Goal: Task Accomplishment & Management: Manage account settings

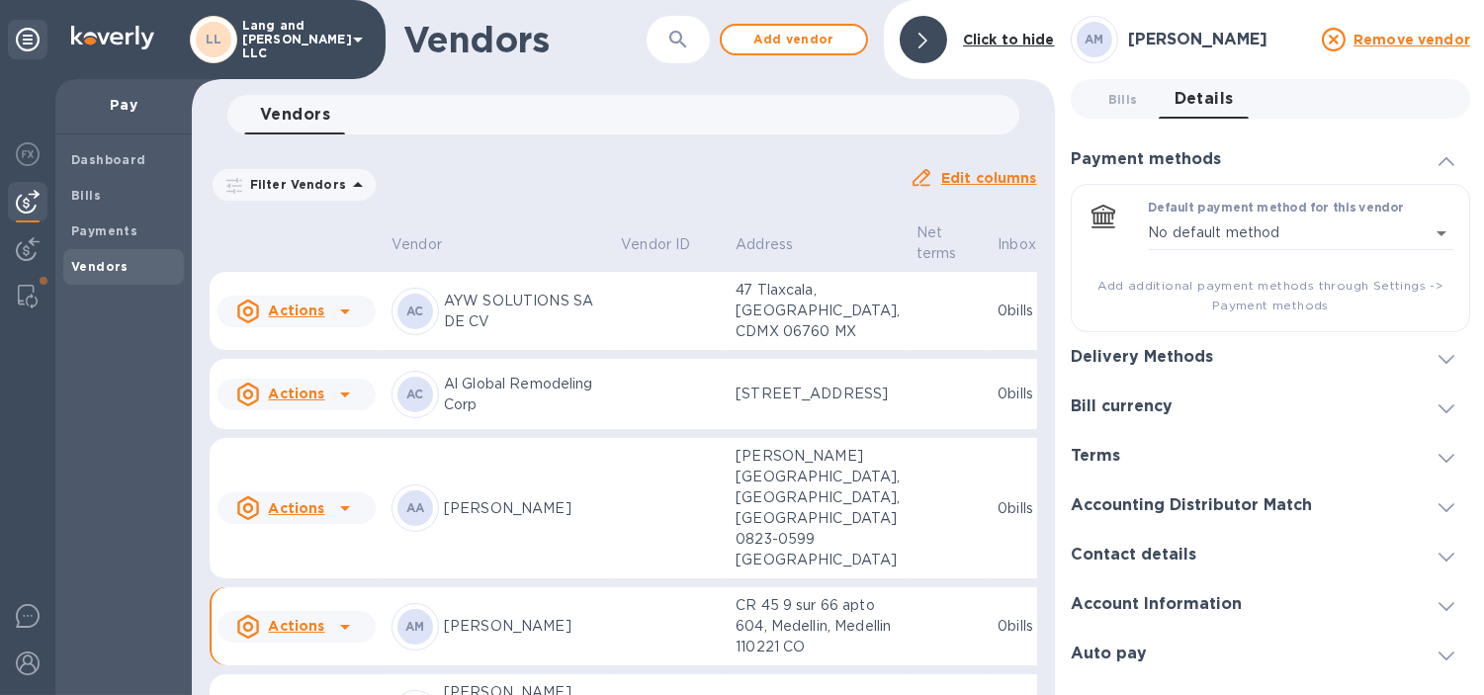
click at [937, 55] on div at bounding box center [923, 39] width 47 height 47
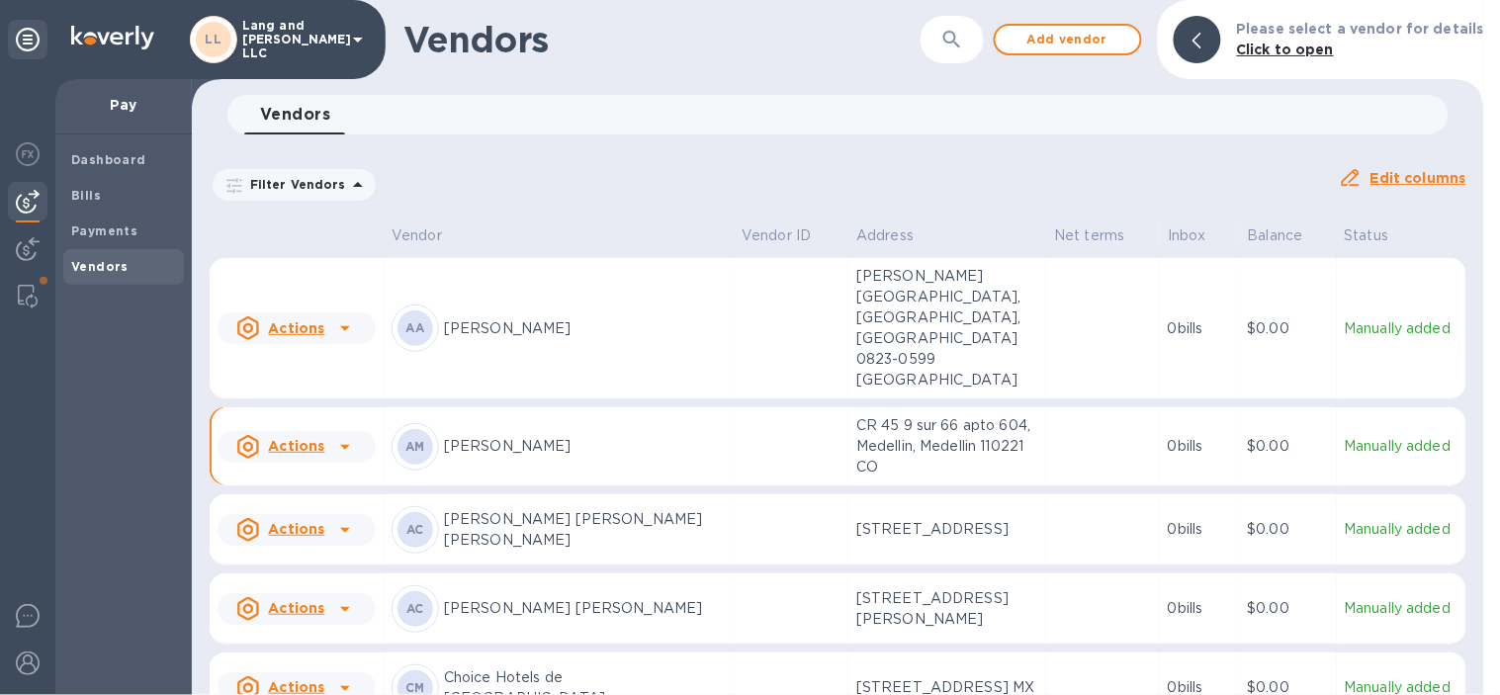
scroll to position [110, 0]
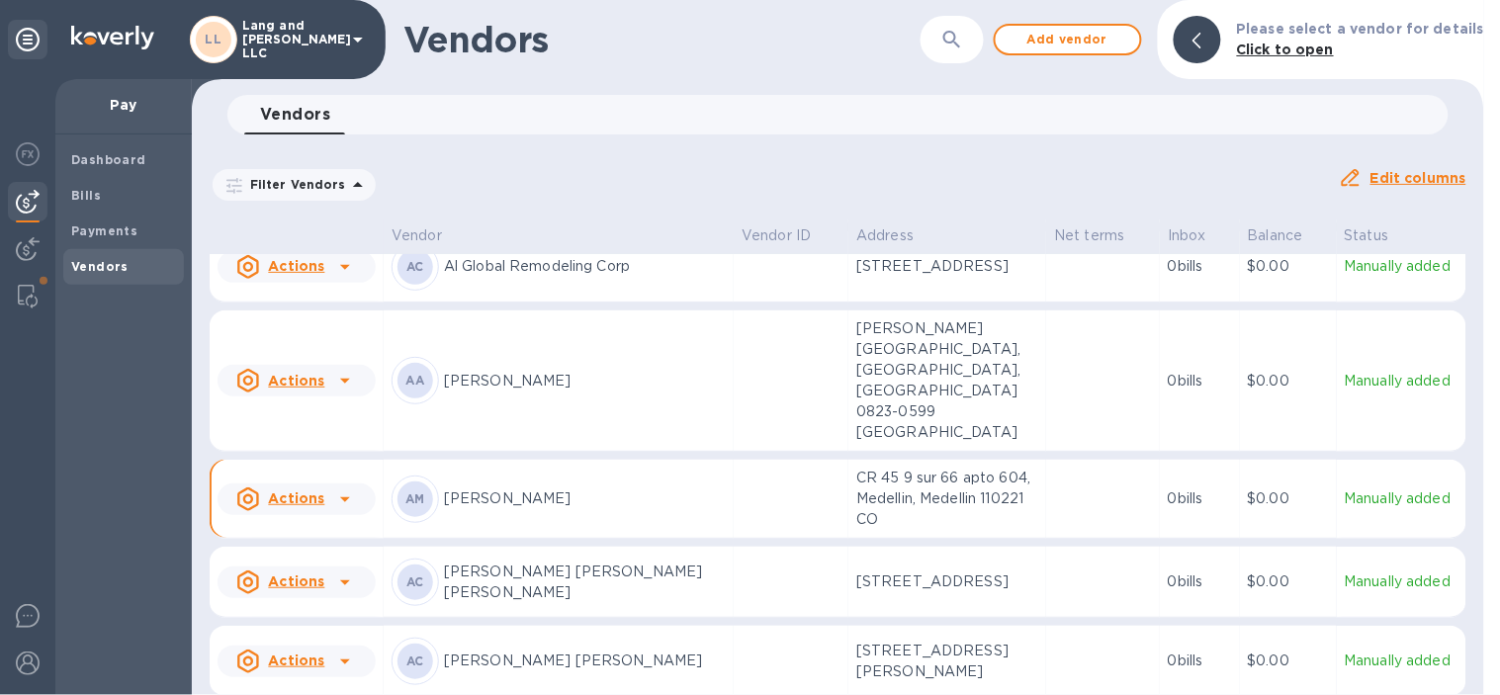
click at [683, 152] on div "Filter Vendors Auto pay: All Edit columns" at bounding box center [838, 176] width 1272 height 69
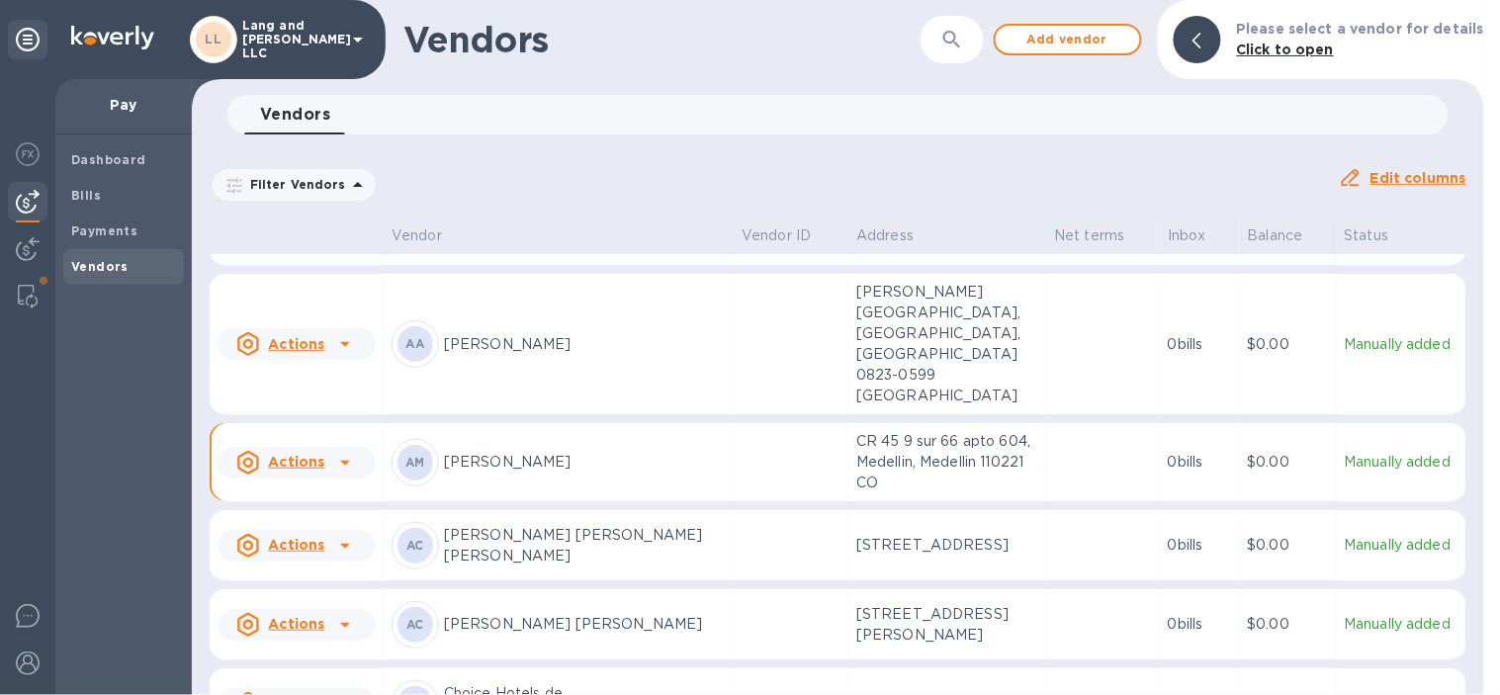
scroll to position [0, 0]
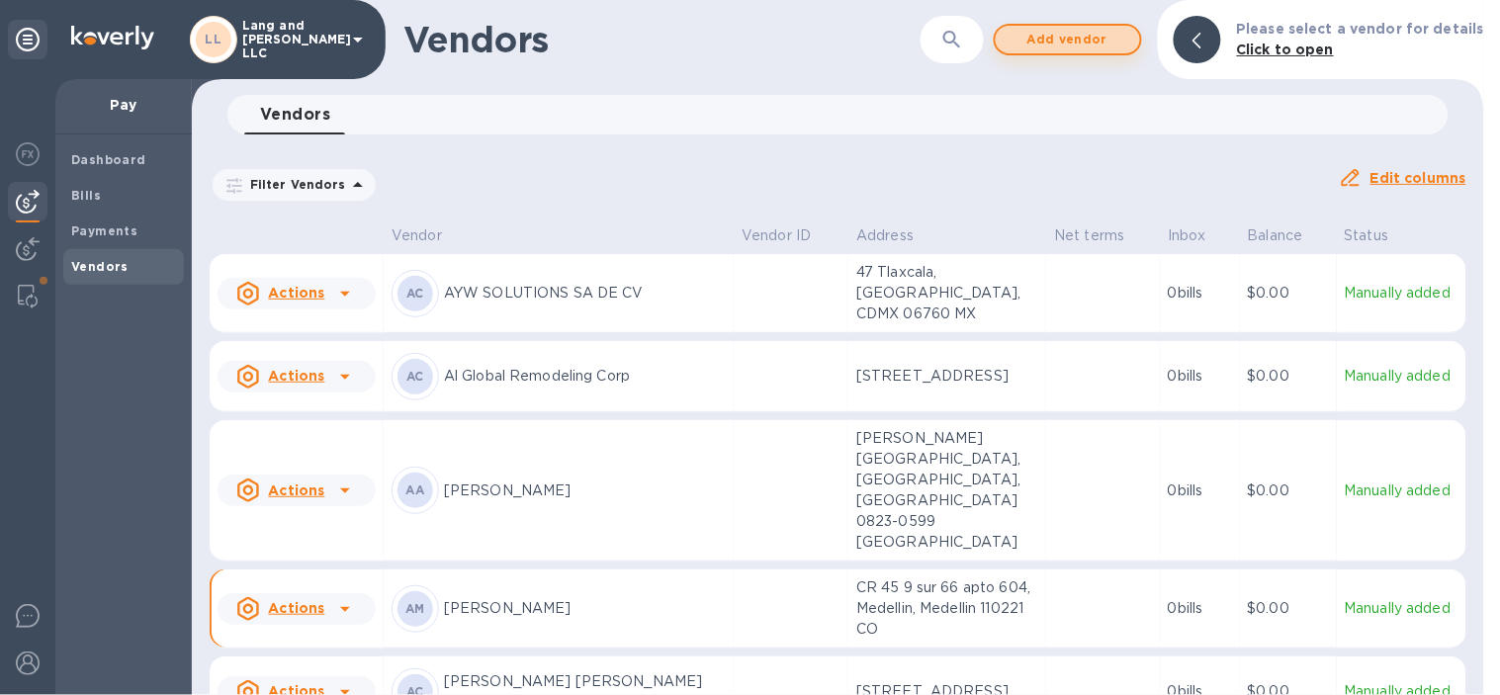
click at [1089, 40] on span "Add vendor" at bounding box center [1067, 40] width 113 height 24
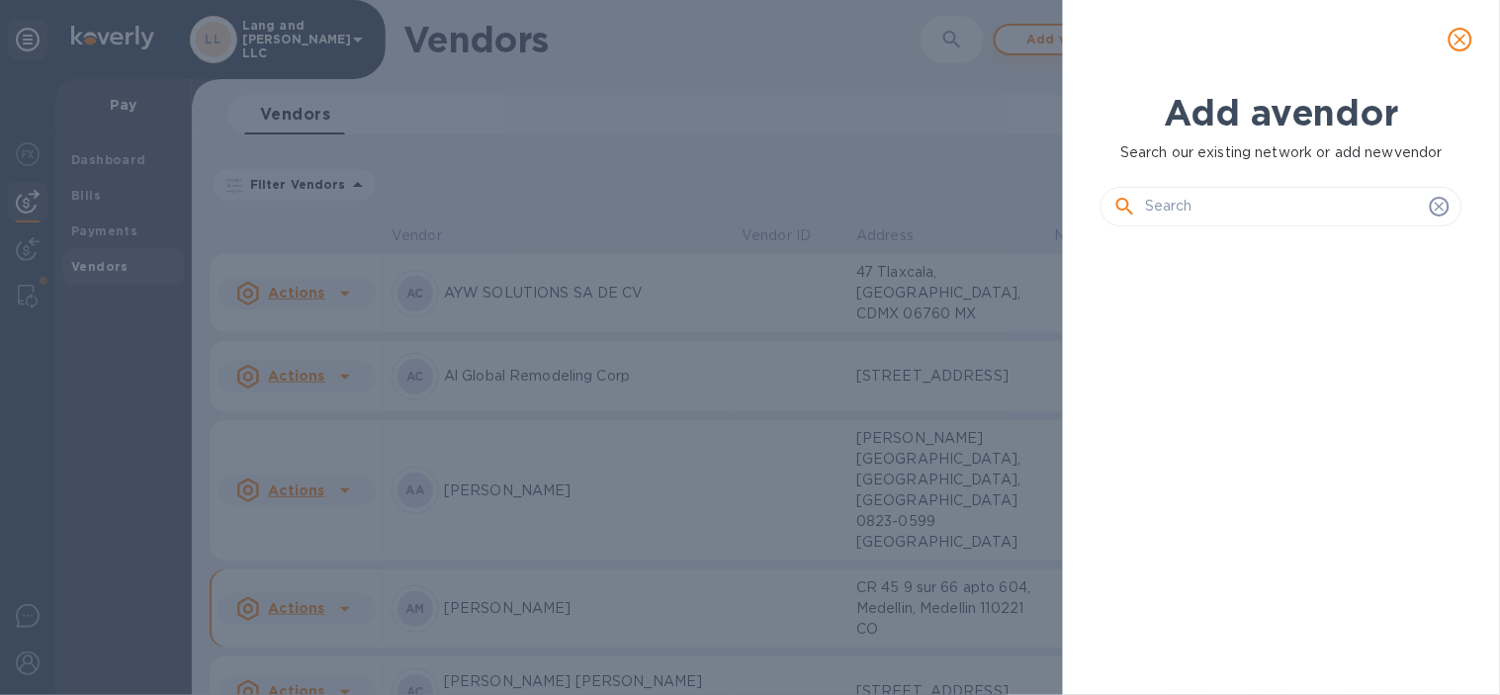
scroll to position [384, 369]
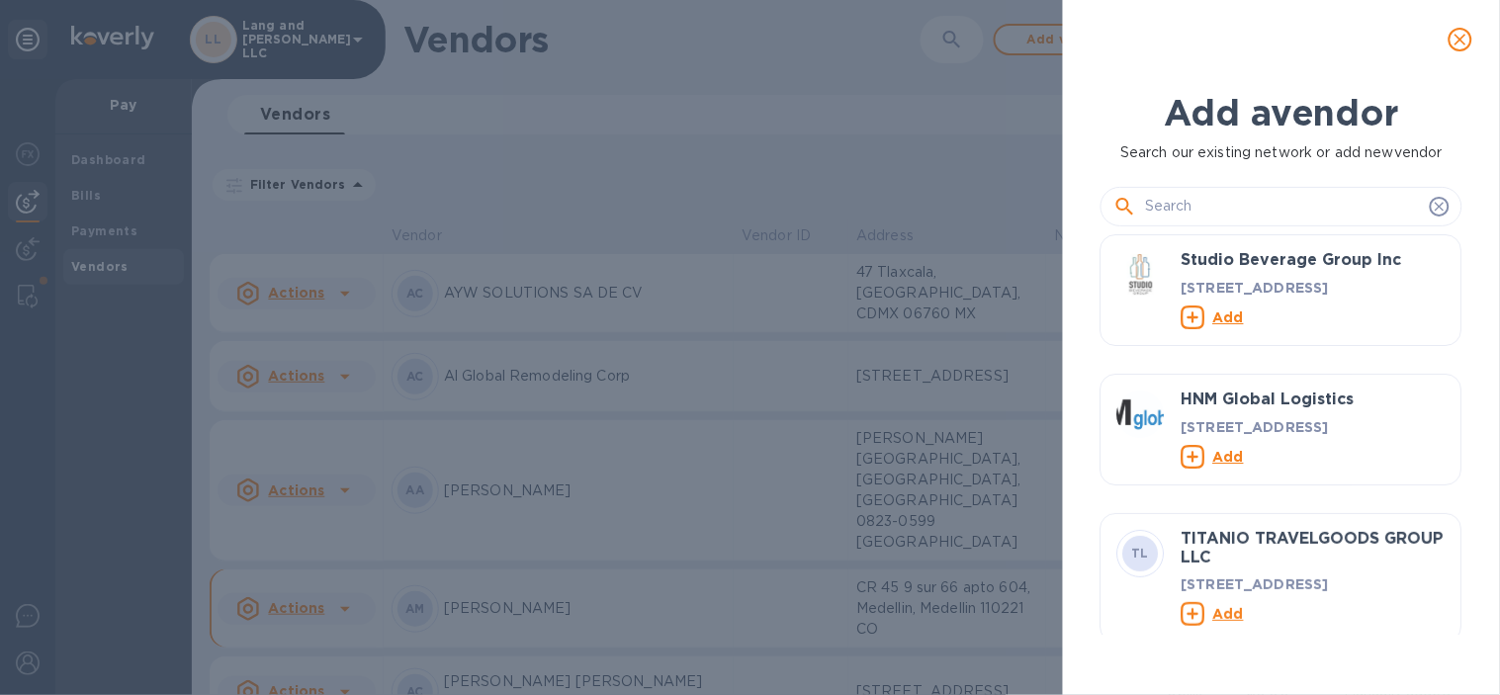
click at [1242, 210] on input "text" at bounding box center [1283, 207] width 277 height 30
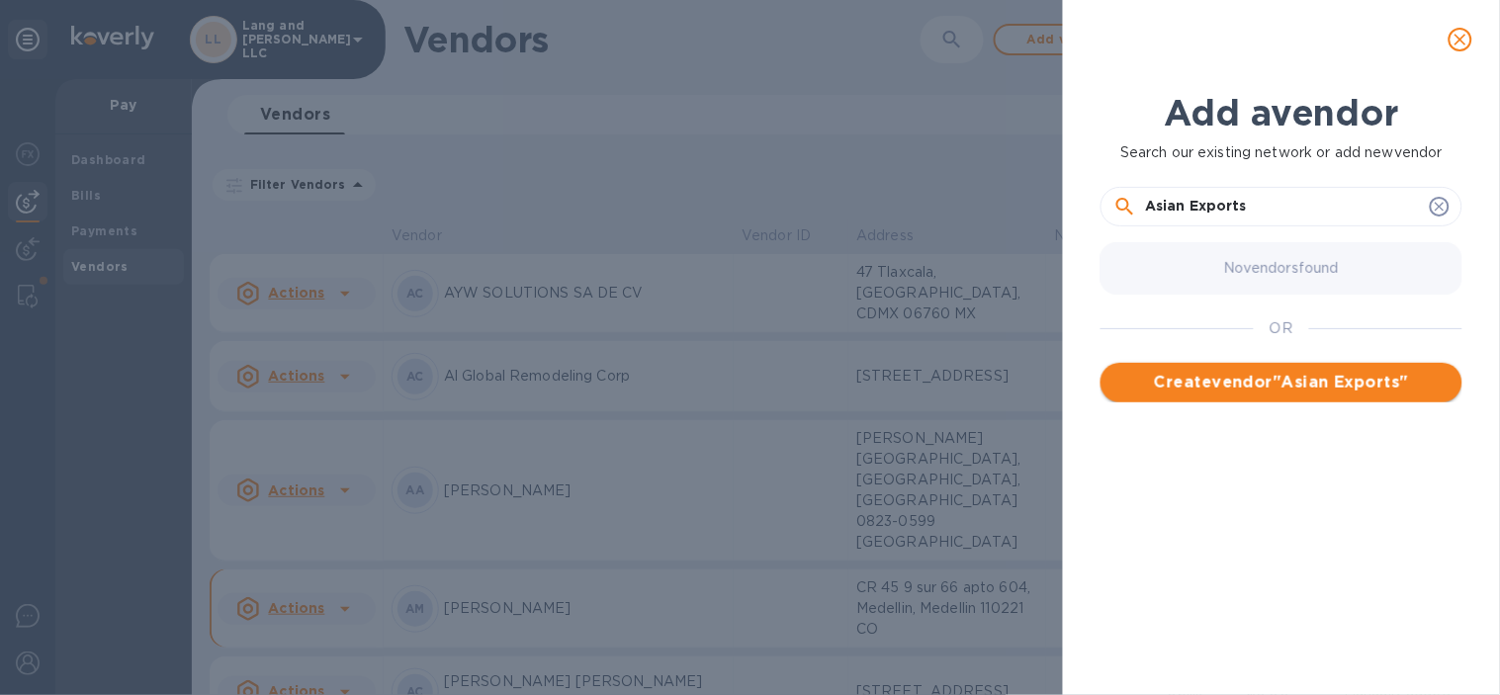
type input "Asian Exports"
click at [1260, 396] on button "Create vendor " Asian Exports "" at bounding box center [1281, 383] width 362 height 40
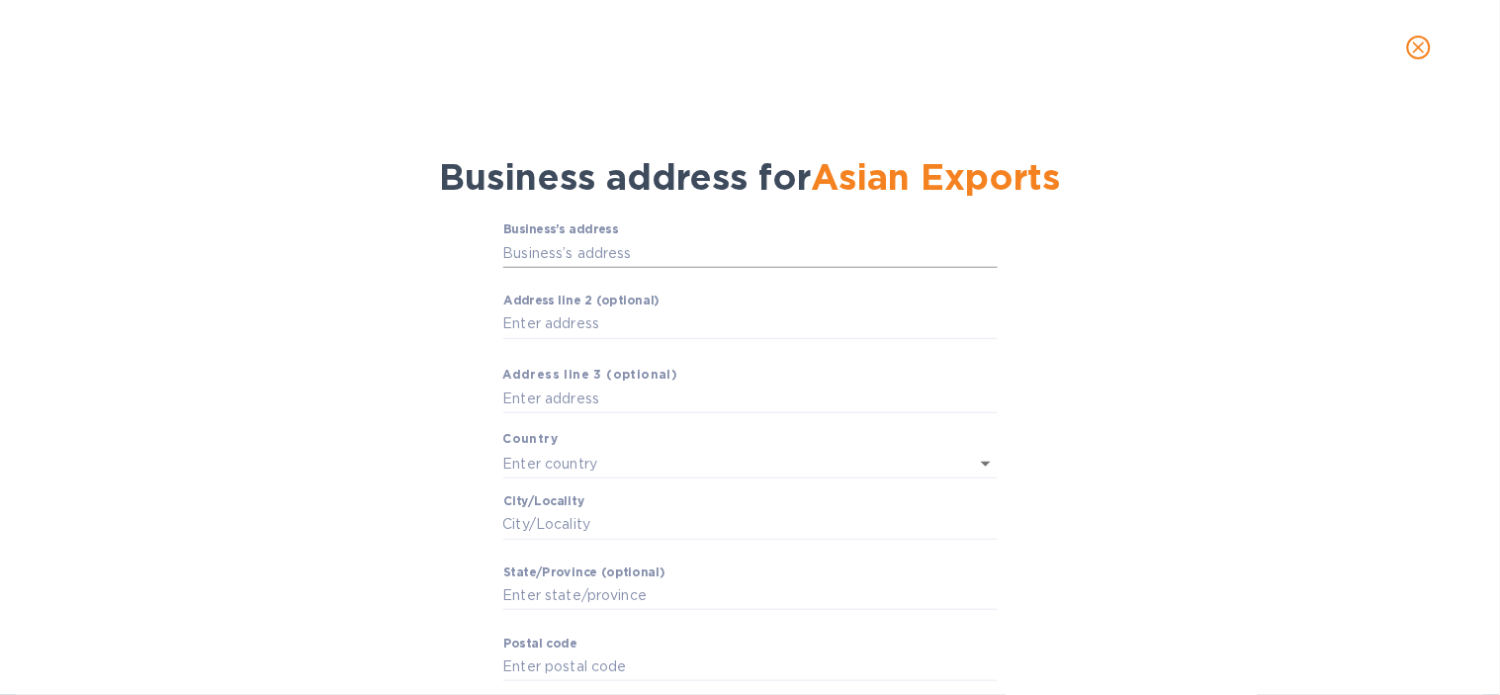
click at [601, 258] on input "Business’s аddress" at bounding box center [750, 253] width 494 height 30
paste input "[GEOGRAPHIC_DATA],[GEOGRAPHIC_DATA]"
type input "TS Yenugonda"
type input "[GEOGRAPHIC_DATA]"
type input "Yenugonda"
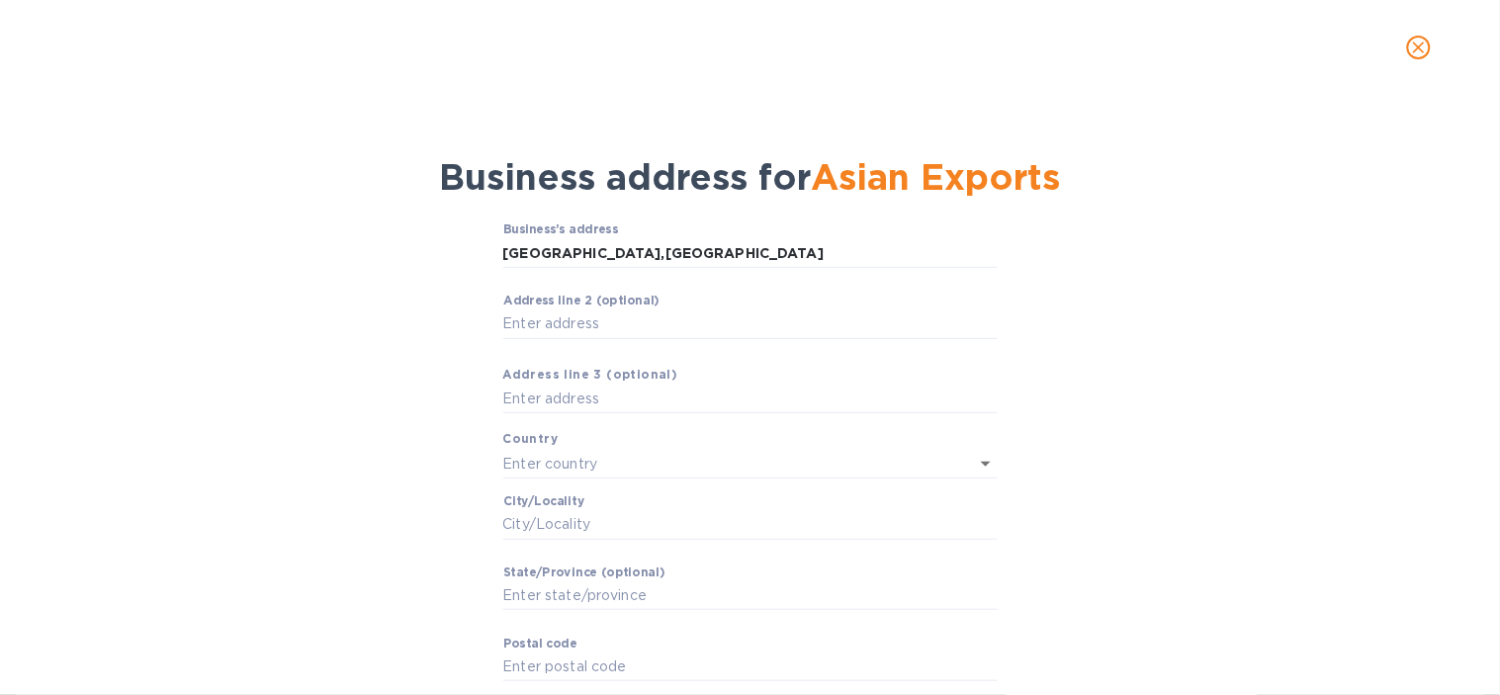
type input "TS"
type input "509002"
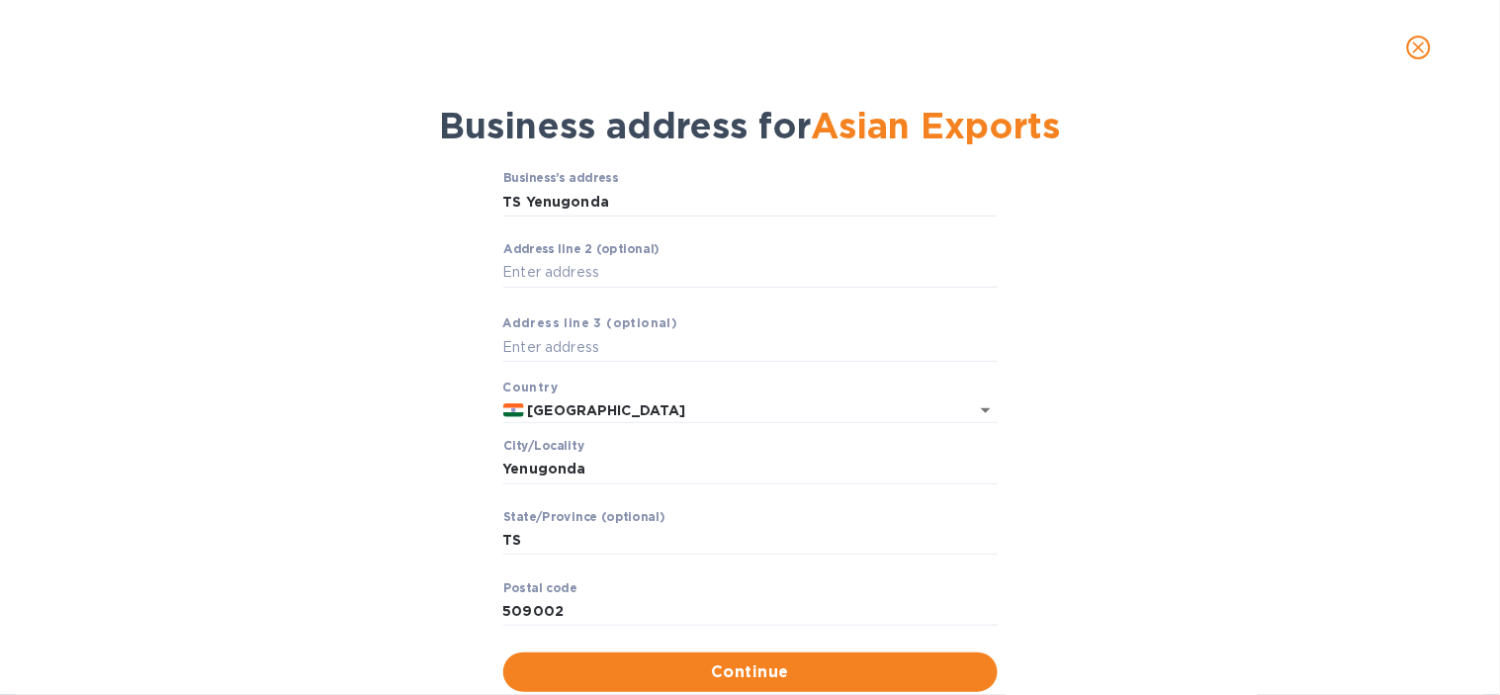
scroll to position [0, 0]
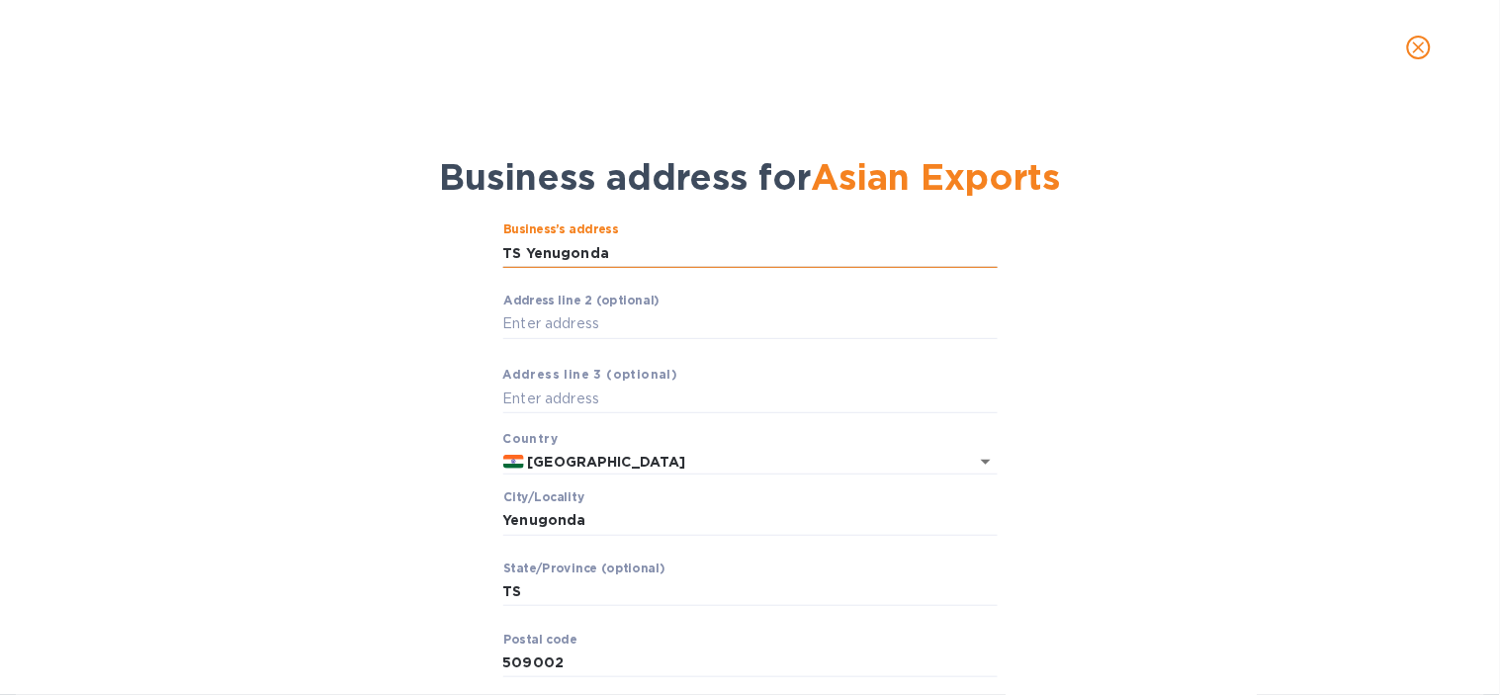
click at [576, 262] on input "TS Yenugonda" at bounding box center [750, 253] width 494 height 30
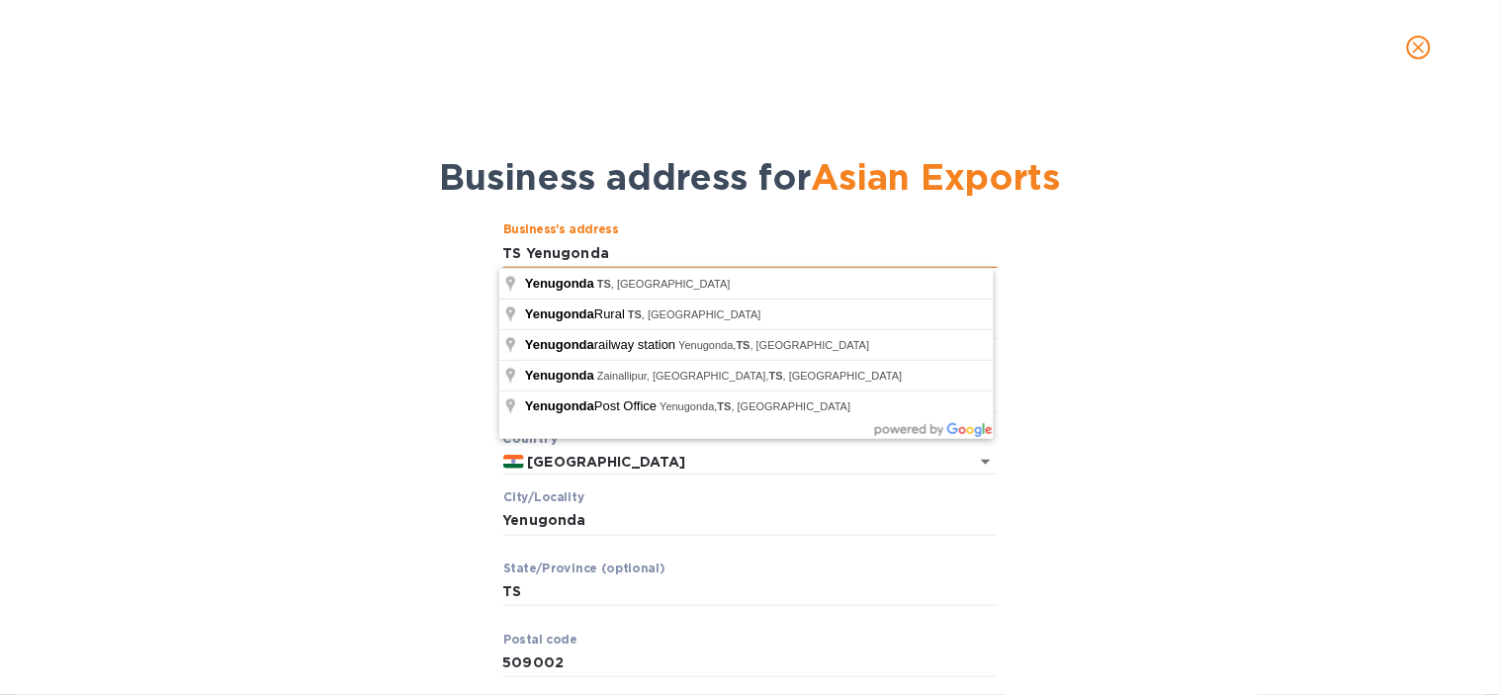
paste input "[GEOGRAPHIC_DATA],[GEOGRAPHIC_DATA]"
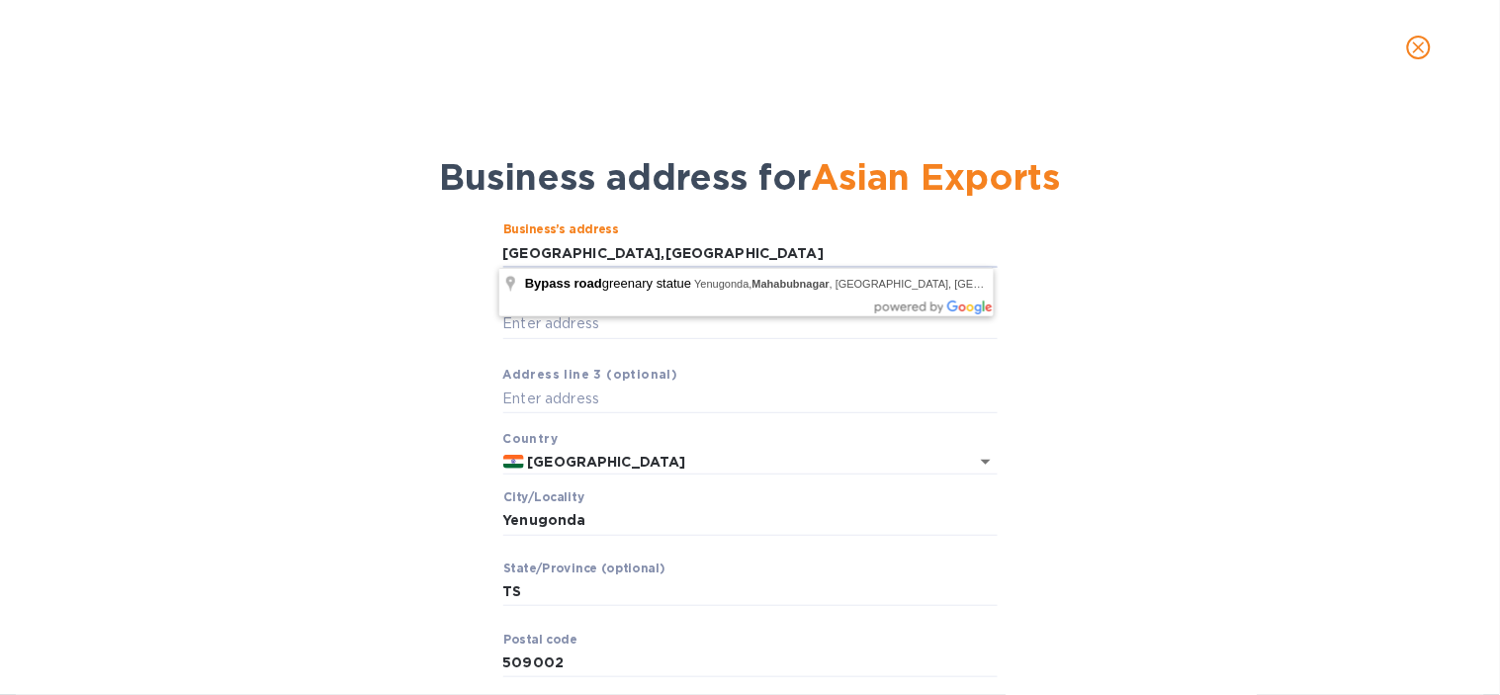
type input "[GEOGRAPHIC_DATA],[GEOGRAPHIC_DATA]"
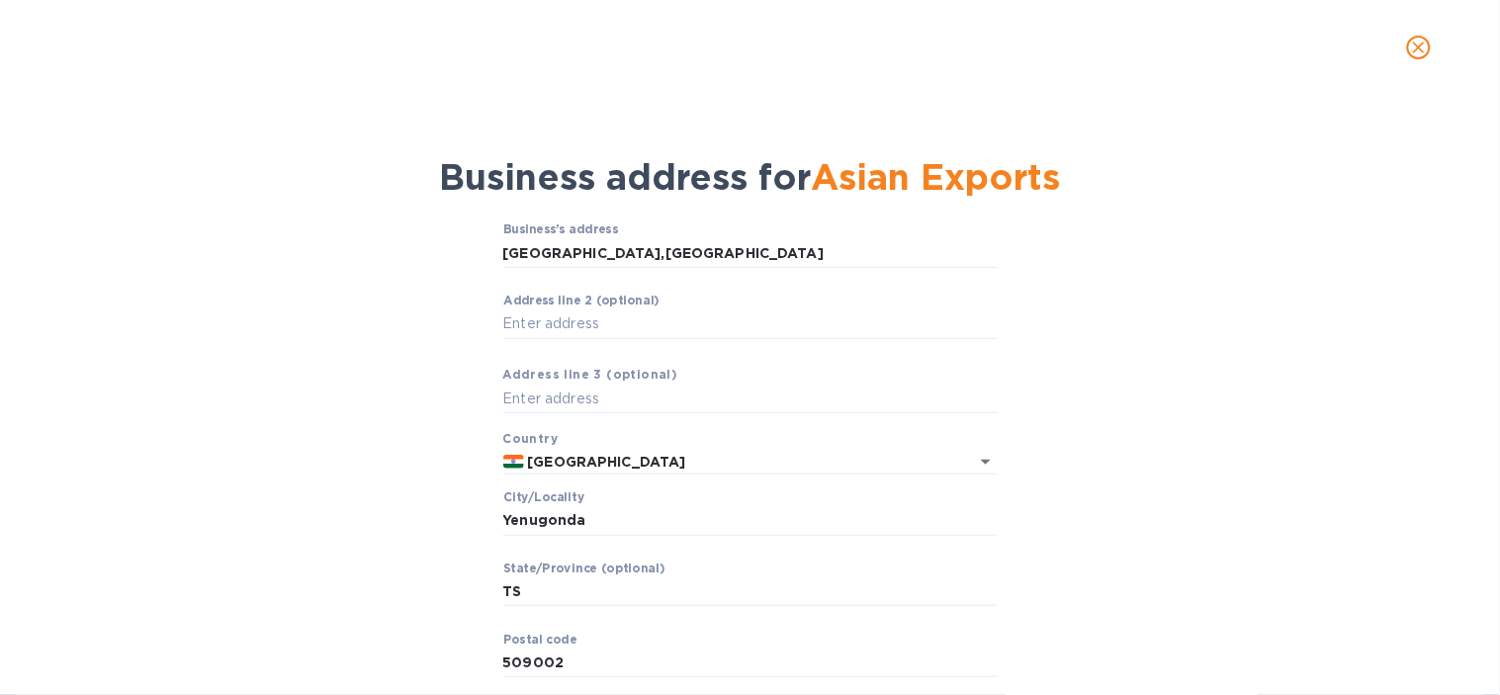
click at [333, 376] on div "Business’s аddress Mahbubpur,Bypass Road ​ Аddress line 2 (optional) ​ Аddress …" at bounding box center [750, 483] width 1448 height 544
click at [584, 511] on input "Yenugonda" at bounding box center [750, 521] width 494 height 30
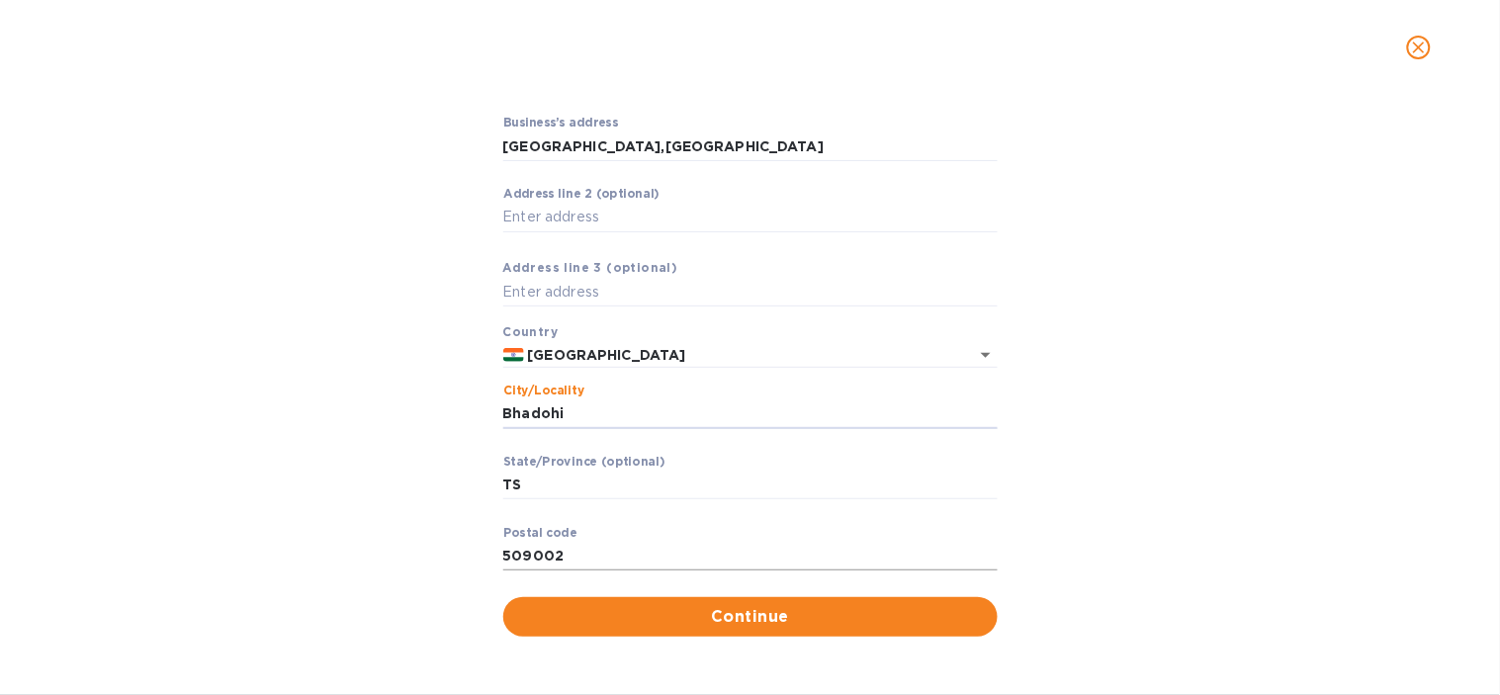
type input "Bhadohi"
click at [561, 547] on input "509002" at bounding box center [750, 557] width 494 height 30
click at [555, 552] on input "509002" at bounding box center [750, 557] width 494 height 30
type input "221409"
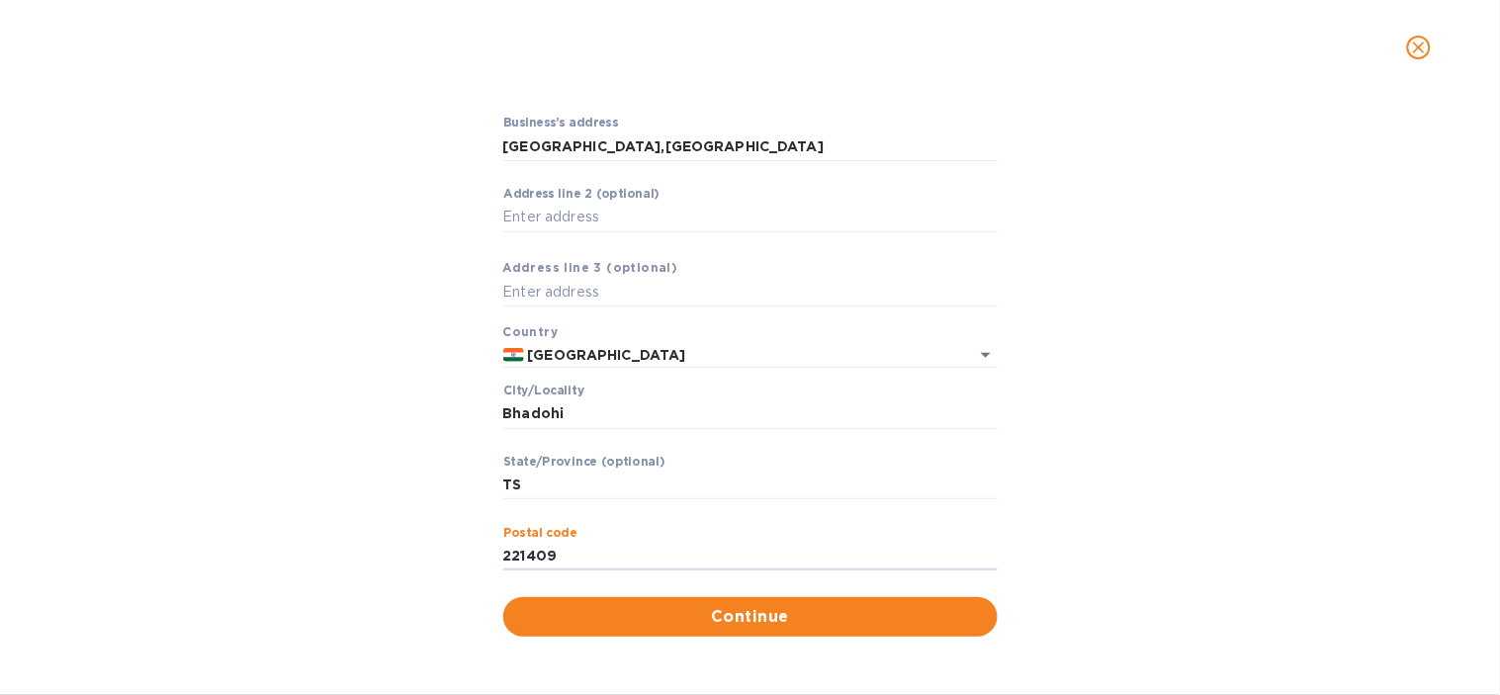
click at [230, 485] on div "Business’s аddress Mahbubpur,Bypass Road ​ Аddress line 2 (optional) ​ Аddress …" at bounding box center [750, 376] width 1448 height 544
click at [755, 614] on span "Continue" at bounding box center [750, 617] width 463 height 24
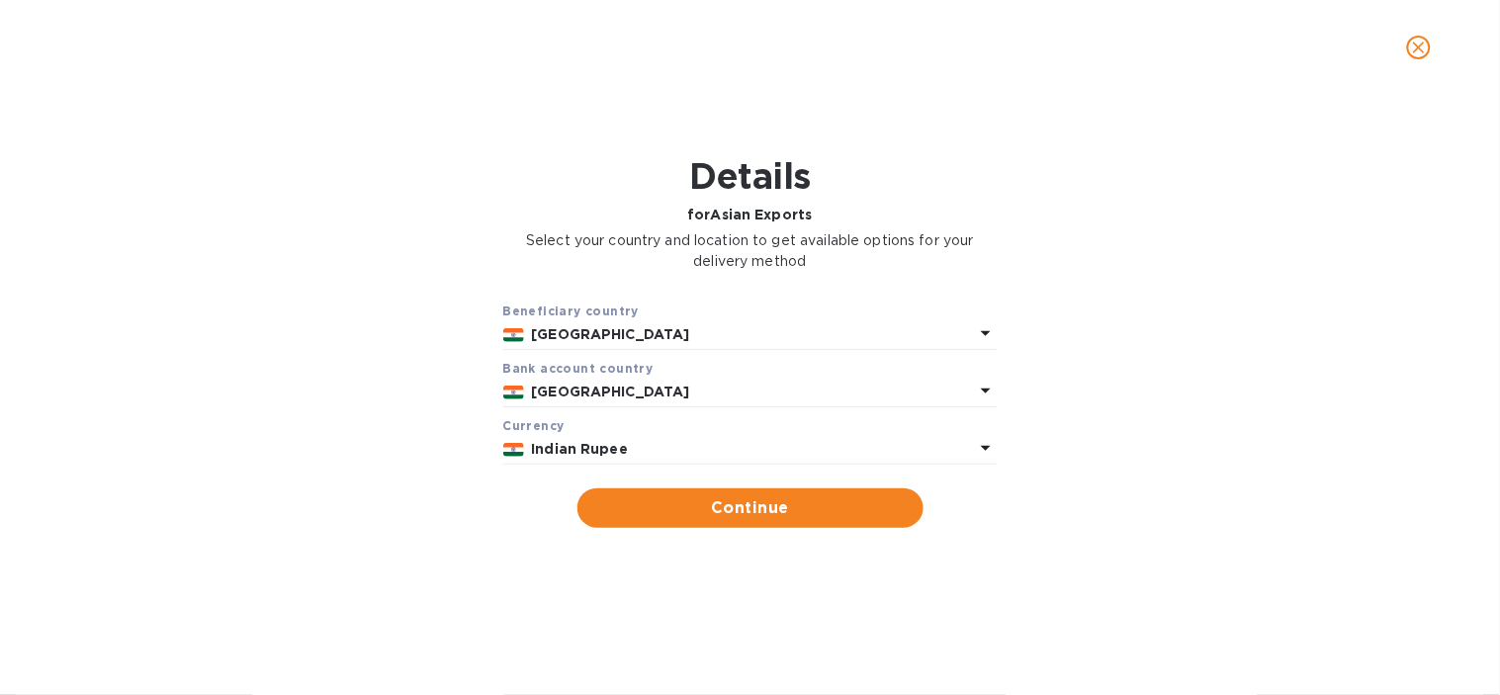
click at [604, 449] on b "Indian Rupee" at bounding box center [580, 449] width 97 height 16
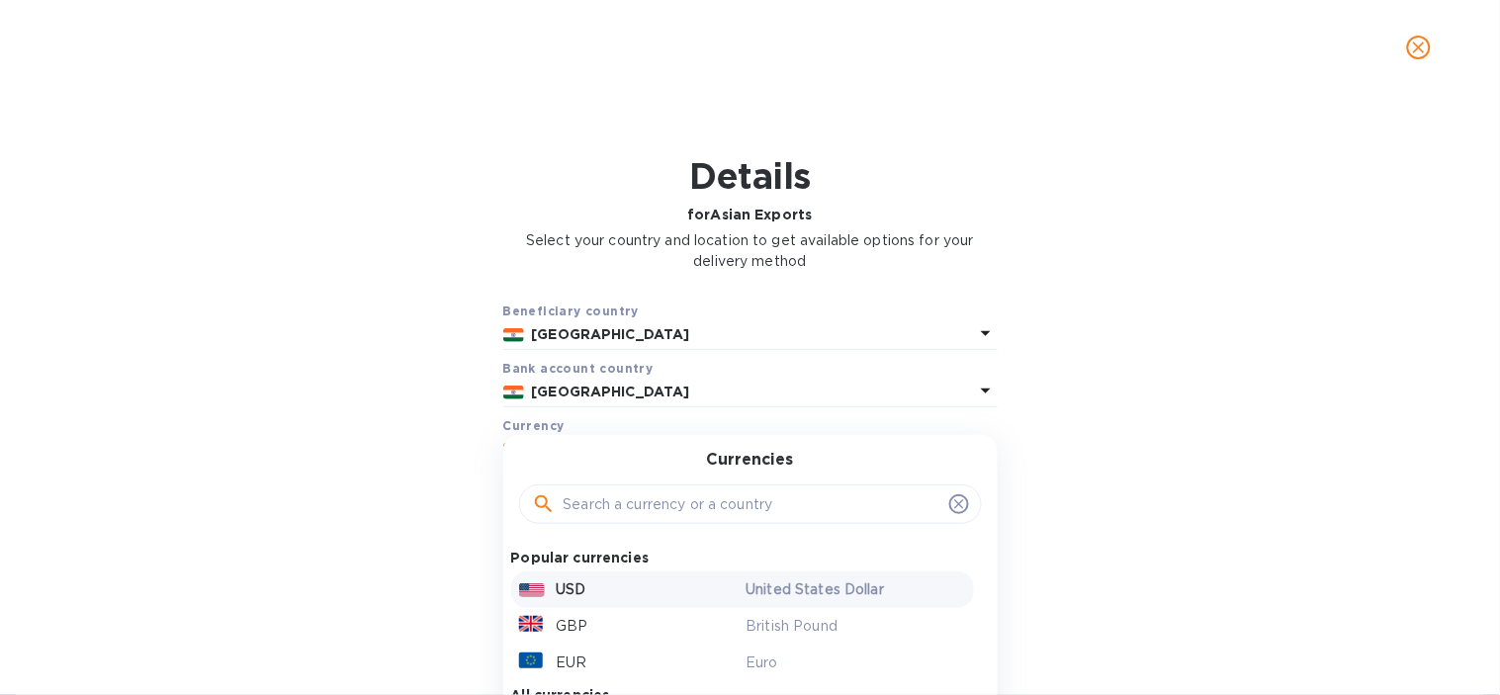
click at [578, 595] on p "USD" at bounding box center [572, 589] width 30 height 21
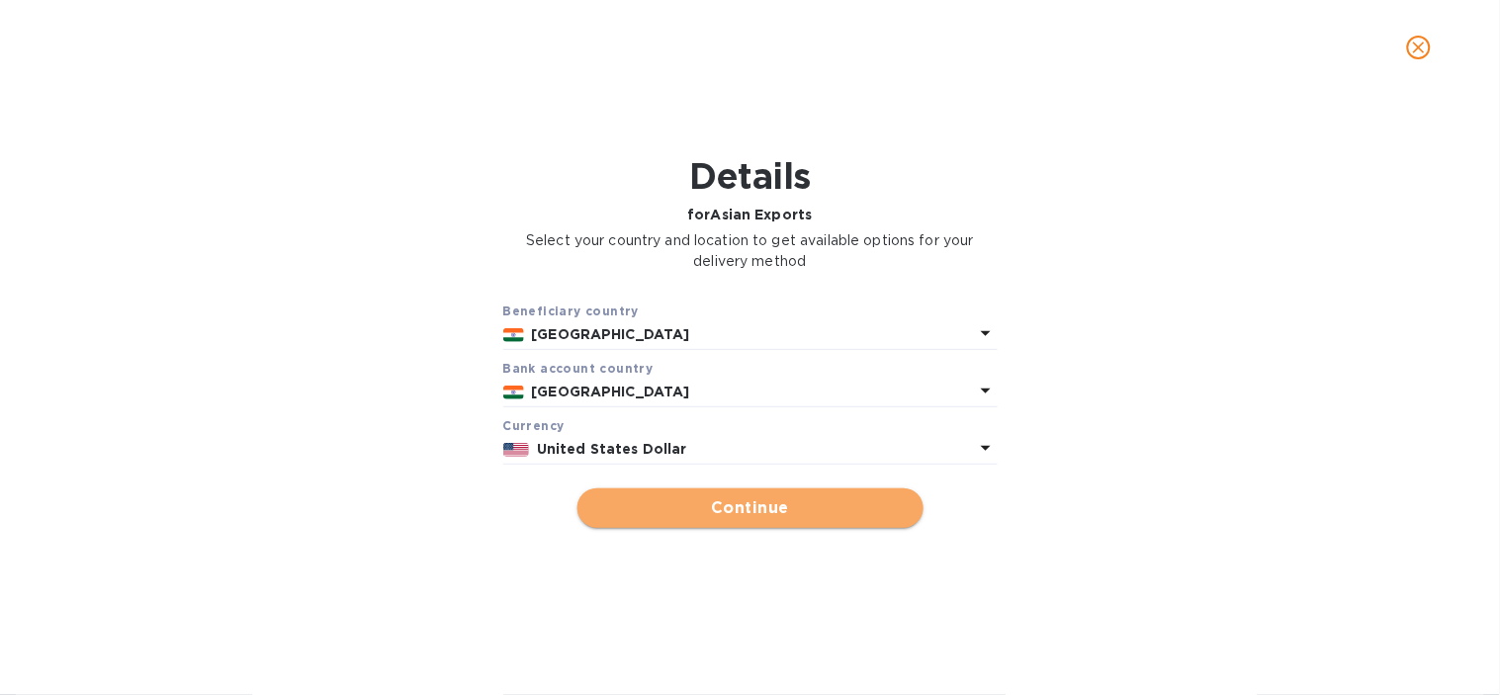
click at [647, 517] on span "Continue" at bounding box center [750, 508] width 314 height 24
type input "Asian Exports"
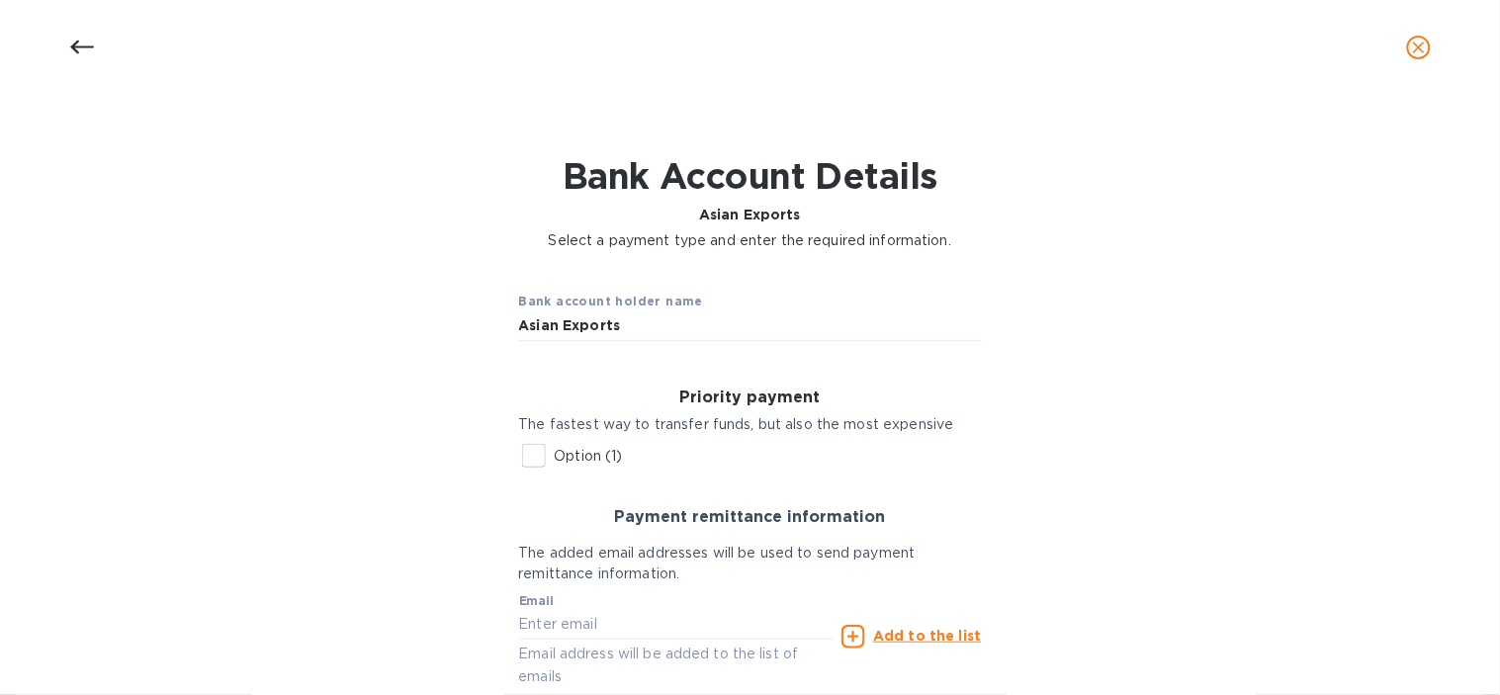
scroll to position [110, 0]
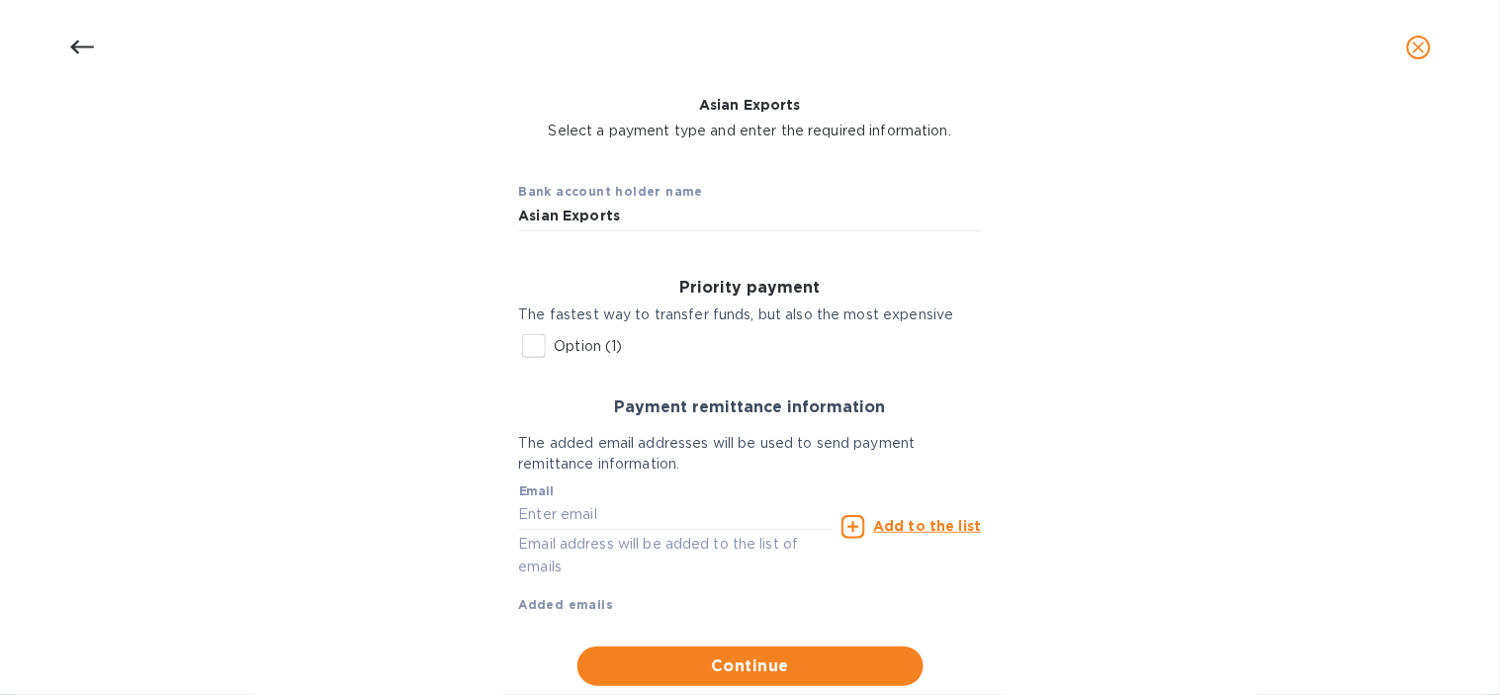
click at [534, 342] on input "Option (1)" at bounding box center [534, 346] width 42 height 42
checkbox input "true"
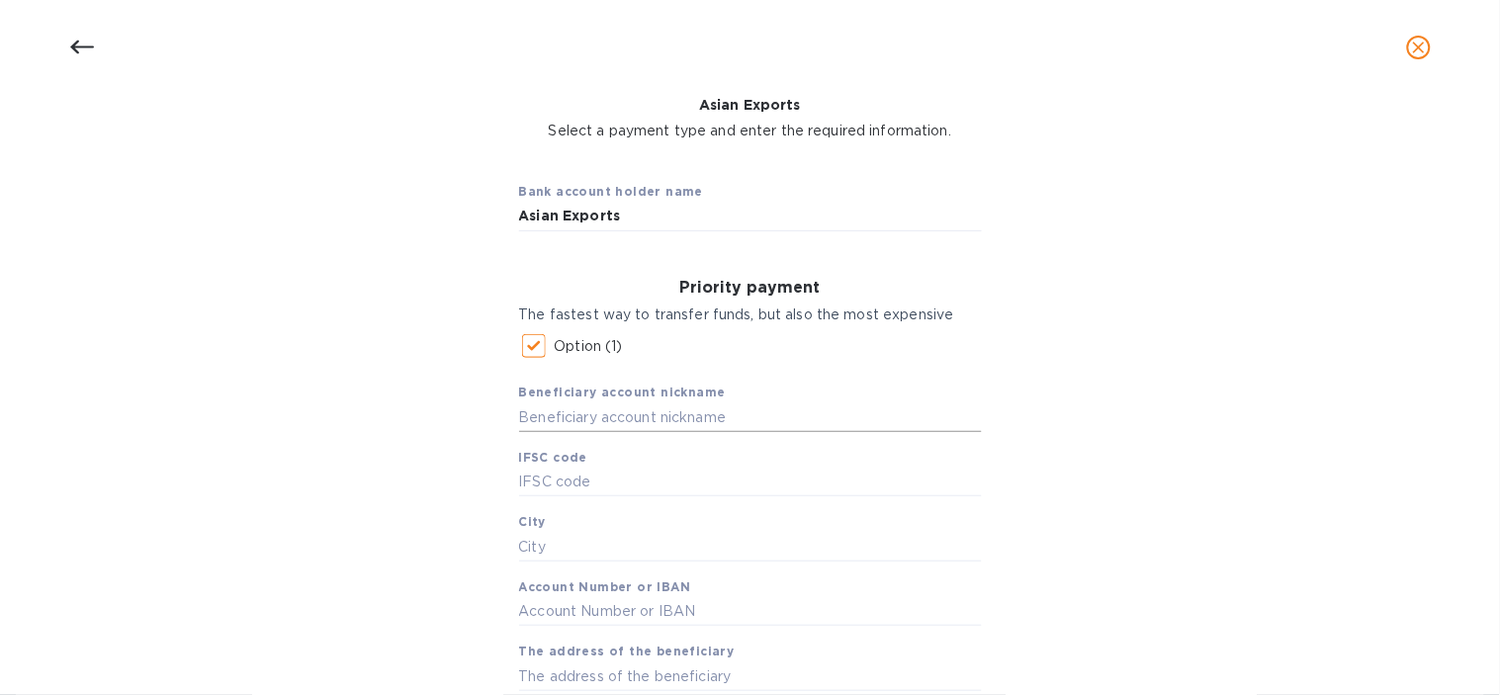
scroll to position [219, 0]
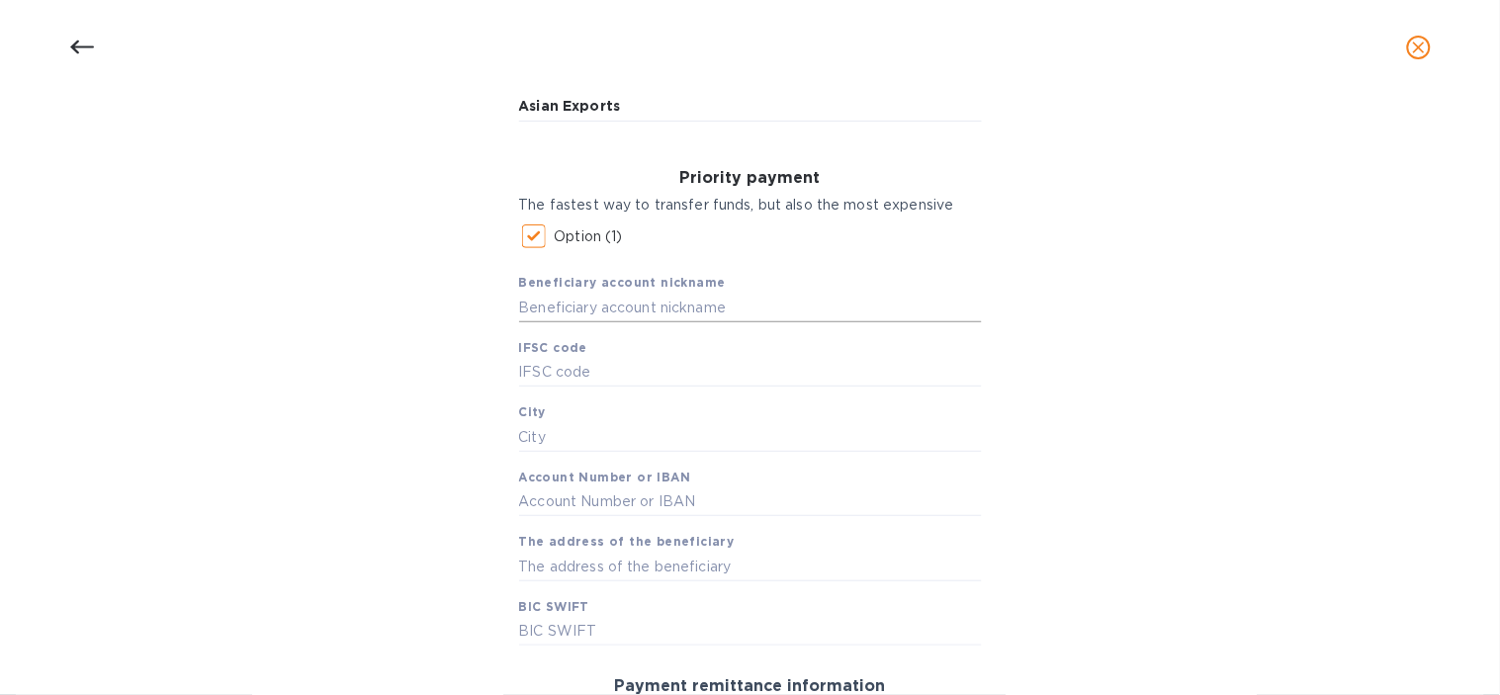
click at [625, 317] on input "text" at bounding box center [750, 308] width 463 height 30
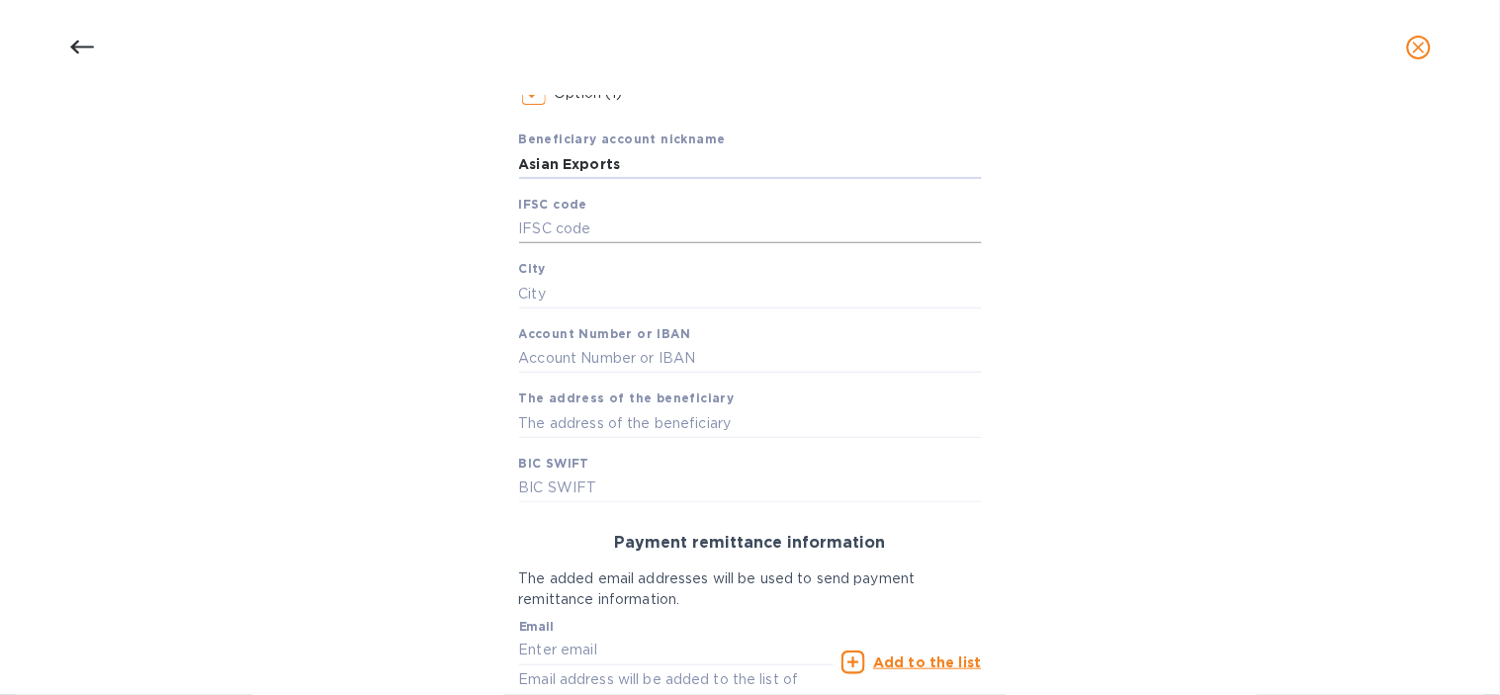
scroll to position [329, 0]
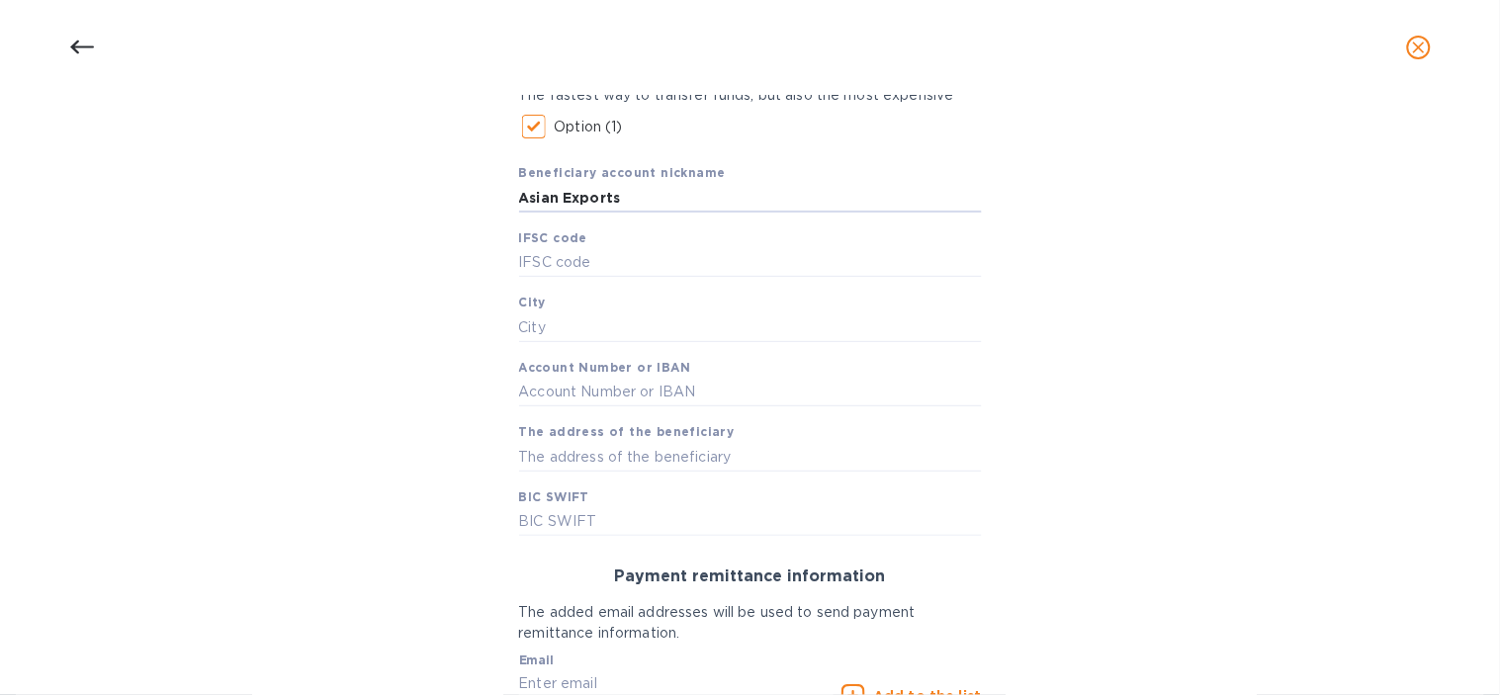
type input "Asian Exports"
click at [610, 509] on input "text" at bounding box center [750, 522] width 463 height 30
click at [557, 524] on input "text" at bounding box center [750, 522] width 463 height 30
type input "KKBKINBBPC"
click at [598, 473] on div "Beneficiary account nickname Asian Exports IFSC code City Account Number or IBA…" at bounding box center [750, 341] width 463 height 389
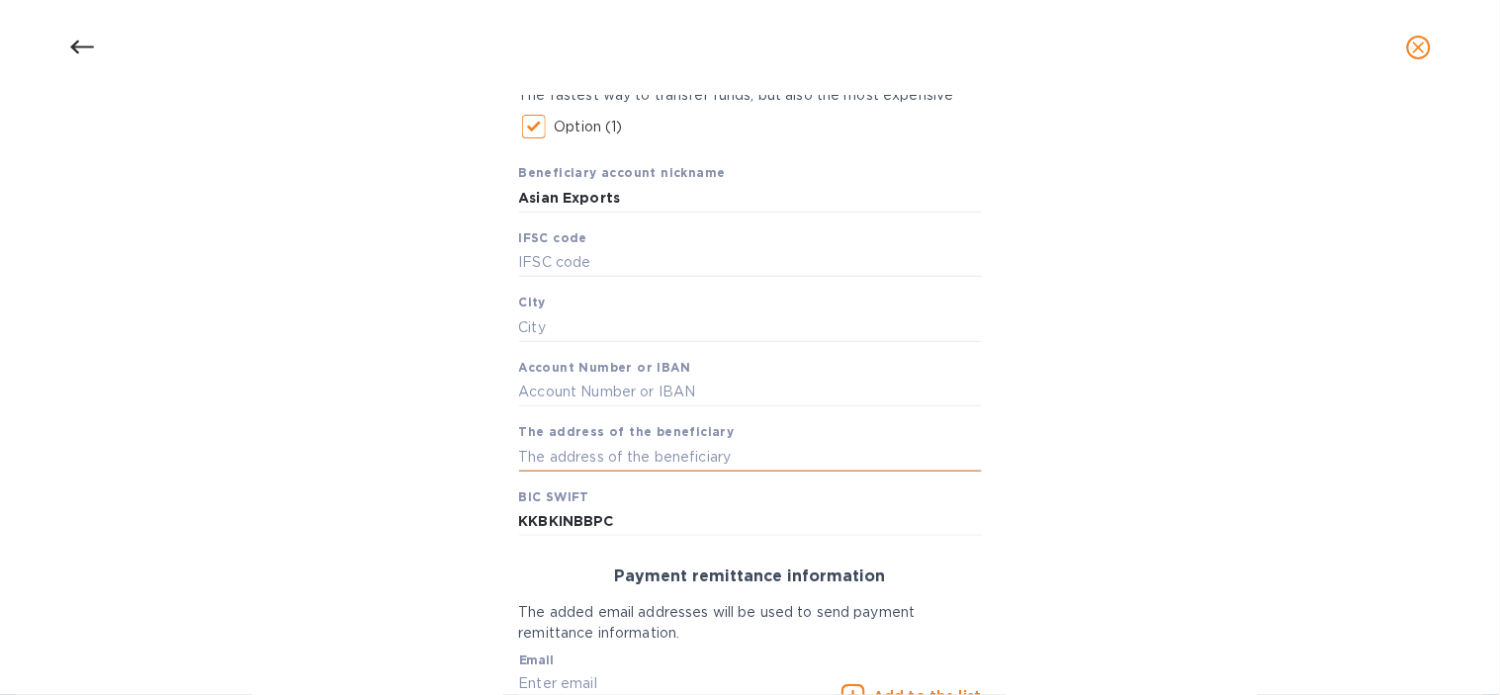
click at [599, 452] on input "text" at bounding box center [750, 457] width 463 height 30
click at [568, 448] on input "text" at bounding box center [750, 457] width 463 height 30
paste input "[GEOGRAPHIC_DATA],[GEOGRAPHIC_DATA]"
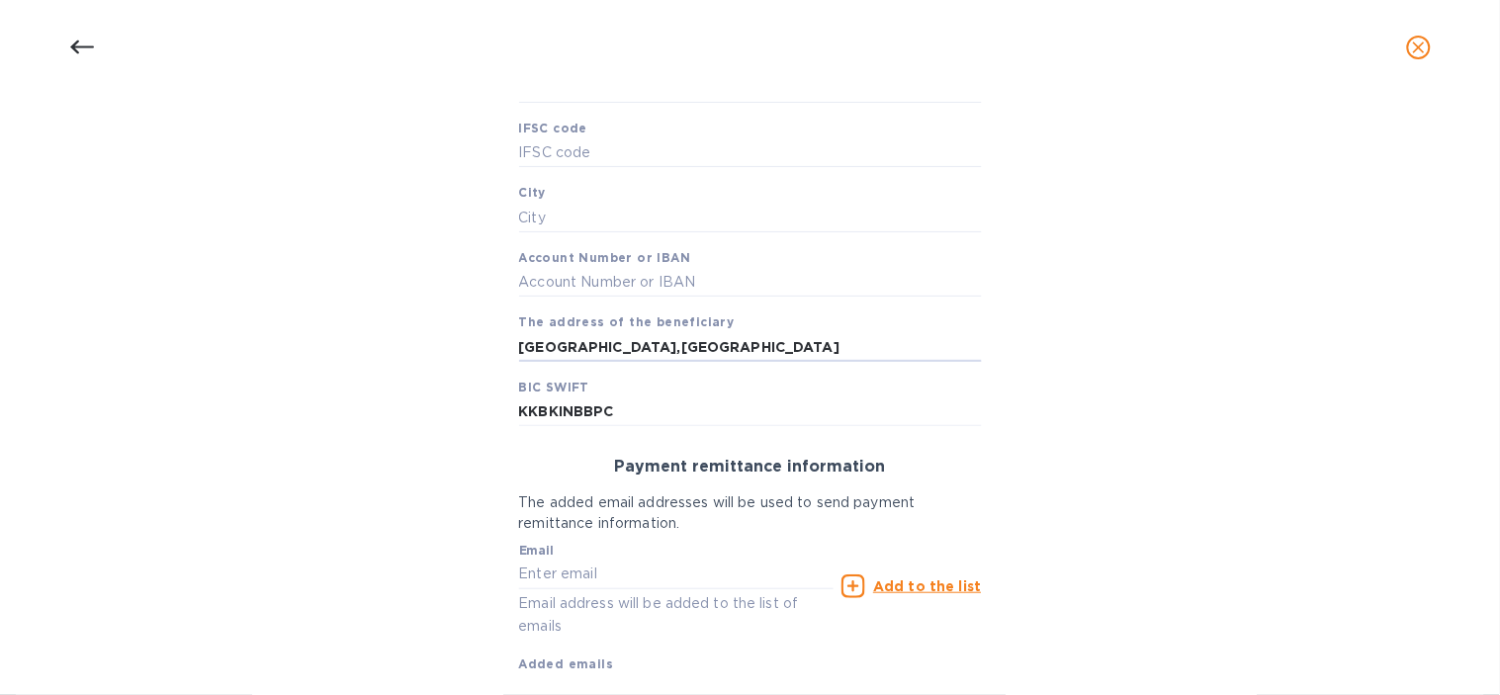
type input "[GEOGRAPHIC_DATA],[GEOGRAPHIC_DATA]"
click at [561, 219] on input "text" at bounding box center [750, 218] width 463 height 30
drag, startPoint x: 1095, startPoint y: 370, endPoint x: 1082, endPoint y: 370, distance: 13.8
click at [1095, 370] on div "Bank account holder name Asian Exports Priority payment The fastest way to tran…" at bounding box center [750, 290] width 1448 height 933
drag, startPoint x: 759, startPoint y: 351, endPoint x: 699, endPoint y: 350, distance: 60.3
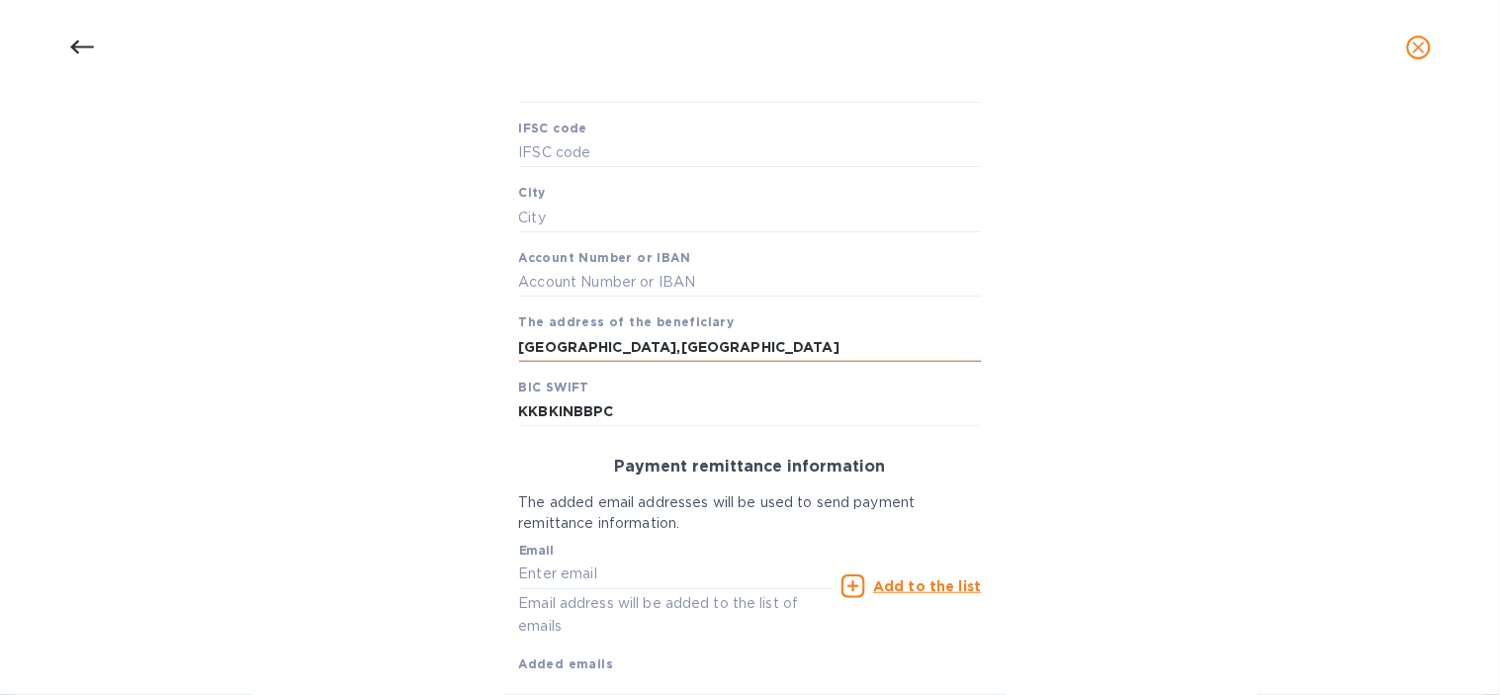
click at [699, 350] on input "[GEOGRAPHIC_DATA],[GEOGRAPHIC_DATA]" at bounding box center [750, 347] width 463 height 30
click at [545, 224] on input "text" at bounding box center [750, 218] width 463 height 30
paste input "Bhadohi"
type input "Bhadohi"
click at [775, 351] on input "[GEOGRAPHIC_DATA],[GEOGRAPHIC_DATA]" at bounding box center [750, 347] width 463 height 30
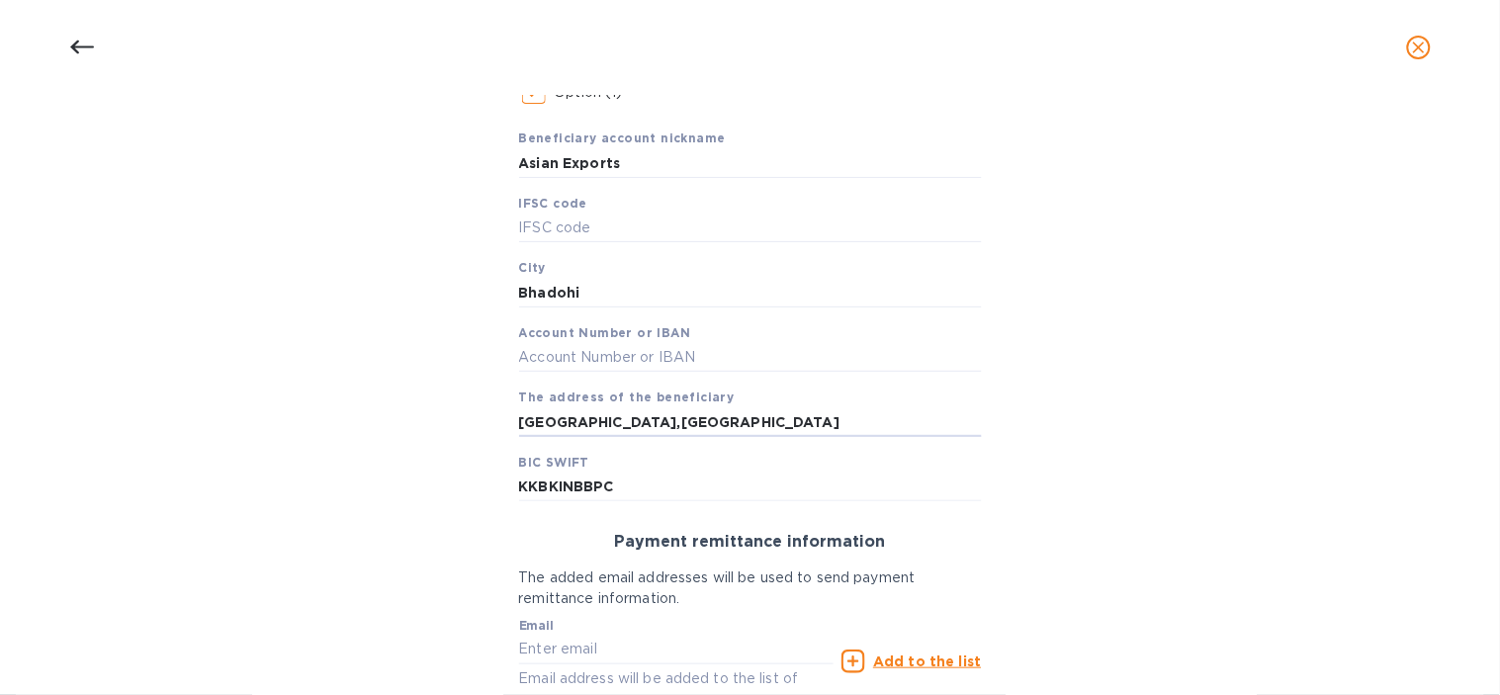
scroll to position [329, 0]
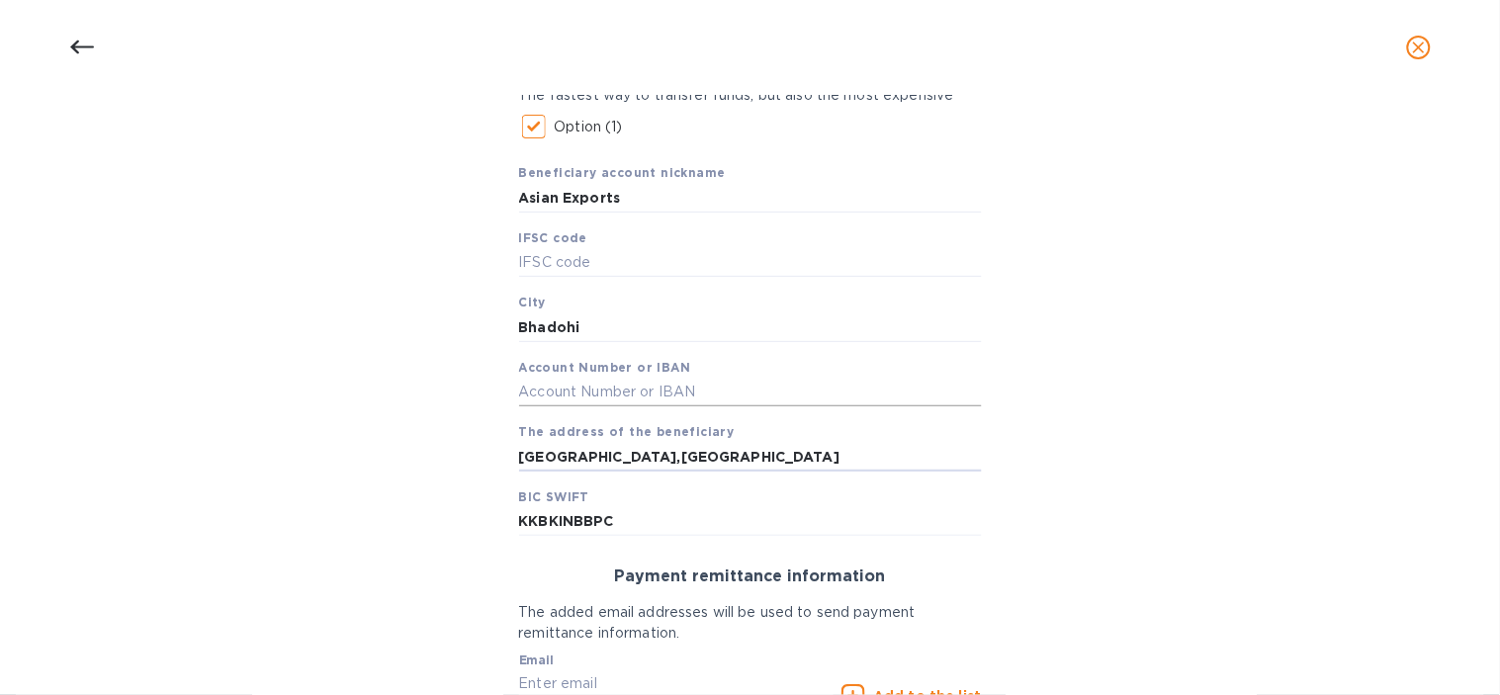
type input "[GEOGRAPHIC_DATA],[GEOGRAPHIC_DATA]"
click at [708, 400] on input "text" at bounding box center [750, 393] width 463 height 30
click at [524, 379] on input "text" at bounding box center [750, 393] width 463 height 30
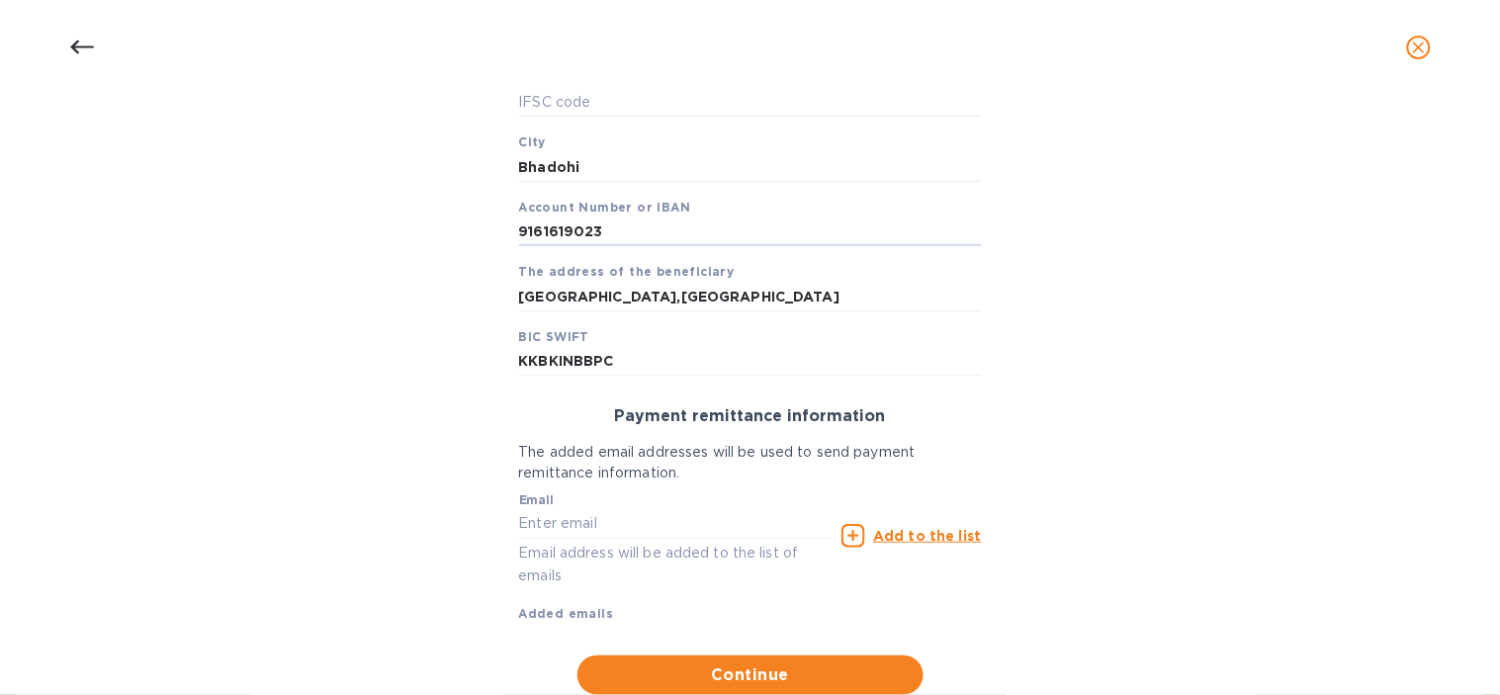
scroll to position [552, 0]
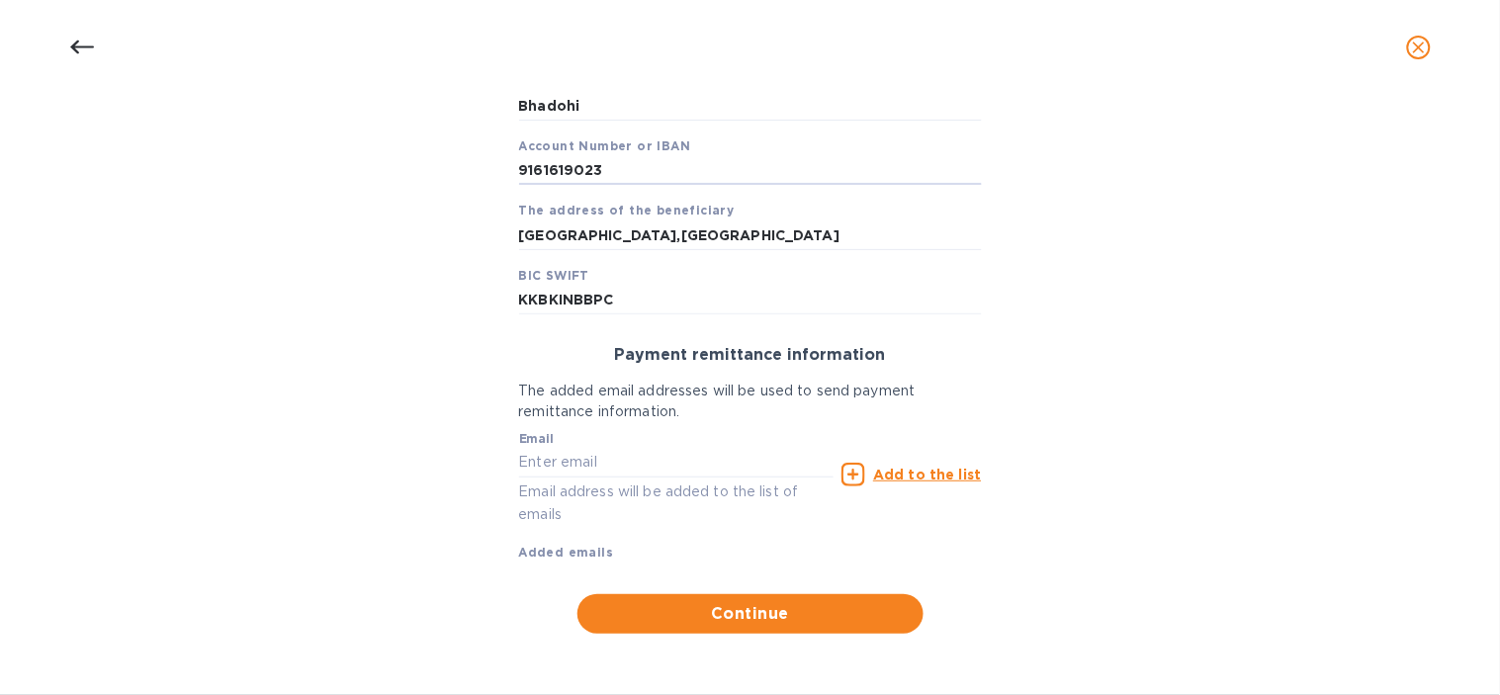
type input "9161619023"
click at [739, 476] on input "text" at bounding box center [676, 463] width 315 height 30
type input "[EMAIL_ADDRESS][DOMAIN_NAME]"
click at [874, 470] on u "Add to the list" at bounding box center [927, 475] width 108 height 16
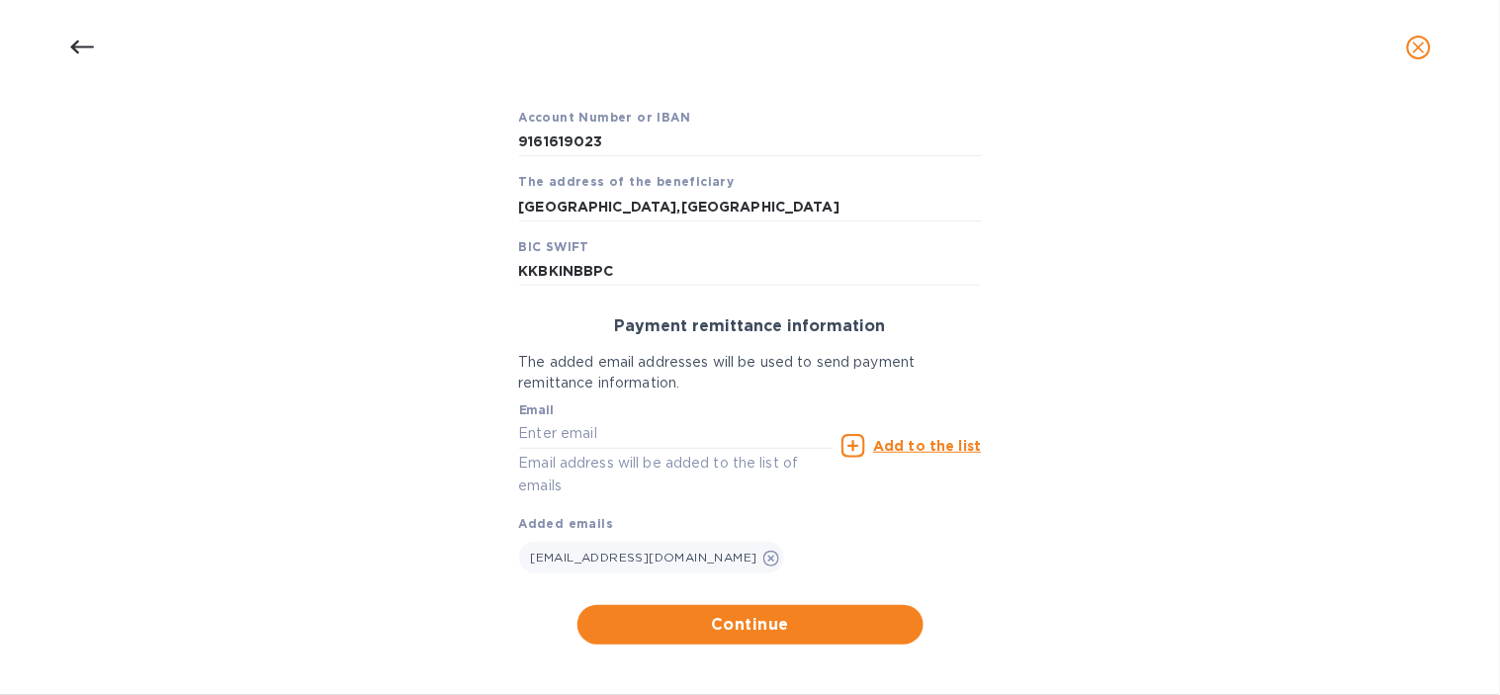
scroll to position [590, 0]
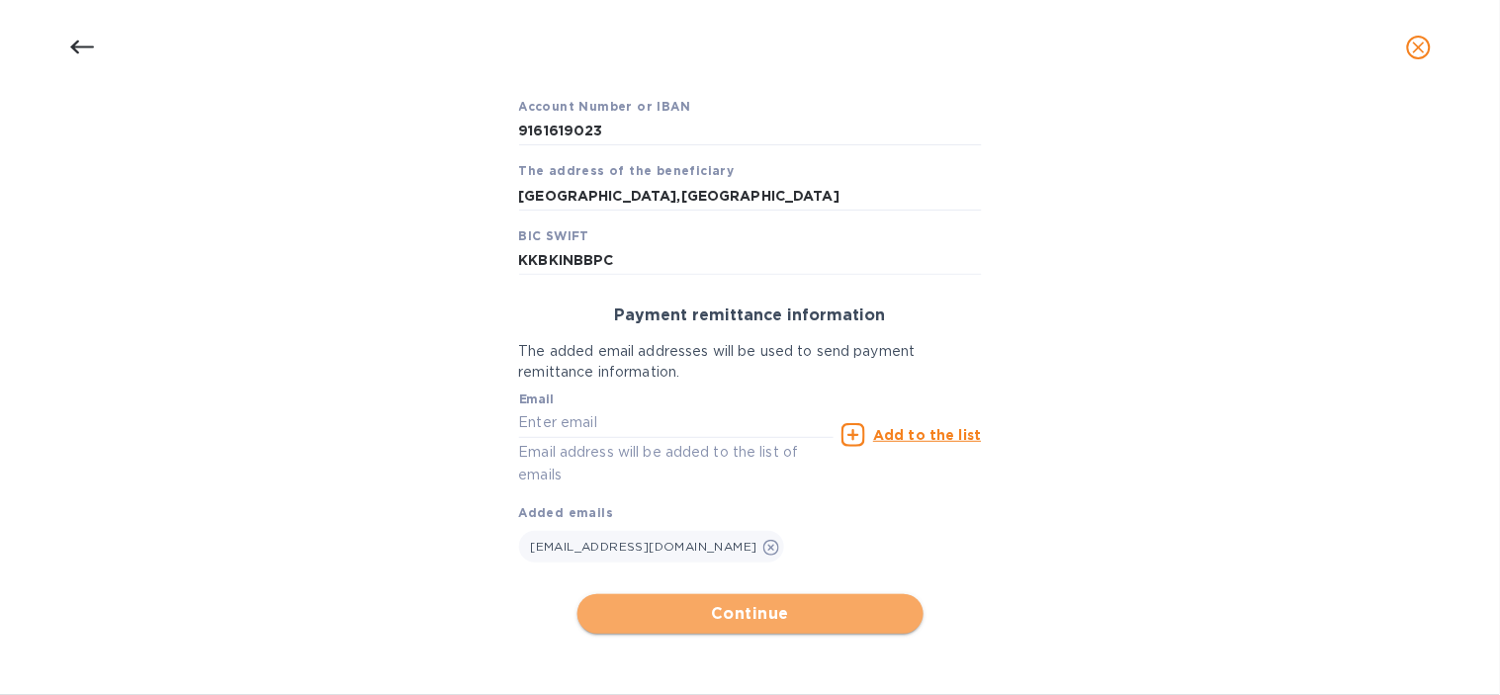
click at [748, 597] on button "Continue" at bounding box center [750, 614] width 346 height 40
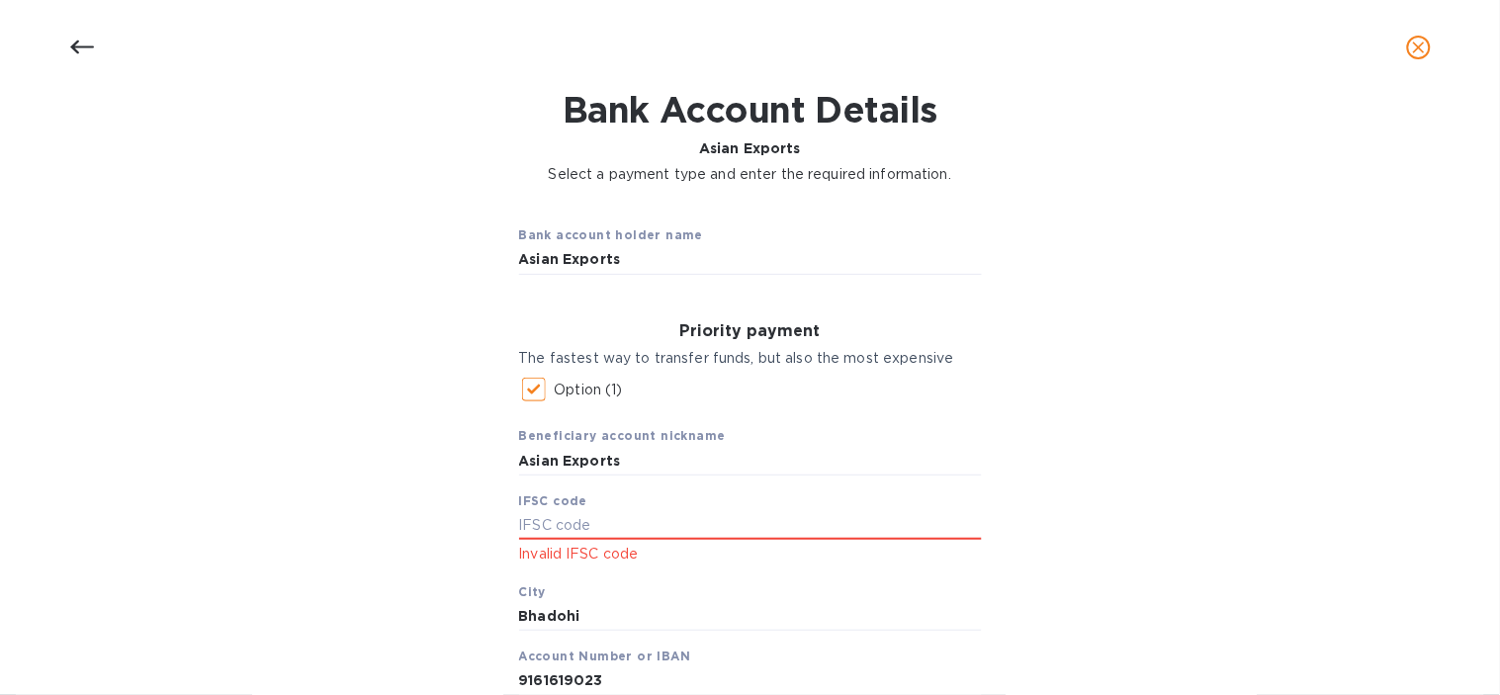
scroll to position [176, 0]
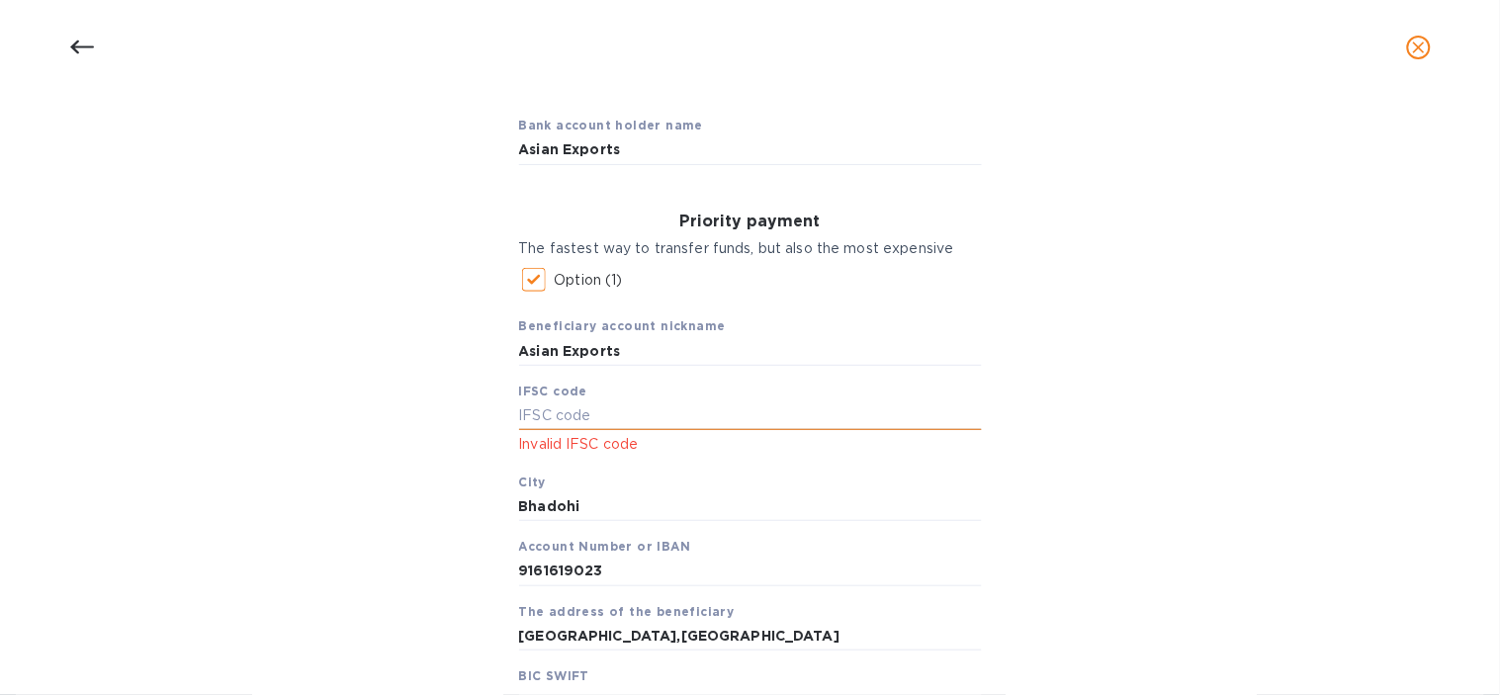
click at [600, 423] on input "text" at bounding box center [750, 416] width 463 height 30
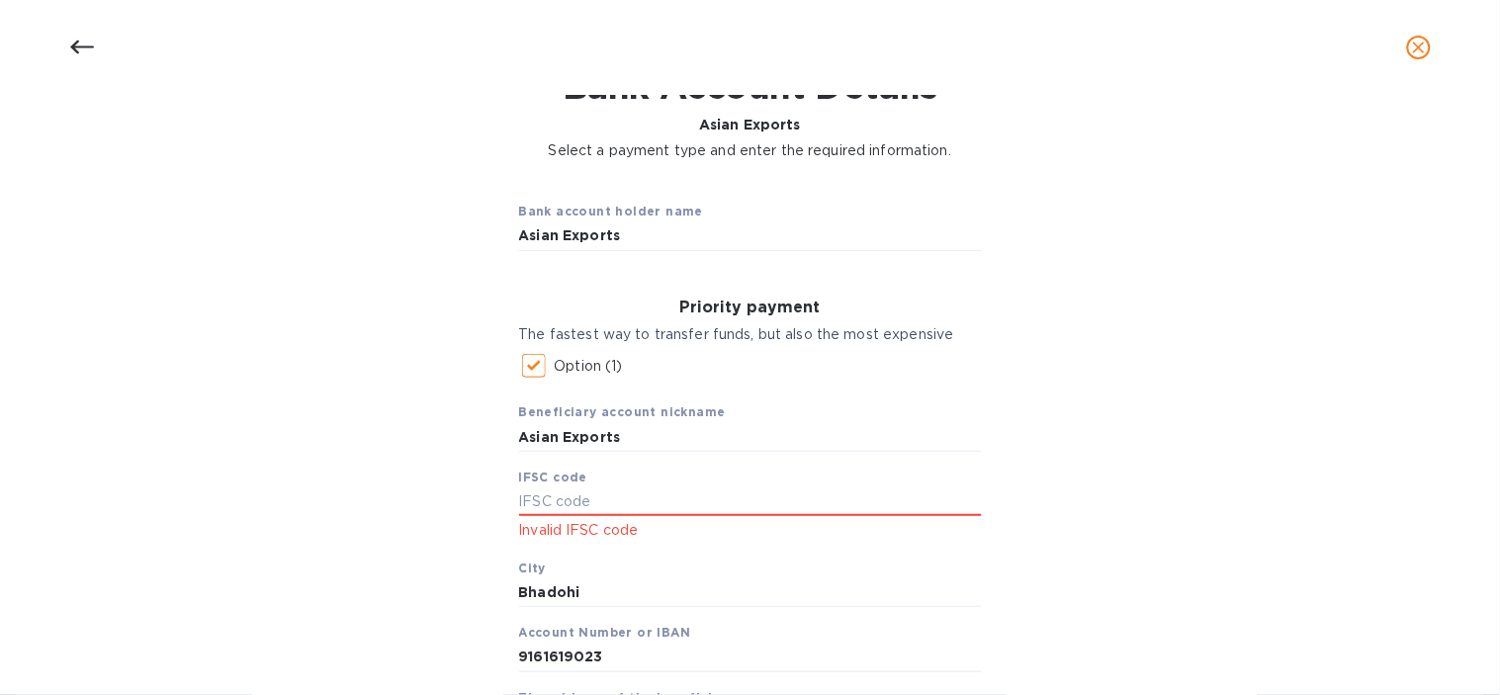
scroll to position [0, 0]
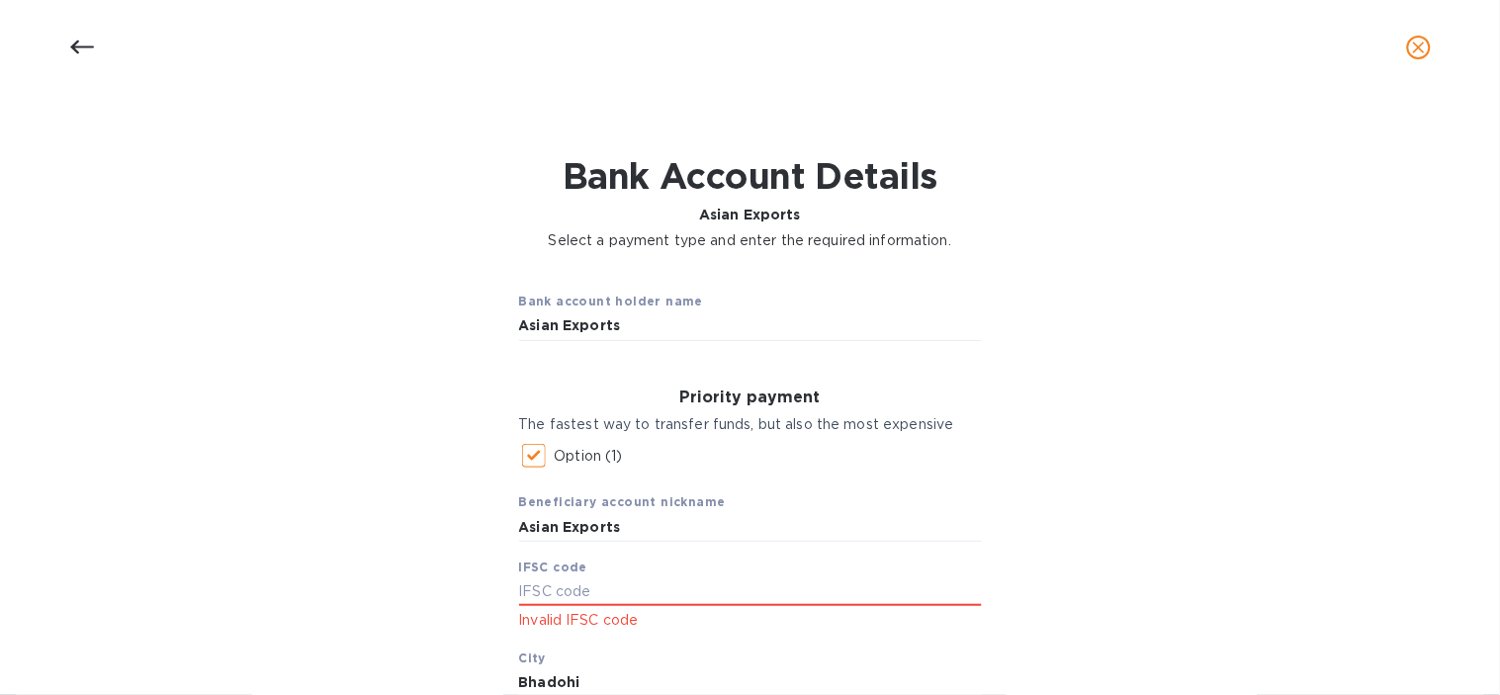
click at [72, 46] on icon at bounding box center [81, 48] width 24 height 14
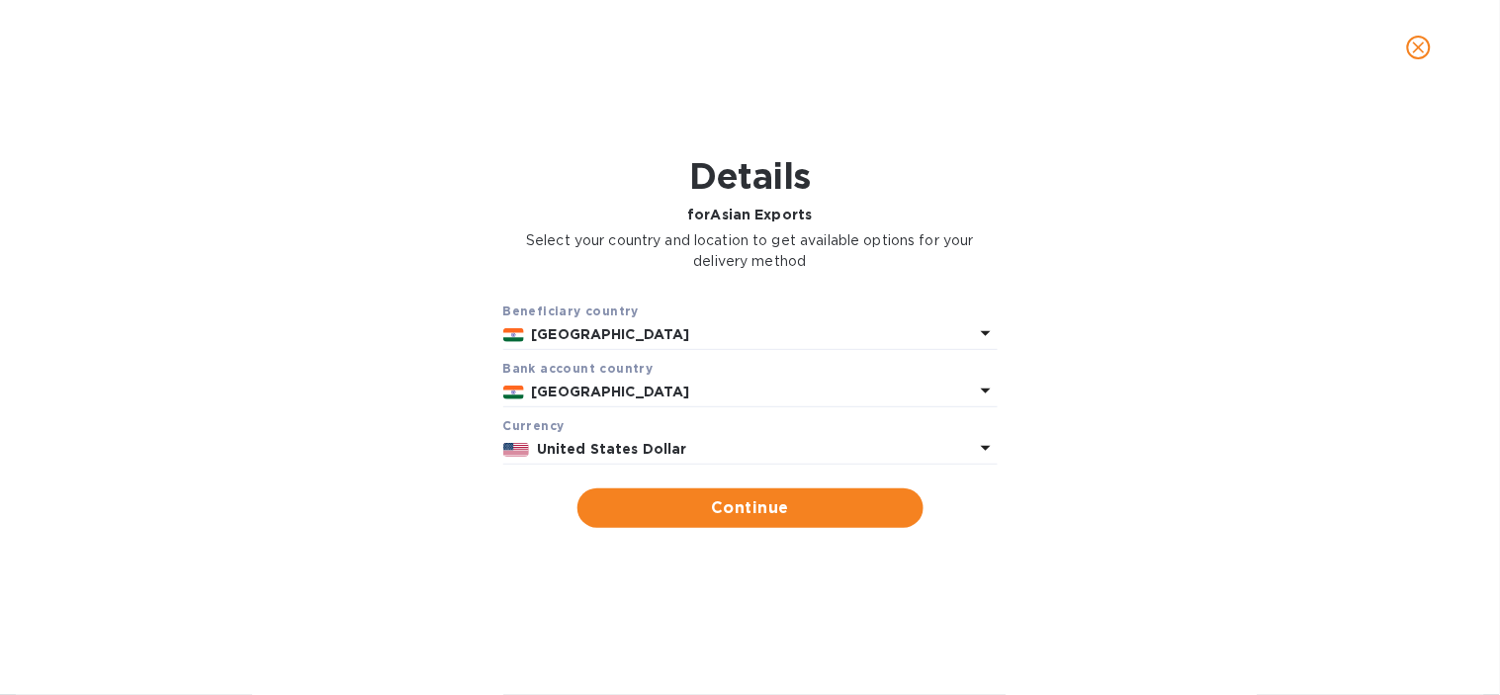
click at [586, 393] on p "[GEOGRAPHIC_DATA]" at bounding box center [753, 392] width 442 height 21
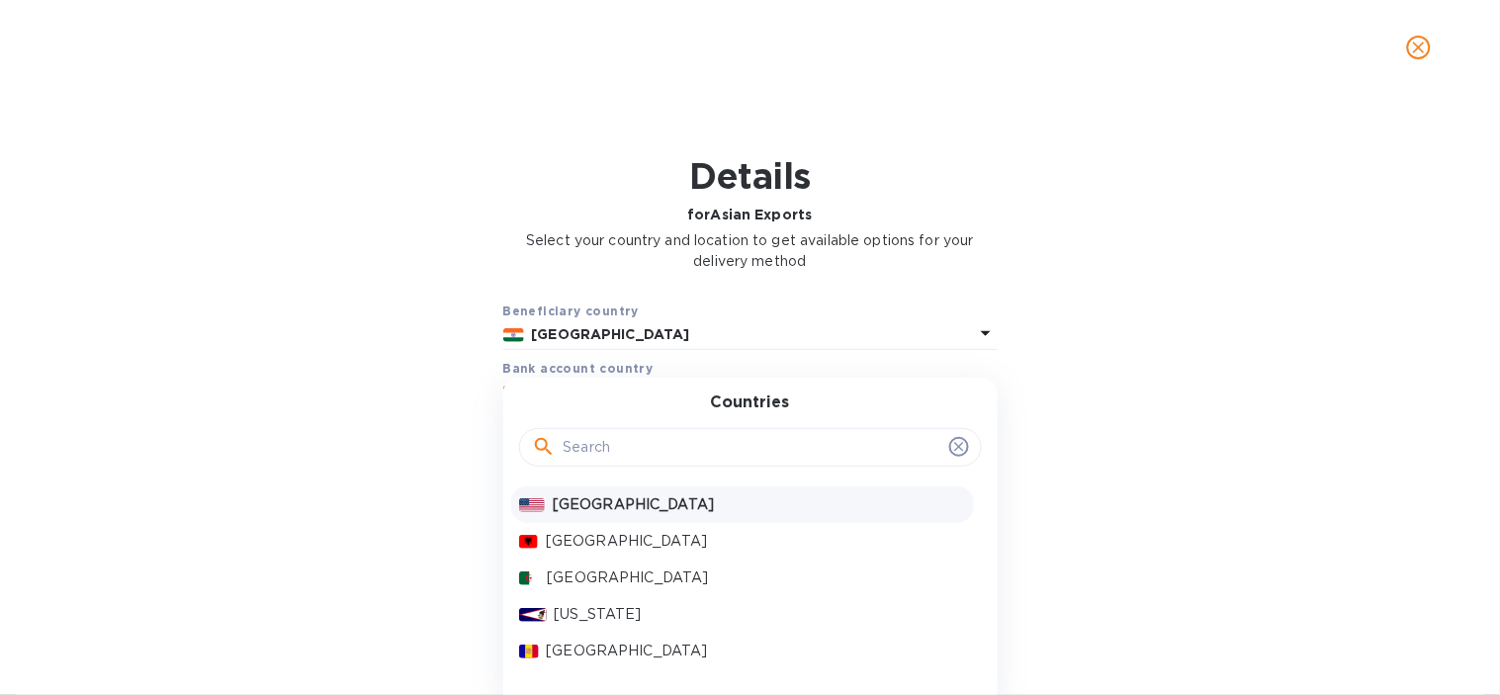
click at [571, 502] on p "[GEOGRAPHIC_DATA]" at bounding box center [759, 504] width 412 height 21
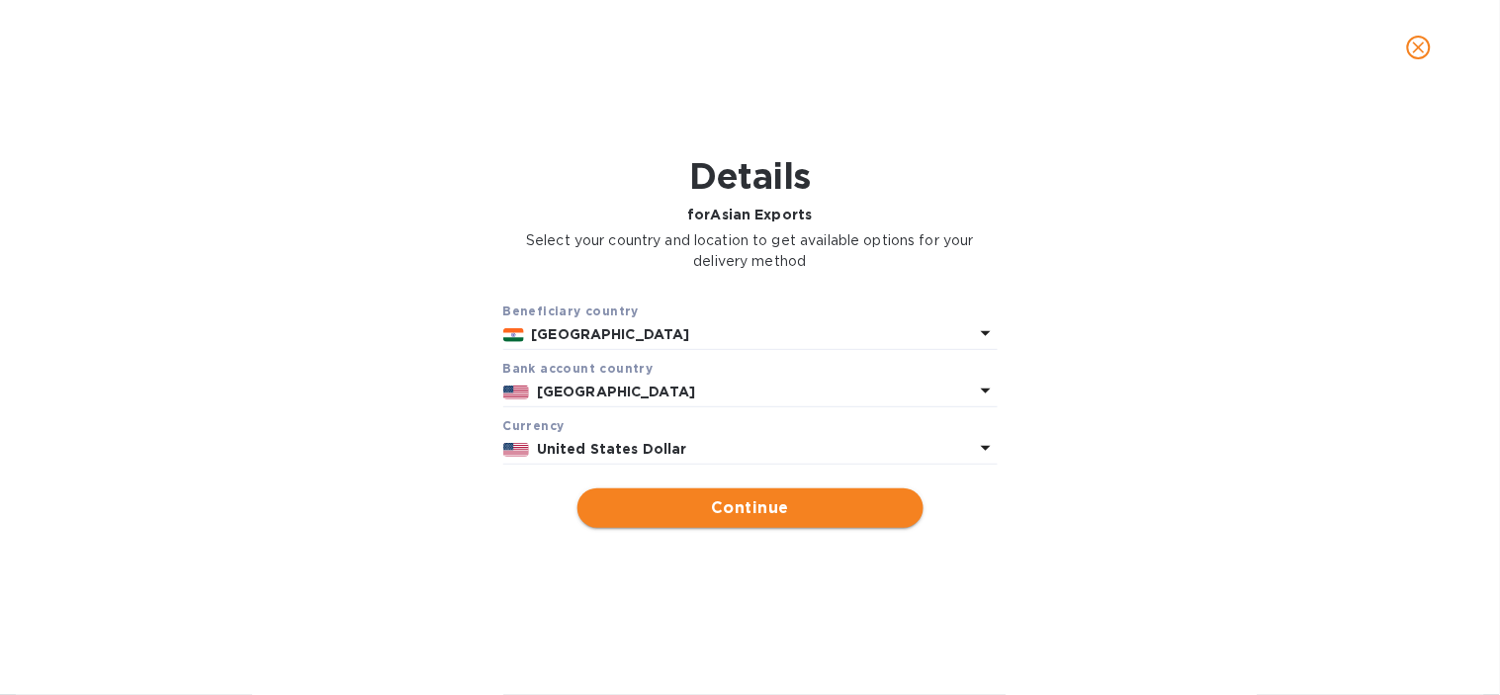
click at [667, 495] on button "Continue" at bounding box center [750, 508] width 346 height 40
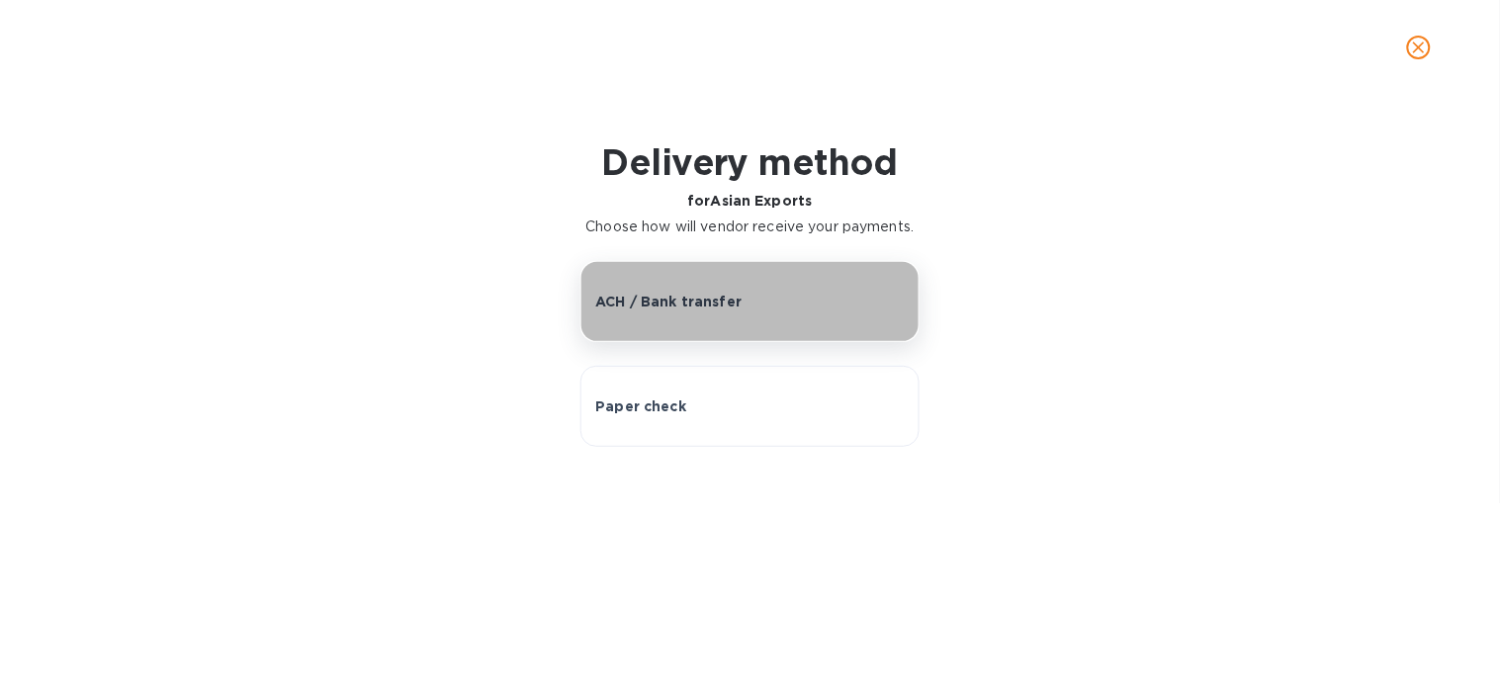
click at [705, 307] on p "ACH / Bank transfer" at bounding box center [668, 302] width 146 height 20
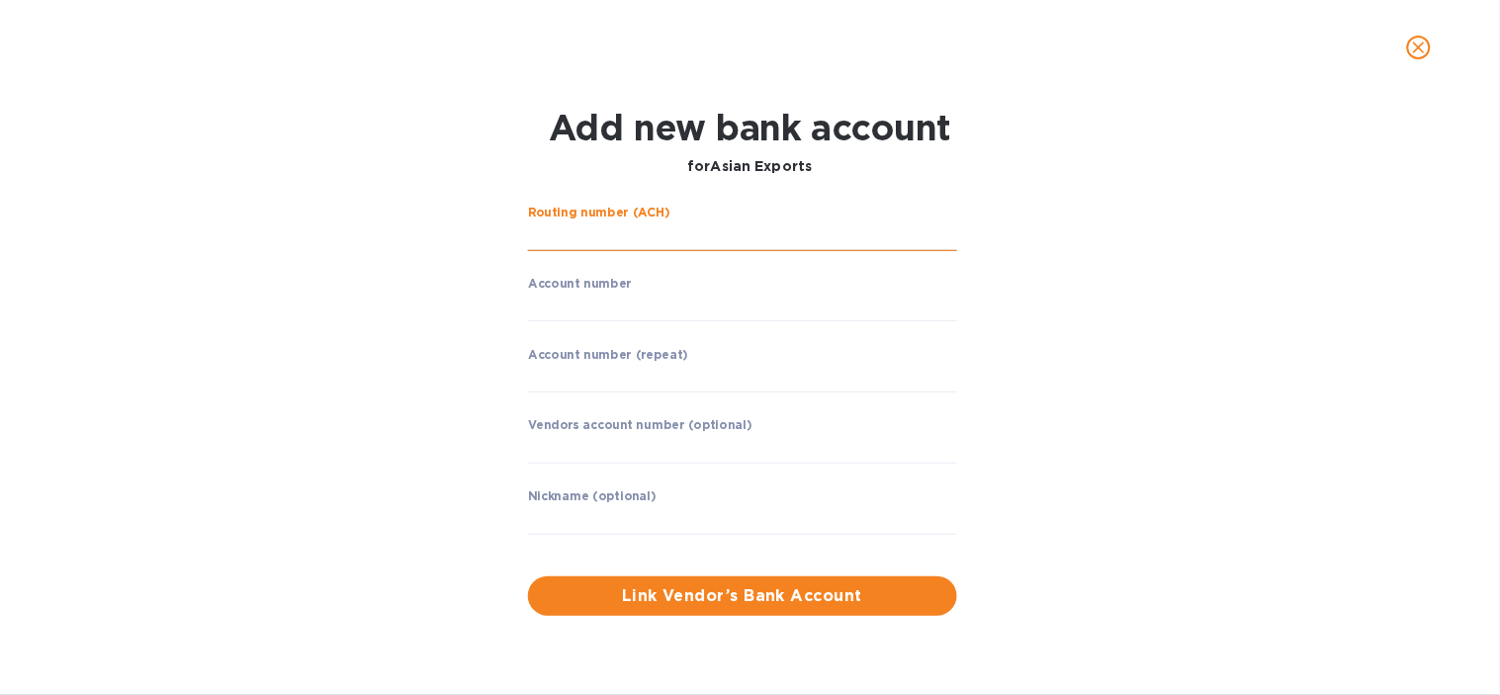
click at [588, 230] on input "string" at bounding box center [742, 236] width 429 height 30
click at [567, 240] on input "string" at bounding box center [742, 236] width 429 height 30
click at [422, 291] on div "Routing number (ACH) ​ Account number ​ Account number (repeat) ​ Vendors accou…" at bounding box center [750, 411] width 966 height 434
click at [644, 242] on input "string" at bounding box center [742, 236] width 429 height 30
click at [990, 245] on div "Routing number (ACH) ​ Account number ​ Account number (repeat) ​ Vendors accou…" at bounding box center [750, 411] width 966 height 434
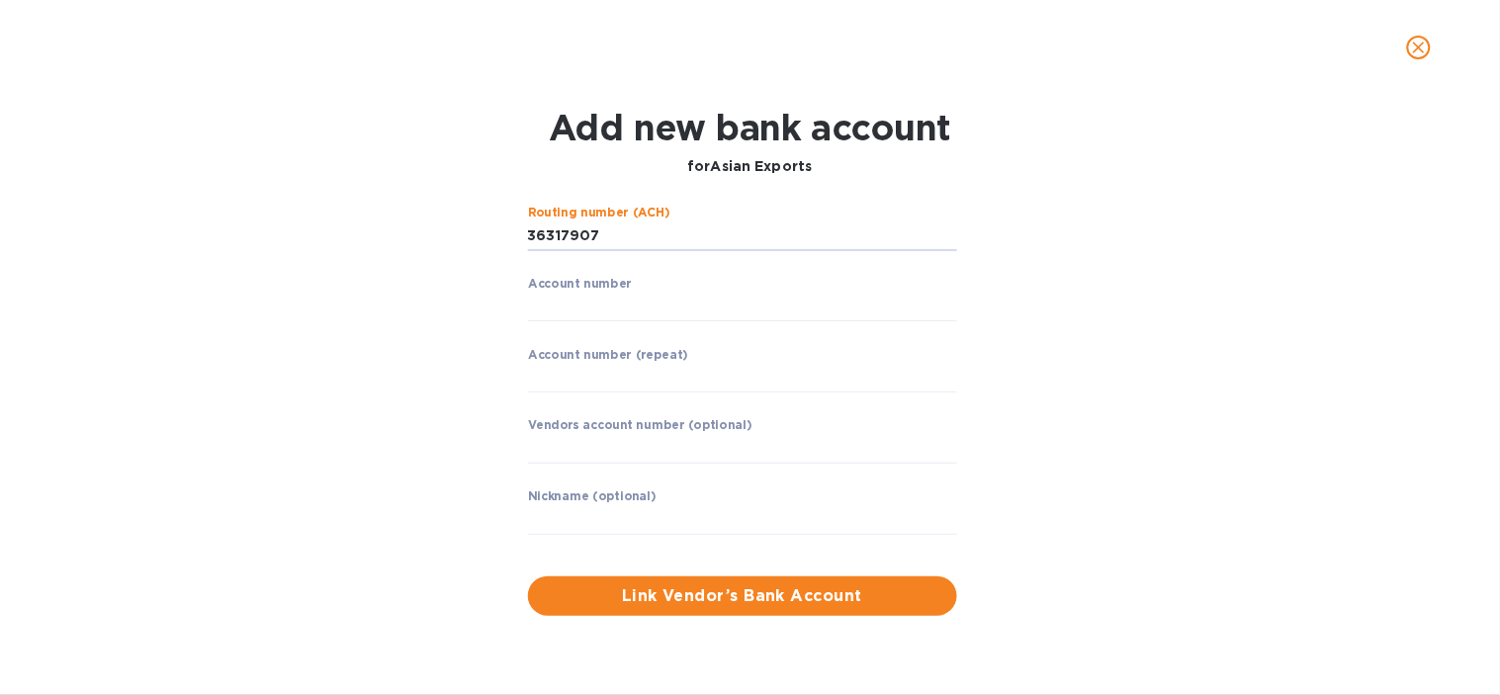
drag, startPoint x: 637, startPoint y: 249, endPoint x: 520, endPoint y: 259, distance: 117.1
click at [520, 259] on div "Routing number (ACH) ​ Account number ​ Account number (repeat) ​ Vendors accou…" at bounding box center [742, 383] width 445 height 371
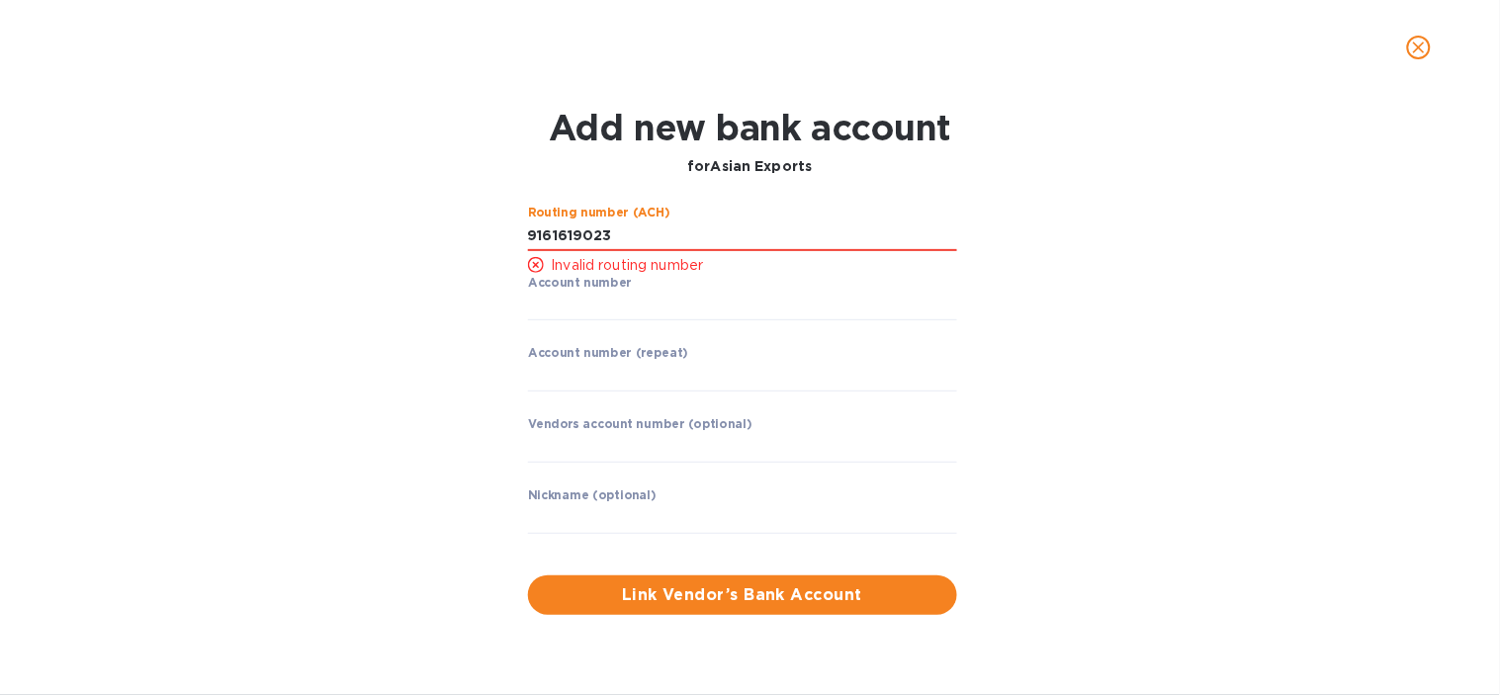
type input "9161619023"
click at [390, 316] on div "Routing number (ACH) Invalid routing number Account number ​ Account number (re…" at bounding box center [750, 410] width 966 height 433
drag, startPoint x: 669, startPoint y: 240, endPoint x: 250, endPoint y: 222, distance: 419.6
click at [250, 222] on div "Add new bank account for Asian Exports Routing number (ACH) Invalid routing num…" at bounding box center [750, 361] width 1468 height 532
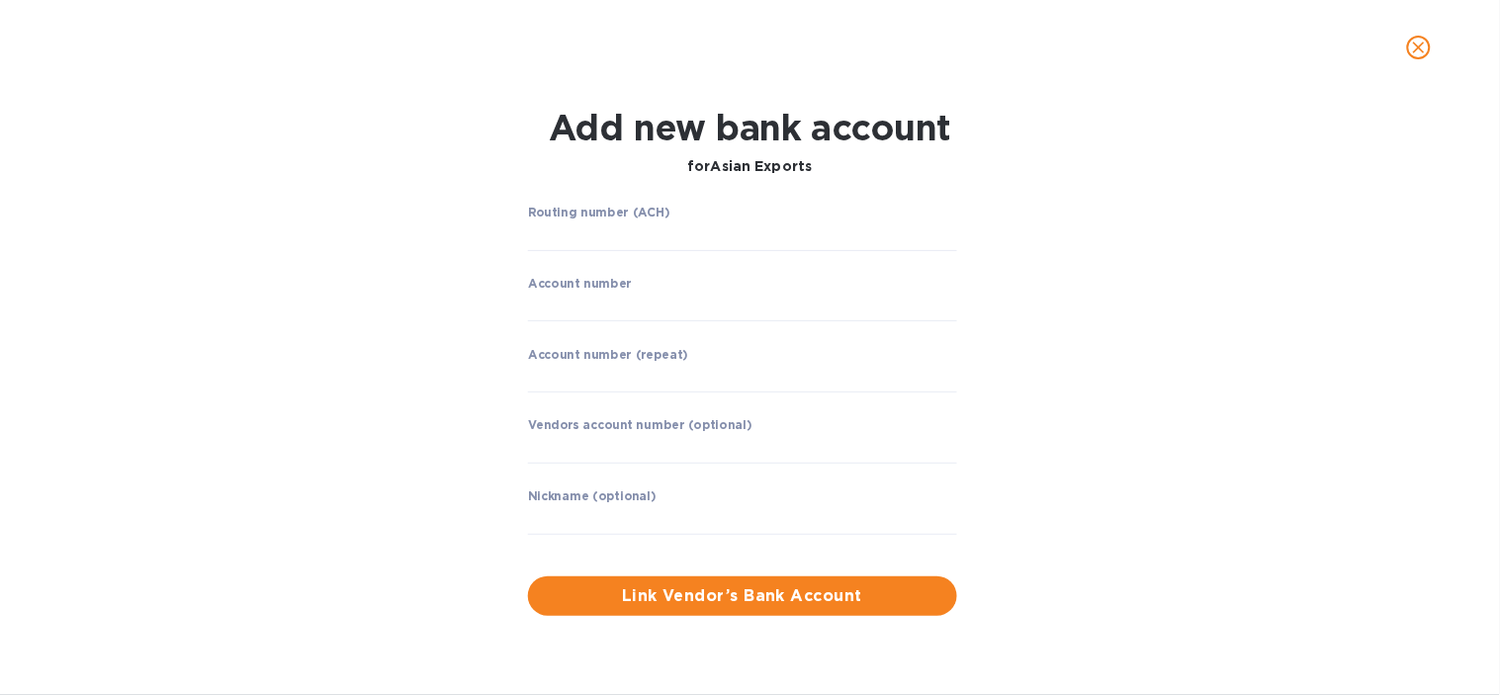
click at [245, 222] on div "Add new bank account for Asian Exports Routing number (ACH) ​ Account number ​ …" at bounding box center [750, 361] width 1468 height 533
click at [1417, 46] on icon "close" at bounding box center [1419, 48] width 20 height 20
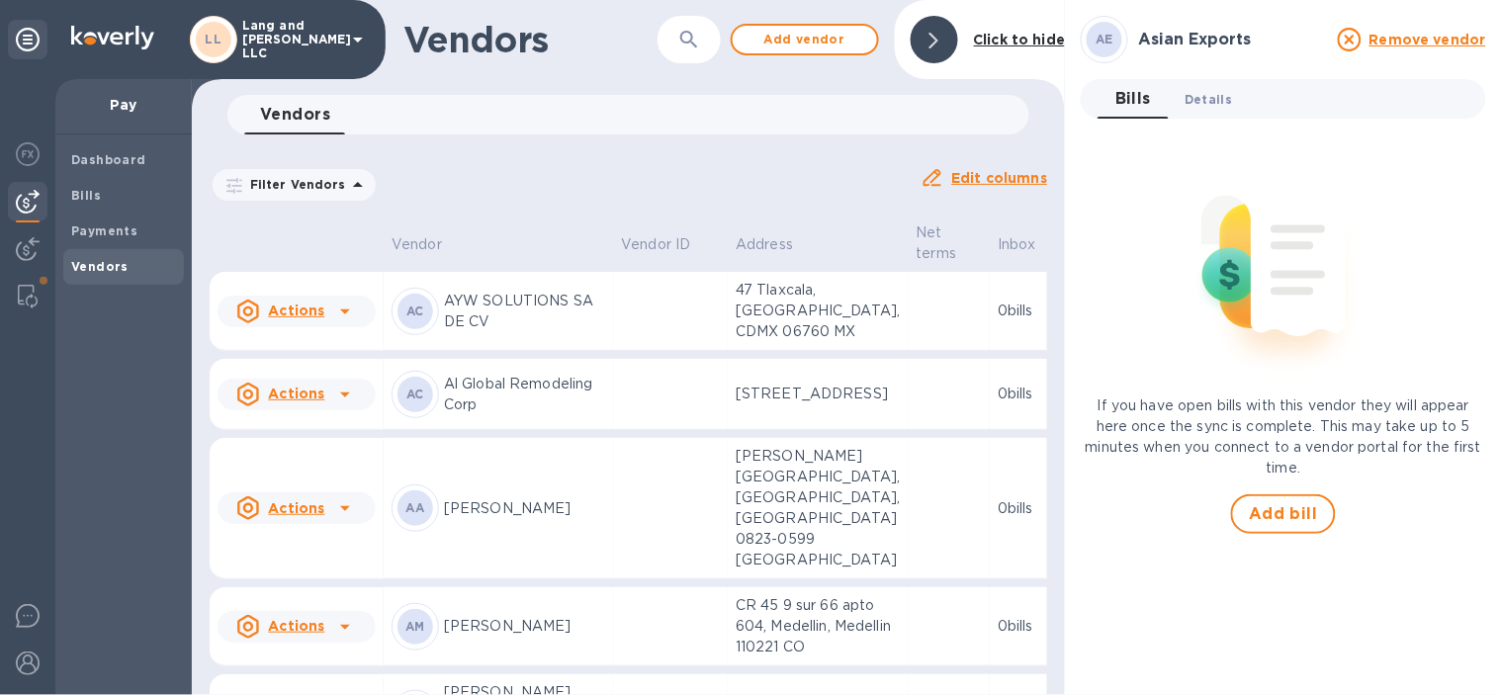
click at [1201, 110] on button "Details 0" at bounding box center [1208, 99] width 79 height 40
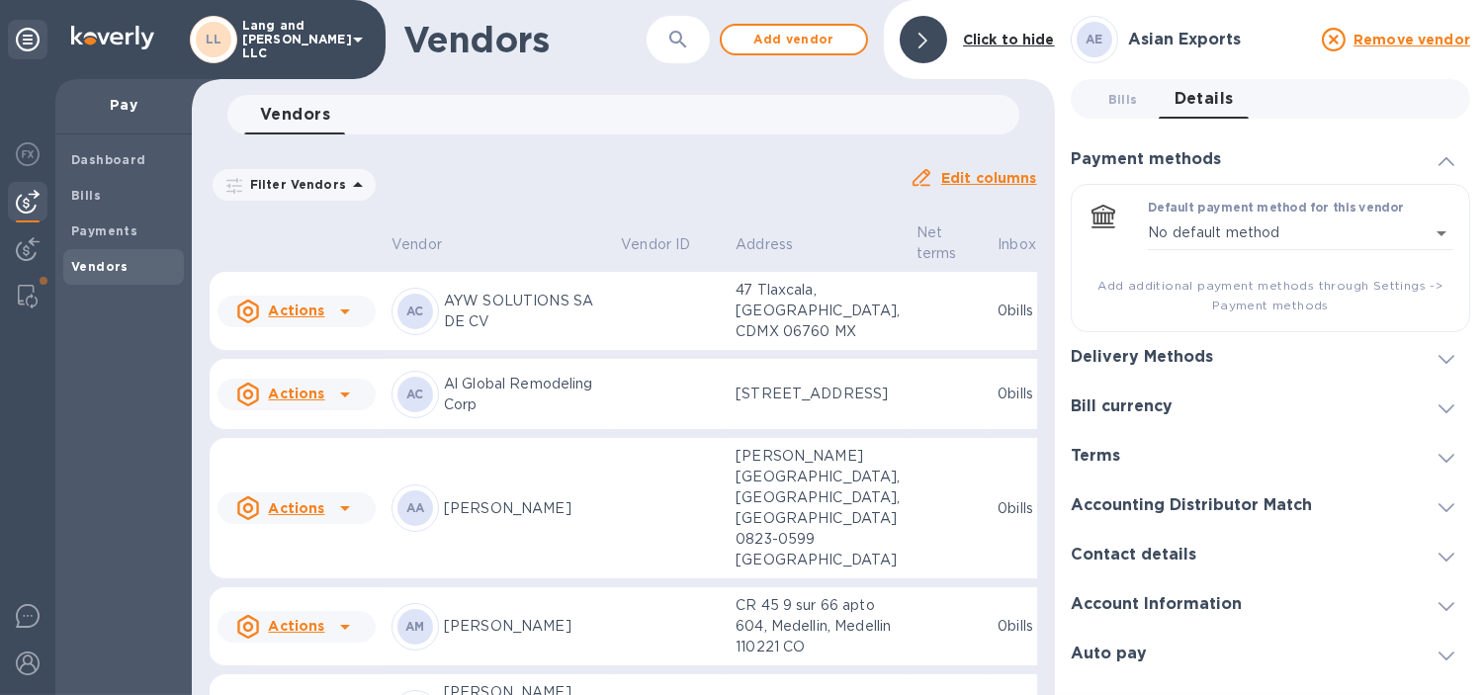
click at [1150, 367] on div "Delivery Methods" at bounding box center [1270, 356] width 399 height 49
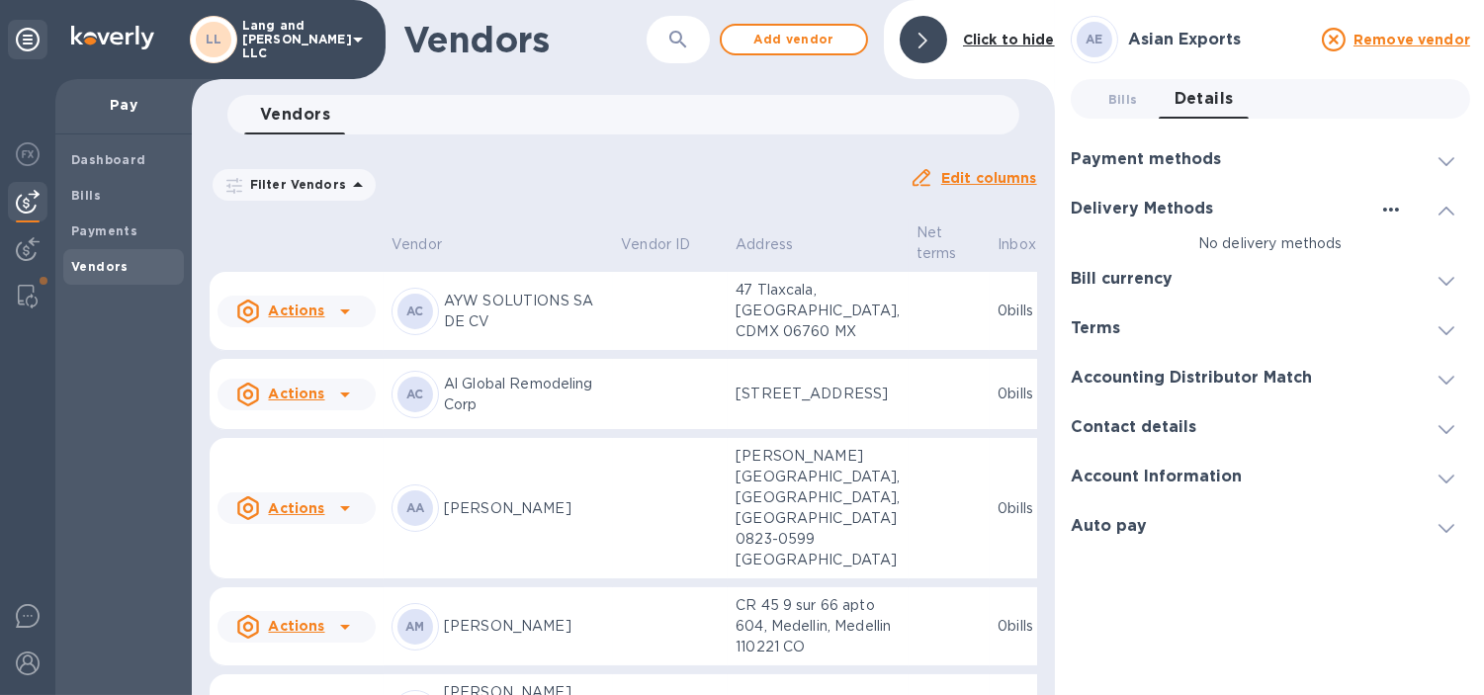
click at [1397, 205] on icon "button" at bounding box center [1391, 210] width 24 height 24
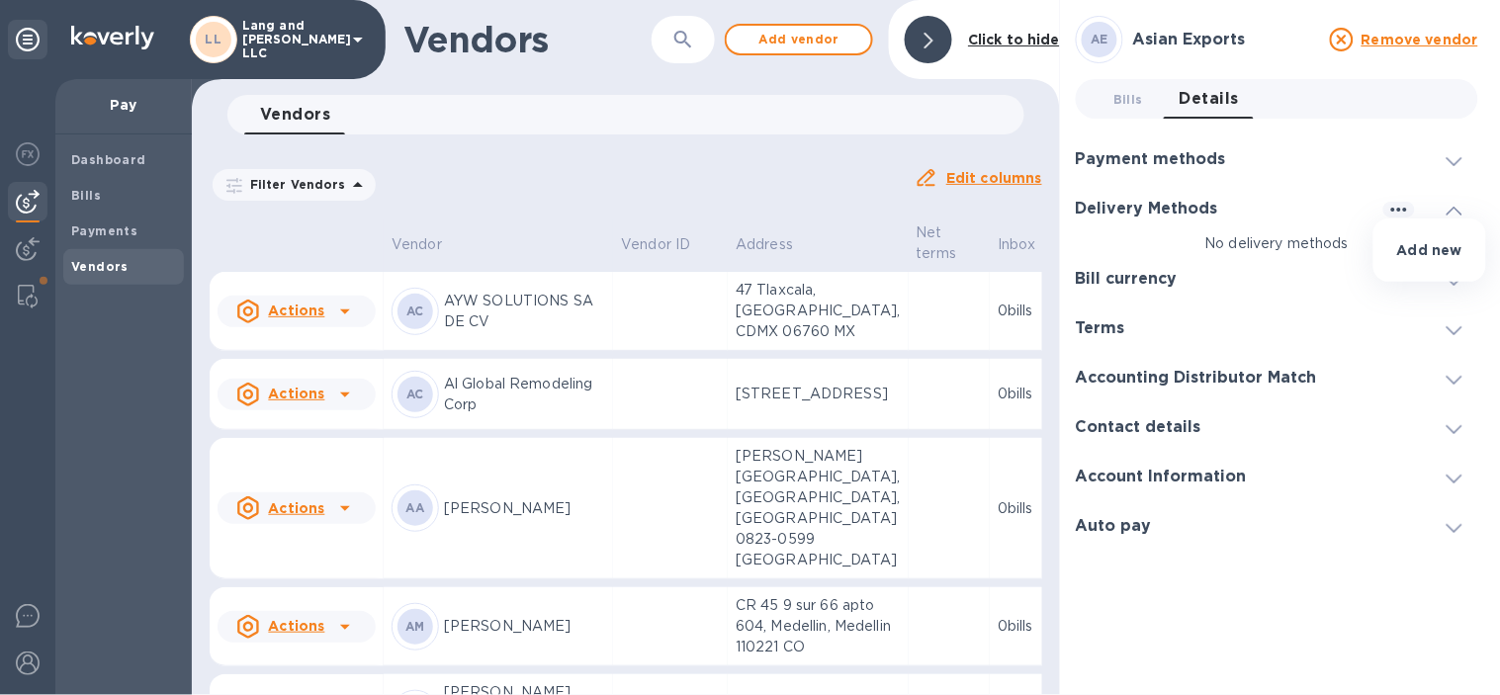
click at [1401, 242] on p "Add new" at bounding box center [1429, 250] width 65 height 20
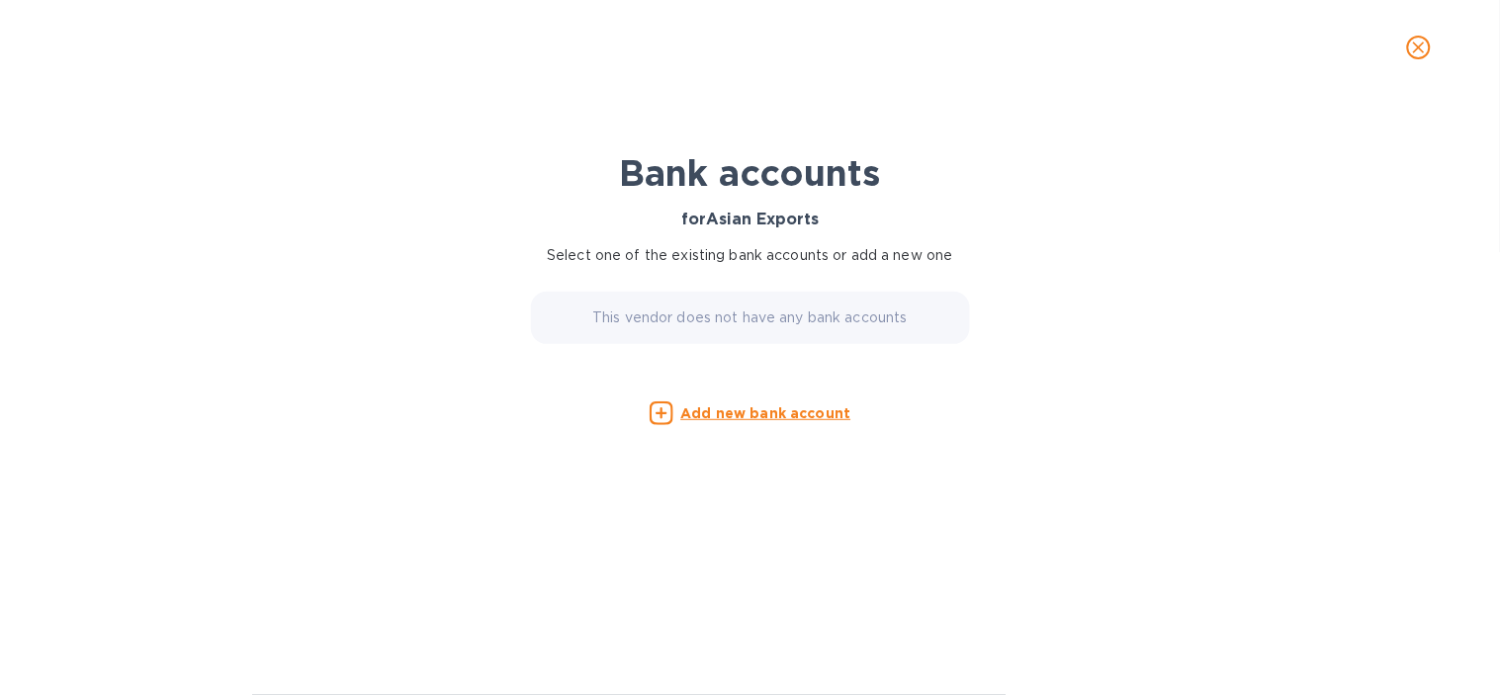
click at [716, 412] on u "Add new bank account" at bounding box center [766, 413] width 170 height 16
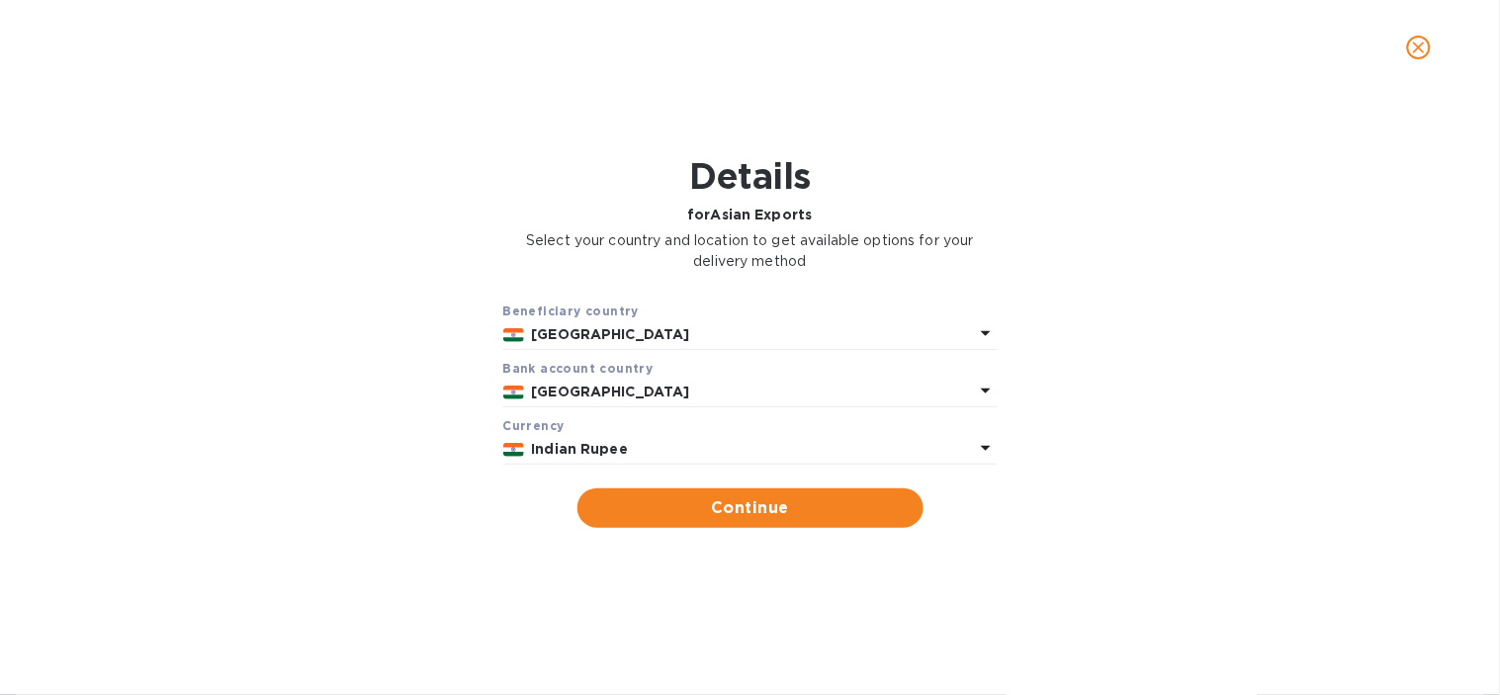
click at [781, 451] on p "Indian Rupee" at bounding box center [753, 449] width 442 height 21
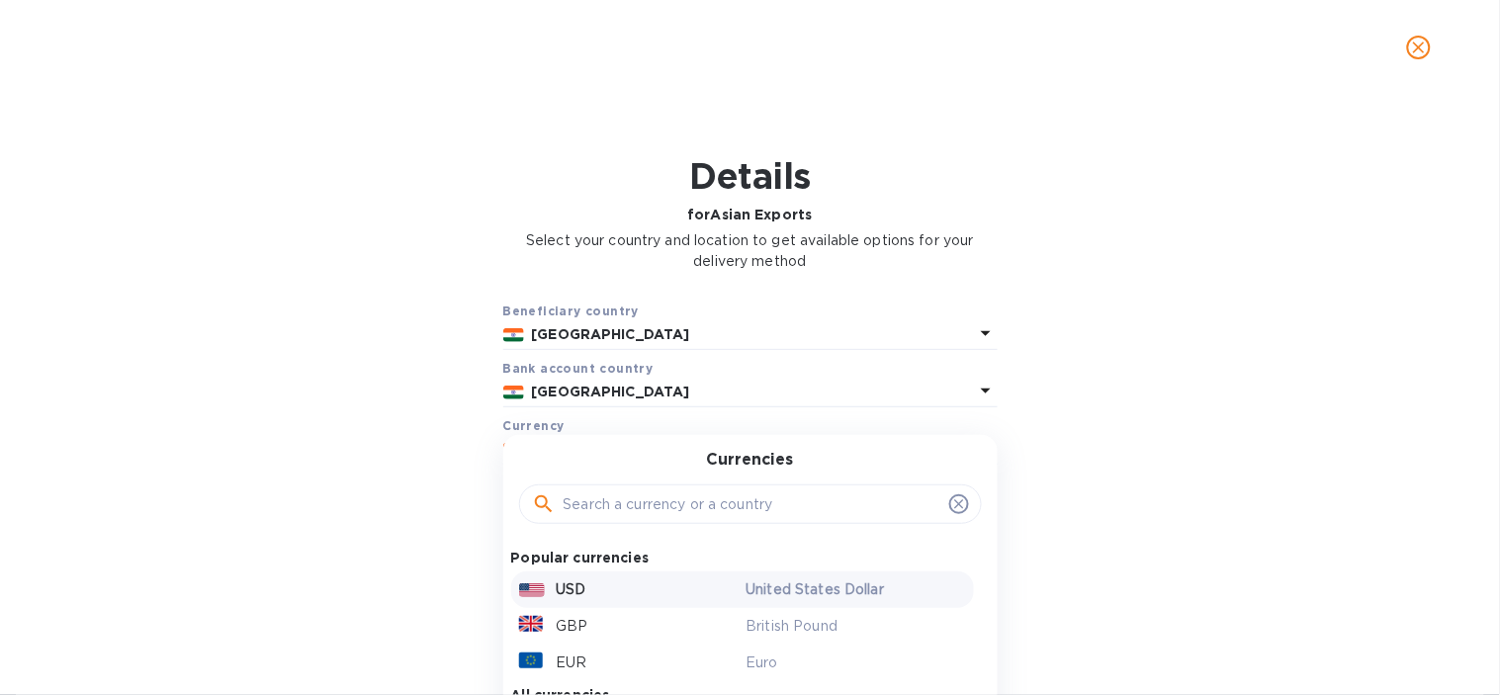
click at [570, 587] on p "USD" at bounding box center [572, 589] width 30 height 21
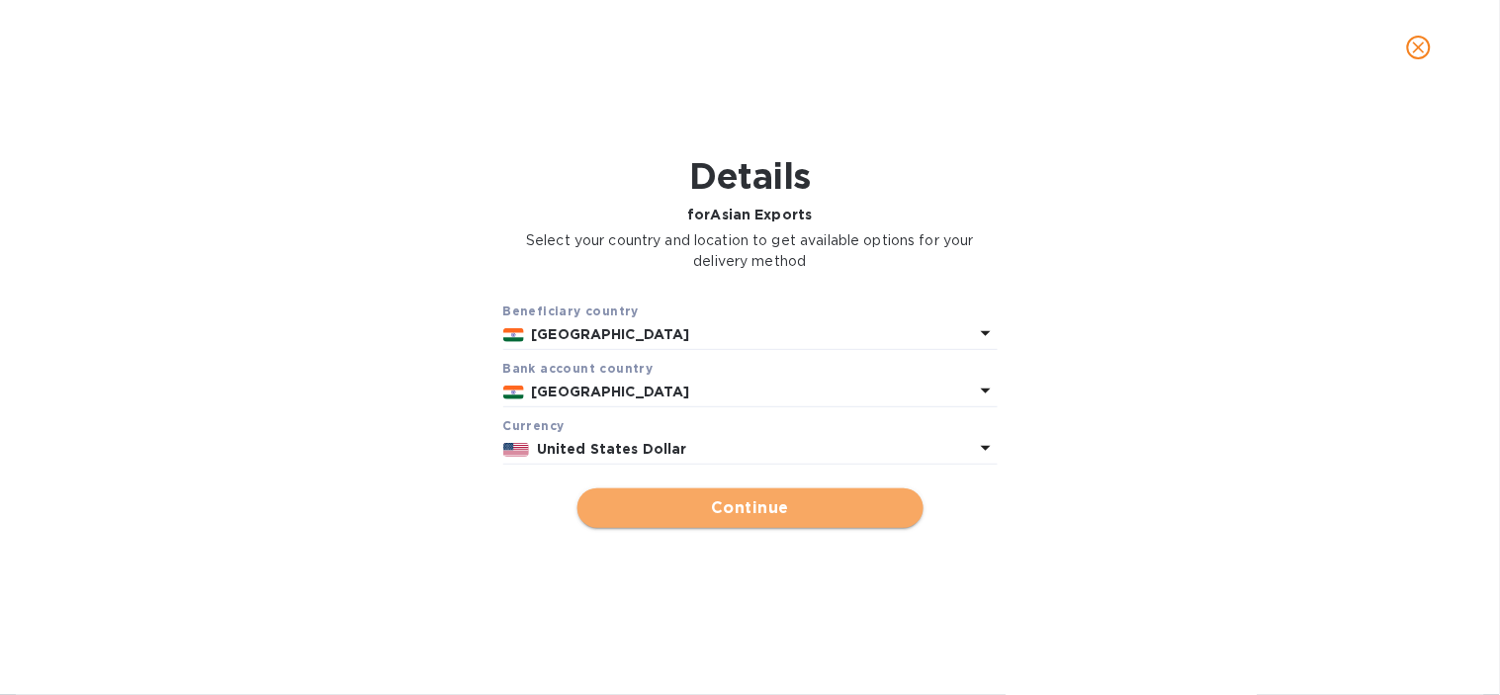
click at [655, 501] on span "Continue" at bounding box center [750, 508] width 314 height 24
type input "Asian Exports"
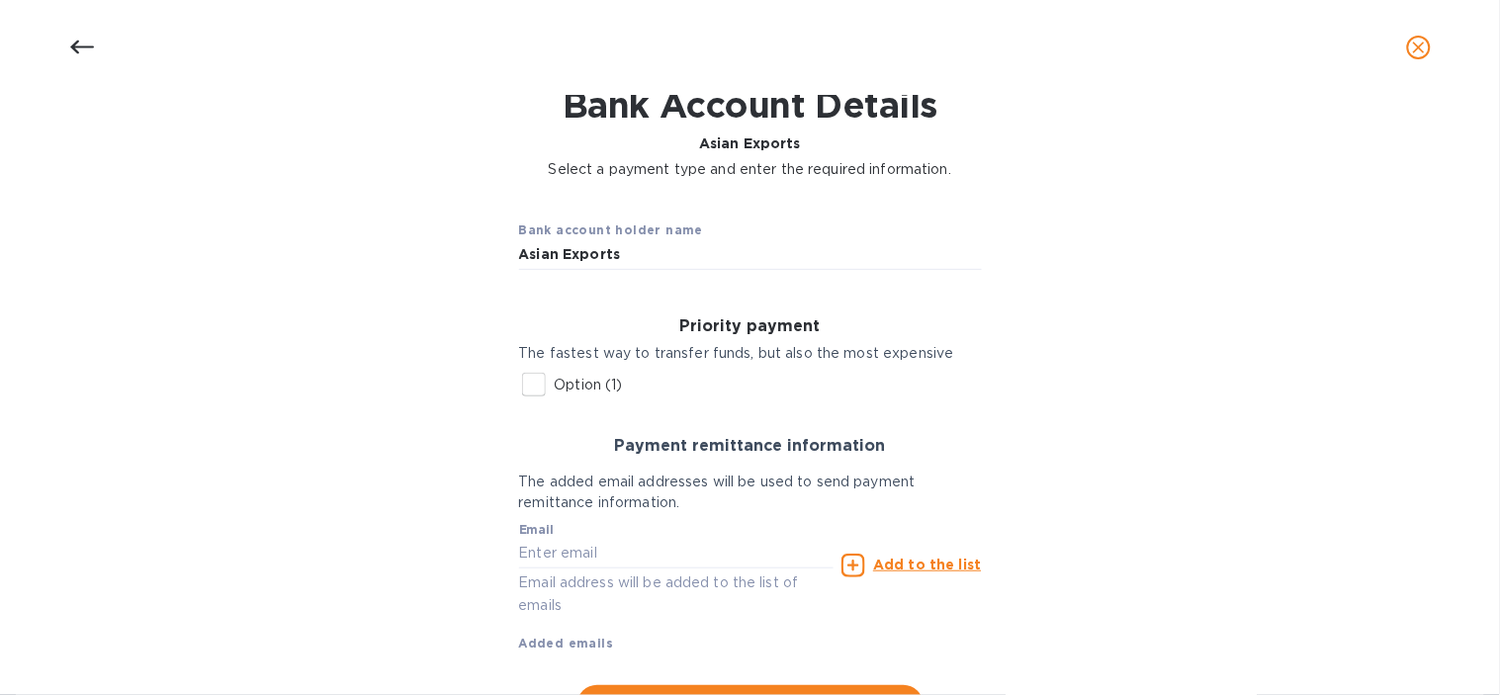
scroll to position [110, 0]
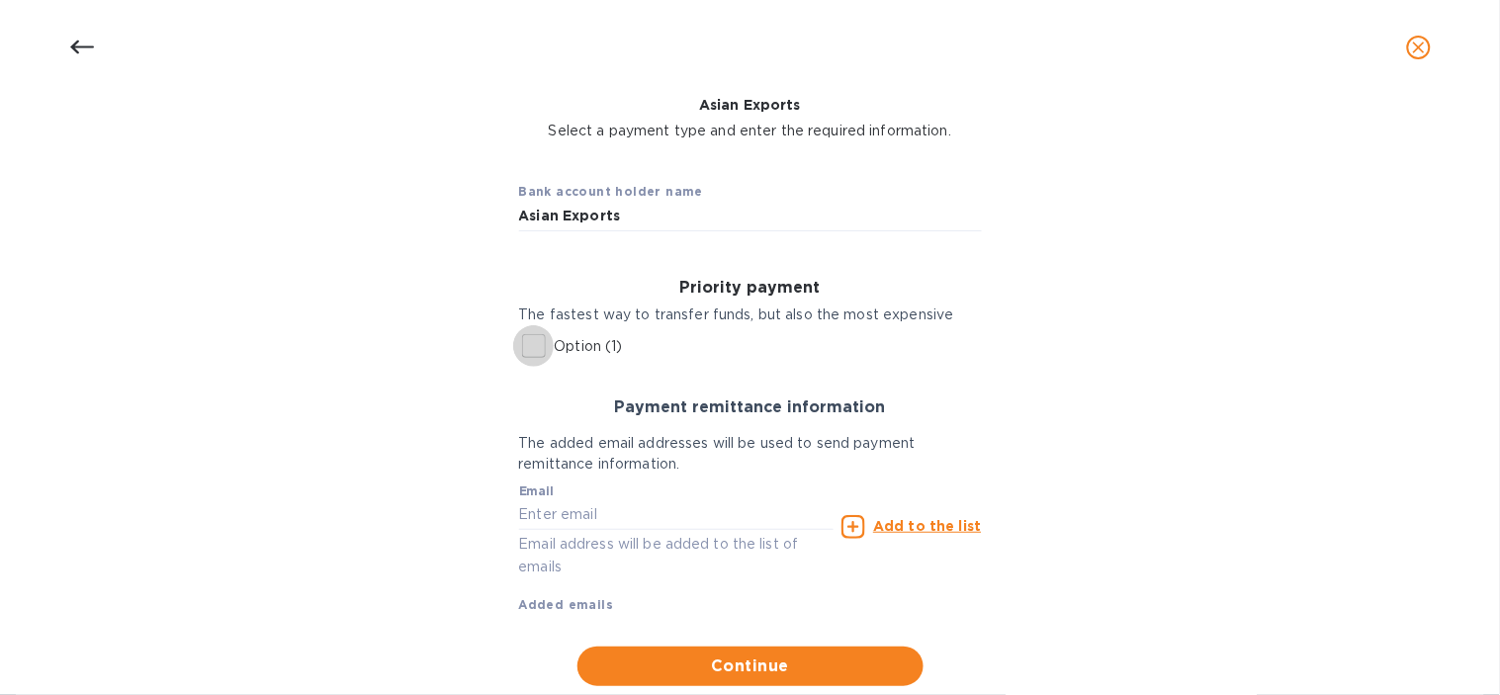
click at [534, 343] on input "Option (1)" at bounding box center [534, 346] width 42 height 42
checkbox input "true"
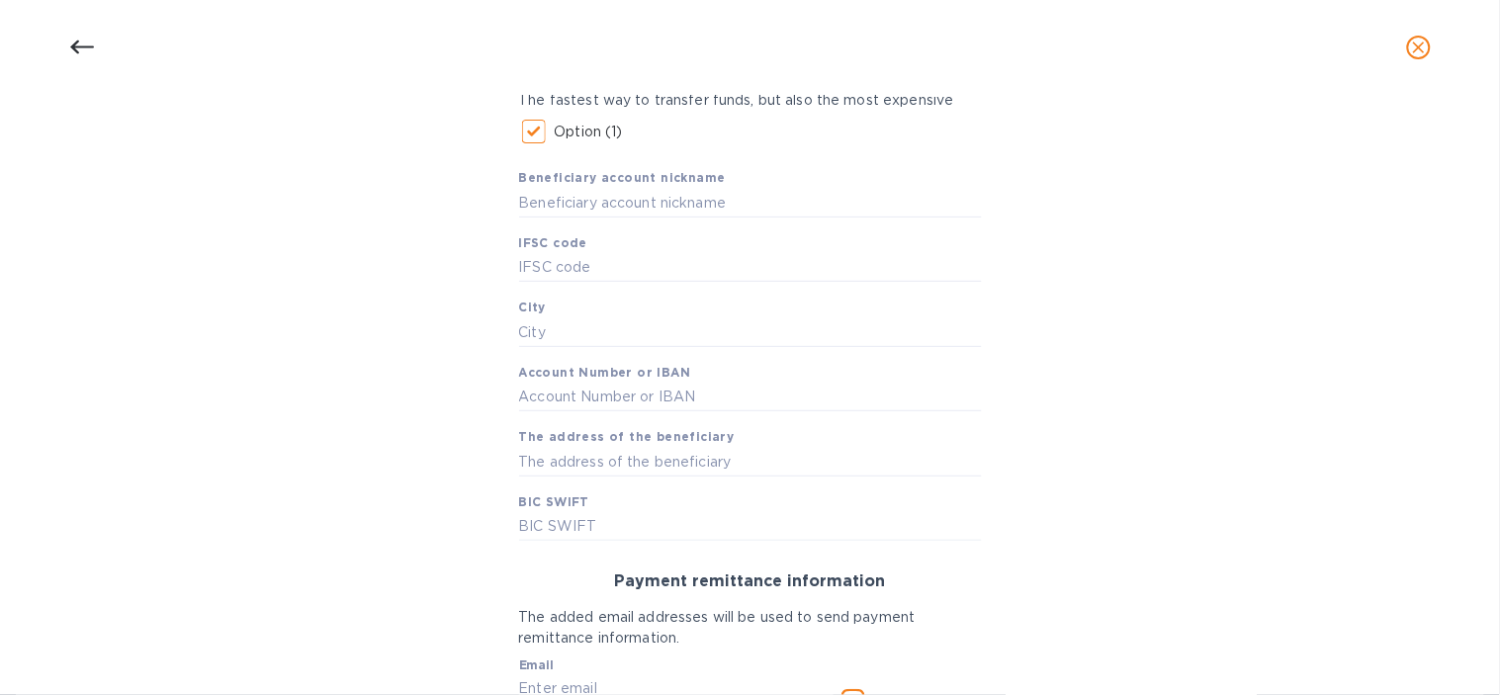
scroll to position [329, 0]
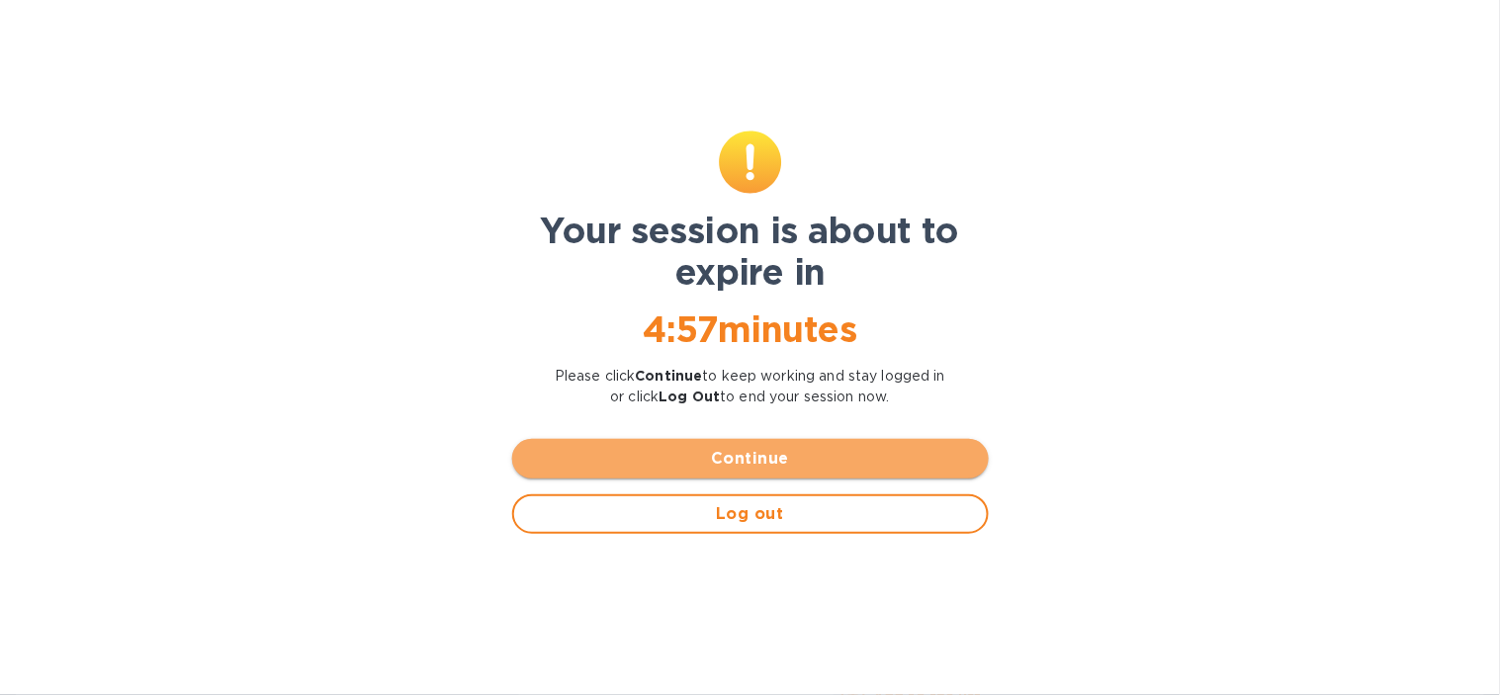
click at [828, 462] on span "Continue" at bounding box center [750, 459] width 445 height 24
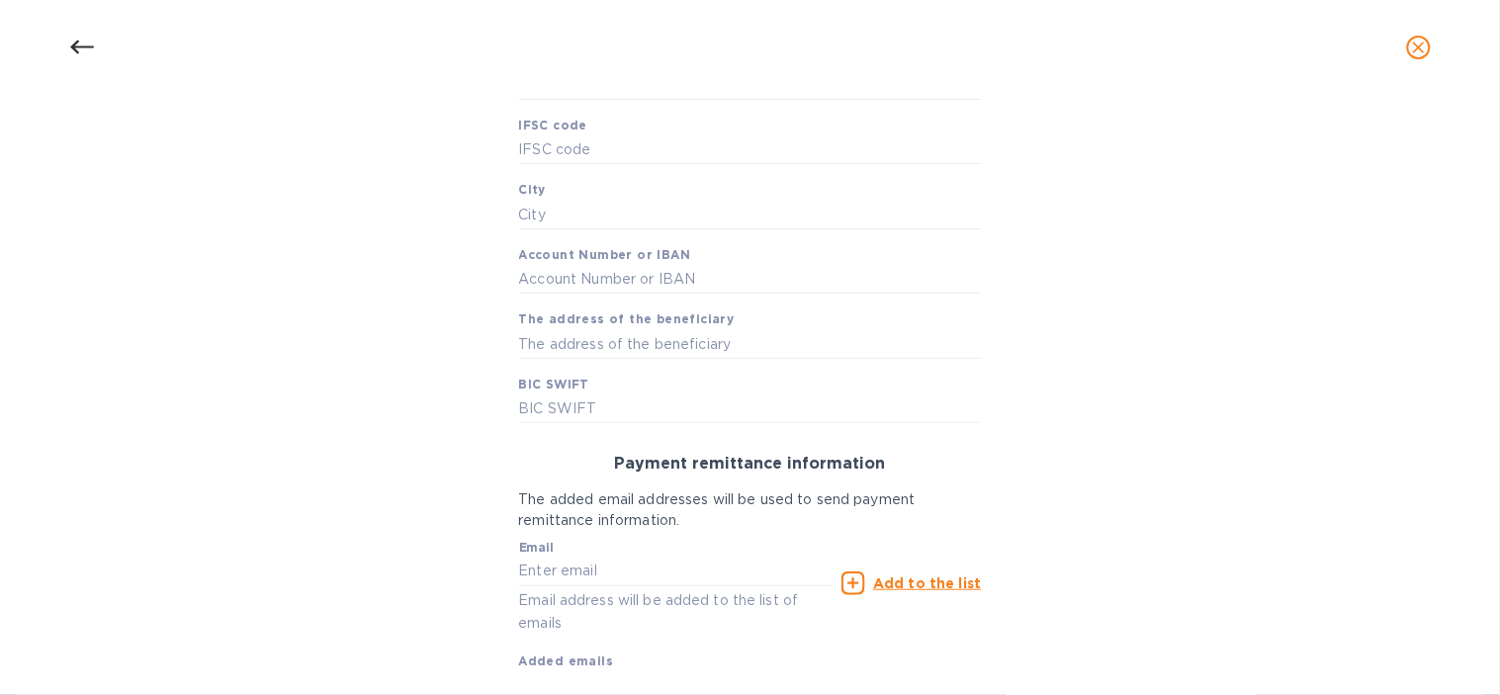
scroll to position [549, 0]
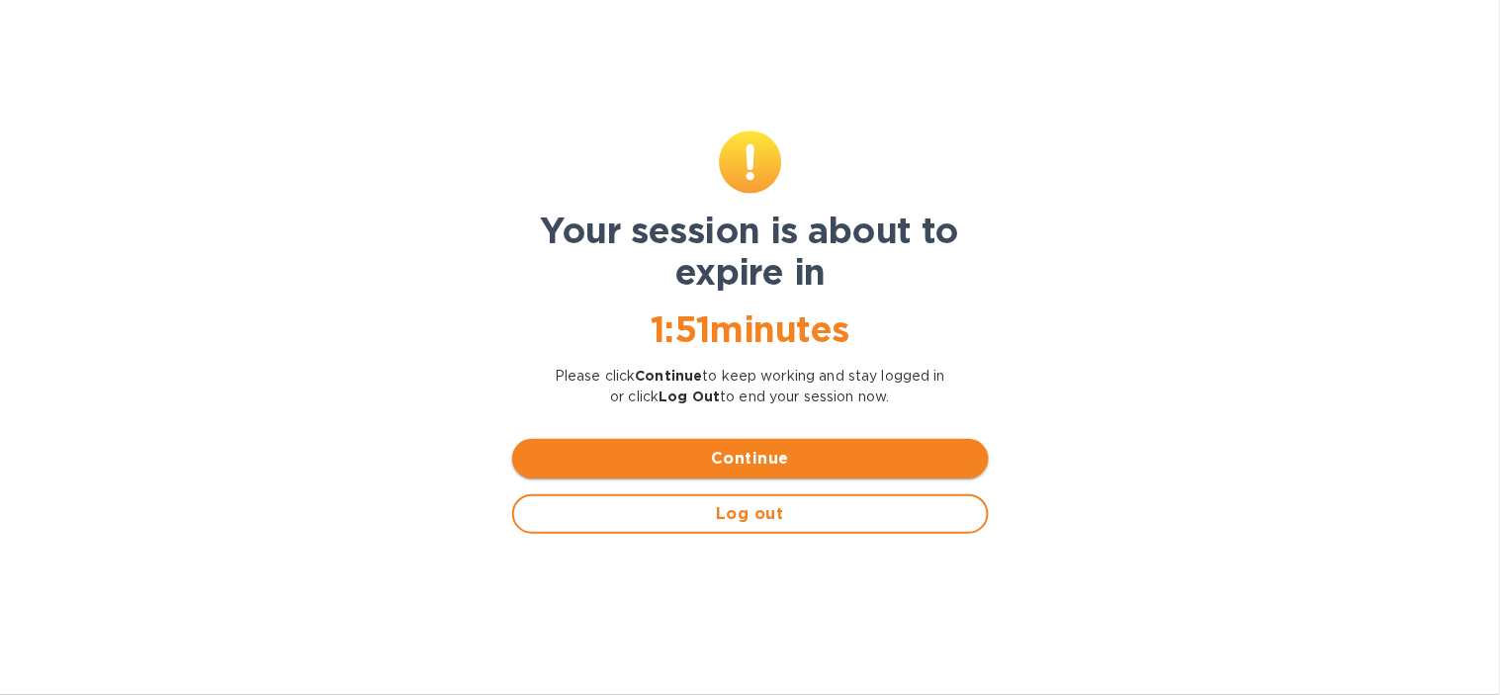
click at [756, 458] on span "Continue" at bounding box center [750, 459] width 445 height 24
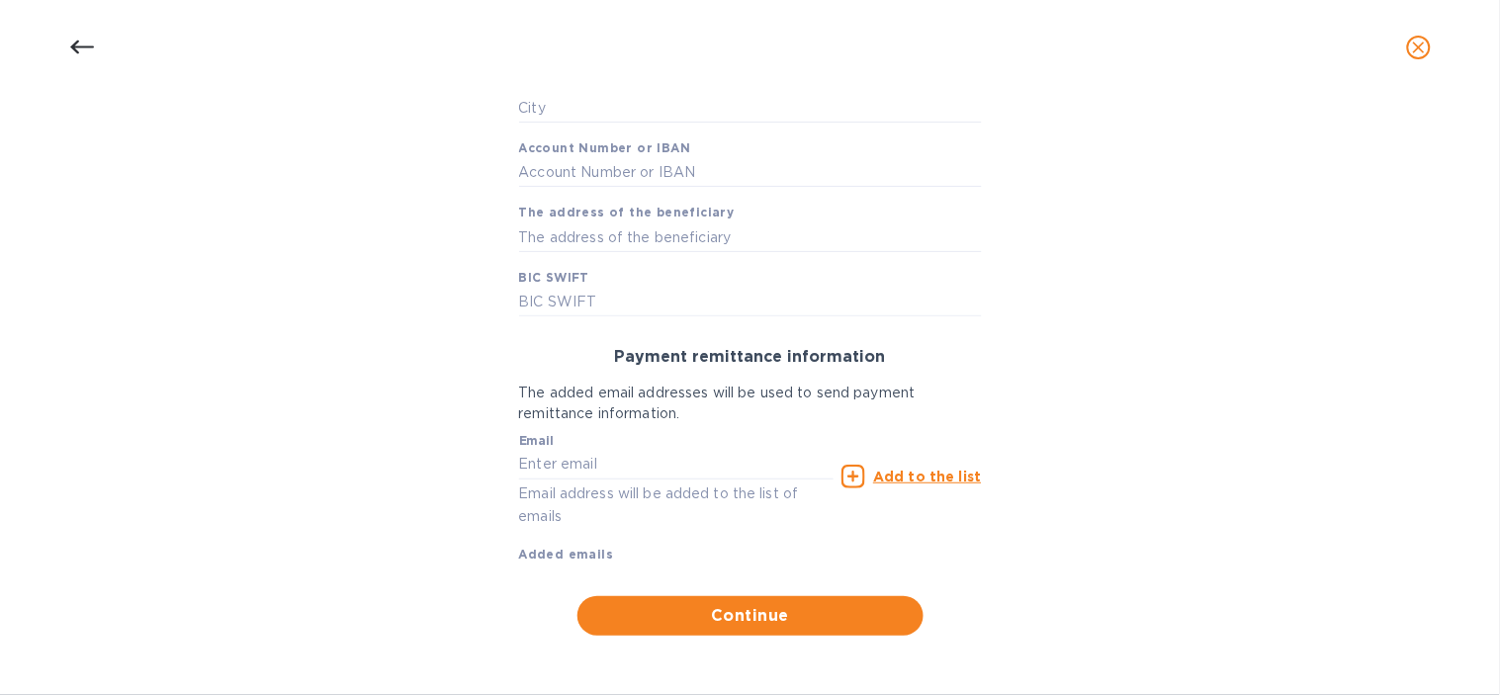
scroll to position [61, 0]
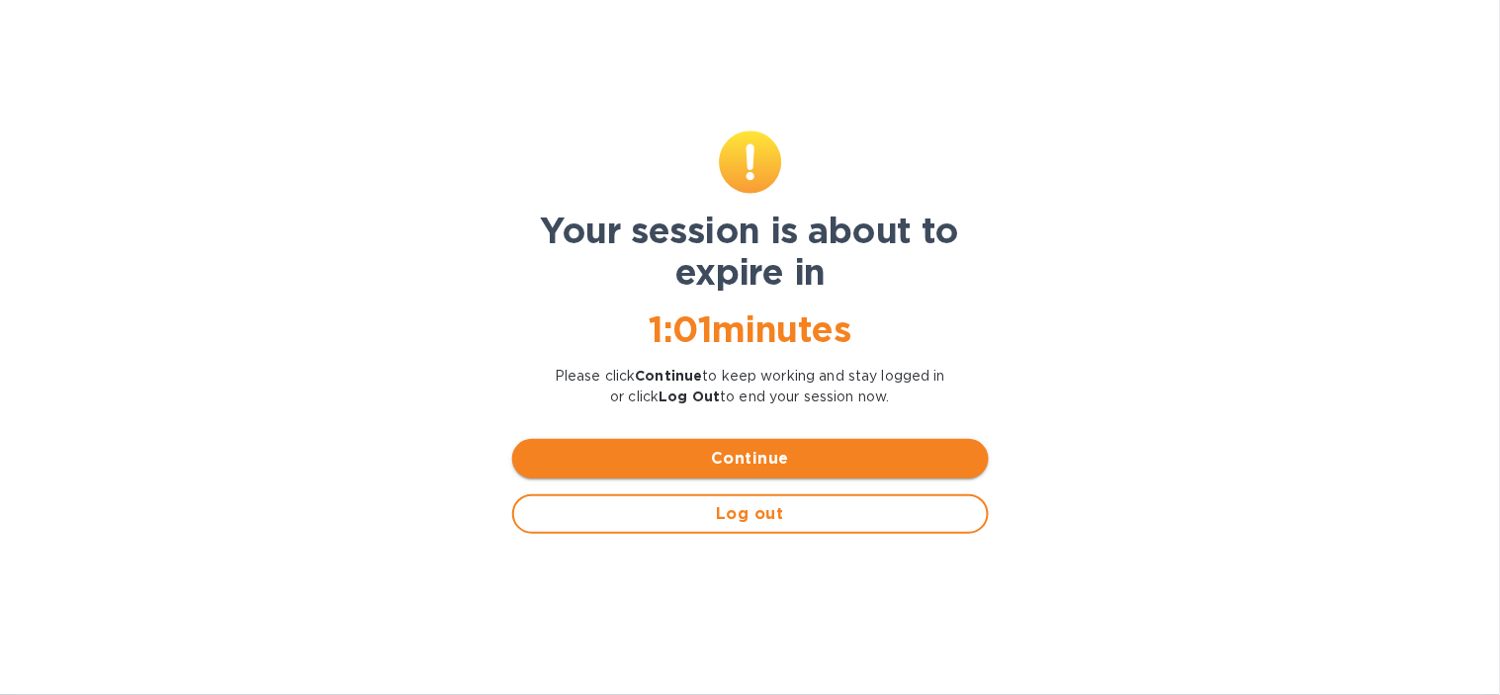
click at [826, 443] on button "Continue" at bounding box center [750, 459] width 477 height 40
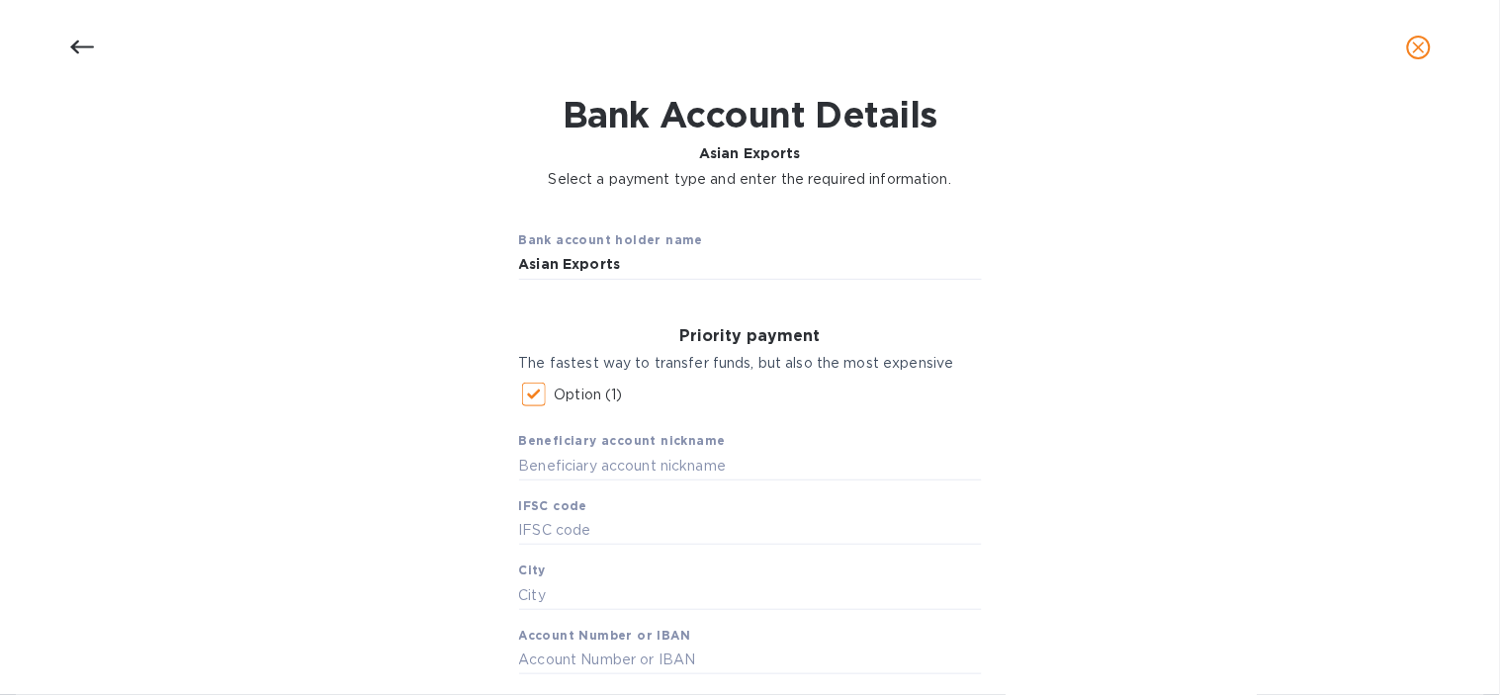
click at [64, 50] on div at bounding box center [81, 47] width 47 height 47
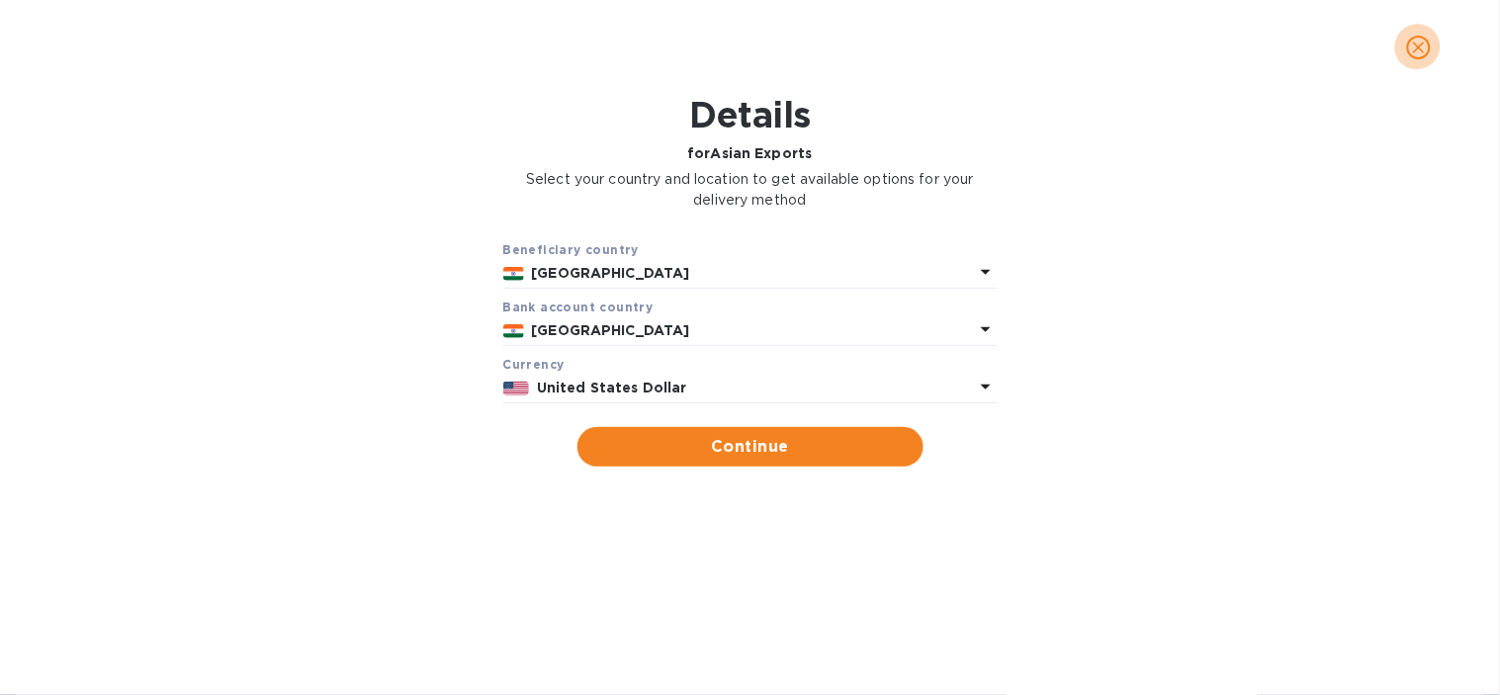
click at [1428, 30] on button "close" at bounding box center [1418, 47] width 47 height 47
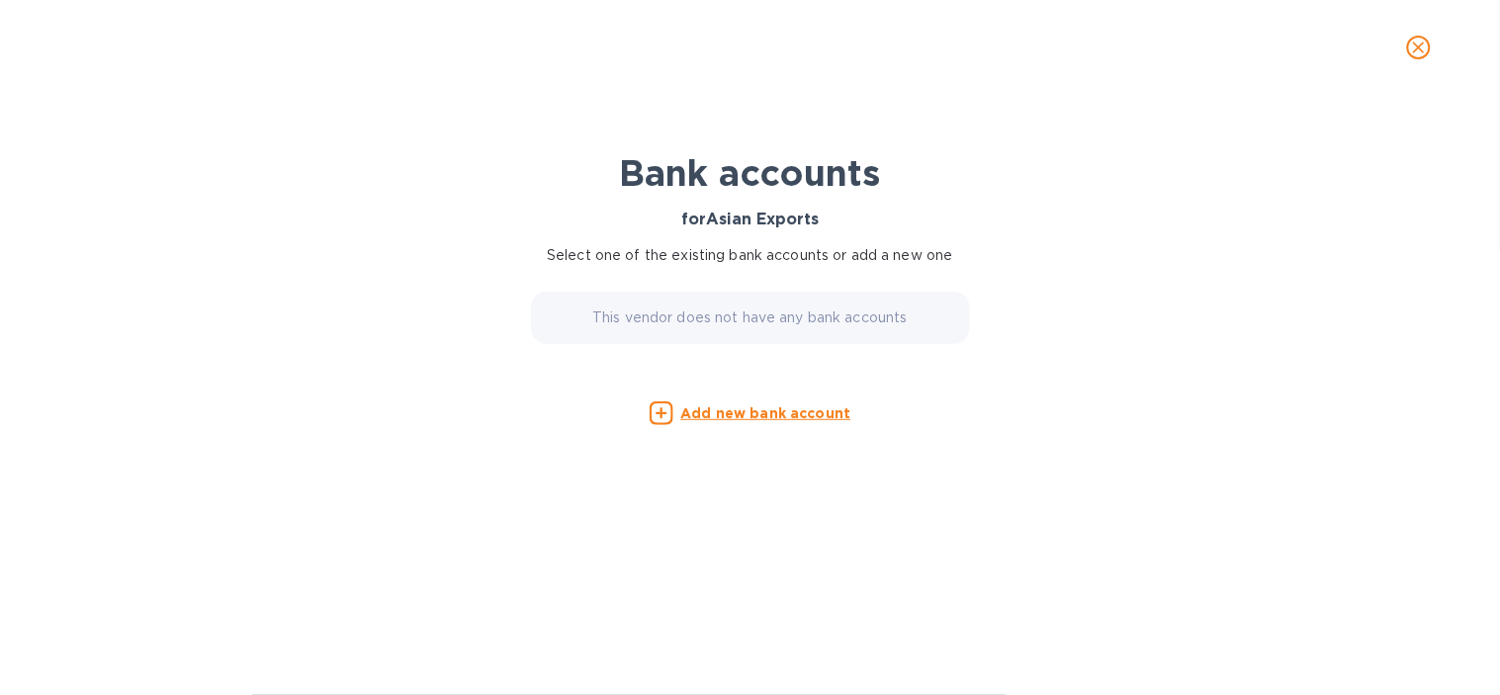
click at [1425, 43] on icon "close" at bounding box center [1419, 48] width 12 height 12
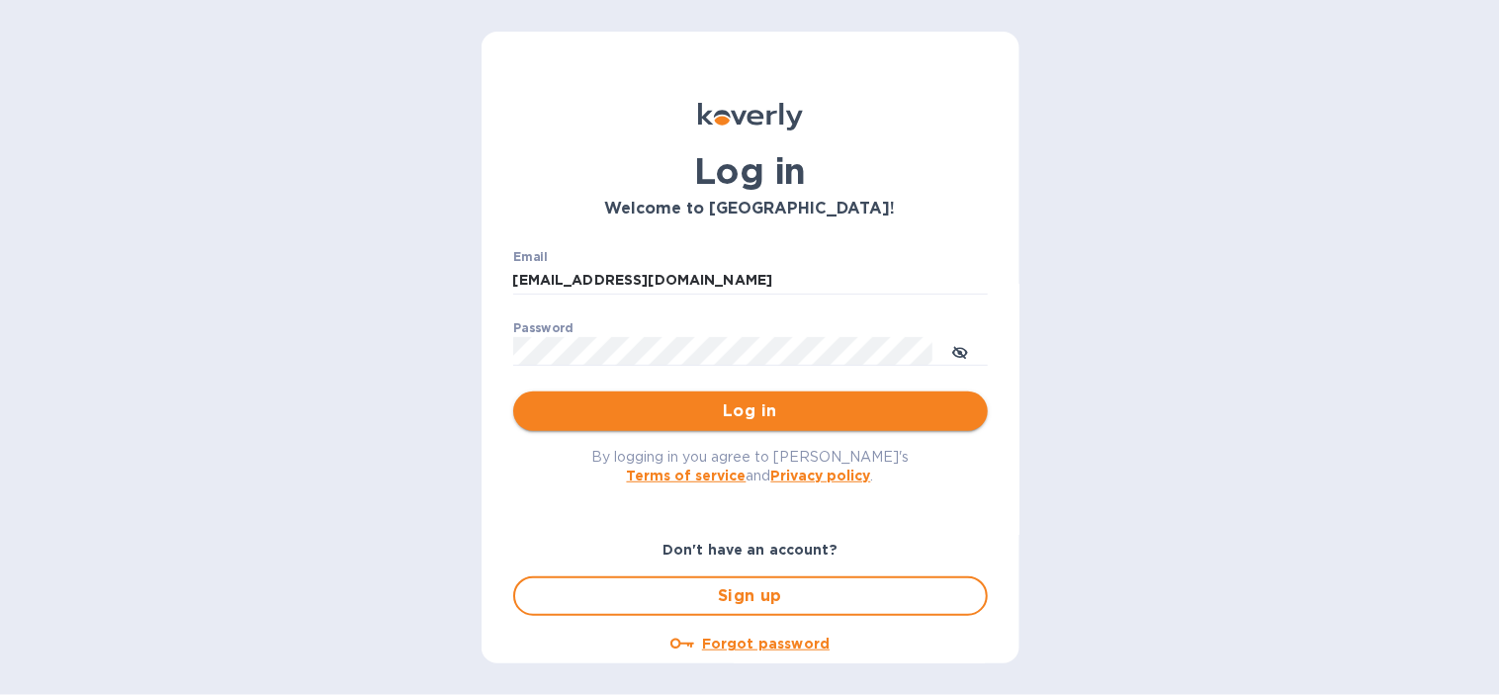
click at [687, 428] on button "Log in" at bounding box center [750, 412] width 475 height 40
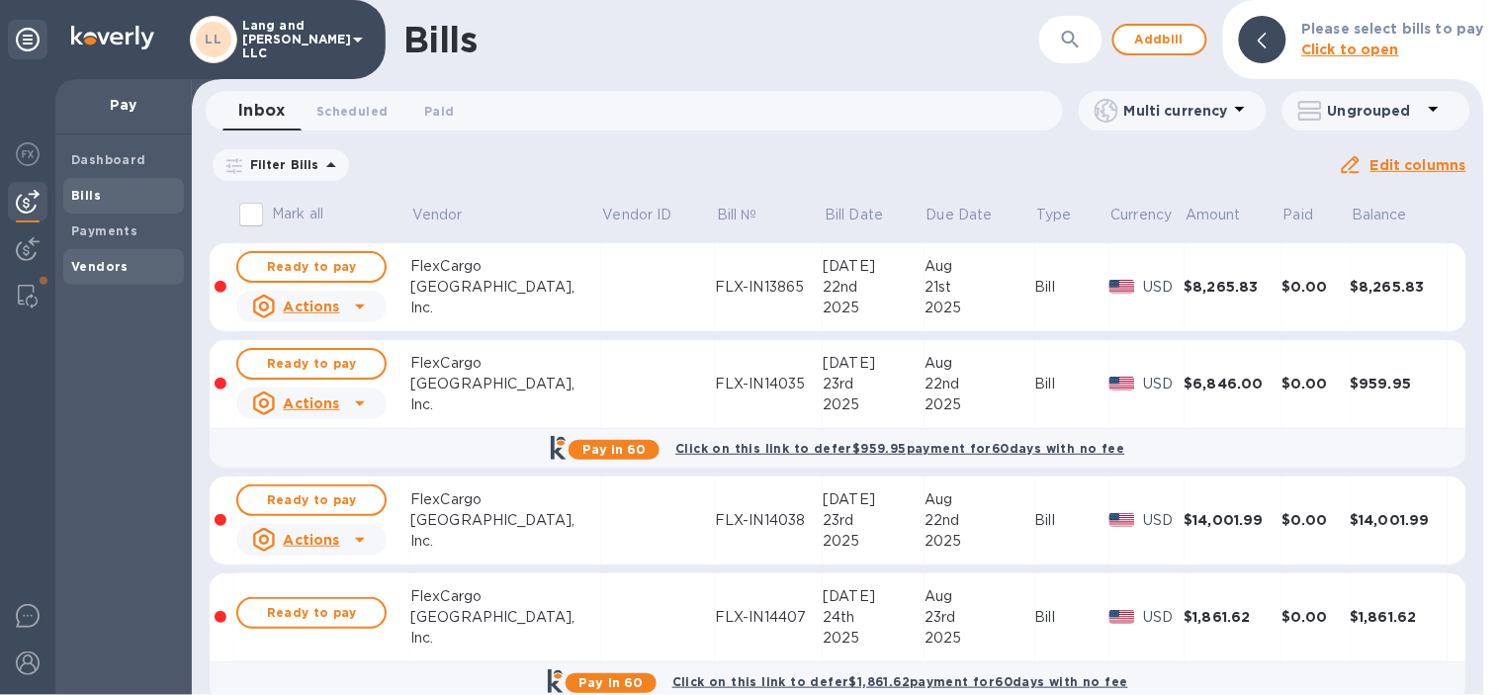
click at [117, 274] on span "Vendors" at bounding box center [99, 267] width 57 height 20
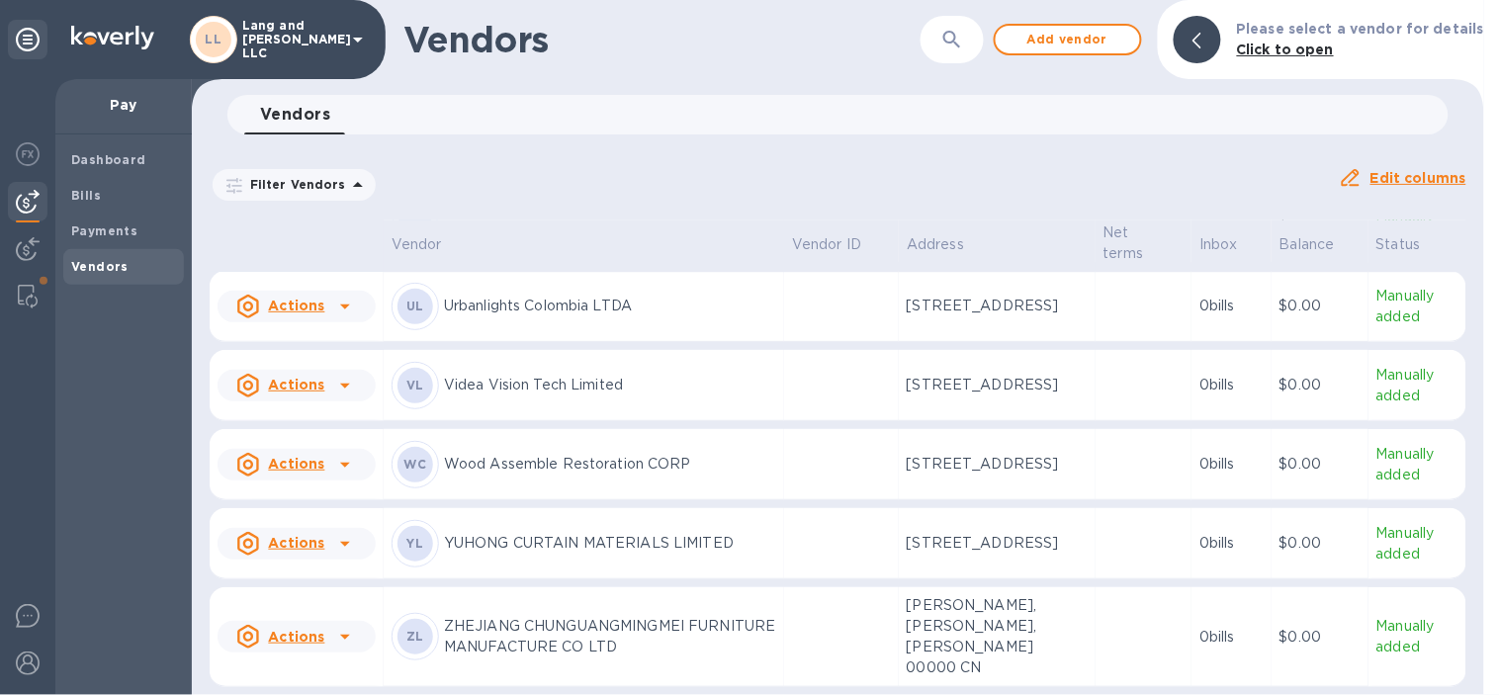
scroll to position [5553, 0]
drag, startPoint x: 628, startPoint y: 452, endPoint x: 24, endPoint y: 524, distance: 608.4
click at [628, 454] on p "Wood Assemble Restoration CORP" at bounding box center [610, 464] width 332 height 21
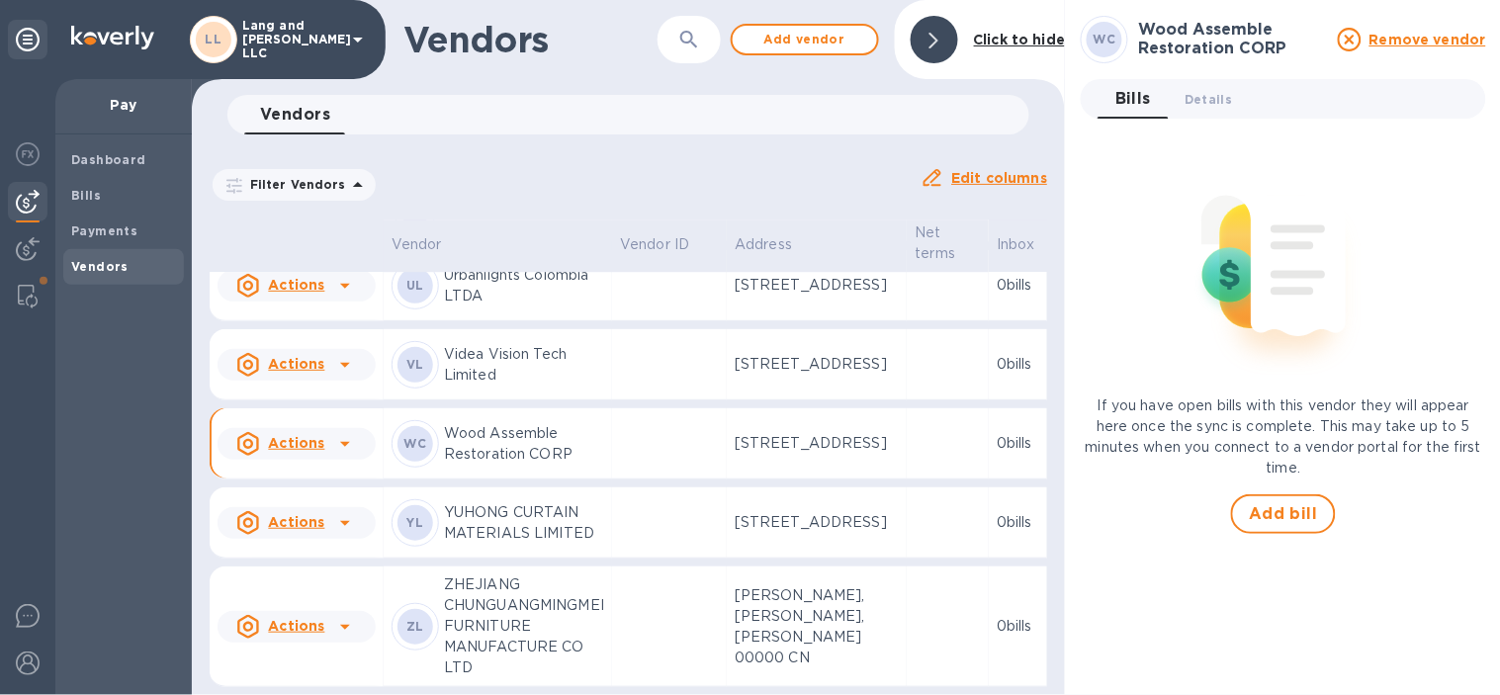
scroll to position [6091, 0]
click at [1224, 90] on span "Details 0" at bounding box center [1207, 99] width 47 height 21
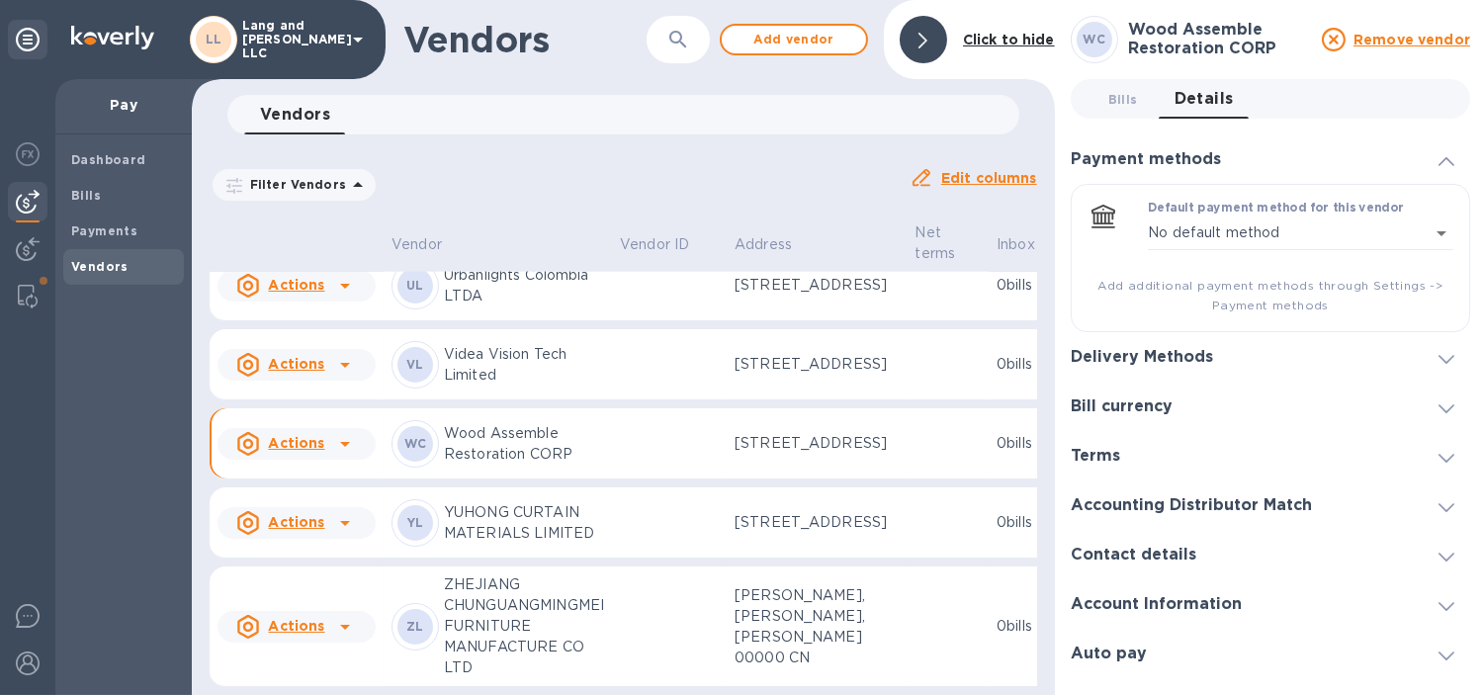
click at [1200, 351] on h3 "Delivery Methods" at bounding box center [1142, 357] width 142 height 19
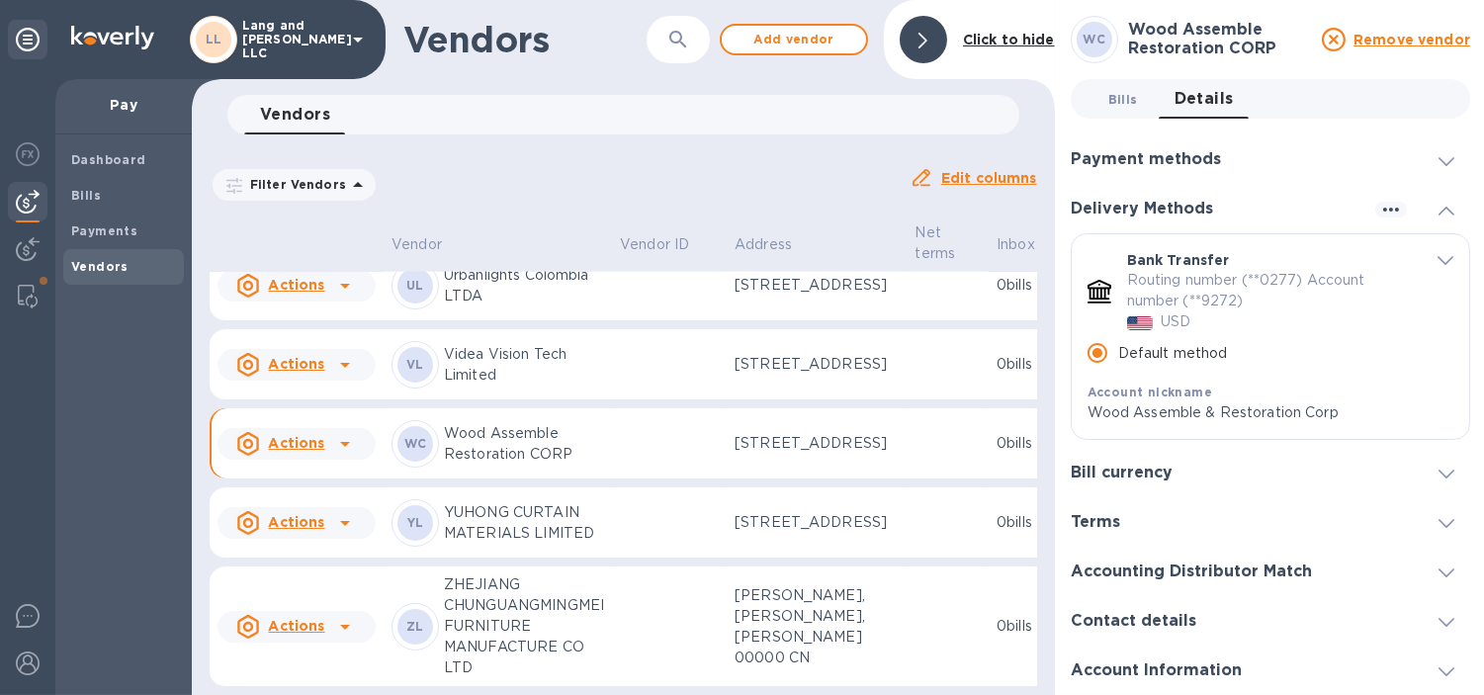
click at [1114, 106] on span "Bills 0" at bounding box center [1123, 99] width 30 height 21
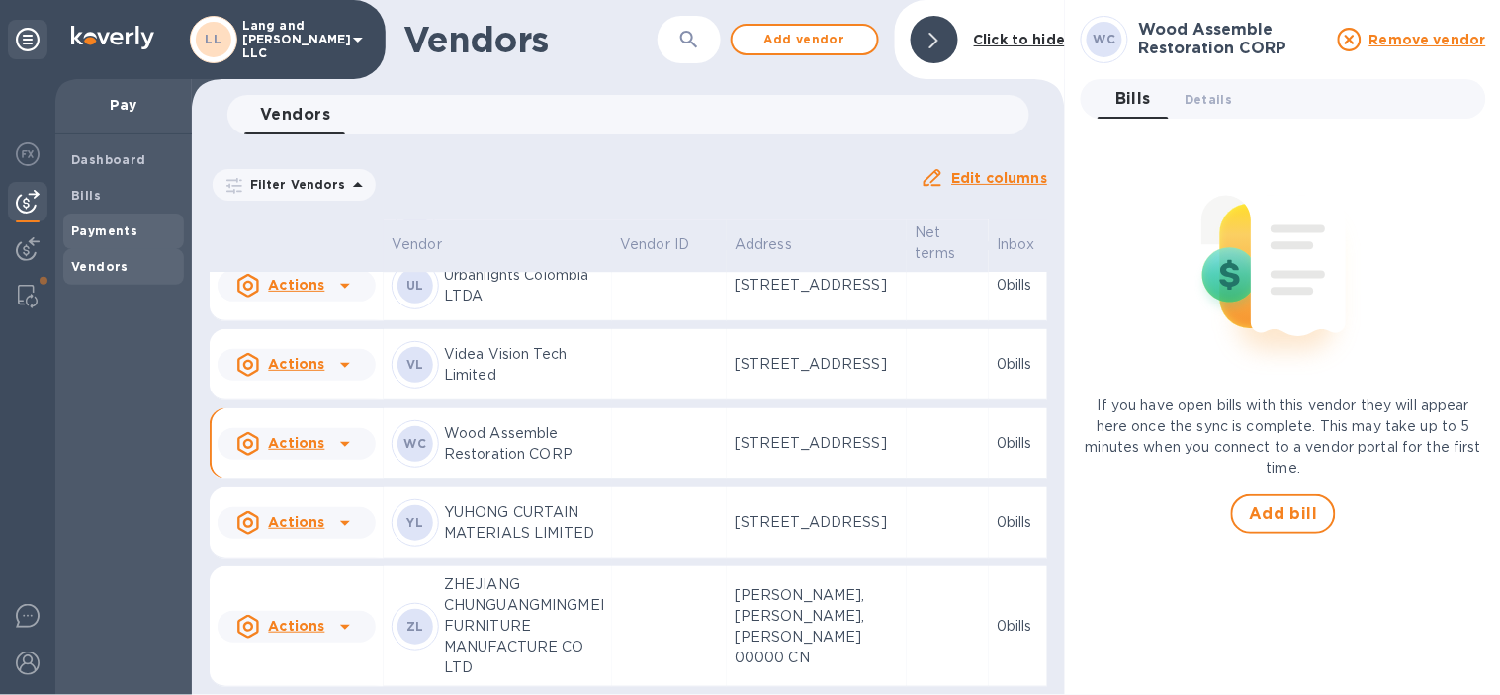
click at [127, 221] on span "Payments" at bounding box center [104, 231] width 66 height 20
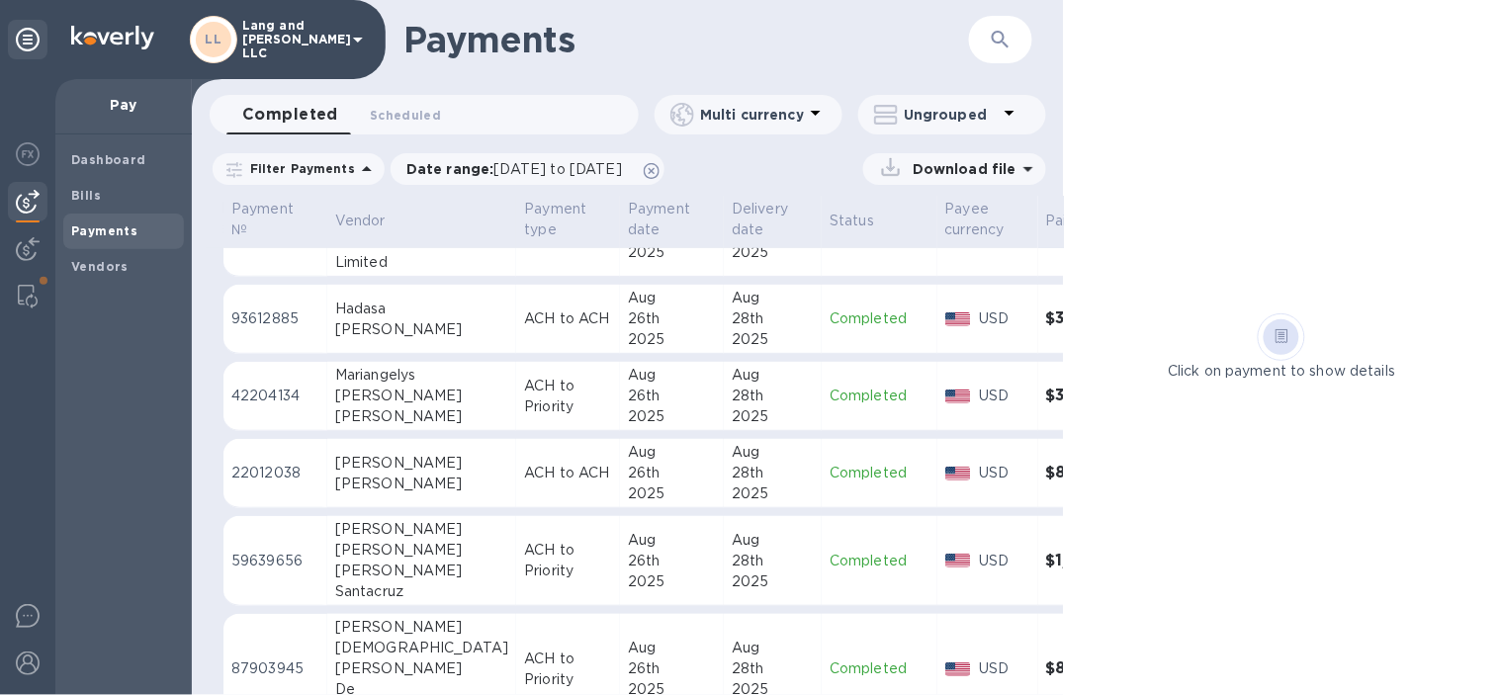
scroll to position [4183, 0]
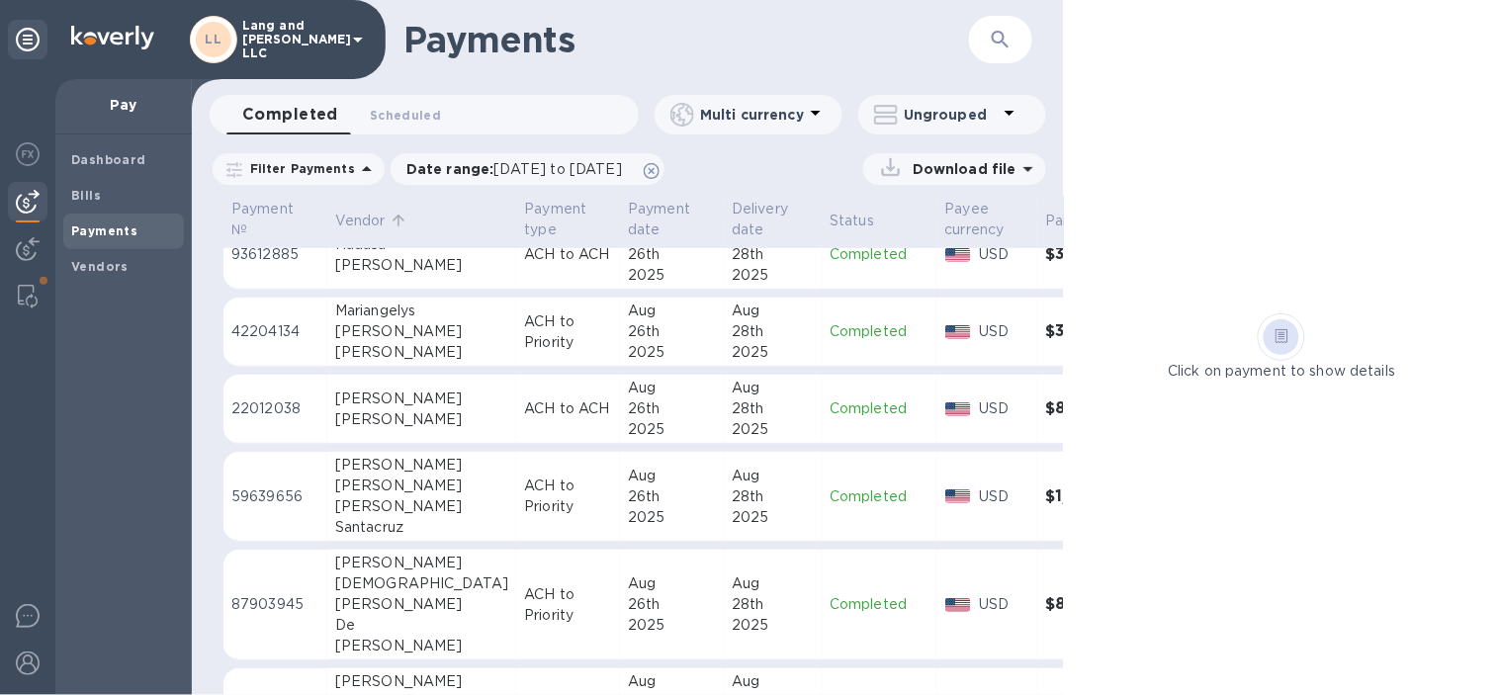
click at [374, 220] on p "Vendor" at bounding box center [360, 221] width 50 height 21
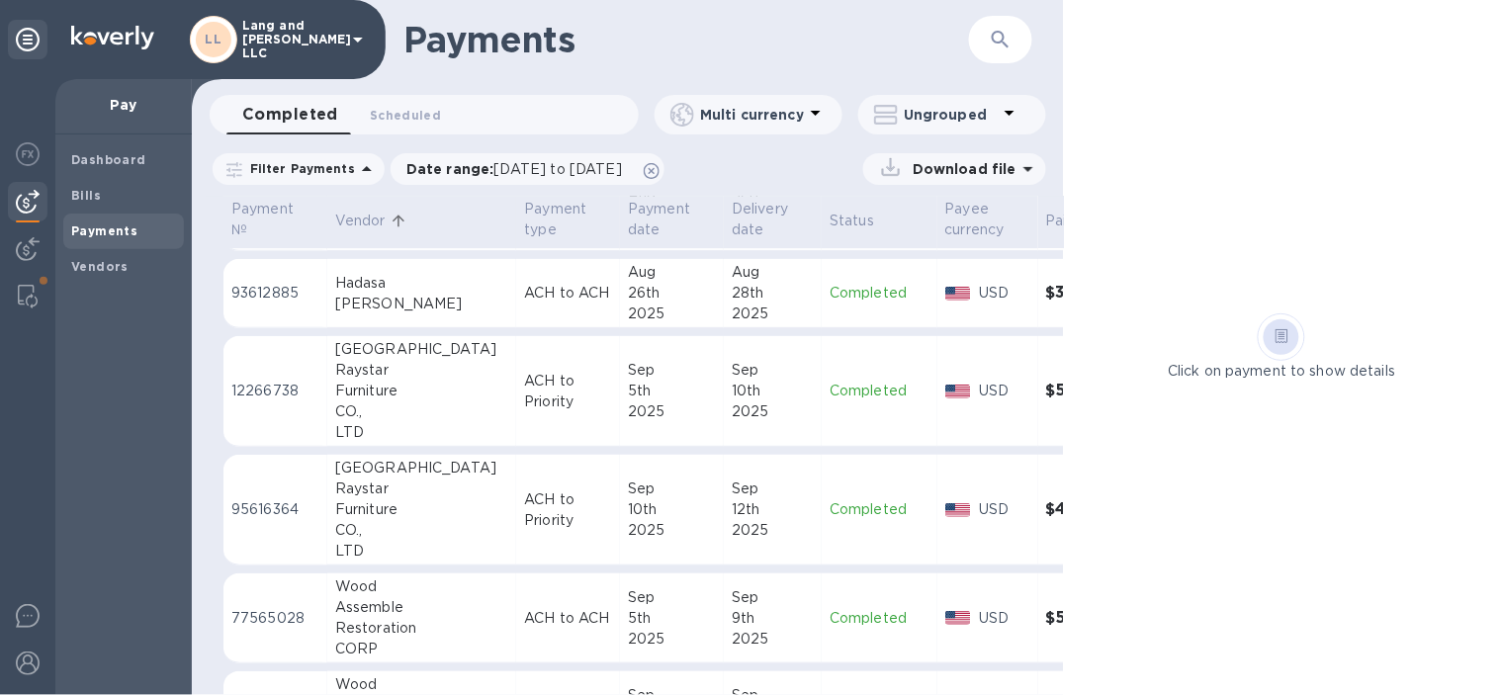
scroll to position [1810, 0]
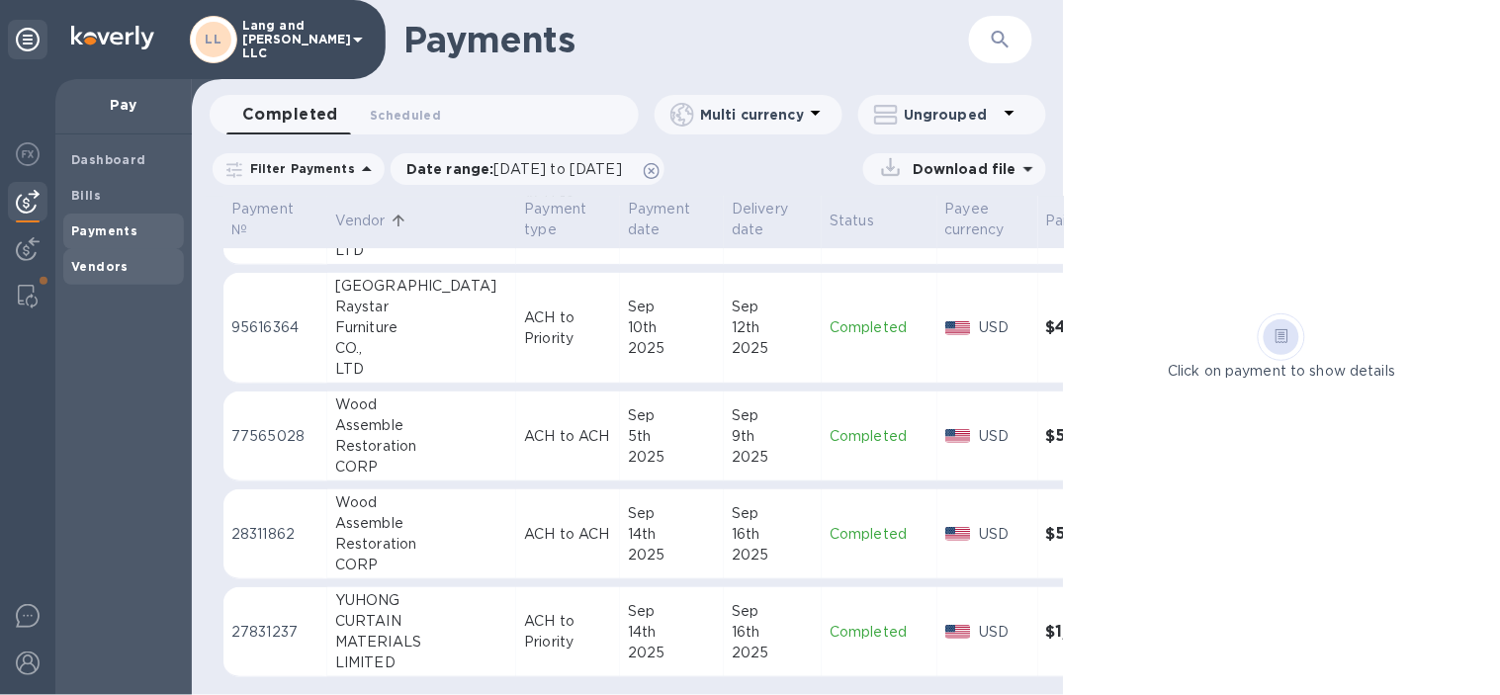
click at [91, 264] on b "Vendors" at bounding box center [99, 266] width 57 height 15
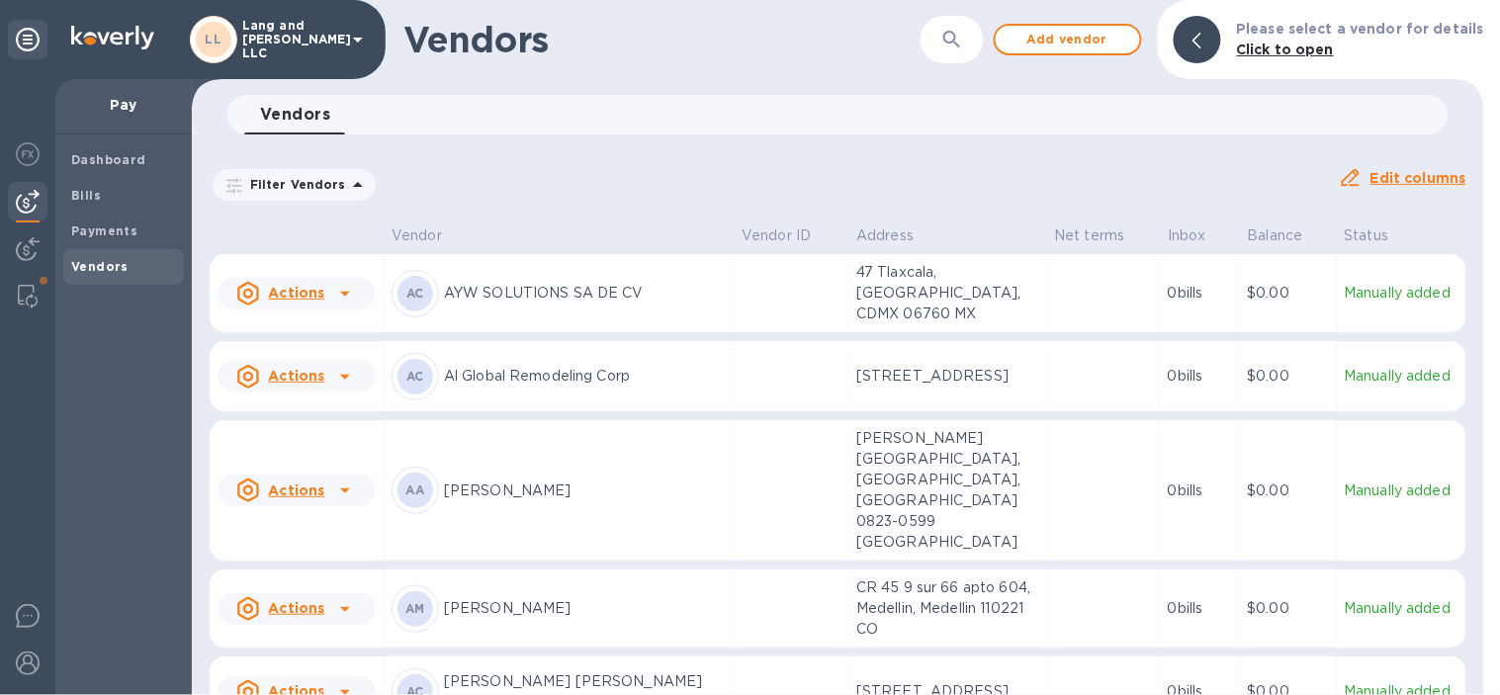
click at [960, 40] on icon "button" at bounding box center [951, 39] width 17 height 17
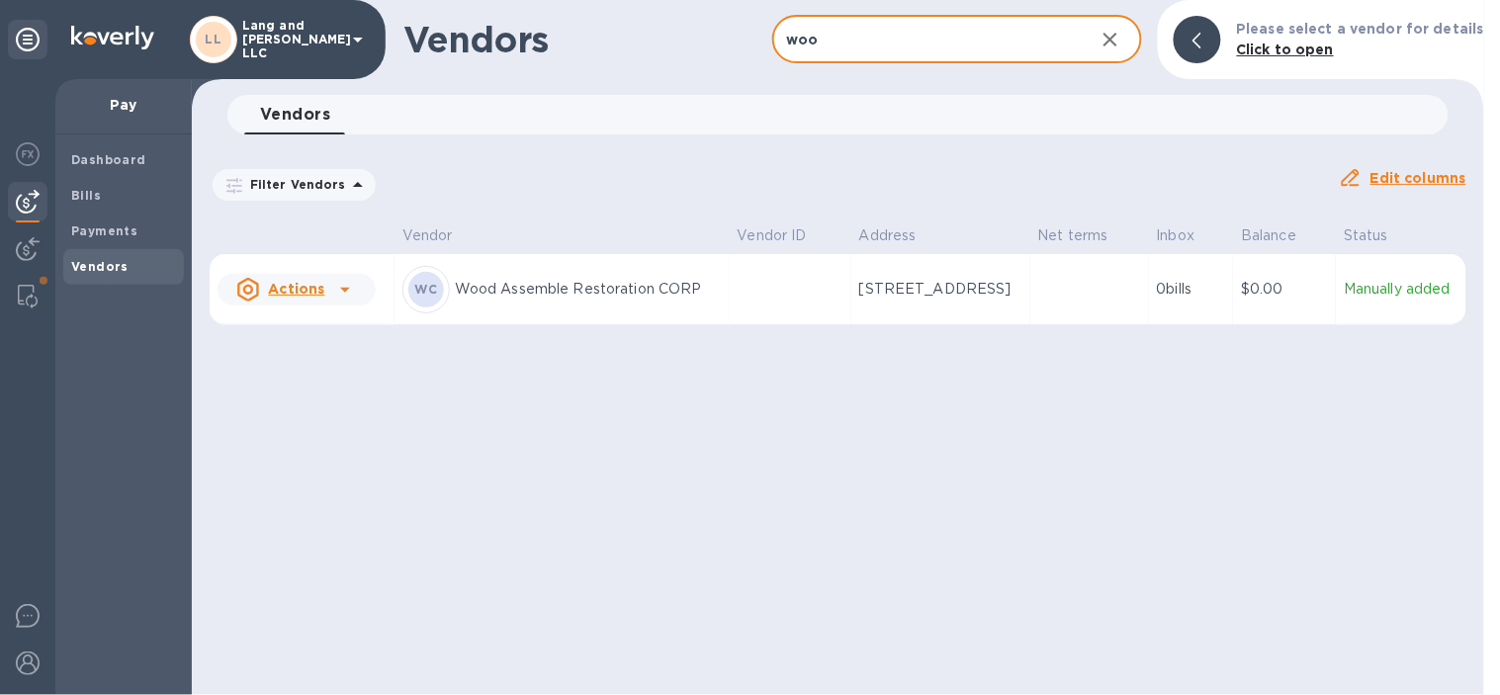
type input "woo"
click at [487, 306] on div "[PERSON_NAME] Assemble Restoration CORP" at bounding box center [561, 289] width 319 height 47
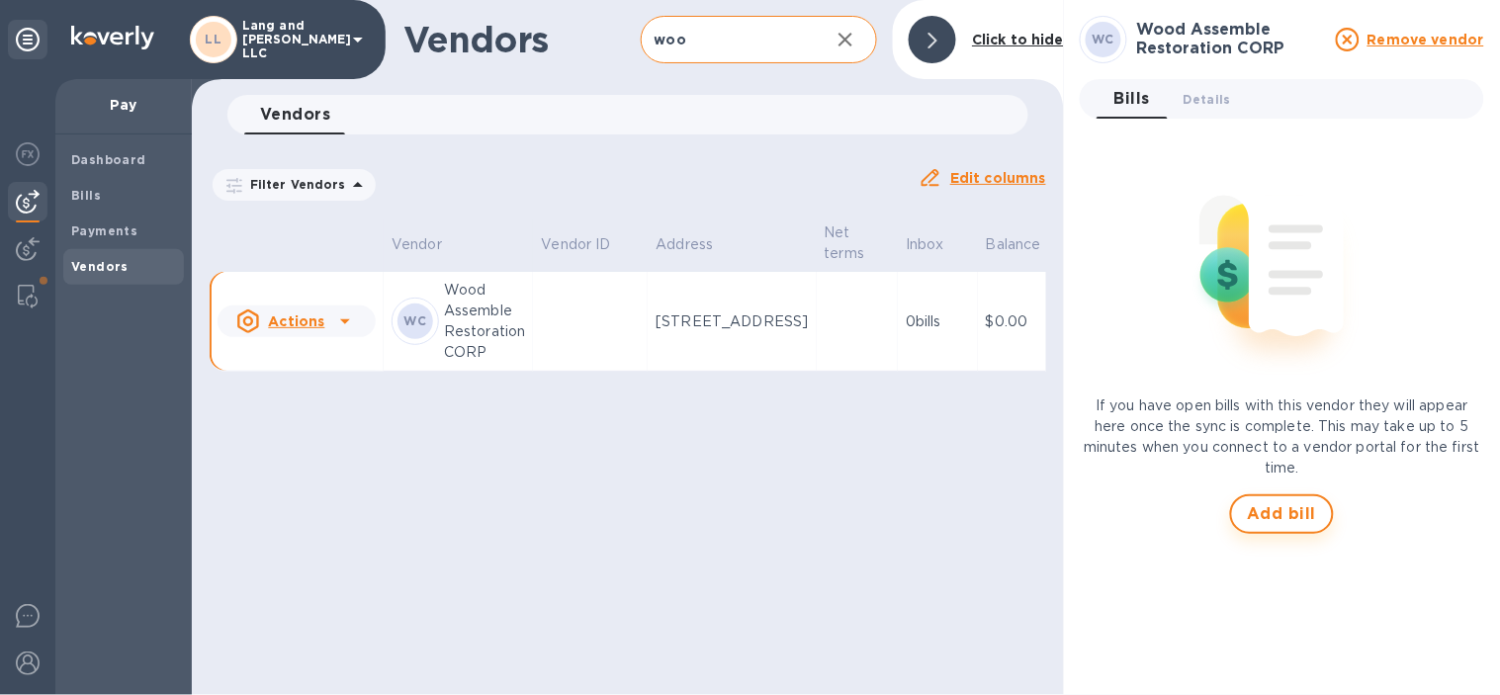
click at [1307, 527] on button "Add bill" at bounding box center [1282, 514] width 105 height 40
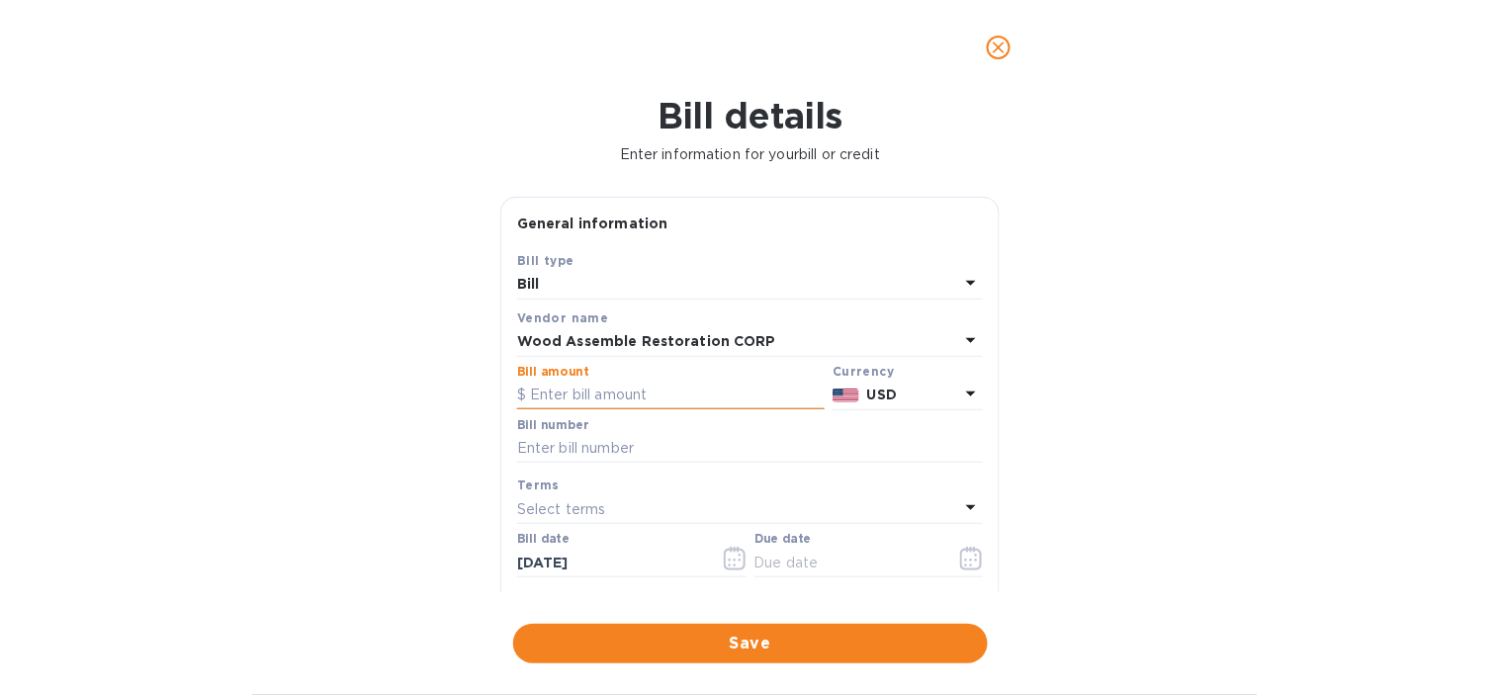
click at [589, 398] on input "text" at bounding box center [670, 396] width 307 height 30
type input "1,050"
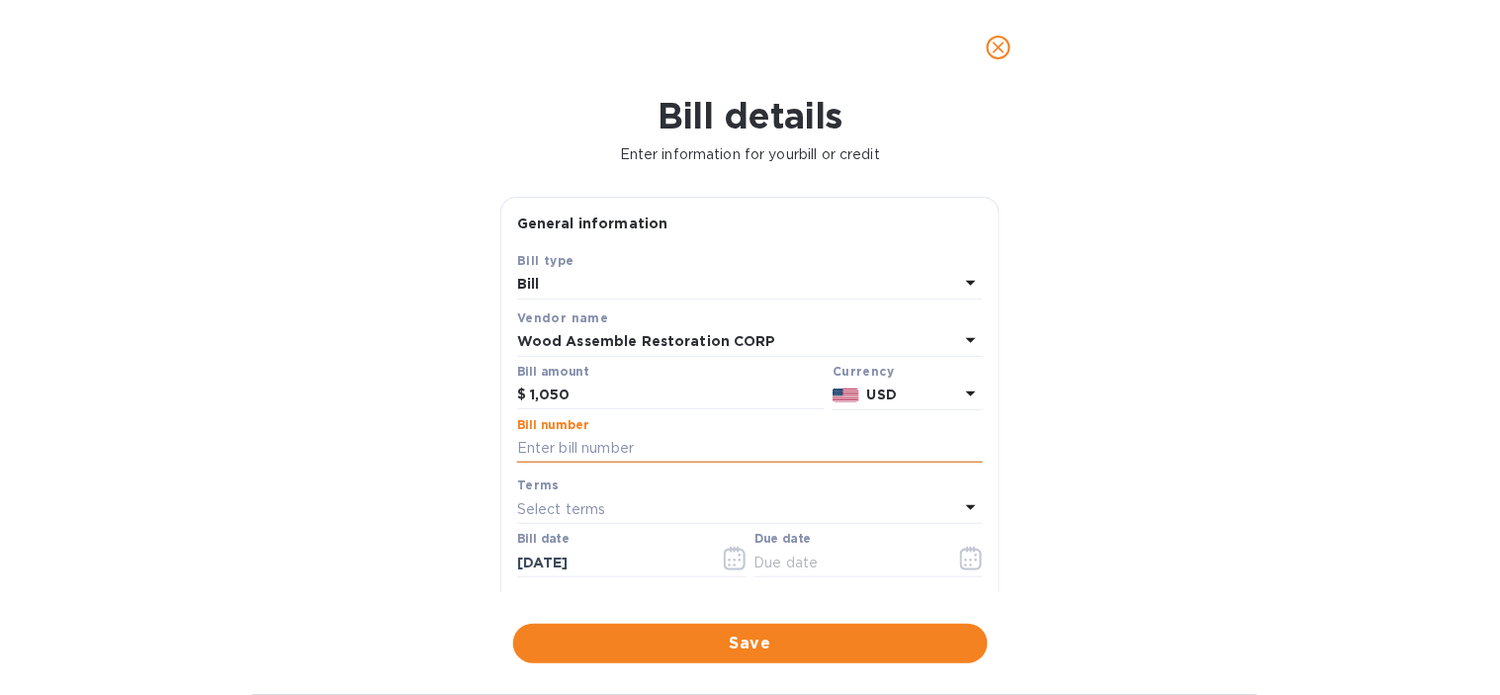
click at [559, 452] on input "text" at bounding box center [750, 449] width 466 height 30
type input "4491"
click at [965, 565] on icon "button" at bounding box center [971, 559] width 23 height 24
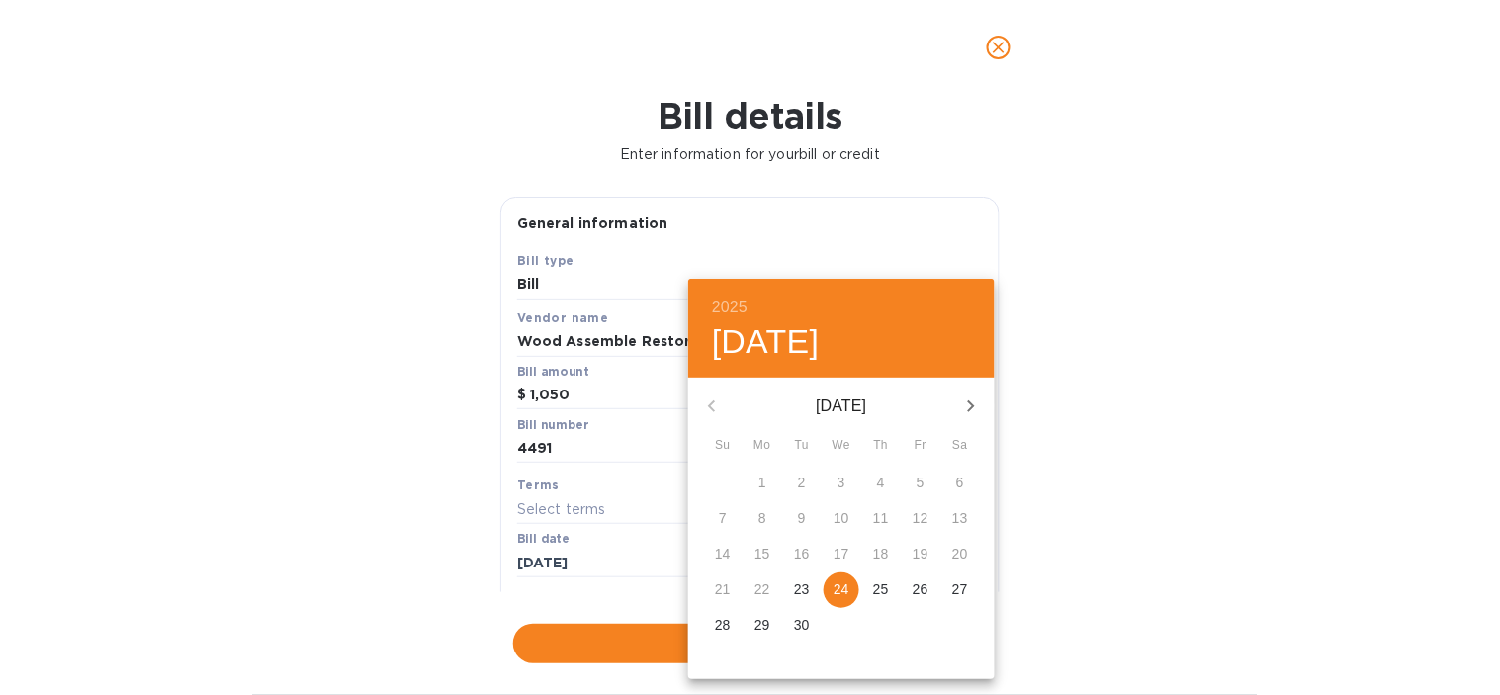
click at [837, 586] on p "24" at bounding box center [841, 589] width 16 height 20
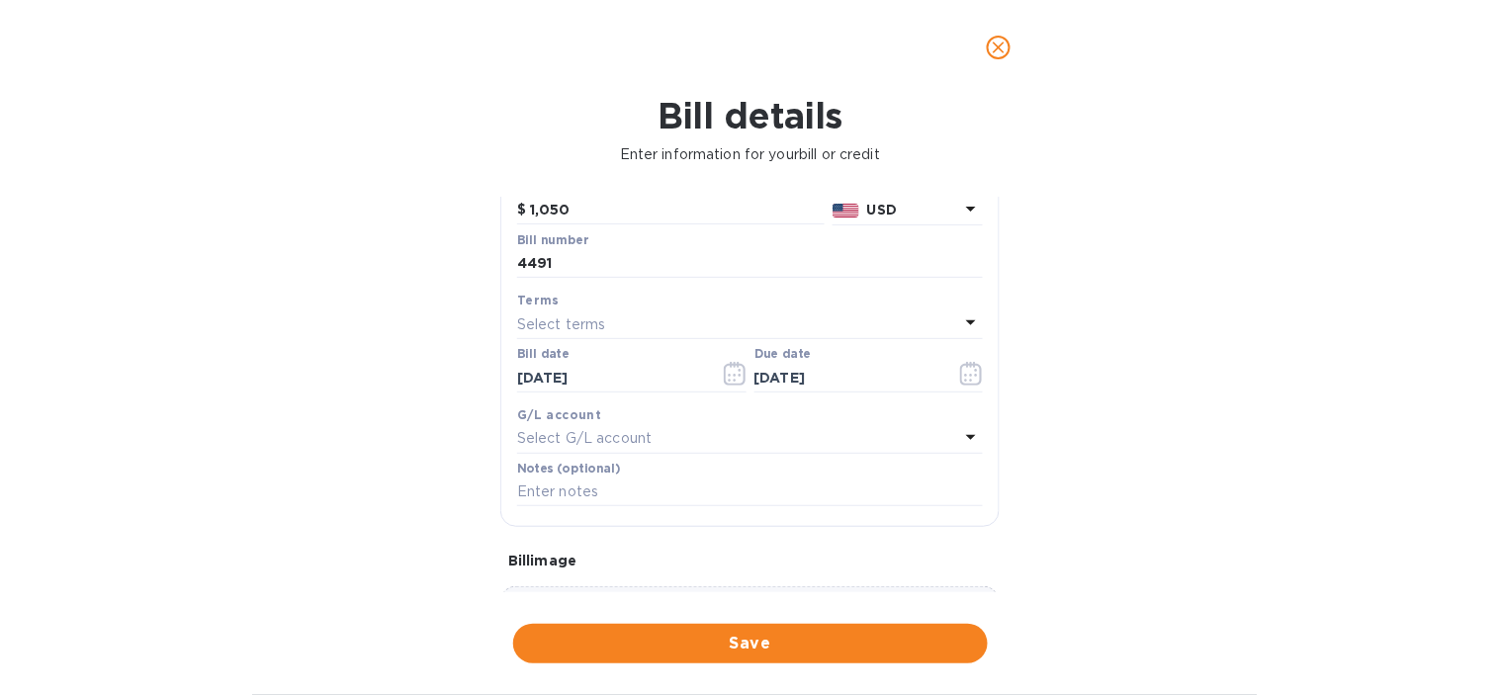
scroll to position [219, 0]
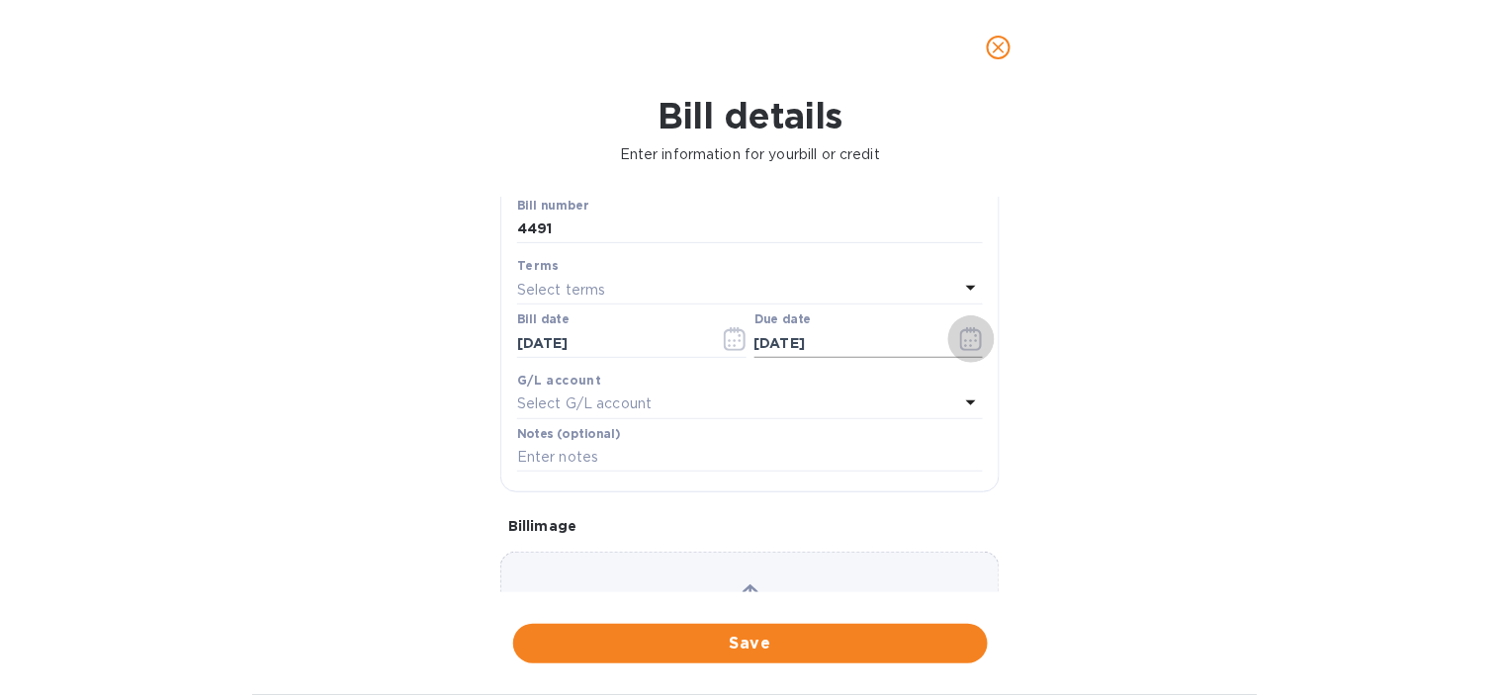
click at [951, 341] on button "button" at bounding box center [971, 338] width 46 height 47
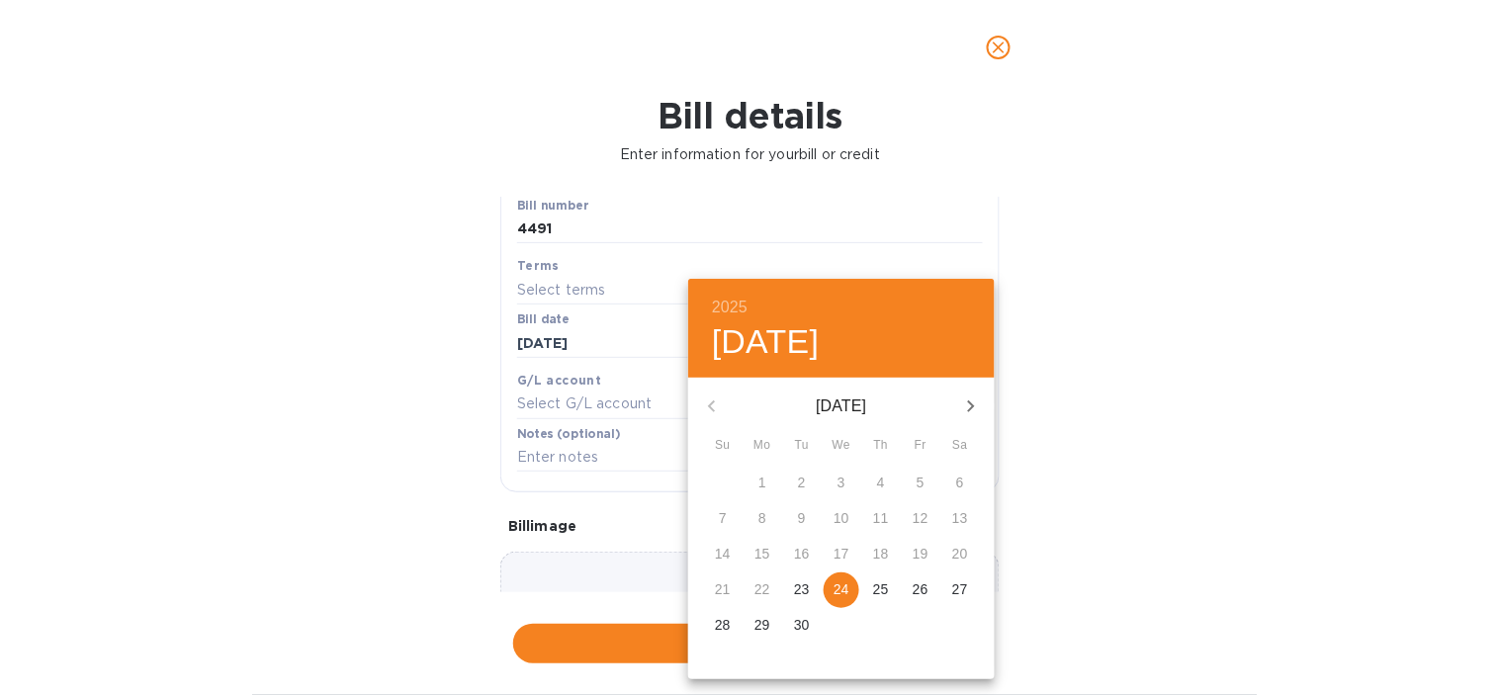
click at [871, 591] on span "25" at bounding box center [881, 589] width 36 height 20
type input "[DATE]"
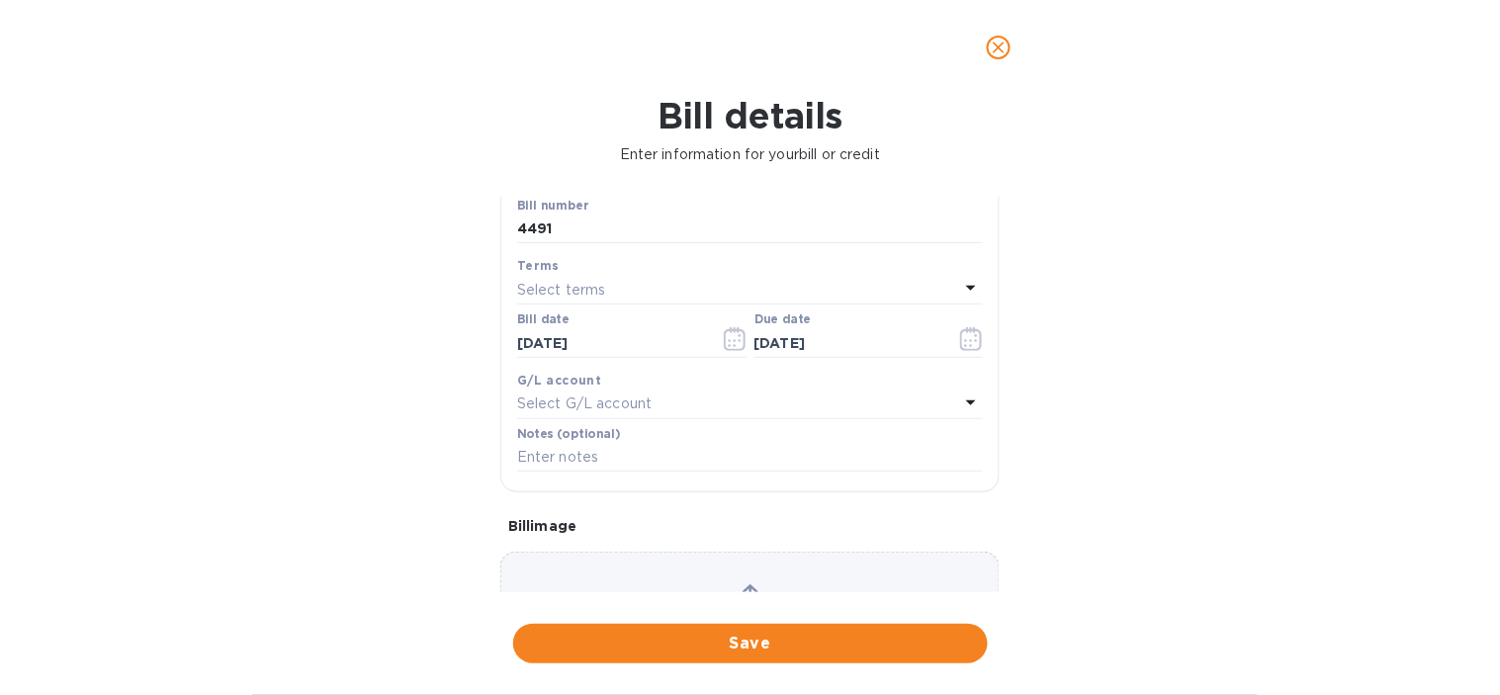
click at [603, 413] on p "Select G/L account" at bounding box center [584, 403] width 134 height 21
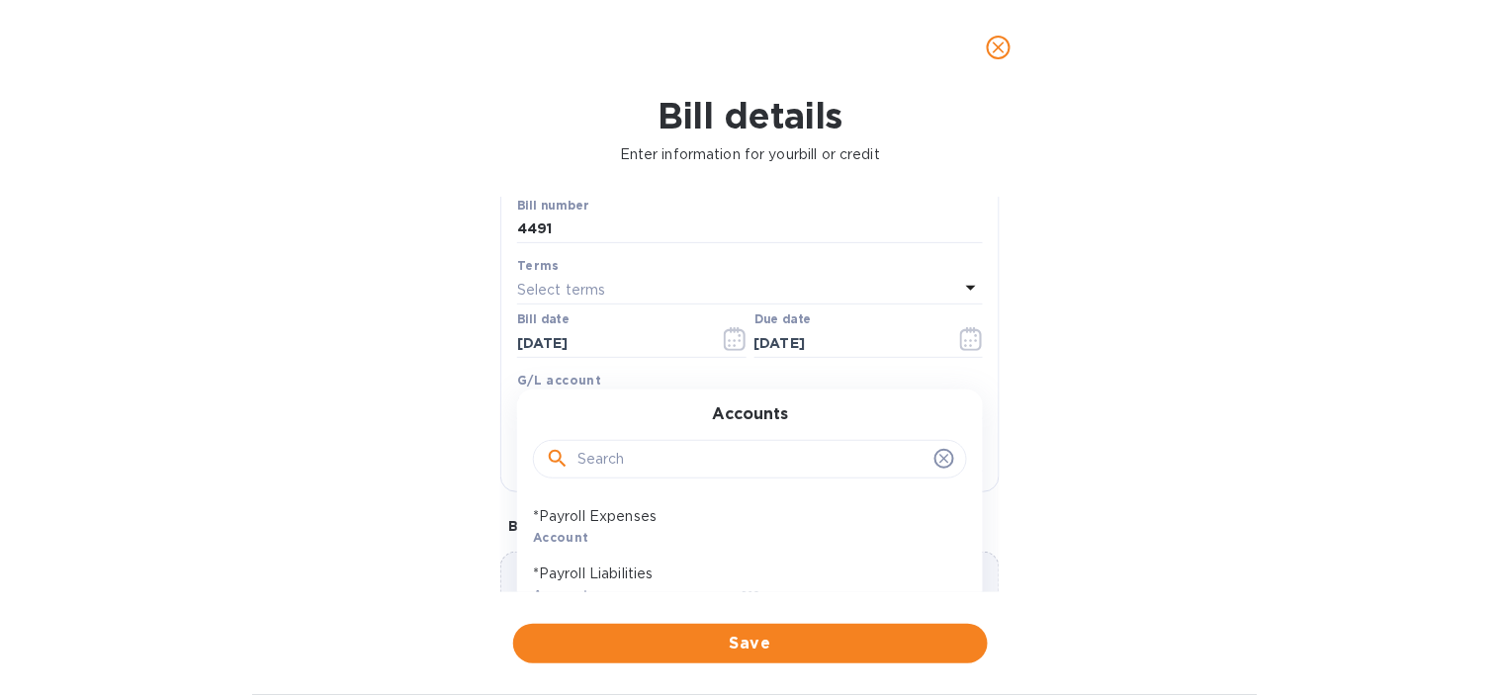
click at [628, 457] on input "text" at bounding box center [751, 460] width 349 height 30
type input "f"
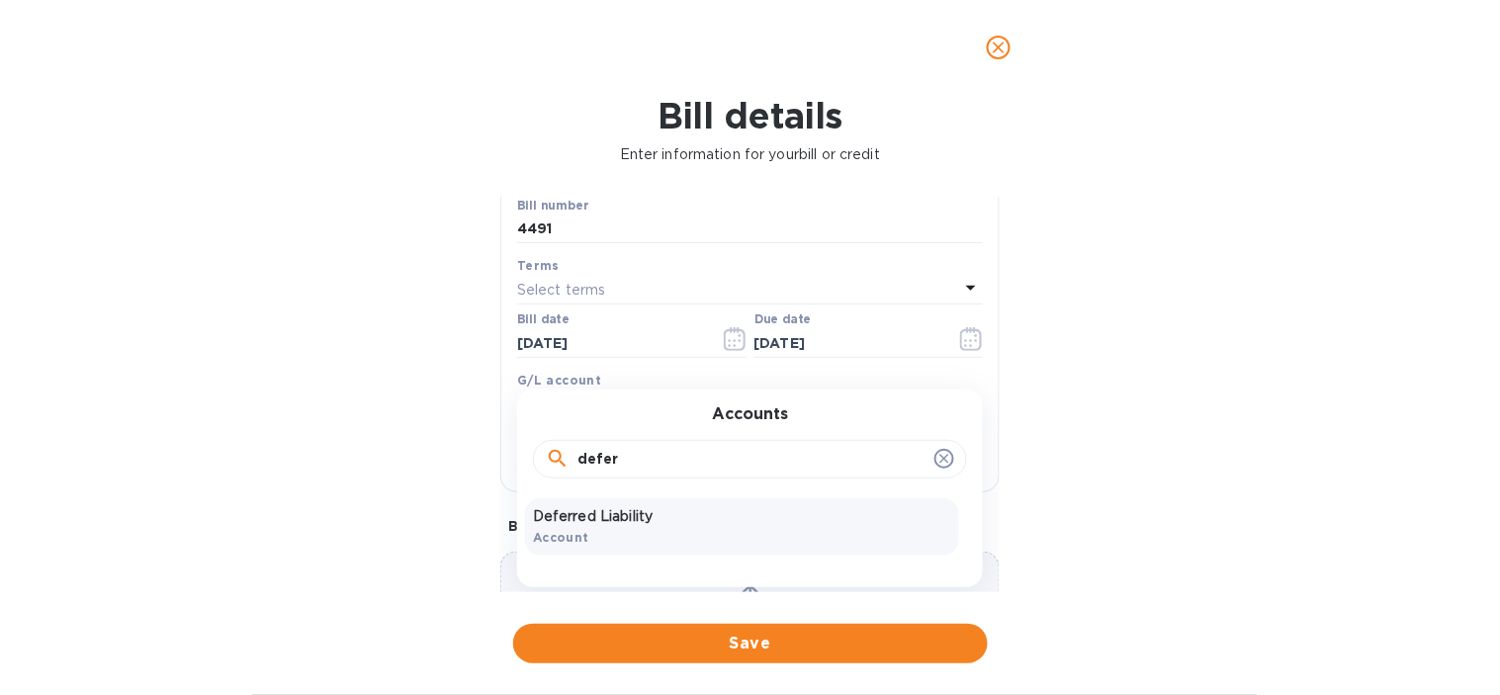
type input "defer"
click at [625, 541] on div "Deferred Liability Account" at bounding box center [742, 526] width 434 height 57
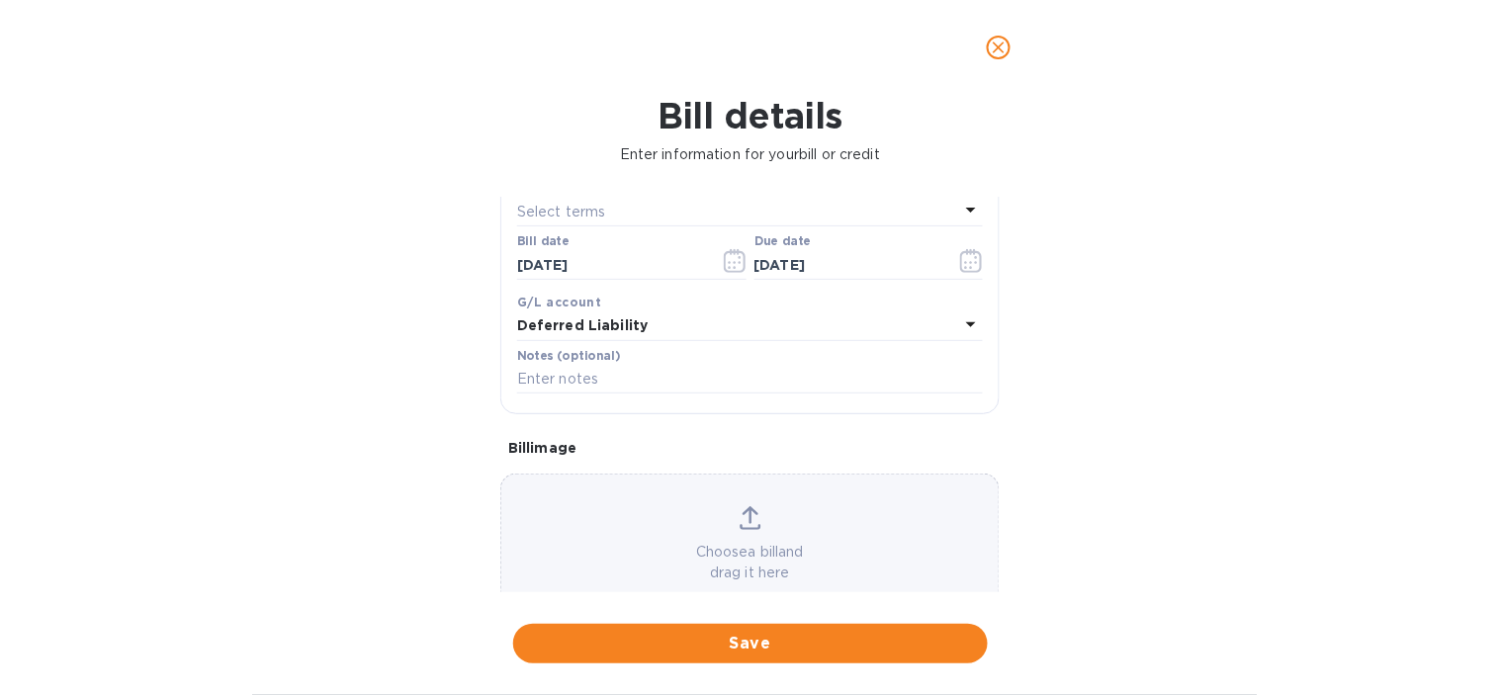
scroll to position [329, 0]
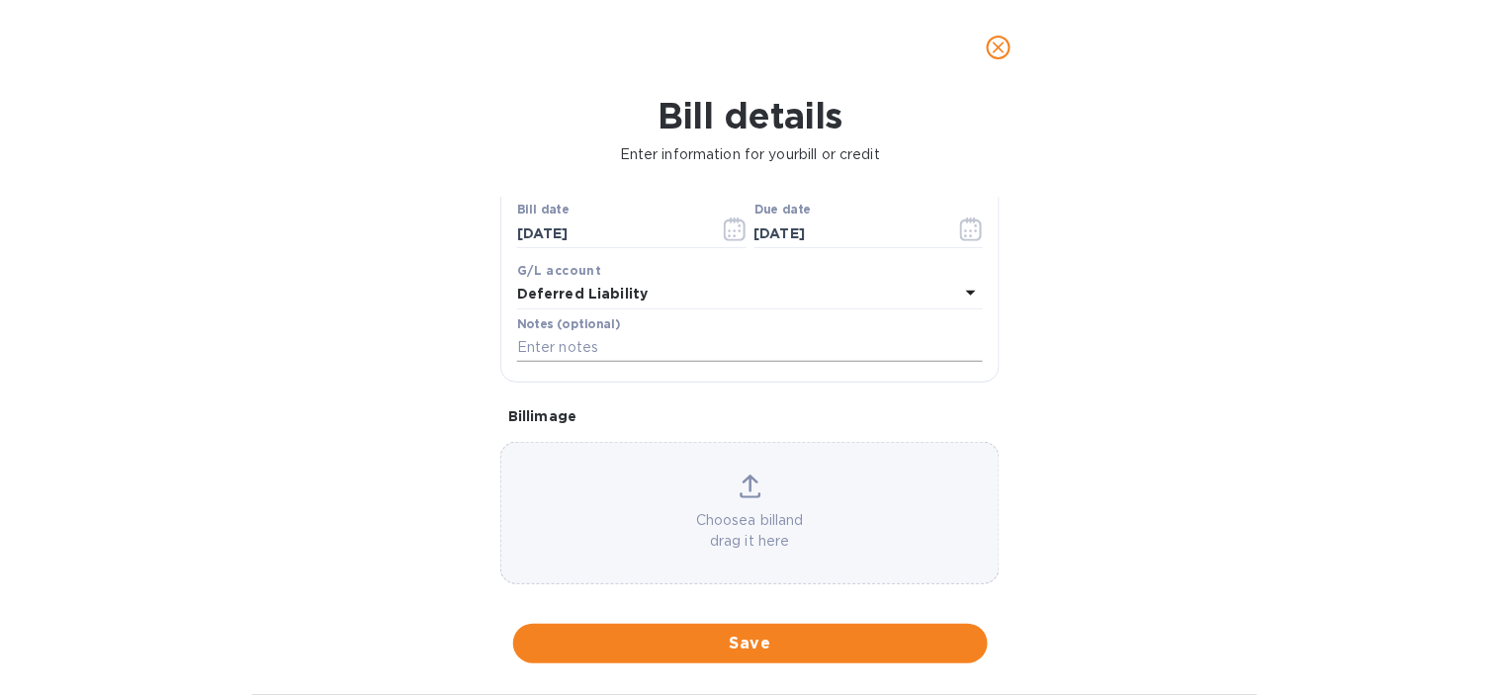
click at [658, 344] on input "text" at bounding box center [750, 348] width 466 height 30
paste input "4491_GVL_GR | WOOD ASSEMBLE RESTORATION CORP | EXTRA CLOSET"
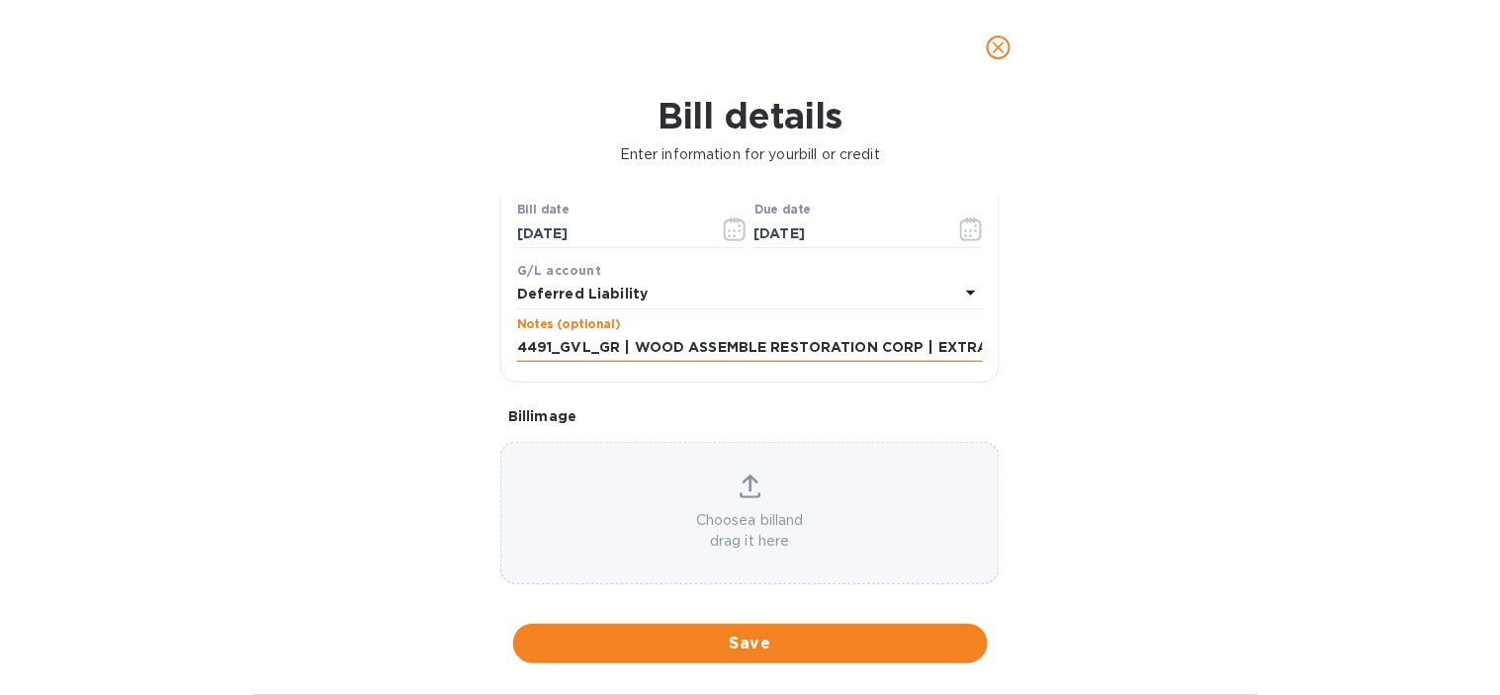
scroll to position [0, 71]
type input "4491_GVL_GR | WOOD ASSEMBLE RESTORATION CORP | EXTRA CLOSET"
click at [393, 445] on div "Bill details Enter information for your bill or credit General information Save…" at bounding box center [750, 395] width 1500 height 600
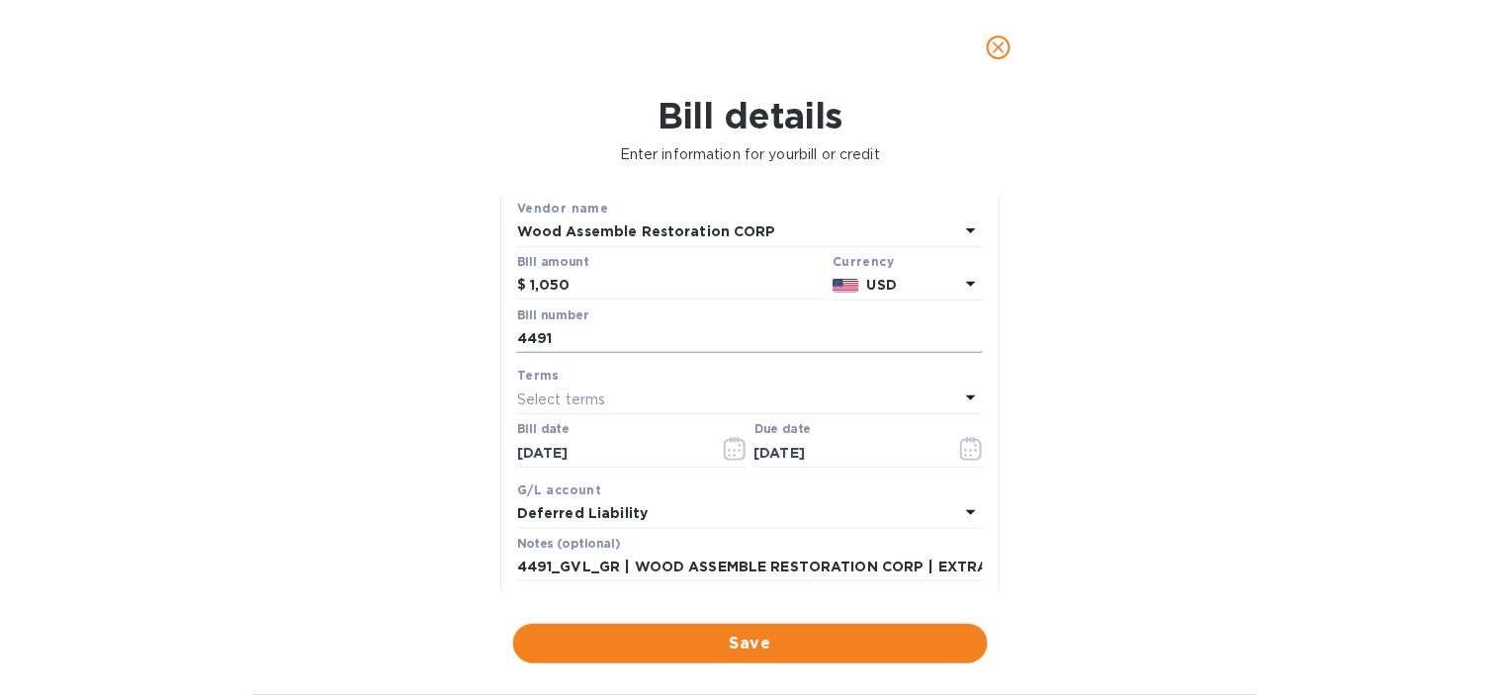
scroll to position [0, 0]
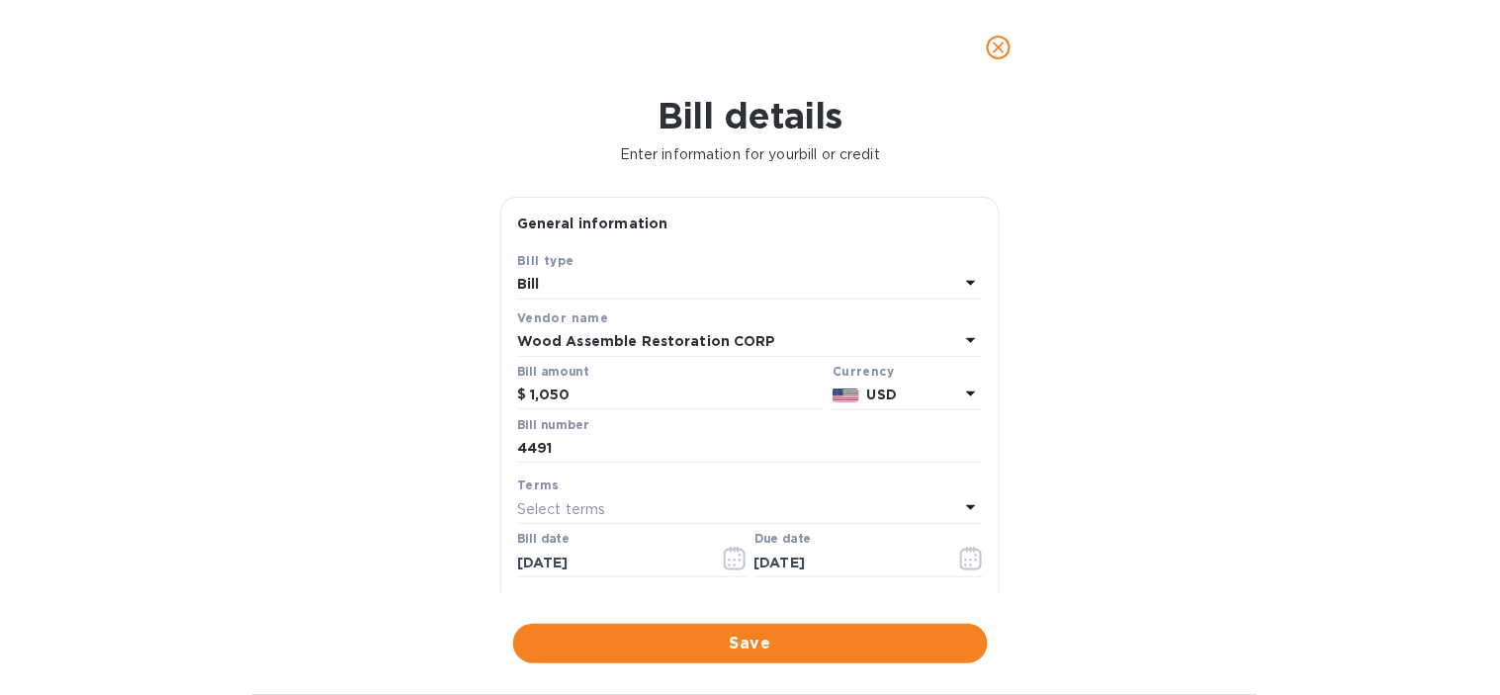
drag, startPoint x: 685, startPoint y: 636, endPoint x: 32, endPoint y: 627, distance: 653.6
click at [685, 636] on span "Save" at bounding box center [750, 644] width 443 height 24
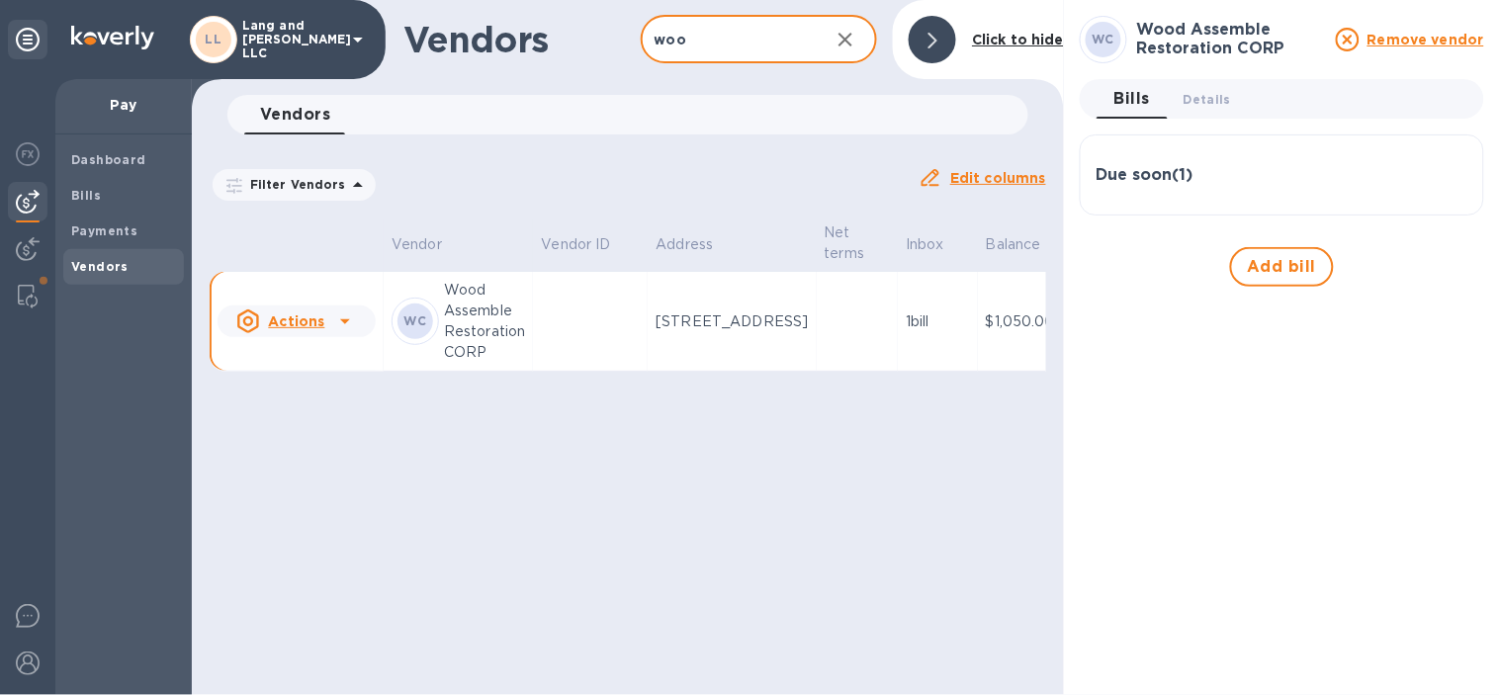
click at [759, 31] on input "woo" at bounding box center [728, 40] width 174 height 48
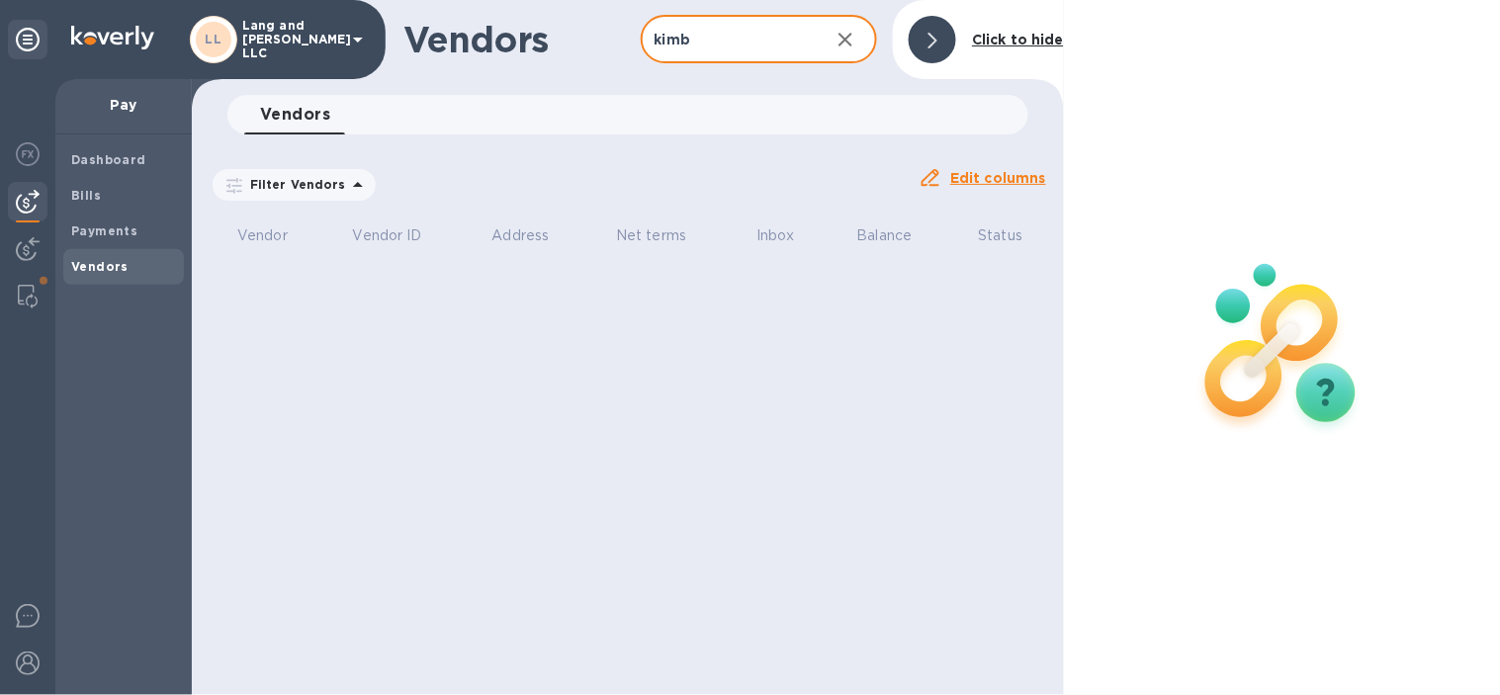
type input "kimb"
click at [944, 31] on div at bounding box center [932, 39] width 47 height 47
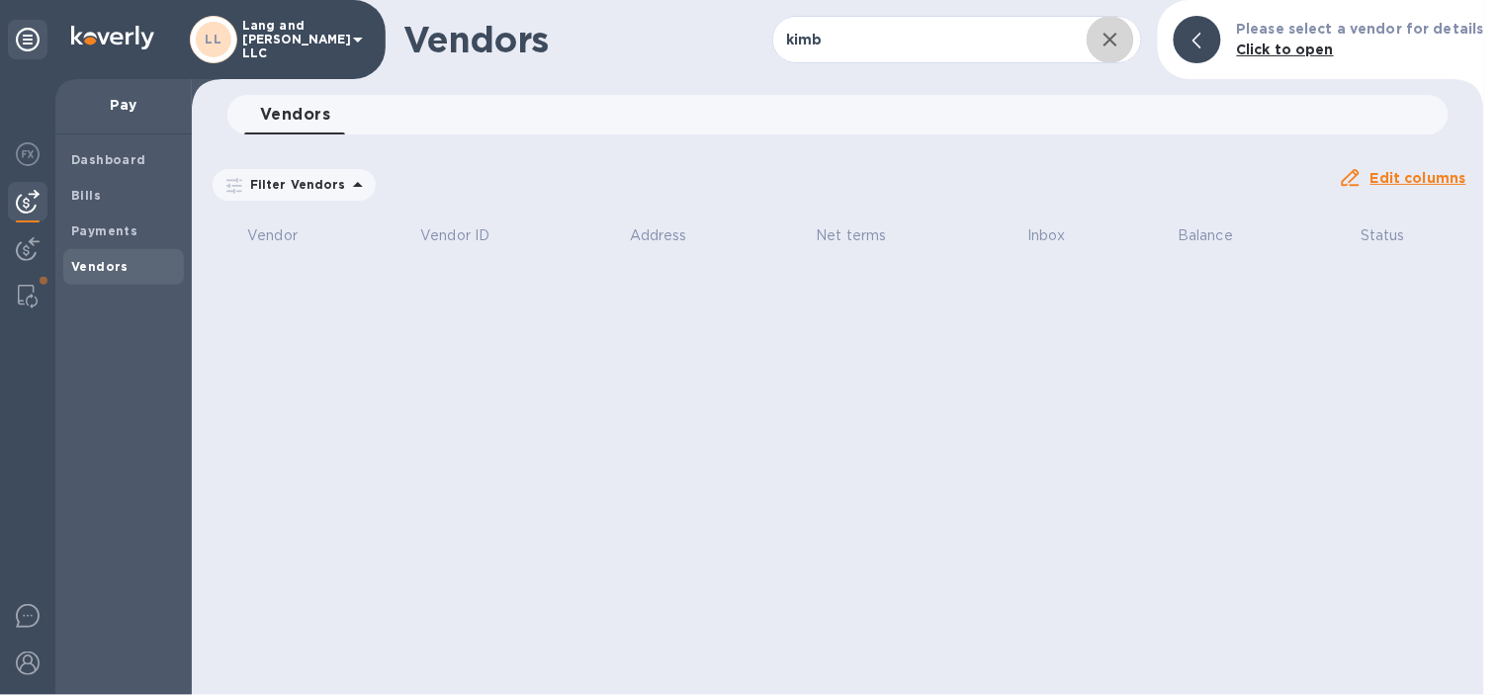
click at [1114, 37] on icon "button" at bounding box center [1110, 40] width 24 height 24
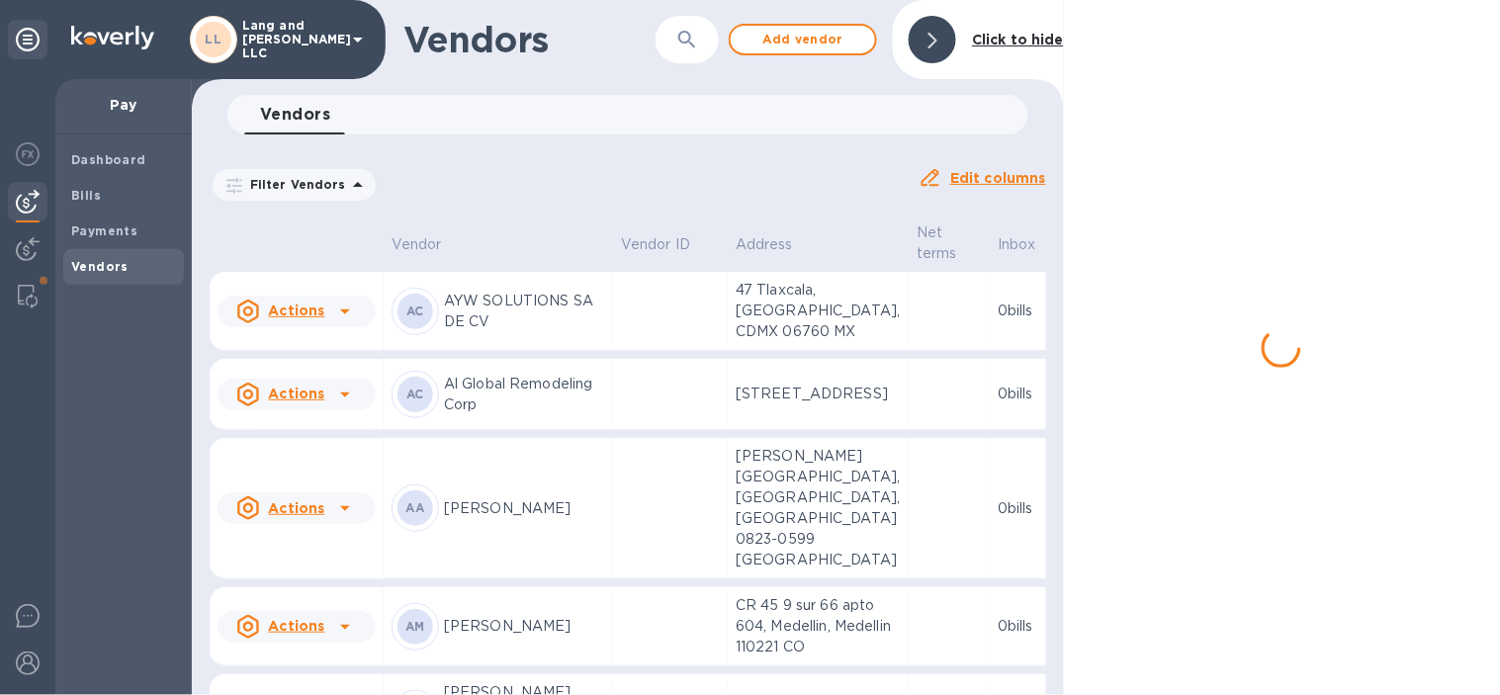
click at [1133, 41] on div at bounding box center [1282, 347] width 436 height 695
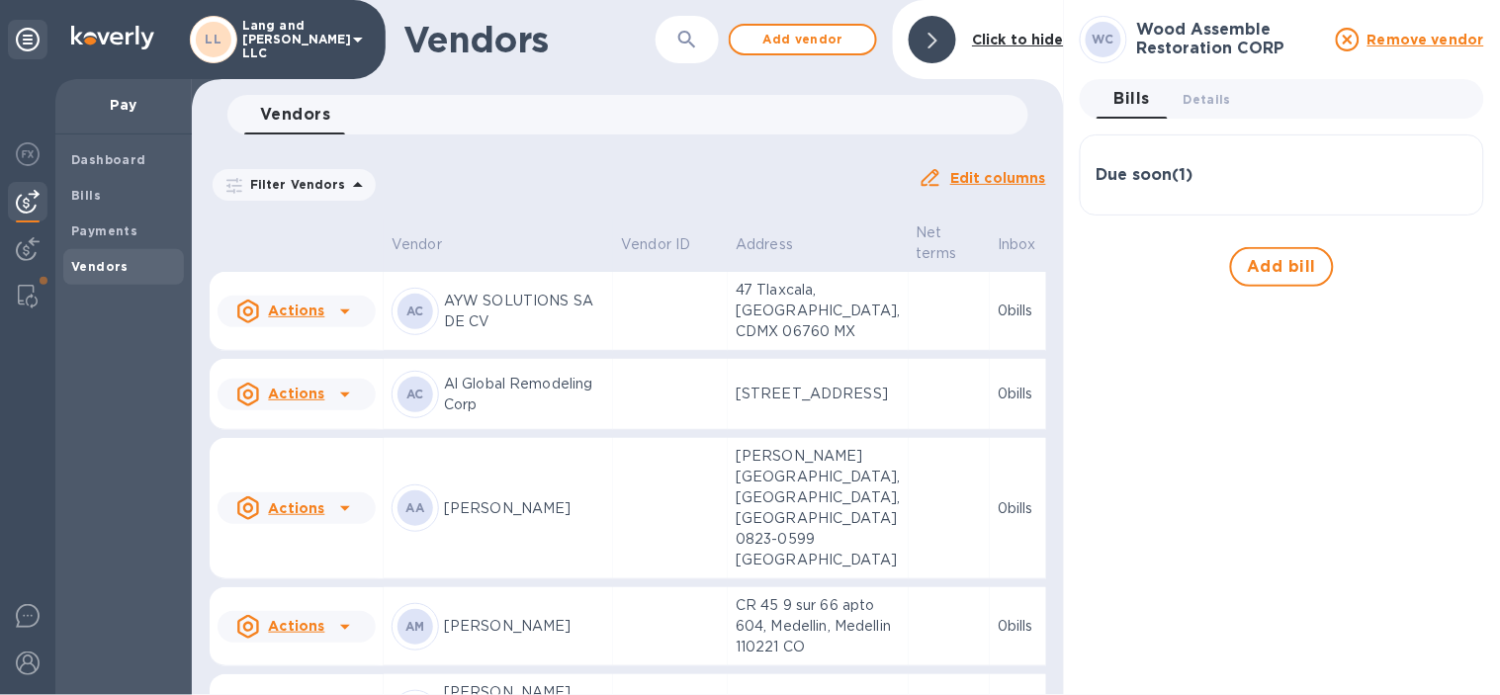
click at [1196, 201] on div "Due soon ( 1 ) Bill № 4491 Bill Date [DATE] Amount $1,050.00 Balance $1,050.00" at bounding box center [1282, 174] width 404 height 81
click at [1178, 159] on div "Due soon ( 1 )" at bounding box center [1281, 174] width 371 height 47
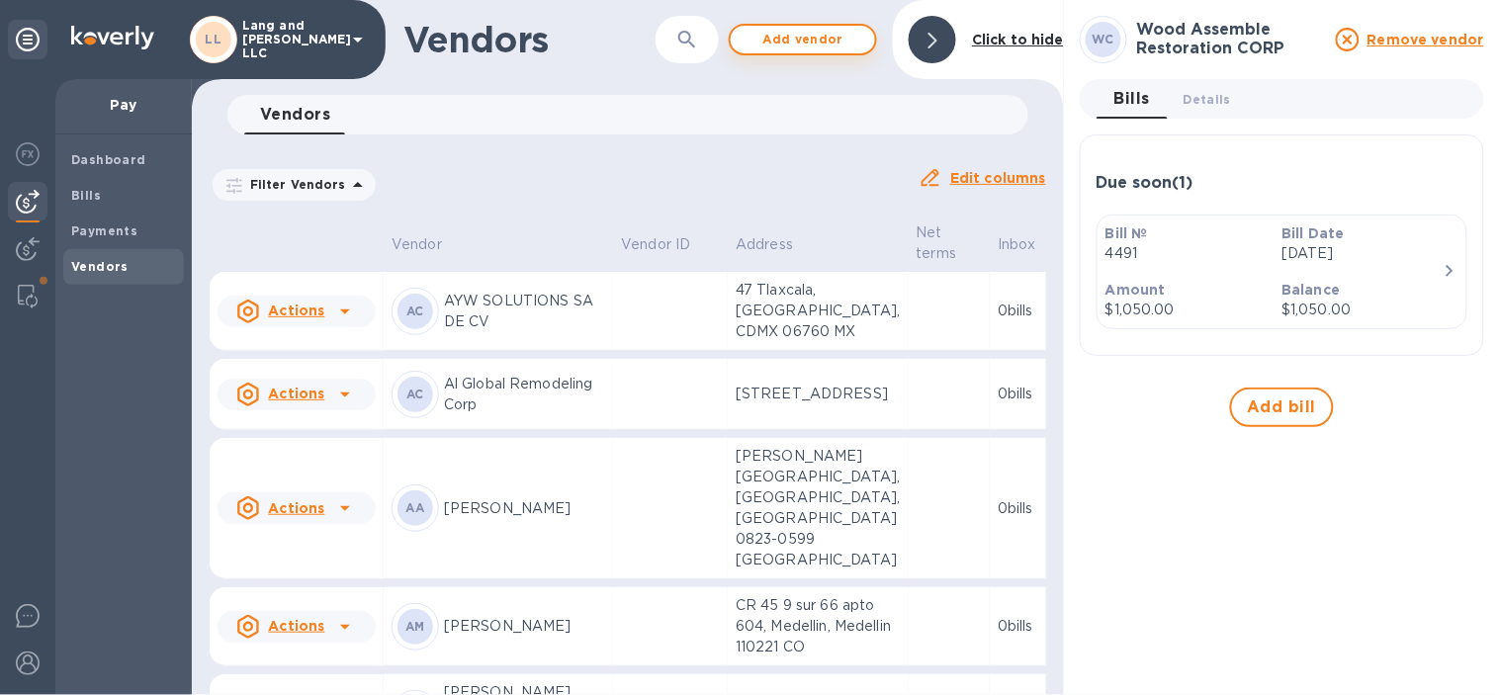
click at [835, 44] on span "Add vendor" at bounding box center [802, 40] width 113 height 24
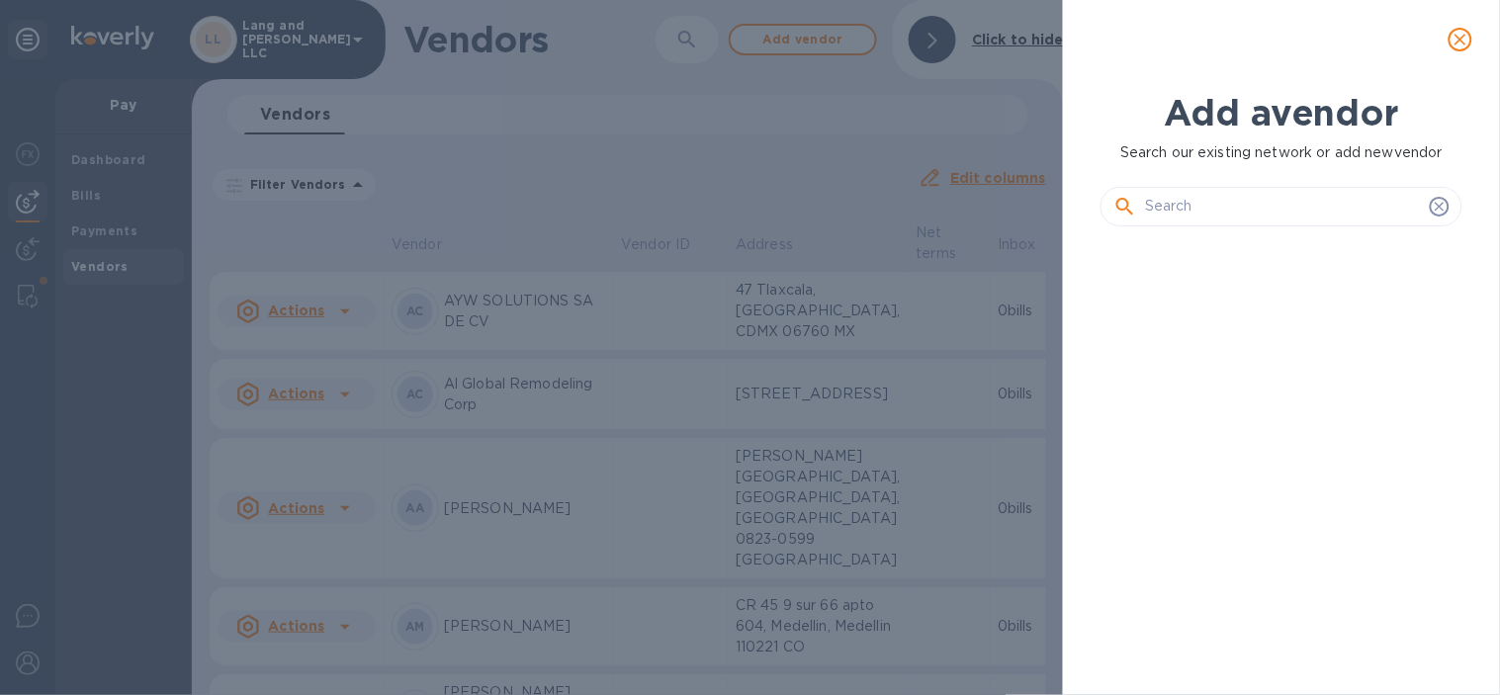
scroll to position [384, 369]
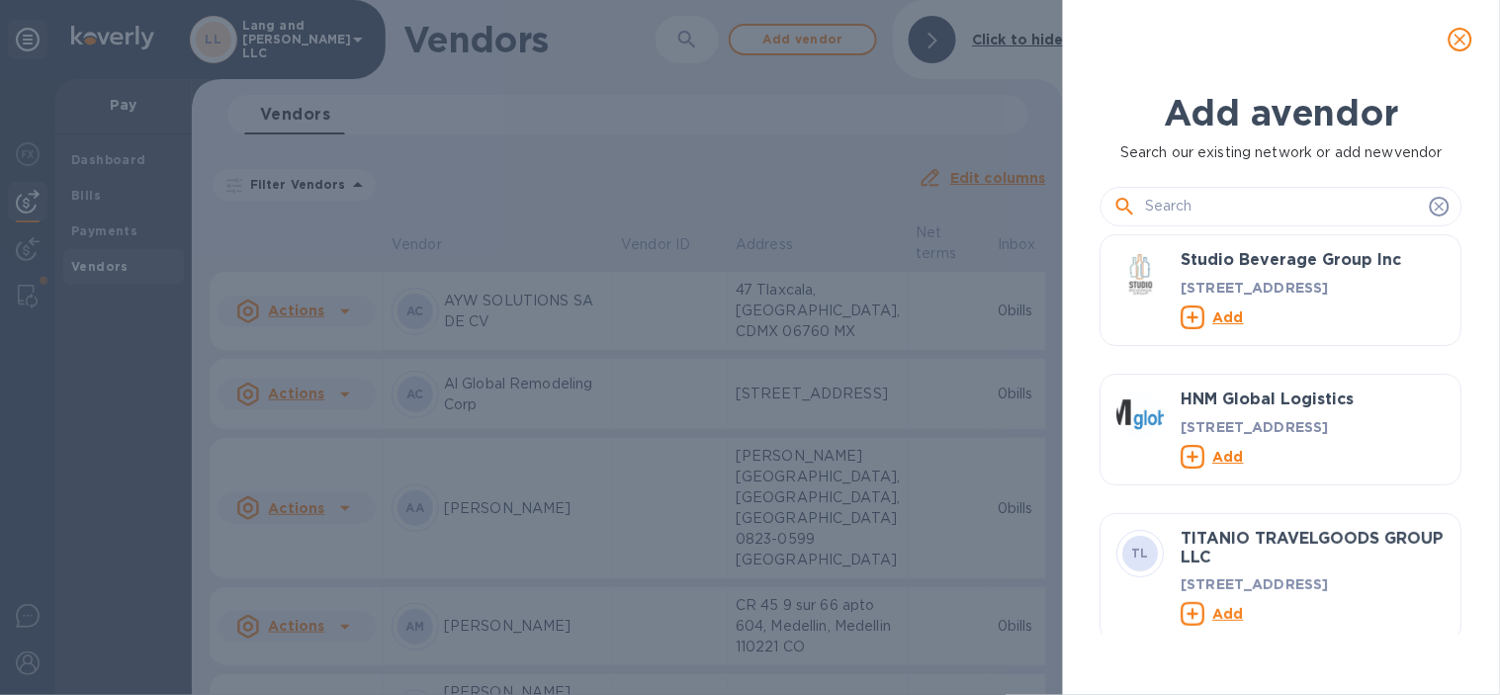
click at [1190, 212] on input "text" at bounding box center [1283, 207] width 277 height 30
paste input "[PERSON_NAME] International Inc"
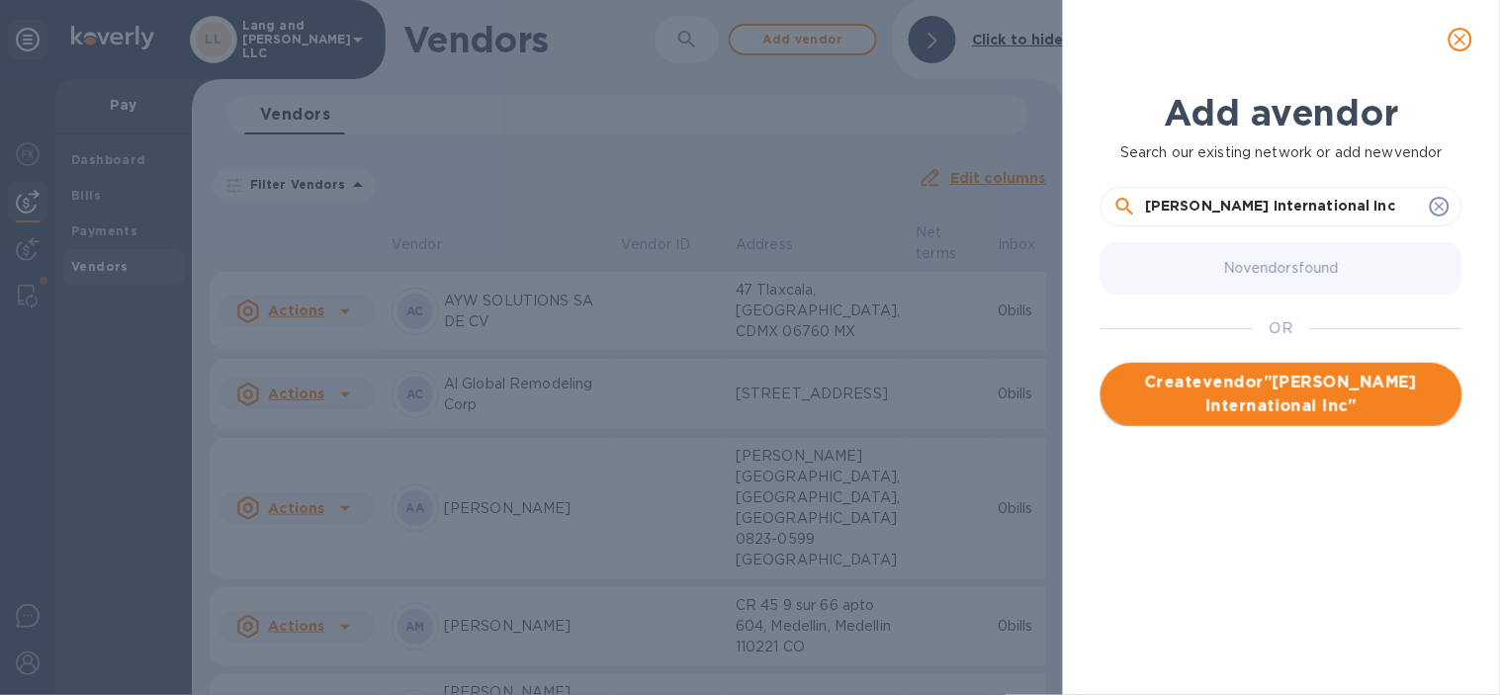
type input "[PERSON_NAME] International Inc"
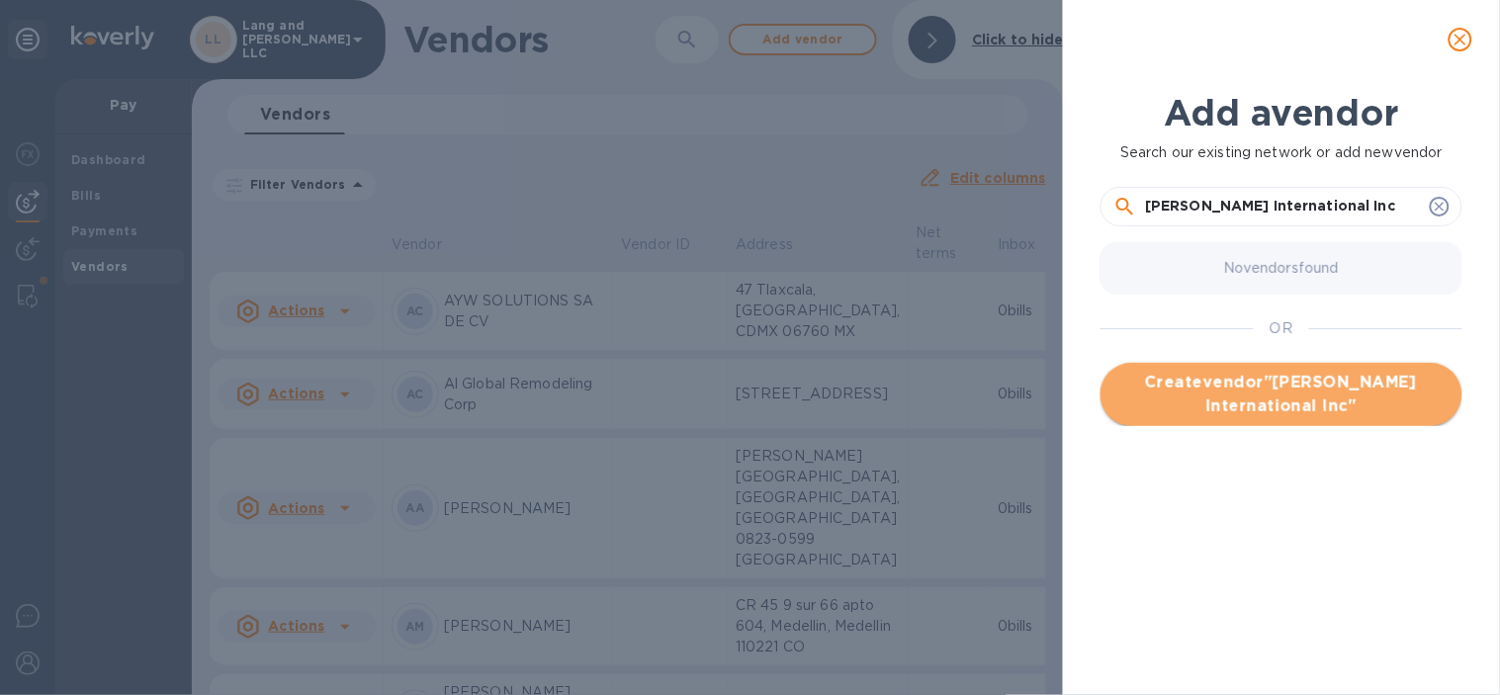
click at [1281, 373] on span "Create vendor " [PERSON_NAME] International Inc "" at bounding box center [1281, 394] width 330 height 47
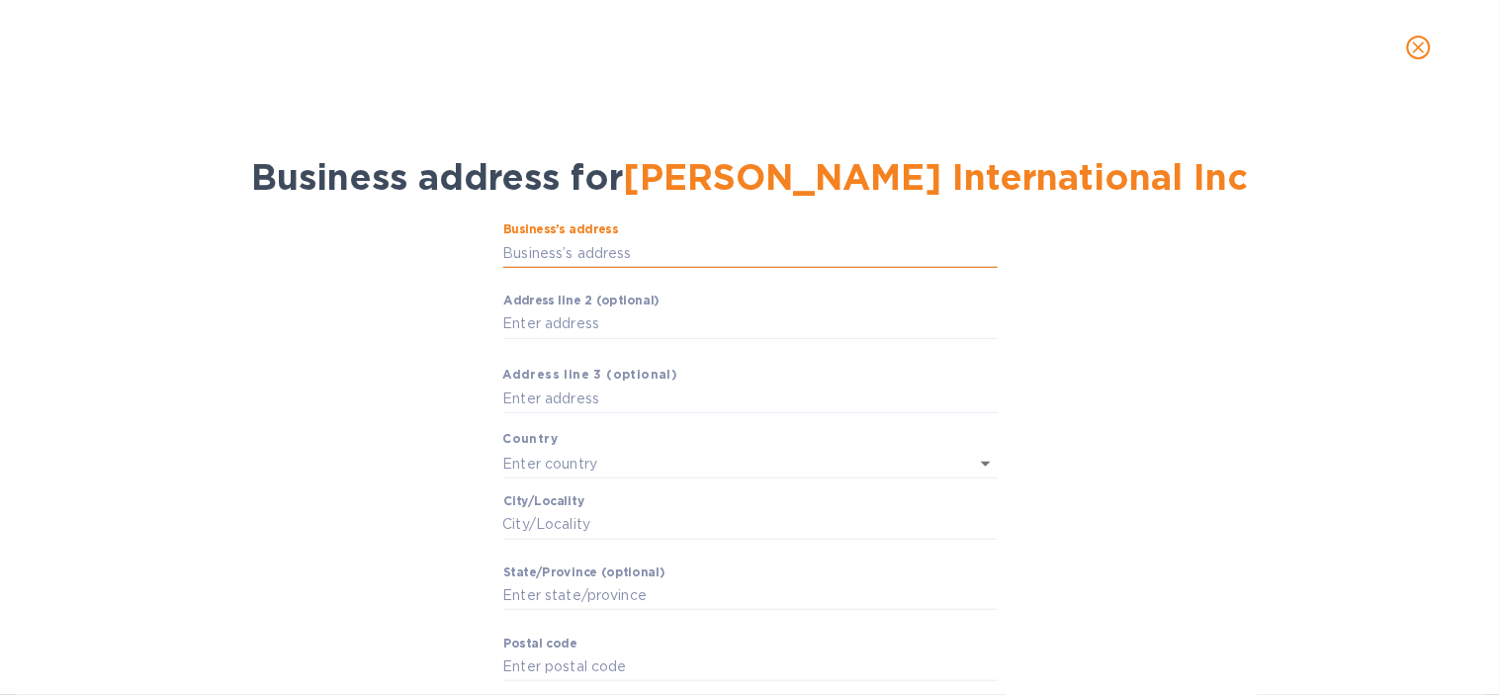
click at [631, 241] on input "Business’s аddress" at bounding box center [750, 253] width 494 height 30
paste input "[STREET_ADDRESS]"
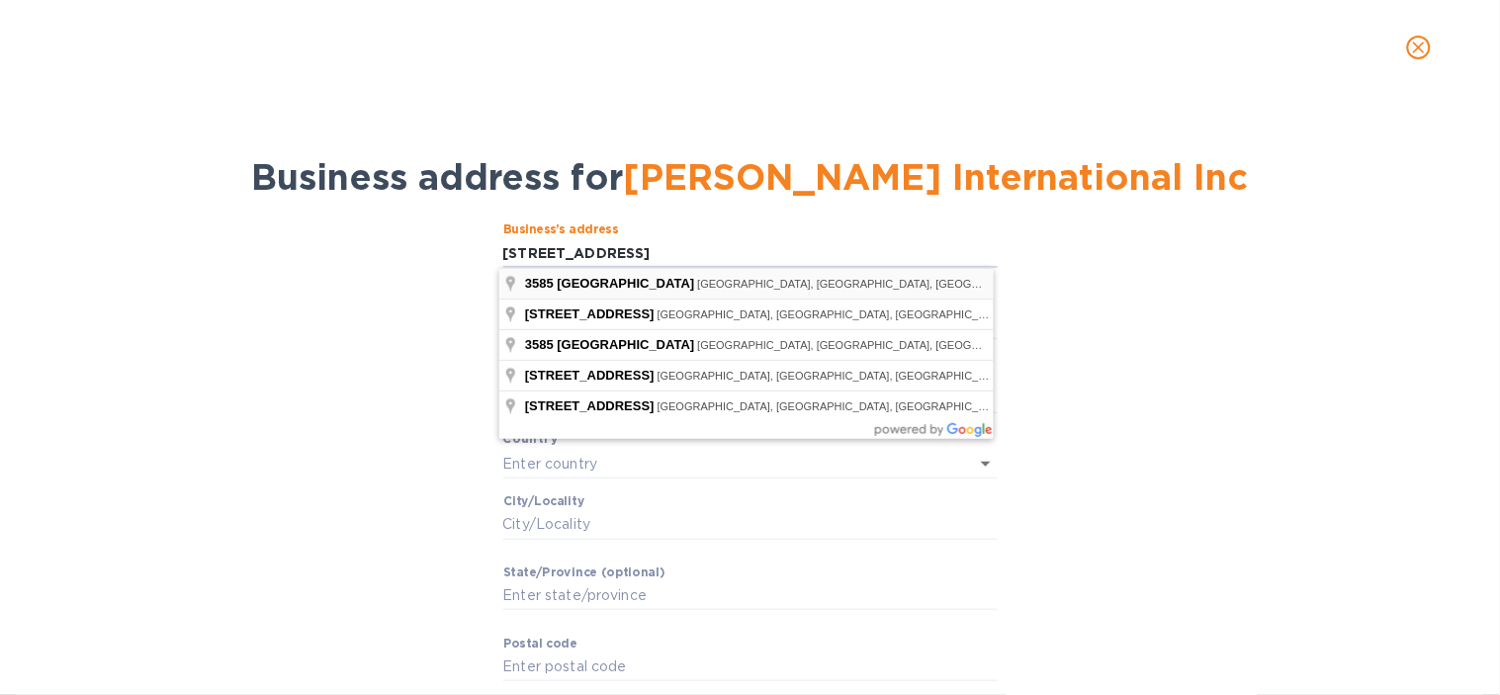
type input "[STREET_ADDRESS]"
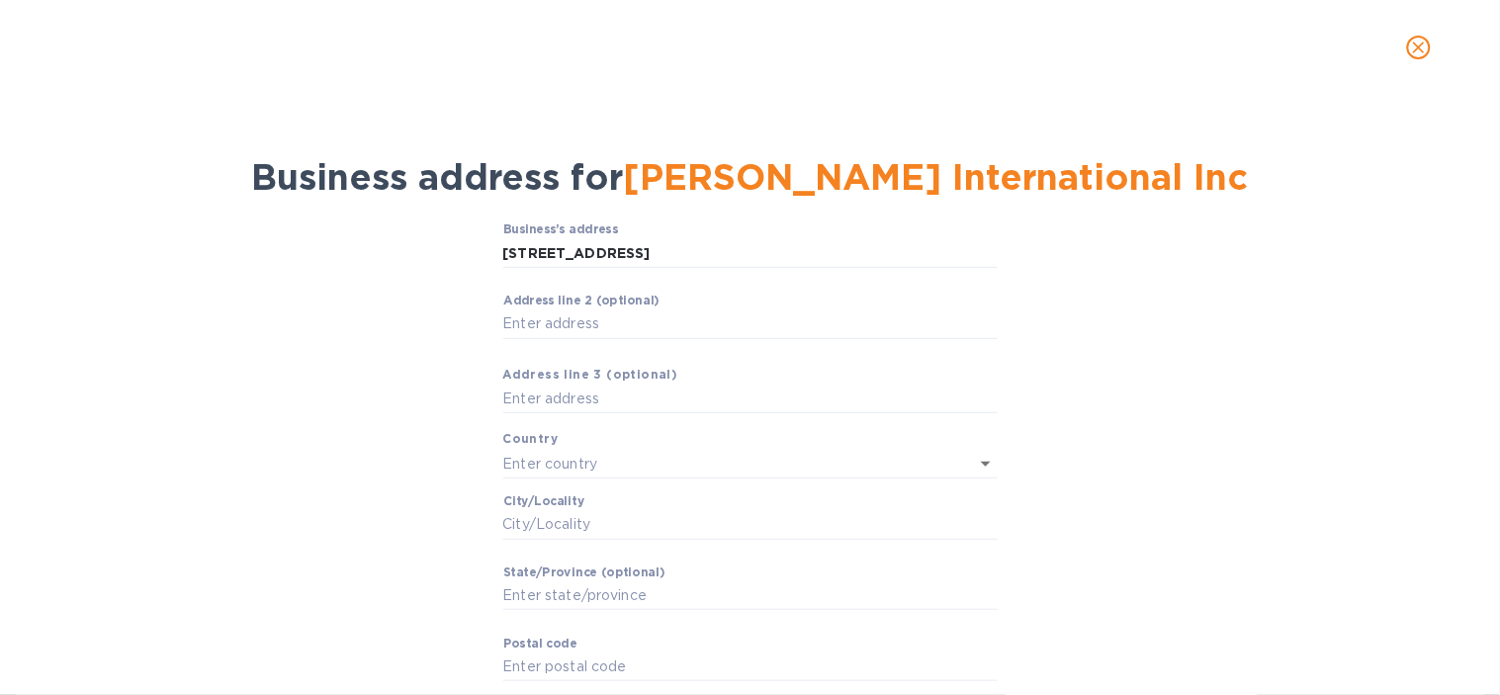
type input "[GEOGRAPHIC_DATA]"
type input "GA"
type input "30354"
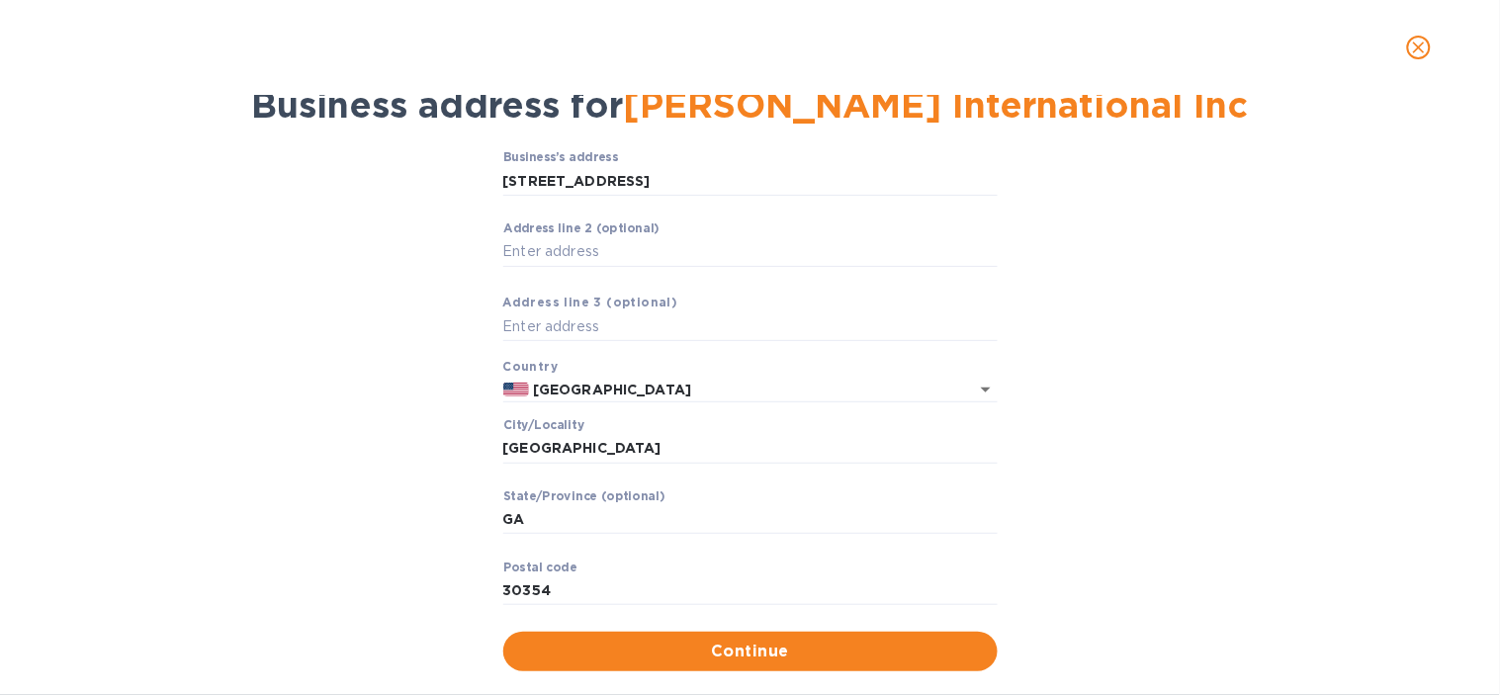
scroll to position [107, 0]
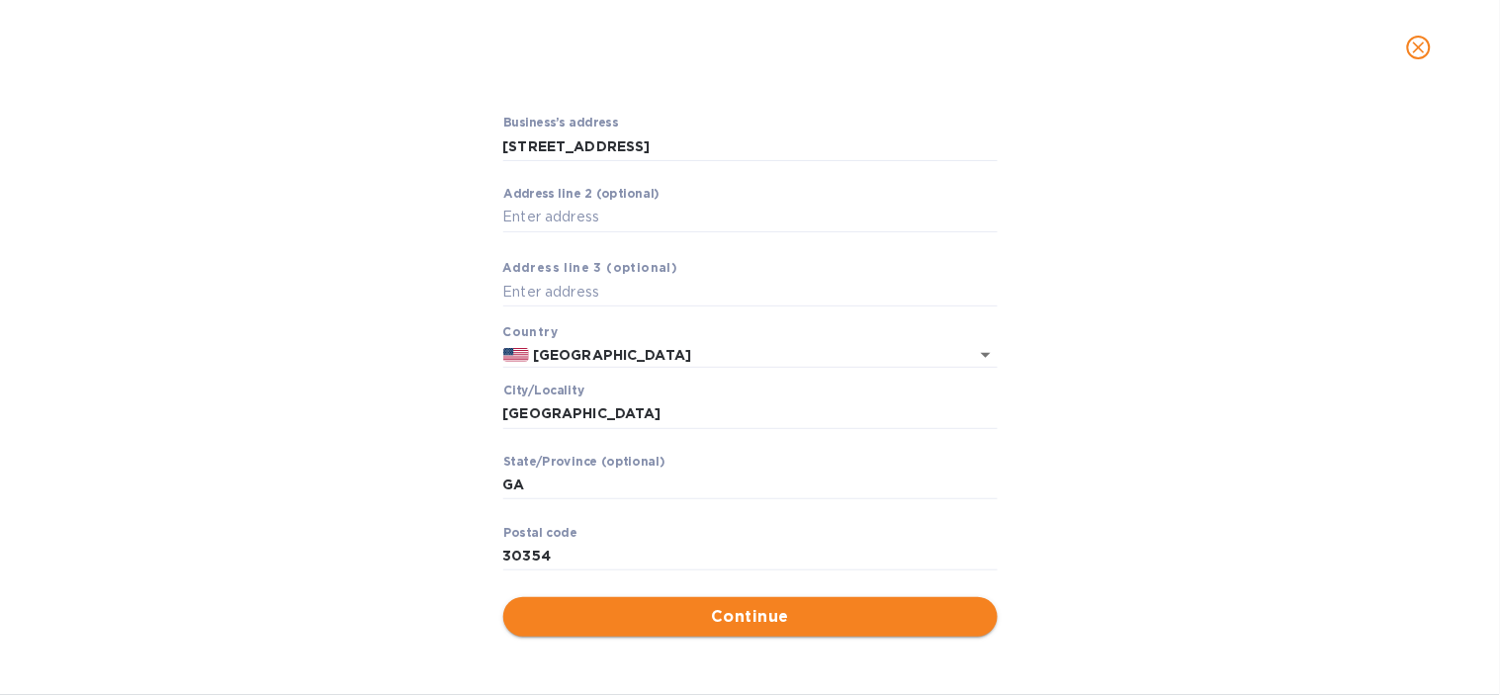
click at [716, 600] on button "Continue" at bounding box center [750, 617] width 494 height 40
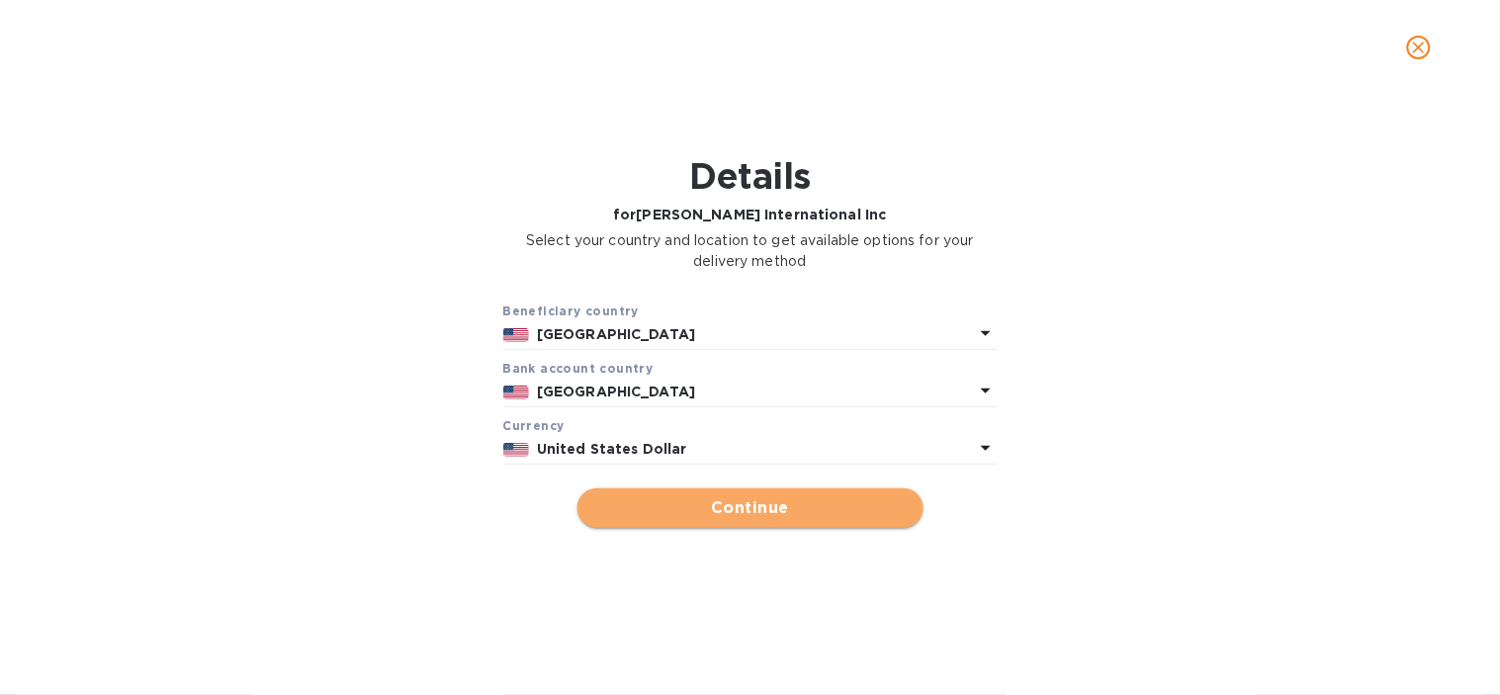
click at [644, 512] on span "Continue" at bounding box center [750, 508] width 314 height 24
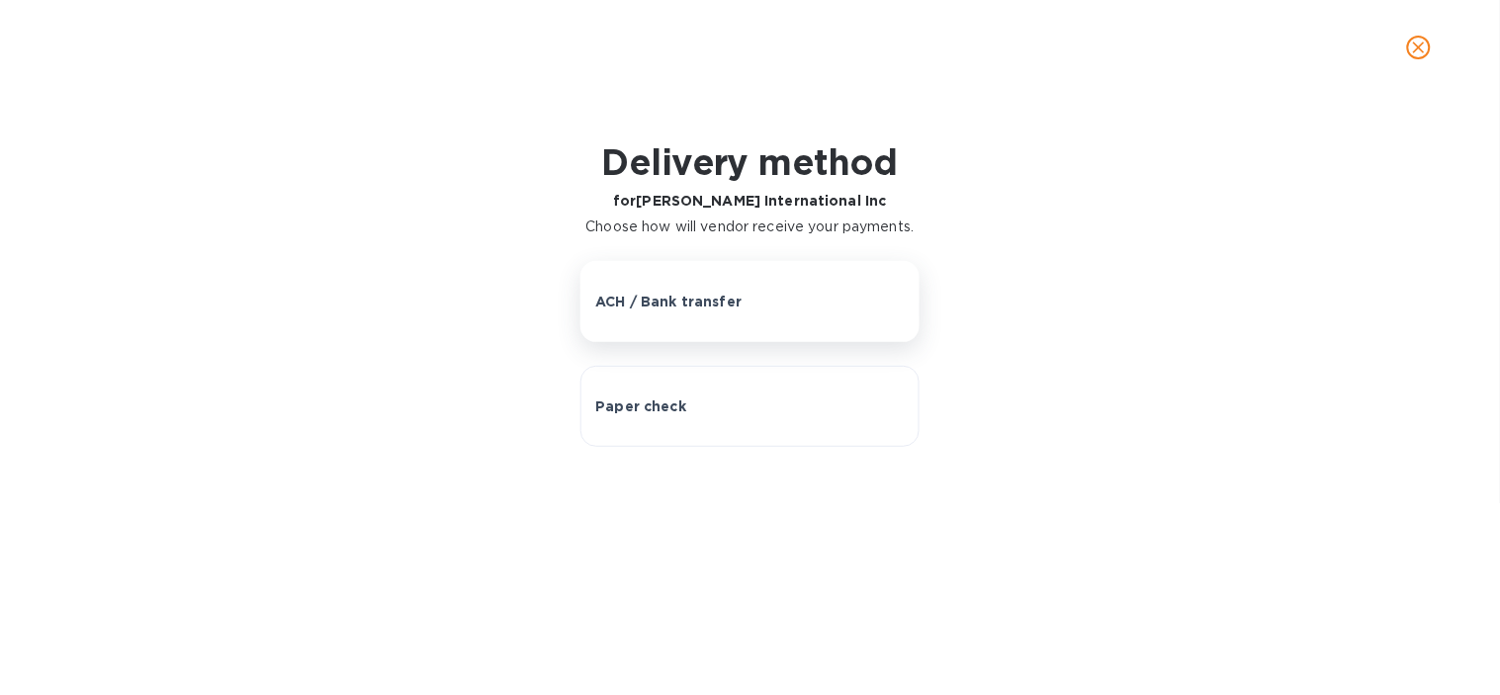
click at [748, 312] on button "ACH / Bank transfer" at bounding box center [749, 301] width 338 height 81
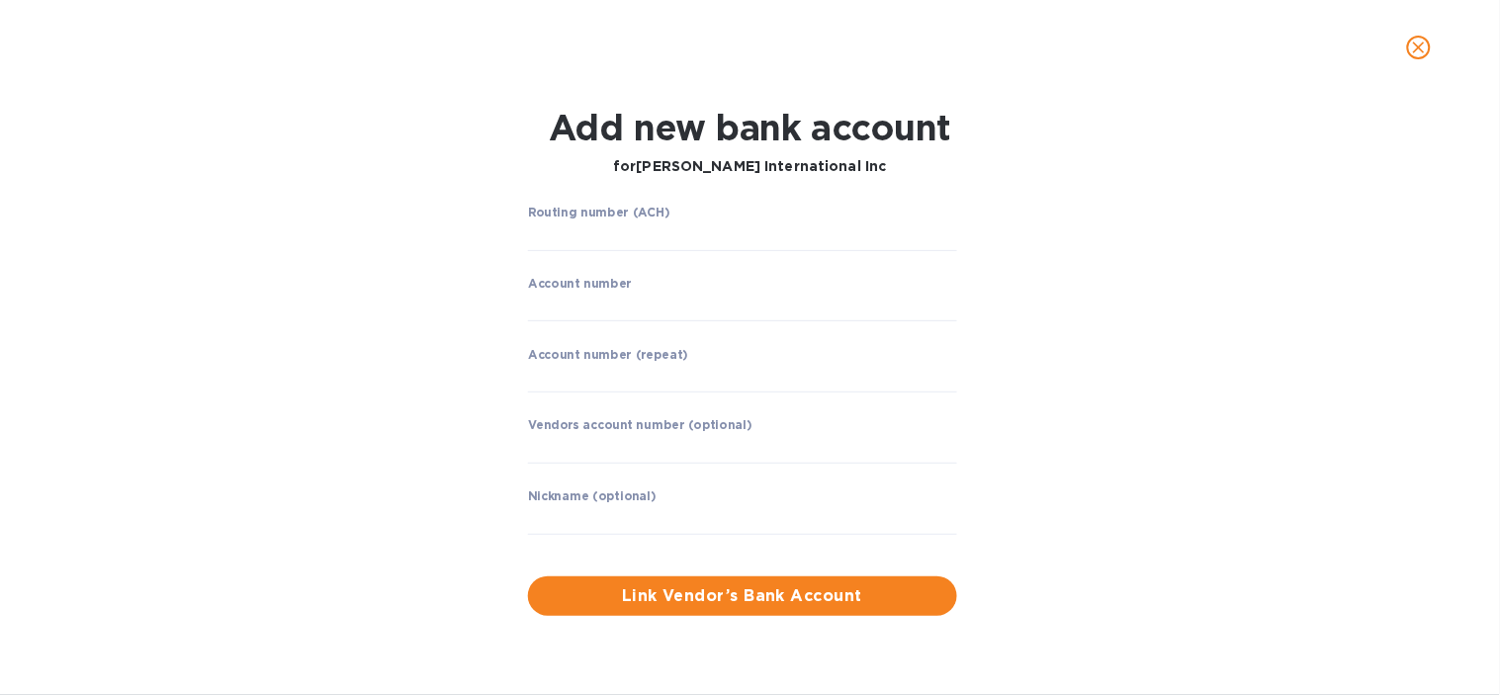
click at [594, 216] on label "Routing number (ACH)" at bounding box center [599, 213] width 142 height 12
click at [594, 232] on input "string" at bounding box center [742, 236] width 429 height 30
paste input "121000248"
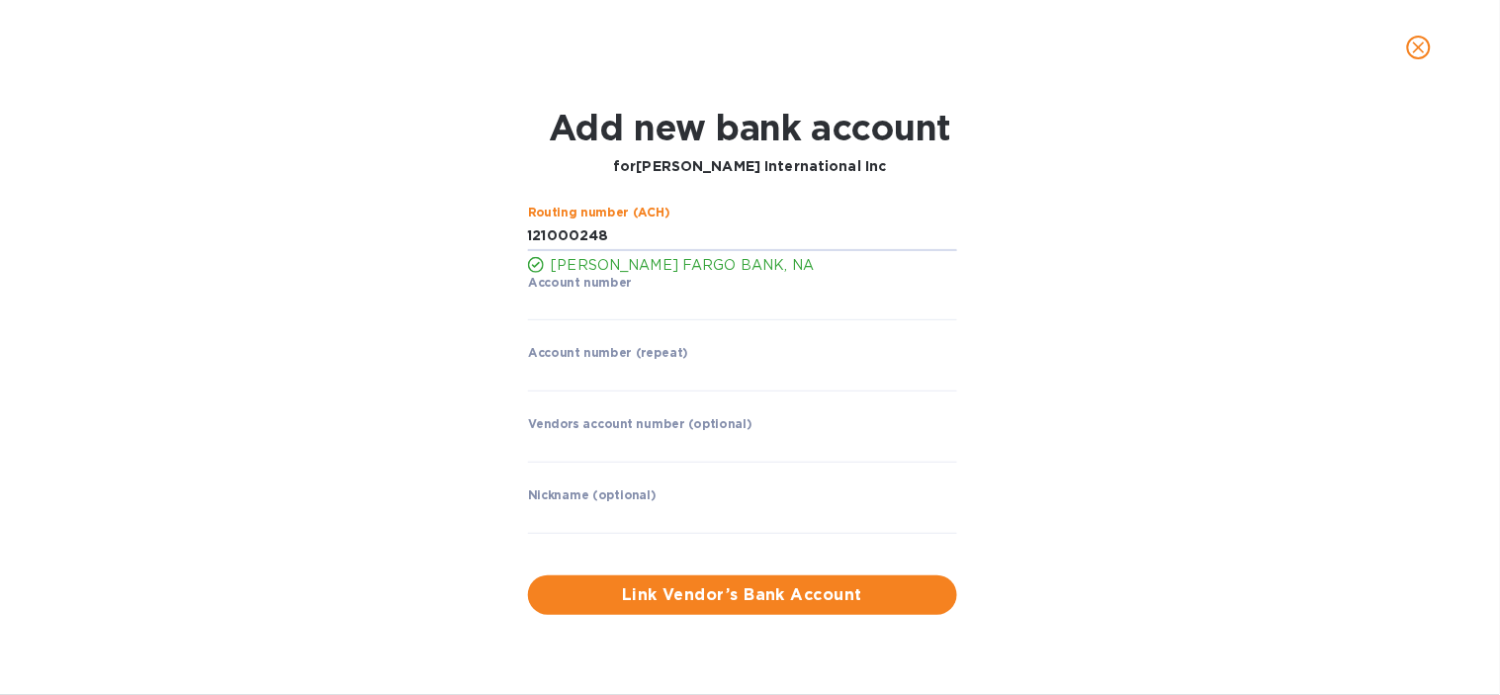
type input "121000248"
click at [432, 340] on div "Routing number (ACH) [PERSON_NAME] FARGO BANK, NA Account number ​ Account numb…" at bounding box center [750, 410] width 966 height 433
click at [544, 307] on input "string" at bounding box center [742, 307] width 429 height 30
paste input "4124536970"
type input "4124536970"
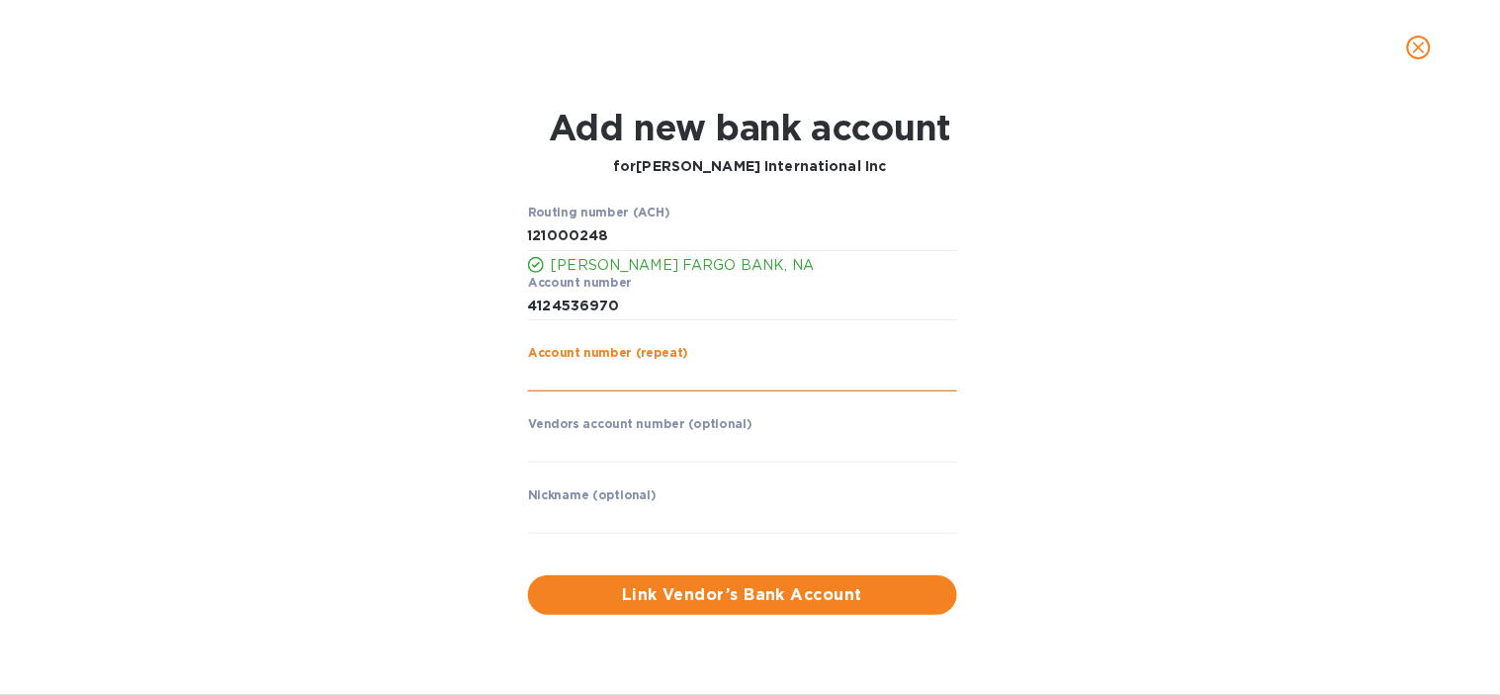
click at [580, 373] on input "string" at bounding box center [742, 377] width 429 height 30
paste input "4124536970"
type input "4124536970"
drag, startPoint x: 611, startPoint y: 524, endPoint x: 449, endPoint y: 518, distance: 162.2
click at [610, 525] on input "text" at bounding box center [742, 519] width 429 height 30
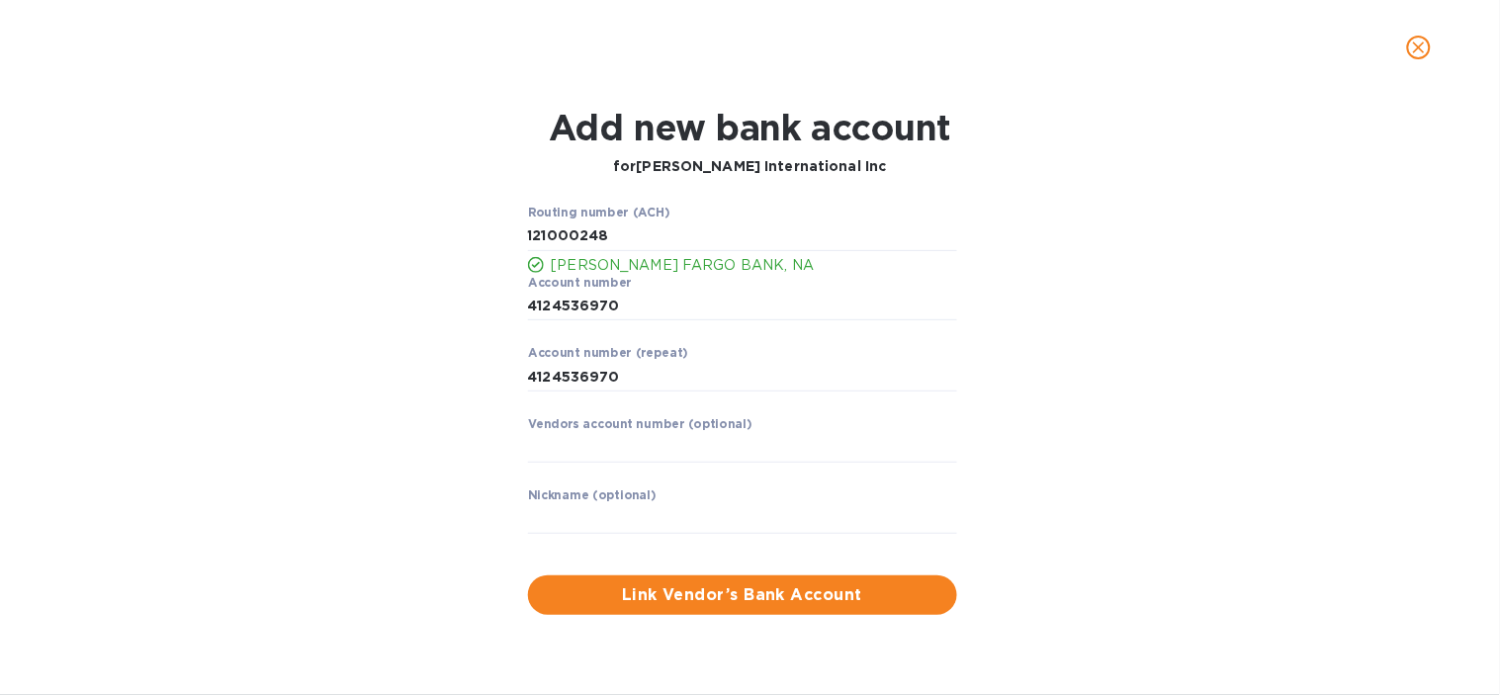
click at [554, 500] on label "Nickname (optional)" at bounding box center [592, 496] width 129 height 12
click at [554, 514] on input "text" at bounding box center [742, 519] width 429 height 30
paste input "[PERSON_NAME] International Inc"
type input "[PERSON_NAME] International Inc"
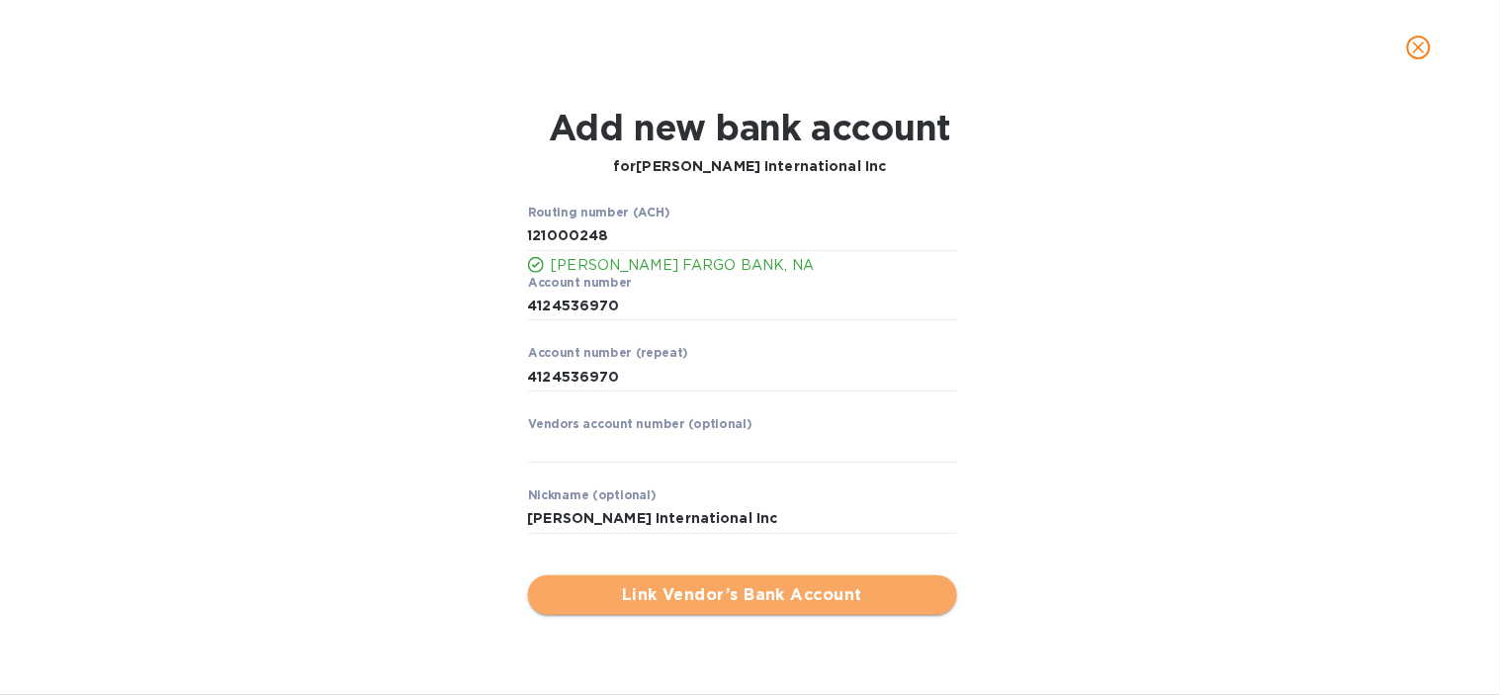
click at [689, 607] on button "Link Vendor’s Bank Account" at bounding box center [742, 595] width 429 height 40
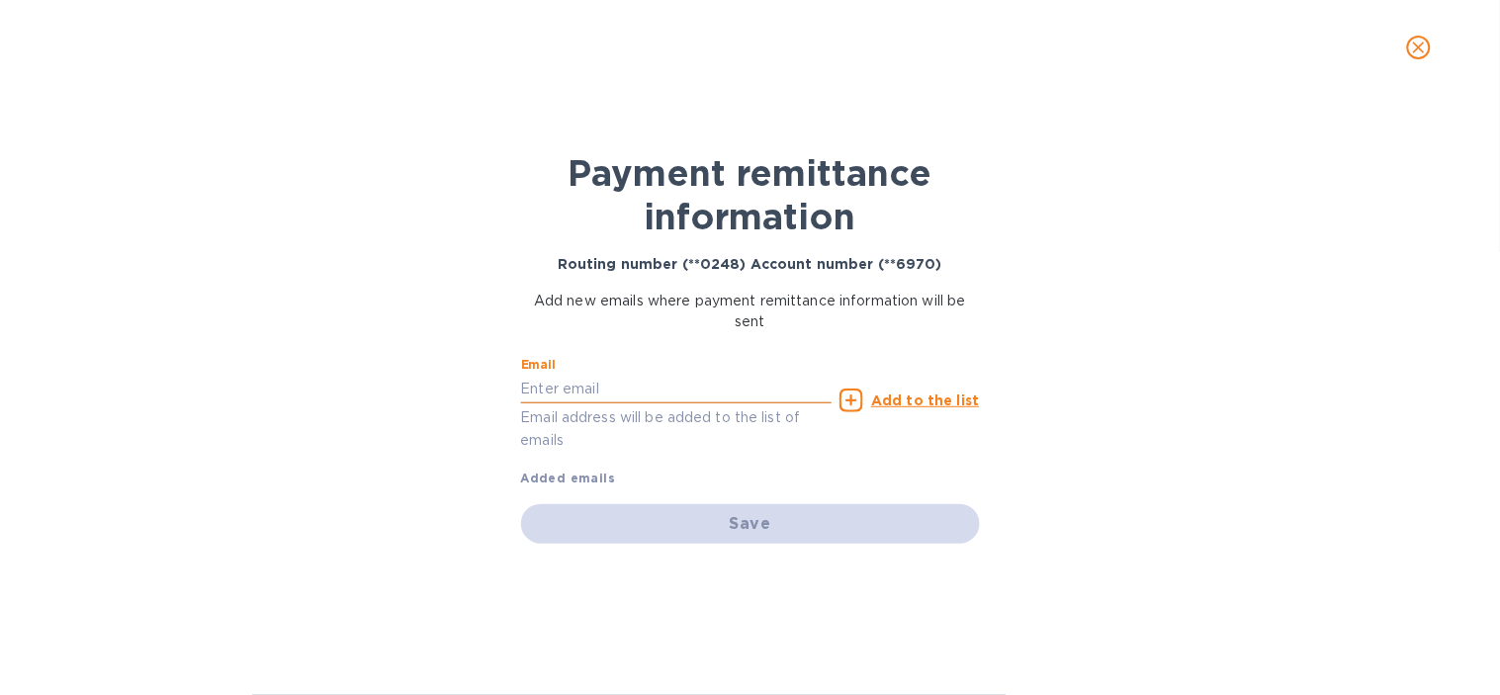
click at [542, 396] on input "text" at bounding box center [676, 389] width 311 height 30
type input "[EMAIL_ADDRESS][DOMAIN_NAME]"
click at [937, 397] on u "Add to the list" at bounding box center [925, 400] width 108 height 16
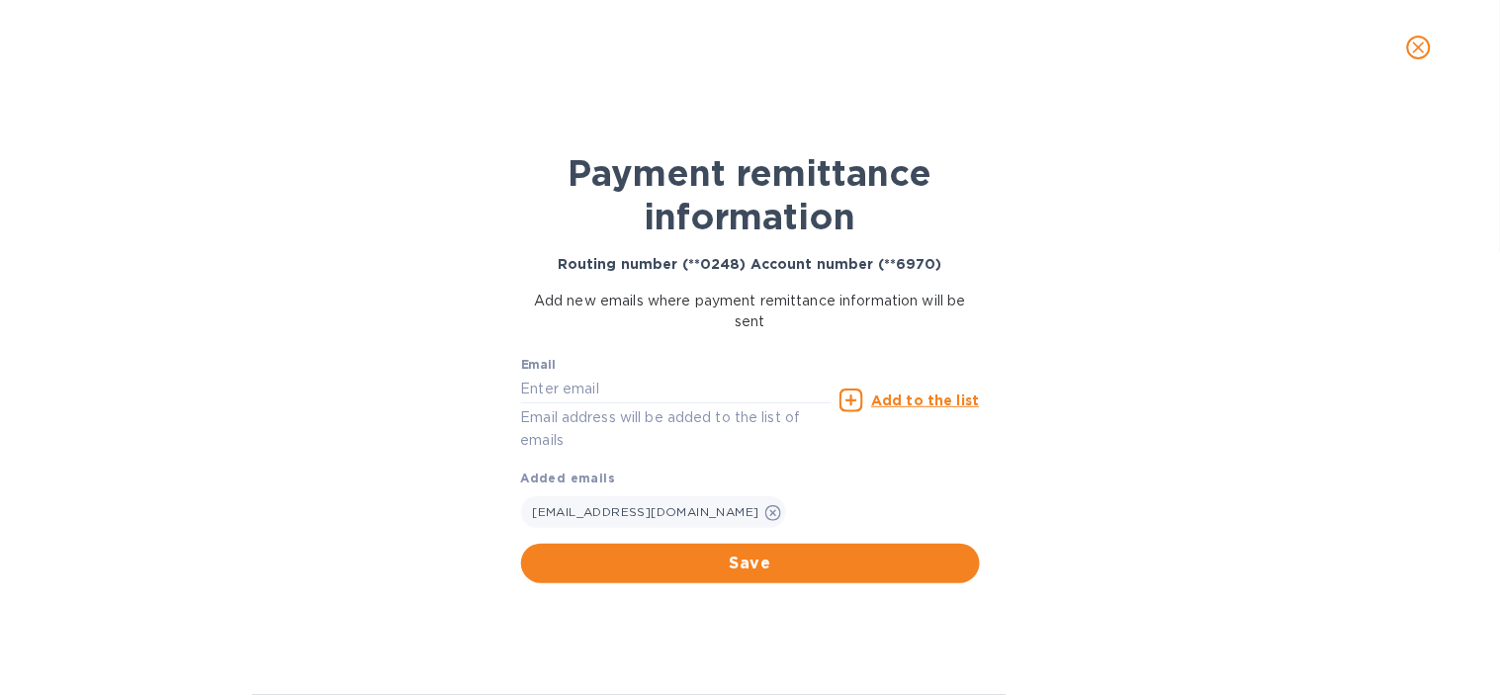
click at [776, 566] on span "Save" at bounding box center [750, 564] width 427 height 24
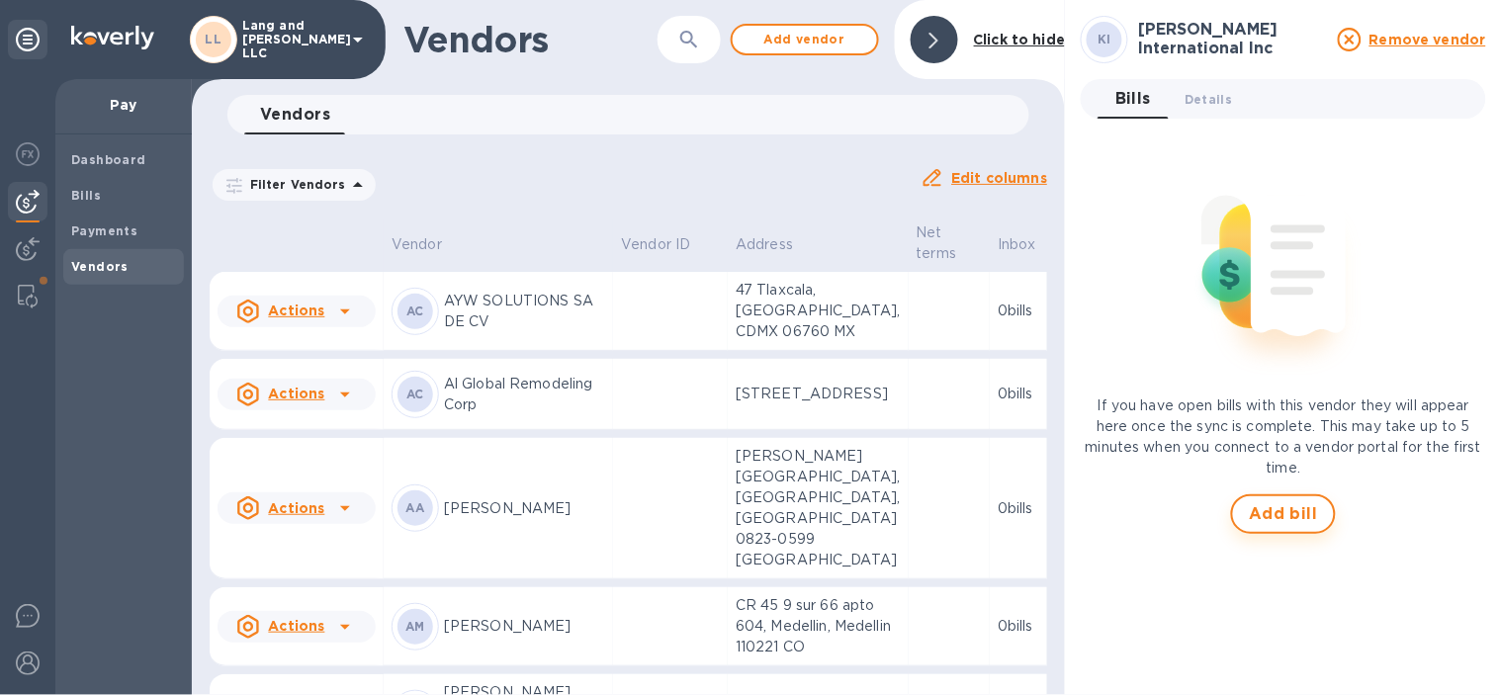
click at [1306, 519] on span "Add bill" at bounding box center [1283, 514] width 69 height 24
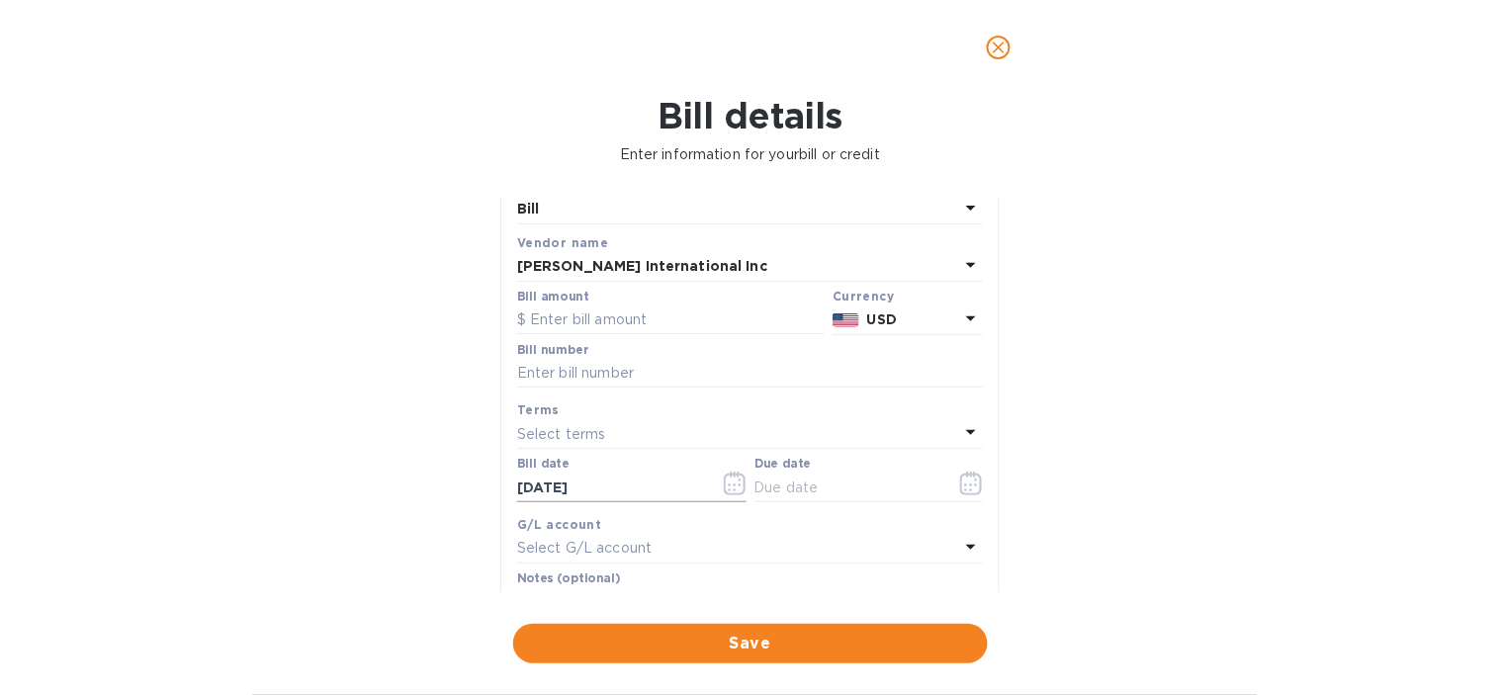
scroll to position [219, 0]
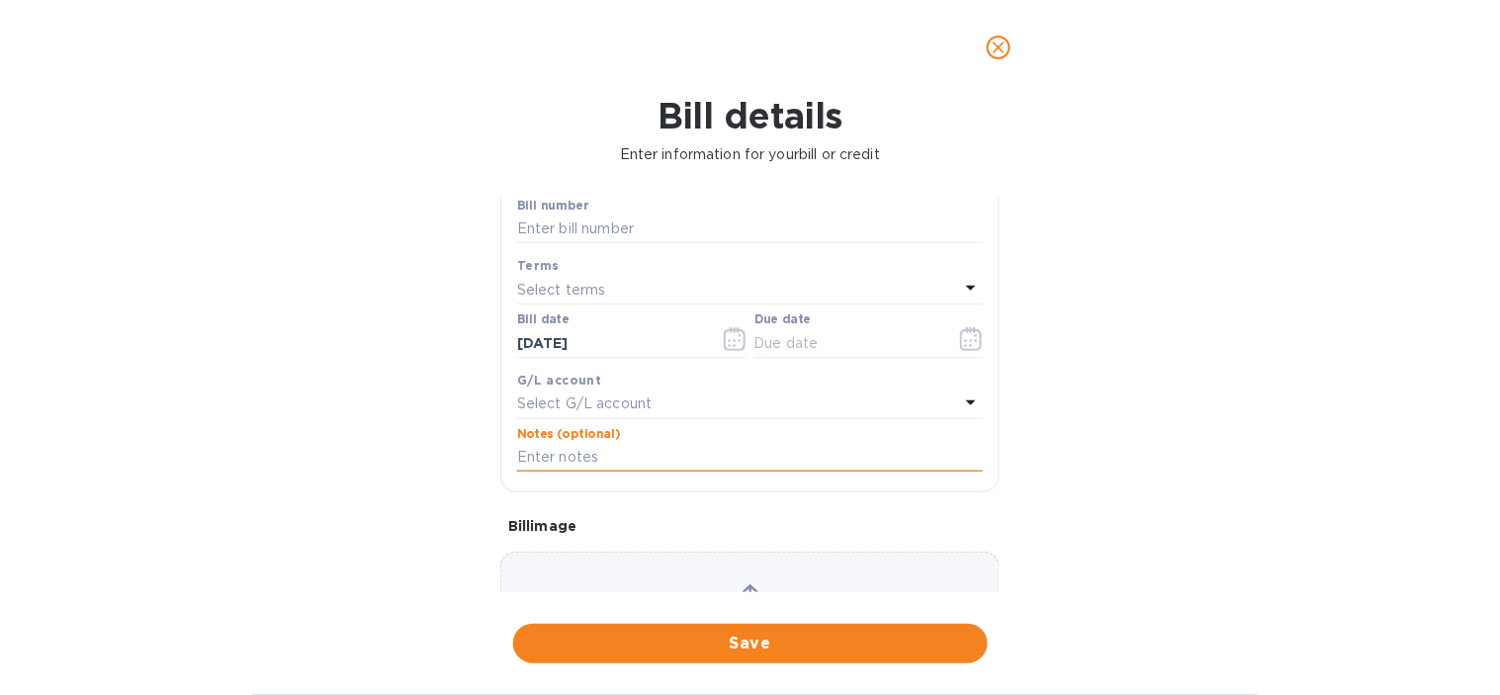
click at [613, 462] on input "text" at bounding box center [750, 458] width 466 height 30
paste input "4485 HGC CA | D'STYLE | CG"
type input "4485 HGC CA | D'STYLE | CG"
click at [598, 411] on p "Select G/L account" at bounding box center [584, 403] width 134 height 21
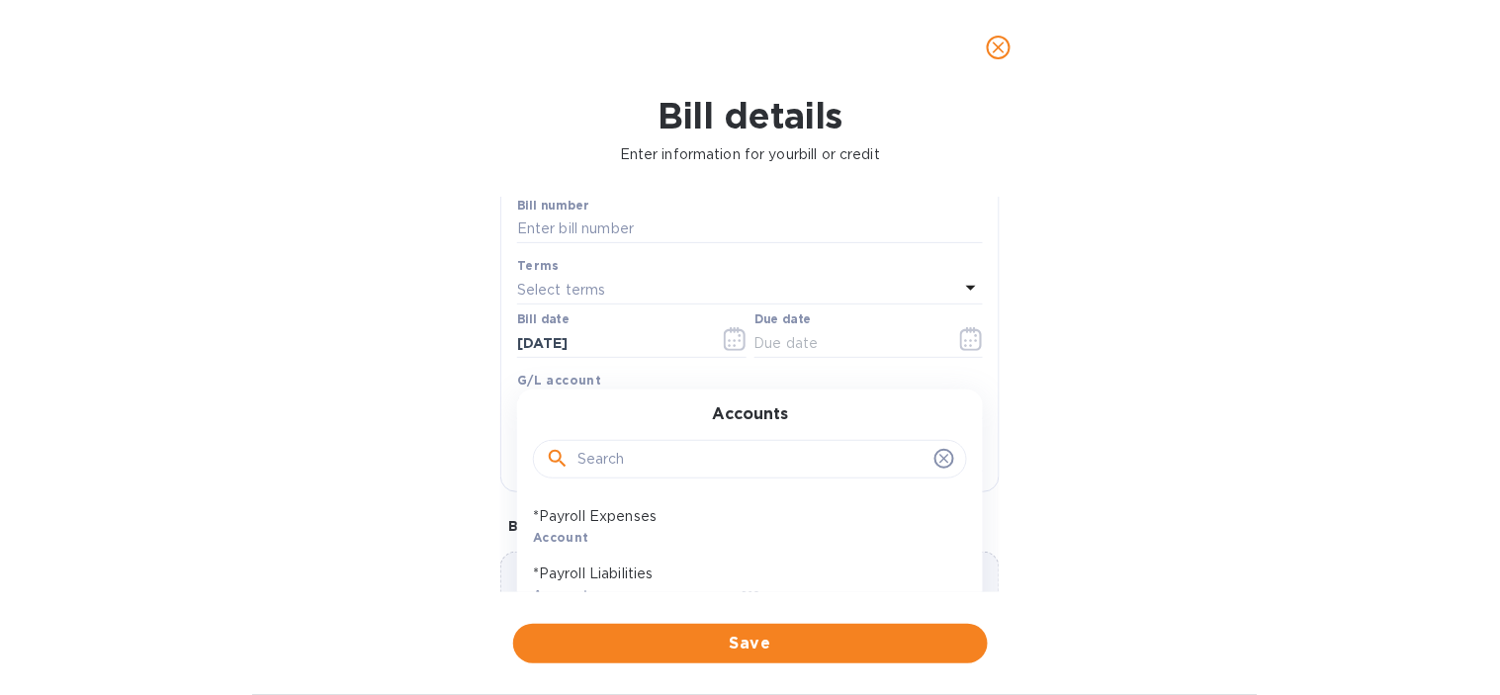
click at [609, 458] on input "text" at bounding box center [751, 460] width 349 height 30
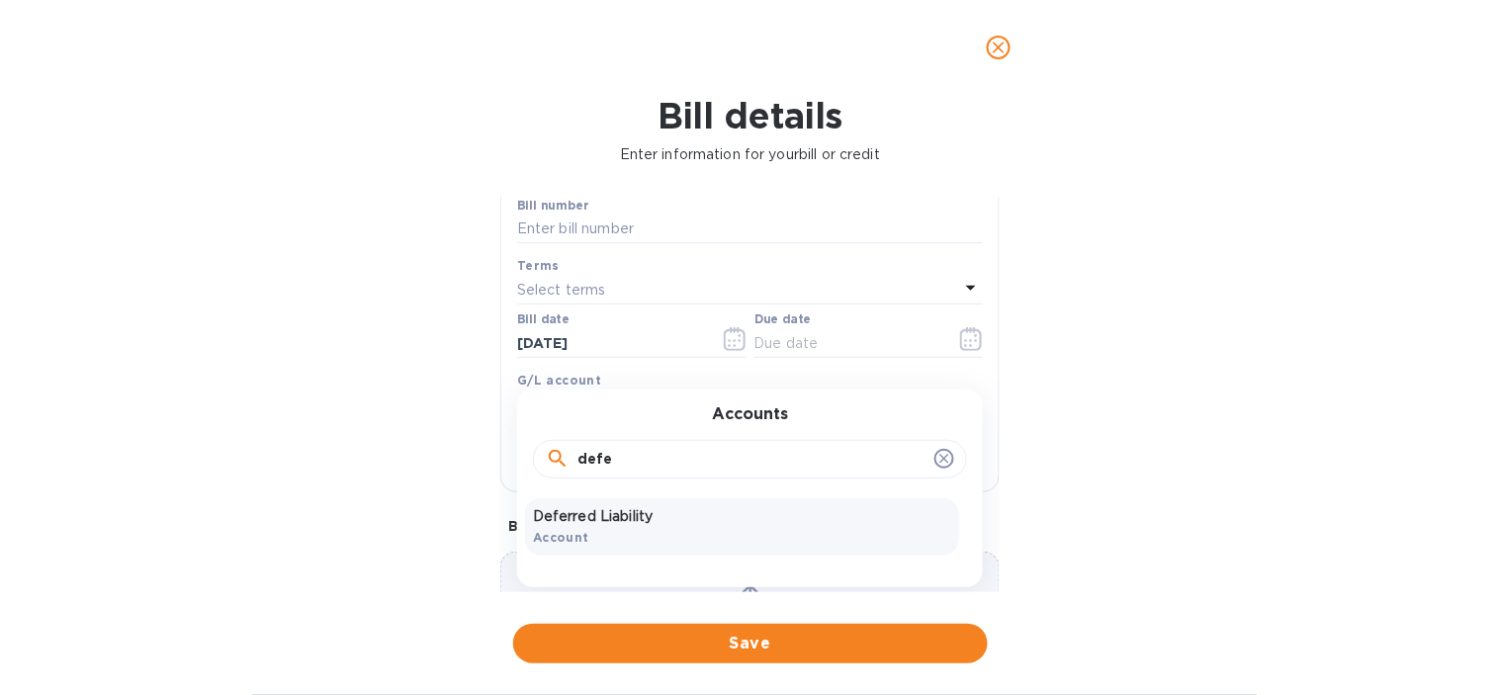
type input "defe"
click at [669, 514] on p "Deferred Liability" at bounding box center [742, 516] width 418 height 21
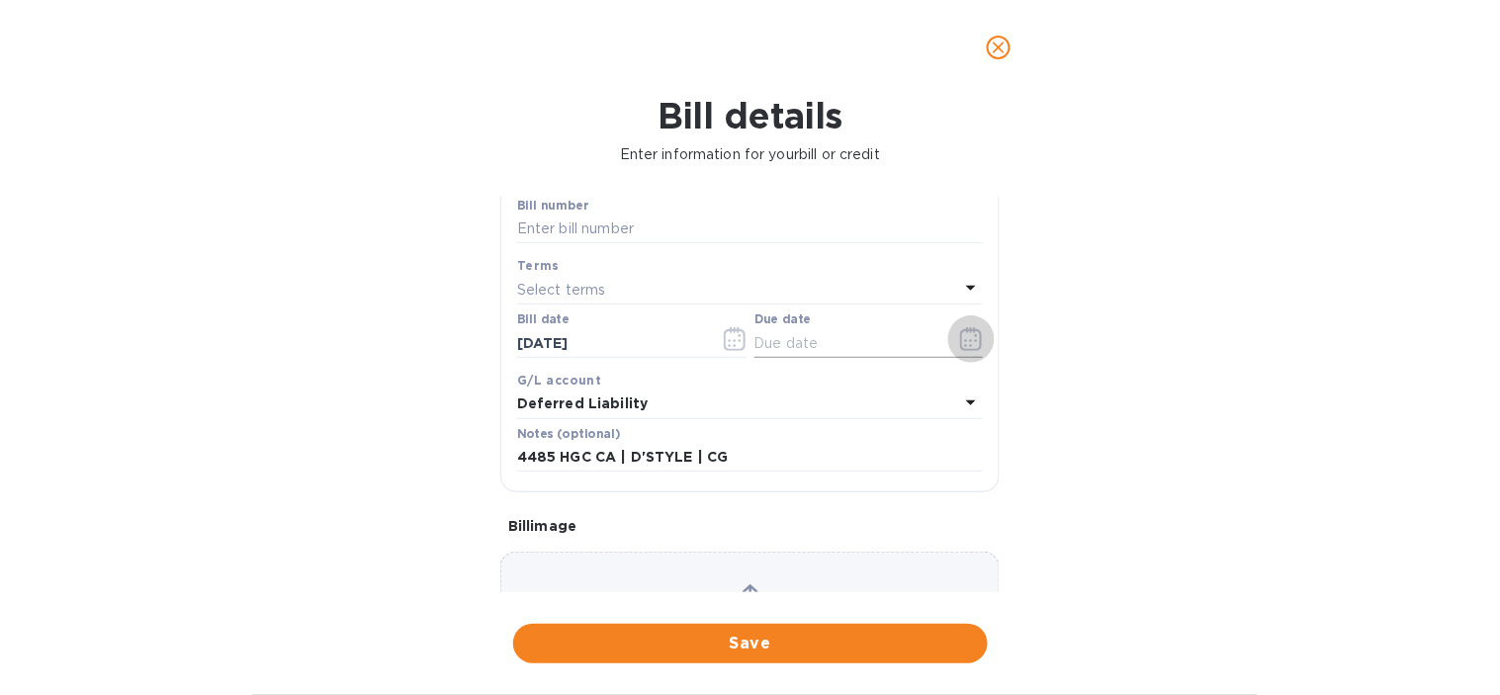
click at [961, 351] on icon "button" at bounding box center [971, 339] width 22 height 24
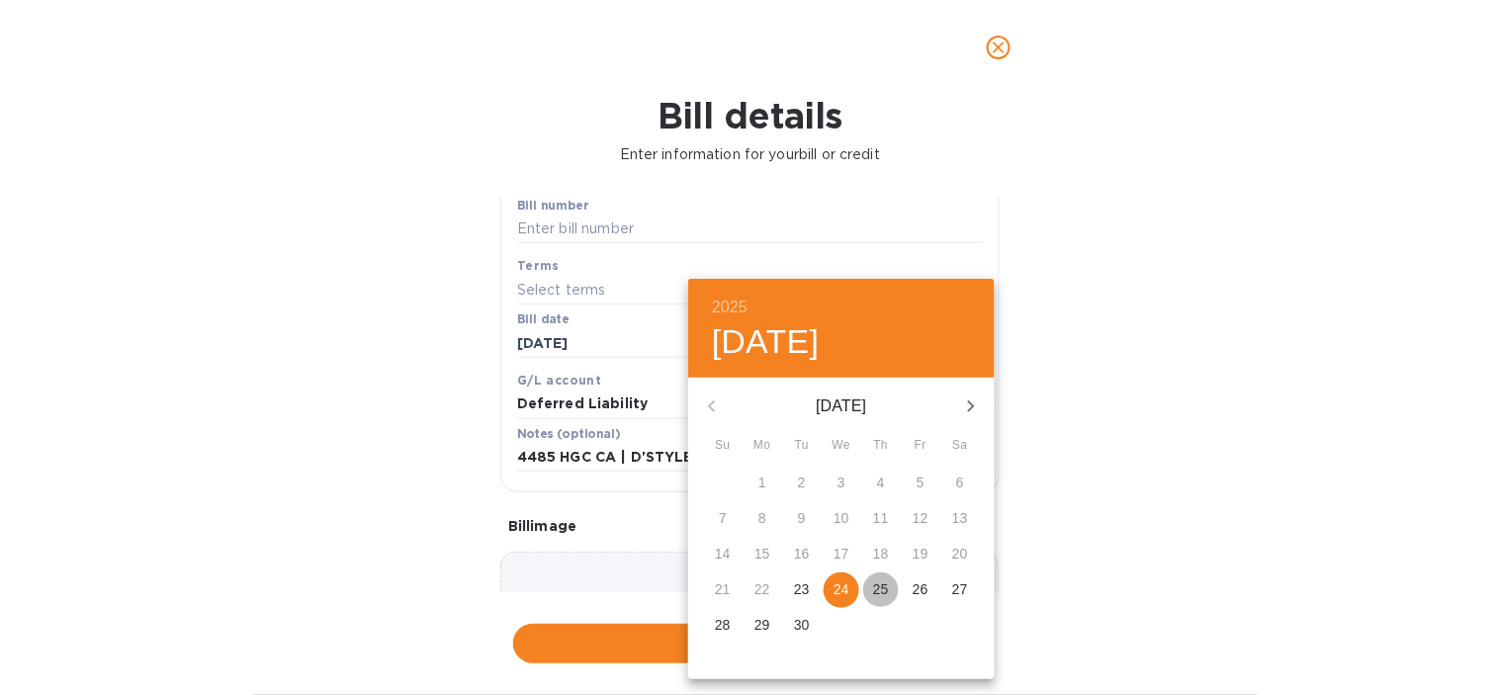
click at [887, 584] on p "25" at bounding box center [881, 589] width 16 height 20
type input "[DATE]"
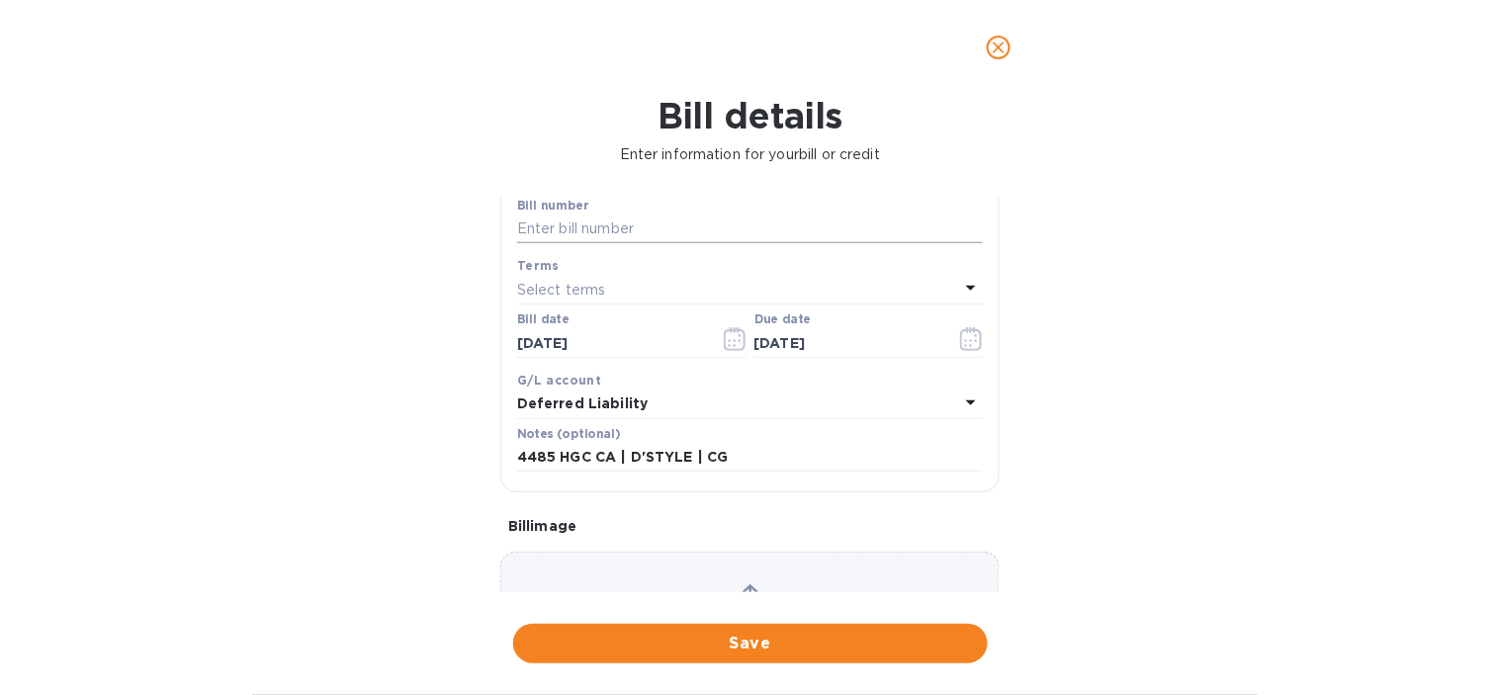
scroll to position [110, 0]
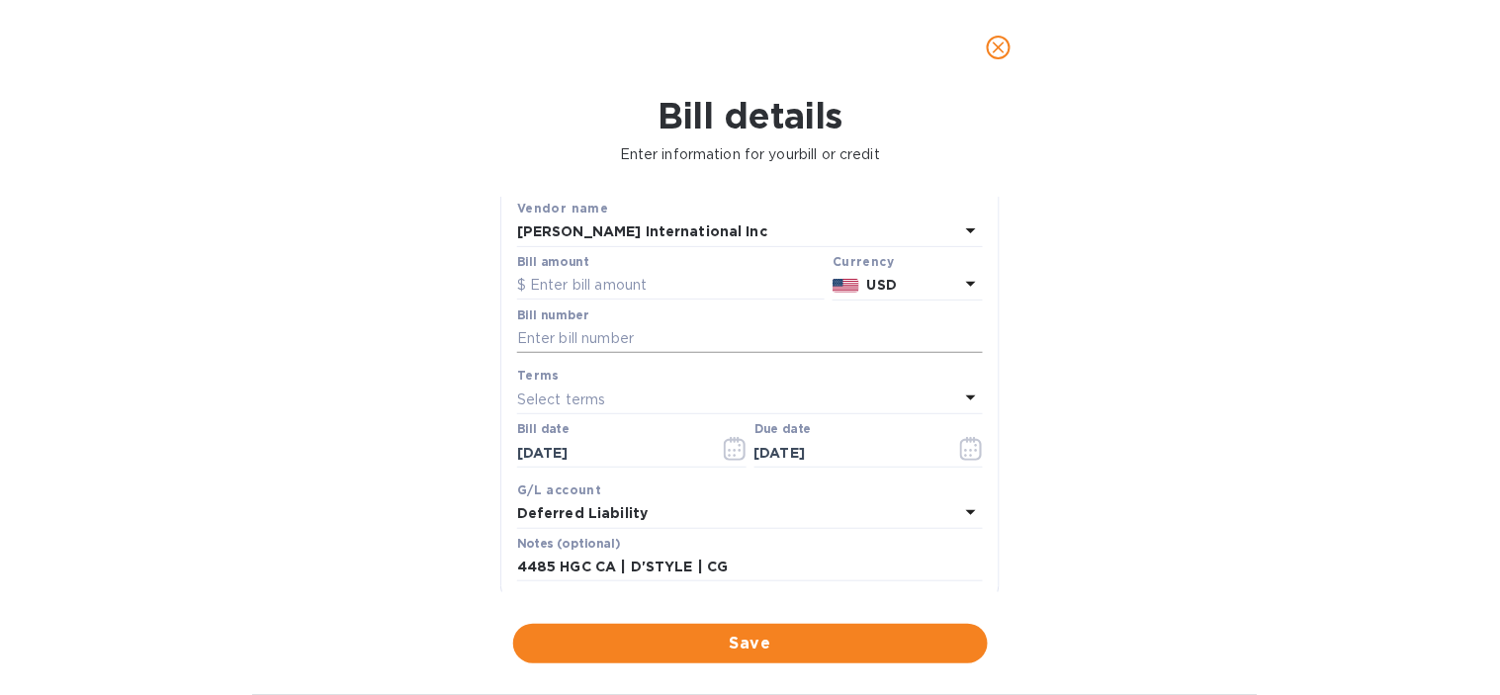
click at [584, 333] on input "text" at bounding box center [750, 339] width 466 height 30
type input "485"
click at [615, 298] on input "text" at bounding box center [670, 286] width 307 height 30
type input "1,779.88"
click at [392, 372] on div "Bill details Enter information for your bill or credit General information Save…" at bounding box center [750, 395] width 1500 height 600
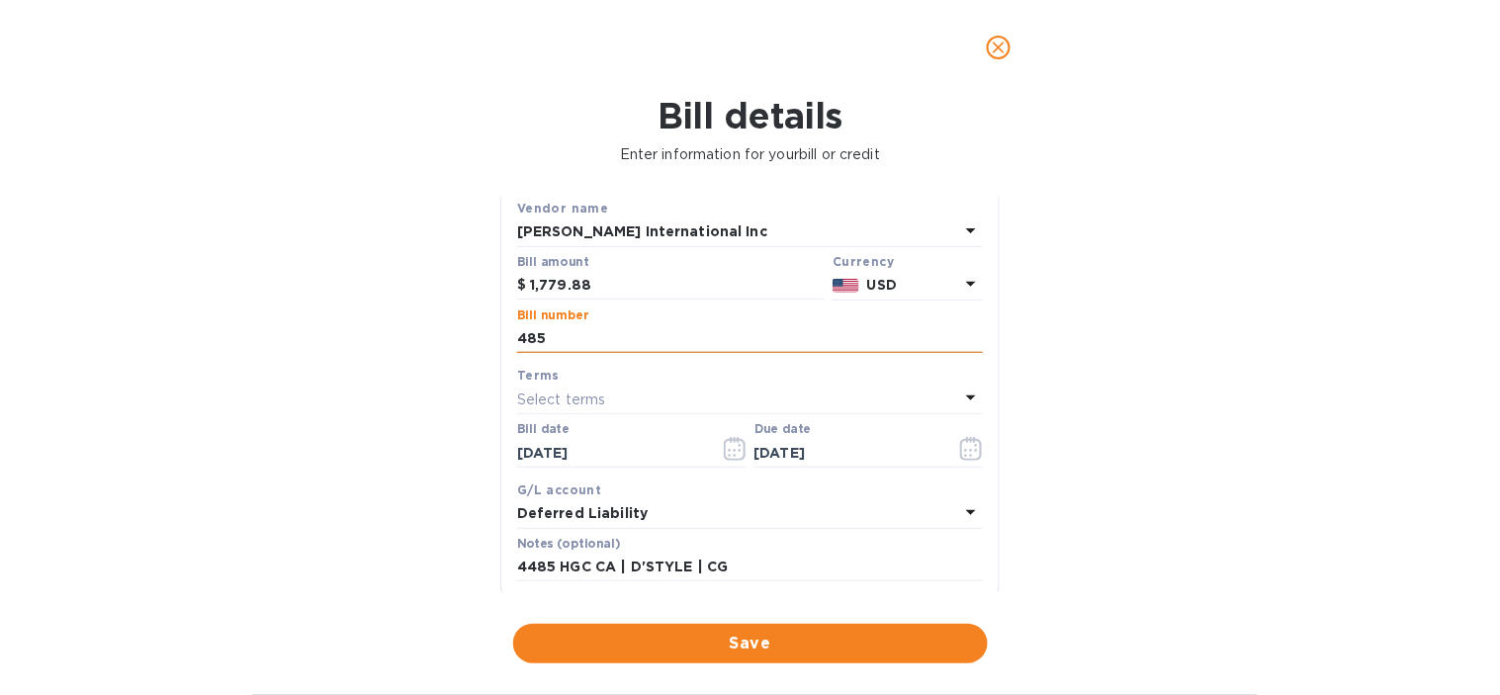
click at [587, 340] on input "485" at bounding box center [750, 339] width 466 height 30
click at [519, 340] on input "485" at bounding box center [750, 339] width 466 height 30
type input "4485"
click at [234, 368] on div "Bill details Enter information for your bill or credit General information Save…" at bounding box center [750, 395] width 1500 height 600
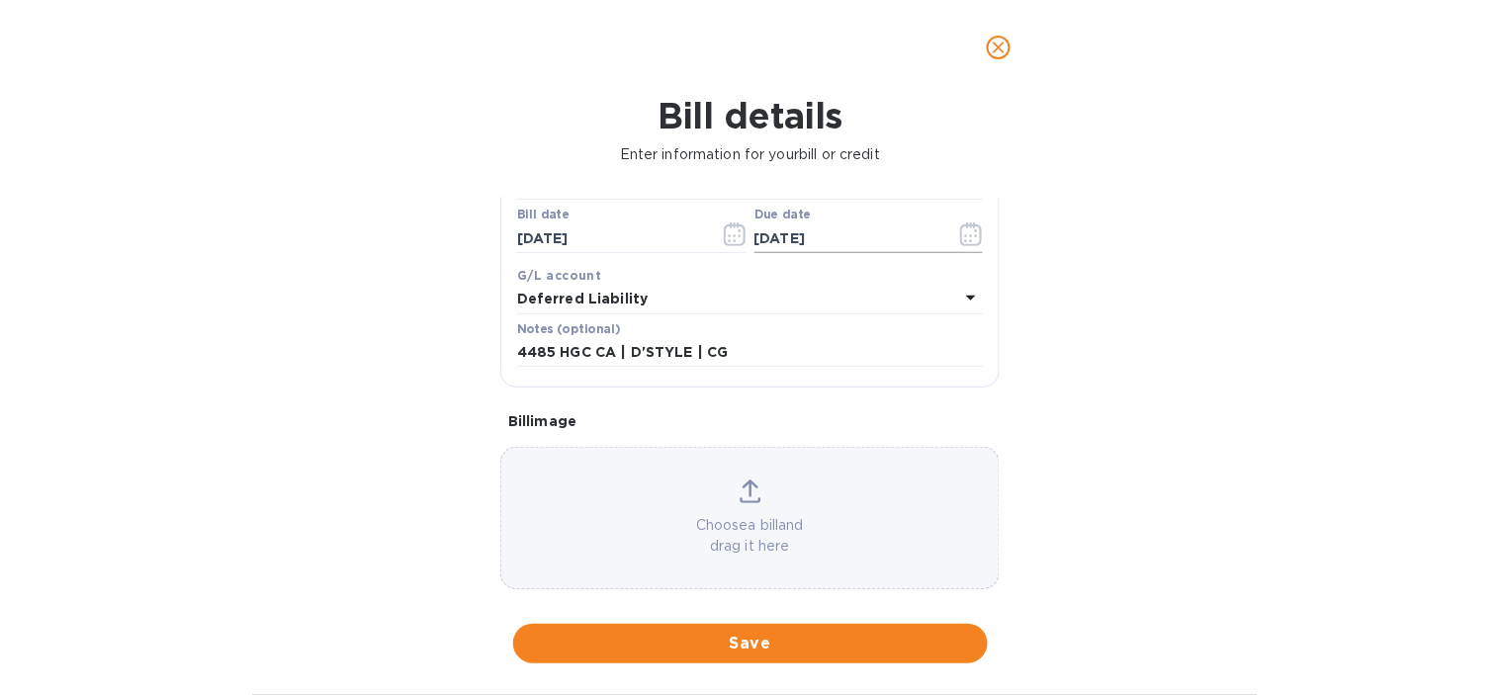
scroll to position [329, 0]
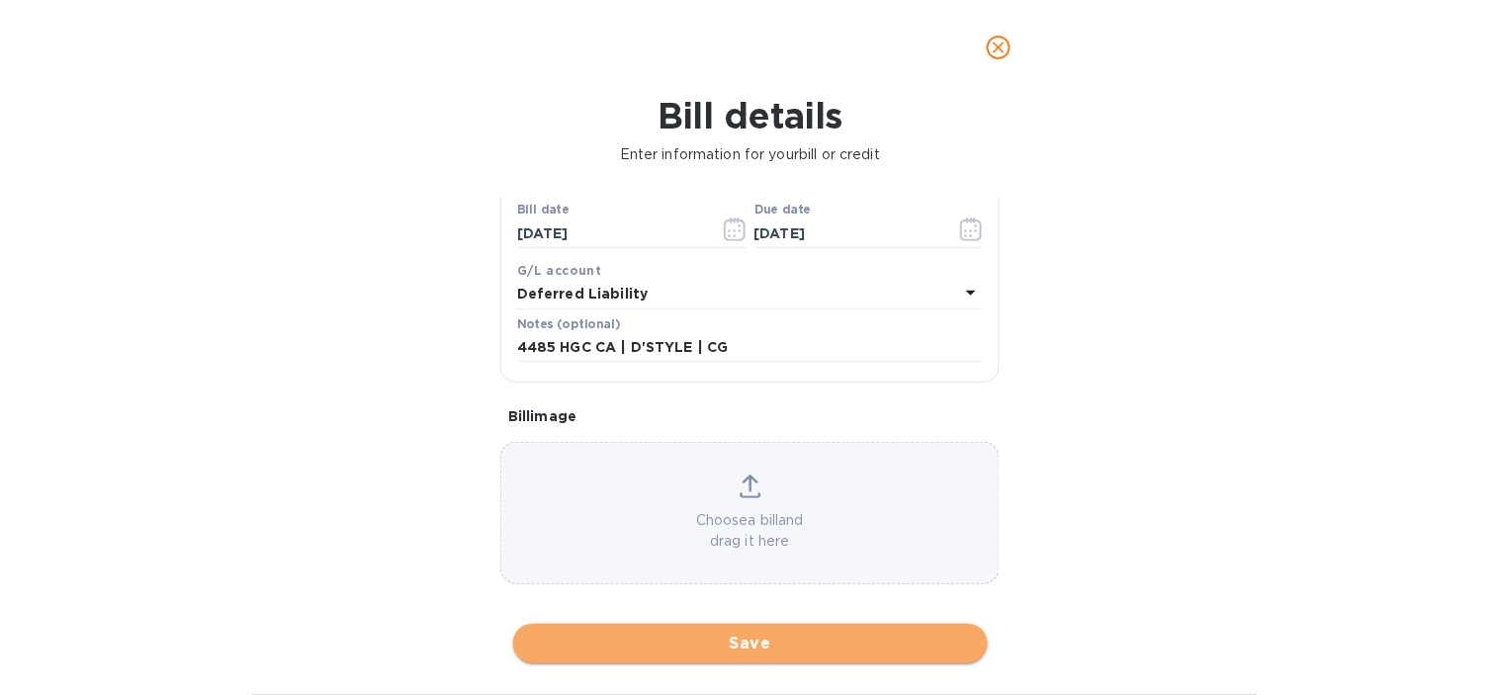
click at [745, 645] on span "Save" at bounding box center [750, 644] width 443 height 24
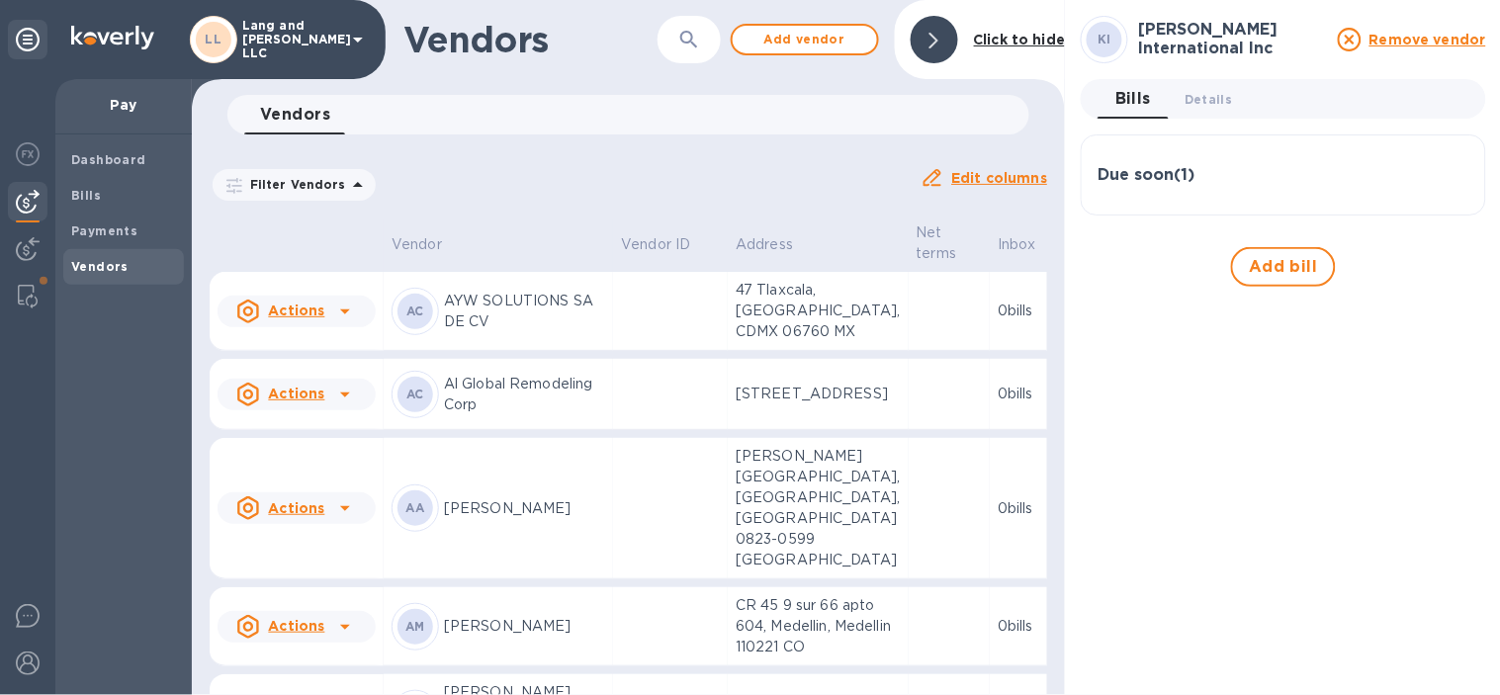
click at [703, 42] on button "button" at bounding box center [688, 39] width 47 height 47
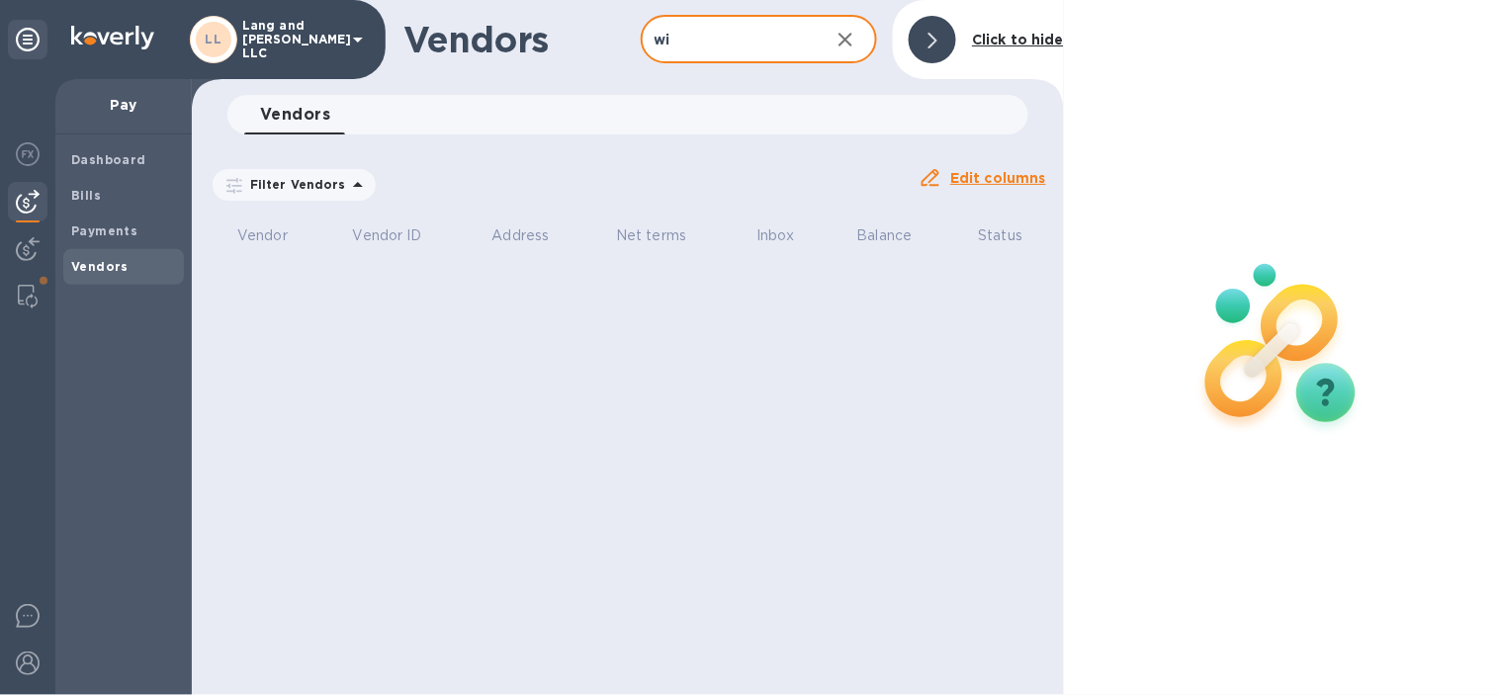
type input "w"
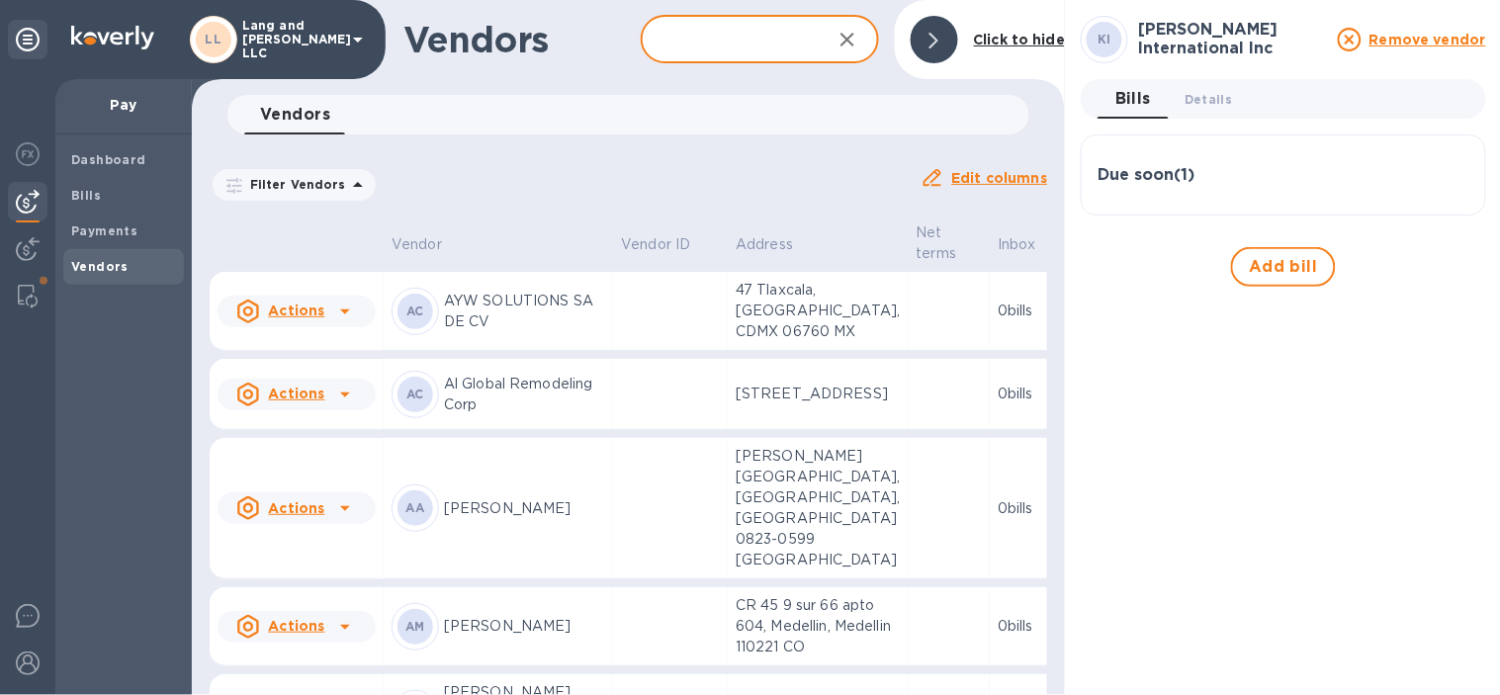
click at [926, 37] on div at bounding box center [934, 39] width 47 height 47
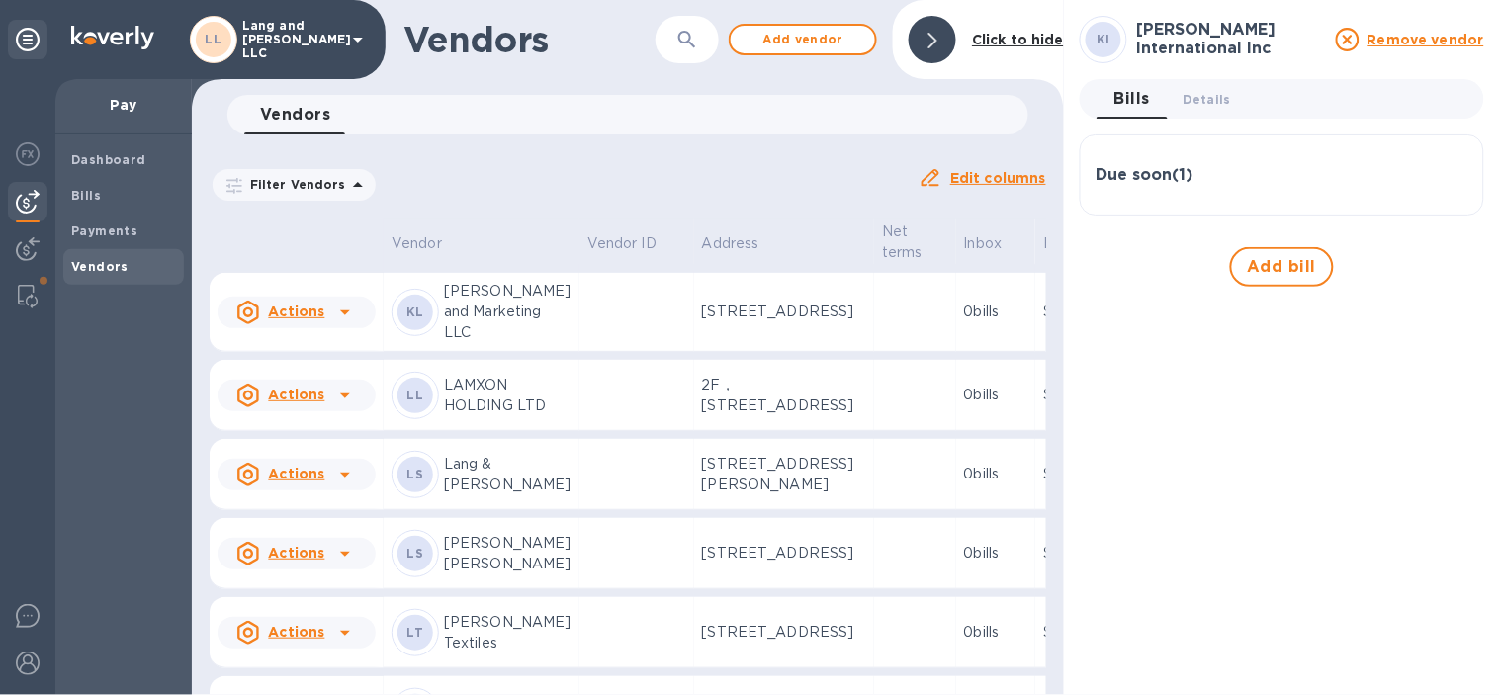
scroll to position [2337, 0]
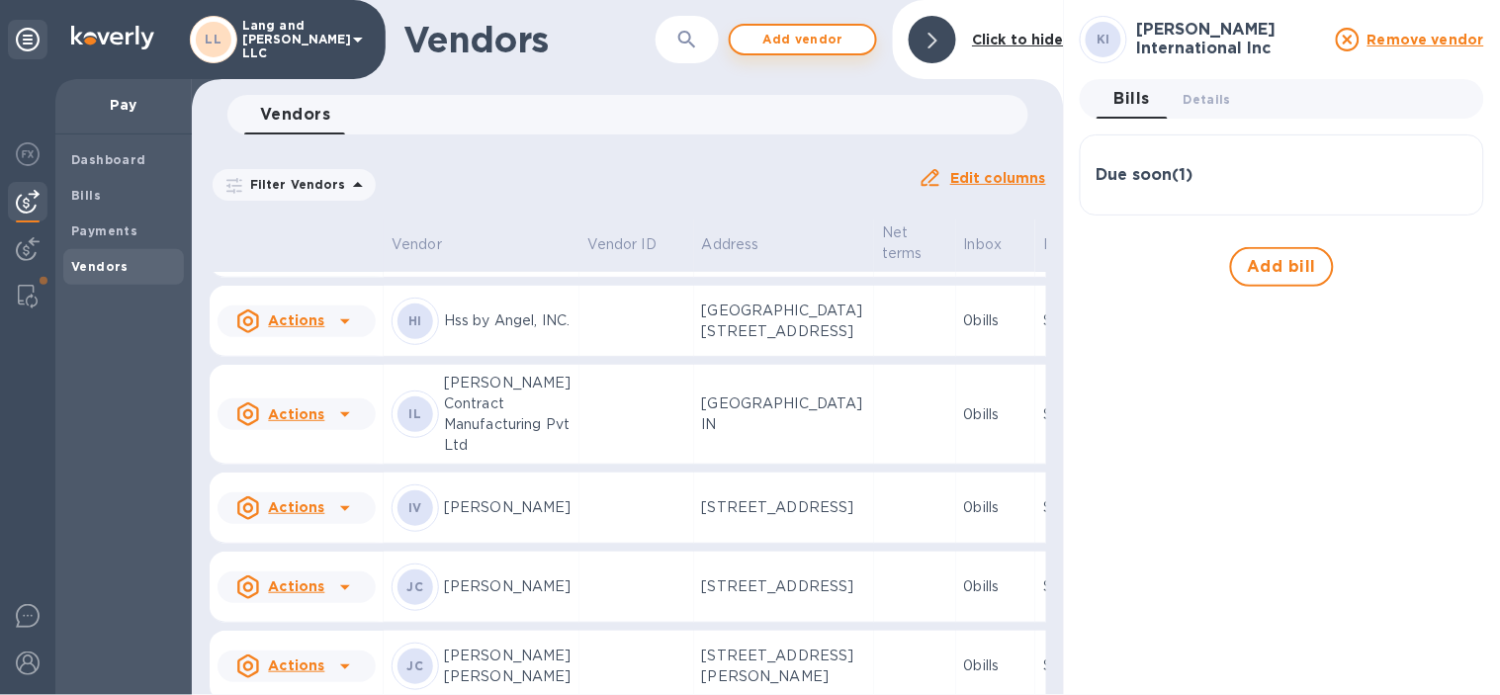
click at [774, 31] on span "Add vendor" at bounding box center [802, 40] width 113 height 24
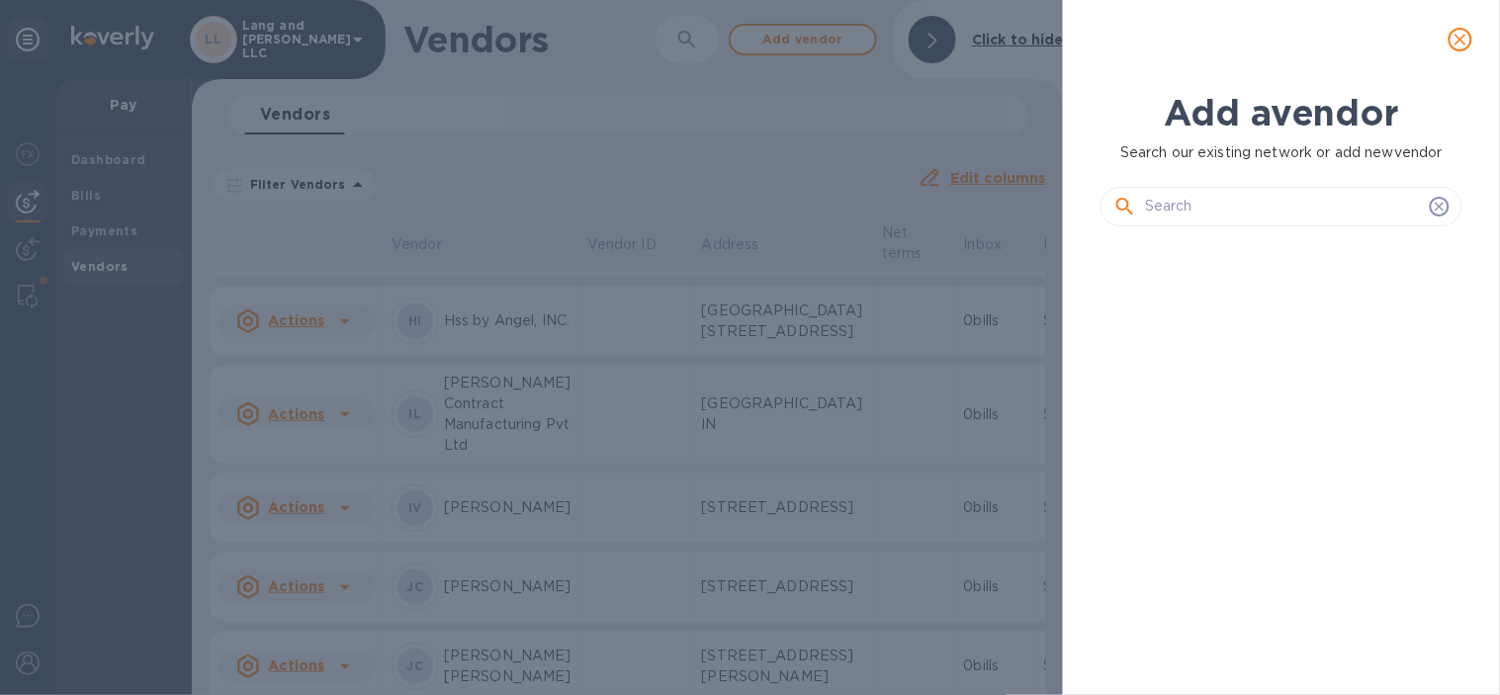
scroll to position [384, 369]
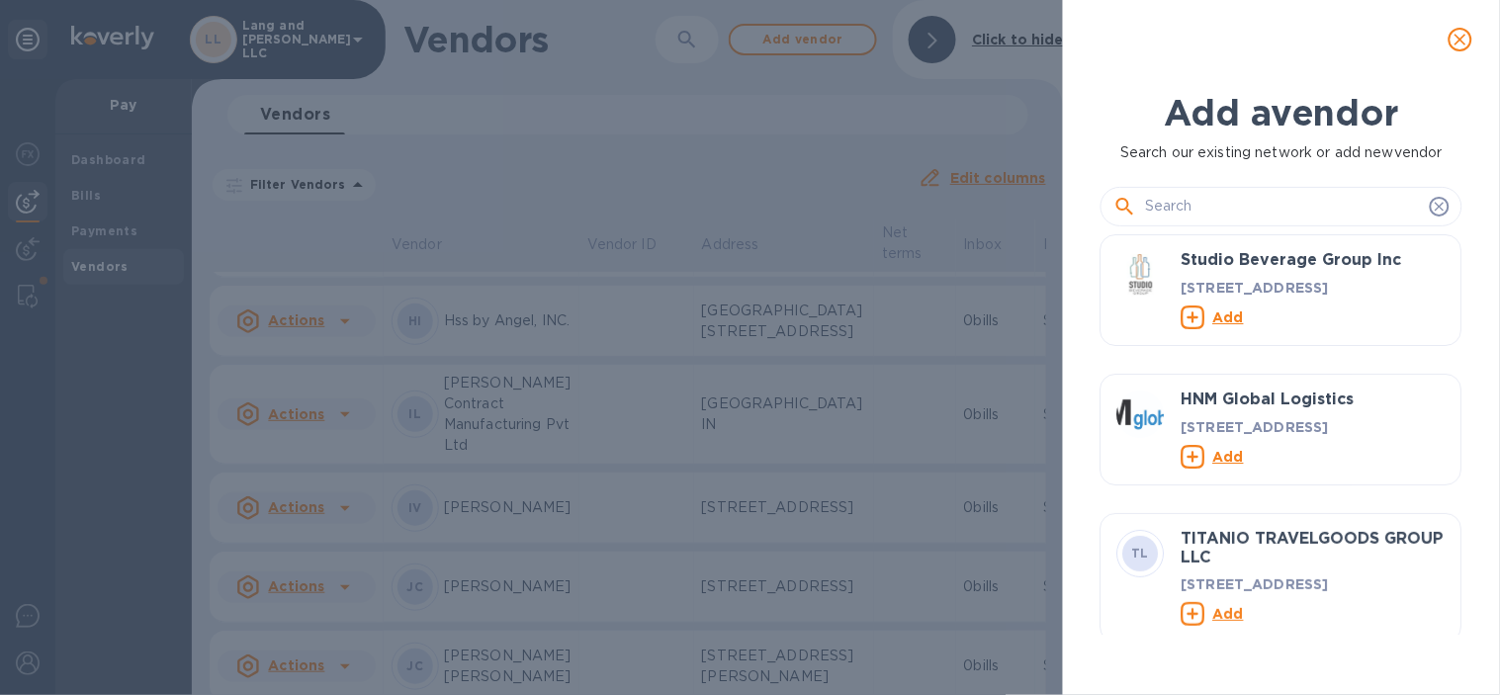
click at [1182, 192] on input "text" at bounding box center [1283, 207] width 277 height 30
click at [921, 47] on div "Add a vendor Search our existing network or add new vendor Studio Beverage Grou…" at bounding box center [750, 347] width 1500 height 695
drag, startPoint x: 1173, startPoint y: 156, endPoint x: 1174, endPoint y: 191, distance: 34.6
click at [1174, 191] on div "Add a vendor Search our existing network or add new vendor Studio Beverage Grou…" at bounding box center [1281, 362] width 362 height 543
click at [1177, 192] on input "text" at bounding box center [1283, 207] width 277 height 30
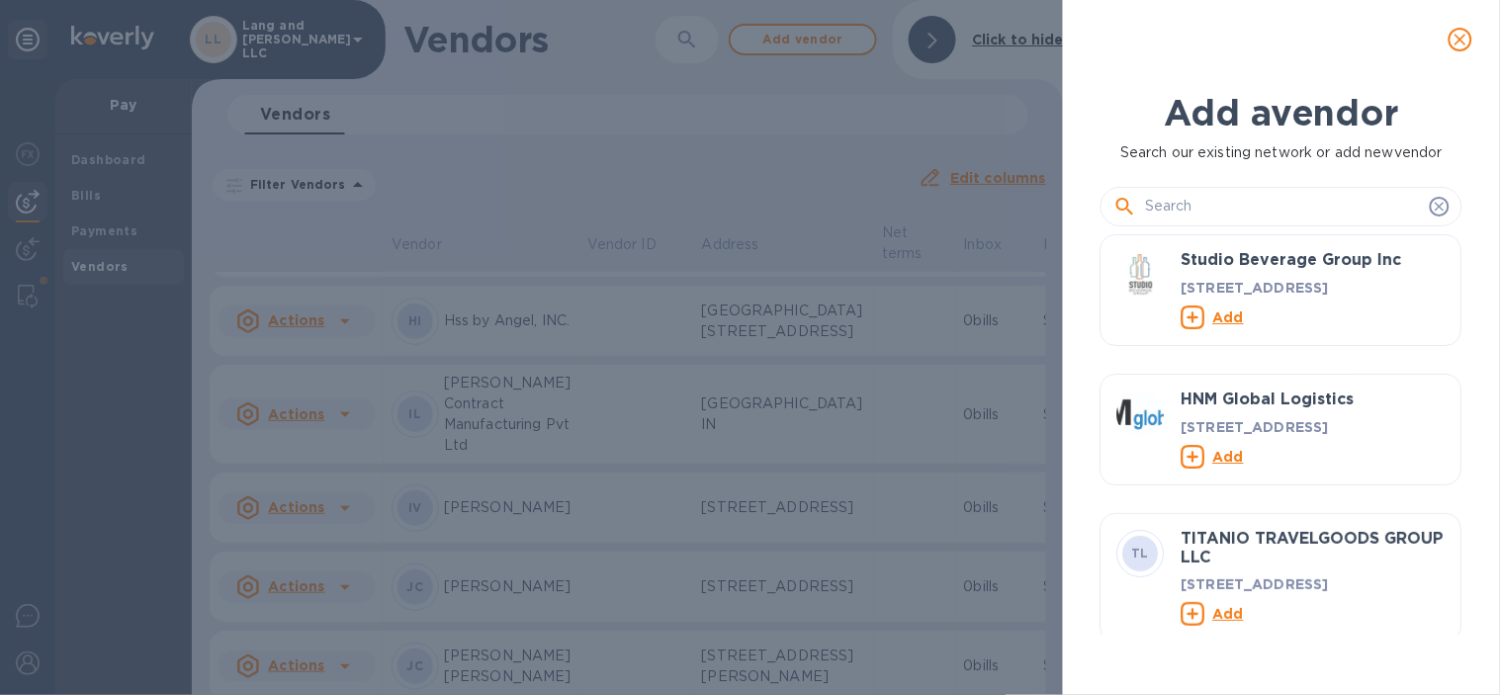
paste input "[PERSON_NAME] Worldwide"
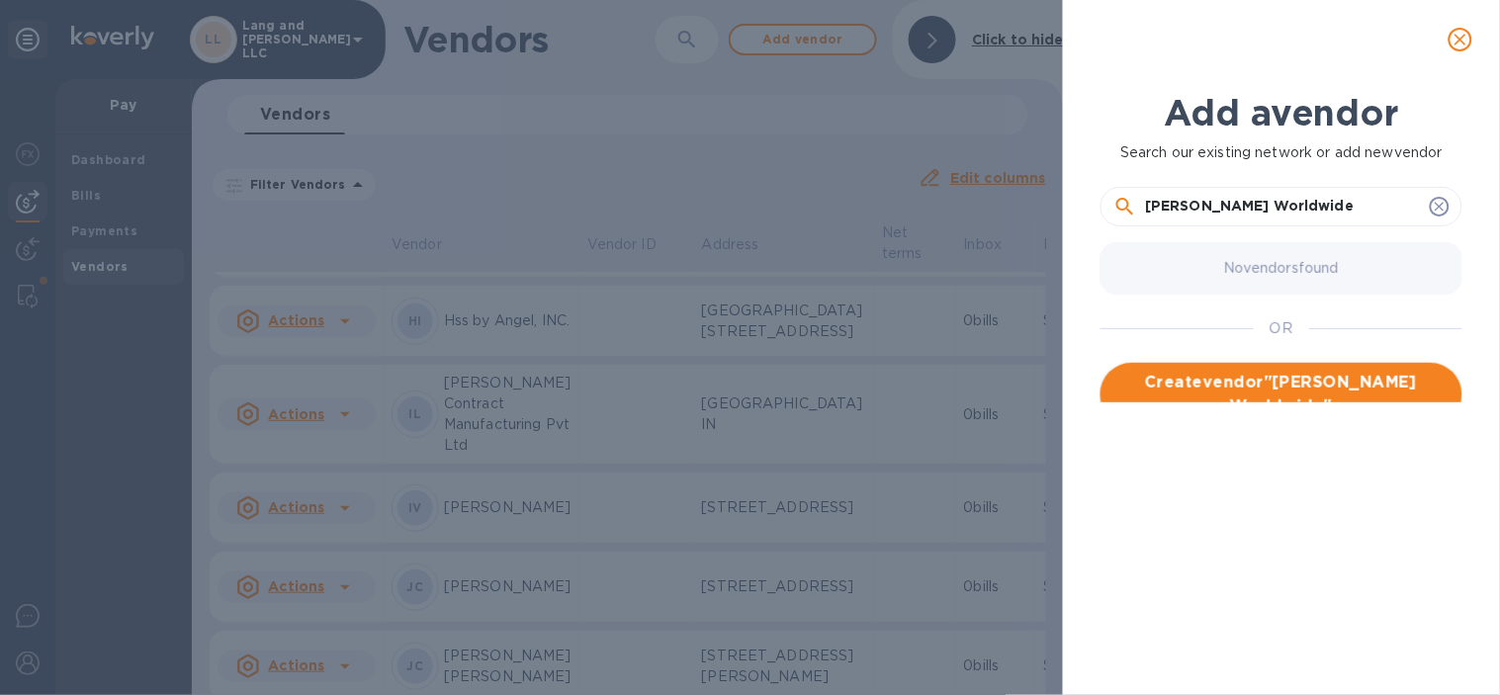
type input "[PERSON_NAME] Worldwide"
click at [1200, 386] on span "Create vendor " [PERSON_NAME] Worldwide "" at bounding box center [1281, 394] width 330 height 47
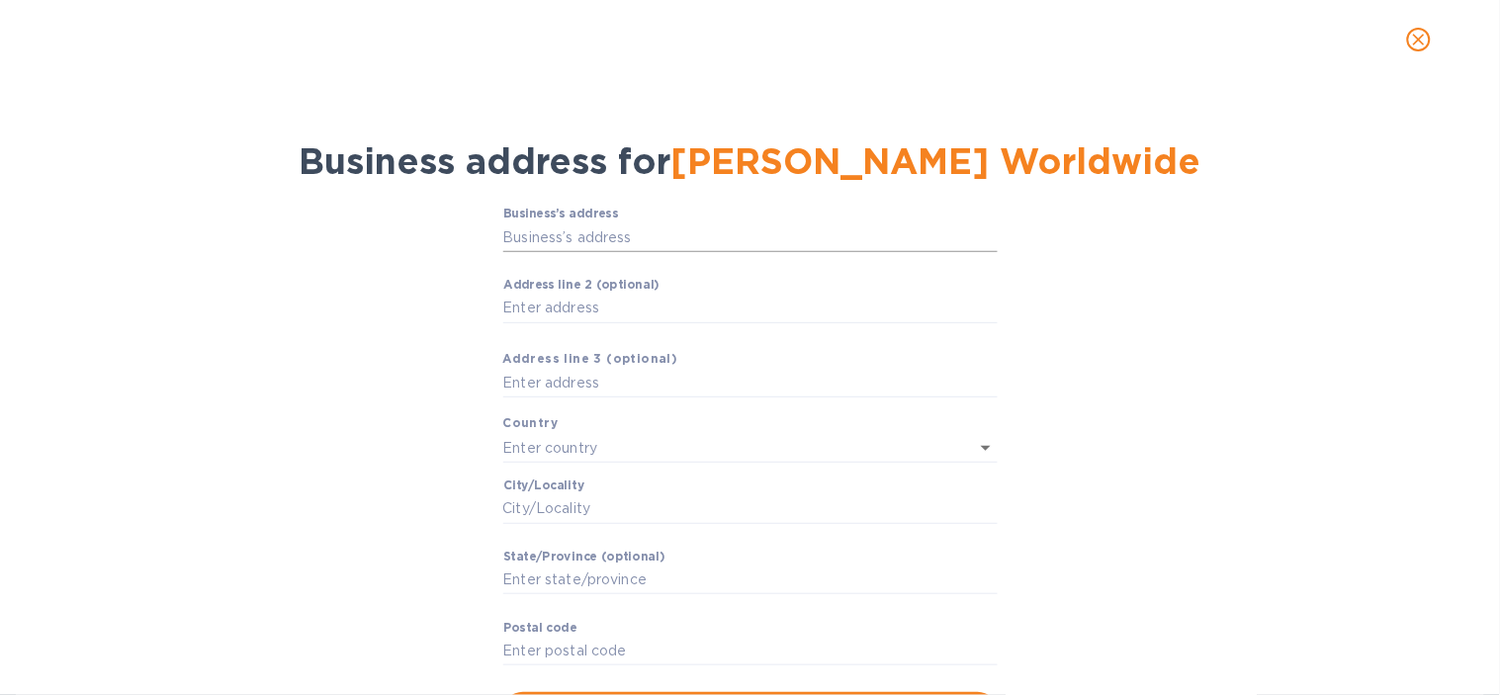
click at [509, 247] on input "Business’s аddress" at bounding box center [750, 237] width 494 height 30
type input "[STREET_ADDRESS]"
type input "[GEOGRAPHIC_DATA]"
type input "FL"
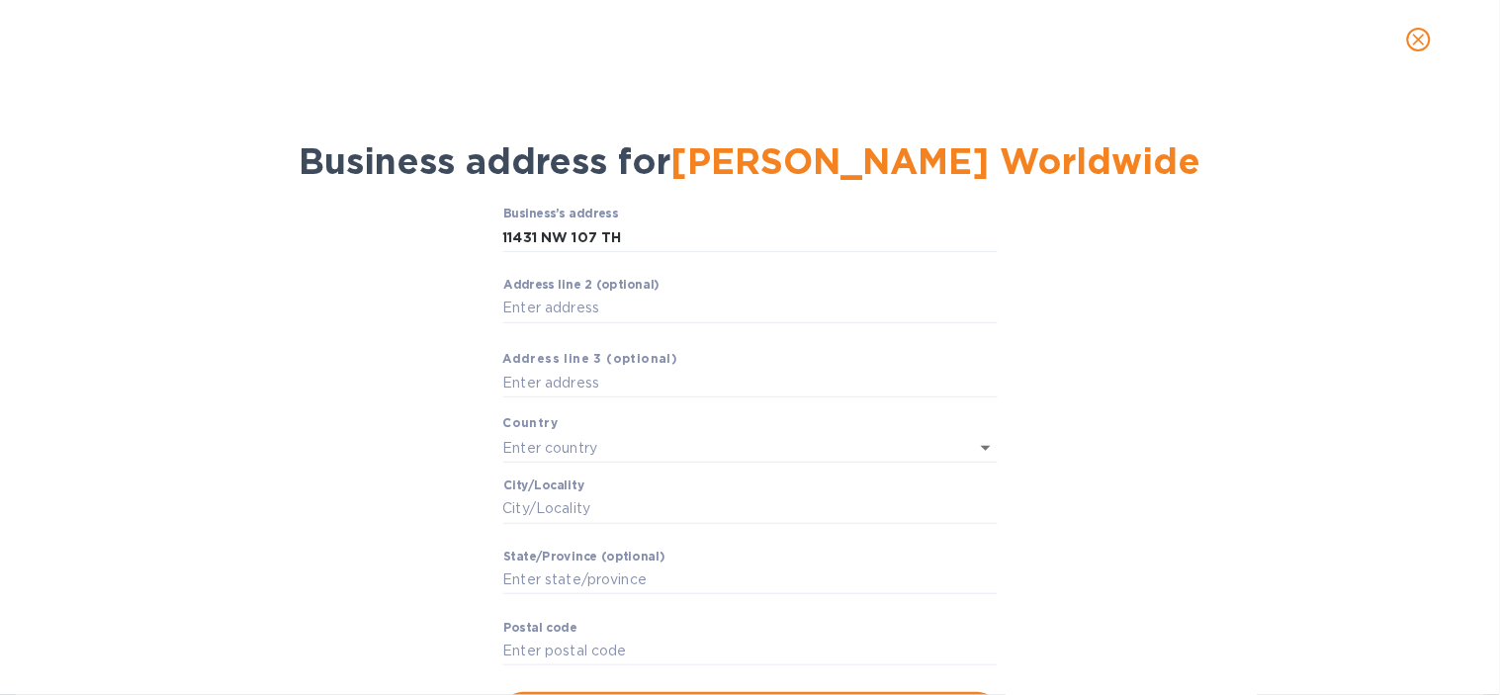
type input "33178"
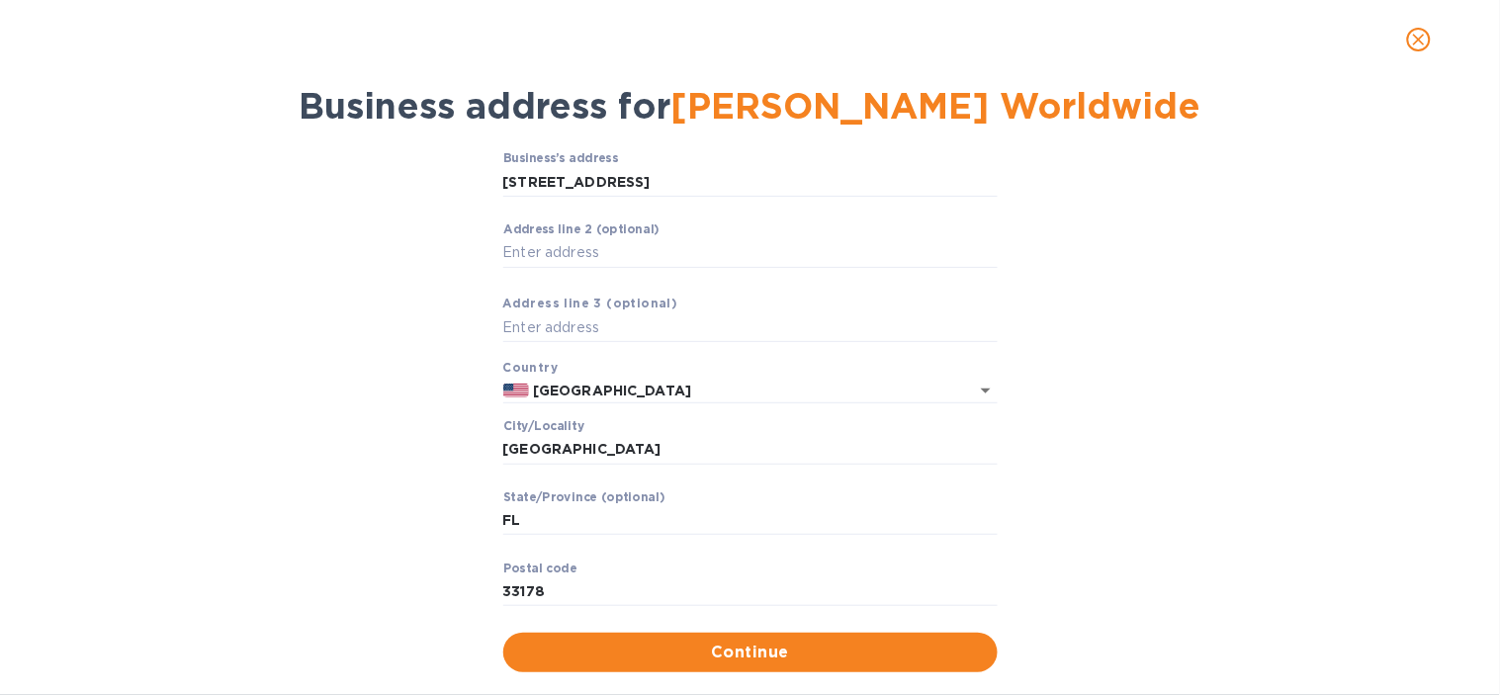
scroll to position [107, 0]
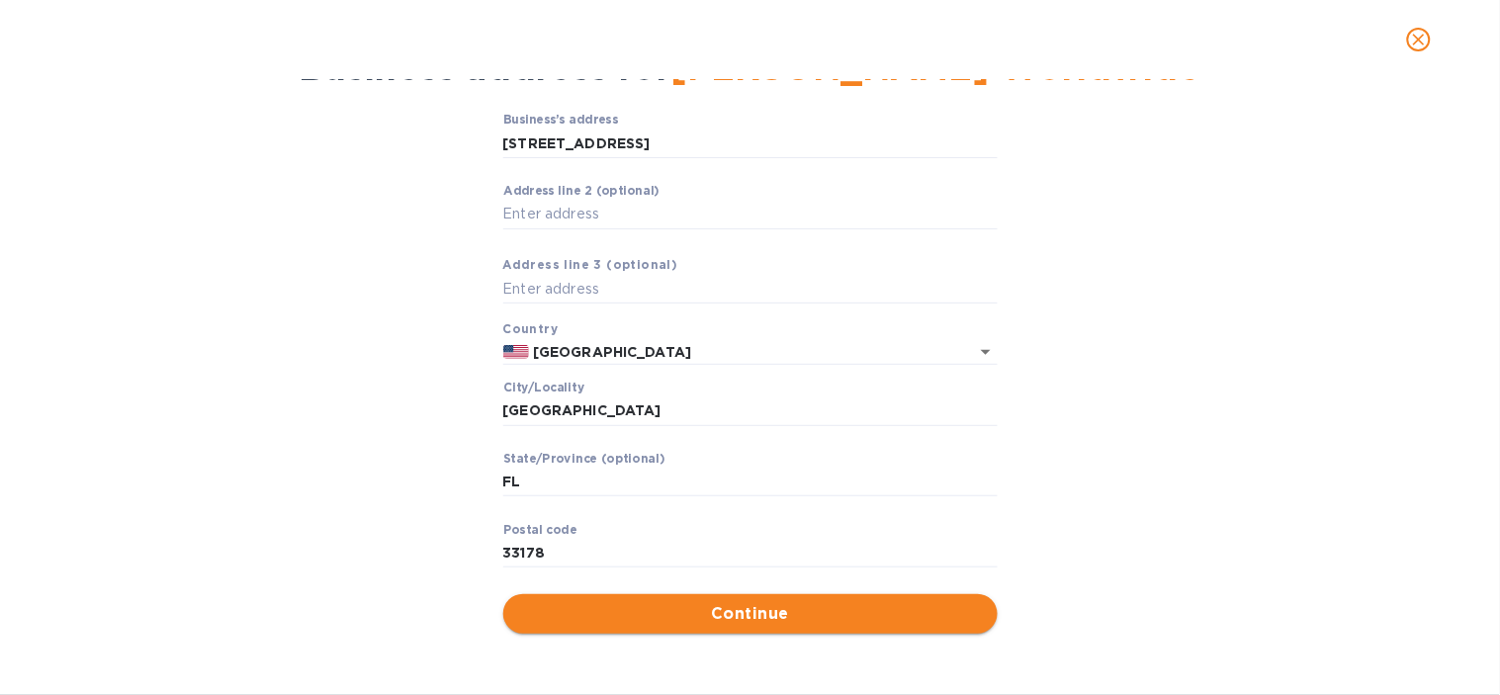
click at [712, 615] on span "Continue" at bounding box center [750, 614] width 463 height 24
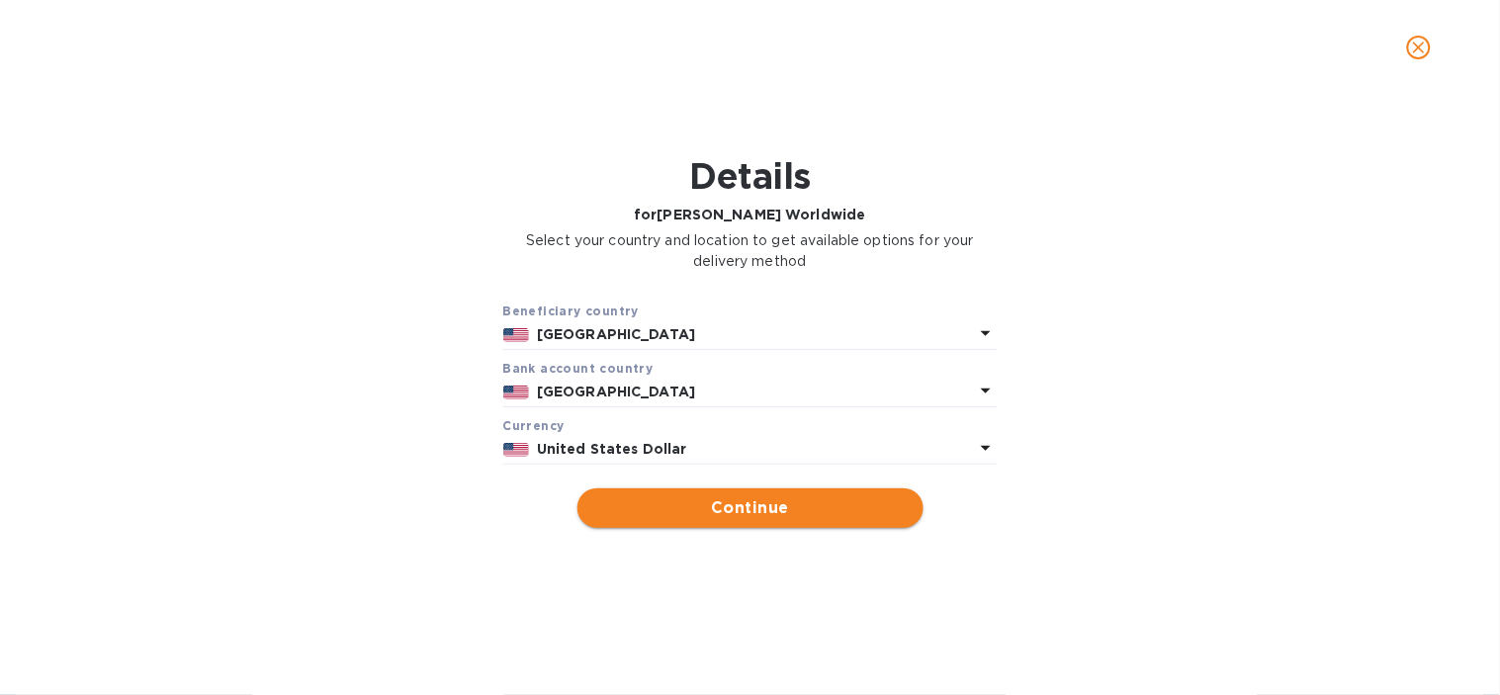
click at [663, 508] on span "Continue" at bounding box center [750, 508] width 314 height 24
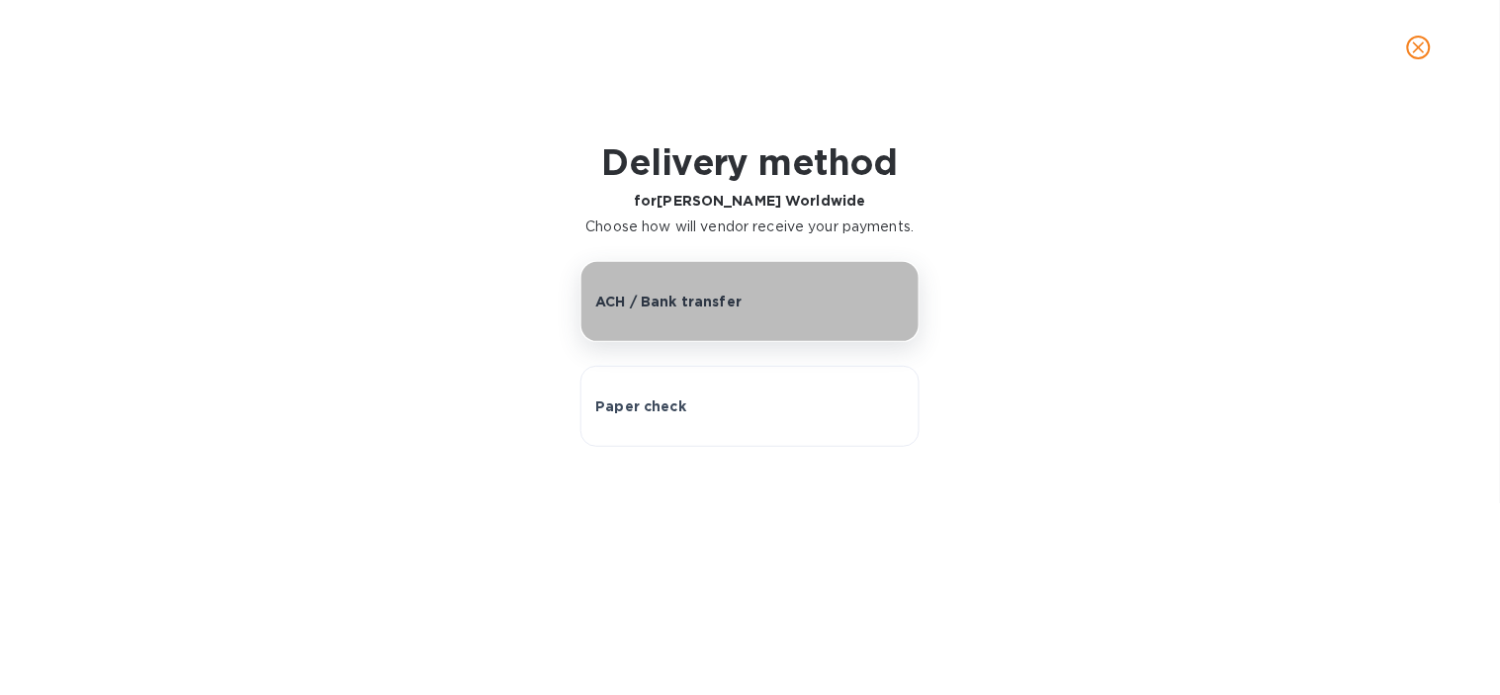
click at [663, 294] on p "ACH / Bank transfer" at bounding box center [668, 302] width 146 height 20
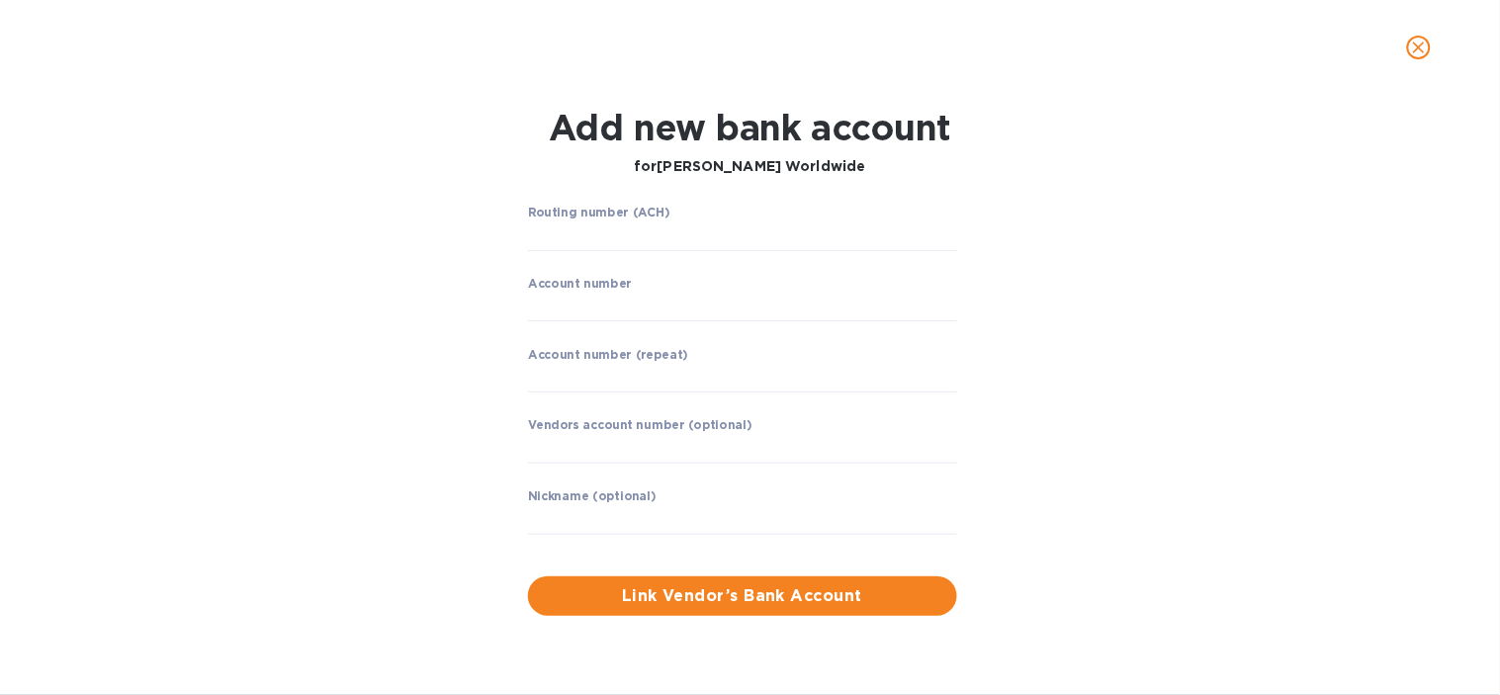
click at [578, 215] on label "Routing number (ACH)" at bounding box center [599, 213] width 142 height 12
click at [578, 229] on input "string" at bounding box center [742, 236] width 429 height 30
paste input "061000104"
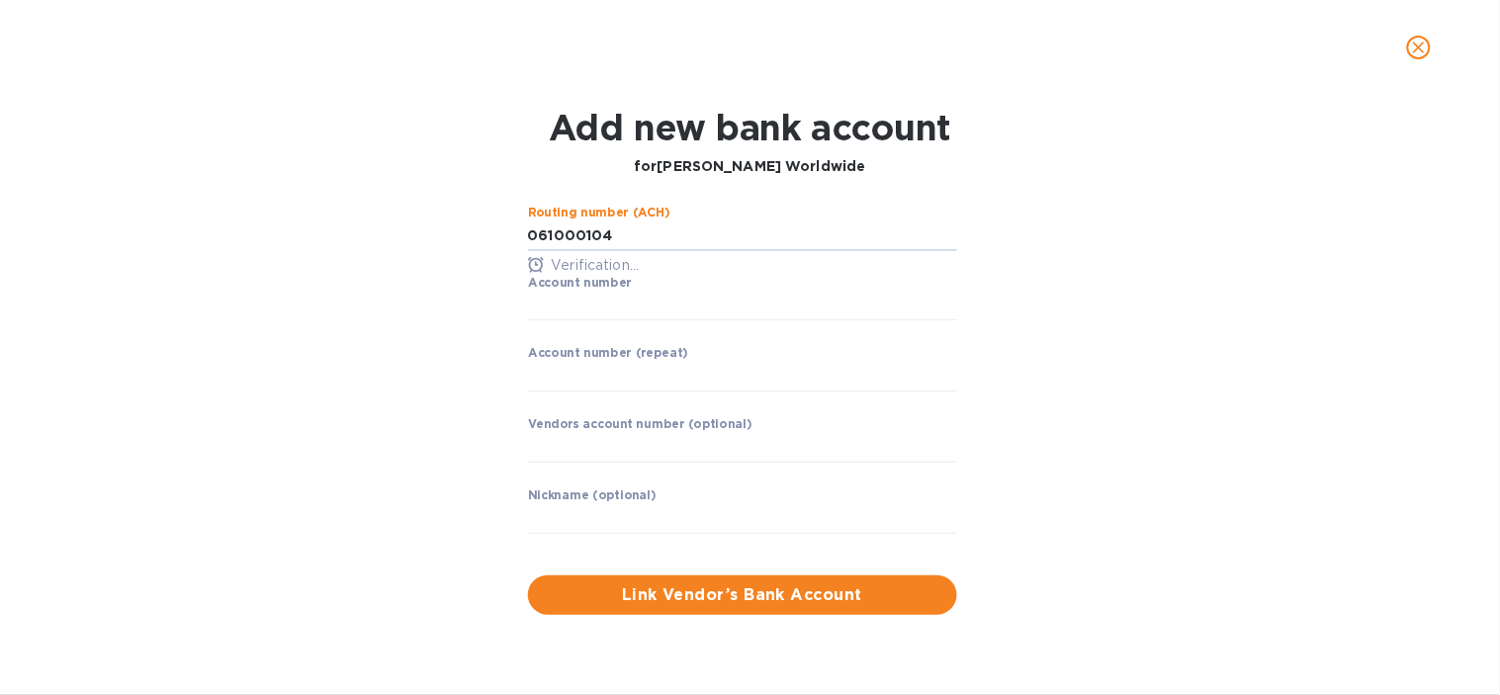
type input "061000104"
click at [452, 334] on div "Routing number (ACH) TRUIST BANK Account number ​ Account number (repeat) ​ Ven…" at bounding box center [750, 410] width 966 height 433
click at [548, 310] on input "string" at bounding box center [742, 307] width 429 height 30
paste input "0360002218979"
type input "0360002218979"
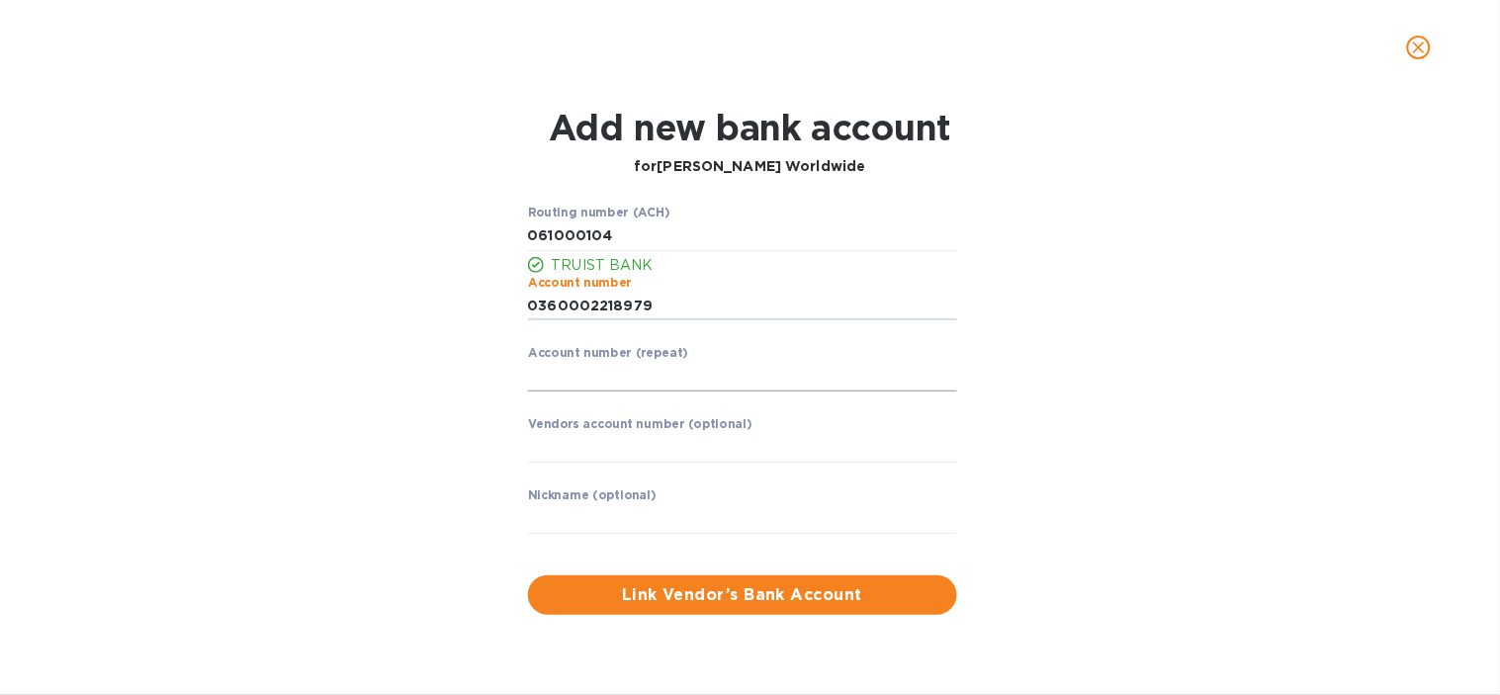
click at [569, 369] on input "string" at bounding box center [742, 377] width 429 height 30
paste input "0360002218979"
type input "0360002218979"
click at [570, 522] on input "text" at bounding box center [742, 519] width 429 height 30
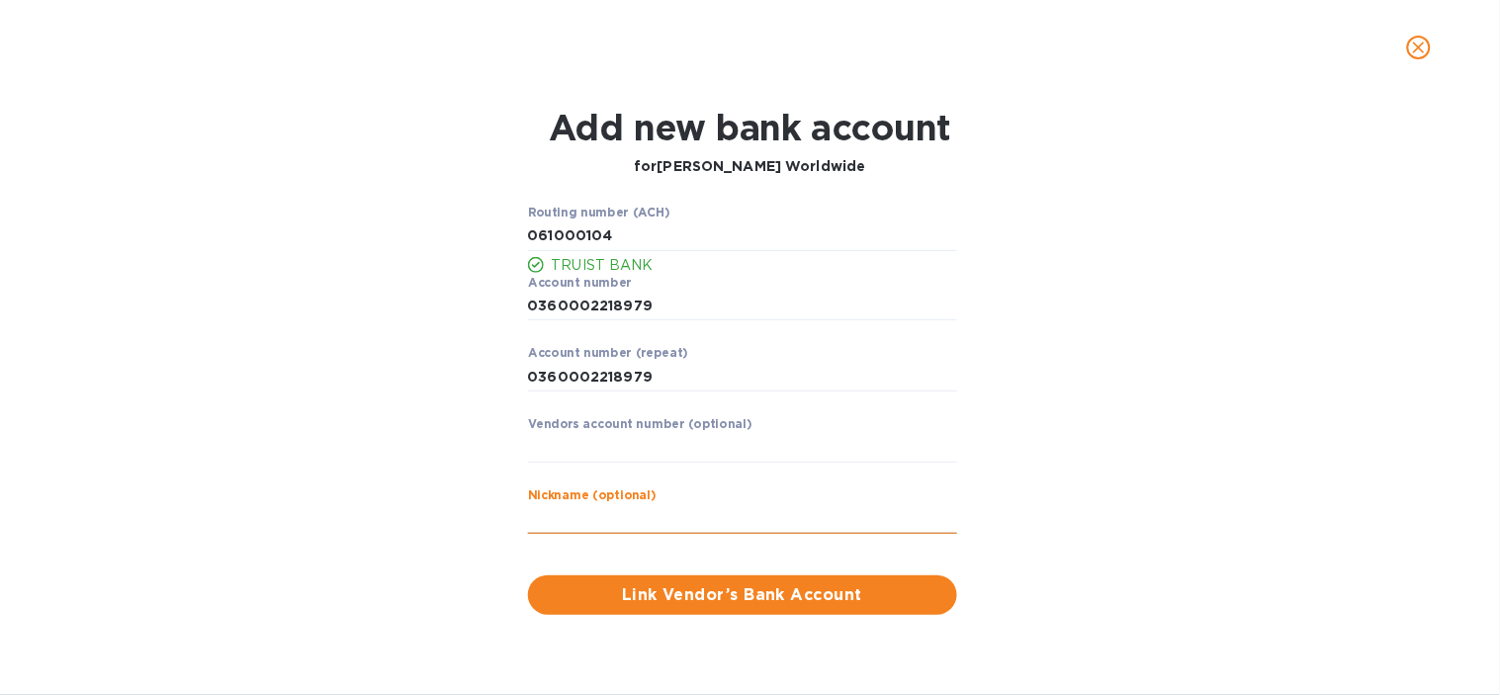
paste input "[PERSON_NAME] Worldwide"
type input "[PERSON_NAME] Worldwide"
click at [639, 610] on button "Link Vendor’s Bank Account" at bounding box center [742, 595] width 429 height 40
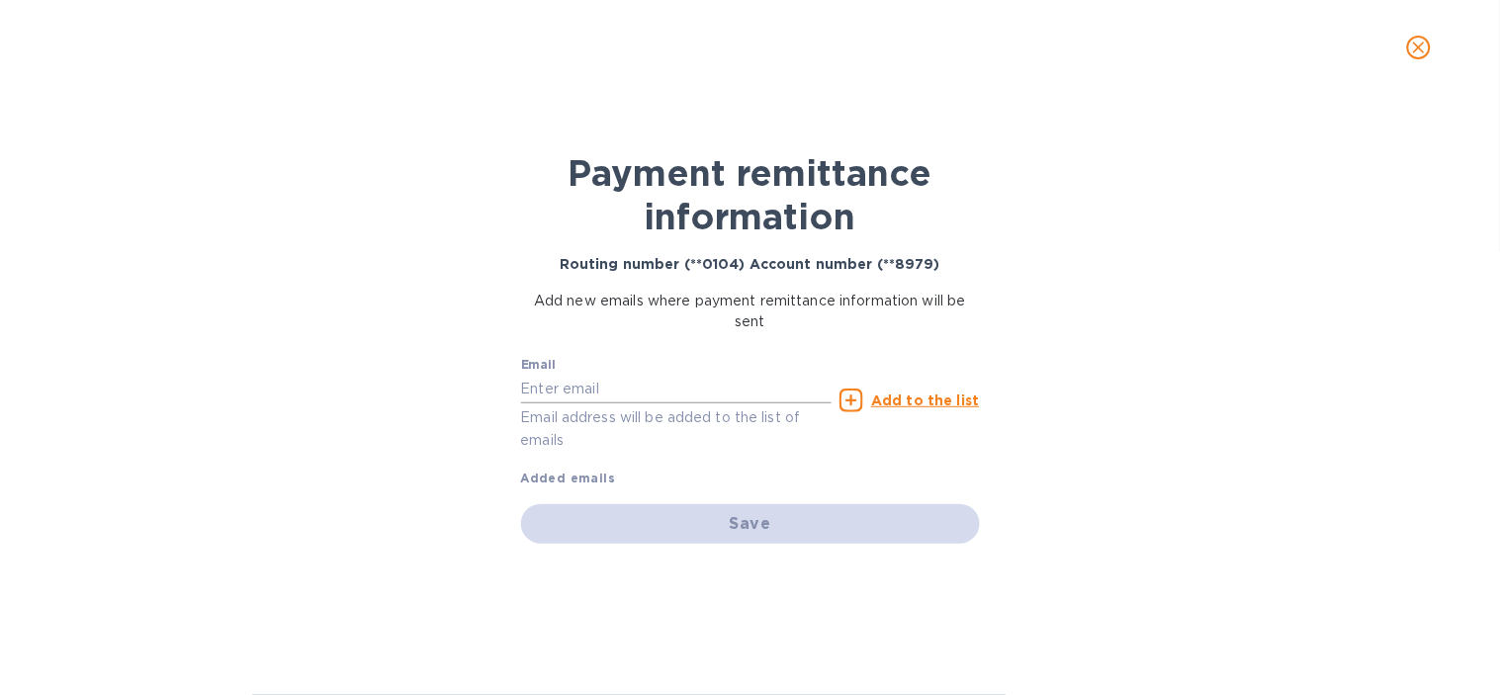
click at [621, 391] on input "text" at bounding box center [676, 389] width 311 height 30
paste input "[EMAIL_ADDRESS][DOMAIN_NAME]"
type input "[EMAIL_ADDRESS][DOMAIN_NAME]"
click at [875, 397] on div "Add to the list" at bounding box center [908, 401] width 139 height 24
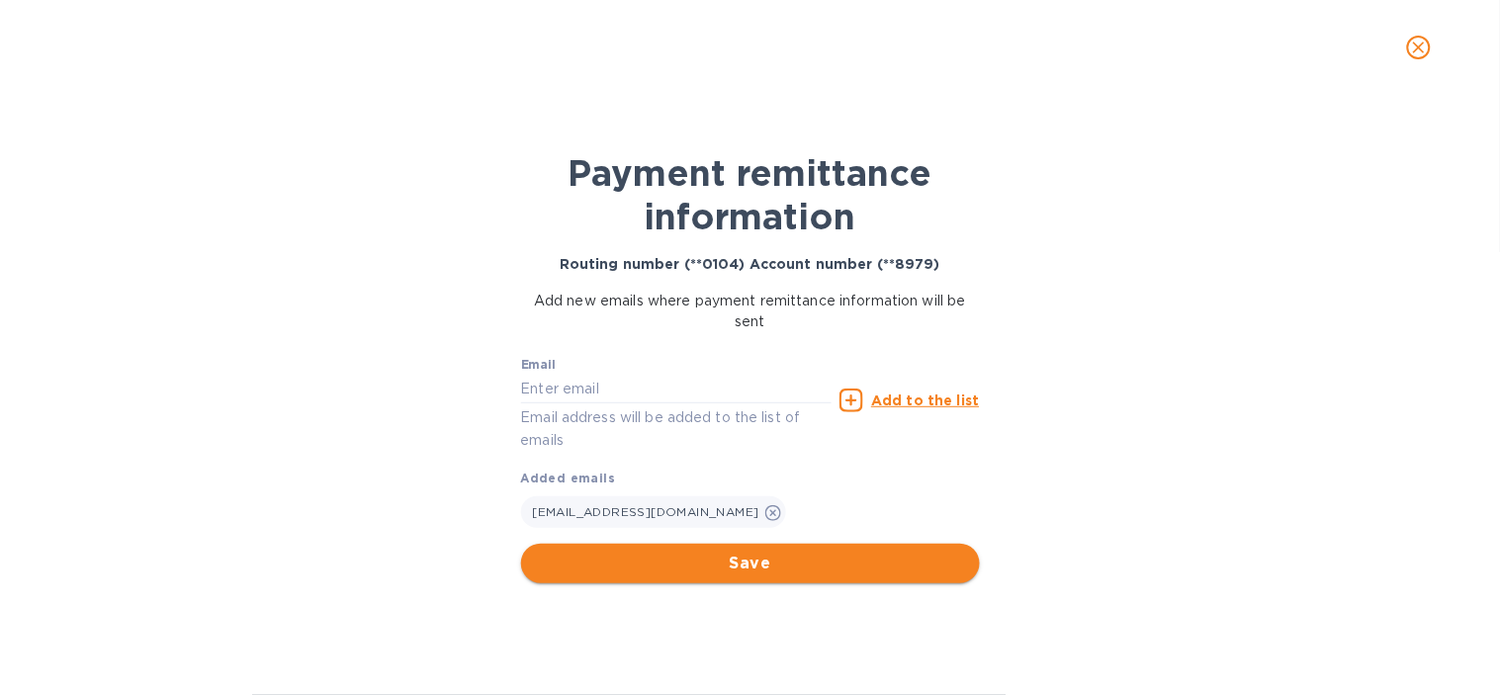
click at [720, 562] on span "Save" at bounding box center [750, 564] width 427 height 24
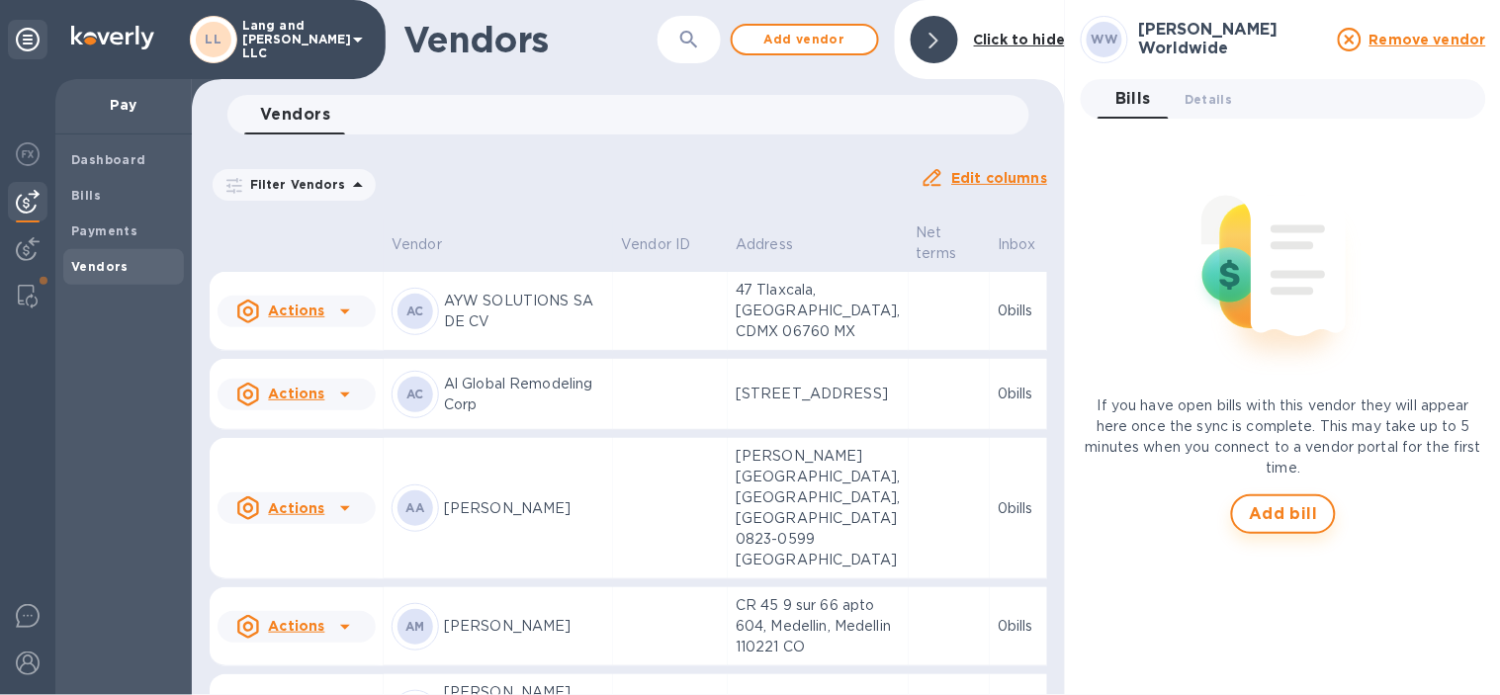
click at [1258, 529] on button "Add bill" at bounding box center [1283, 514] width 105 height 40
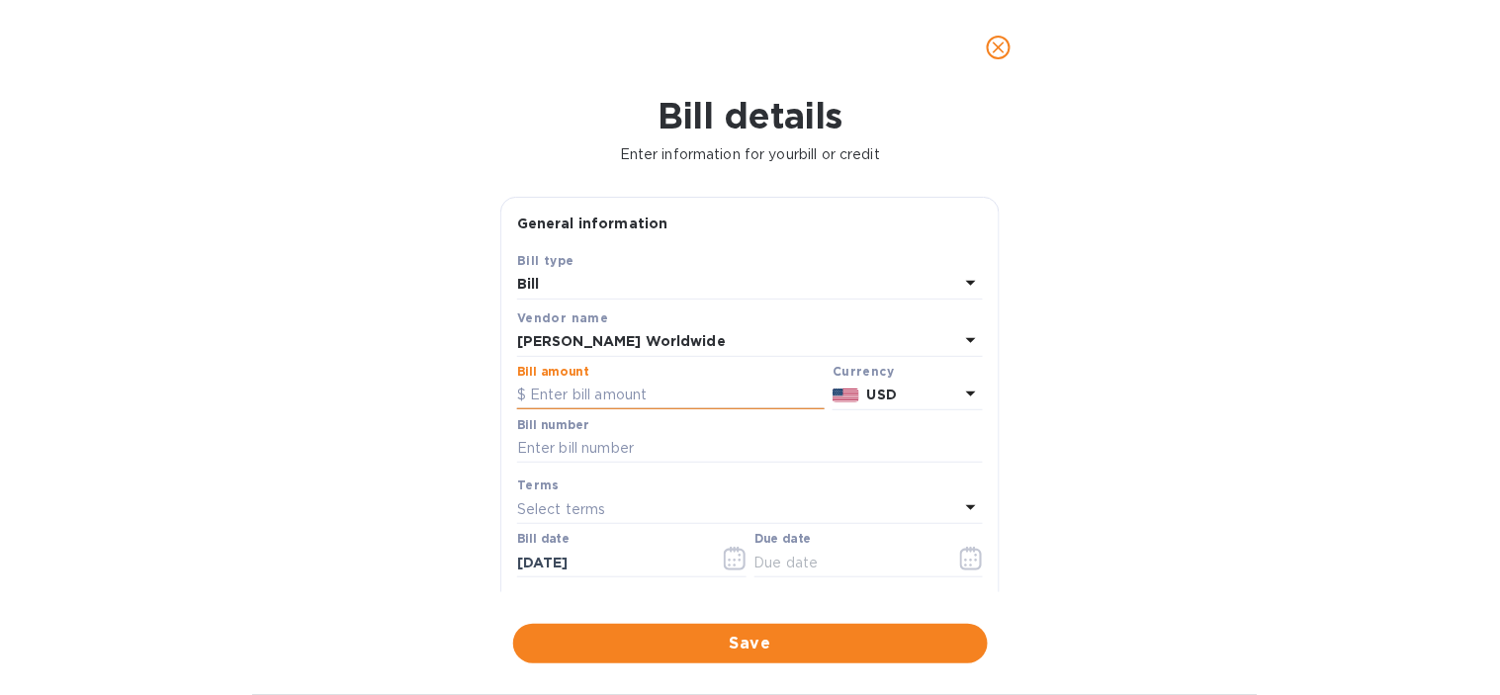
click at [645, 399] on input "text" at bounding box center [670, 396] width 307 height 30
type input "304.66"
click at [200, 413] on div "Bill details Enter information for your bill or credit General information Save…" at bounding box center [750, 395] width 1500 height 600
click at [519, 447] on input "text" at bounding box center [750, 449] width 466 height 30
type input "4444"
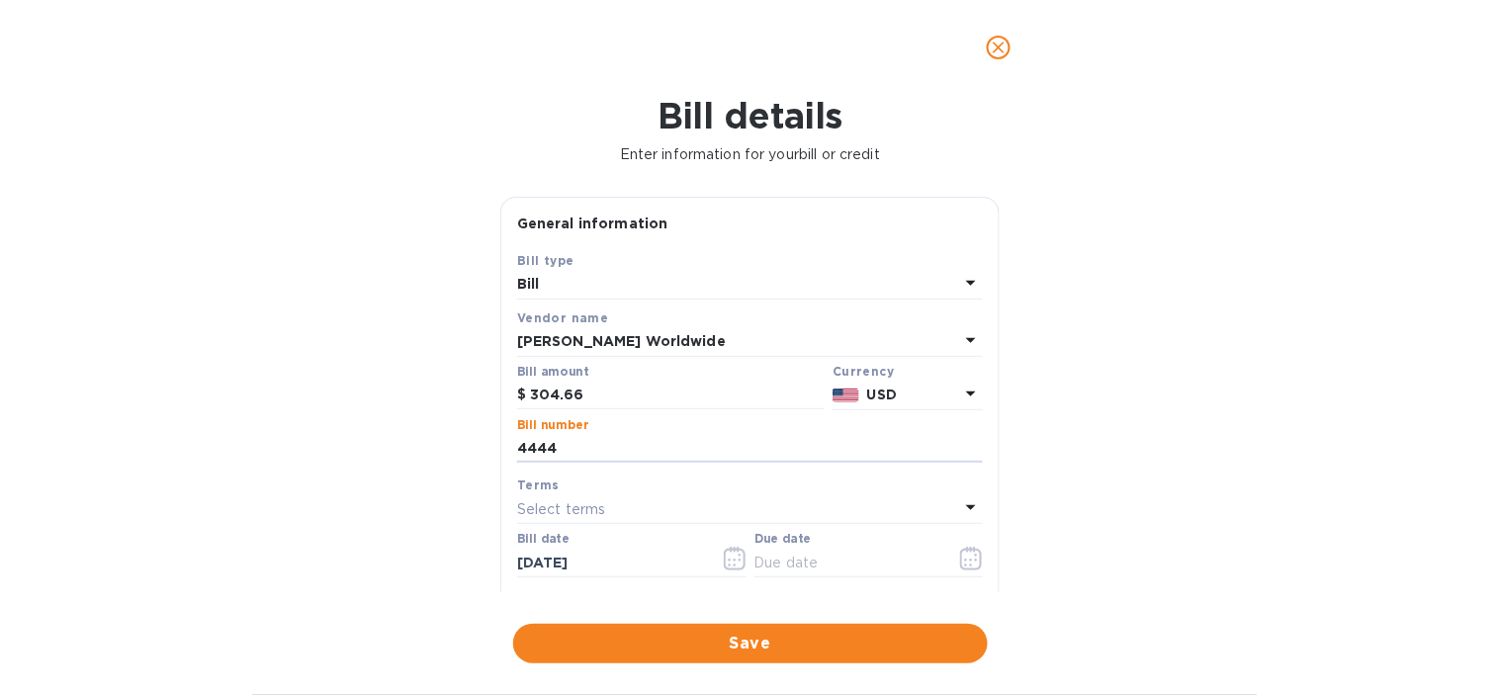
click at [398, 534] on div "Bill details Enter information for your bill or credit General information Save…" at bounding box center [750, 395] width 1500 height 600
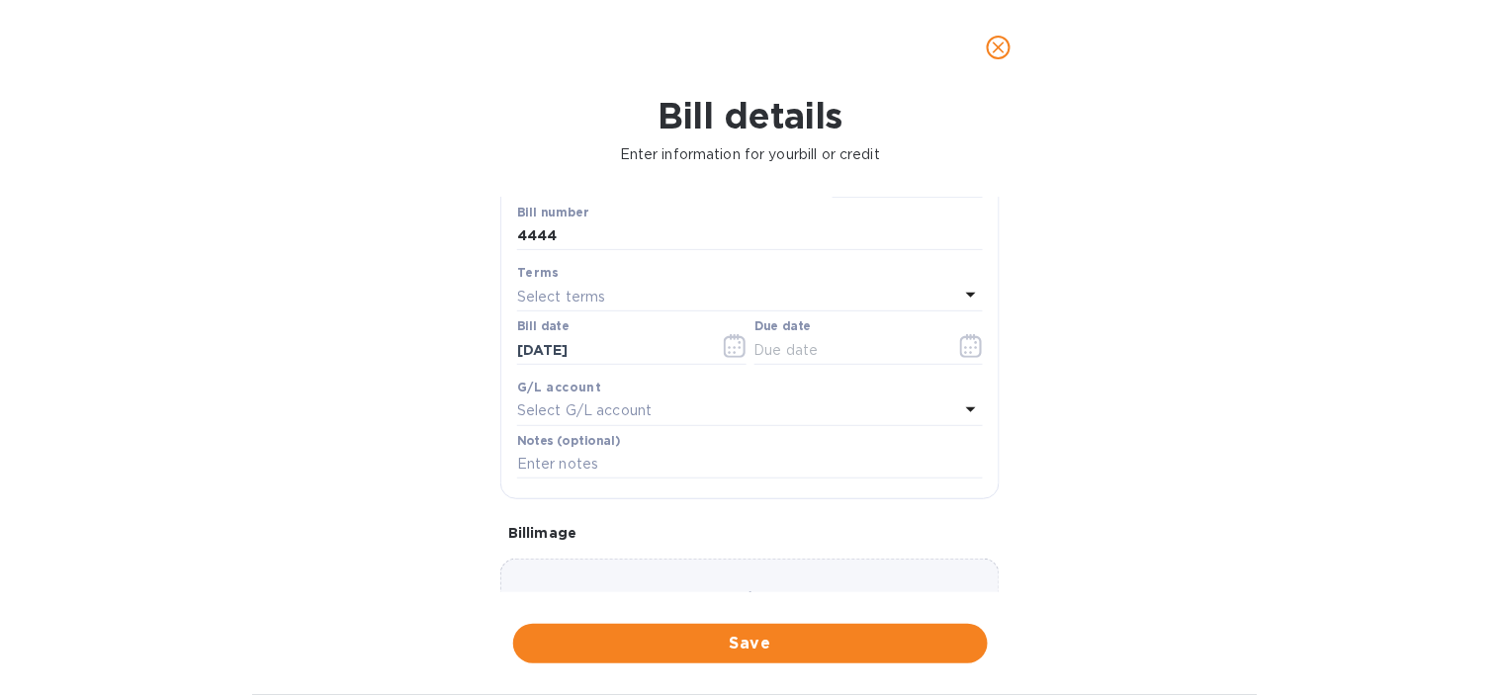
scroll to position [219, 0]
click at [966, 339] on icon "button" at bounding box center [971, 339] width 23 height 24
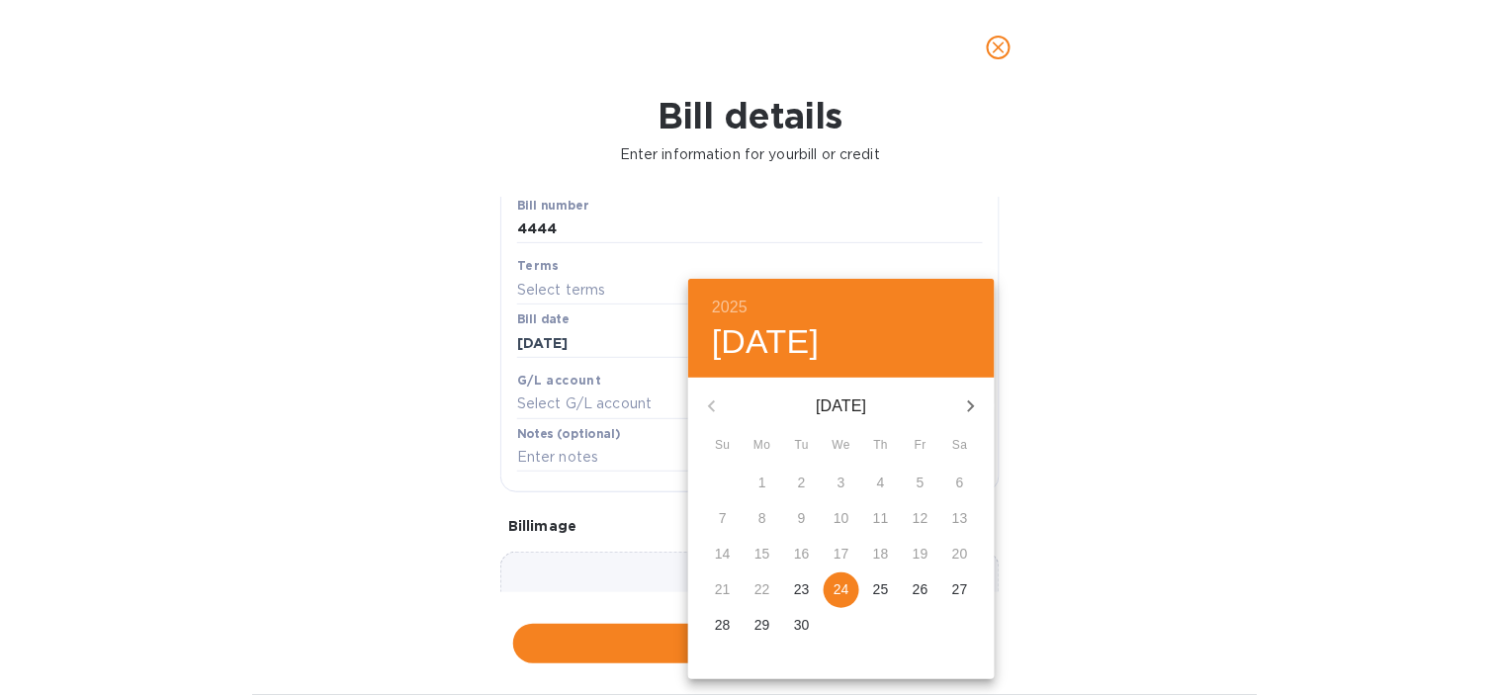
click at [882, 588] on p "25" at bounding box center [881, 589] width 16 height 20
type input "[DATE]"
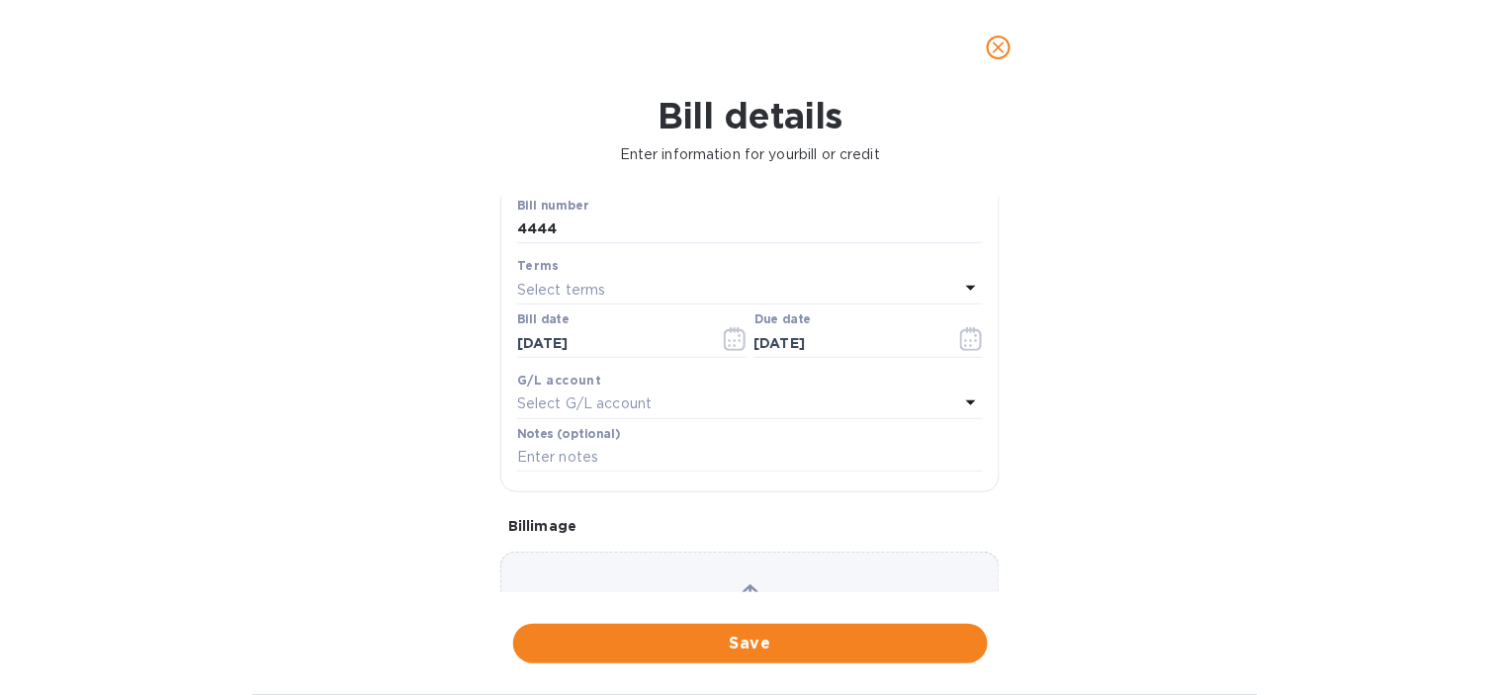
click at [565, 402] on p "Select G/L account" at bounding box center [584, 403] width 134 height 21
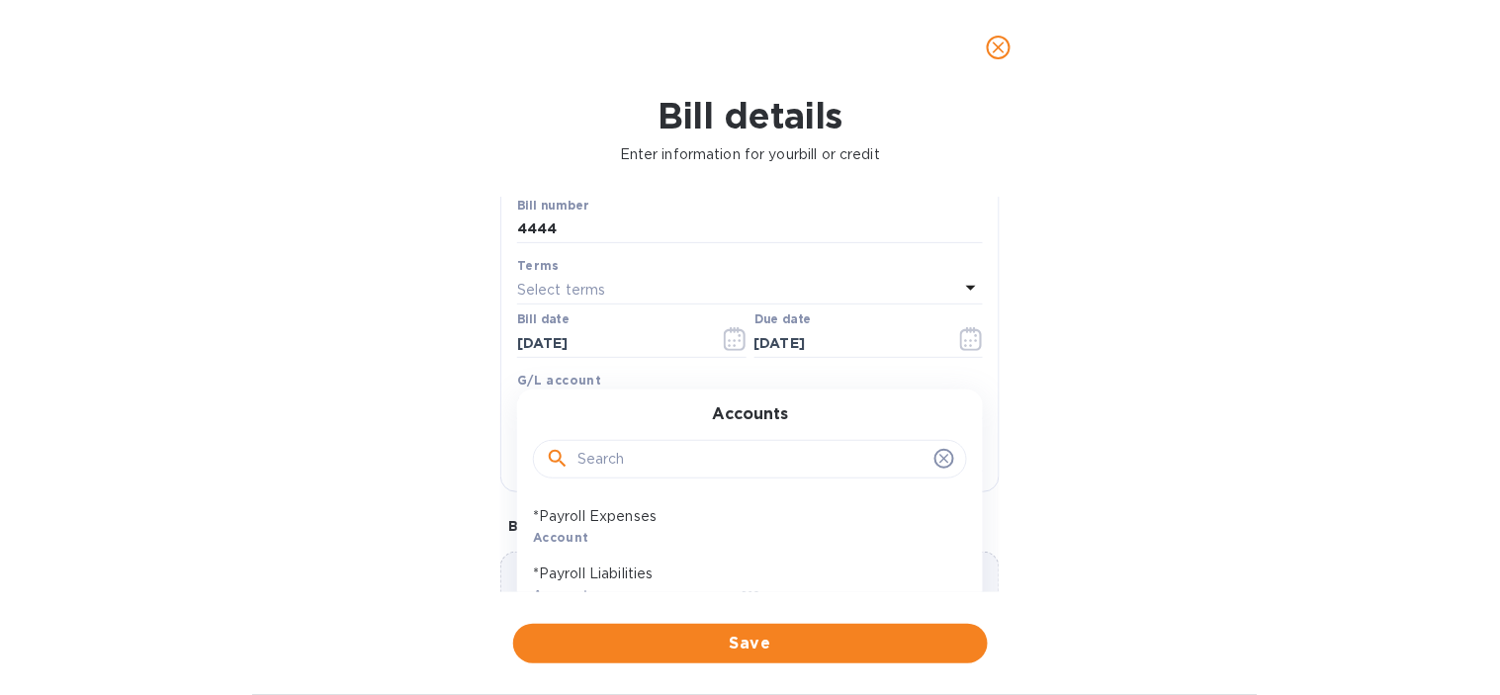
click at [633, 472] on input "text" at bounding box center [751, 460] width 349 height 30
type input "WARE"
click at [604, 584] on p "Warehouse / Storage" at bounding box center [742, 574] width 418 height 21
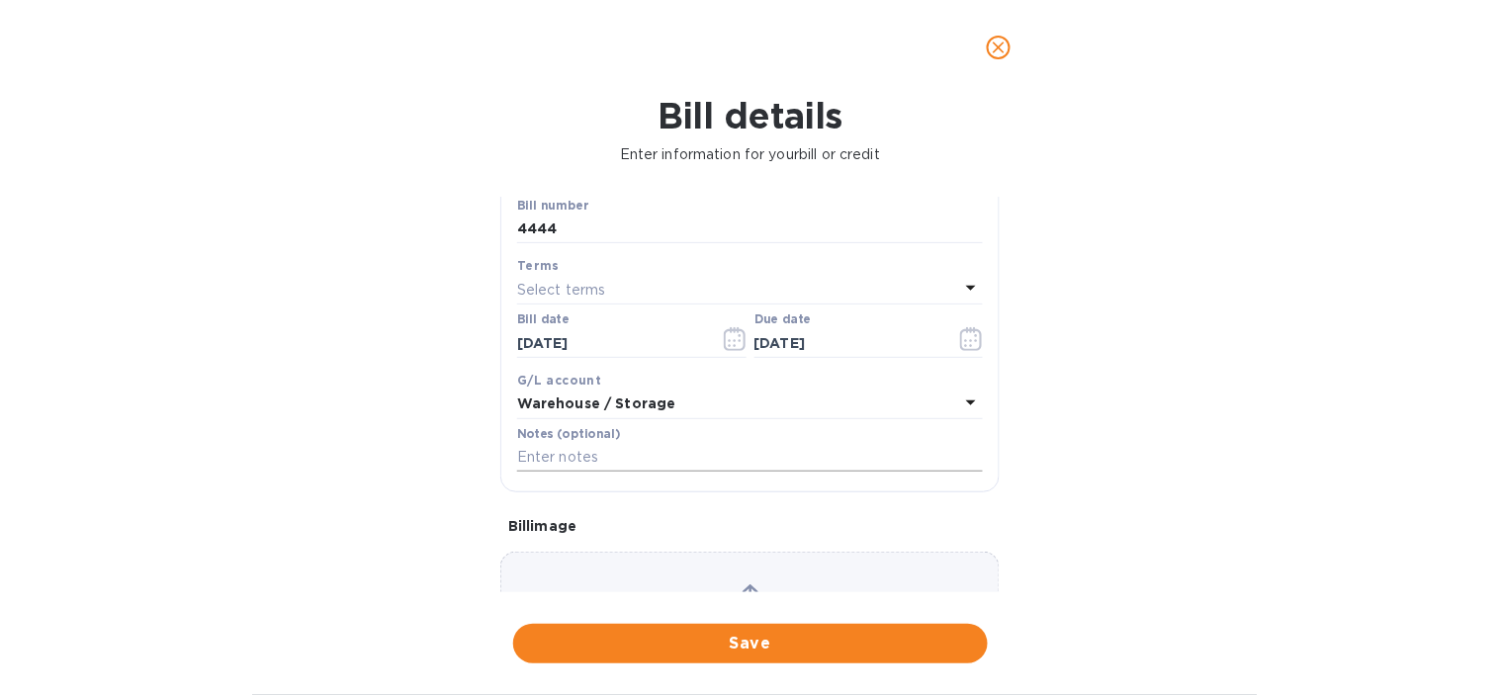
click at [552, 470] on input "text" at bounding box center [750, 458] width 466 height 30
paste input "4444_Withers"
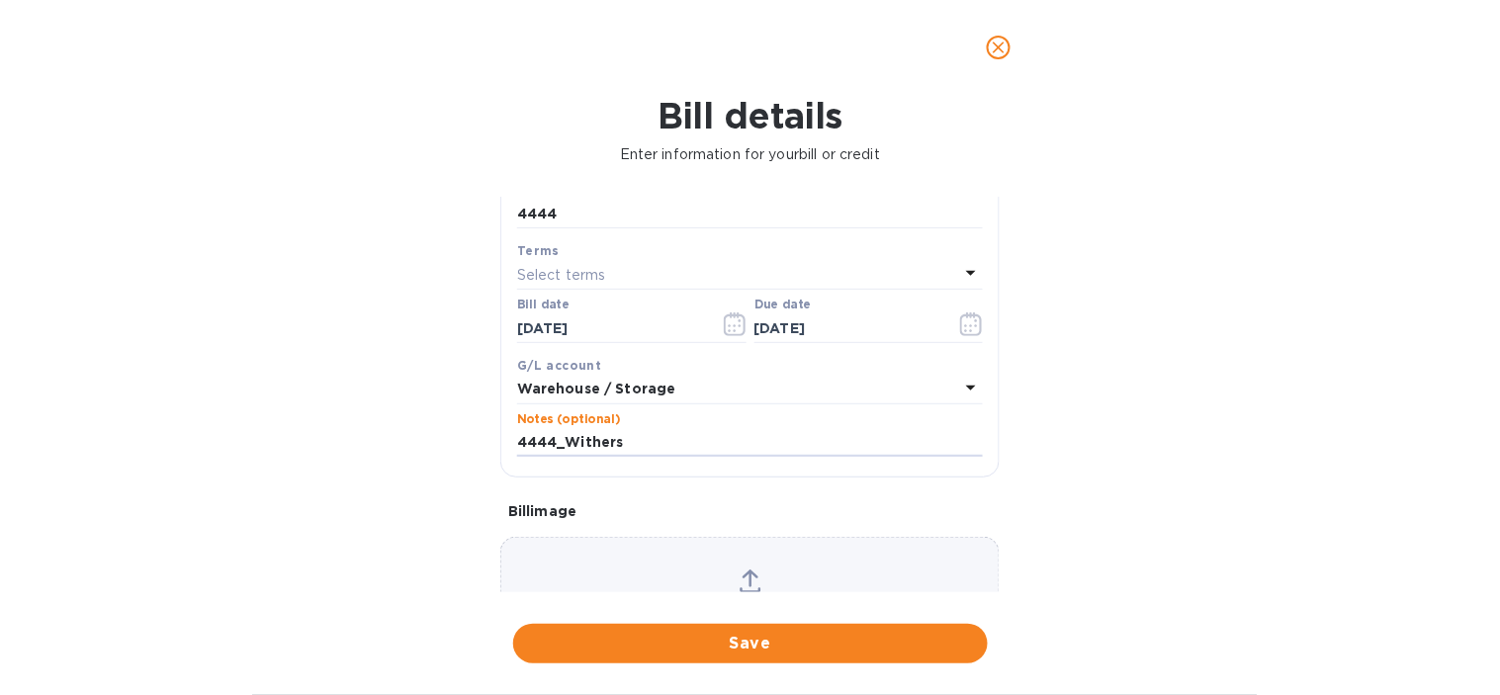
scroll to position [0, 0]
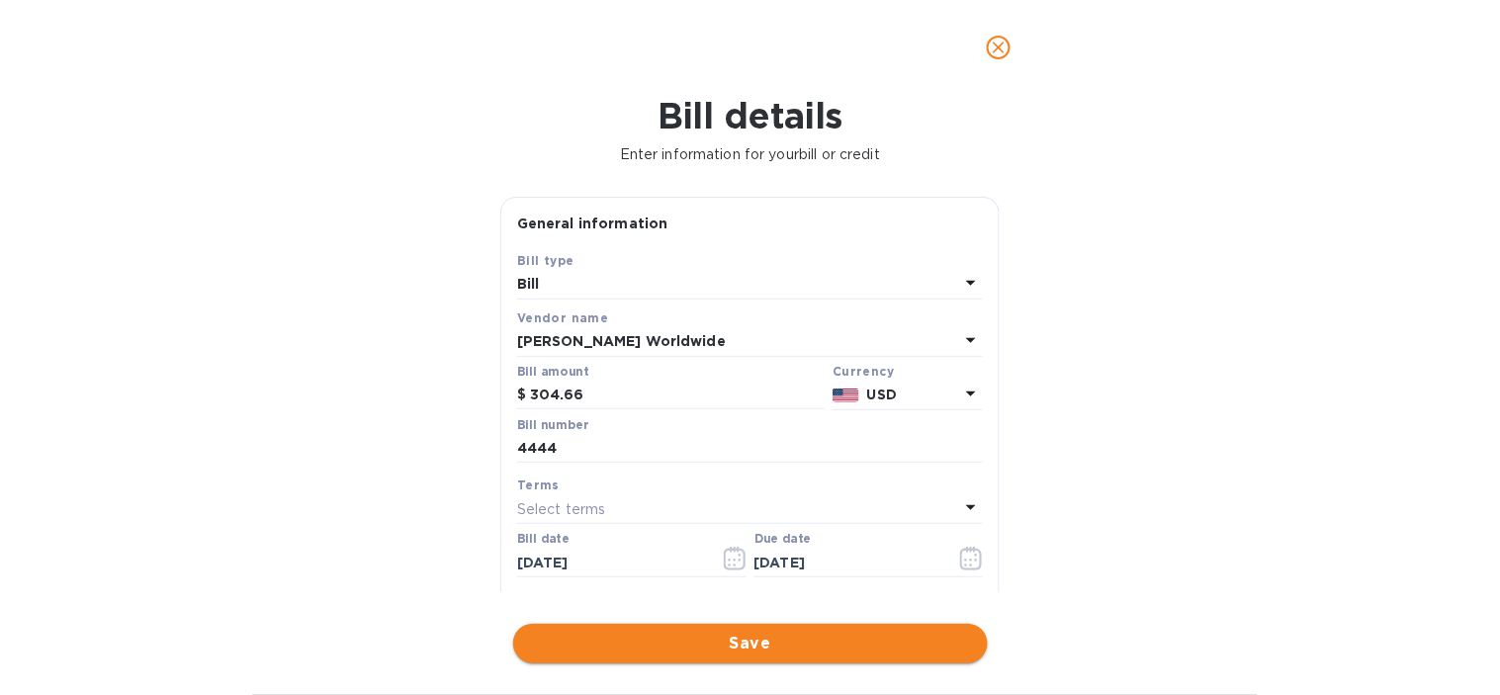
type input "4444_Withers"
click at [697, 649] on span "Save" at bounding box center [750, 644] width 443 height 24
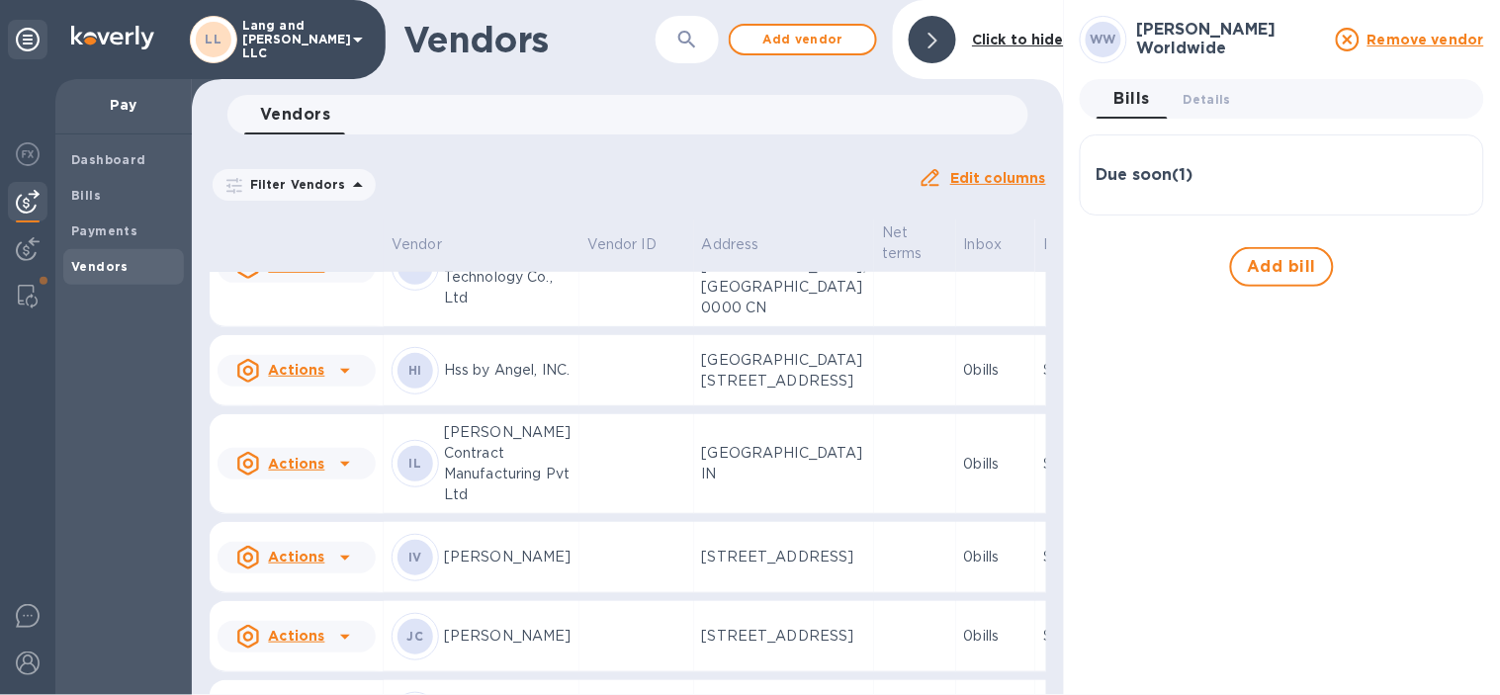
scroll to position [2370, 0]
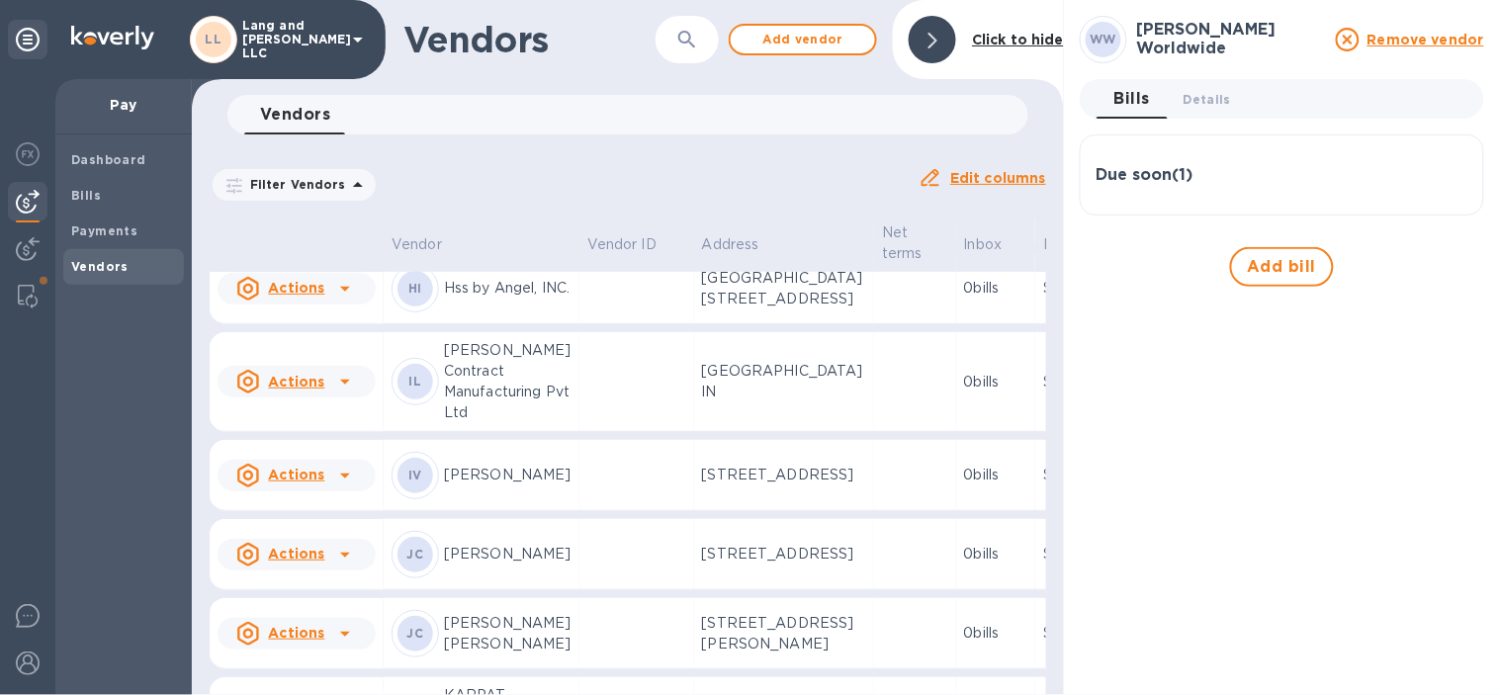
drag, startPoint x: 539, startPoint y: 529, endPoint x: 556, endPoint y: 529, distance: 16.8
click at [539, 299] on p "Hss by Angel, INC." at bounding box center [508, 288] width 128 height 21
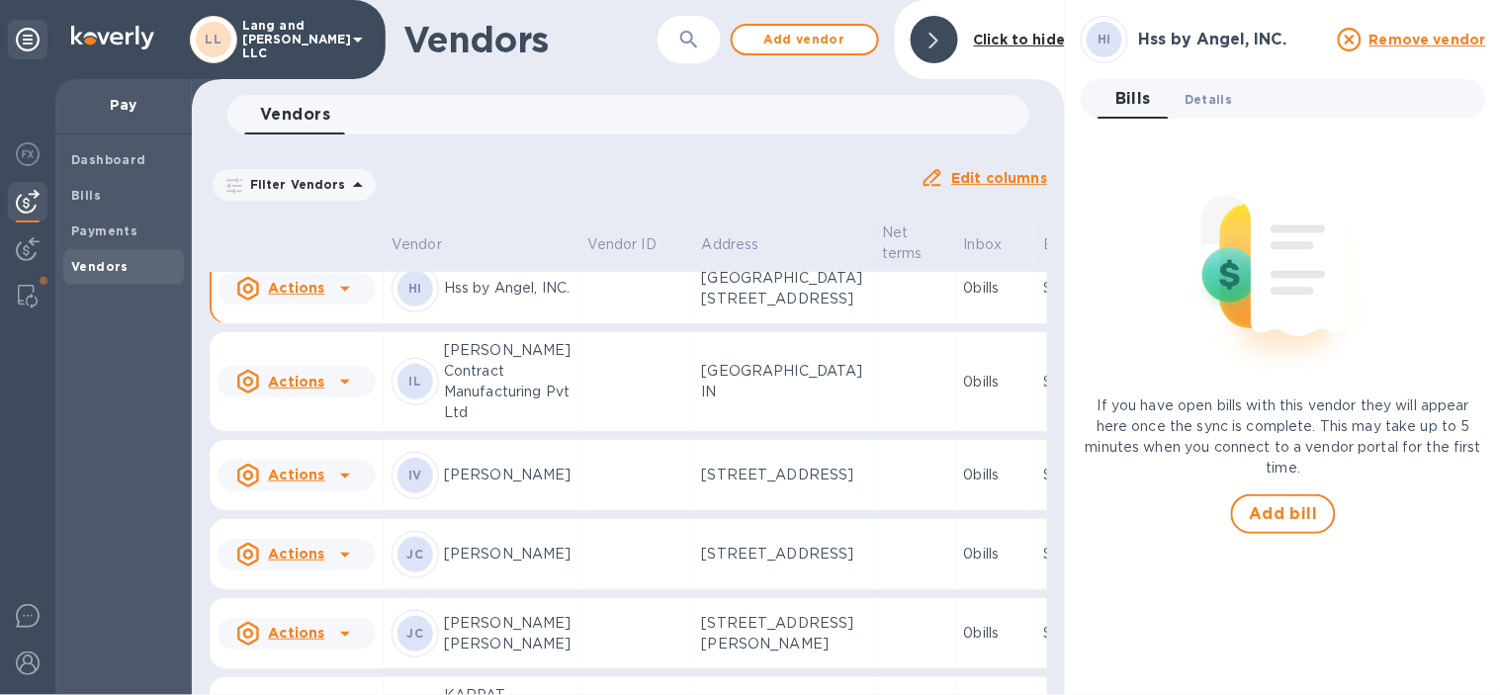
click at [1213, 102] on span "Details 0" at bounding box center [1207, 99] width 47 height 21
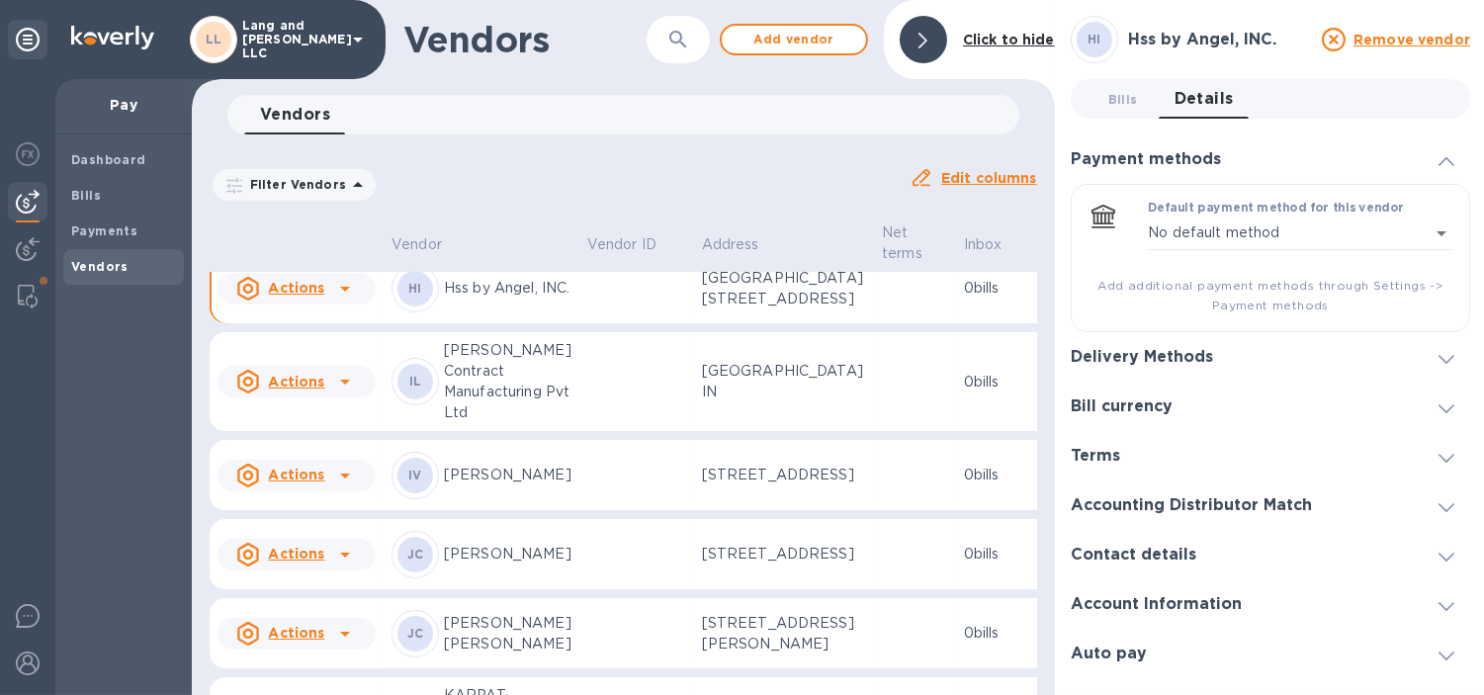
click at [1176, 352] on h3 "Delivery Methods" at bounding box center [1142, 357] width 142 height 19
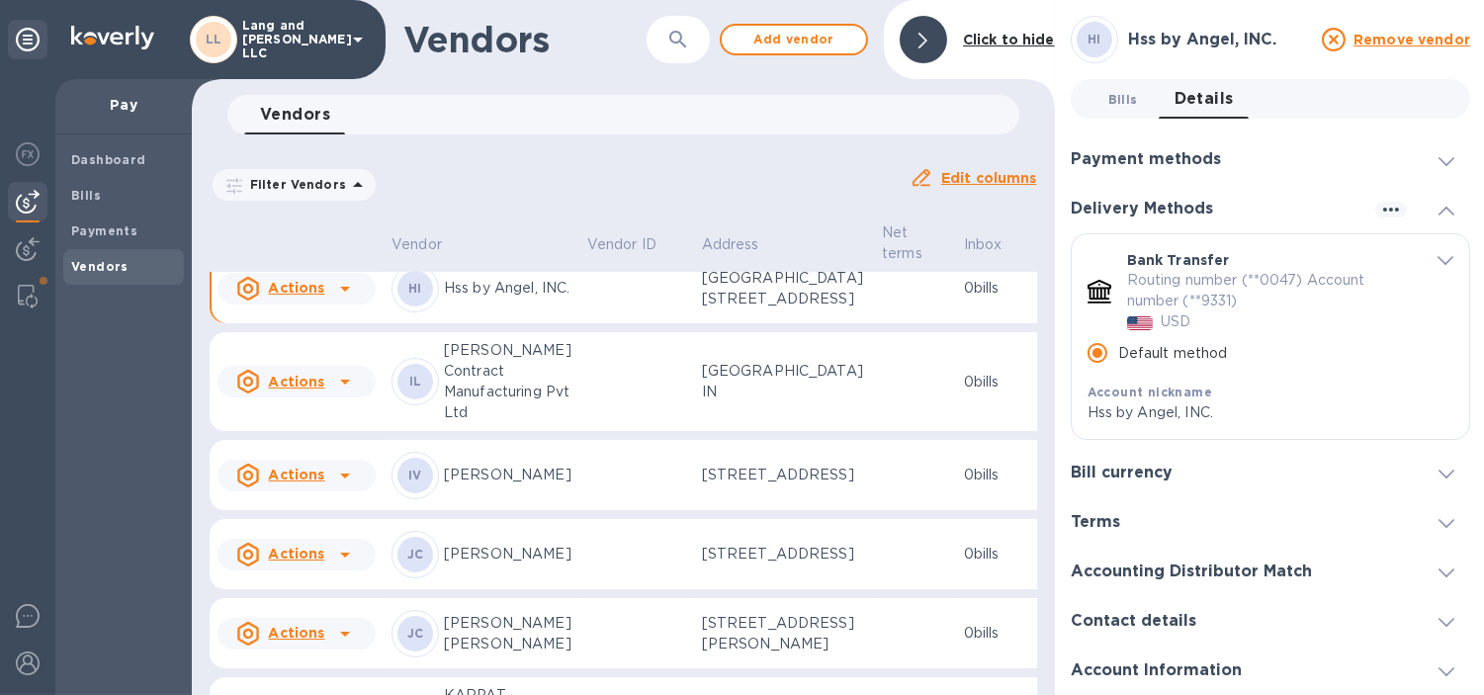
click at [1121, 86] on button "Bills 0" at bounding box center [1123, 99] width 71 height 40
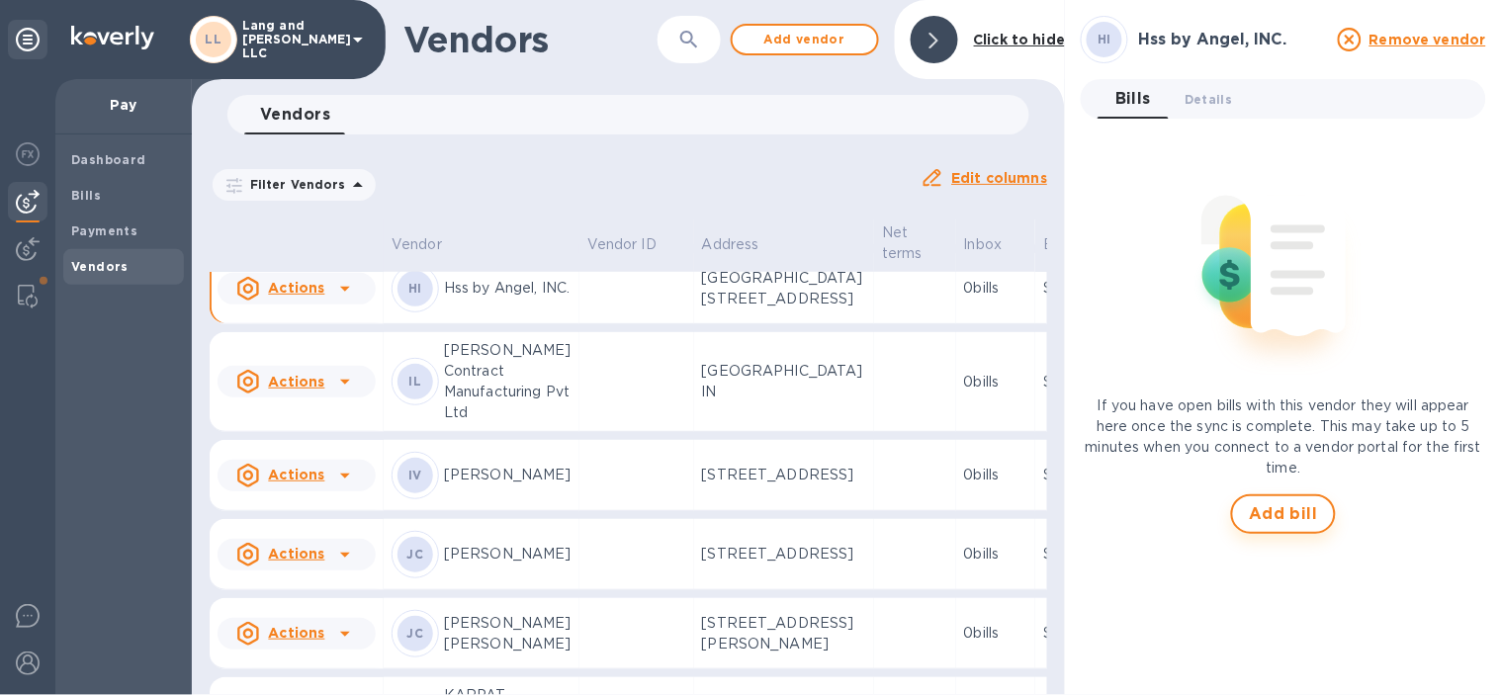
click at [1254, 502] on span "Add bill" at bounding box center [1283, 514] width 69 height 24
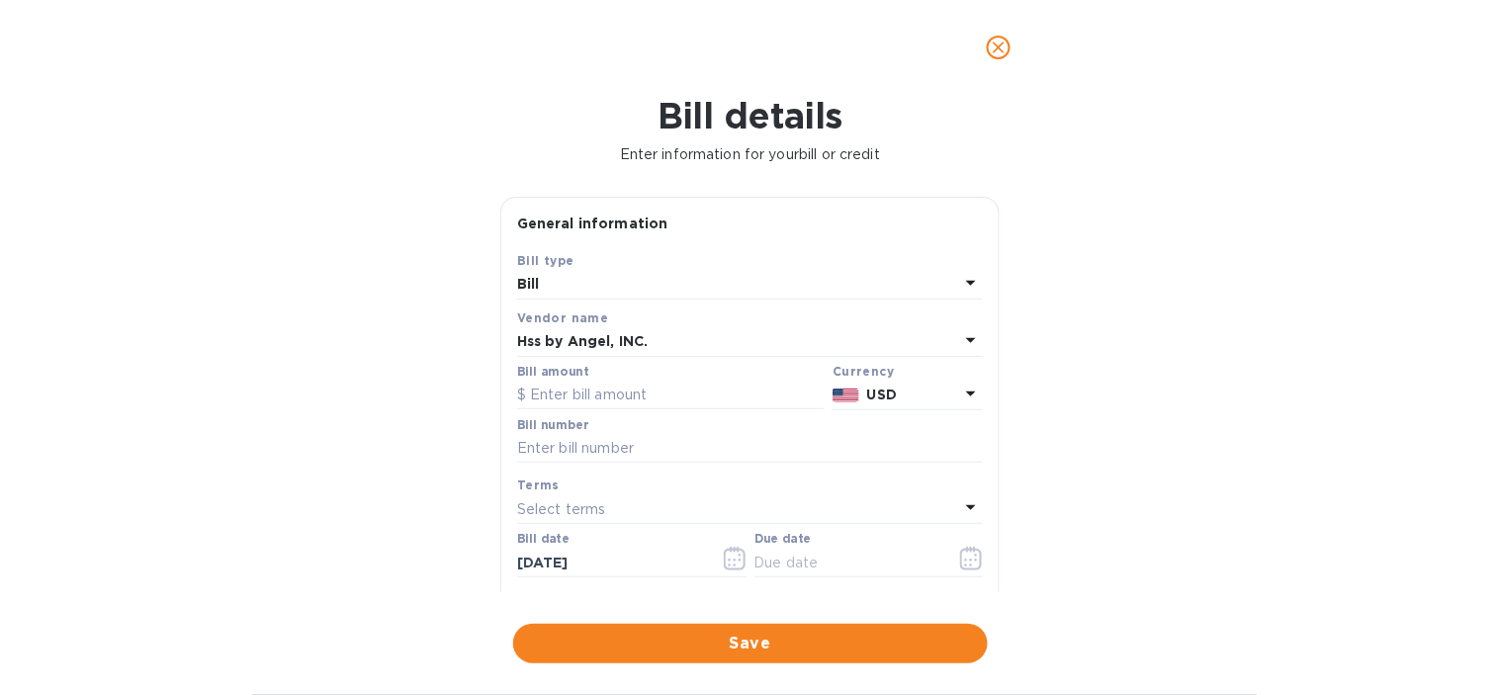
click at [678, 416] on div "Bill number" at bounding box center [750, 442] width 474 height 57
click at [680, 402] on input "text" at bounding box center [670, 396] width 307 height 30
type input "6,600"
click at [598, 443] on input "text" at bounding box center [750, 449] width 466 height 30
type input "4456"
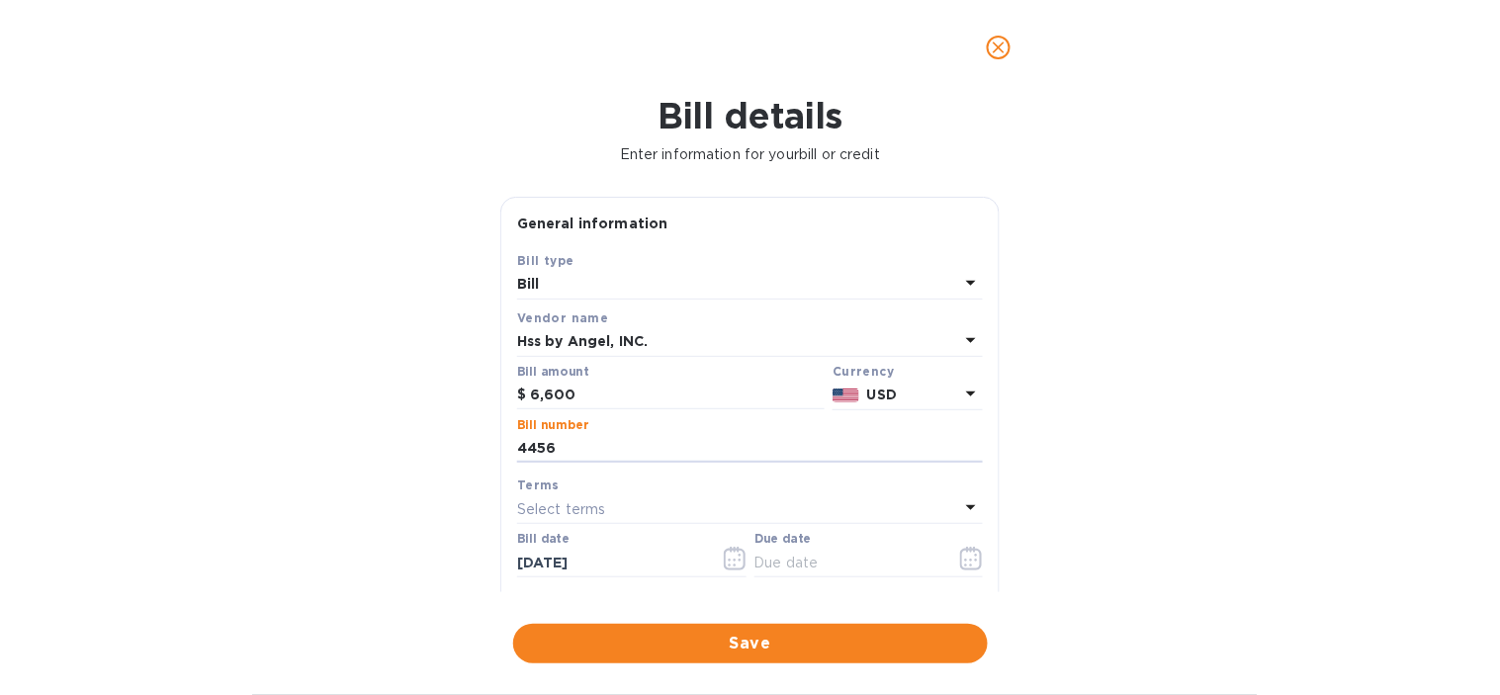
click at [397, 541] on div "Bill details Enter information for your bill or credit General information Save…" at bounding box center [750, 395] width 1500 height 600
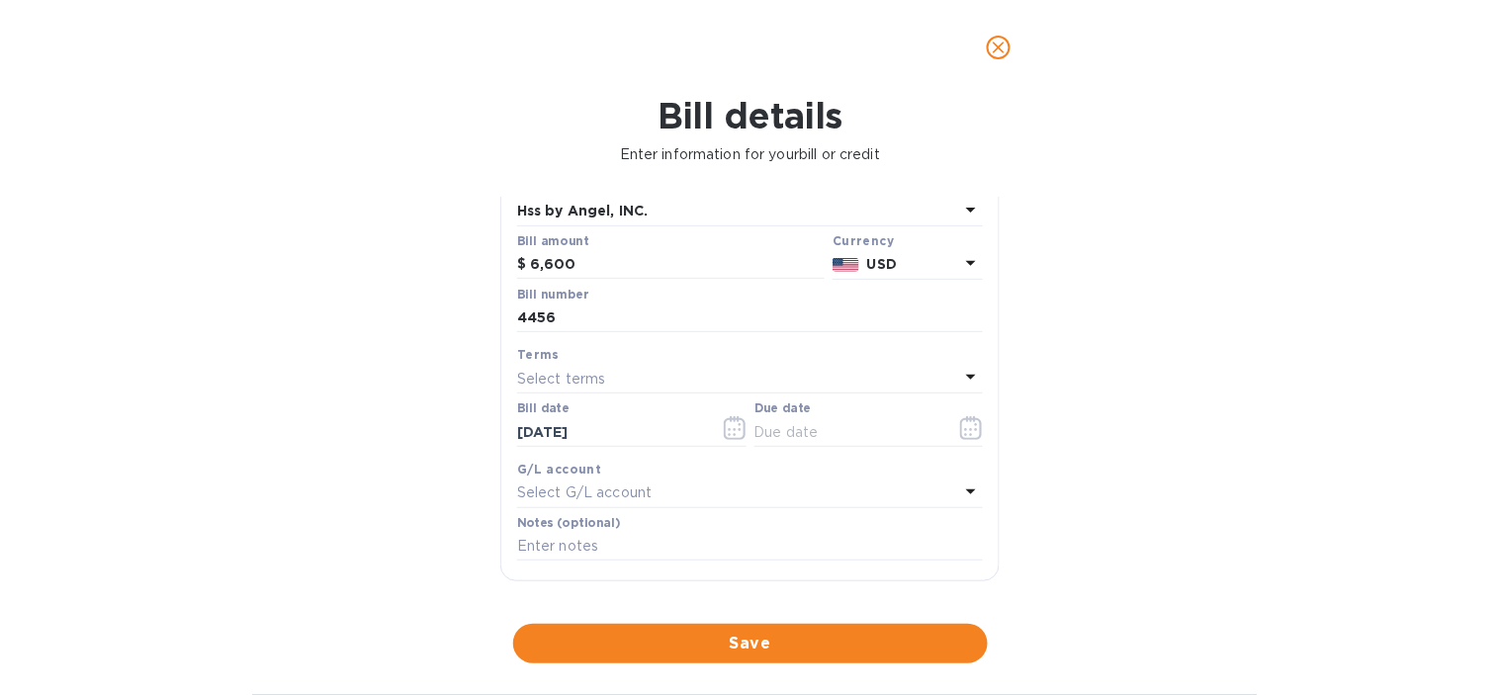
scroll to position [329, 0]
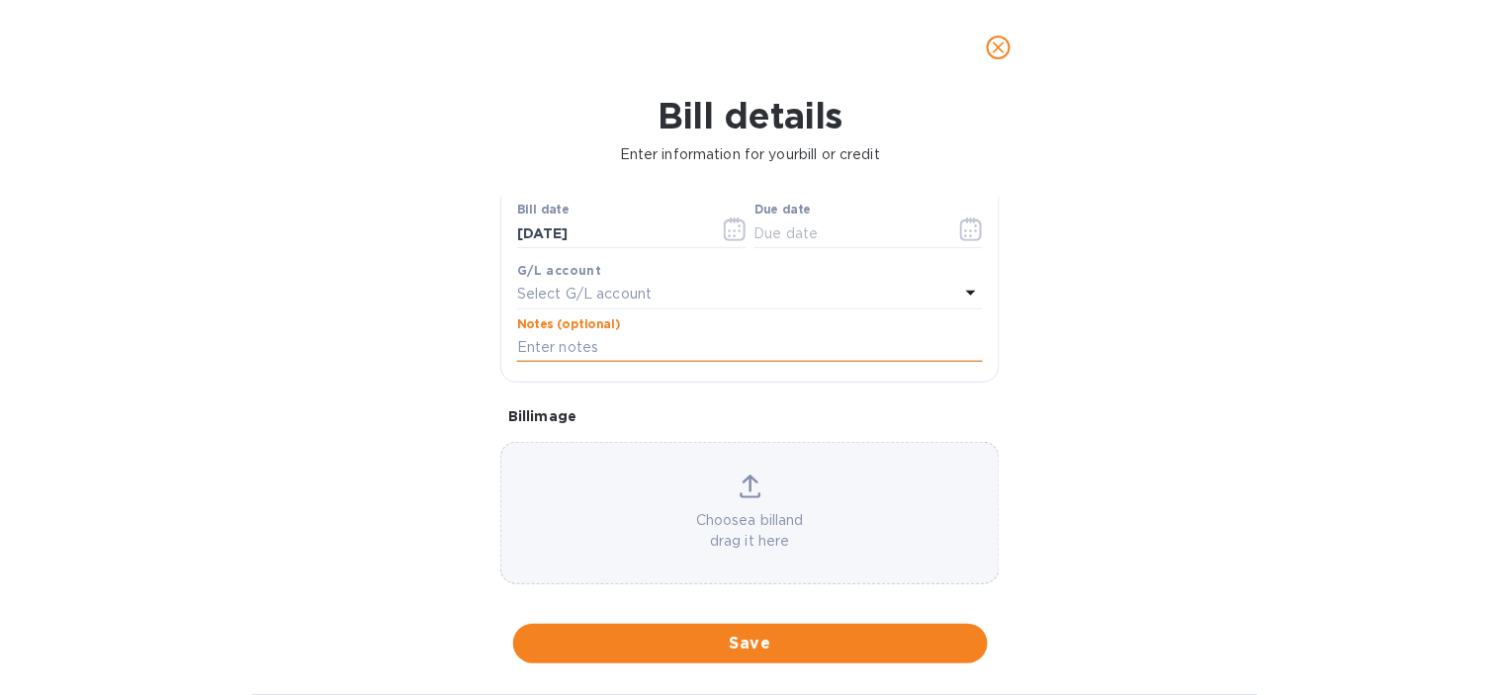
click at [574, 346] on input "text" at bounding box center [750, 348] width 466 height 30
paste input "4456 | HGC | HSS ([PERSON_NAME]) | First payment for material"
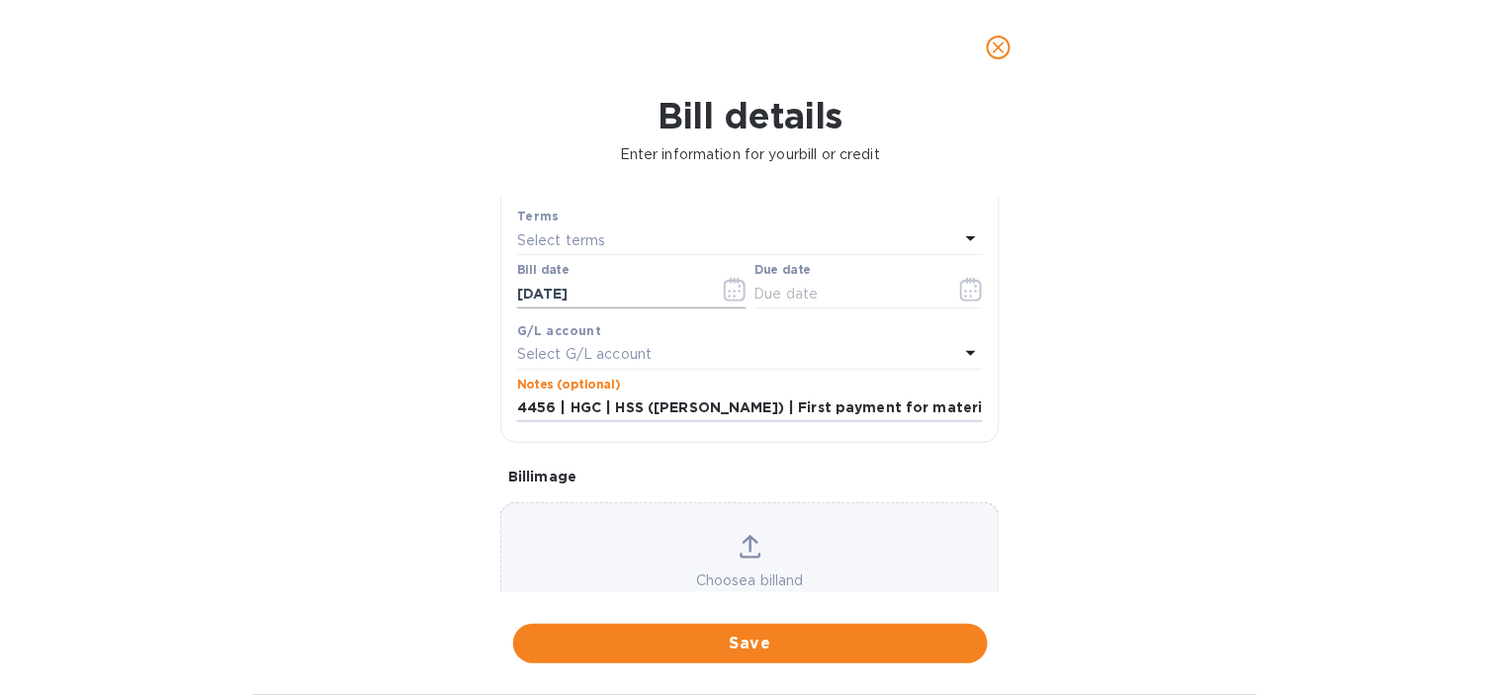
scroll to position [219, 0]
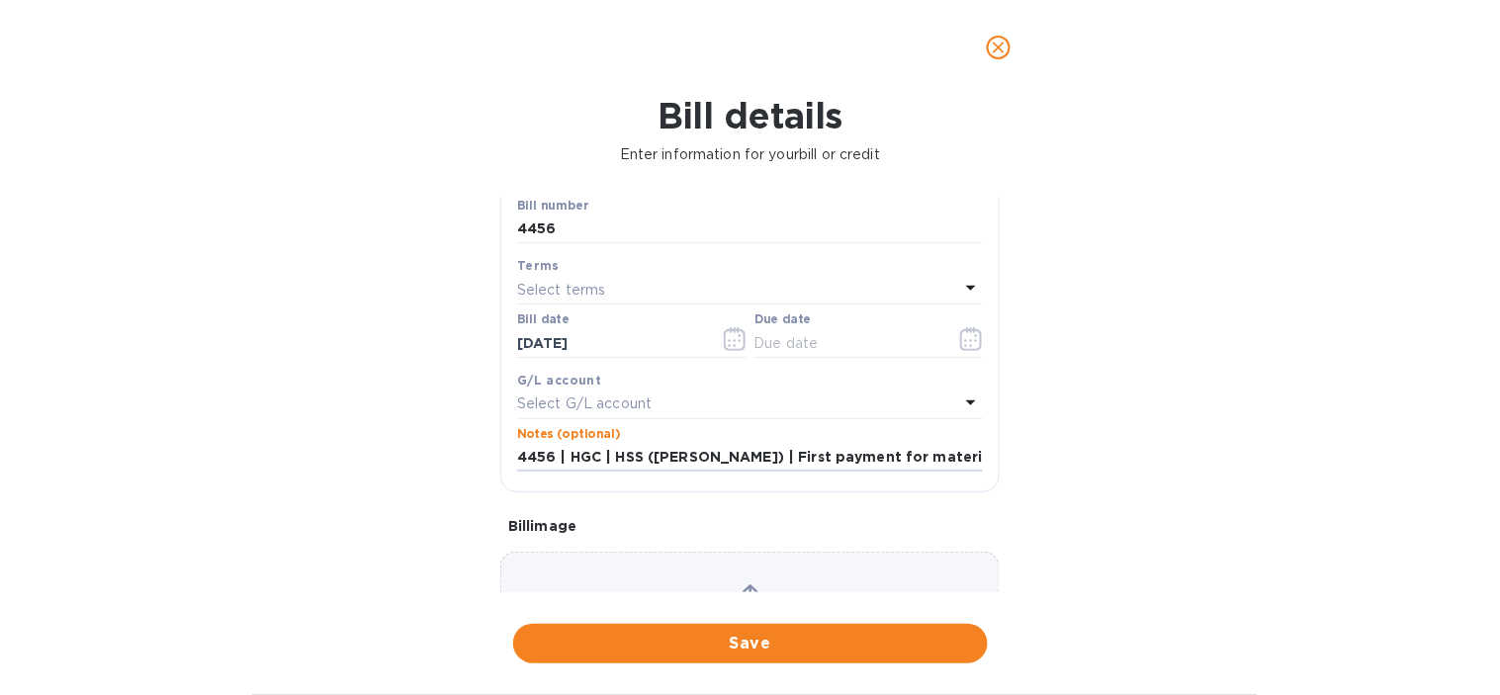
type input "4456 | HGC | HSS ([PERSON_NAME]) | First payment for material"
click at [596, 406] on p "Select G/L account" at bounding box center [584, 403] width 134 height 21
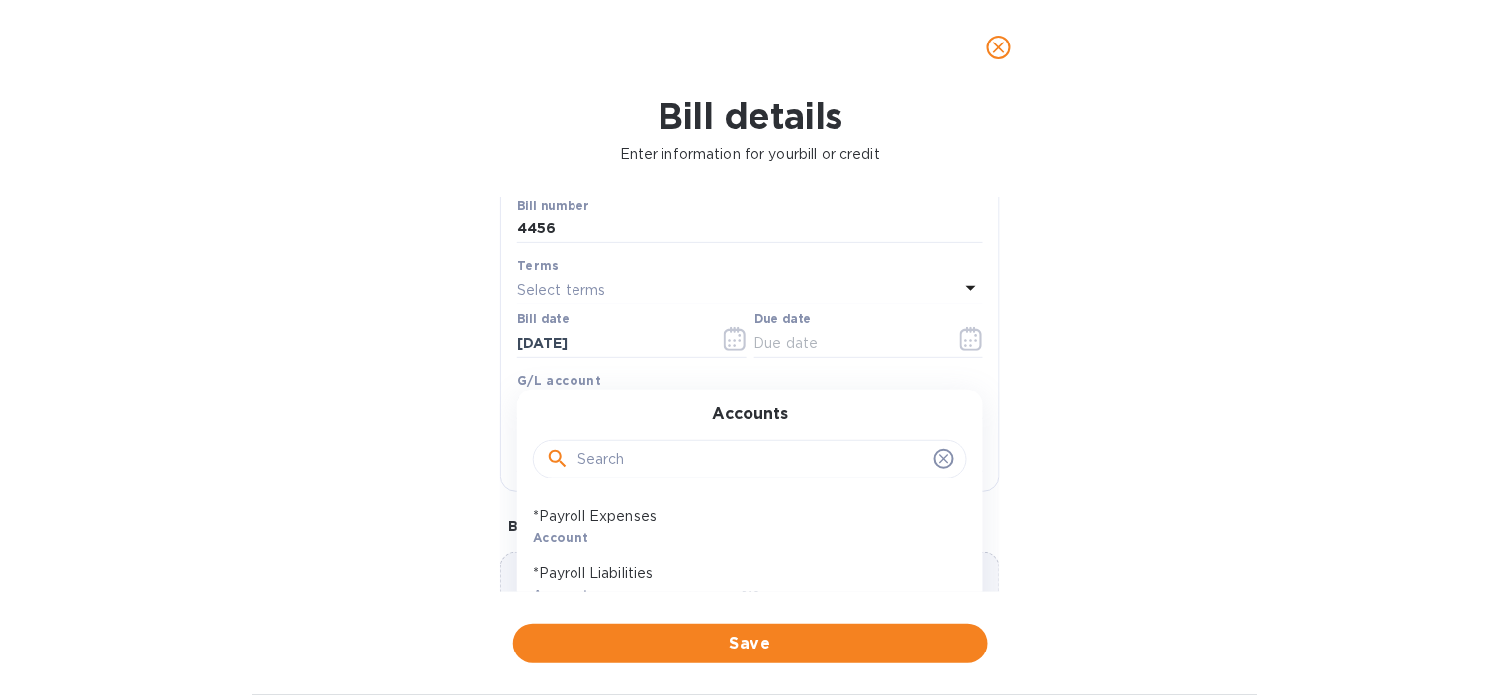
click at [600, 457] on input "text" at bounding box center [751, 460] width 349 height 30
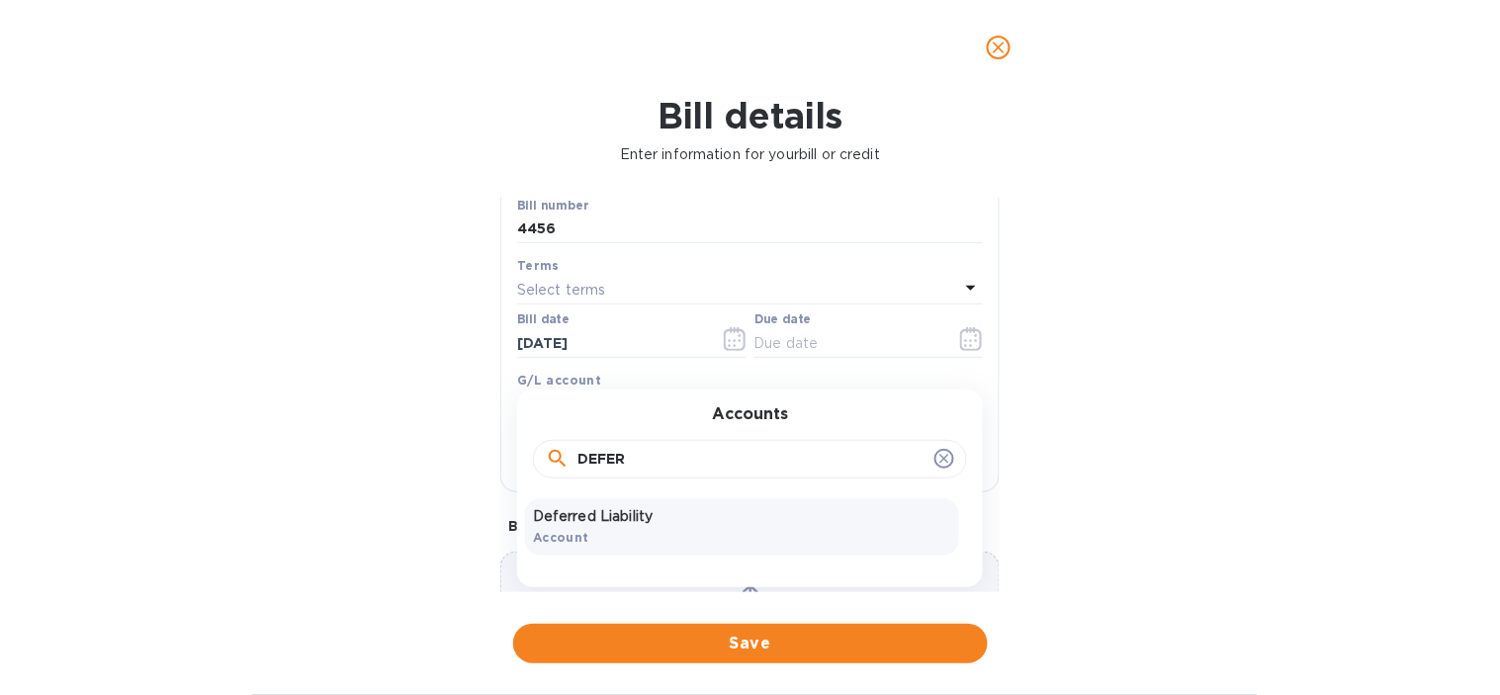
type input "DEFER"
click at [654, 529] on div "Deferred Liability Account" at bounding box center [742, 526] width 434 height 57
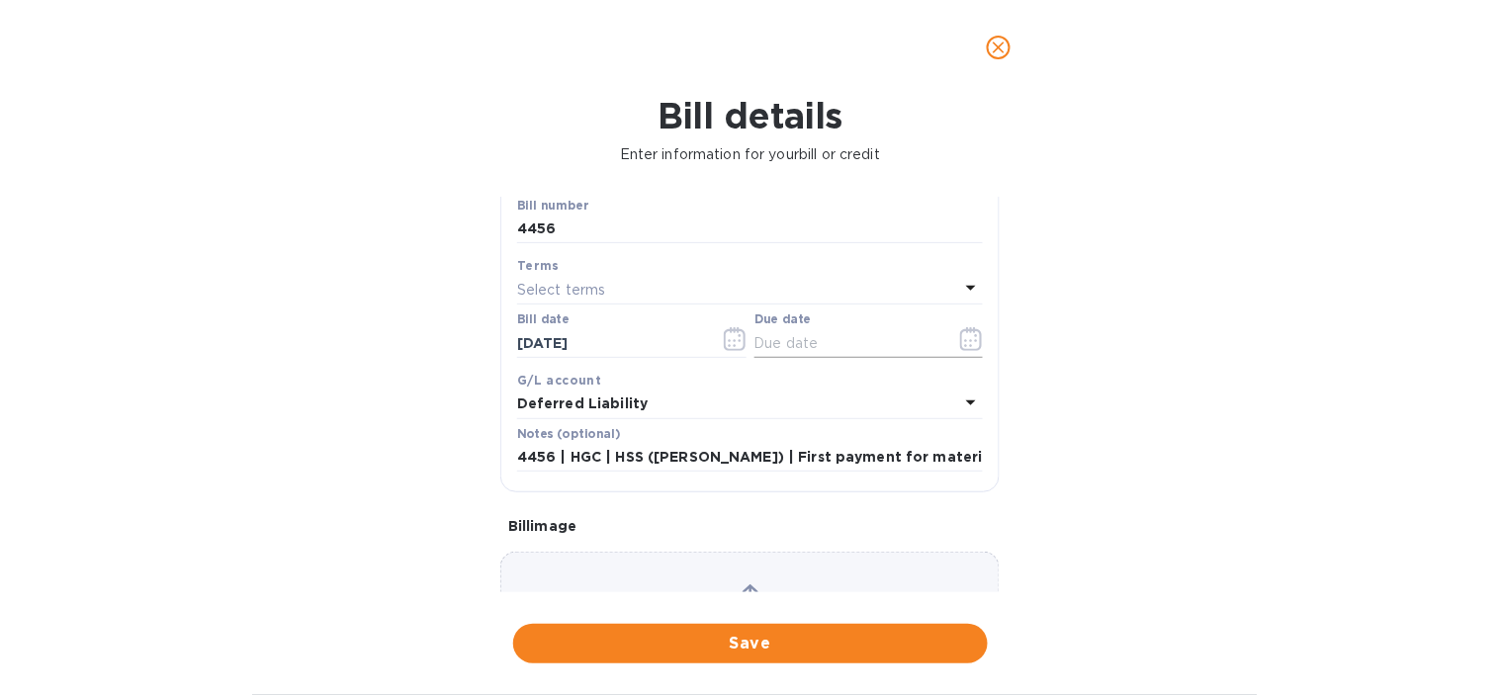
click at [976, 337] on button "button" at bounding box center [971, 338] width 46 height 47
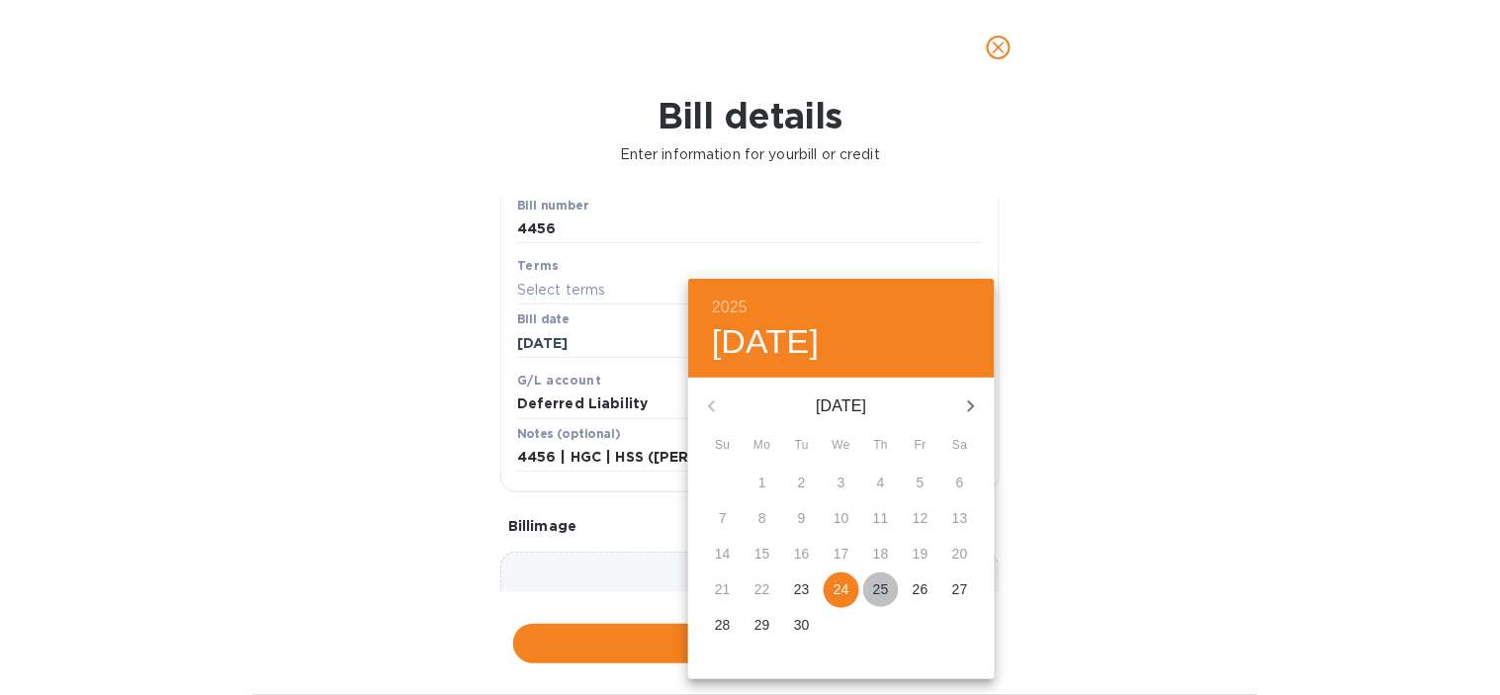
click at [886, 591] on p "25" at bounding box center [881, 589] width 16 height 20
type input "[DATE]"
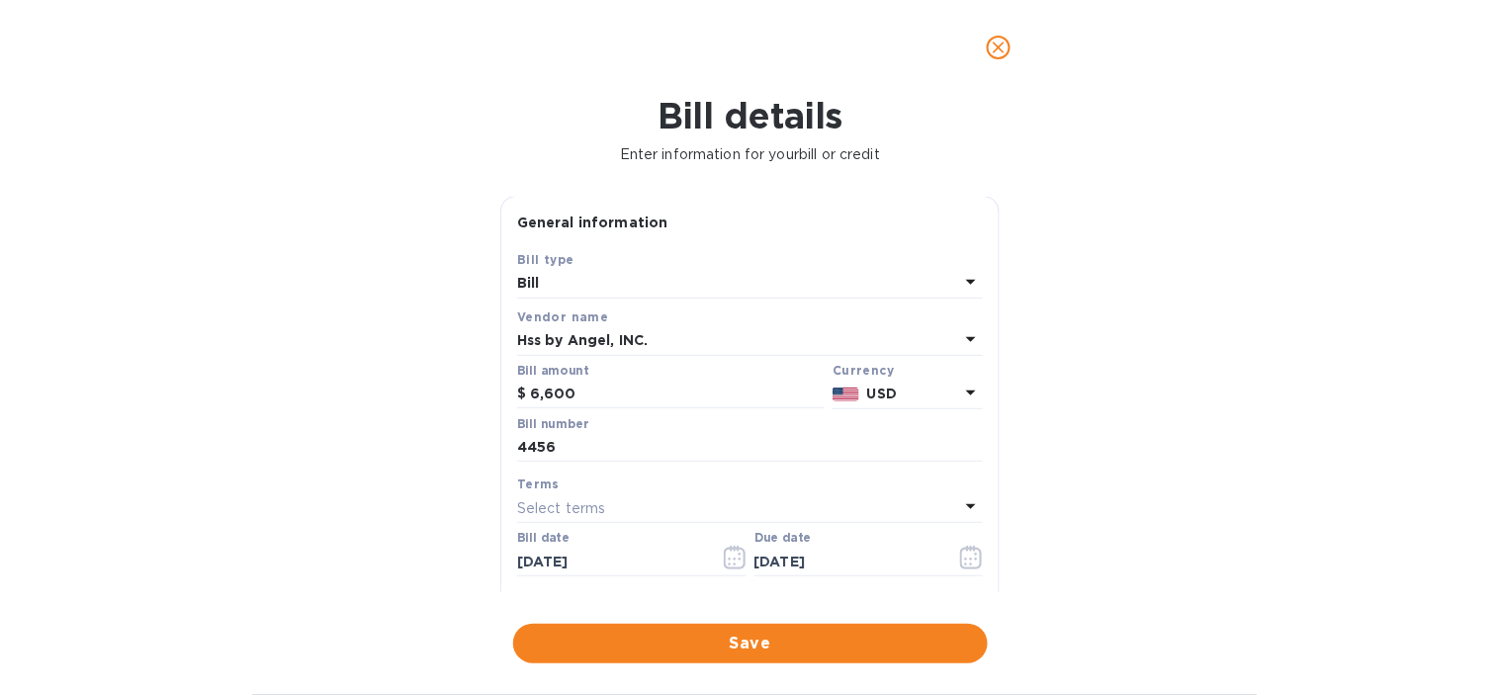
scroll to position [0, 0]
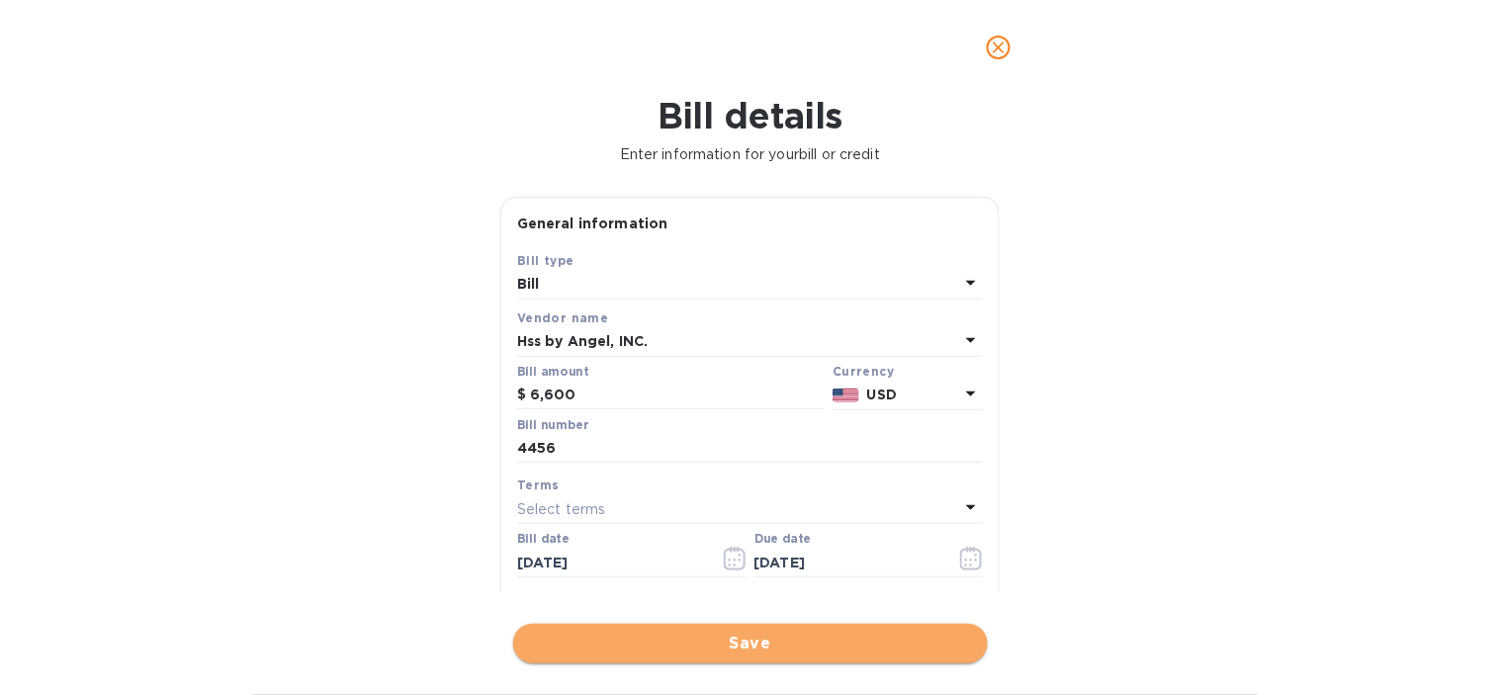
click at [719, 636] on span "Save" at bounding box center [750, 644] width 443 height 24
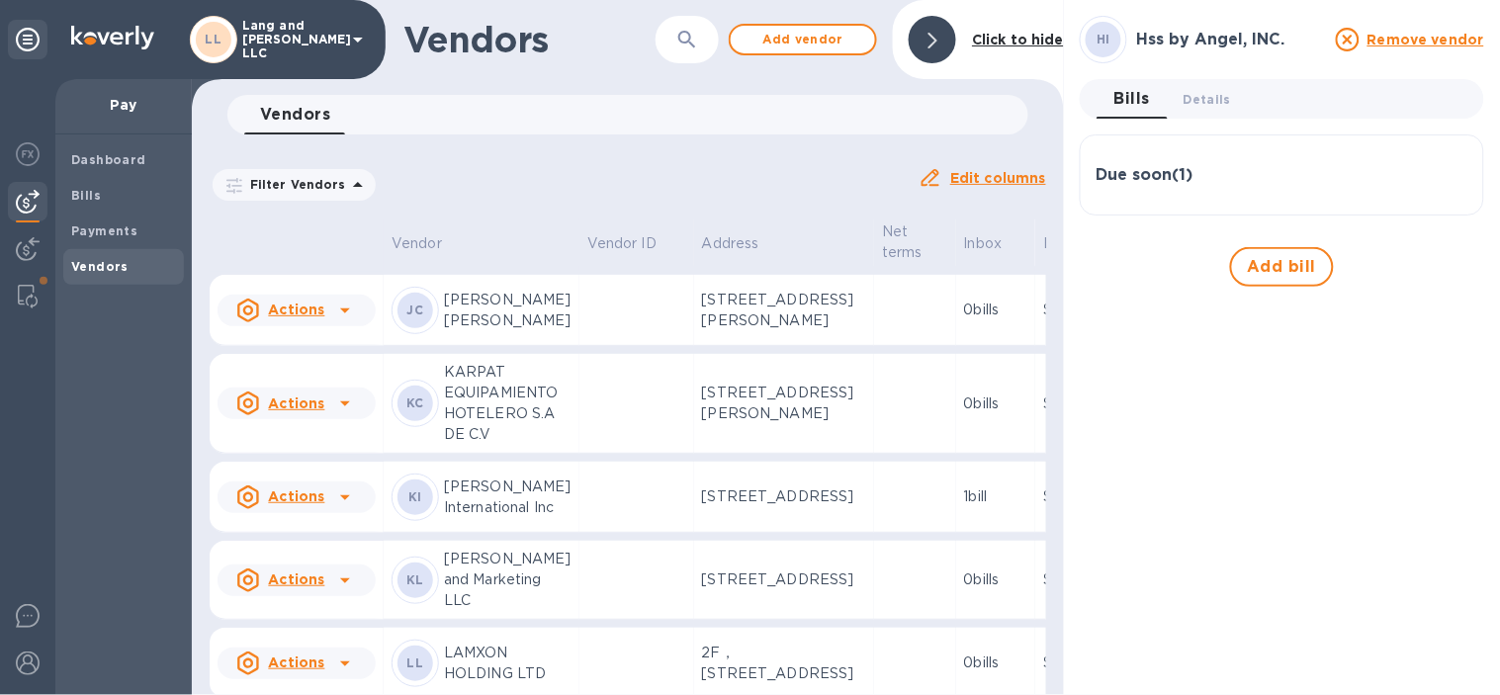
scroll to position [3025, 0]
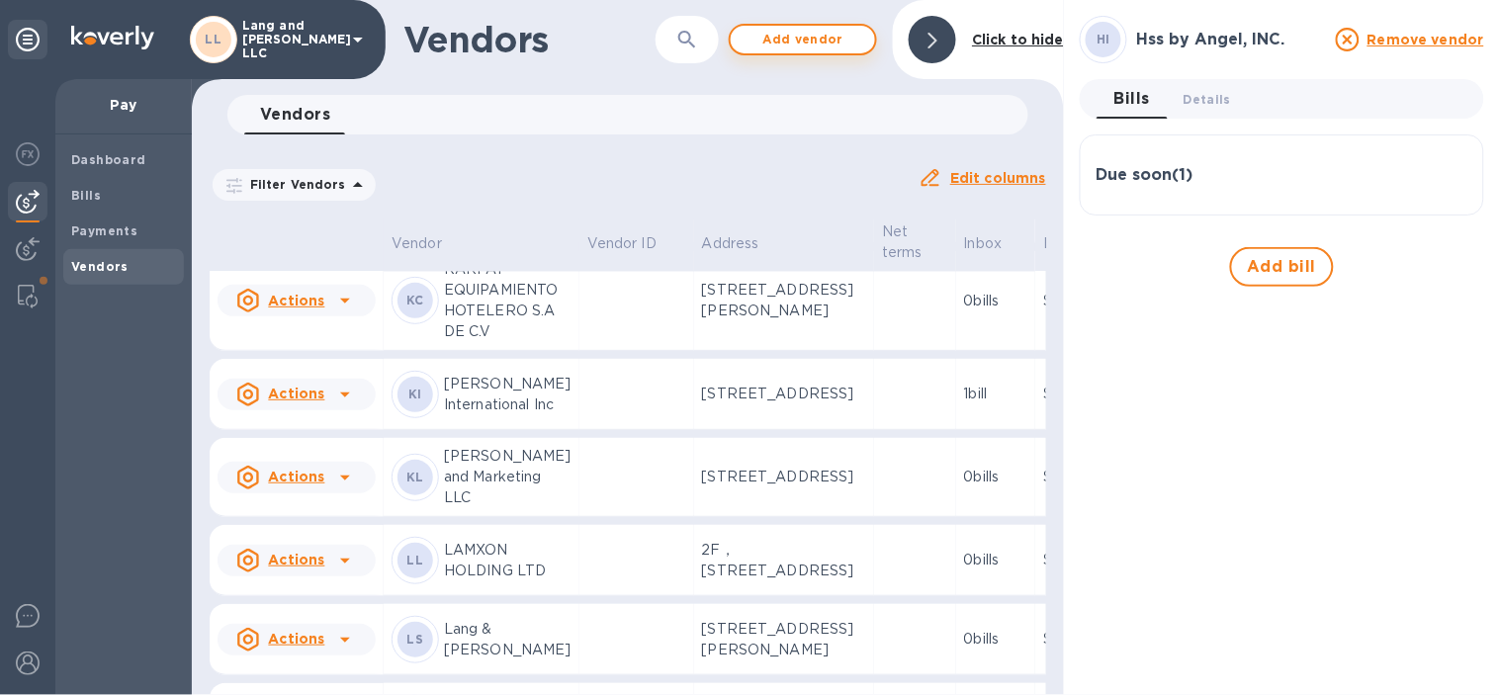
click at [827, 50] on span "Add vendor" at bounding box center [802, 40] width 113 height 24
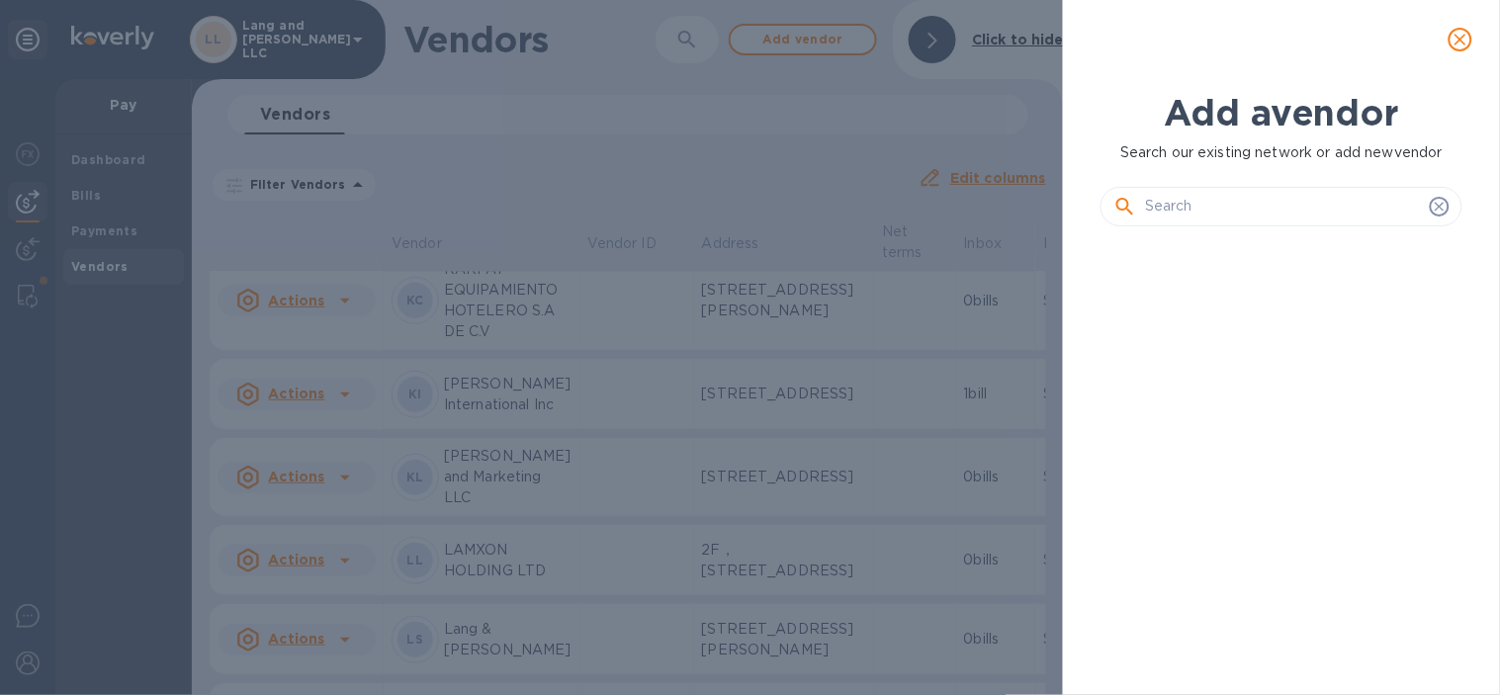
scroll to position [384, 369]
click at [1222, 204] on input "text" at bounding box center [1283, 207] width 277 height 30
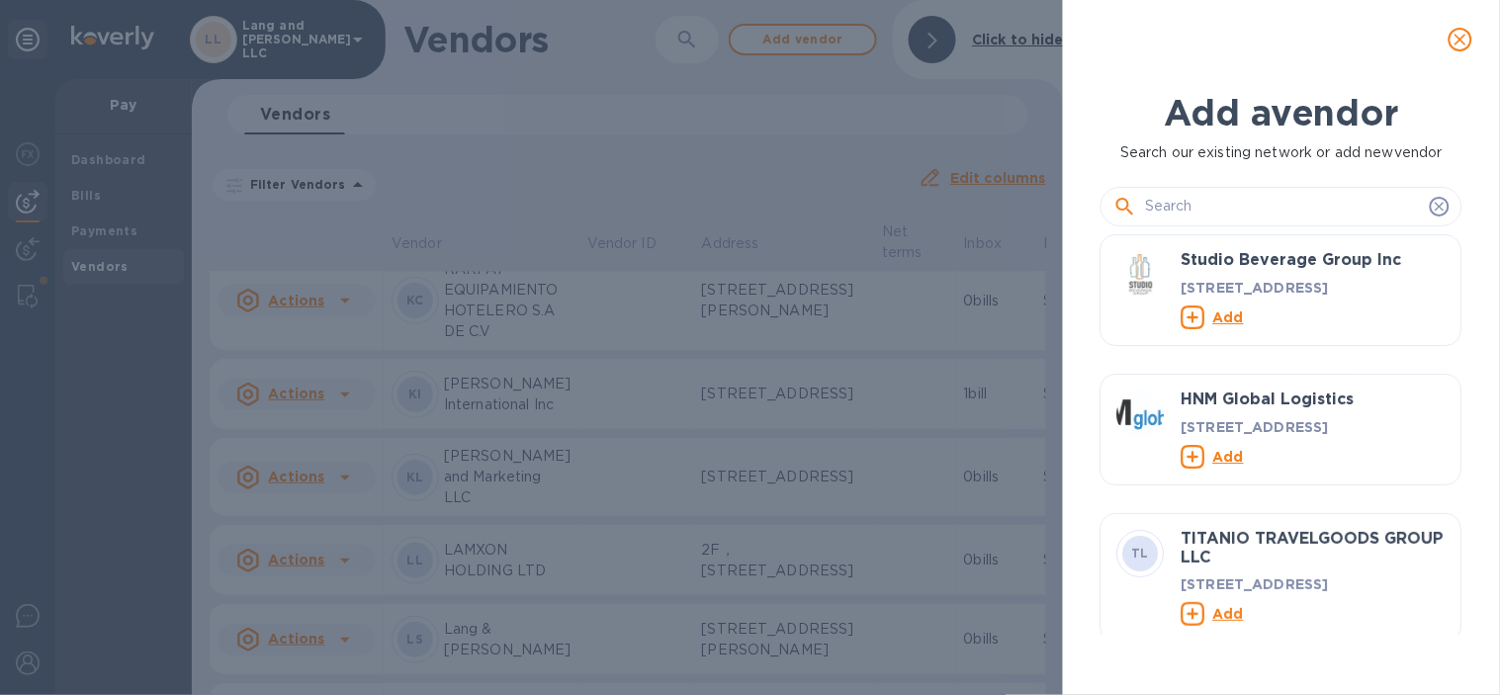
paste input "JS SUPPLY GROUP CO LIMITED"
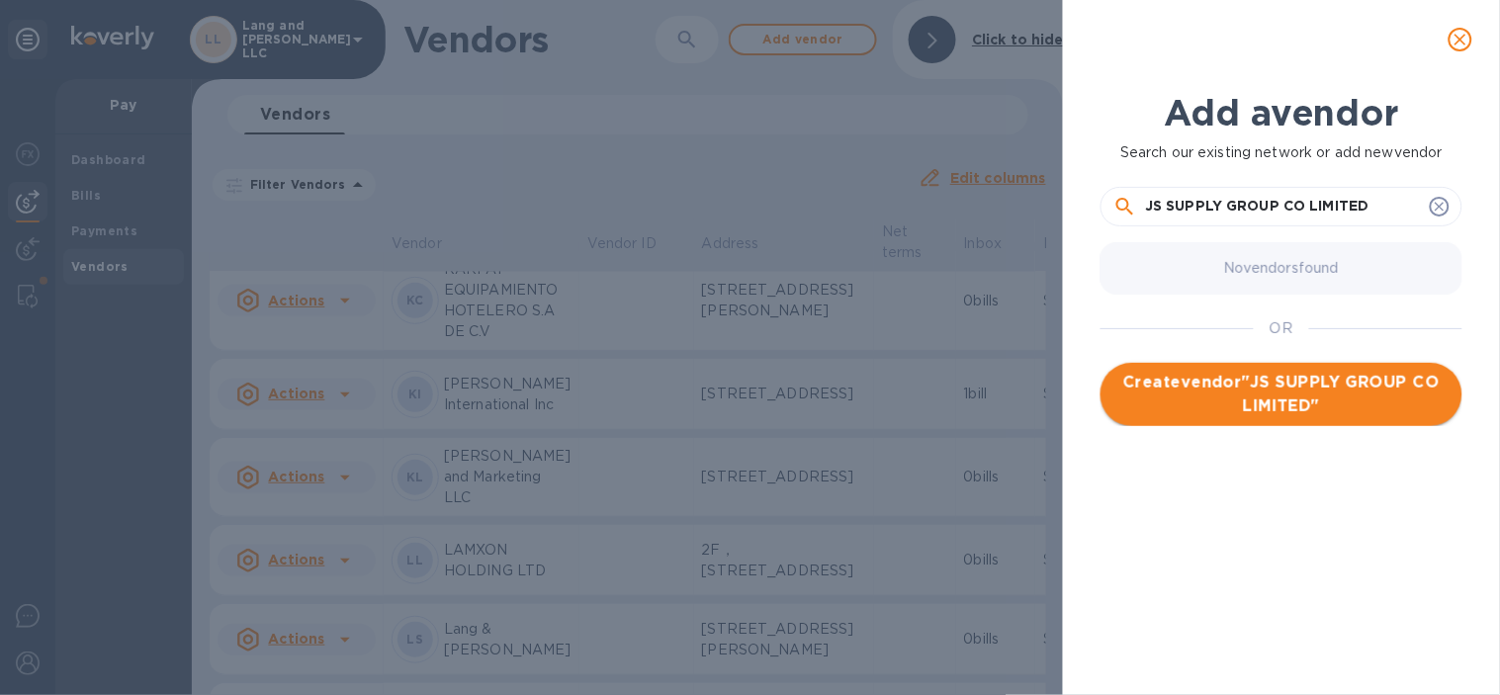
type input "JS SUPPLY GROUP CO LIMITED"
click at [1277, 401] on span "Create vendor " JS SUPPLY GROUP CO LIMITED "" at bounding box center [1281, 394] width 330 height 47
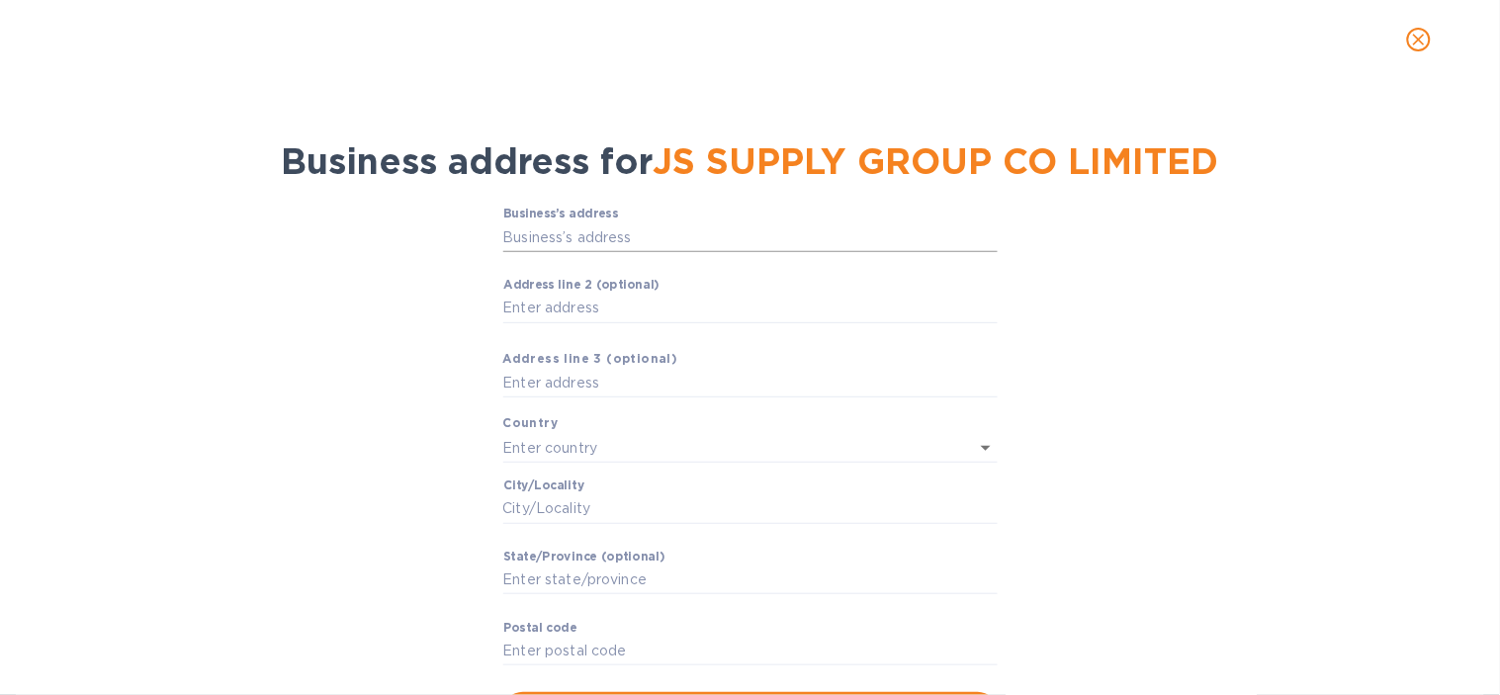
click at [723, 249] on input "Business’s аddress" at bounding box center [750, 237] width 494 height 30
paste input "Room 518, Buidling [STREET_ADDRESS]"
type input "518 [PERSON_NAME]"
type input "[GEOGRAPHIC_DATA]"
type input "[PERSON_NAME]"
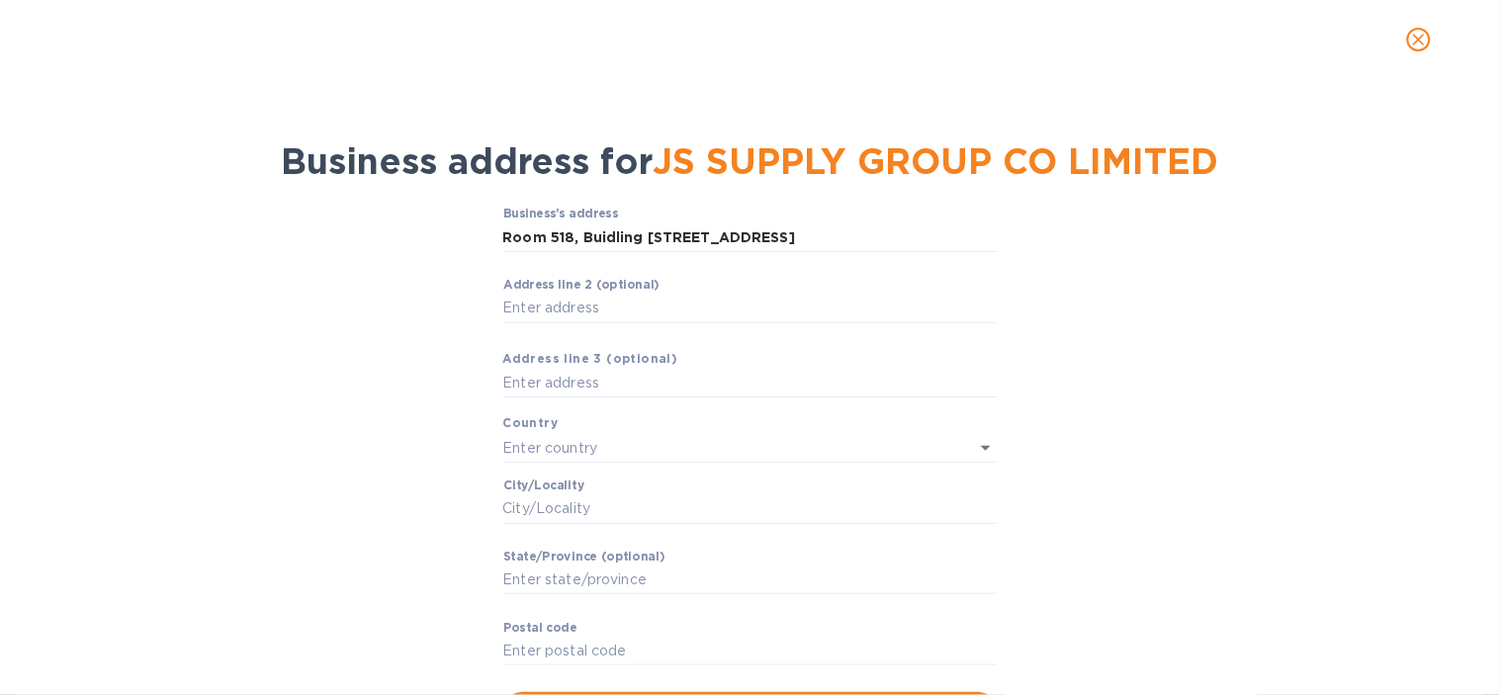
type input "201613"
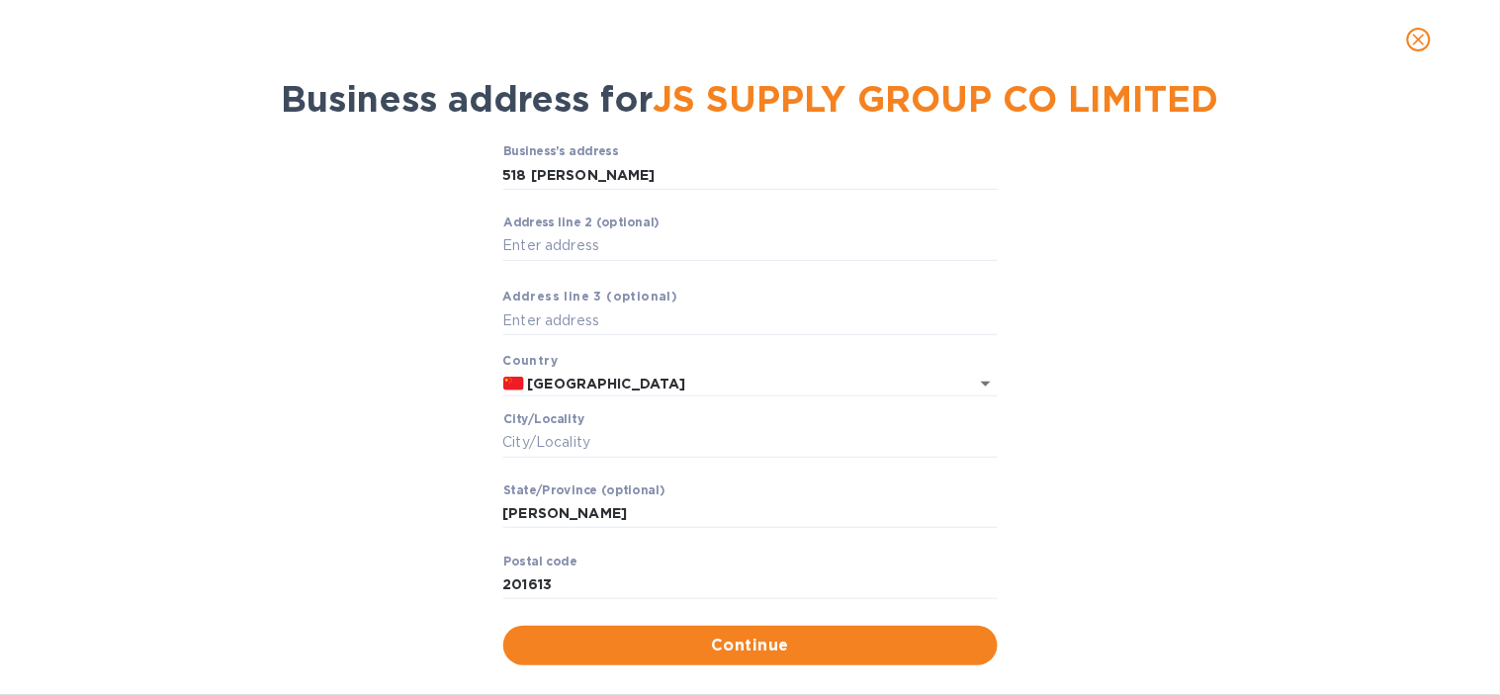
scroll to position [107, 0]
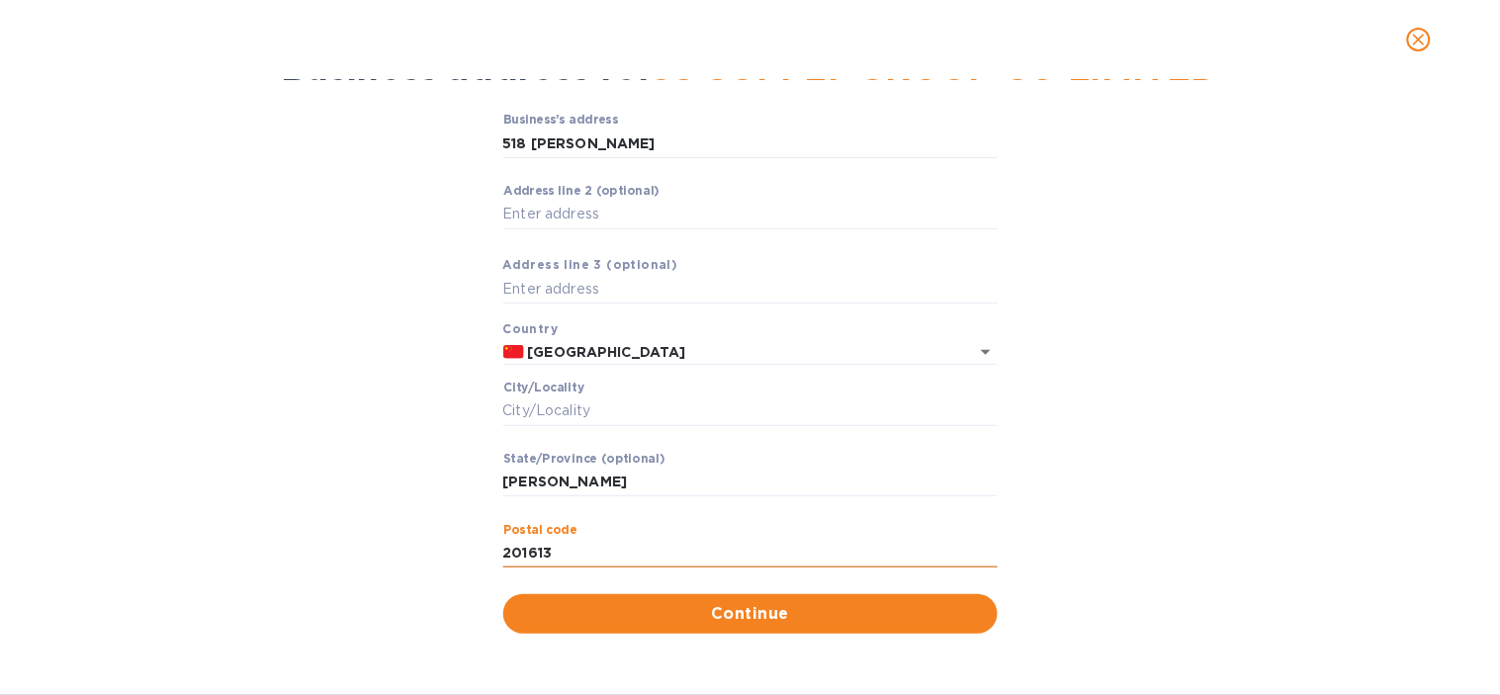
click at [603, 566] on input "201613" at bounding box center [750, 554] width 494 height 30
click at [620, 150] on input "518 [PERSON_NAME]" at bounding box center [750, 144] width 494 height 30
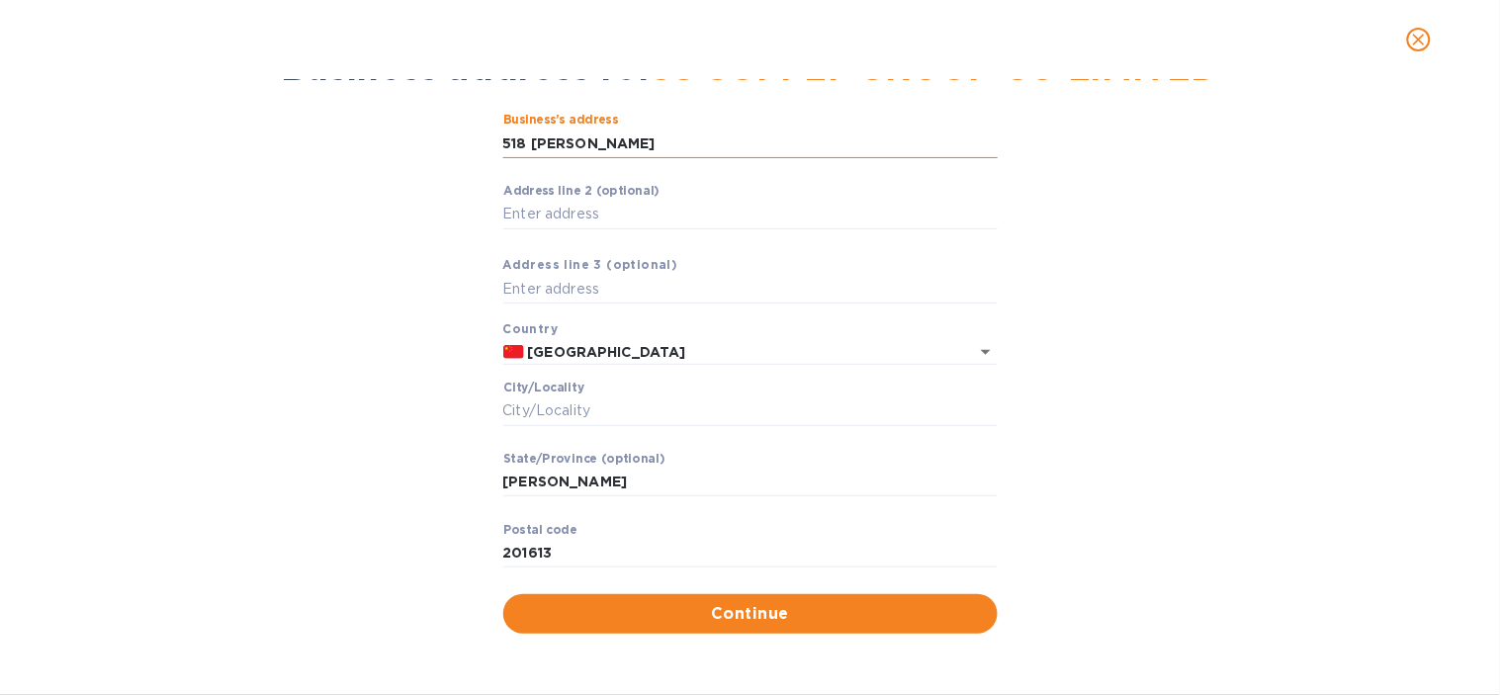
click at [620, 150] on input "518 [PERSON_NAME]" at bounding box center [750, 144] width 494 height 30
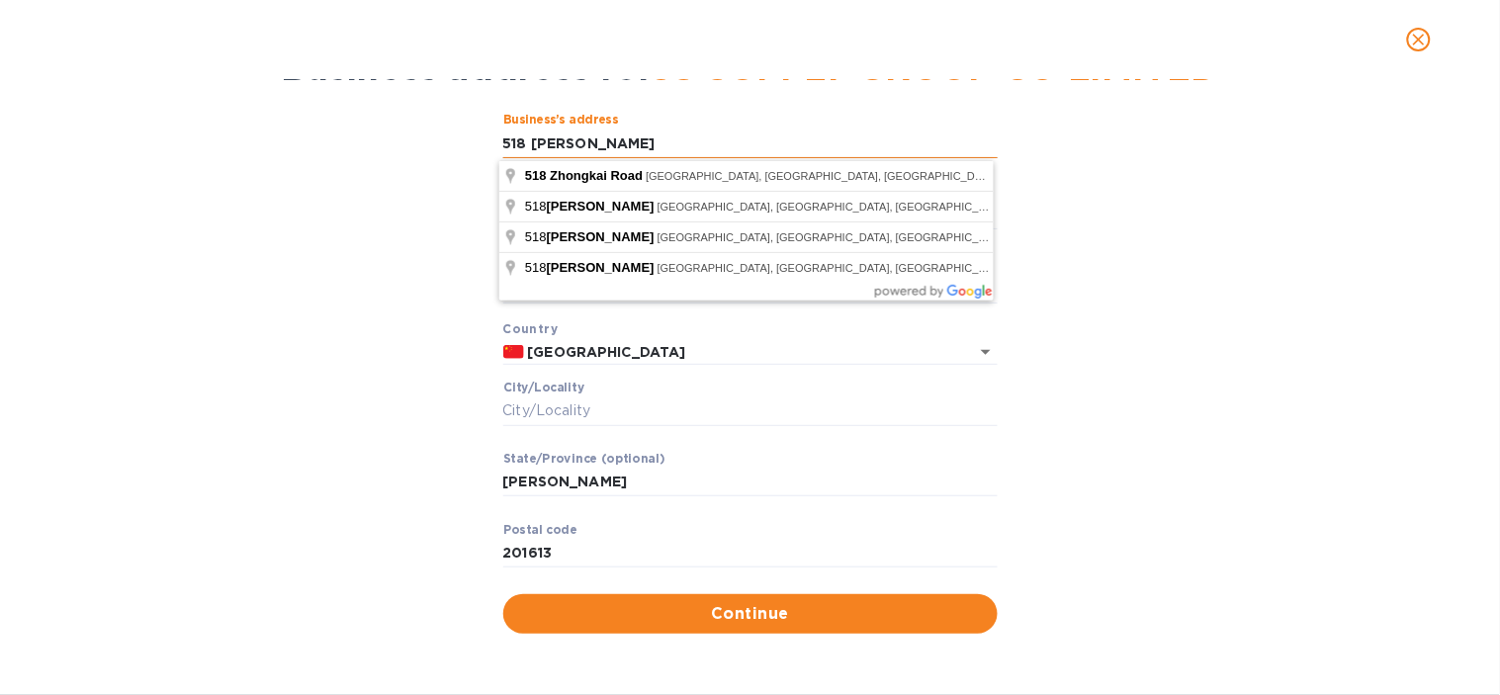
paste input "Room 518, Buidling [STREET_ADDRESS]"
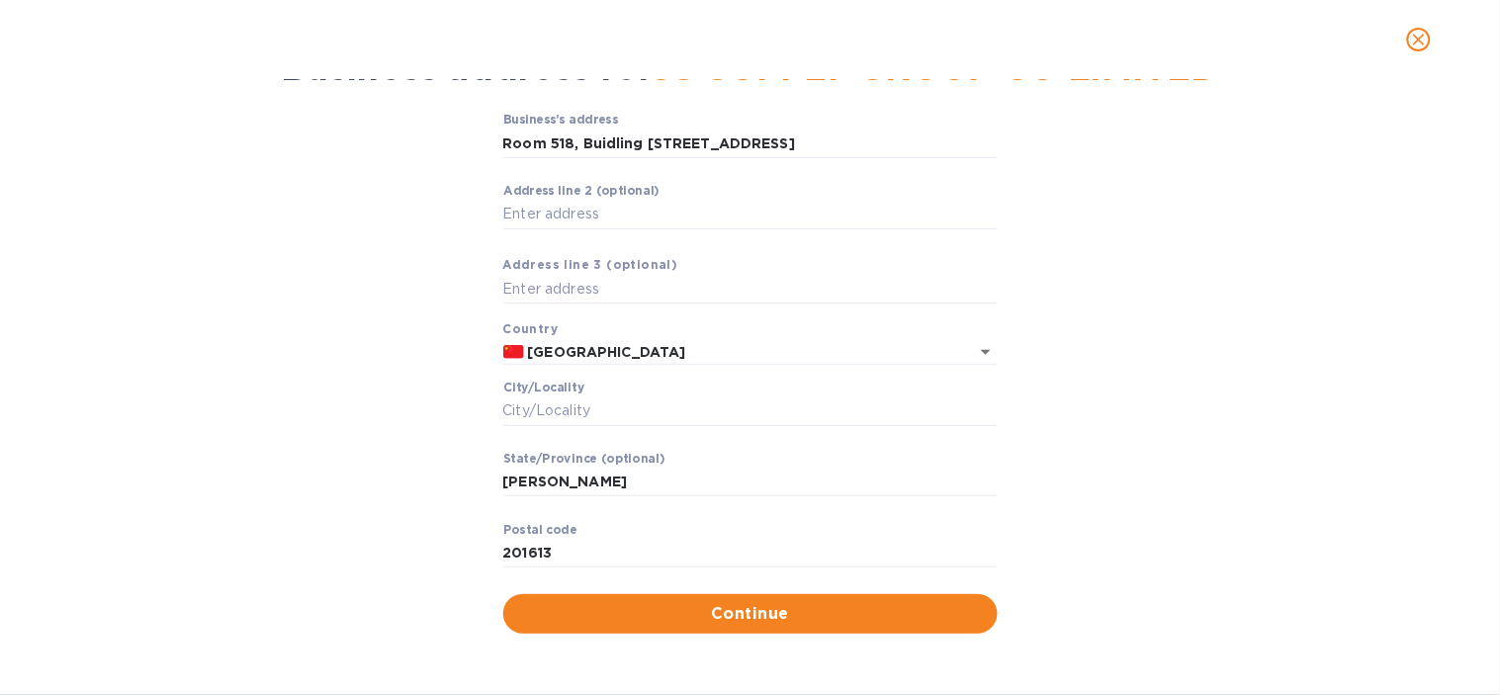
type input "518 [PERSON_NAME]"
click at [809, 405] on input "Сity/Locаlity" at bounding box center [750, 411] width 494 height 30
click at [659, 415] on input "Сity/Locаlity" at bounding box center [750, 411] width 494 height 30
paste input "[GEOGRAPHIC_DATA],"
type input "Zhongkai Road"
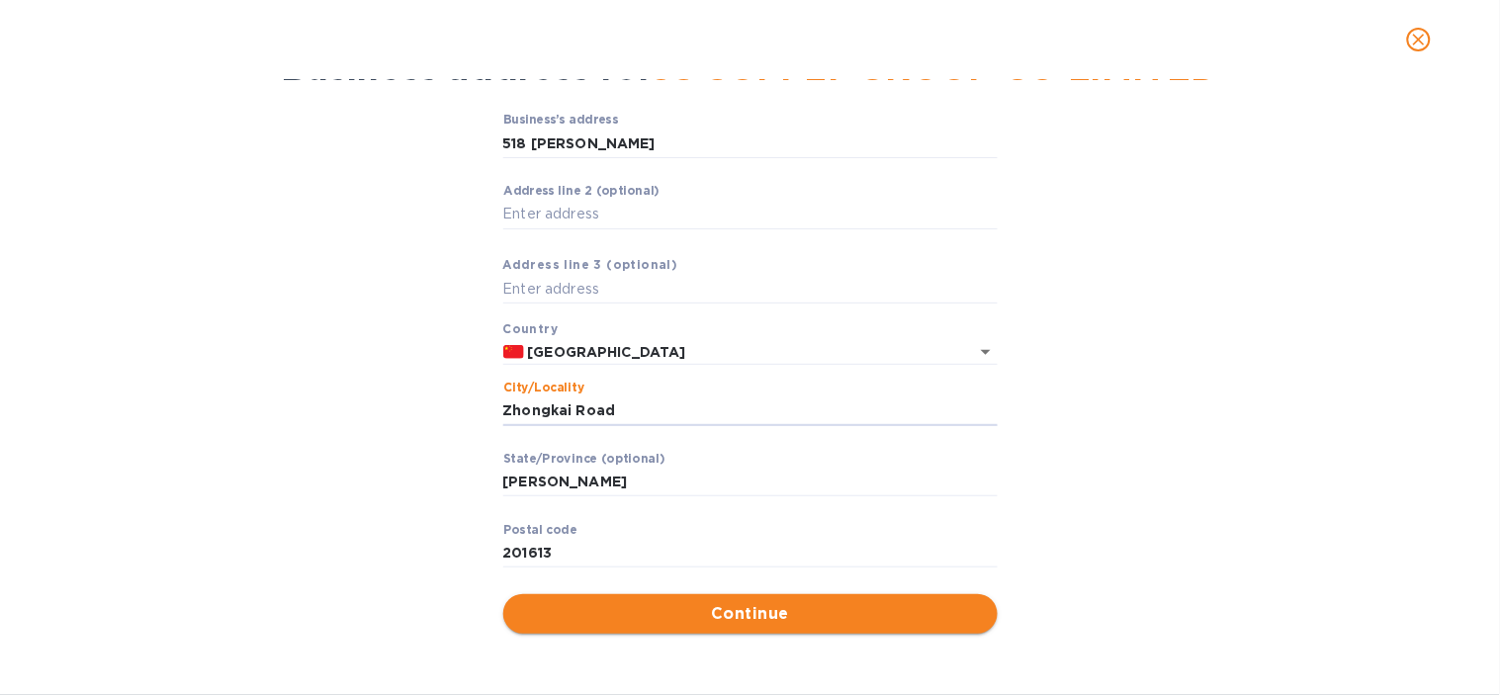
click at [670, 618] on span "Continue" at bounding box center [750, 614] width 463 height 24
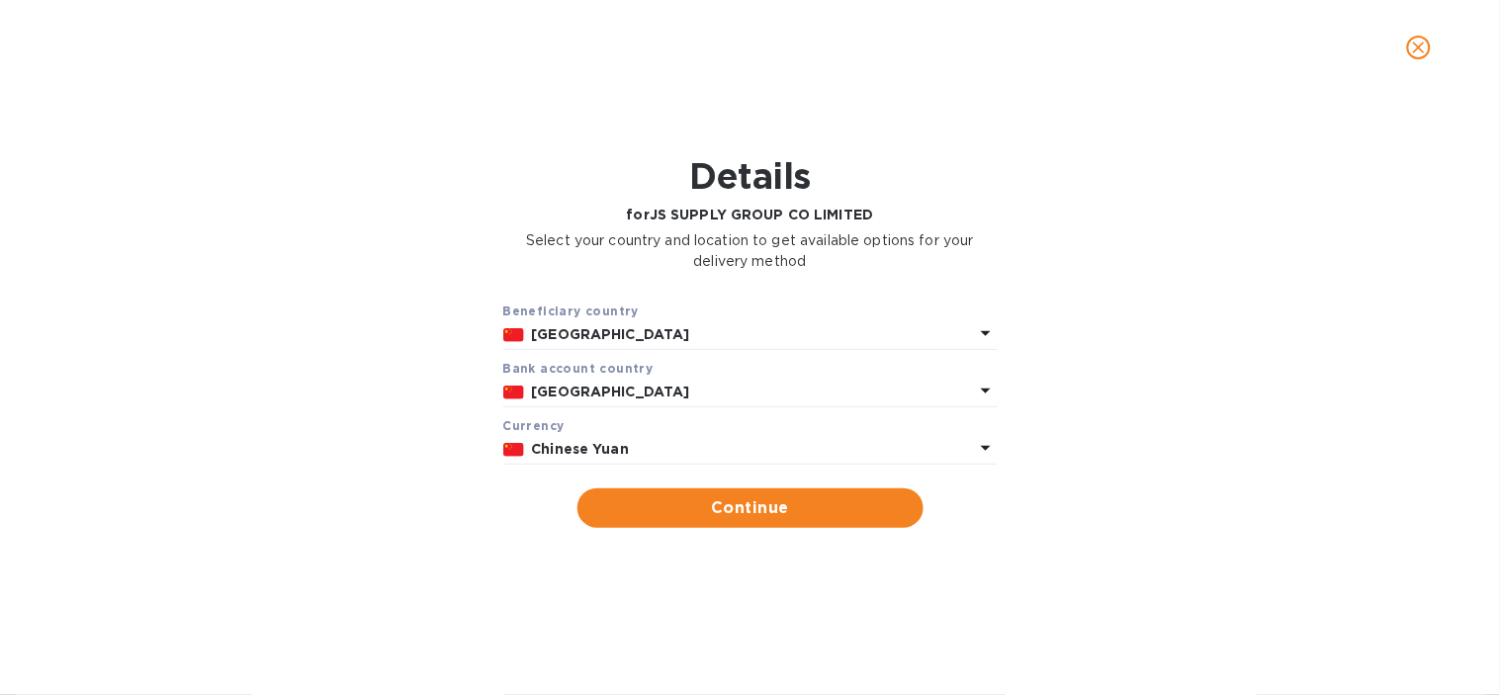
click at [637, 442] on p "Chinese Yuan" at bounding box center [753, 449] width 442 height 21
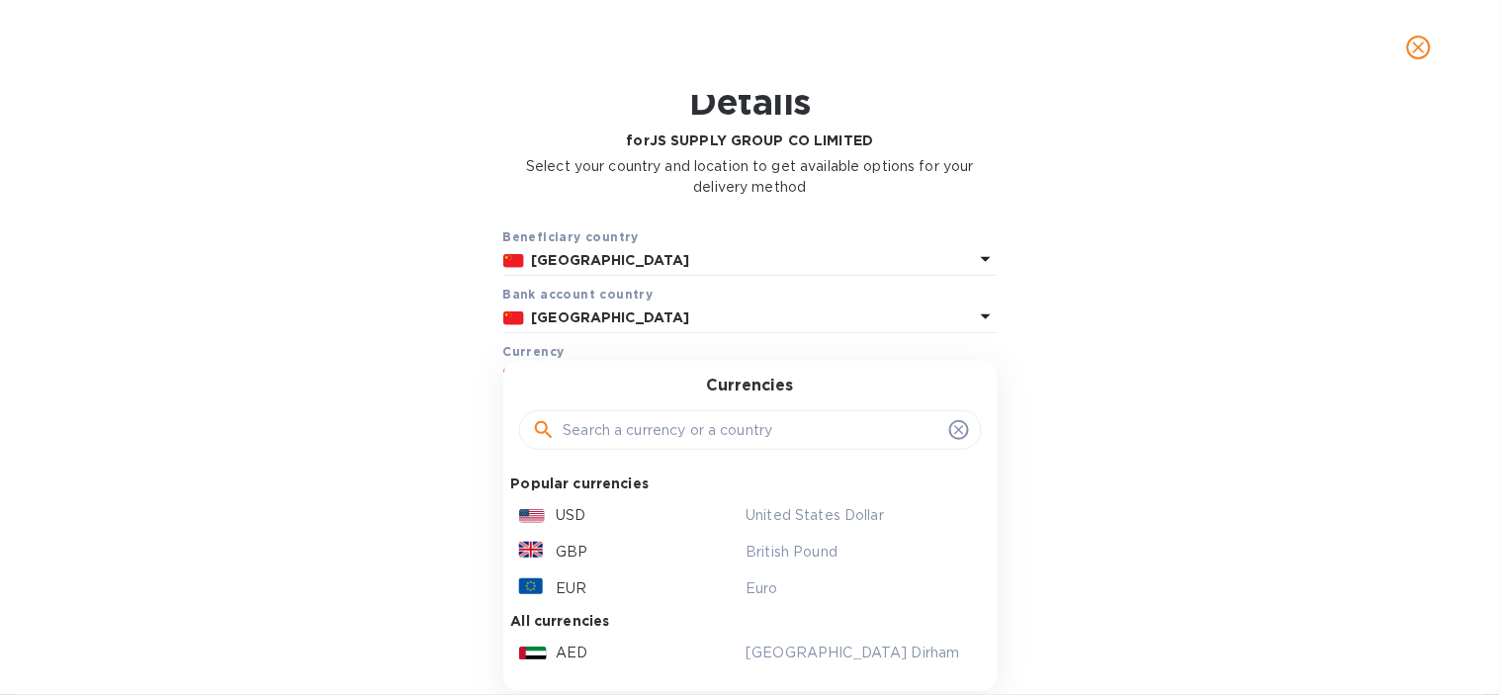
scroll to position [110, 0]
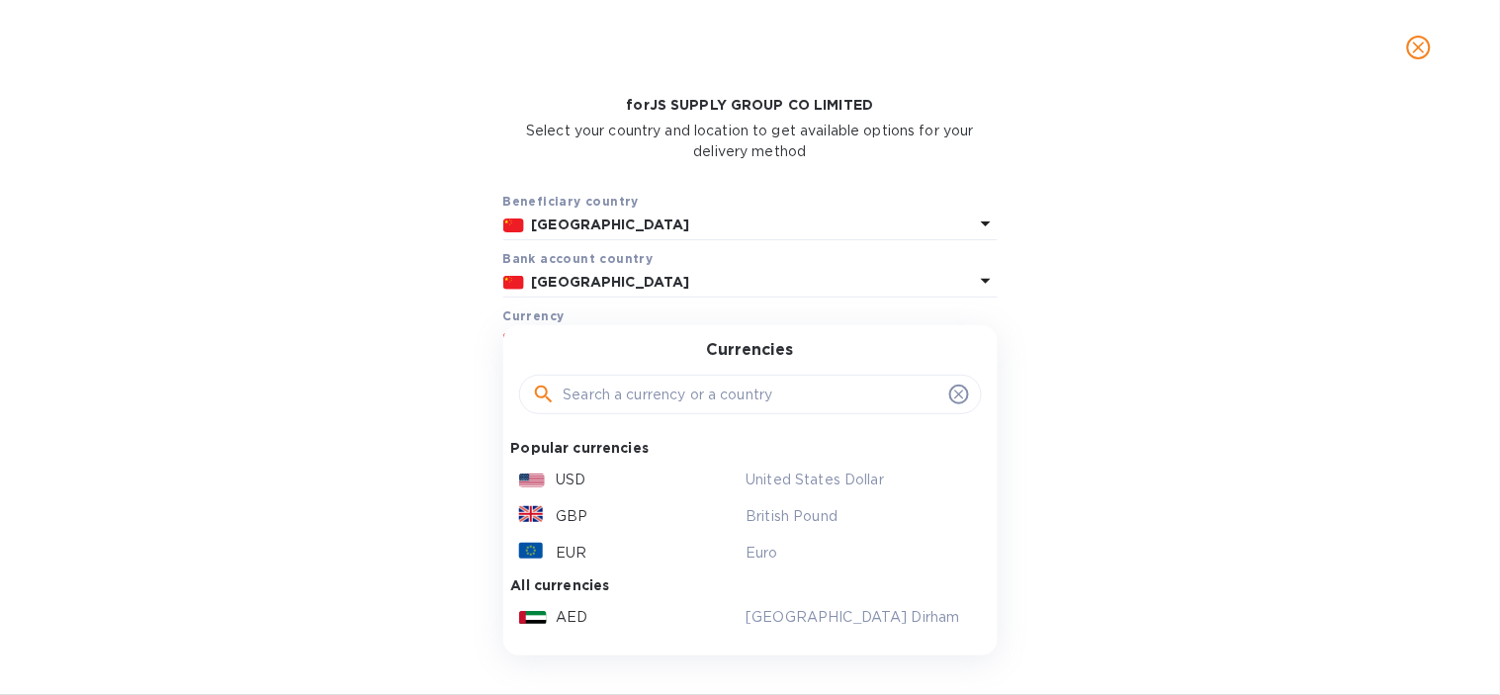
click at [540, 225] on b "[GEOGRAPHIC_DATA]" at bounding box center [611, 225] width 158 height 16
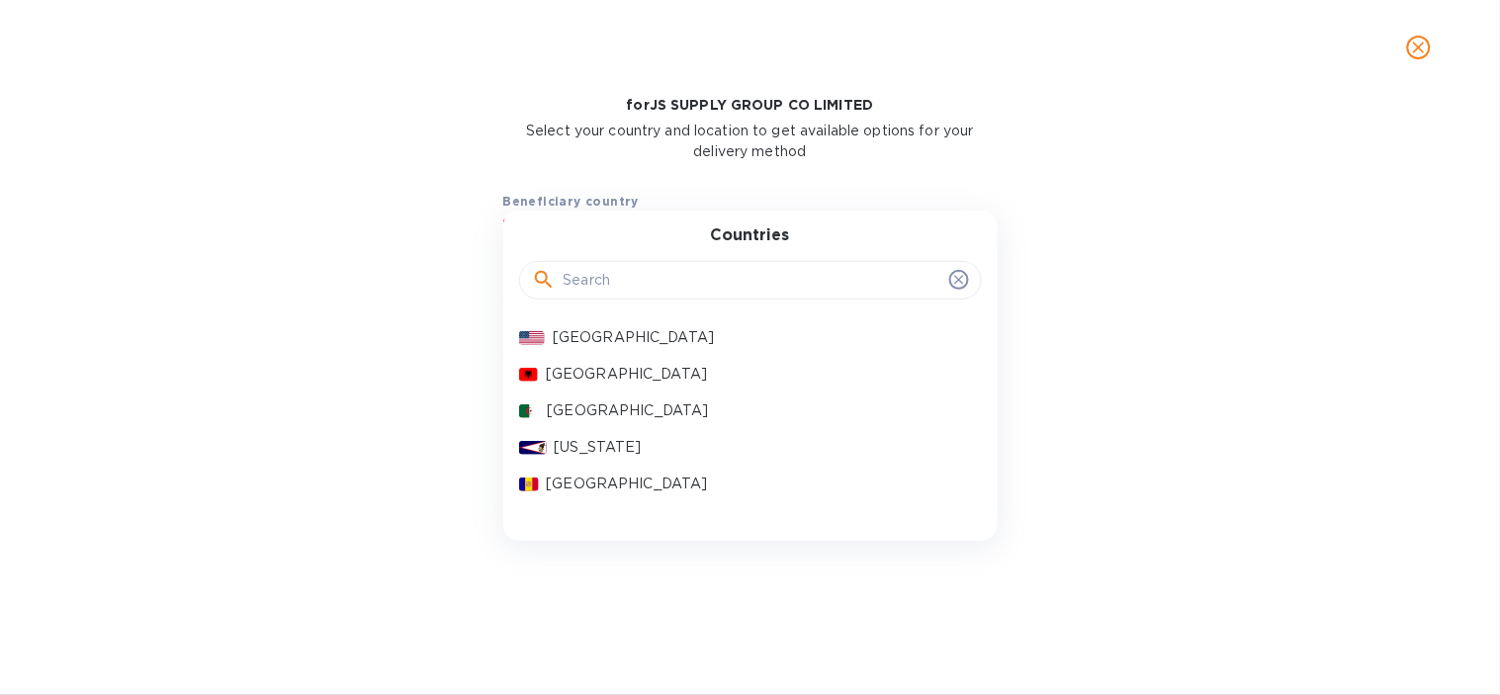
click at [576, 269] on input "text" at bounding box center [753, 281] width 378 height 30
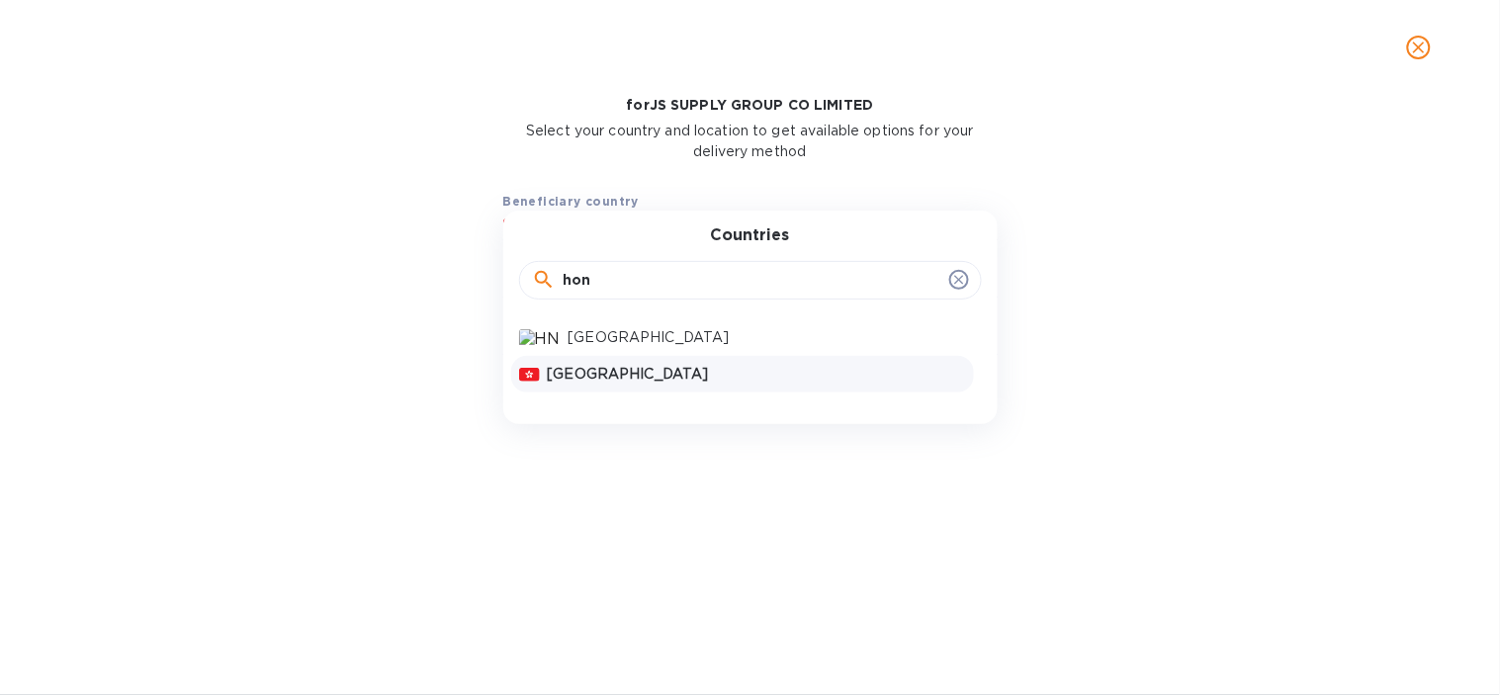
type input "hon"
click at [577, 360] on div "[GEOGRAPHIC_DATA]" at bounding box center [757, 374] width 426 height 29
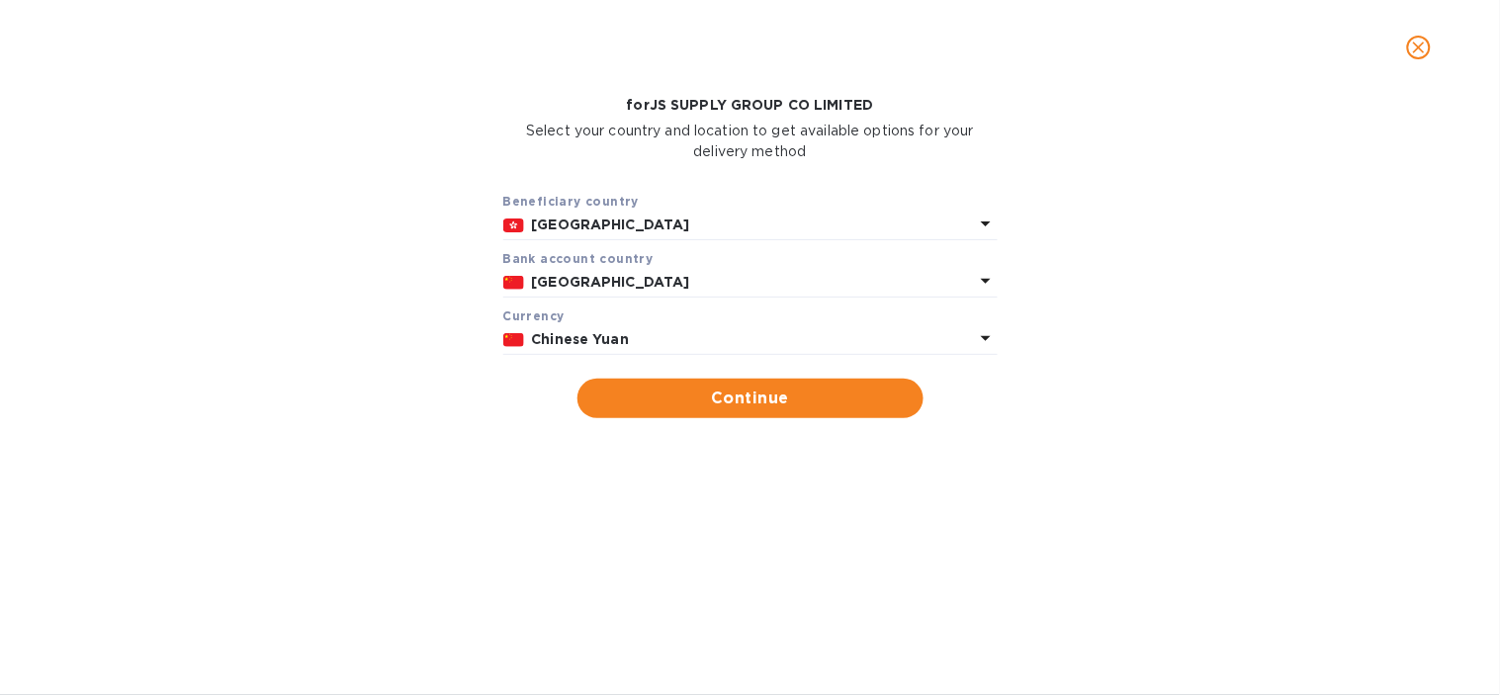
click at [611, 233] on p "[GEOGRAPHIC_DATA]" at bounding box center [753, 225] width 442 height 21
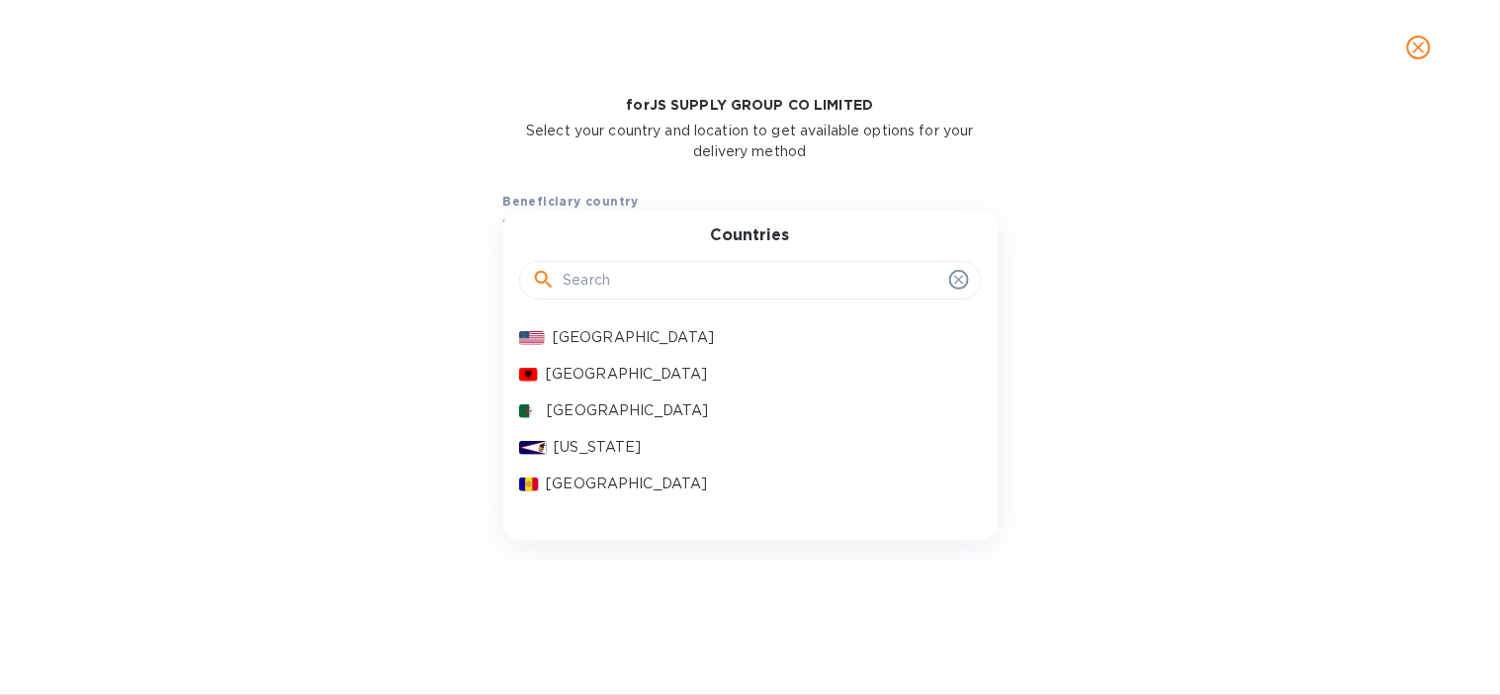
click at [680, 284] on input "text" at bounding box center [753, 281] width 378 height 30
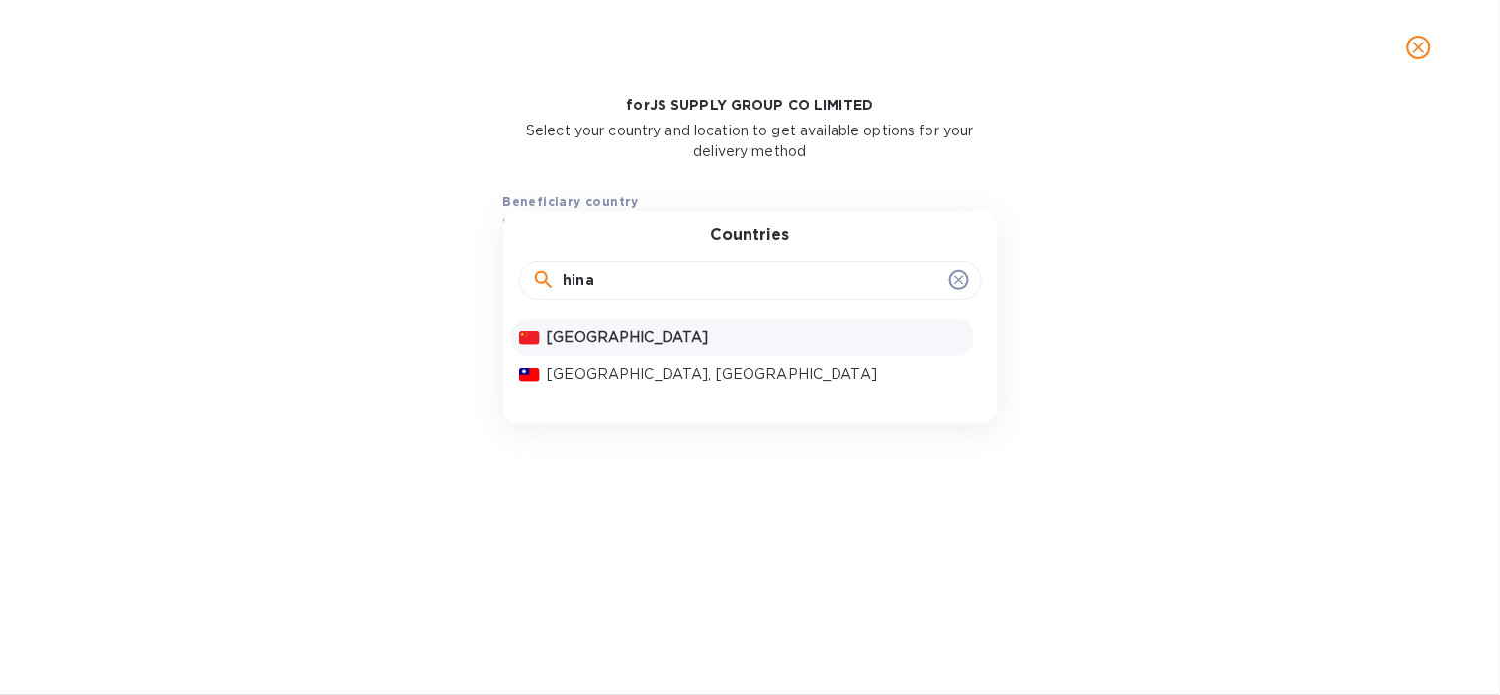
type input "hina"
click at [611, 336] on p "[GEOGRAPHIC_DATA]" at bounding box center [757, 337] width 418 height 21
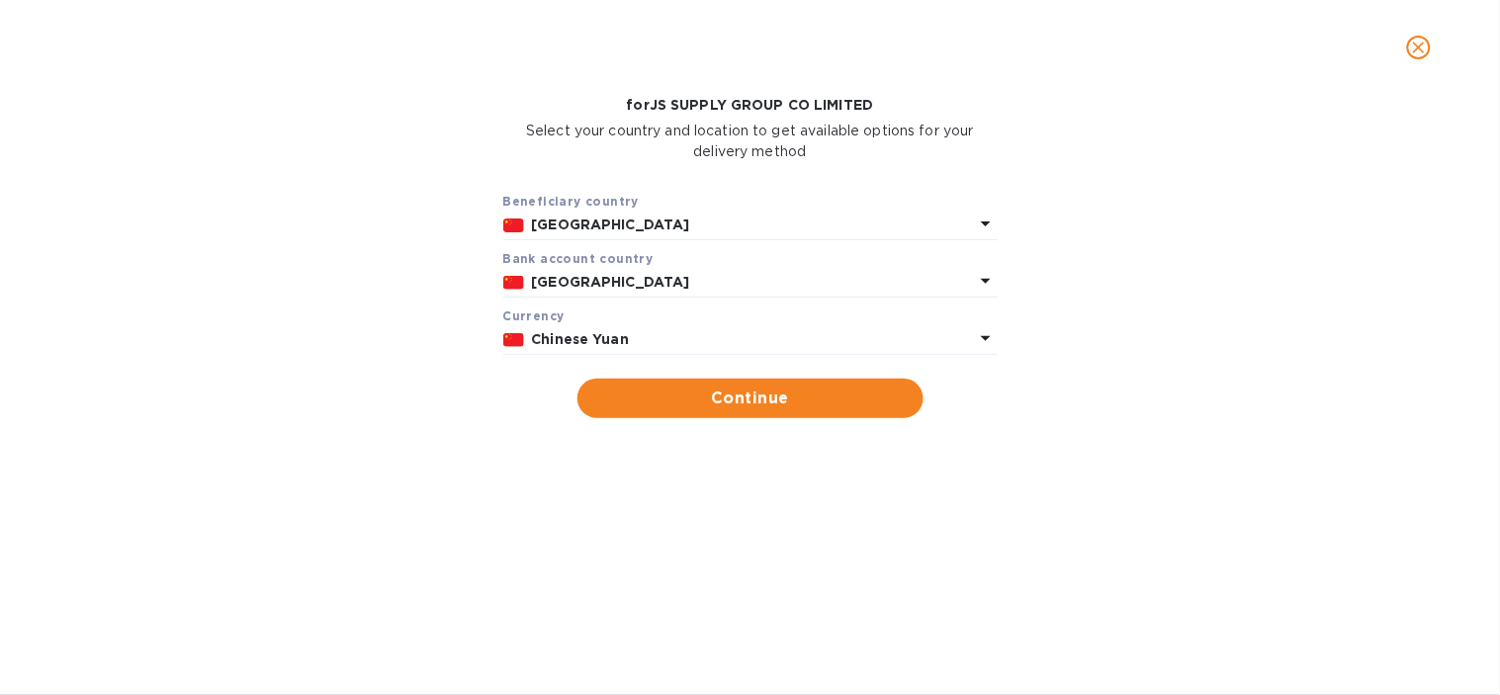
click at [566, 281] on b "[GEOGRAPHIC_DATA]" at bounding box center [611, 282] width 158 height 16
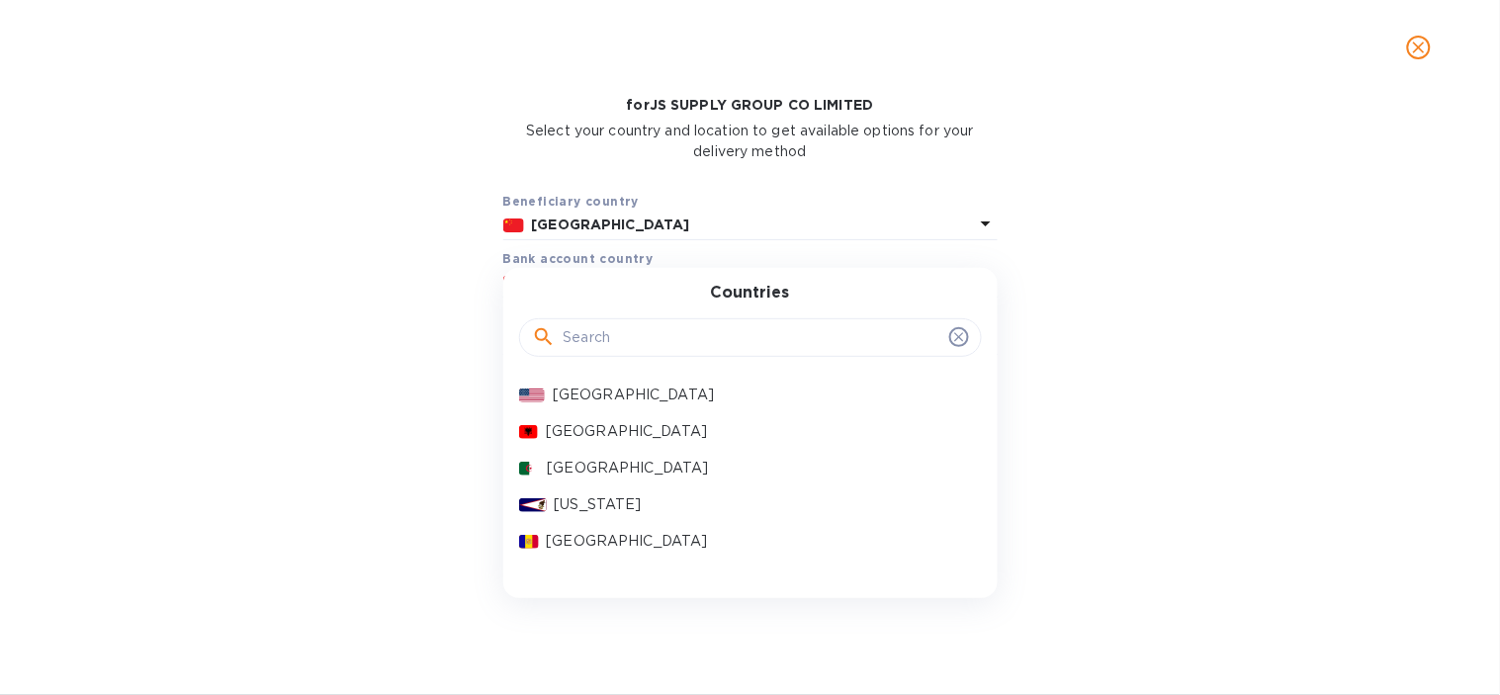
click at [569, 338] on input "text" at bounding box center [753, 338] width 378 height 30
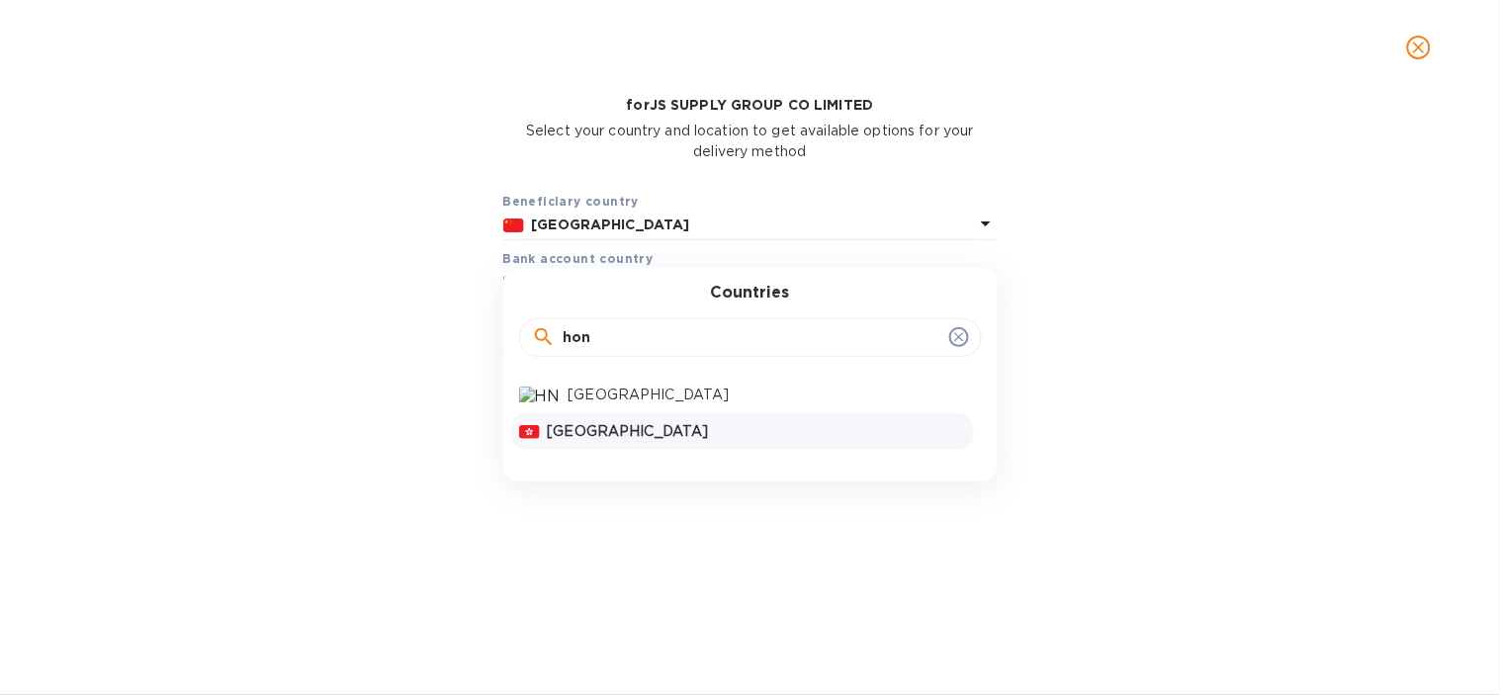
type input "hon"
click at [555, 421] on p "[GEOGRAPHIC_DATA]" at bounding box center [757, 431] width 418 height 21
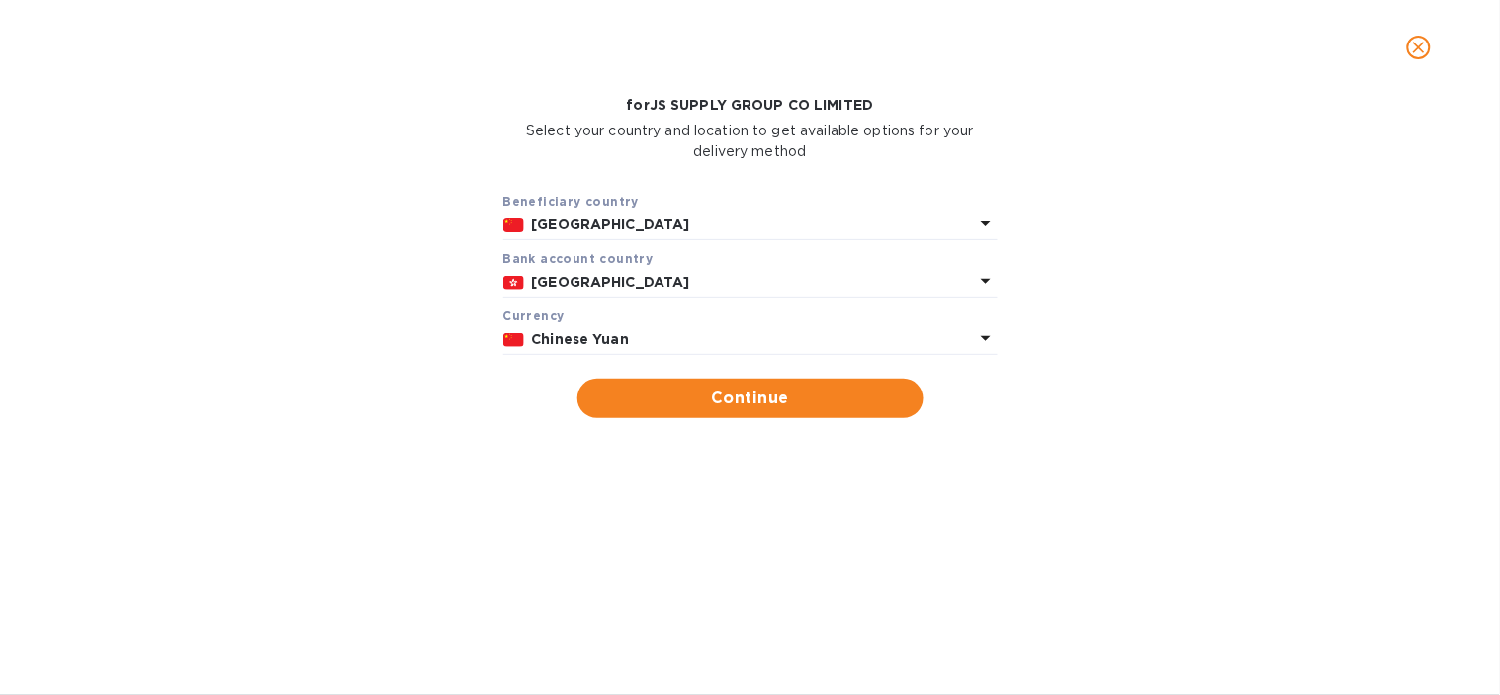
click at [634, 346] on p "Chinese Yuan" at bounding box center [753, 339] width 442 height 21
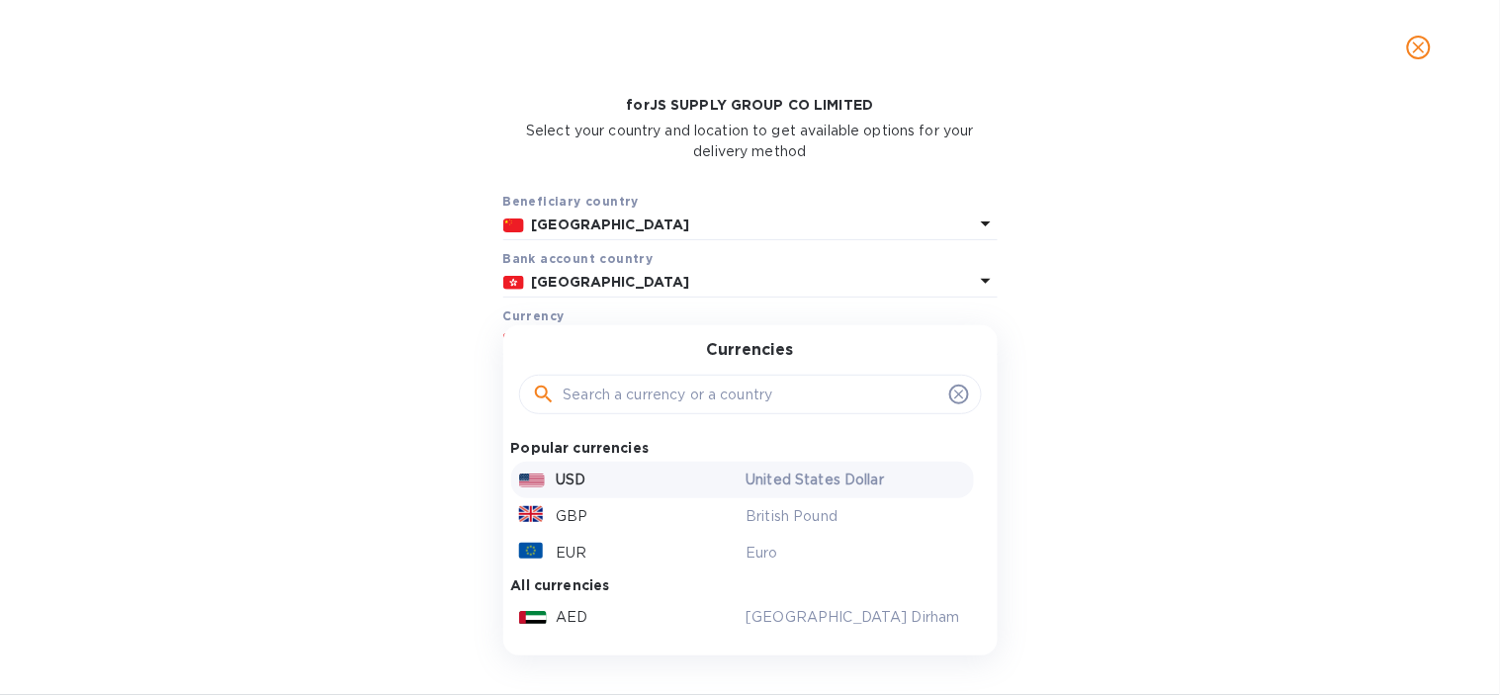
click at [596, 477] on div "USD" at bounding box center [628, 480] width 227 height 29
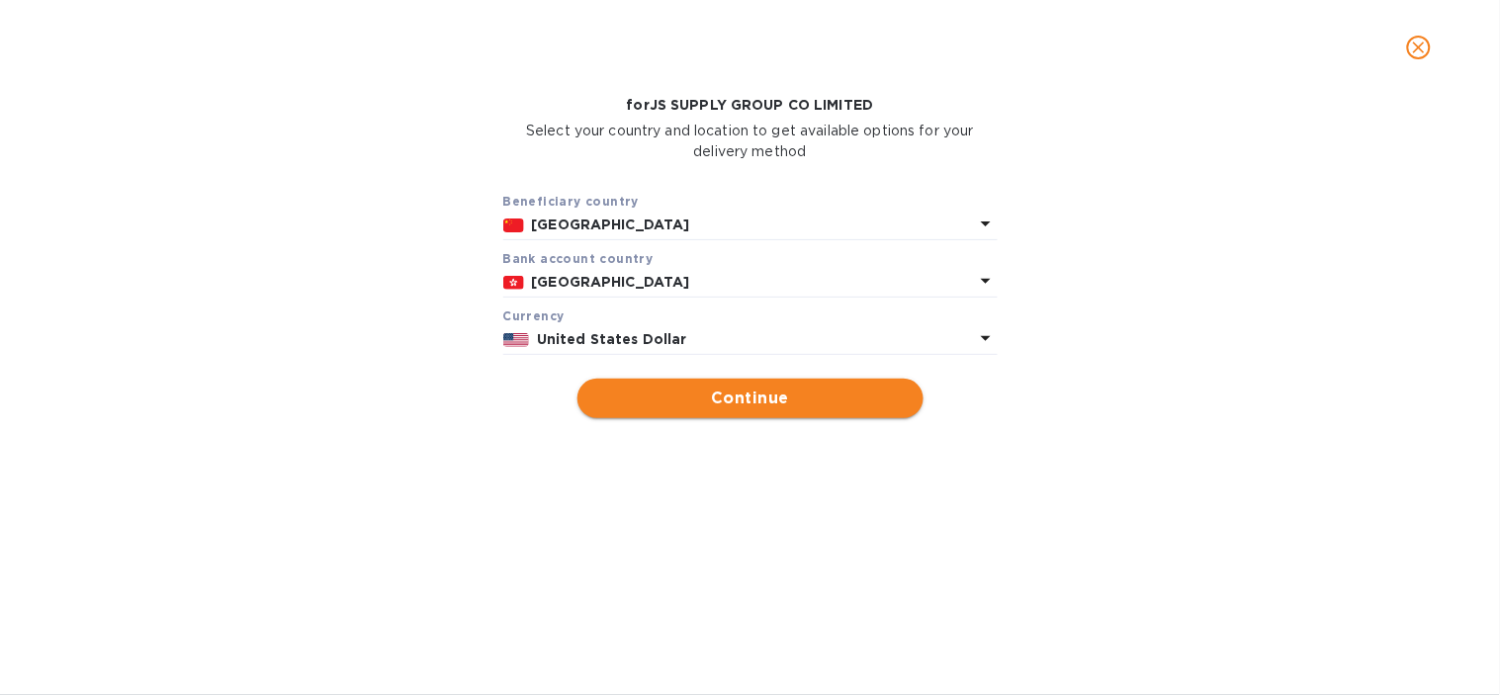
click at [744, 399] on span "Continue" at bounding box center [750, 399] width 314 height 24
type input "JS SUPPLY GROUP CO LIMITED"
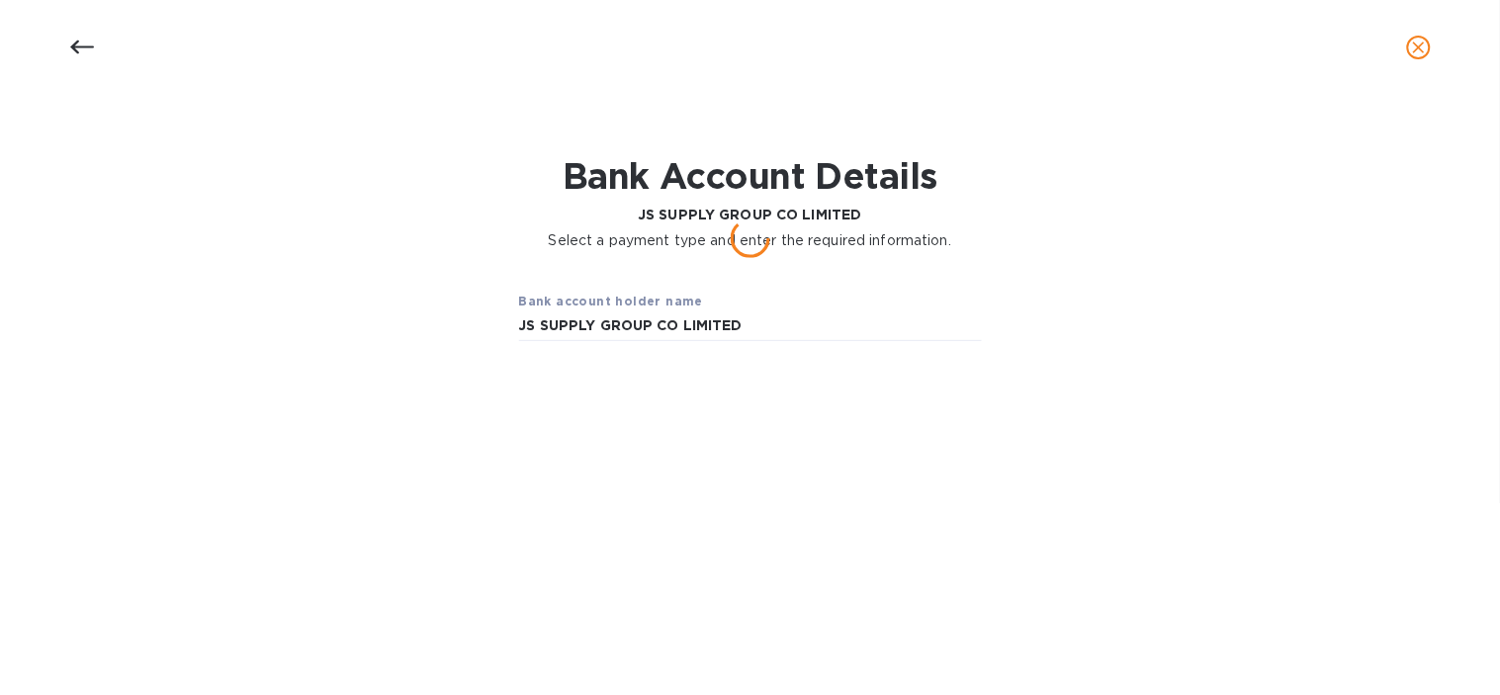
scroll to position [0, 0]
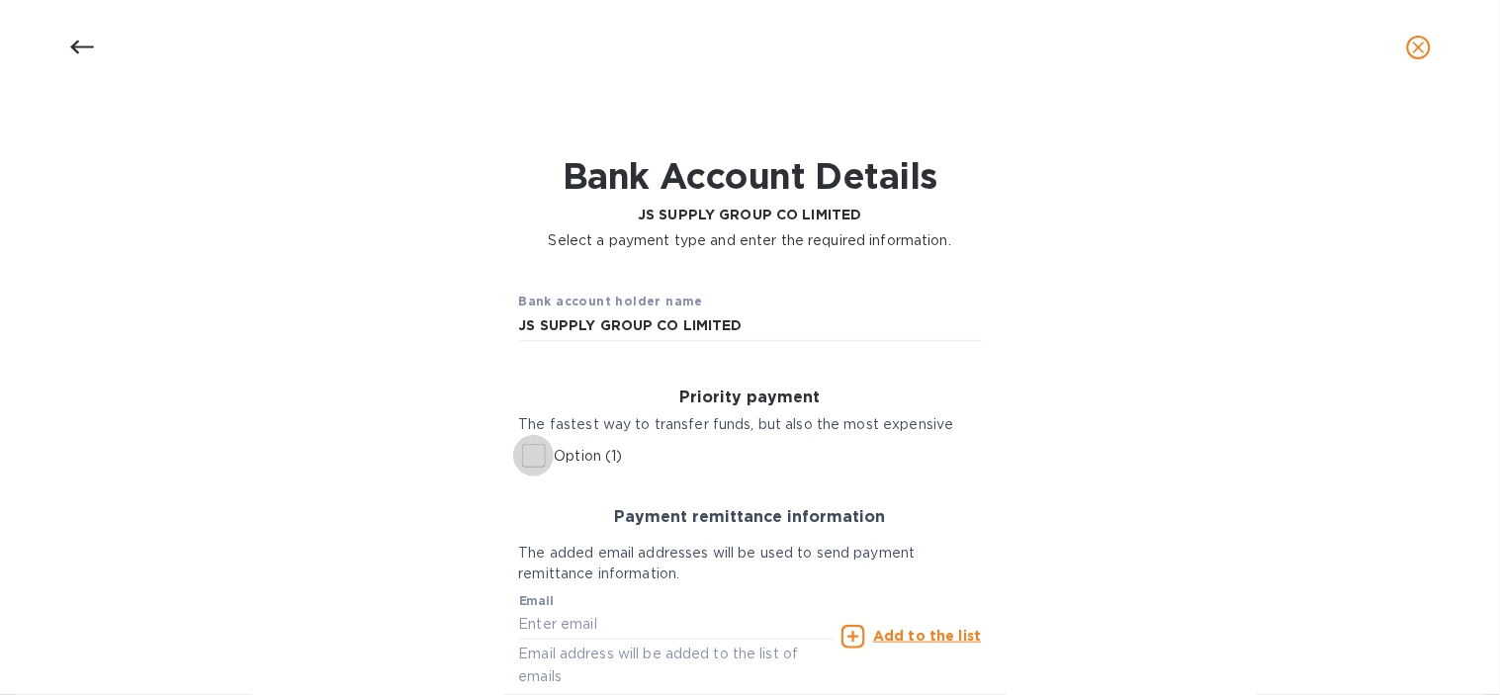
click at [520, 452] on input "Option (1)" at bounding box center [534, 456] width 42 height 42
checkbox input "true"
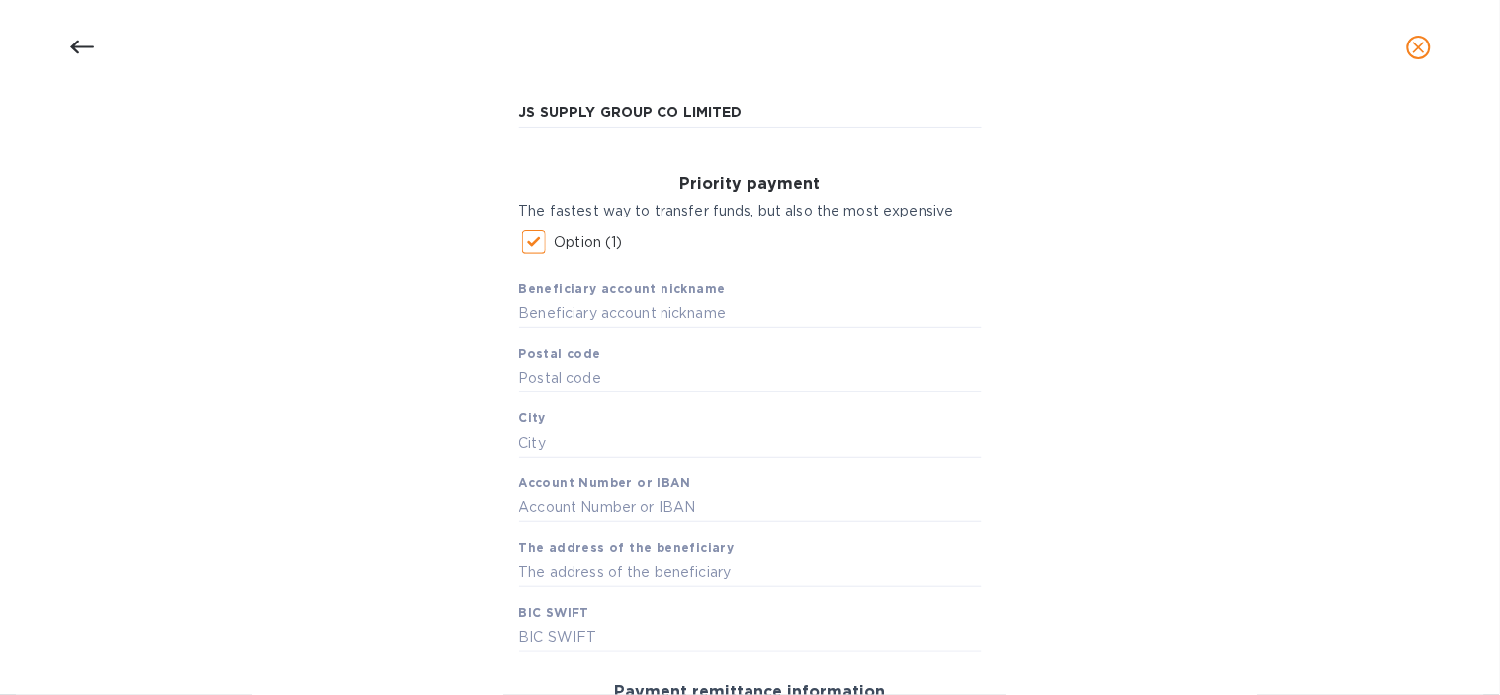
scroll to position [219, 0]
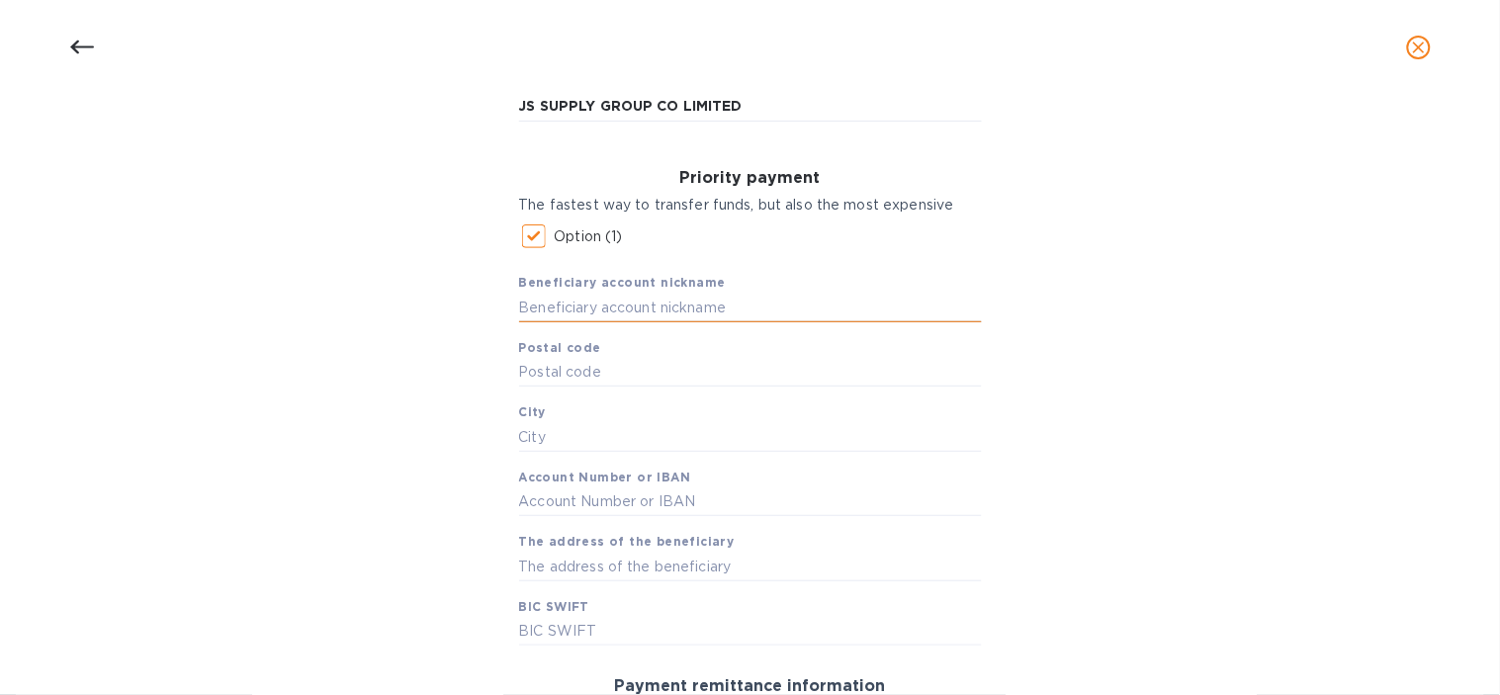
click at [659, 300] on input "text" at bounding box center [750, 308] width 463 height 30
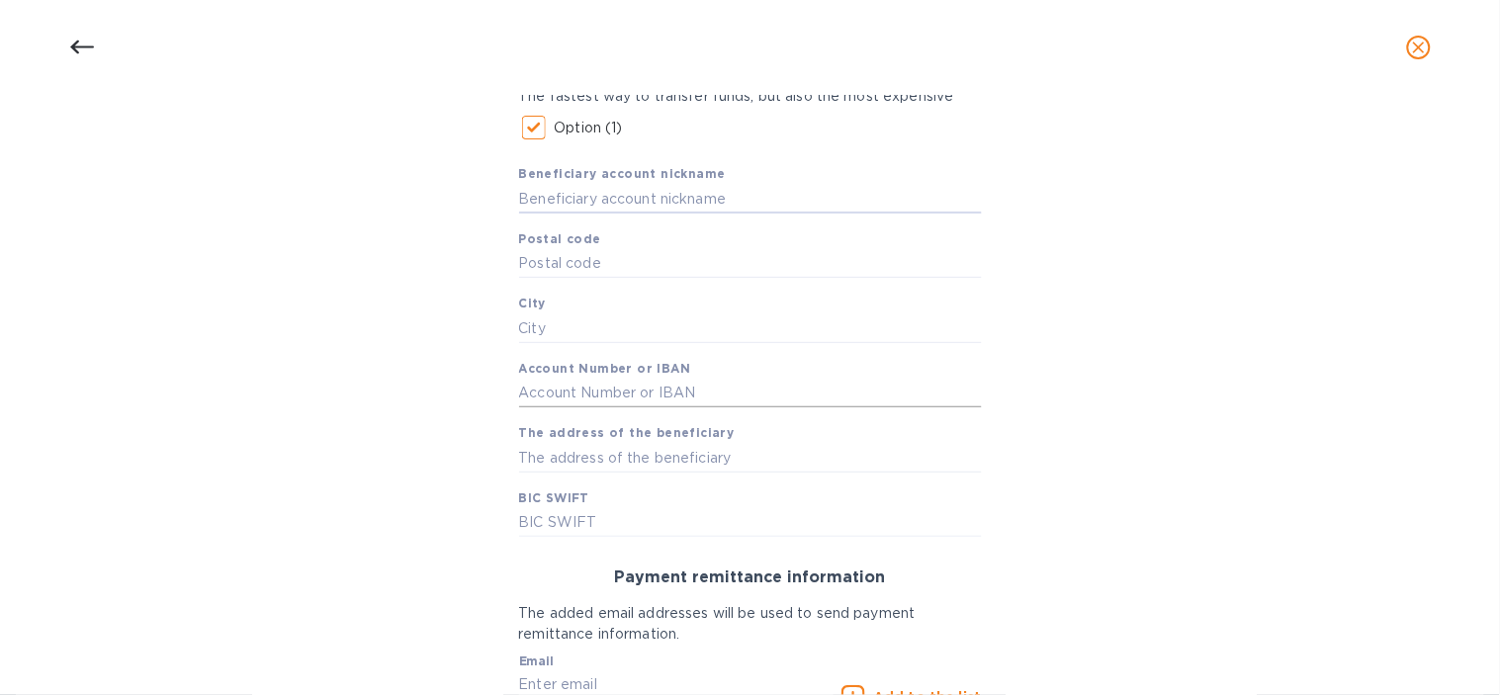
scroll to position [329, 0]
click at [604, 253] on input "text" at bounding box center [750, 263] width 463 height 30
type input "201613"
click at [605, 202] on input "text" at bounding box center [750, 198] width 463 height 30
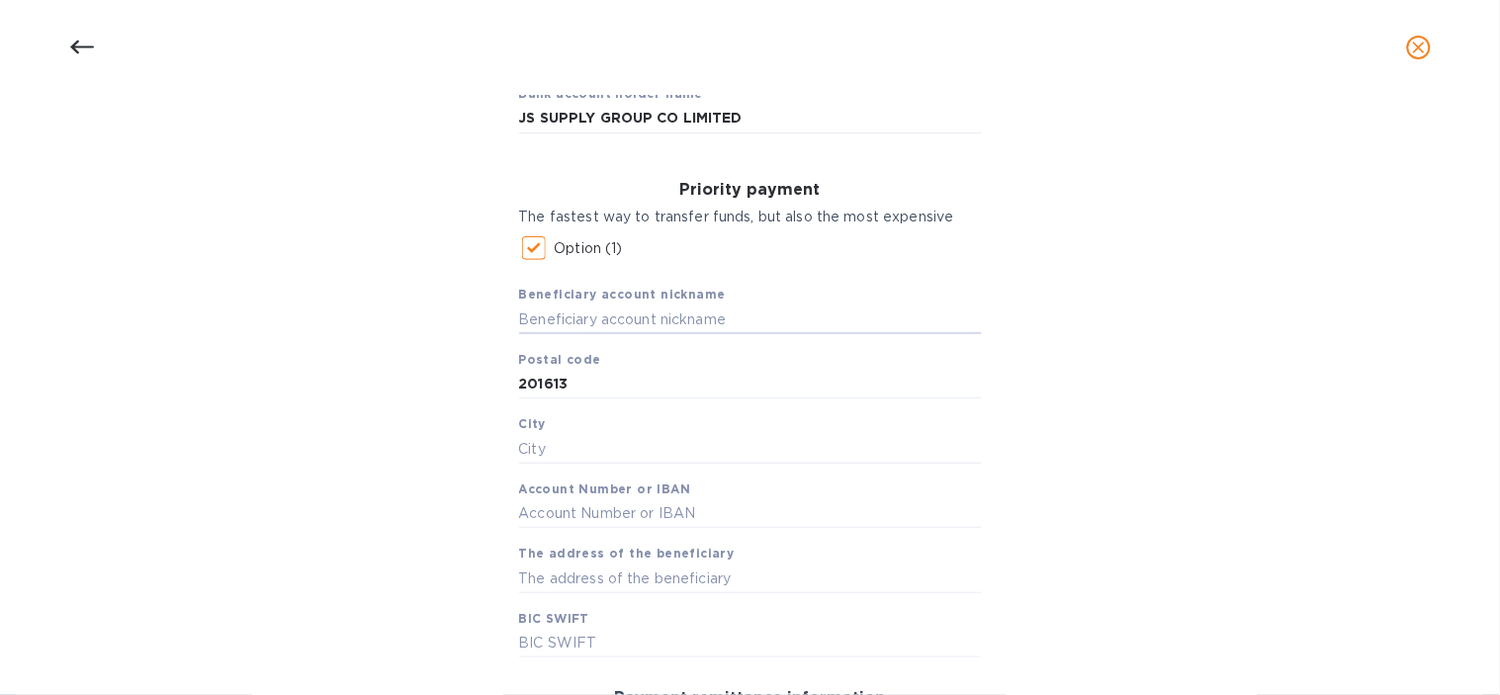
scroll to position [110, 0]
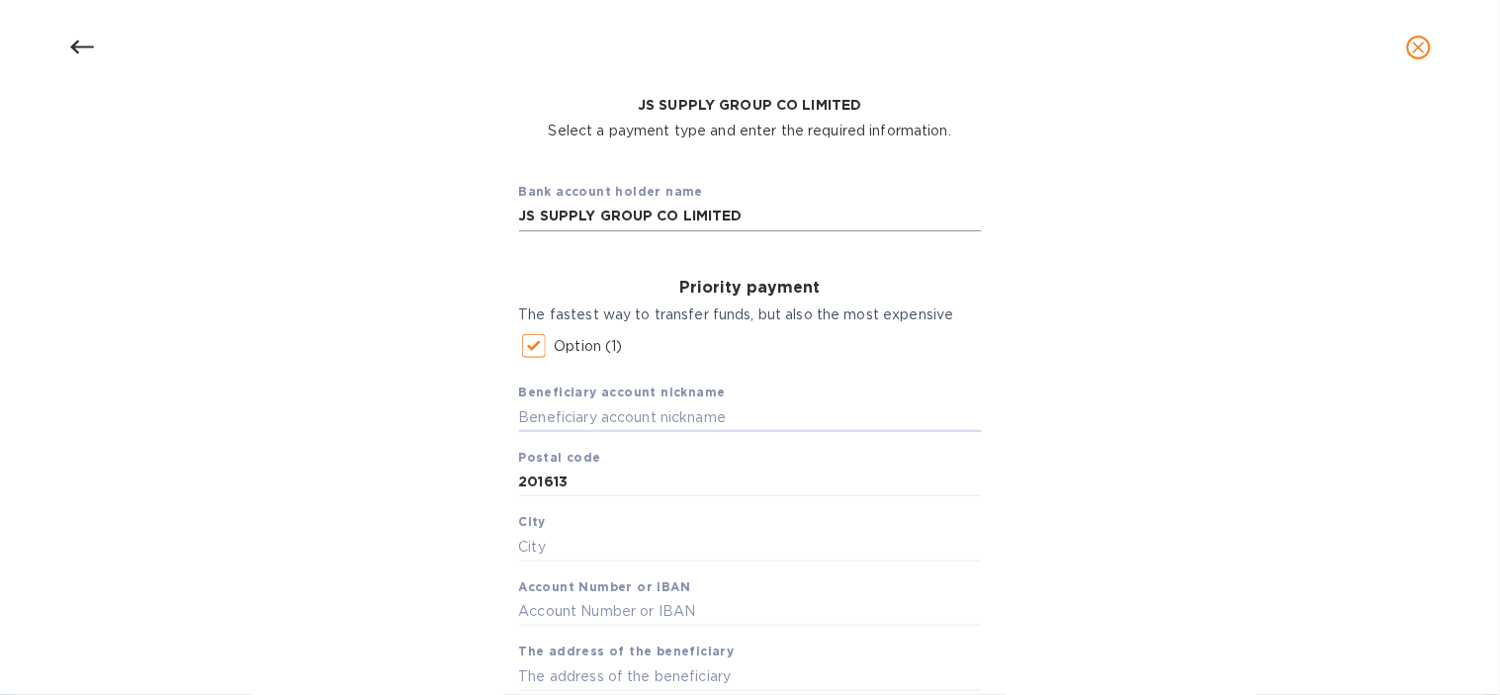
click at [738, 219] on input "JS SUPPLY GROUP CO LIMITED" at bounding box center [750, 217] width 463 height 30
click at [663, 412] on input "text" at bounding box center [750, 417] width 463 height 30
paste input "JS SUPPLY GROUP CO LIMITED"
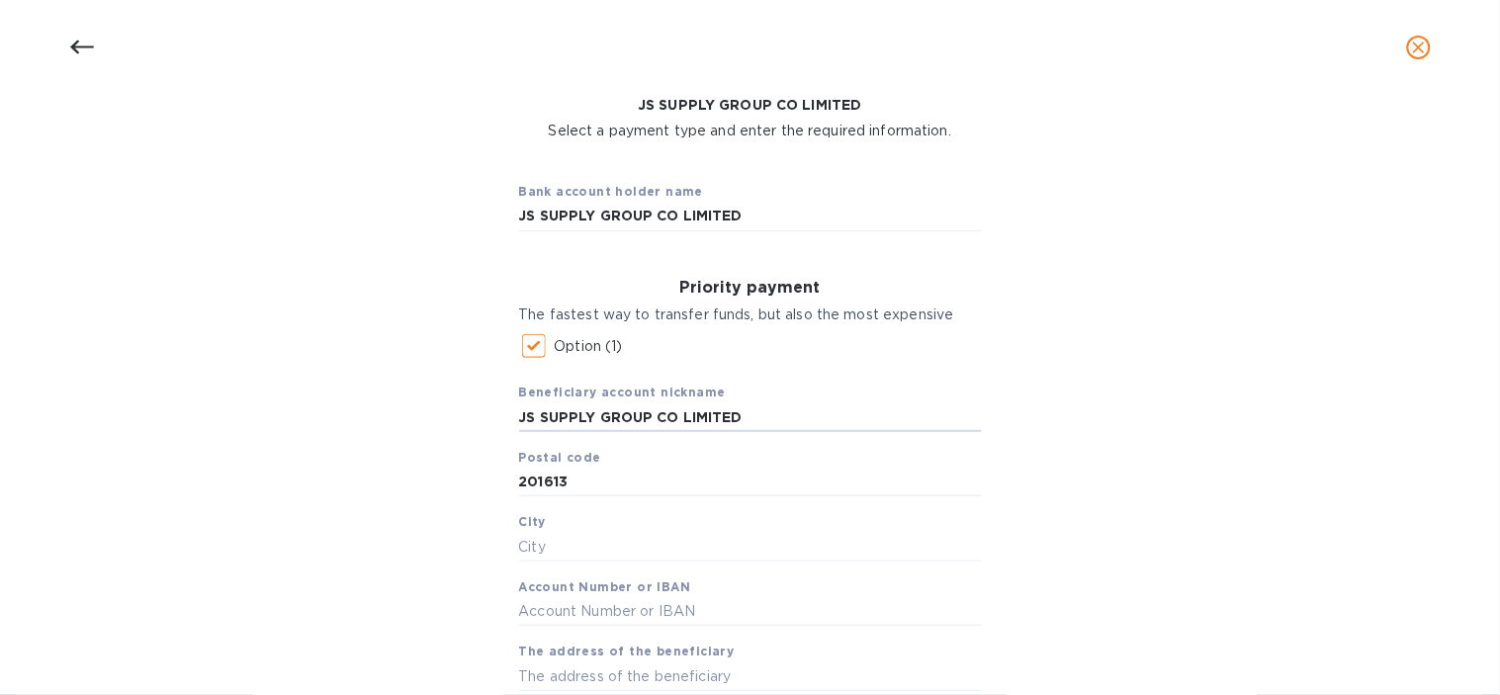
type input "JS SUPPLY GROUP CO LIMITED"
click at [437, 405] on div "Bank account holder name JS SUPPLY GROUP CO LIMITED Priority payment The fastes…" at bounding box center [750, 619] width 1448 height 933
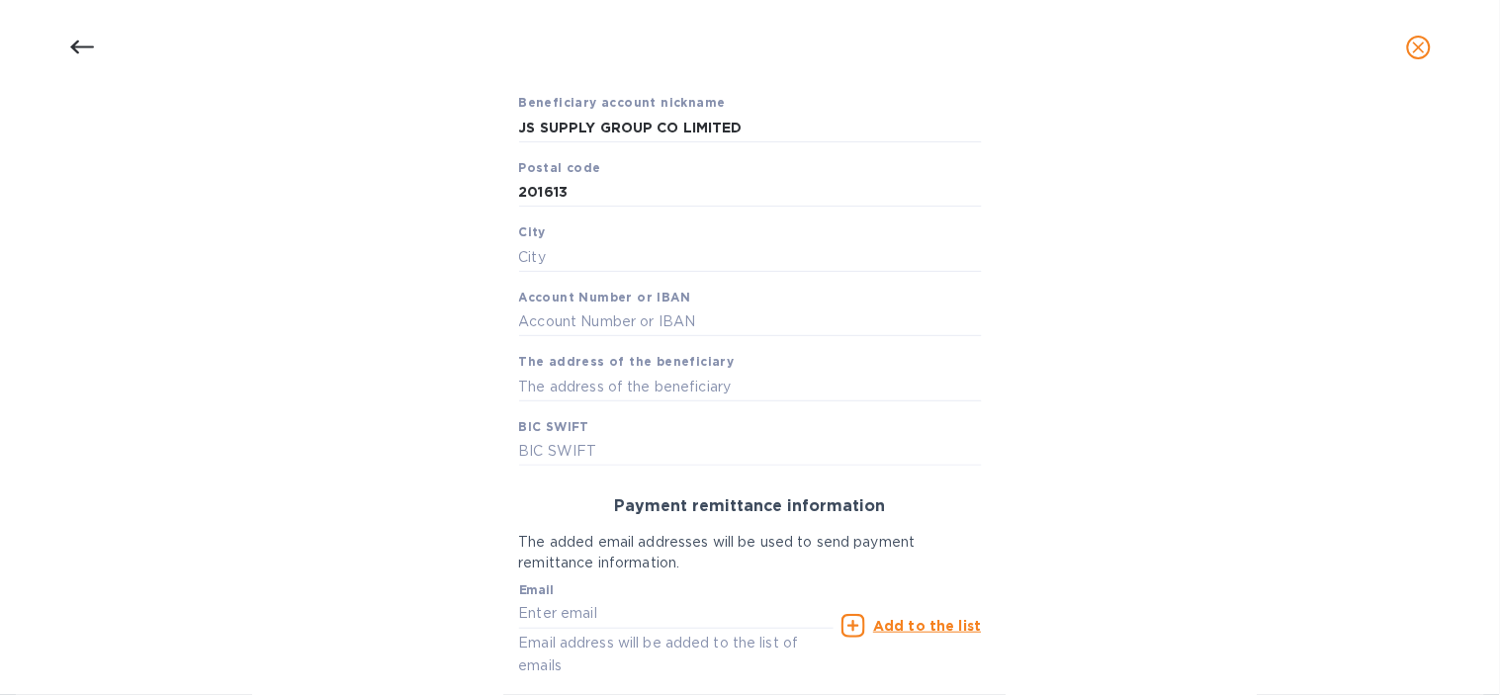
scroll to position [439, 0]
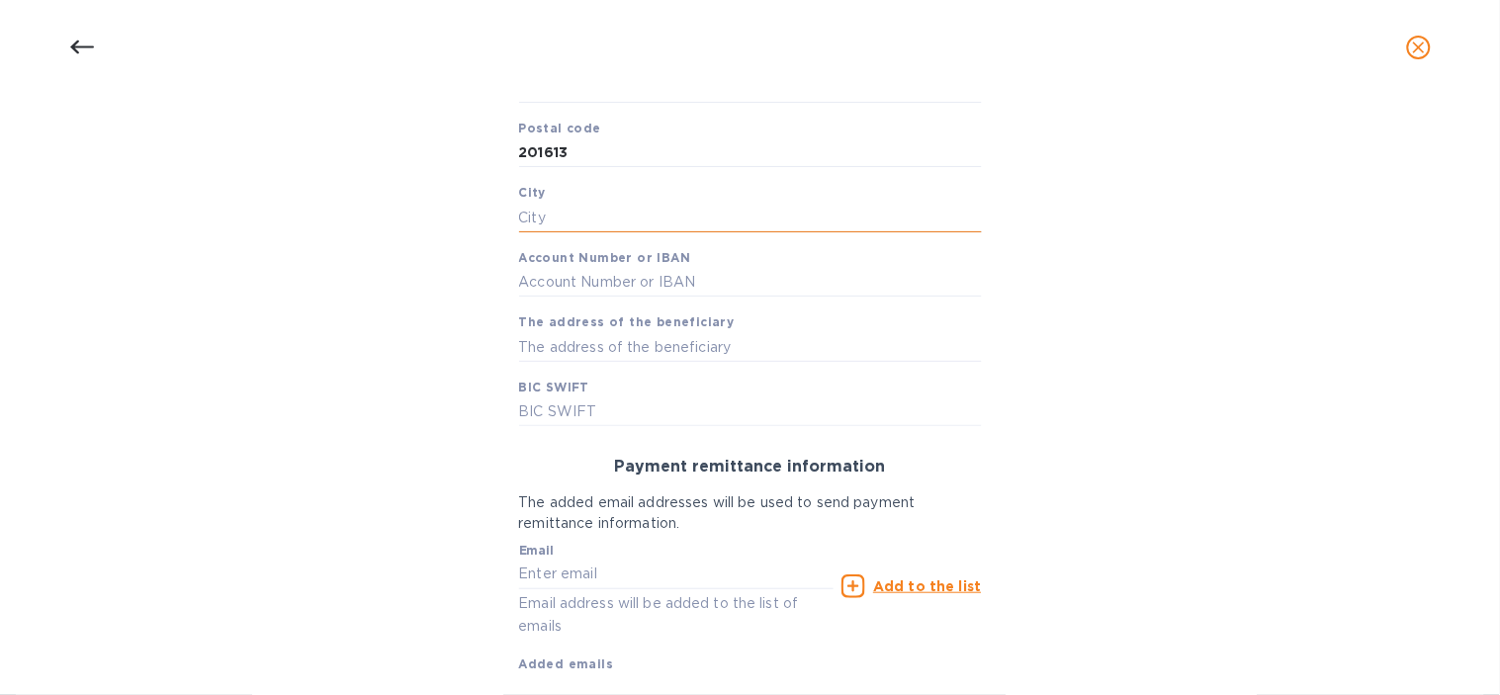
drag, startPoint x: 574, startPoint y: 219, endPoint x: 554, endPoint y: 219, distance: 20.8
click at [574, 219] on input "text" at bounding box center [750, 218] width 463 height 30
click at [657, 227] on input "text" at bounding box center [750, 218] width 463 height 30
paste input "SongJiang"
click at [429, 343] on div "Bank account holder name JS SUPPLY GROUP CO LIMITED Priority payment The fastes…" at bounding box center [750, 290] width 1448 height 933
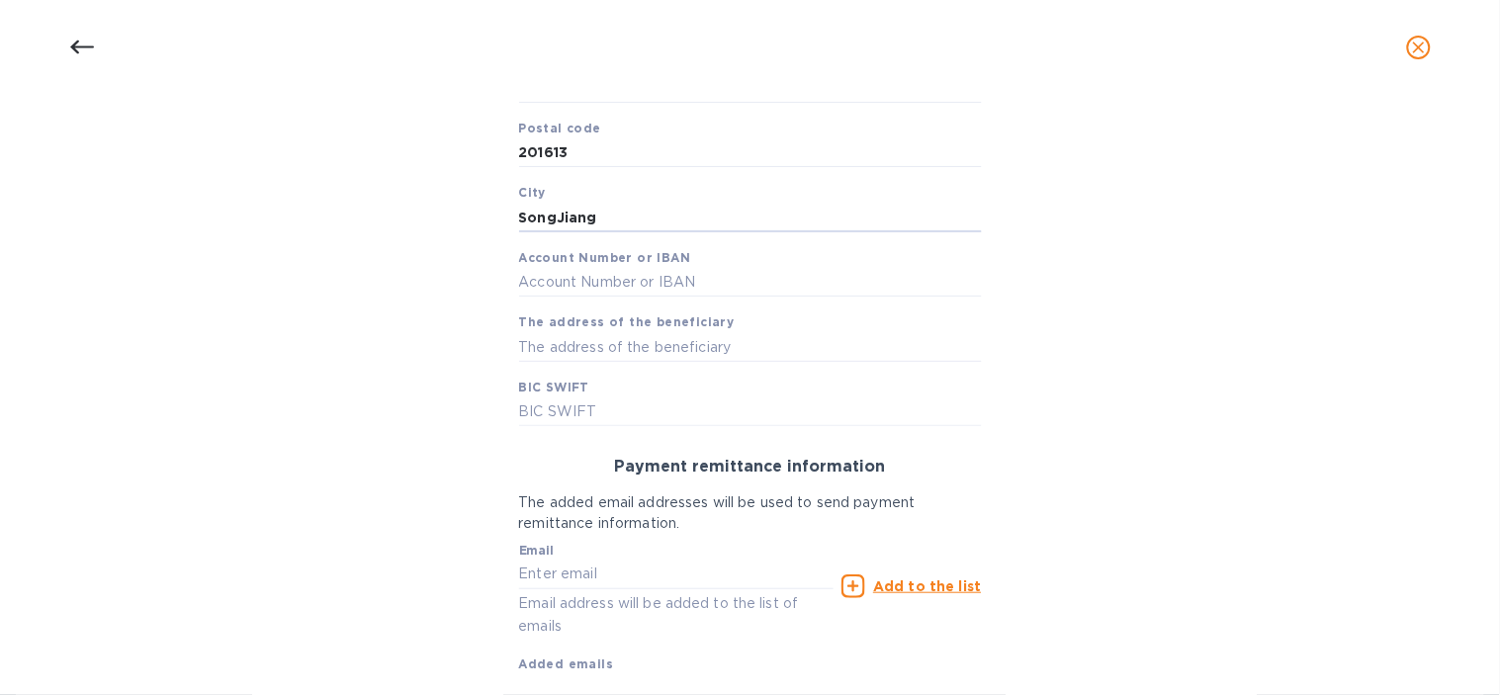
paste input "[STREET_ADDRESS],"
drag, startPoint x: 596, startPoint y: 205, endPoint x: 374, endPoint y: 222, distance: 223.2
click at [374, 222] on div "Bank account holder name JS SUPPLY GROUP CO LIMITED Priority payment The fastes…" at bounding box center [750, 290] width 1448 height 933
drag, startPoint x: 555, startPoint y: 216, endPoint x: 447, endPoint y: 252, distance: 113.8
click at [447, 252] on div "Bank account holder name JS SUPPLY GROUP CO LIMITED Priority payment The fastes…" at bounding box center [750, 290] width 1448 height 933
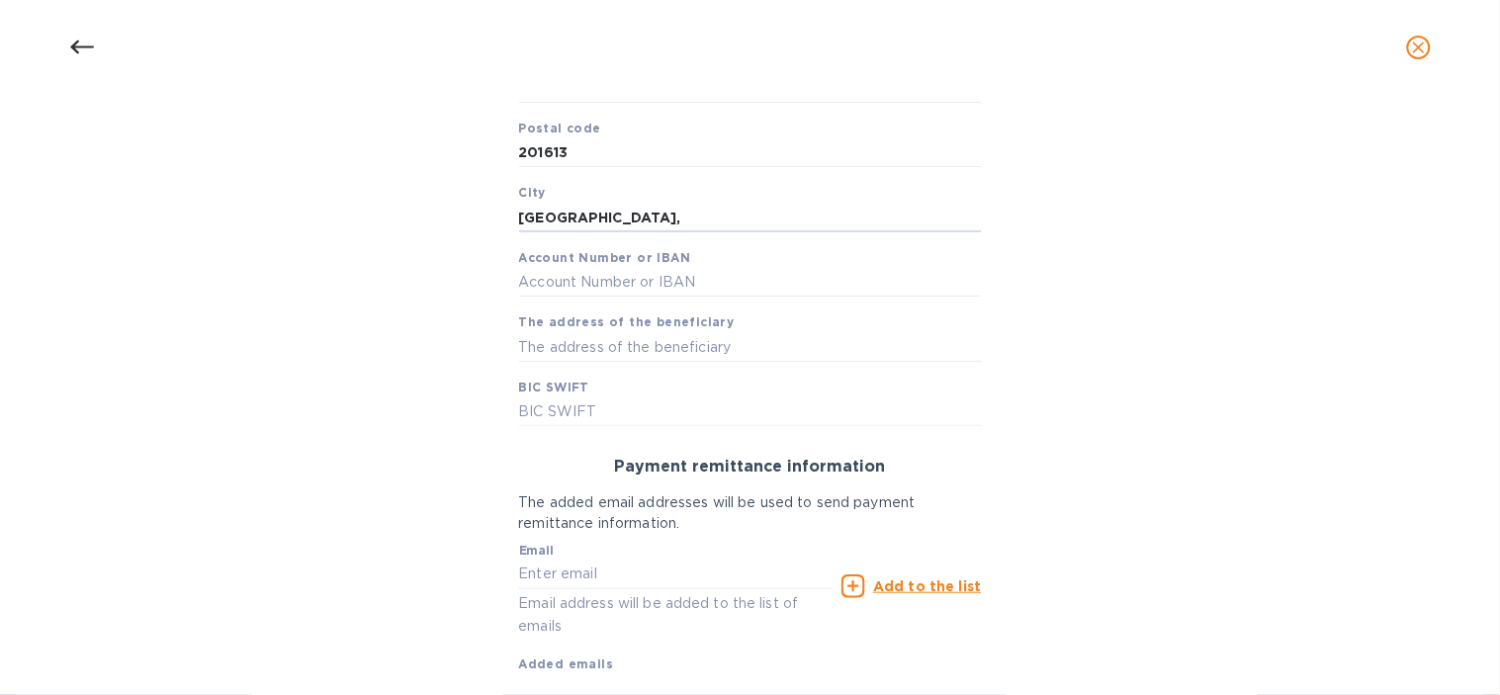
type input "[GEOGRAPHIC_DATA],"
click at [560, 304] on div "Beneficiary account nickname JS SUPPLY GROUP CO LIMITED Postal code [GEOGRAPHIC…" at bounding box center [750, 232] width 463 height 389
click at [550, 289] on input "text" at bounding box center [750, 283] width 463 height 30
paste input "250 390 92571484"
click at [552, 277] on input "250 390 92571484" at bounding box center [750, 283] width 463 height 30
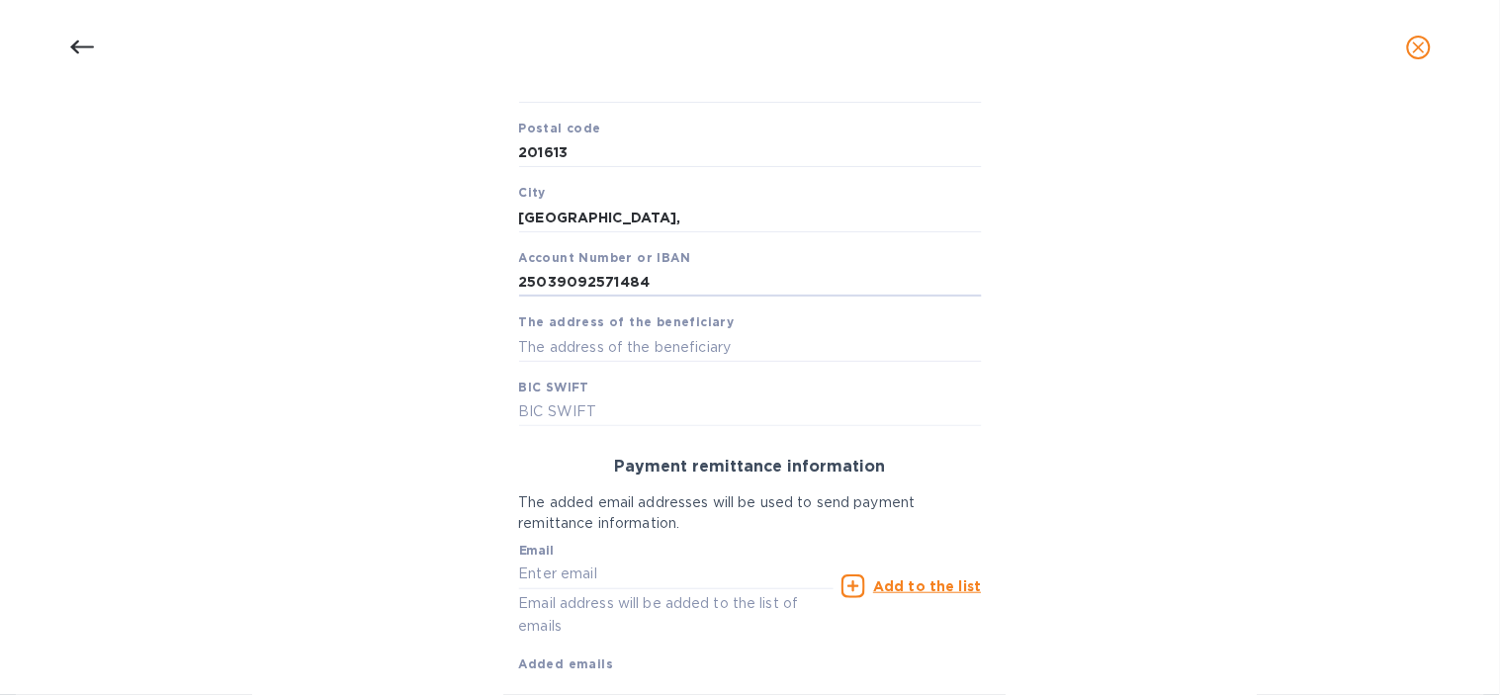
type input "25039092571484"
click at [665, 347] on input "text" at bounding box center [750, 347] width 463 height 30
click at [664, 396] on div "Beneficiary account nickname JS SUPPLY GROUP CO LIMITED Postal code [GEOGRAPHIC…" at bounding box center [750, 232] width 463 height 389
click at [677, 352] on input "text" at bounding box center [750, 347] width 463 height 30
paste input "Room 518, Buidling [STREET_ADDRESS][GEOGRAPHIC_DATA][PERSON_NAME] Interiors [GE…"
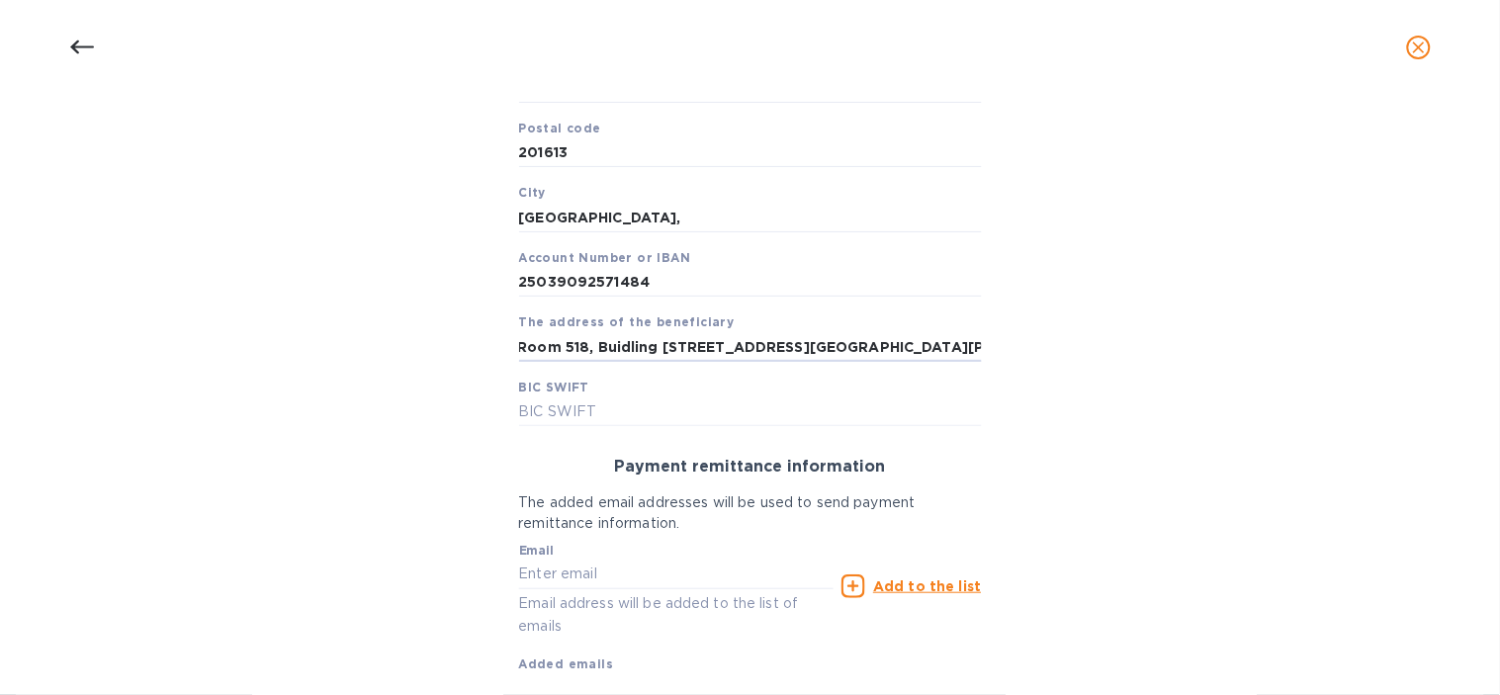
scroll to position [0, 0]
drag, startPoint x: 754, startPoint y: 347, endPoint x: 895, endPoint y: 330, distance: 141.4
click at [895, 330] on div "Beneficiary account nickname JS SUPPLY GROUP CO LIMITED Postal code [GEOGRAPHIC…" at bounding box center [750, 232] width 463 height 389
type input "Room 518, Buidling [STREET_ADDRESS]"
click at [1080, 390] on div "Bank account holder name JS SUPPLY GROUP CO LIMITED Priority payment The fastes…" at bounding box center [750, 290] width 1448 height 933
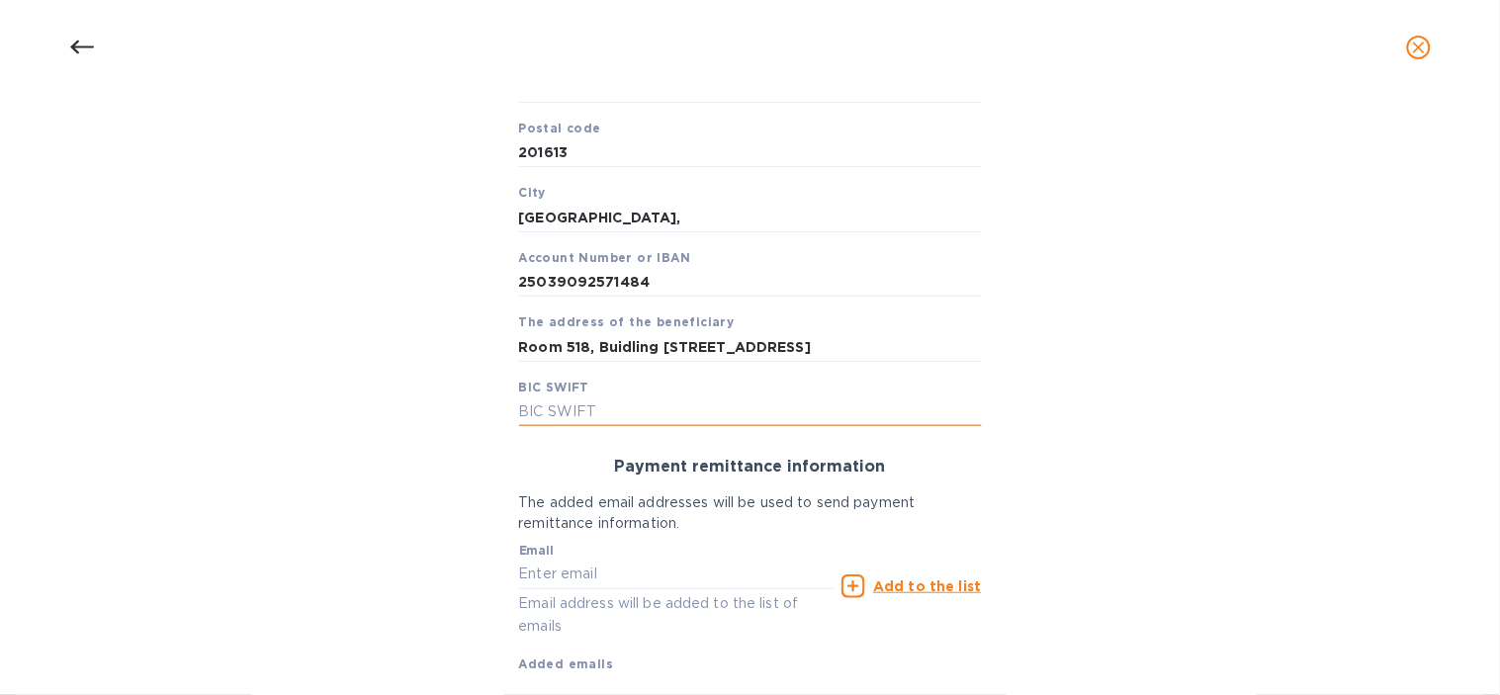
click at [589, 408] on input "text" at bounding box center [750, 412] width 463 height 30
paste input "[SWIFT_CODE]"
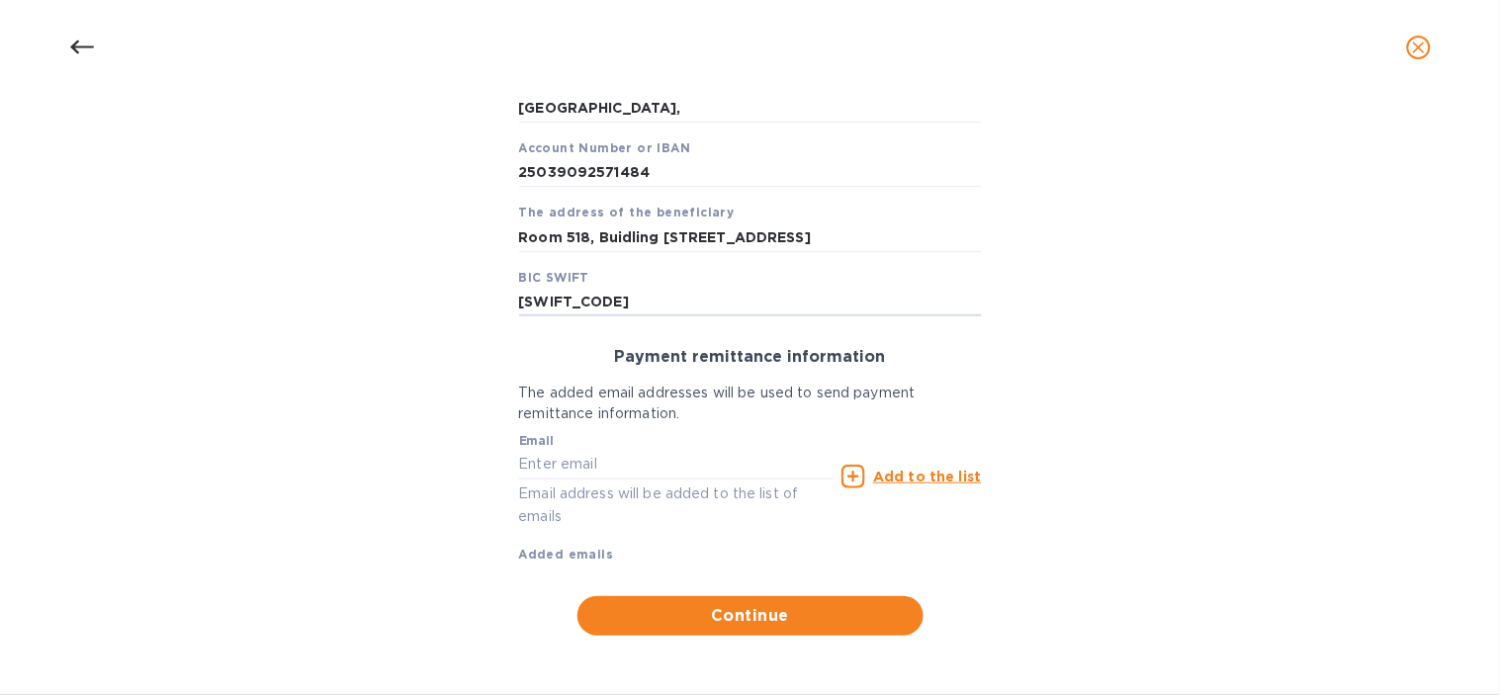
type input "[SWIFT_CODE]"
click at [586, 471] on input "text" at bounding box center [676, 465] width 315 height 30
paste input "[EMAIL_ADDRESS][DOMAIN_NAME]"
type input "[EMAIL_ADDRESS][DOMAIN_NAME]"
click at [904, 486] on div "Add to the list" at bounding box center [910, 477] width 139 height 24
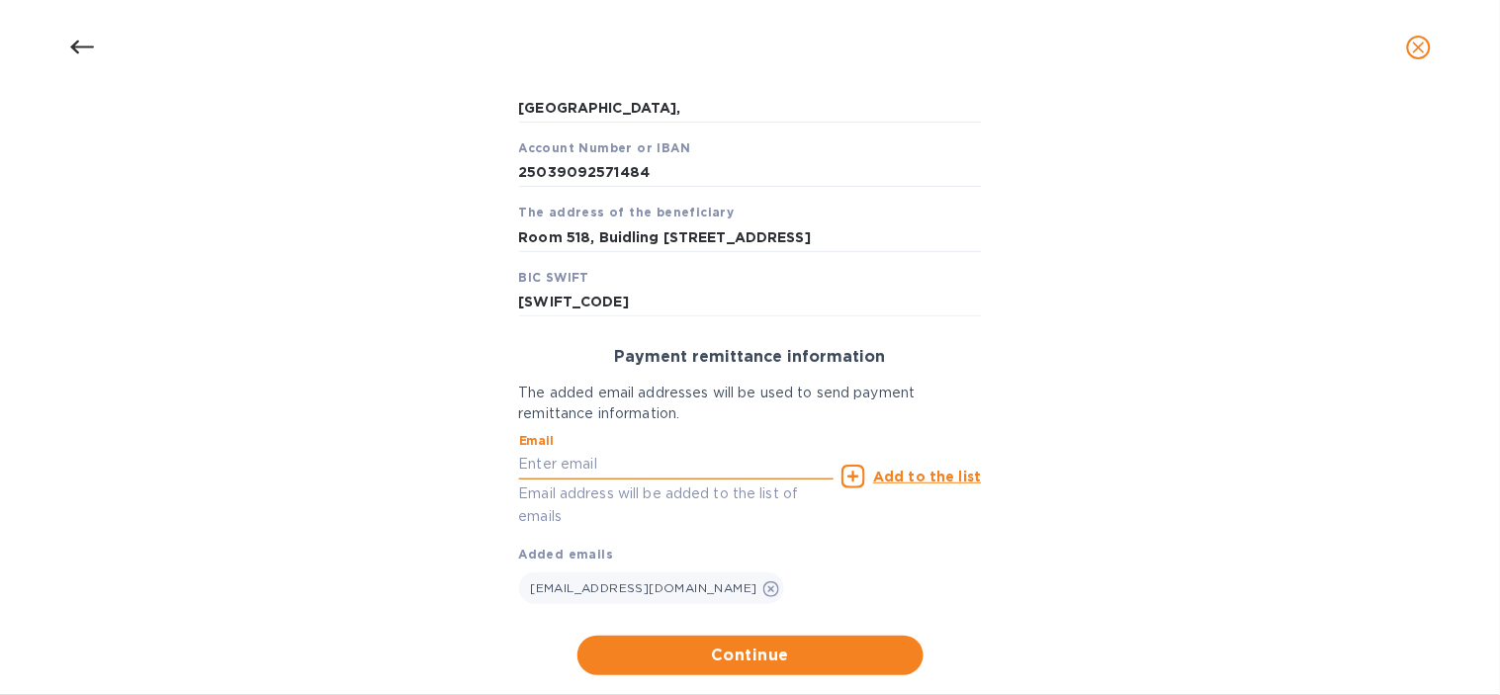
click at [585, 462] on input "text" at bounding box center [676, 465] width 315 height 30
type input "[EMAIL_ADDRESS][DOMAIN_NAME]"
click at [887, 479] on u "Add to the list" at bounding box center [927, 477] width 108 height 16
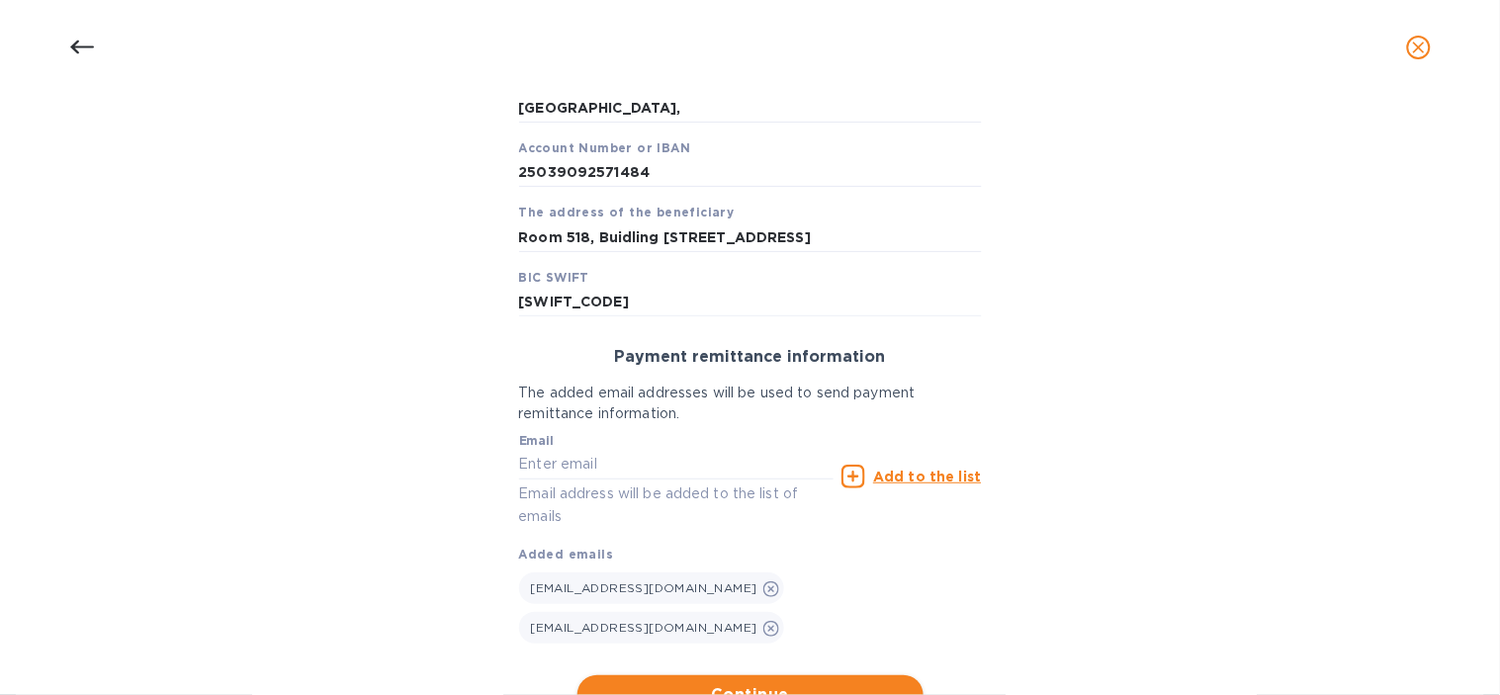
click at [818, 683] on span "Continue" at bounding box center [750, 695] width 314 height 24
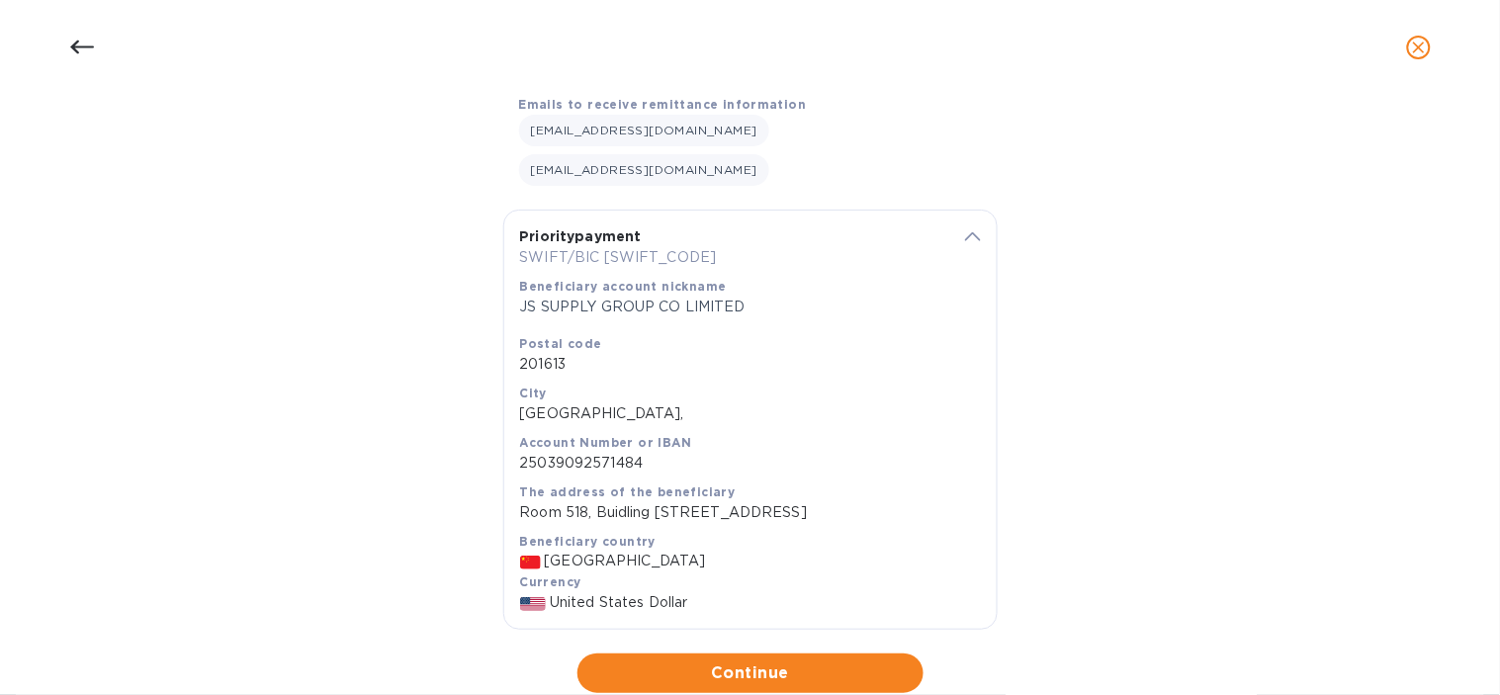
scroll to position [362, 0]
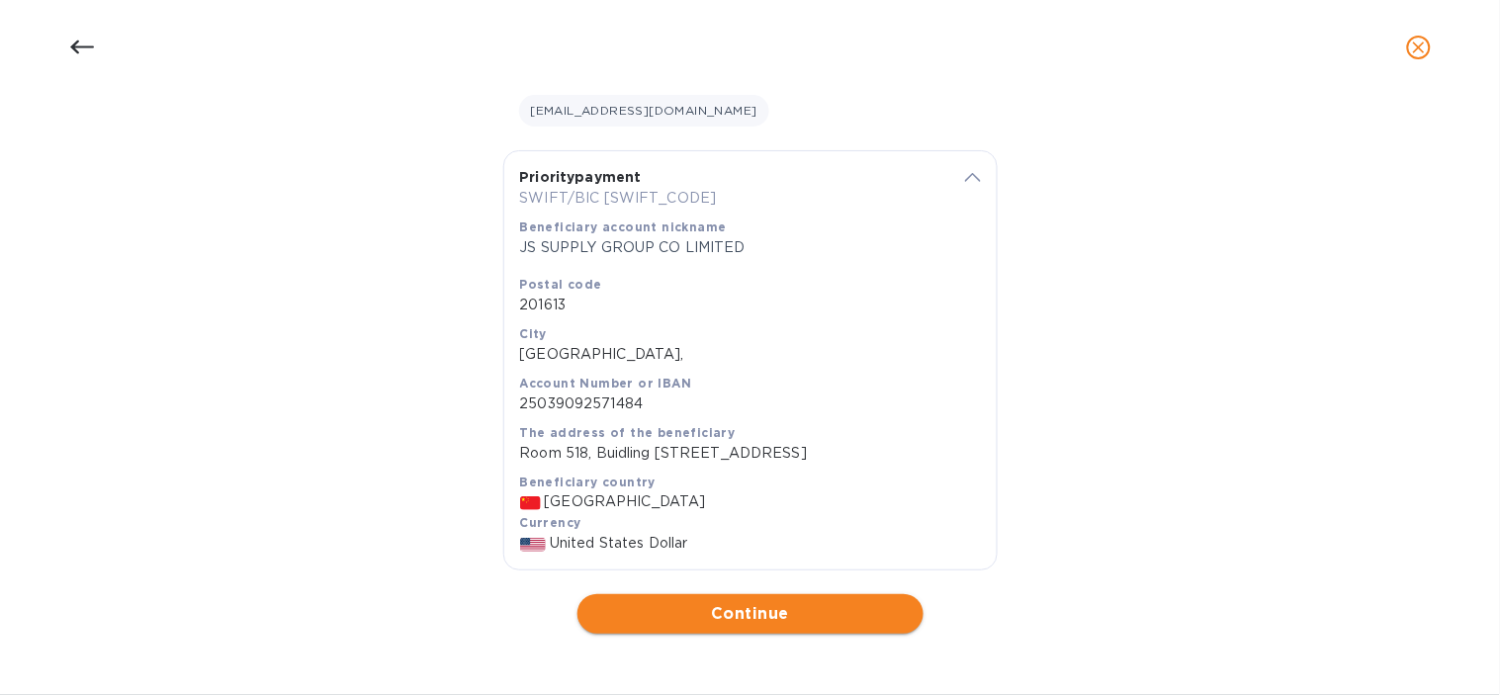
click at [784, 610] on span "Continue" at bounding box center [750, 614] width 314 height 24
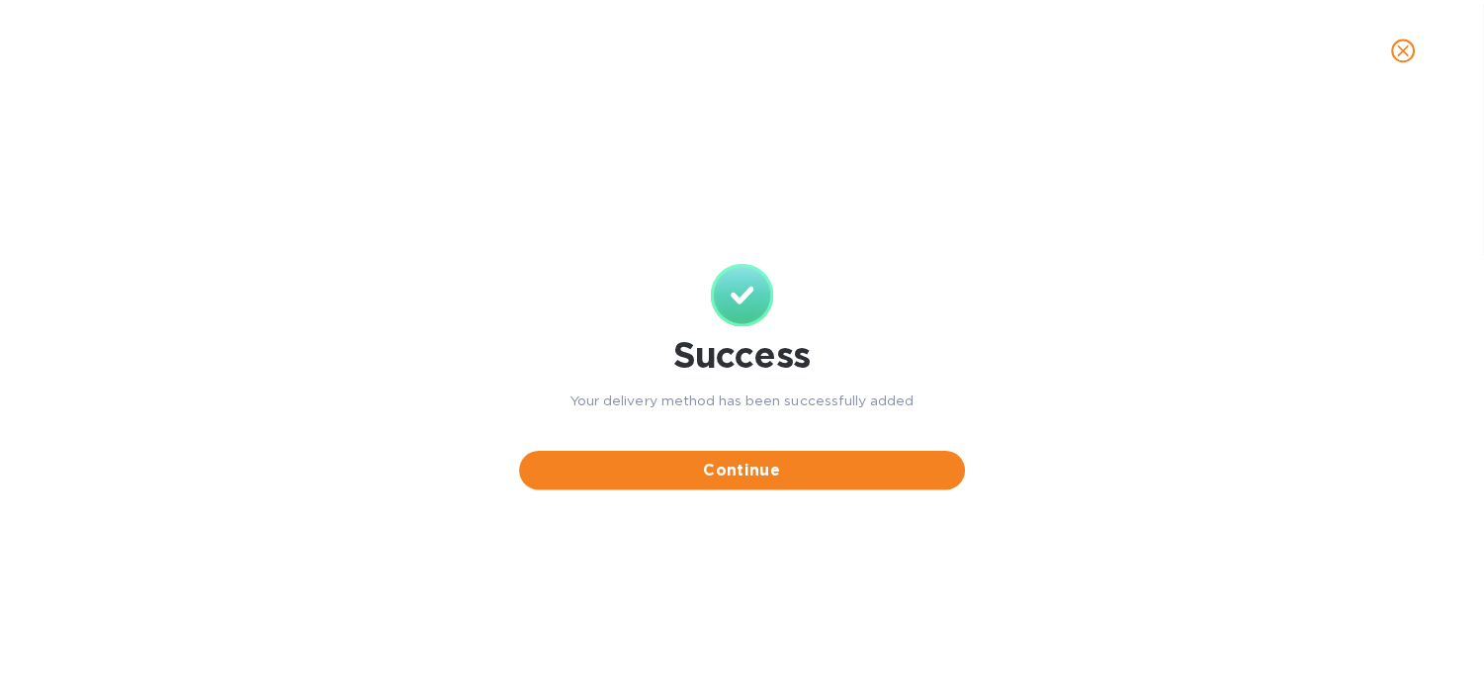
scroll to position [0, 0]
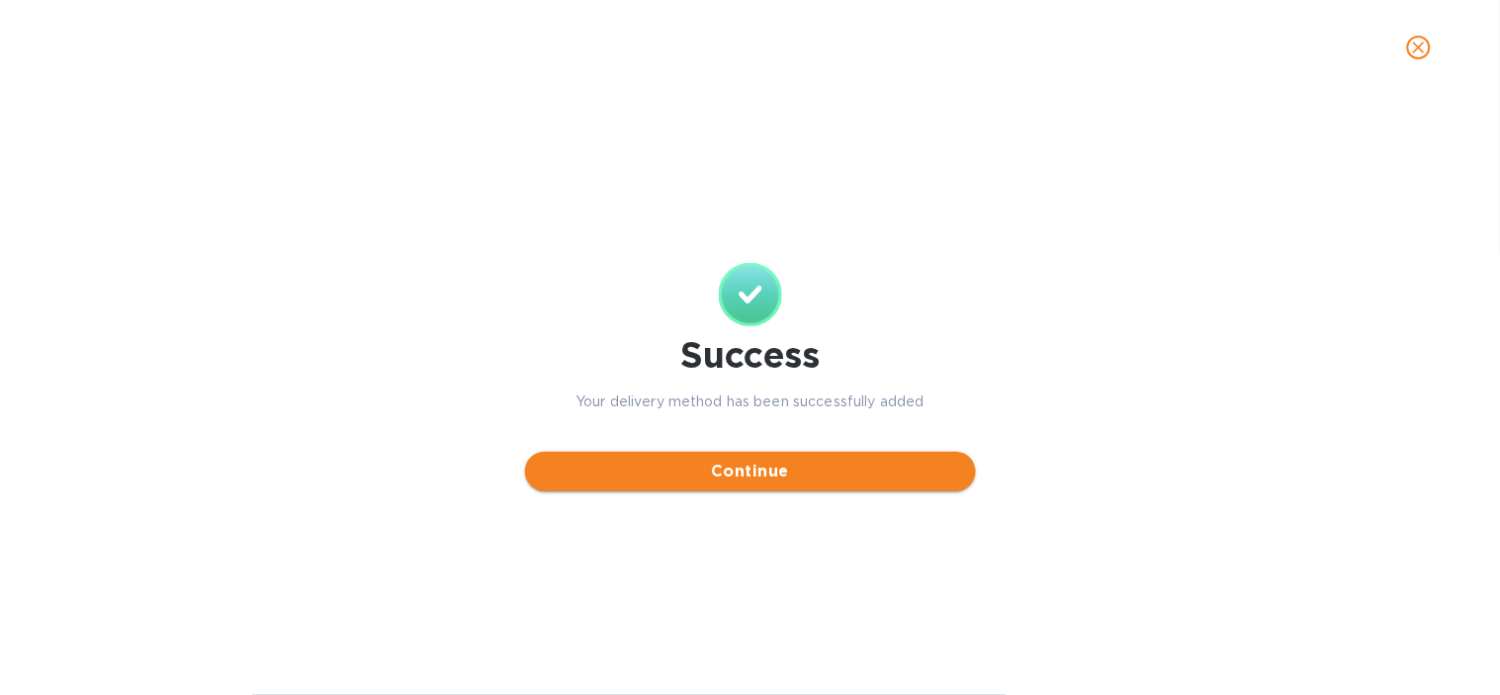
click at [795, 477] on span "Continue" at bounding box center [750, 472] width 419 height 24
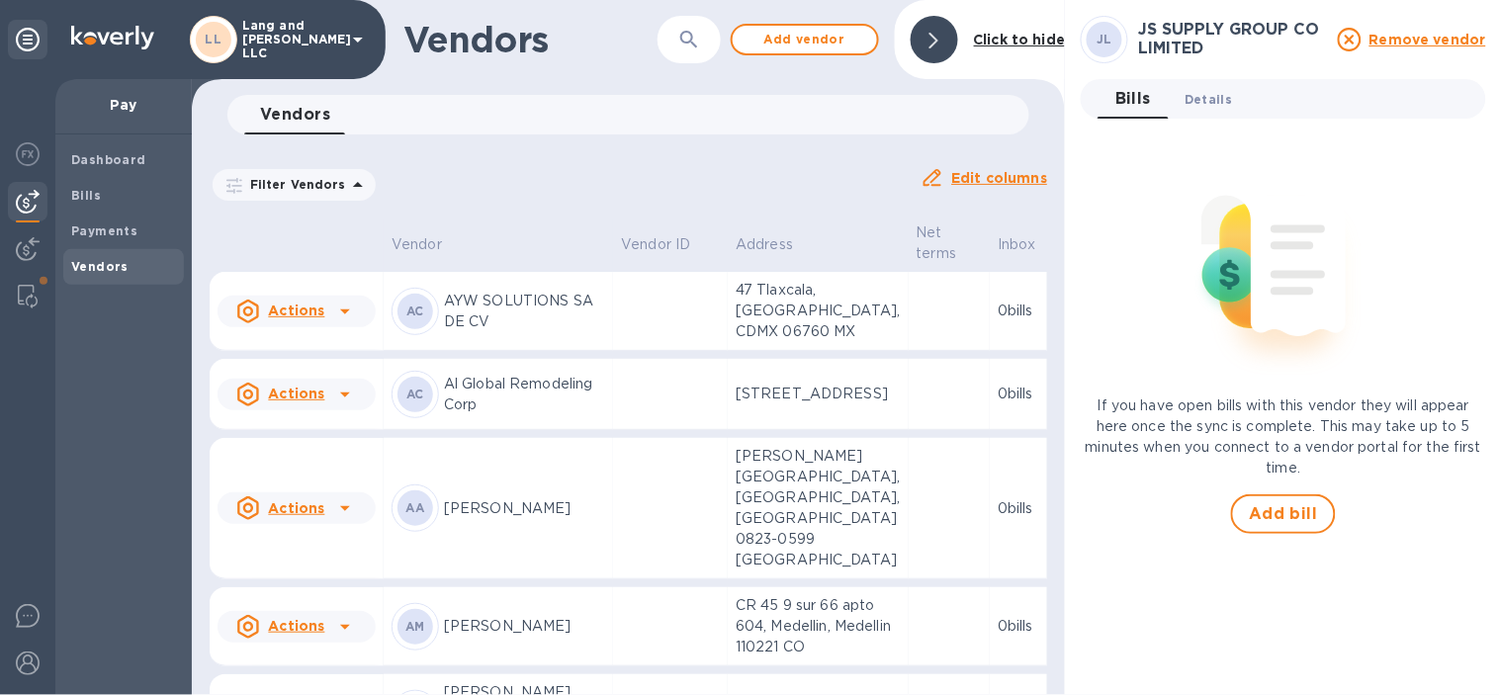
click at [1211, 104] on span "Details 0" at bounding box center [1207, 99] width 47 height 21
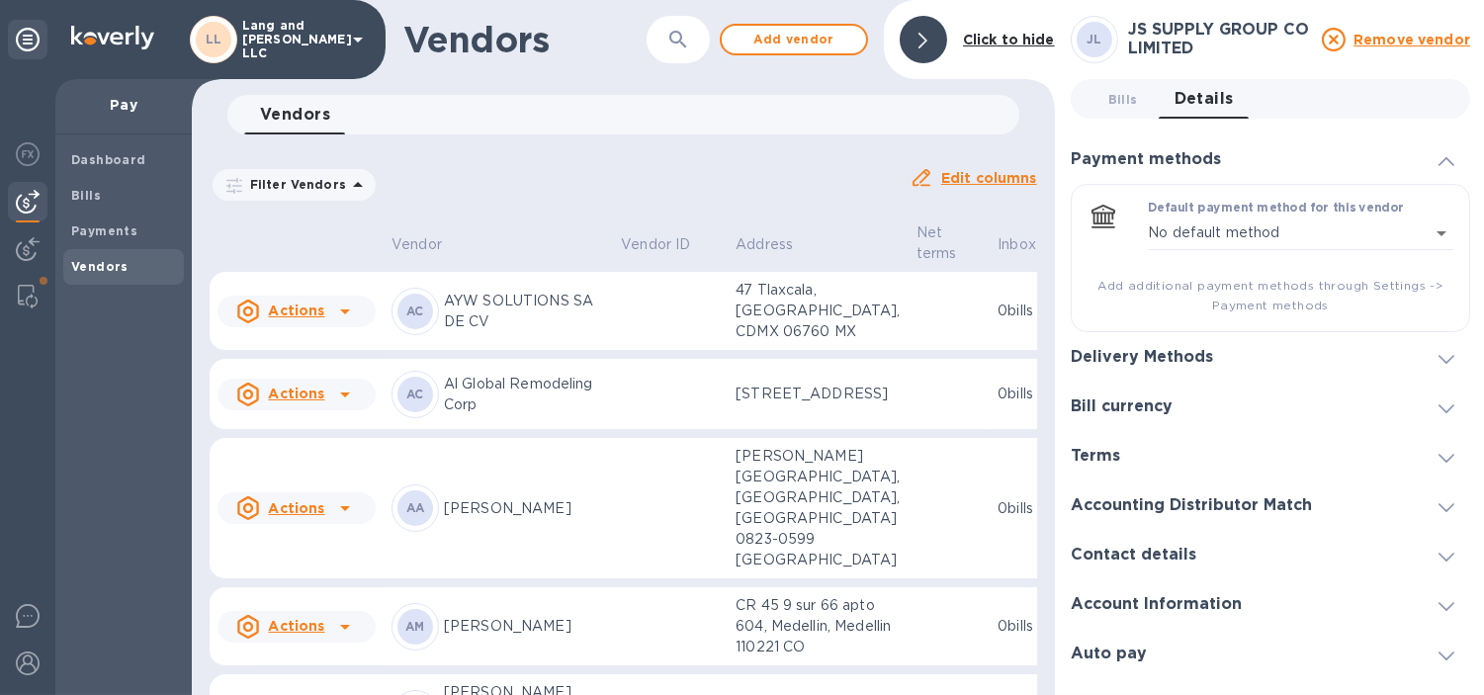
scroll to position [16, 0]
click at [1200, 349] on h3 "Delivery Methods" at bounding box center [1142, 357] width 142 height 19
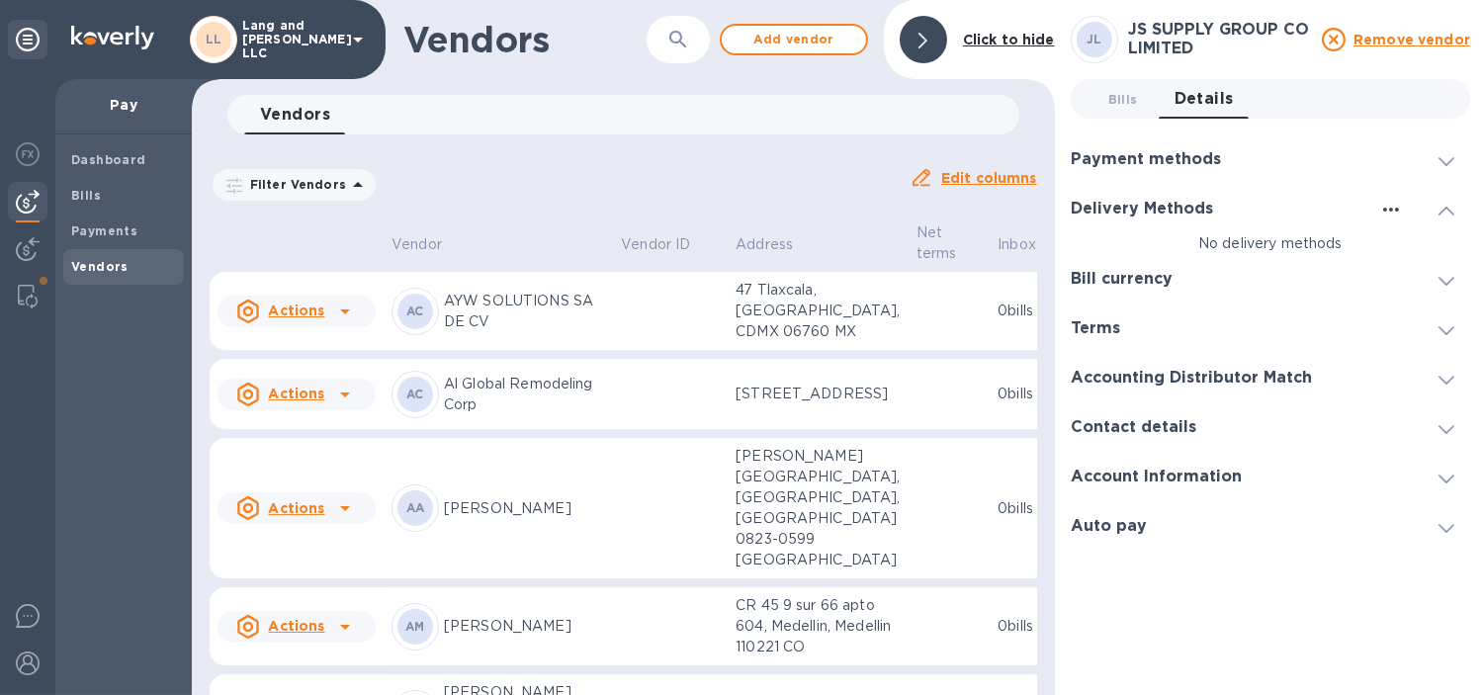
click at [1389, 208] on icon "button" at bounding box center [1391, 210] width 16 height 4
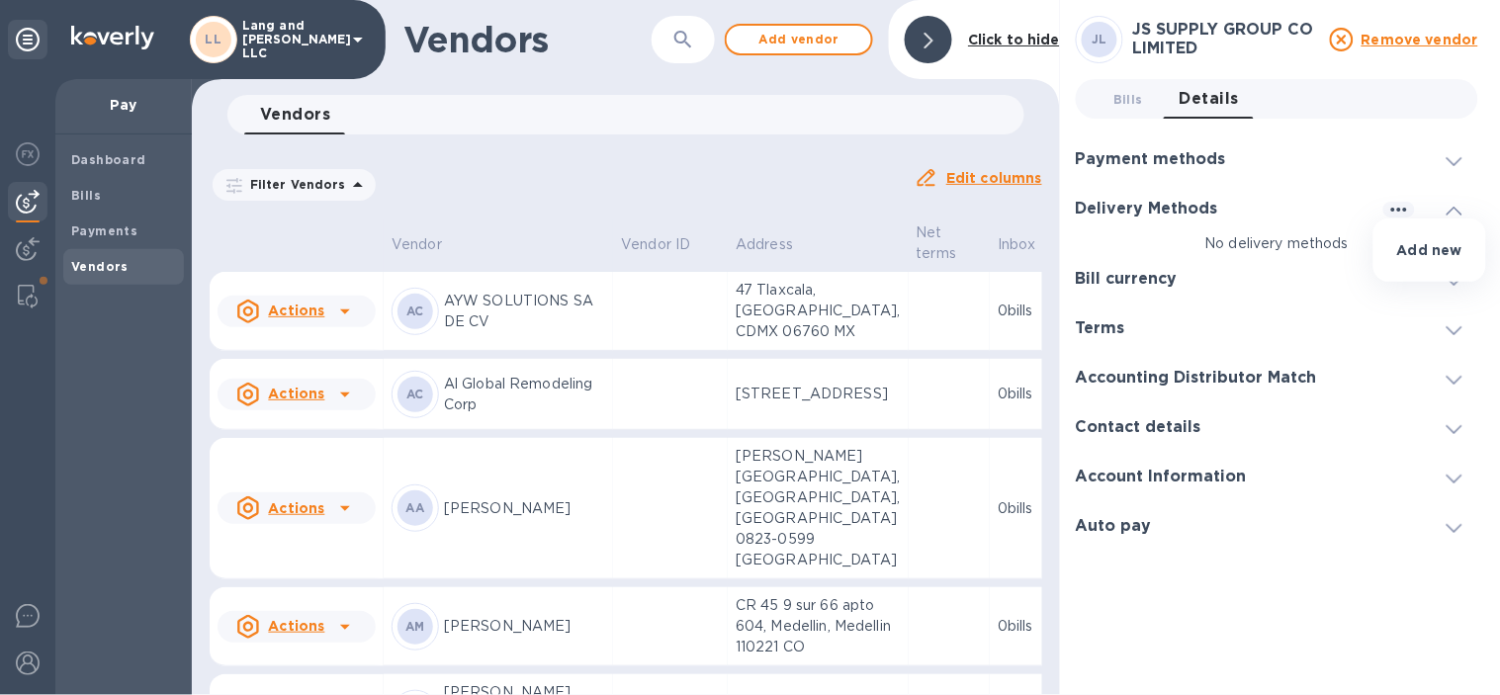
click at [1385, 247] on li "Add new" at bounding box center [1429, 249] width 113 height 63
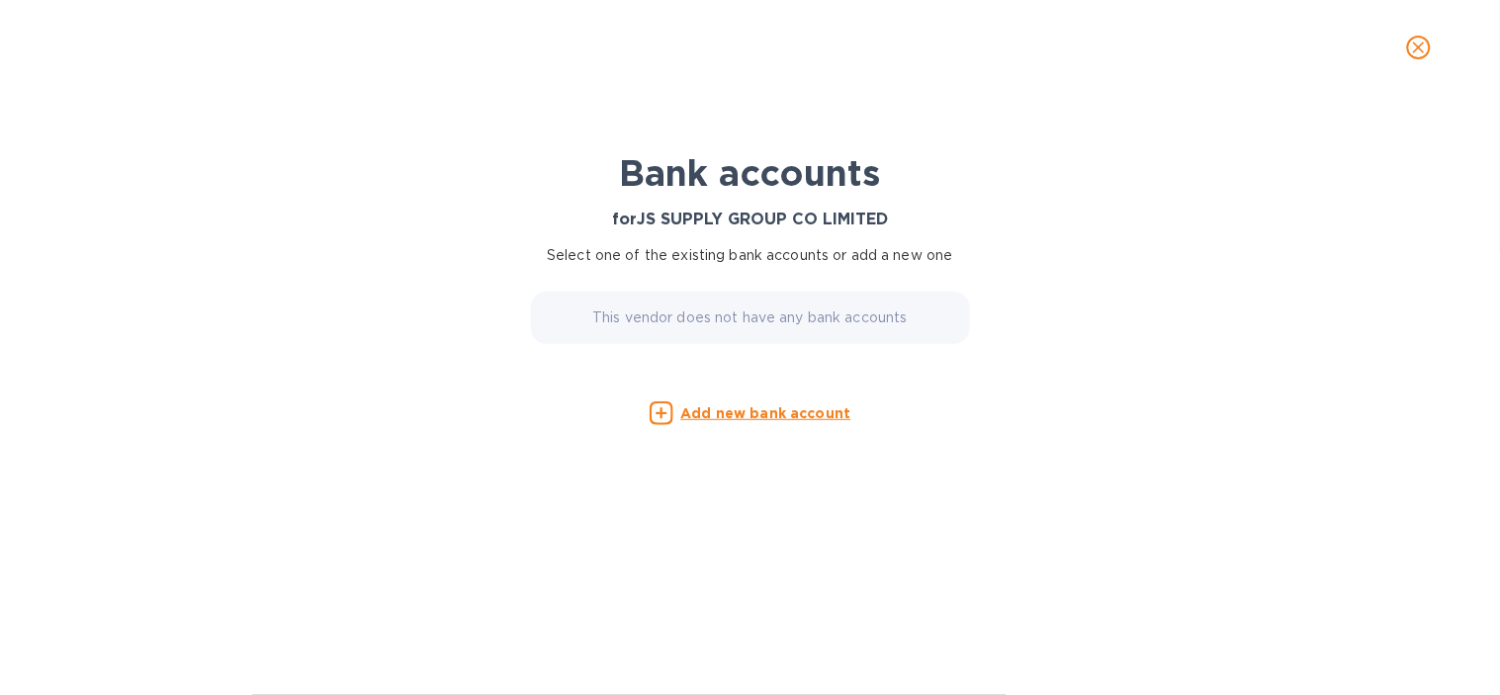
click at [697, 413] on u "Add new bank account" at bounding box center [766, 413] width 170 height 16
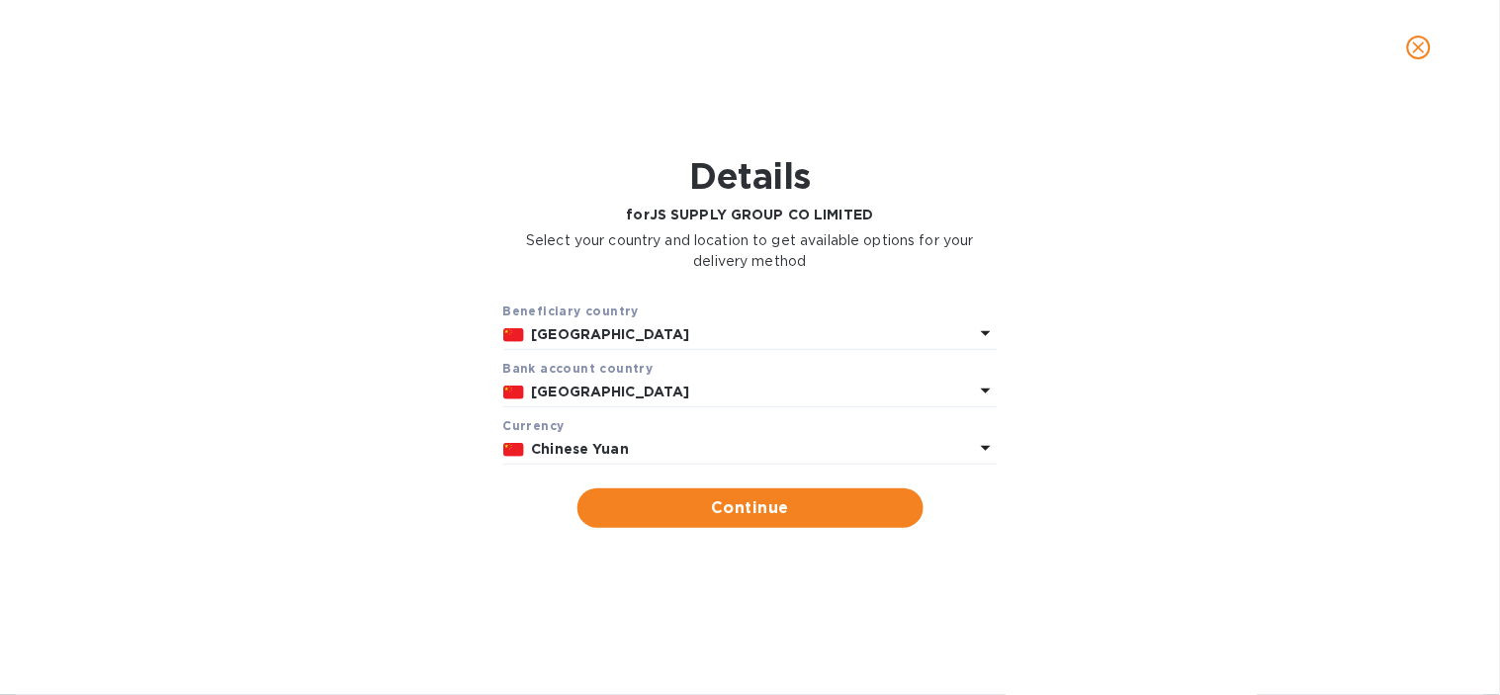
click at [654, 450] on p "Chinese Yuan" at bounding box center [753, 449] width 442 height 21
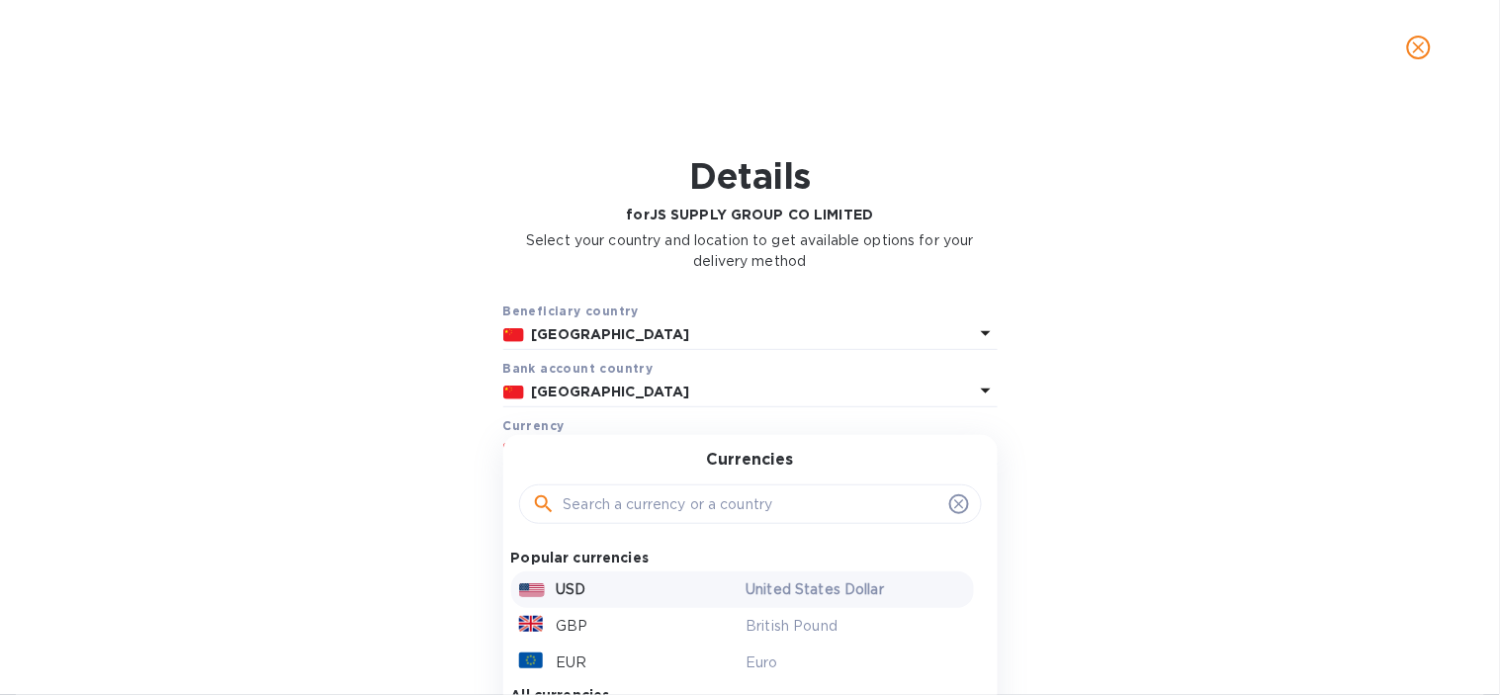
click at [594, 596] on div "USD" at bounding box center [628, 589] width 227 height 29
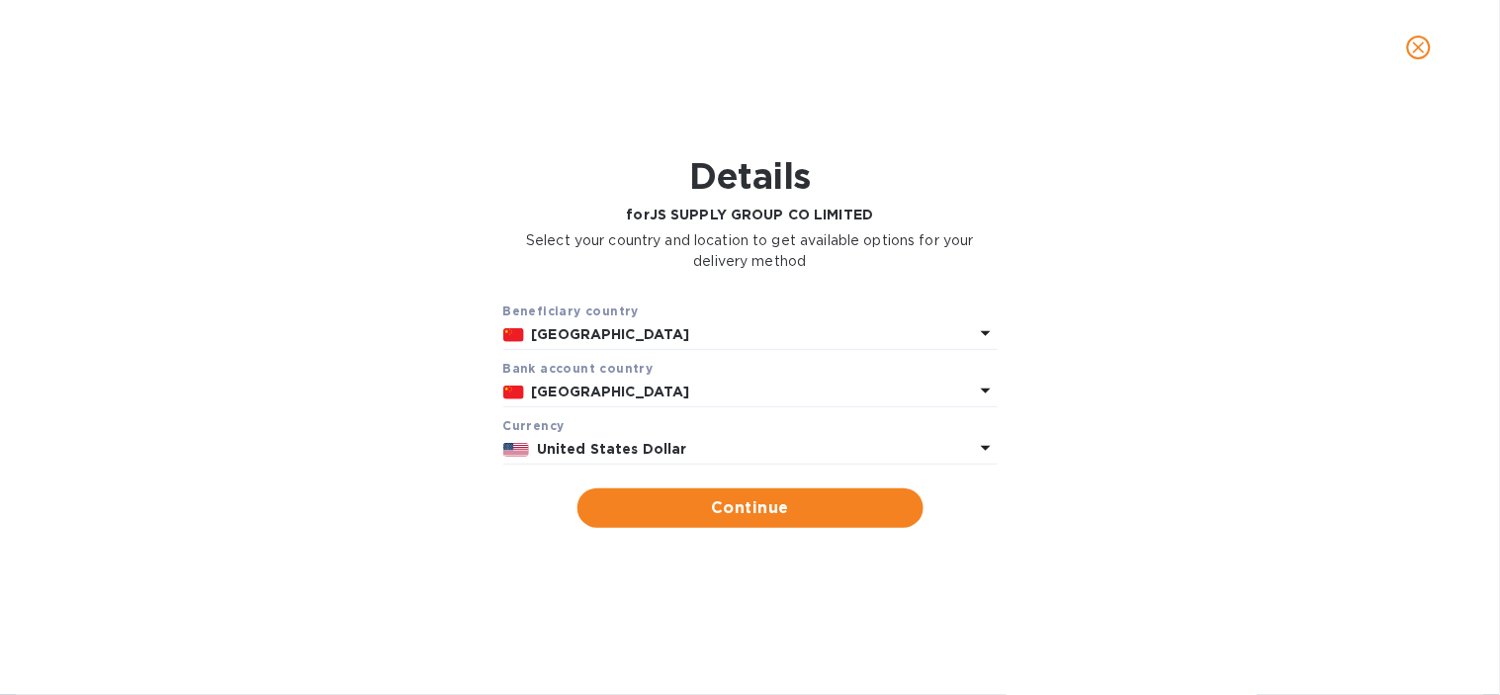
click at [635, 402] on p "[GEOGRAPHIC_DATA]" at bounding box center [753, 392] width 442 height 21
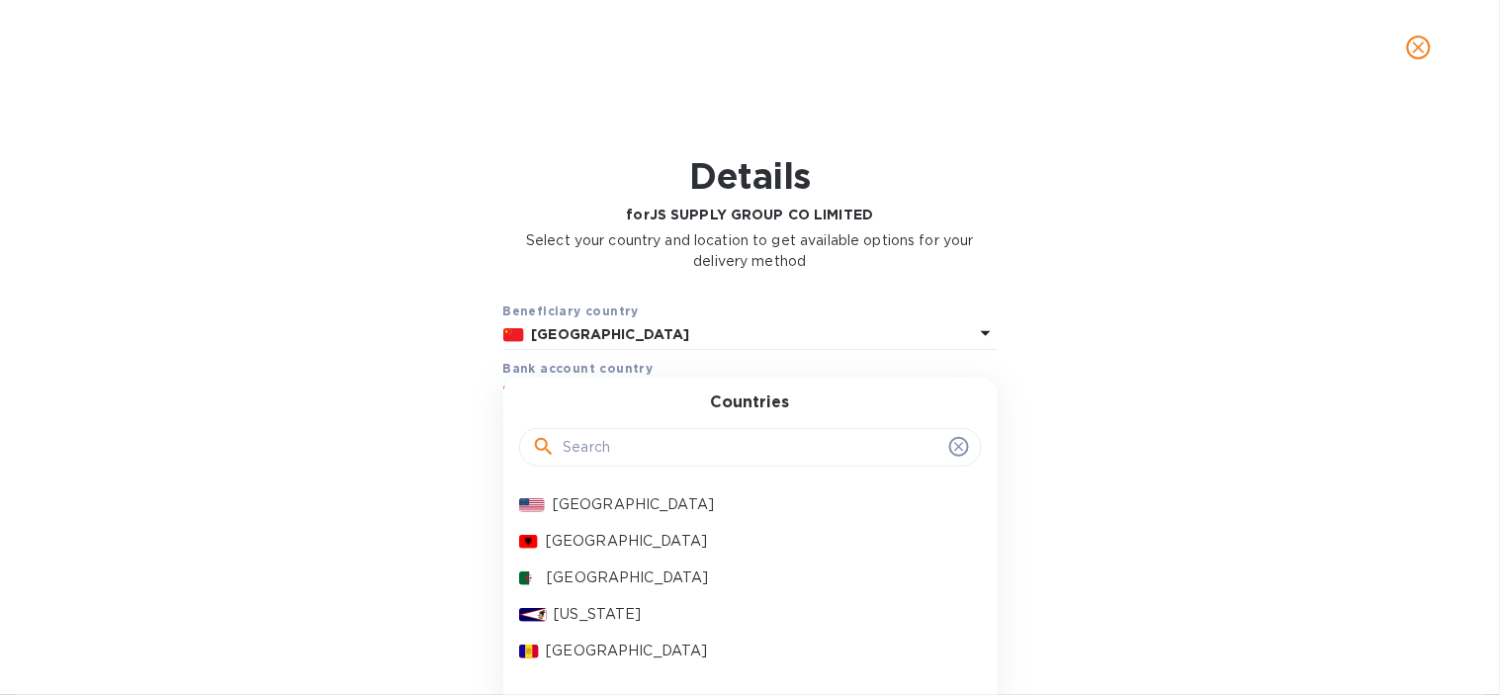
click at [651, 368] on div "Bank account cоuntry" at bounding box center [750, 368] width 494 height 21
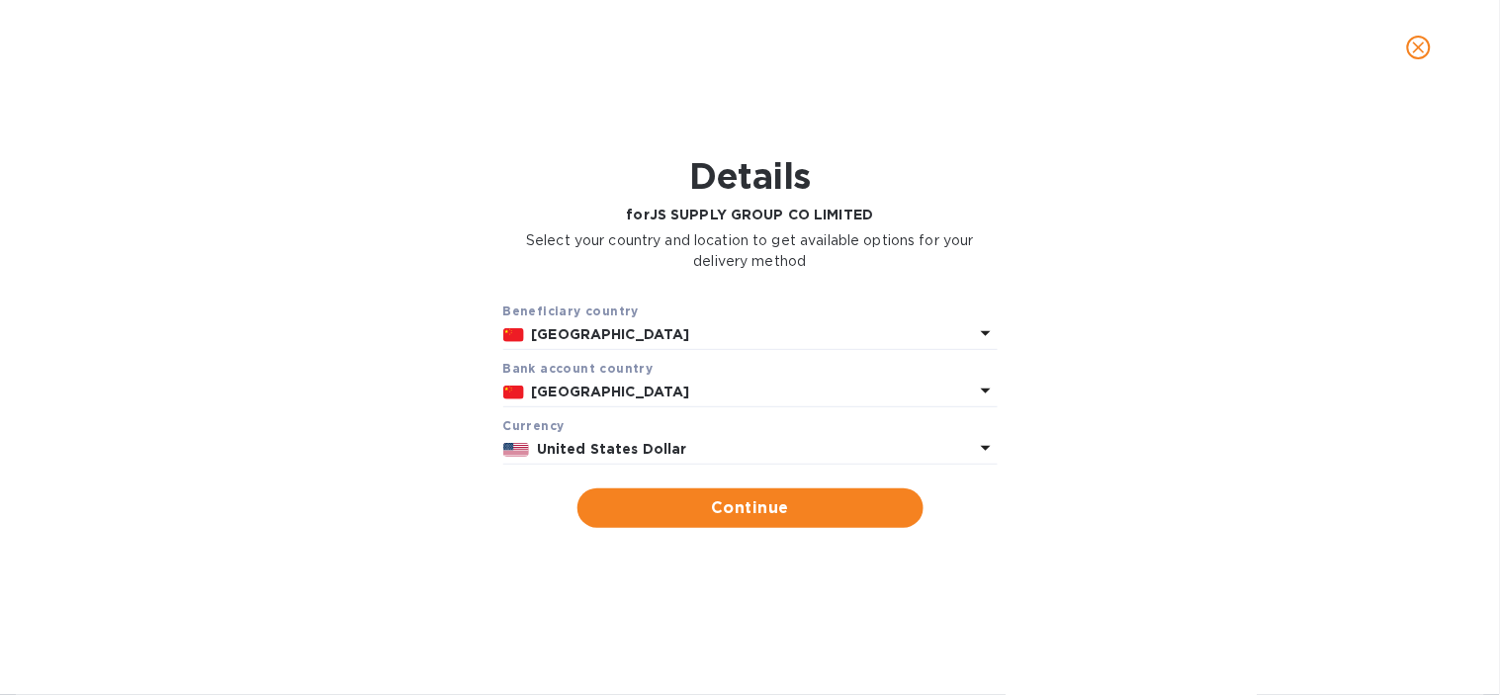
drag, startPoint x: 729, startPoint y: 532, endPoint x: 732, endPoint y: 518, distance: 14.2
click at [729, 531] on div "Beneficiary country China Bank account cоuntry China Currency United States Dol…" at bounding box center [750, 414] width 1448 height 251
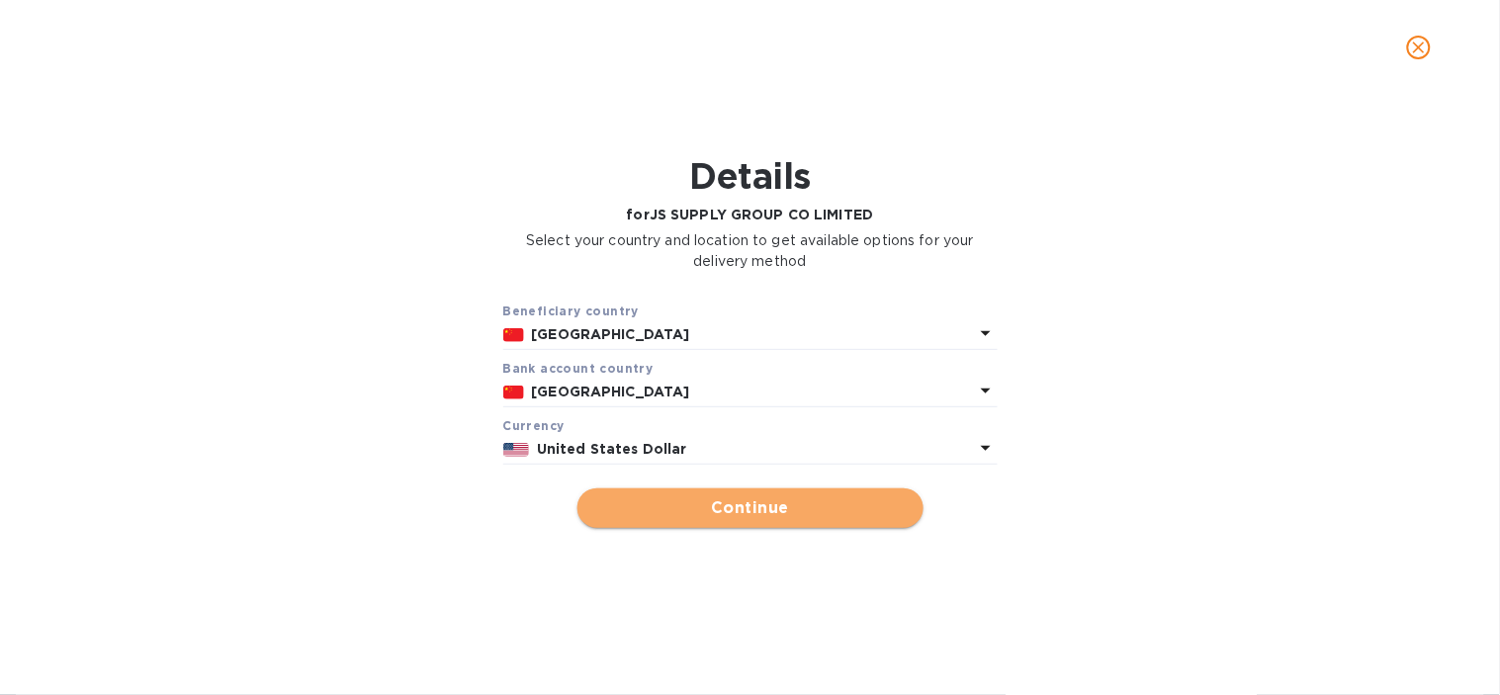
click at [734, 515] on span "Continue" at bounding box center [750, 508] width 314 height 24
type input "JS SUPPLY GROUP CO LIMITED"
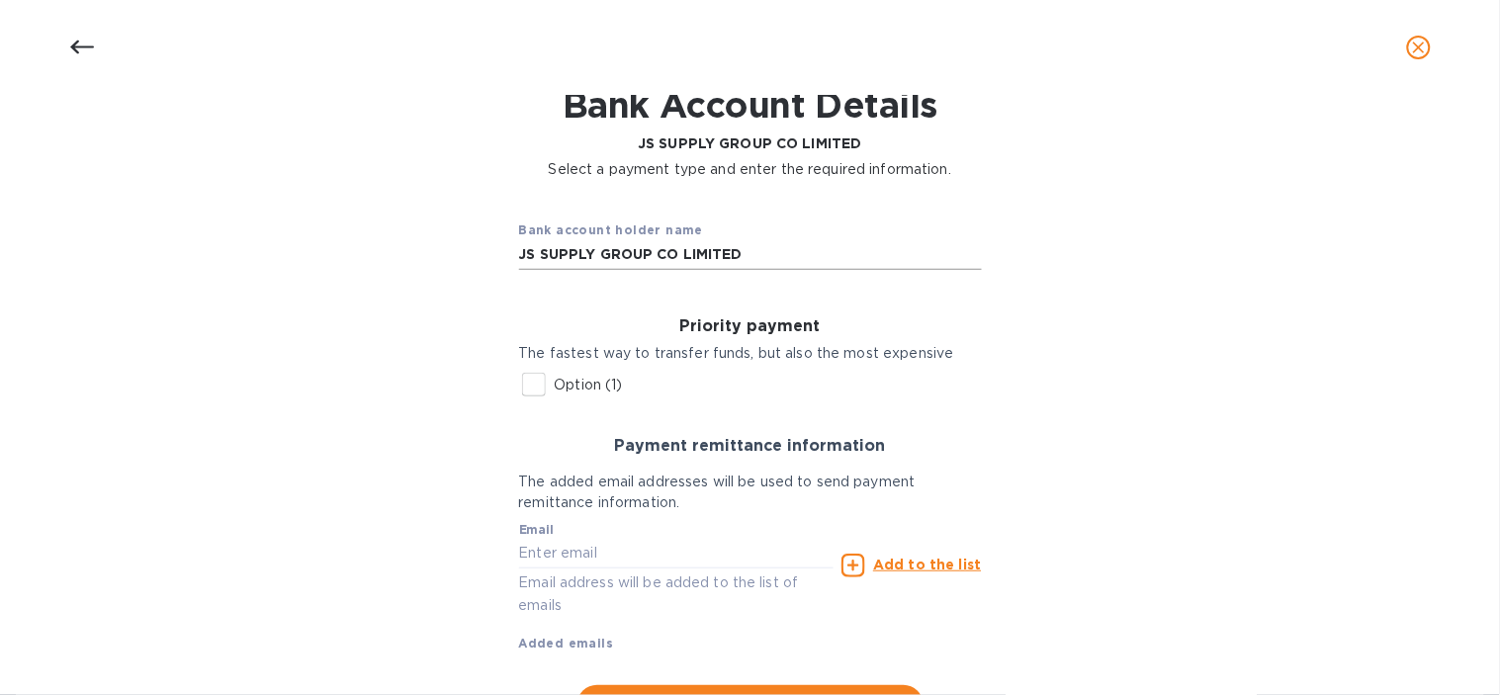
scroll to position [110, 0]
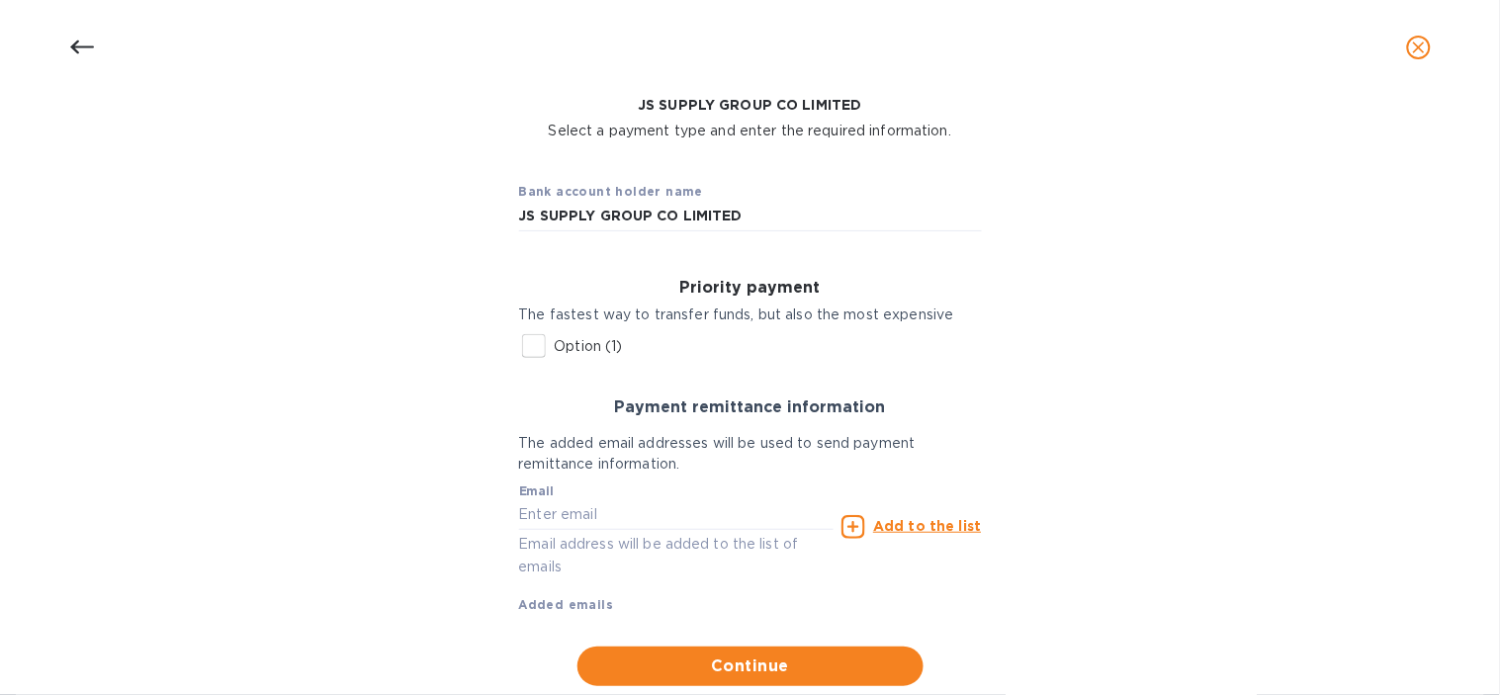
click at [541, 347] on input "Option (1)" at bounding box center [534, 346] width 42 height 42
checkbox input "true"
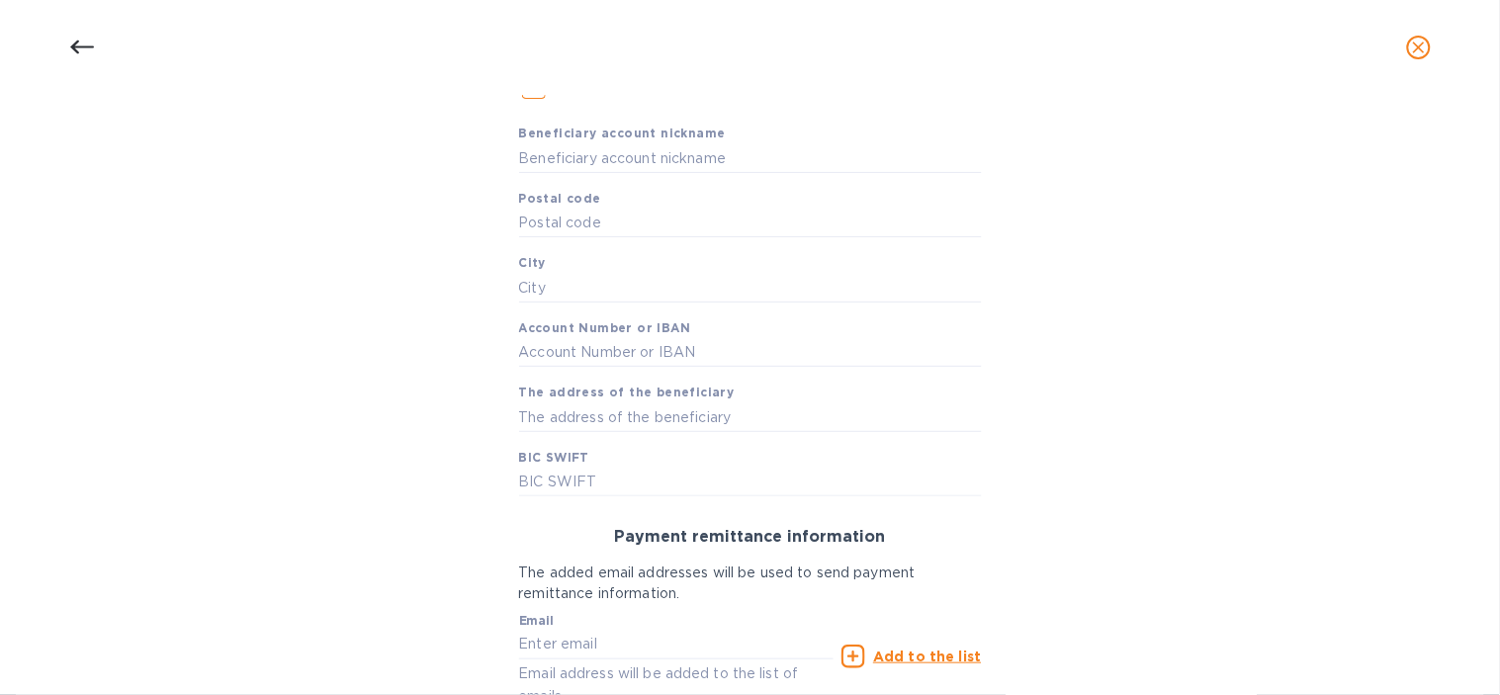
scroll to position [329, 0]
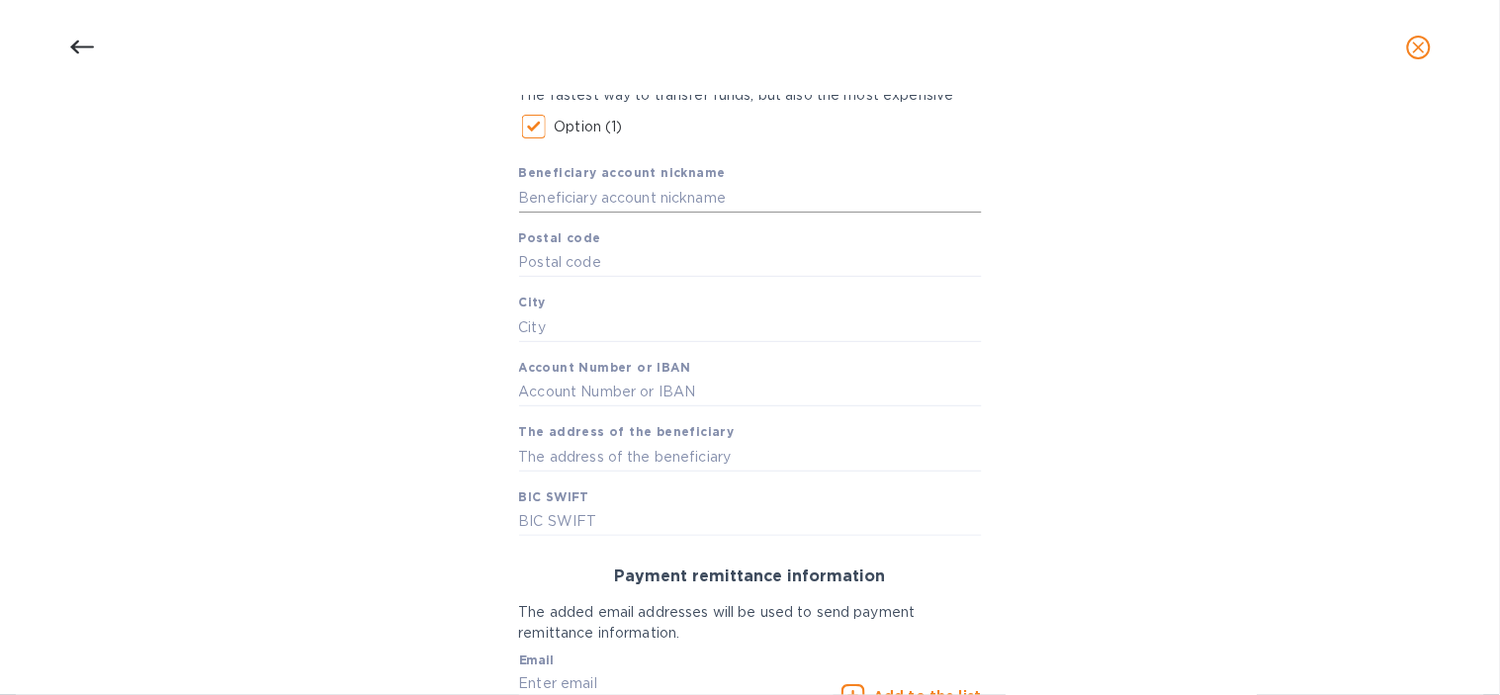
click at [616, 195] on input "text" at bounding box center [750, 198] width 463 height 30
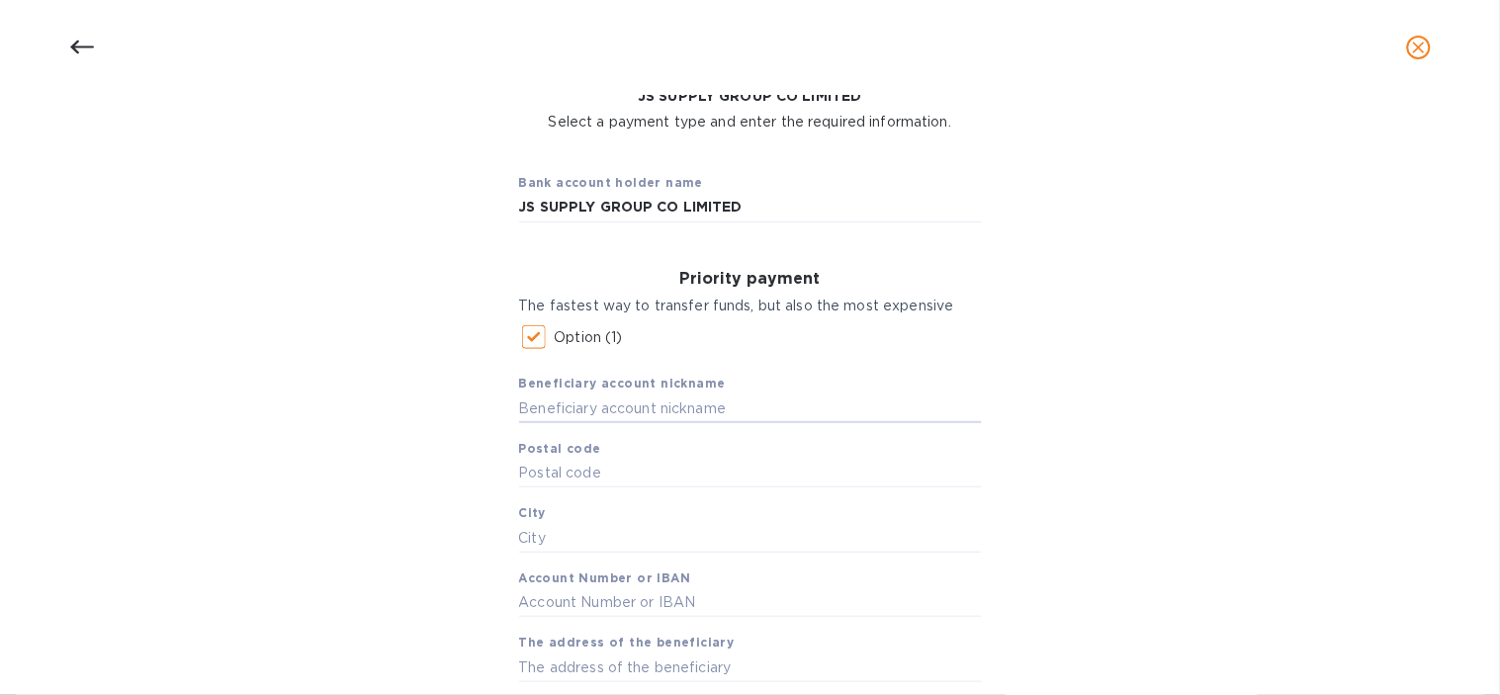
scroll to position [110, 0]
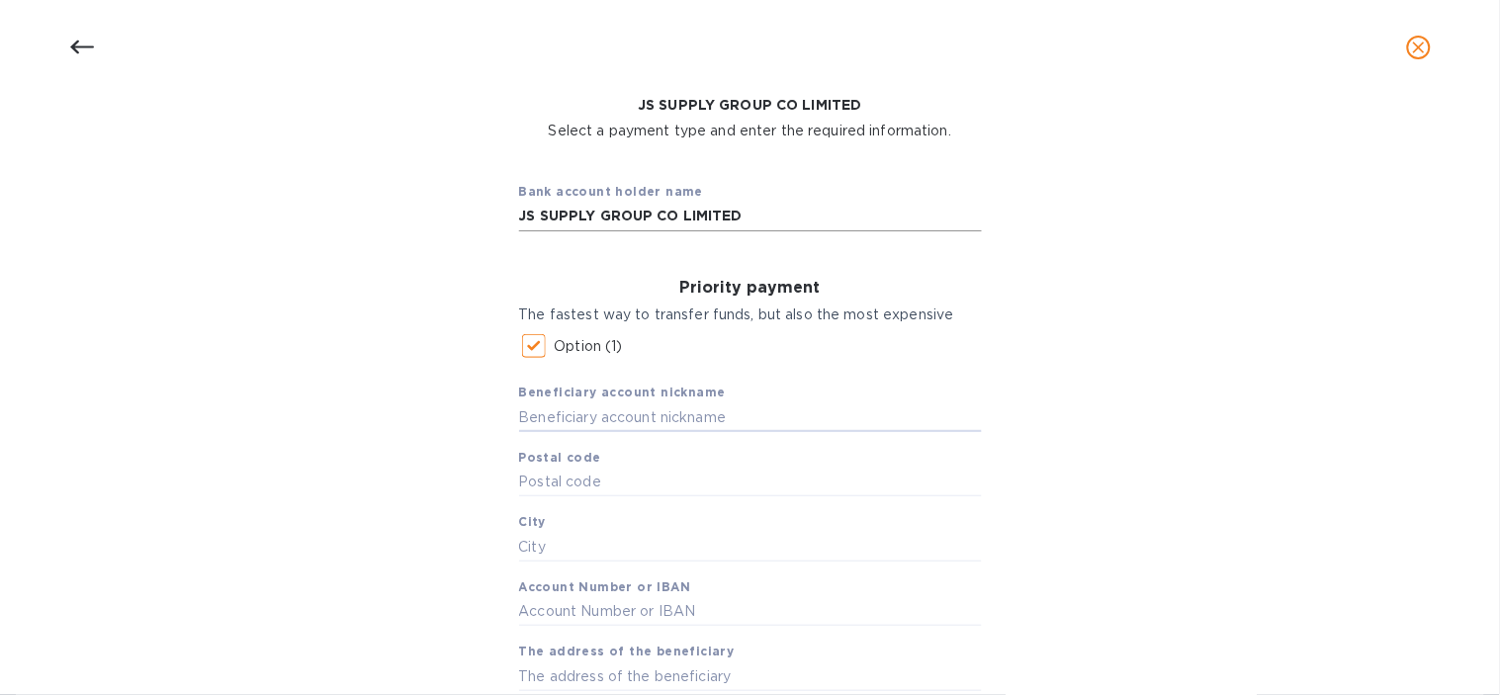
click at [710, 209] on input "JS SUPPLY GROUP CO LIMITED" at bounding box center [750, 217] width 463 height 30
click at [648, 406] on input "text" at bounding box center [750, 417] width 463 height 30
paste input "JS SUPPLY GROUP CO LIMITED"
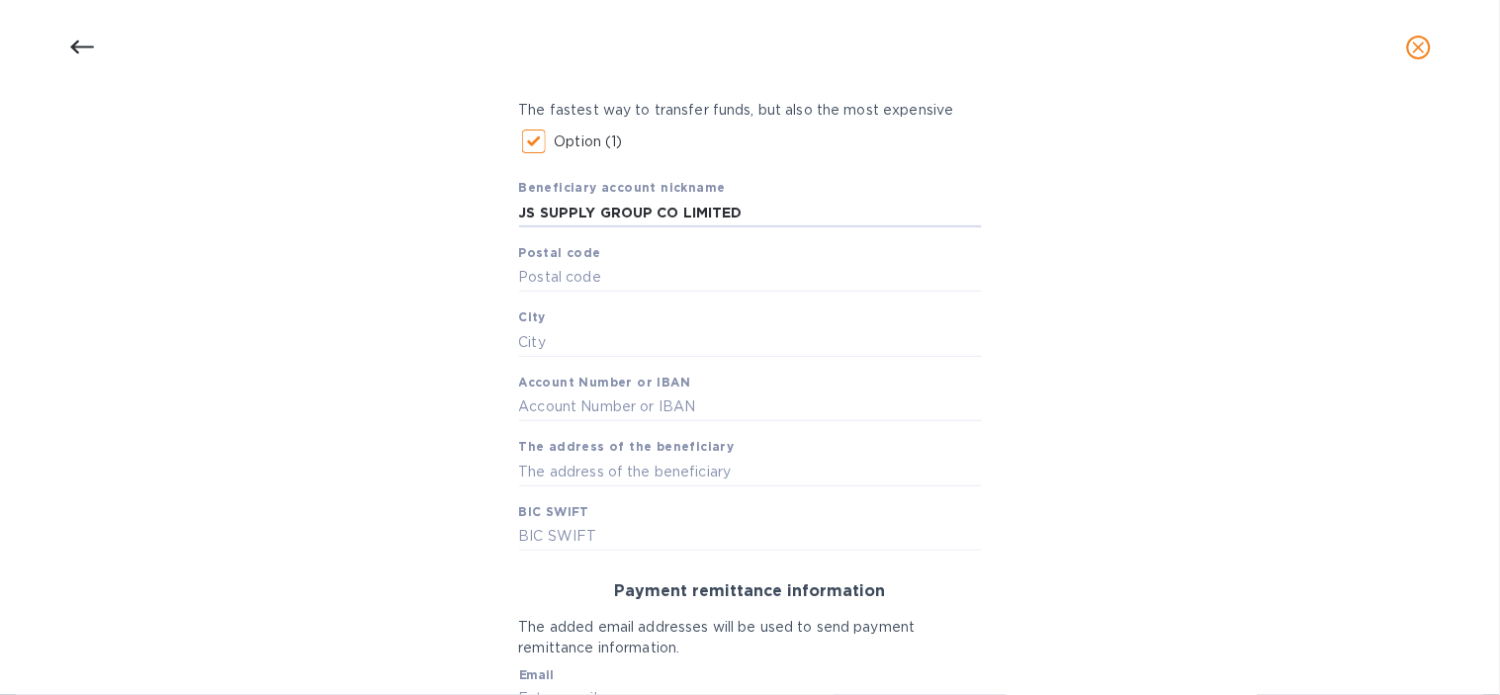
scroll to position [329, 0]
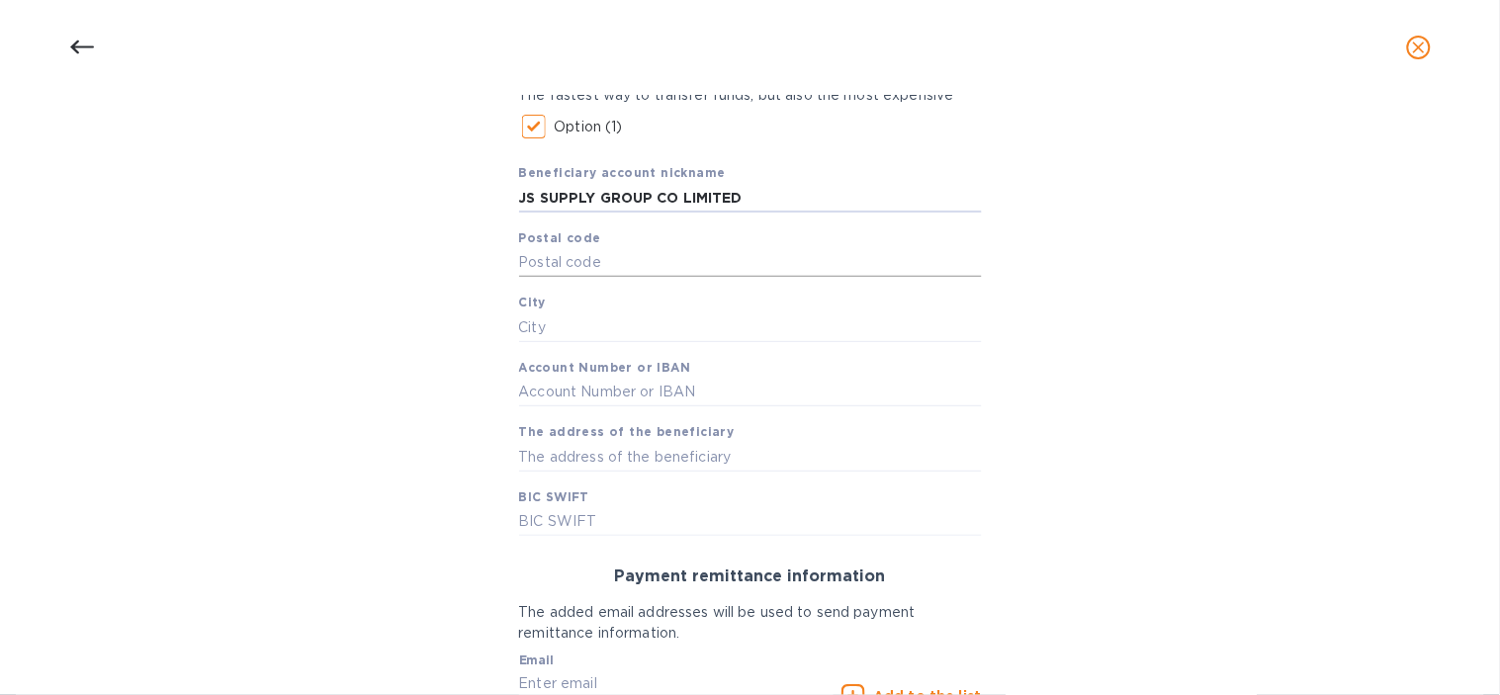
type input "JS SUPPLY GROUP CO LIMITED"
click at [596, 255] on input "text" at bounding box center [750, 263] width 463 height 30
click at [570, 270] on input "text" at bounding box center [750, 263] width 463 height 30
type input "201613"
click at [606, 334] on input "text" at bounding box center [750, 327] width 463 height 30
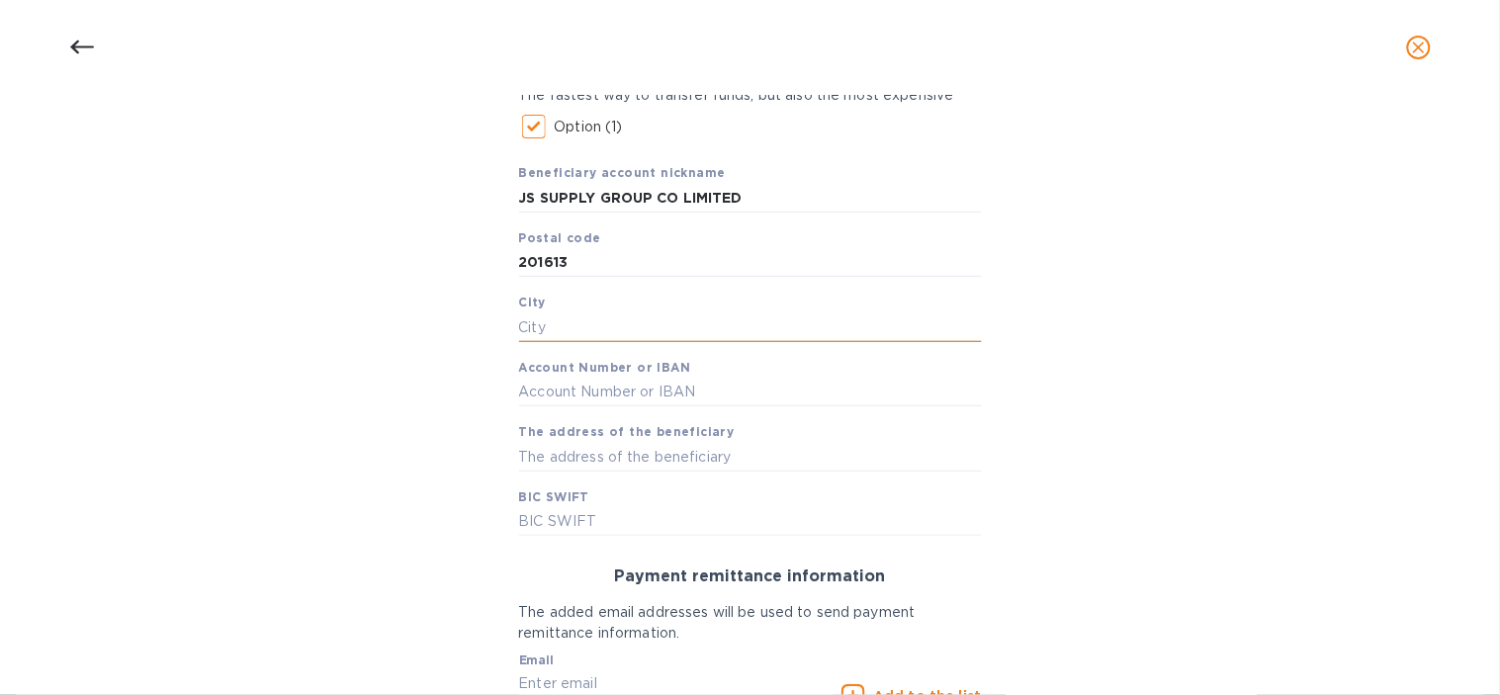
paste input "[GEOGRAPHIC_DATA],"
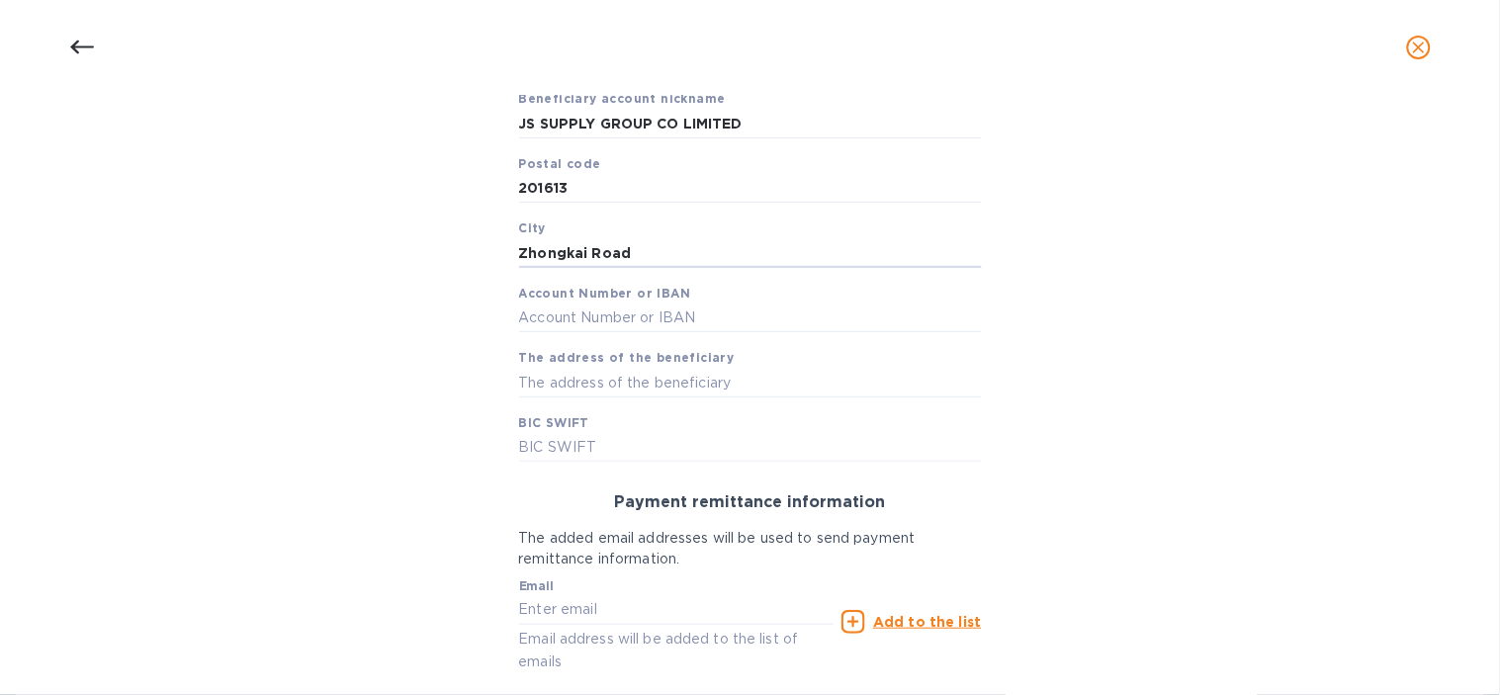
scroll to position [439, 0]
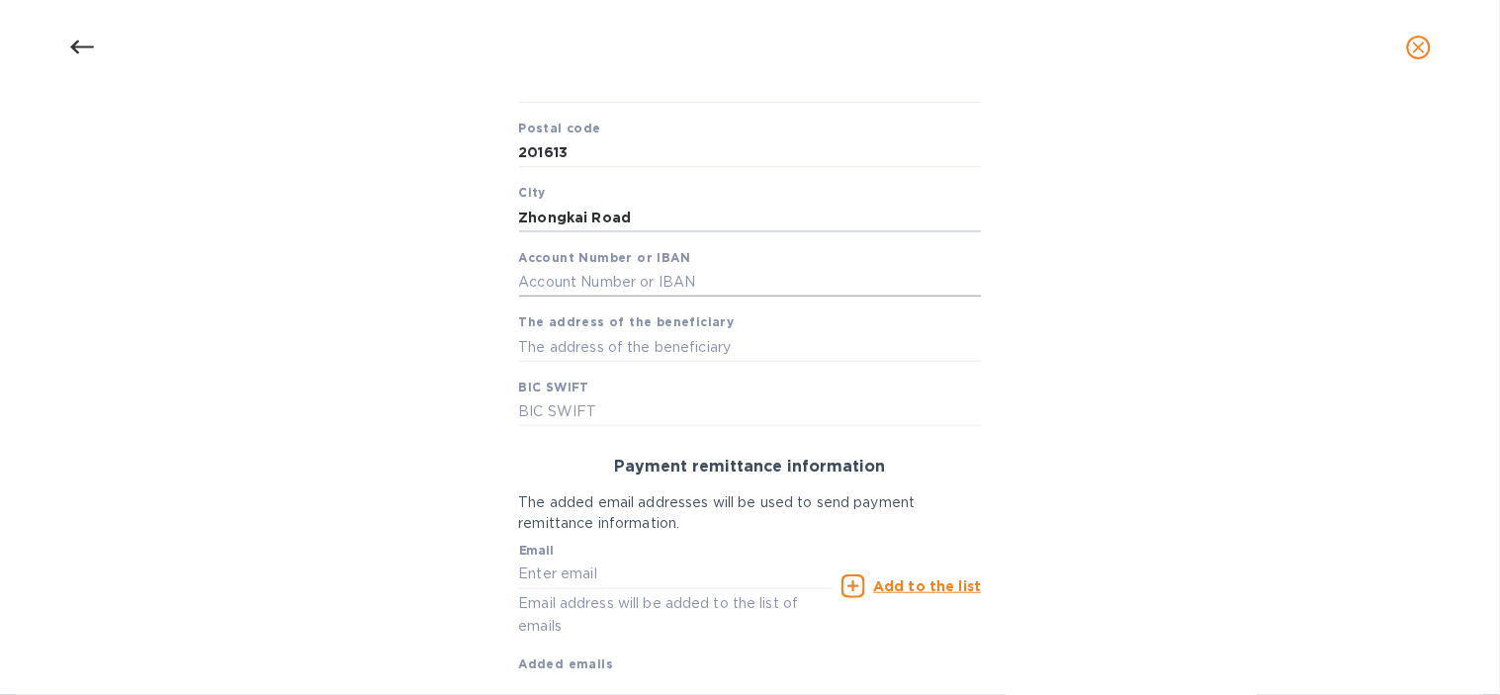
type input "Zhongkai Road"
click at [615, 285] on input "text" at bounding box center [750, 283] width 463 height 30
click at [641, 290] on input "text" at bounding box center [750, 283] width 463 height 30
paste input "250 390 92571484"
click at [585, 281] on input "250 390 92571484" at bounding box center [750, 283] width 463 height 30
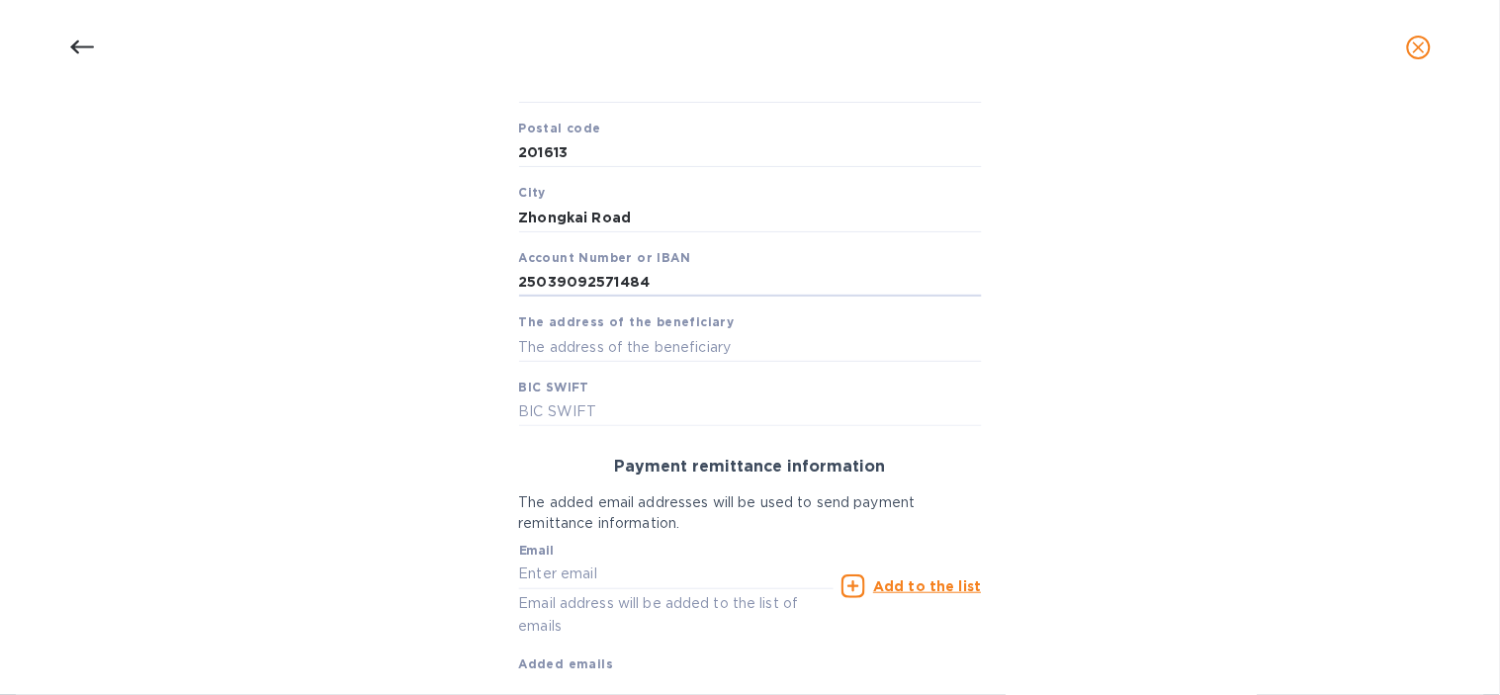
type input "25039092571484"
click at [588, 354] on input "text" at bounding box center [750, 347] width 463 height 30
paste input "Room 518, Buidling [STREET_ADDRESS]"
click at [703, 344] on input "Room 518, Buidling [STREET_ADDRESS]" at bounding box center [750, 347] width 463 height 30
drag, startPoint x: 880, startPoint y: 336, endPoint x: 890, endPoint y: 340, distance: 10.6
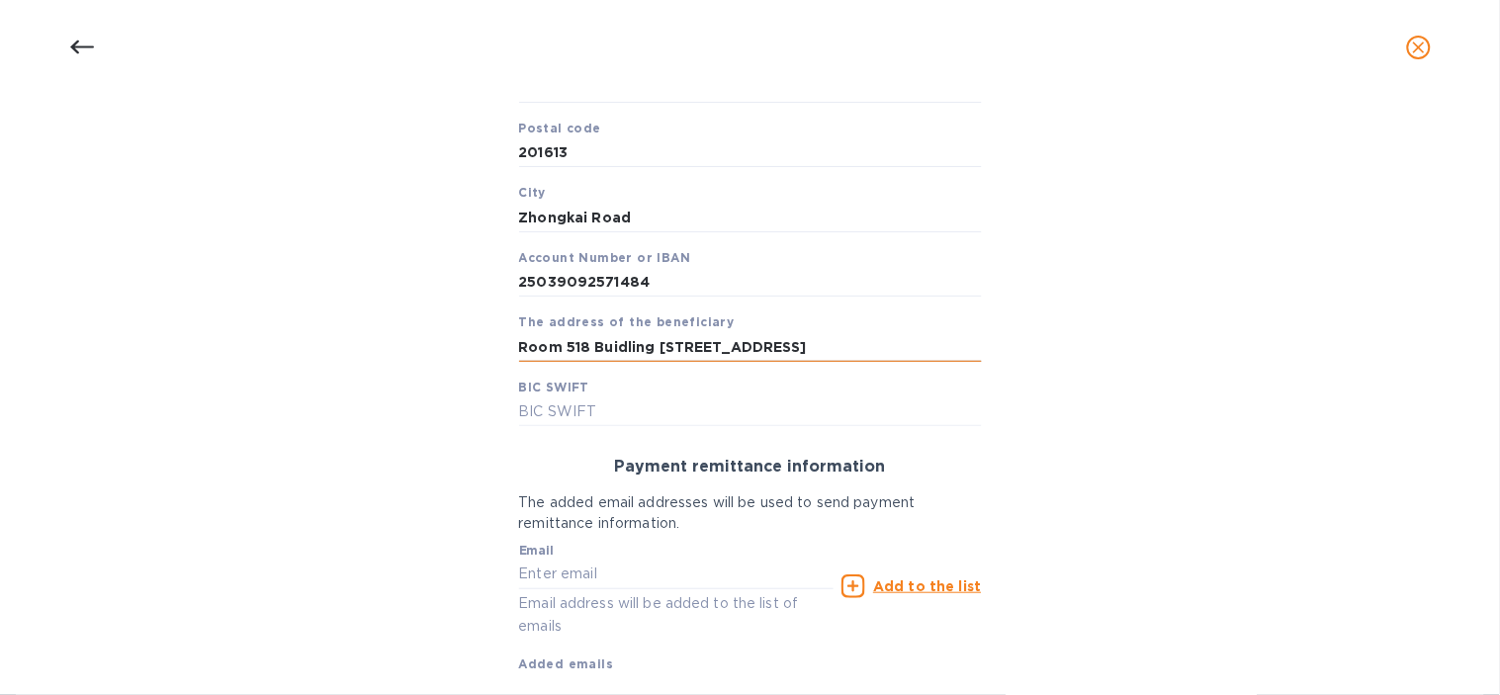
click at [880, 334] on input "Room 518 Buidling 1 518 Zhongkai Road Shanghai" at bounding box center [750, 347] width 463 height 30
paste input "SongJiang District, SHANGHAI"
click at [894, 347] on input "Room 518 Buidling 1 518 Zhongkai Road Shanghai SongJiang District, SHANGHAI" at bounding box center [750, 347] width 463 height 30
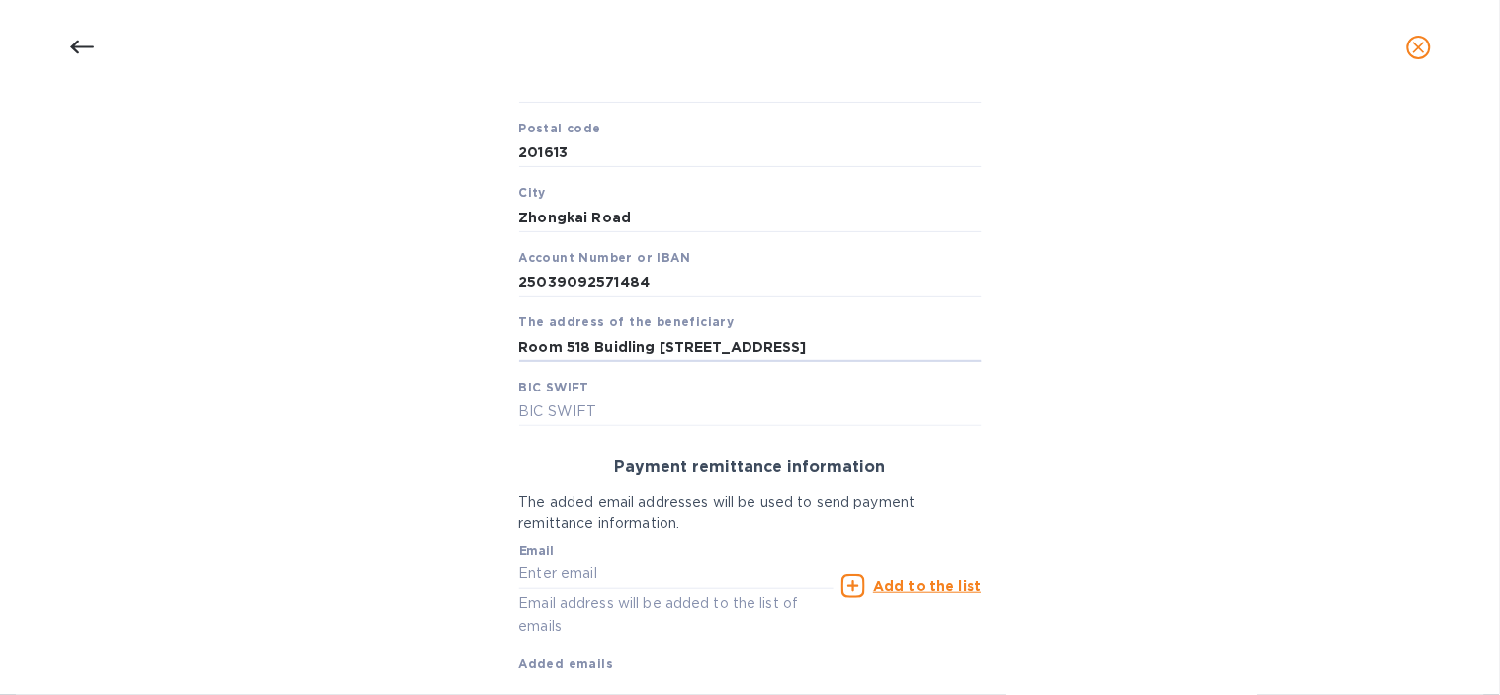
type input "Room 518 Buidling 1 518 Zhongkai Road Shanghai SongJiang District SHANGHAI"
click at [562, 416] on input "text" at bounding box center [750, 412] width 463 height 30
paste input "[SWIFT_CODE]"
type input "[SWIFT_CODE]"
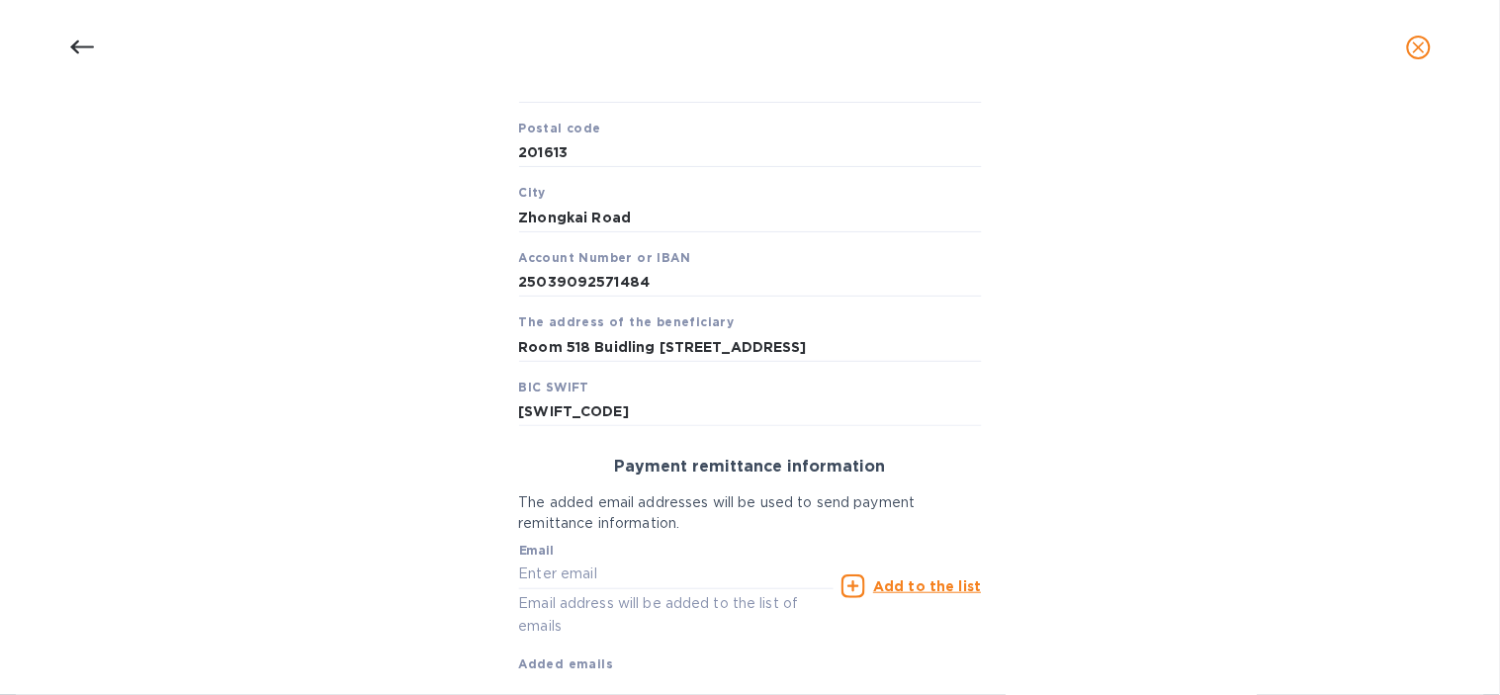
click at [331, 479] on div "Bank account holder name JS SUPPLY GROUP CO LIMITED Priority payment The fastes…" at bounding box center [750, 290] width 1448 height 933
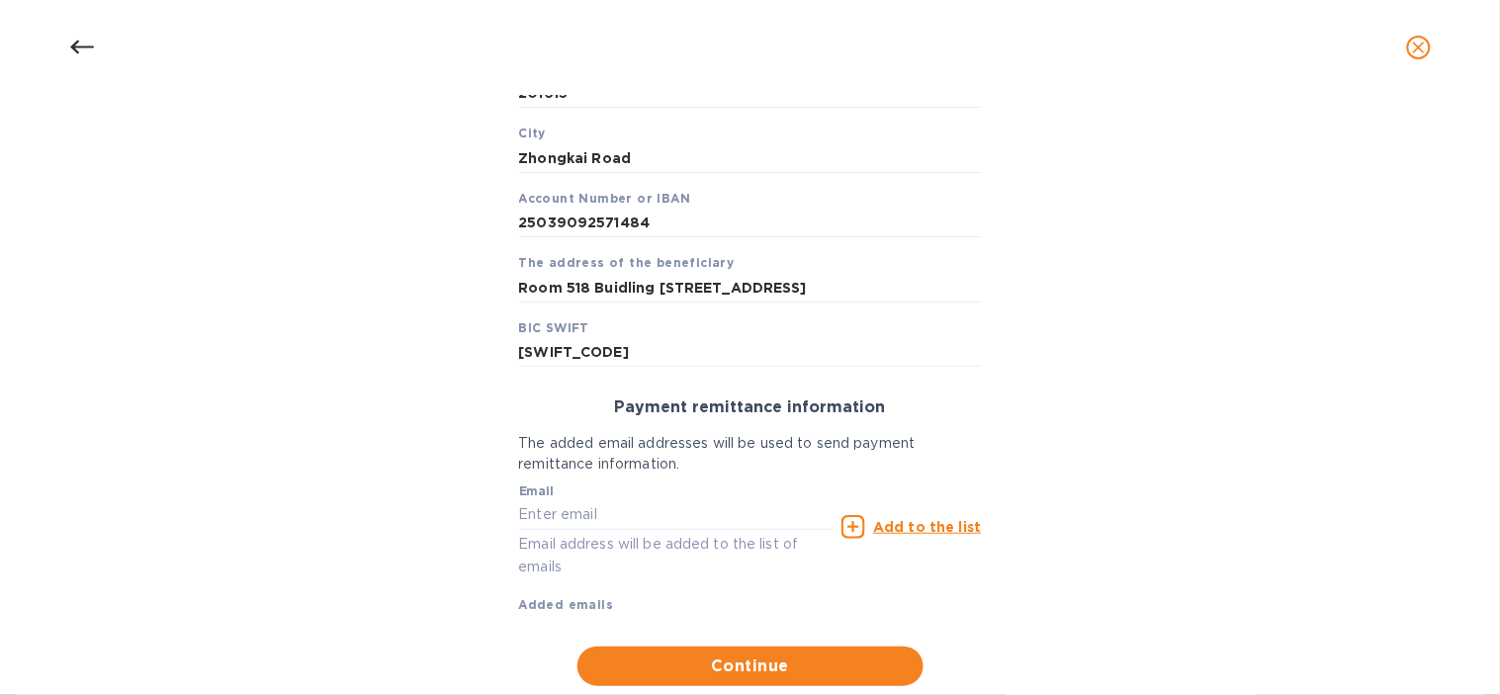
scroll to position [549, 0]
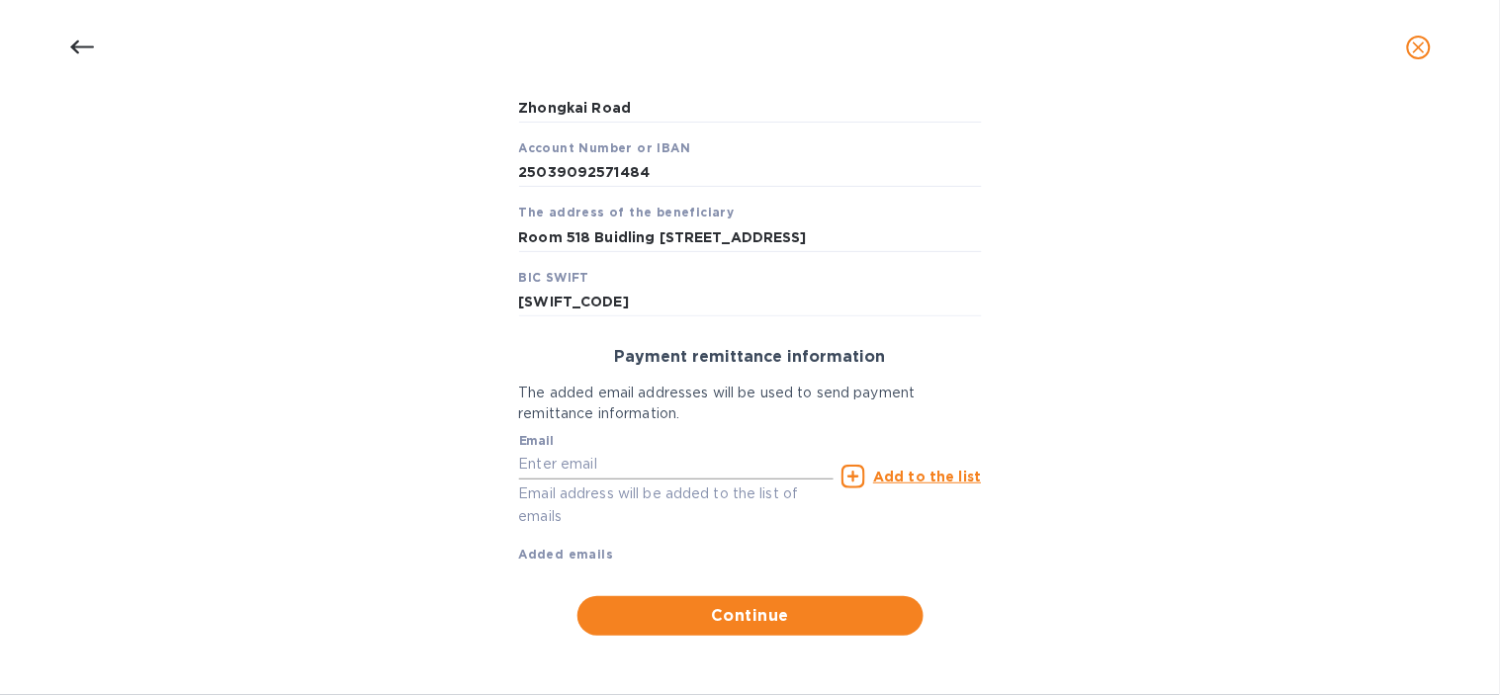
click at [626, 457] on input "text" at bounding box center [676, 465] width 315 height 30
click at [626, 453] on input "text" at bounding box center [676, 465] width 315 height 30
paste input "[EMAIL_ADDRESS][DOMAIN_NAME]"
type input "[EMAIL_ADDRESS][DOMAIN_NAME]"
click at [922, 469] on u "Add to the list" at bounding box center [927, 477] width 108 height 16
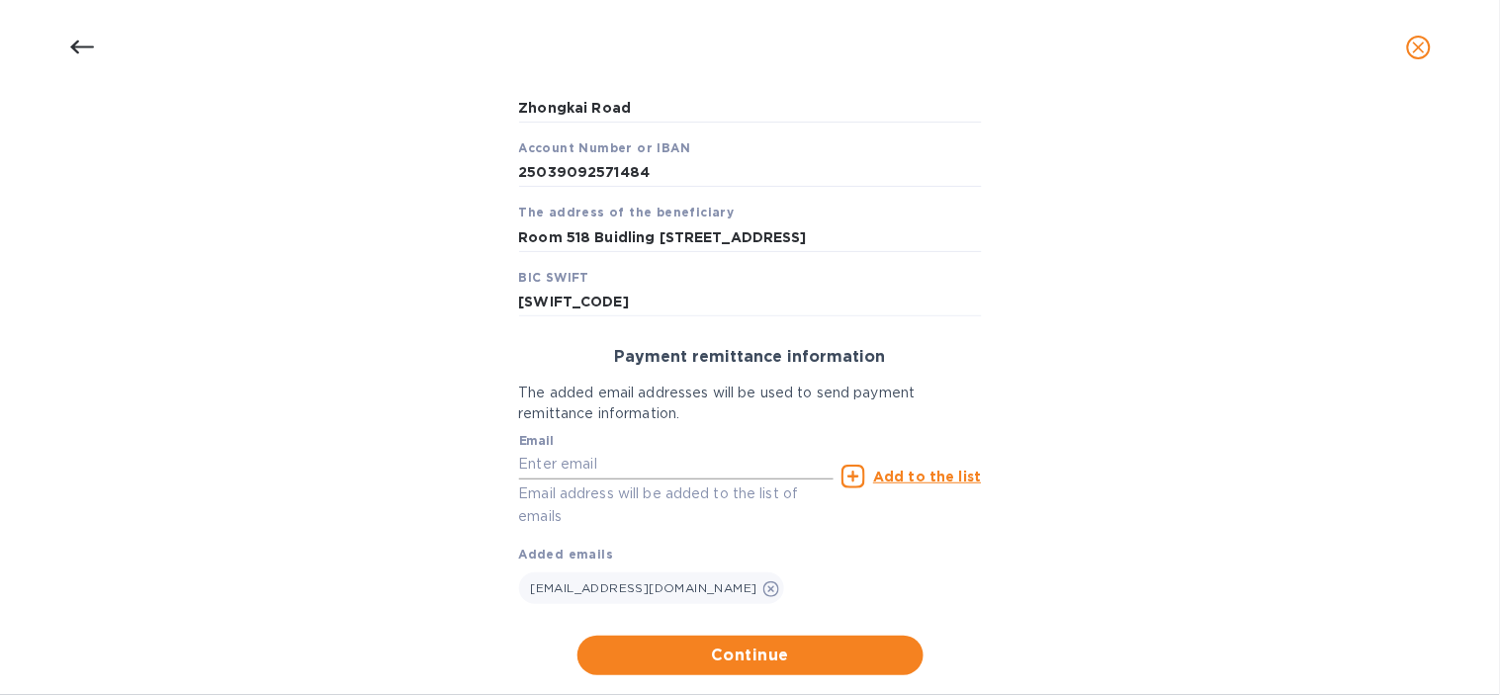
click at [720, 463] on input "text" at bounding box center [676, 465] width 315 height 30
type input "[EMAIL_ADDRESS][DOMAIN_NAME]"
click at [875, 481] on u "Add to the list" at bounding box center [927, 477] width 108 height 16
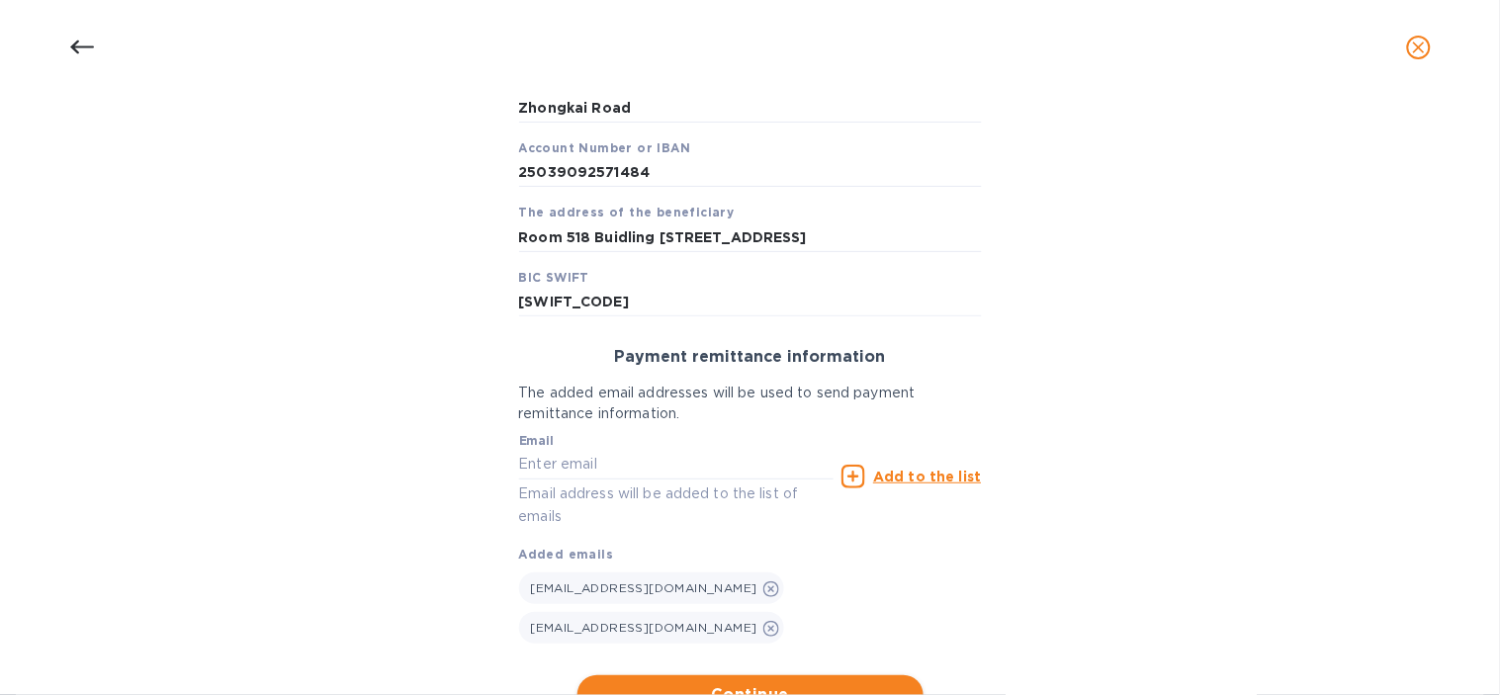
click at [828, 683] on span "Continue" at bounding box center [750, 695] width 314 height 24
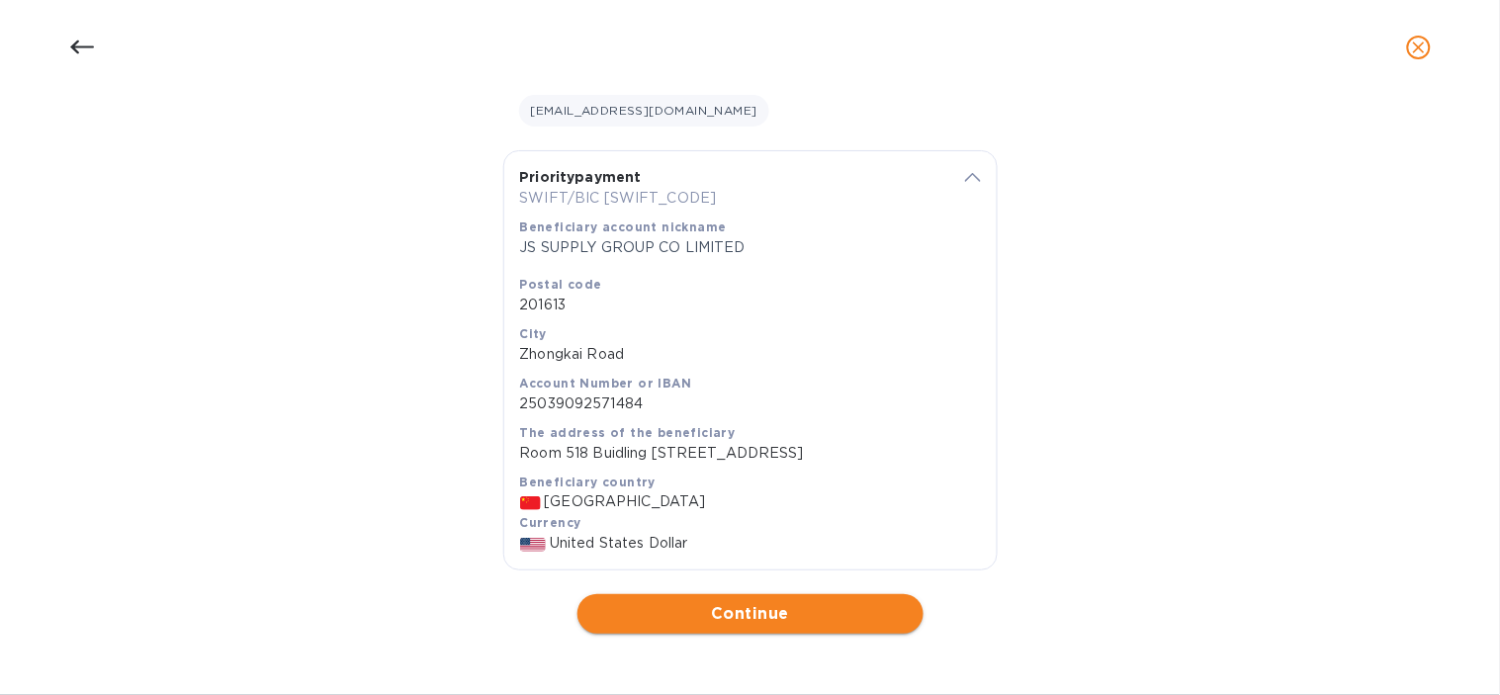
click at [793, 619] on span "Continue" at bounding box center [750, 614] width 314 height 24
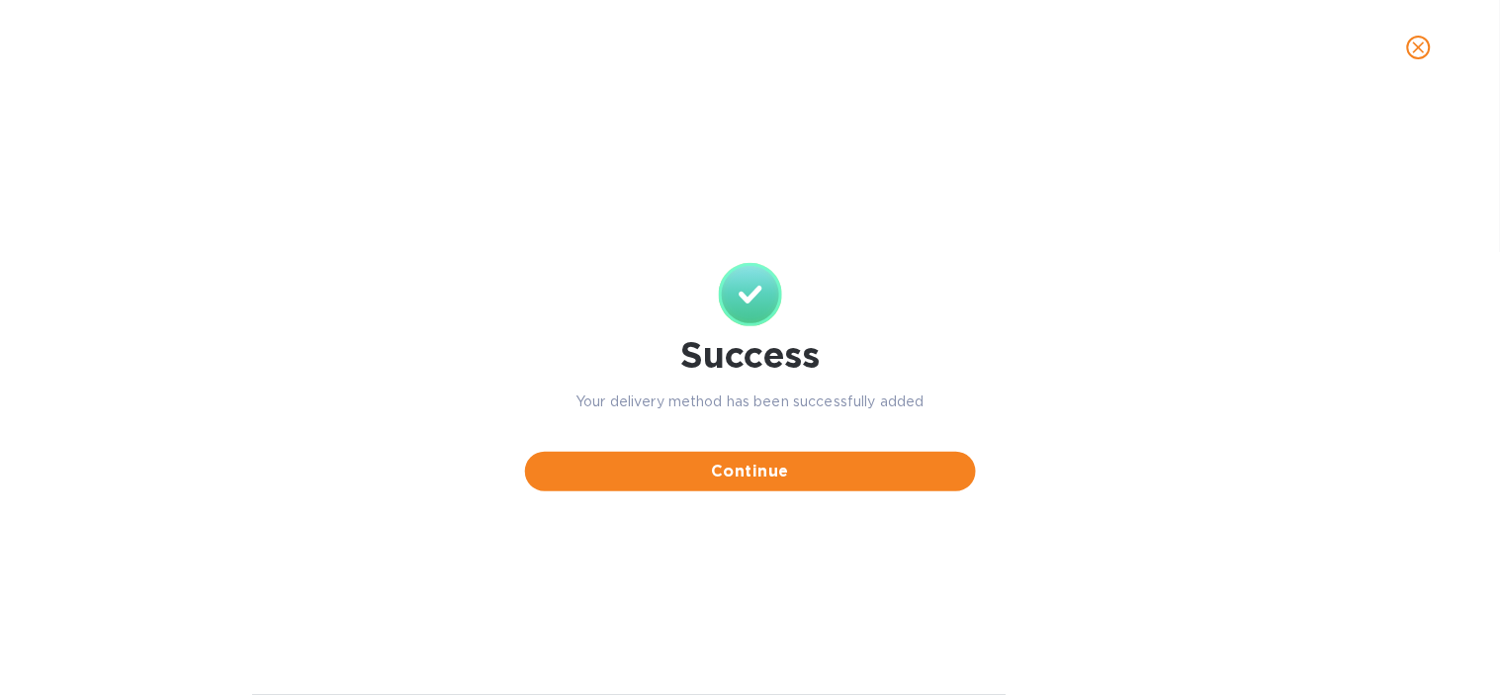
scroll to position [0, 0]
click at [855, 469] on span "Continue" at bounding box center [750, 472] width 419 height 24
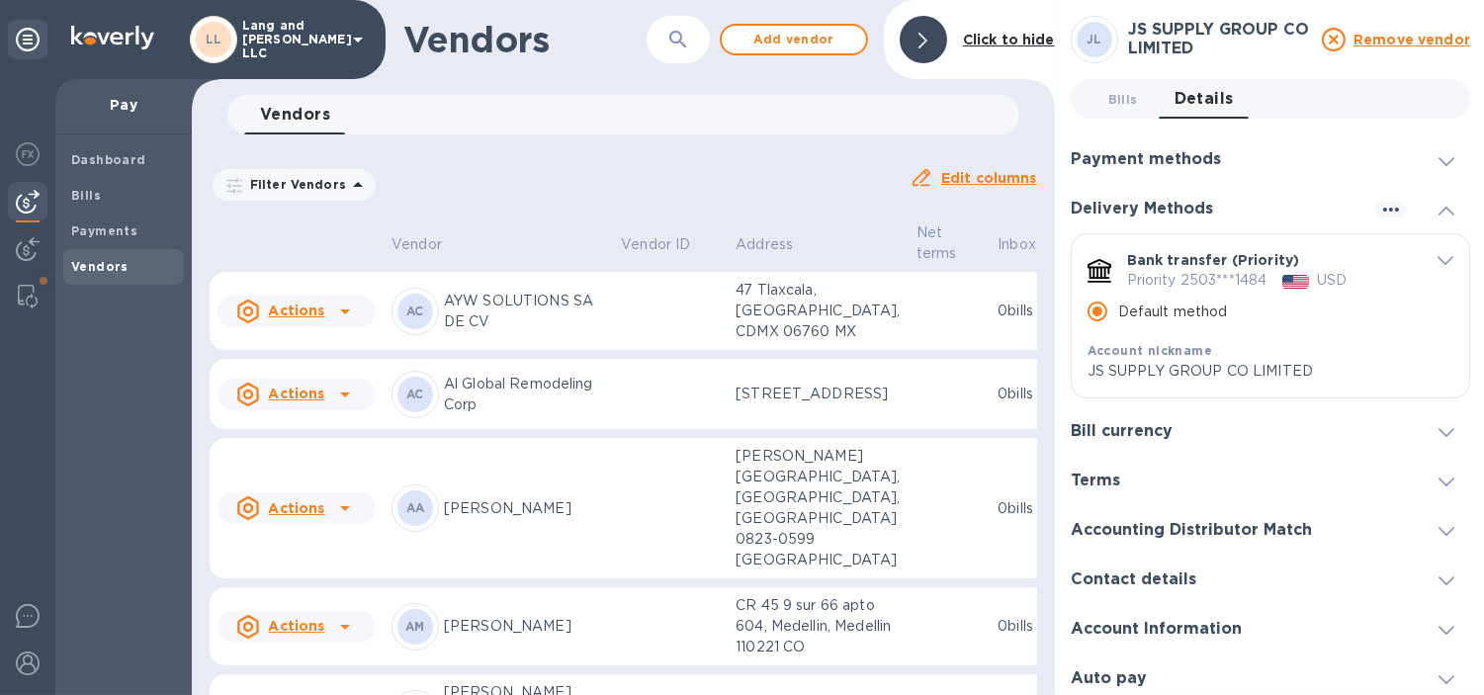
click at [931, 46] on div at bounding box center [923, 39] width 47 height 47
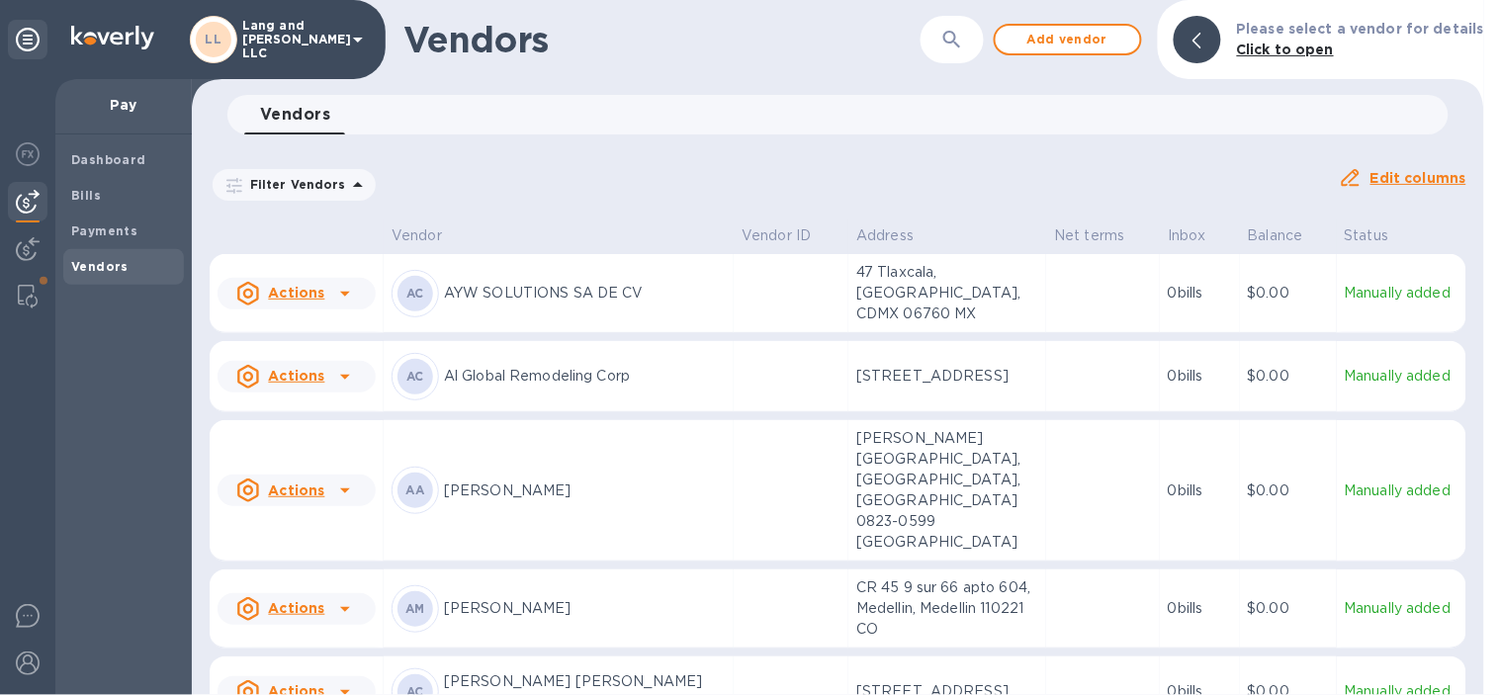
click at [1193, 47] on div at bounding box center [1197, 39] width 47 height 47
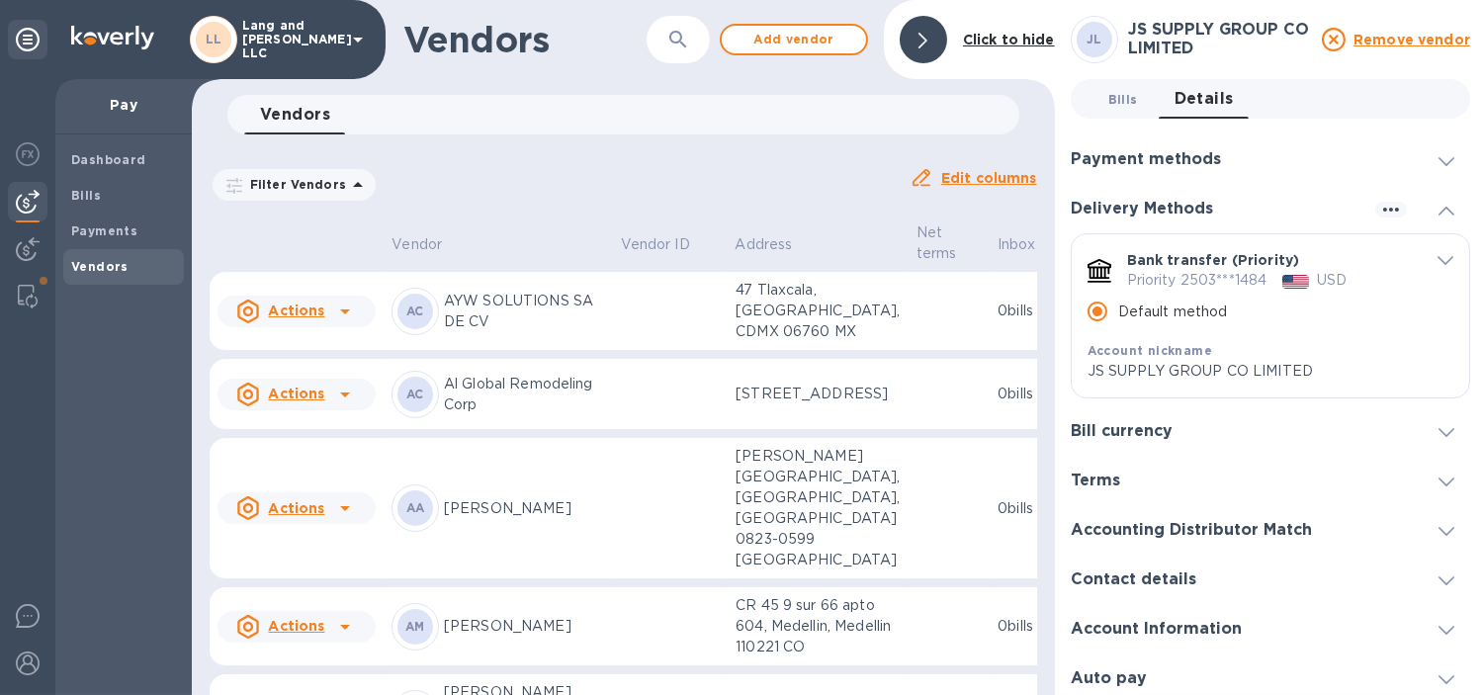
click at [1129, 104] on span "Bills 0" at bounding box center [1123, 99] width 30 height 21
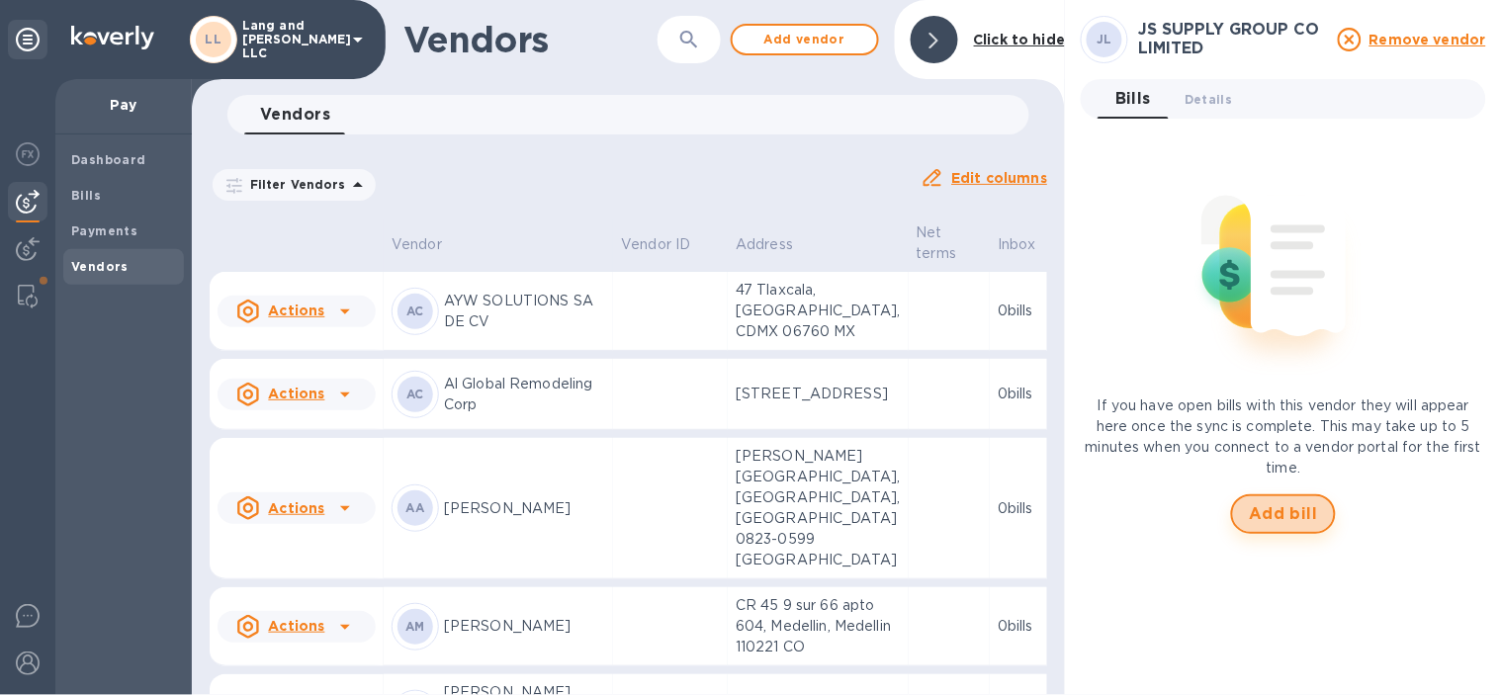
click at [1271, 525] on span "Add bill" at bounding box center [1283, 514] width 69 height 24
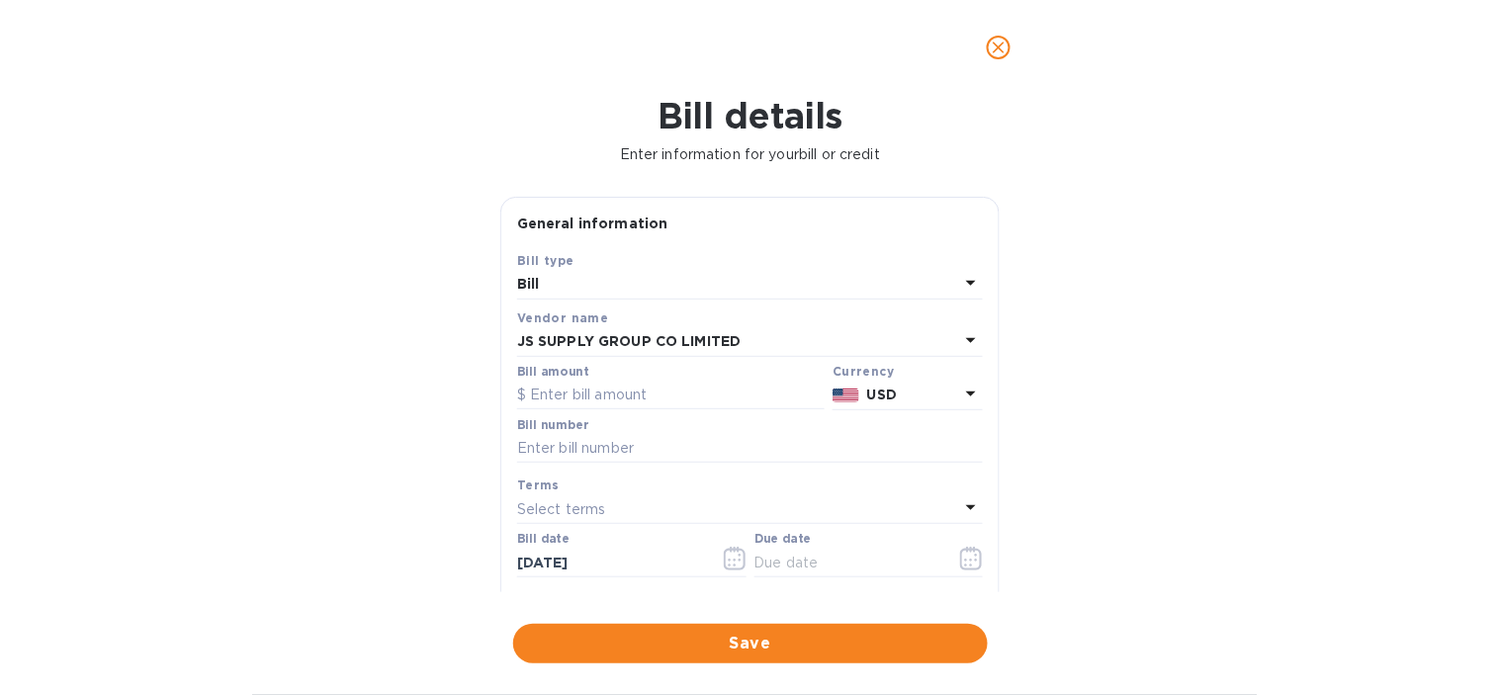
click at [997, 43] on icon "close" at bounding box center [999, 48] width 20 height 20
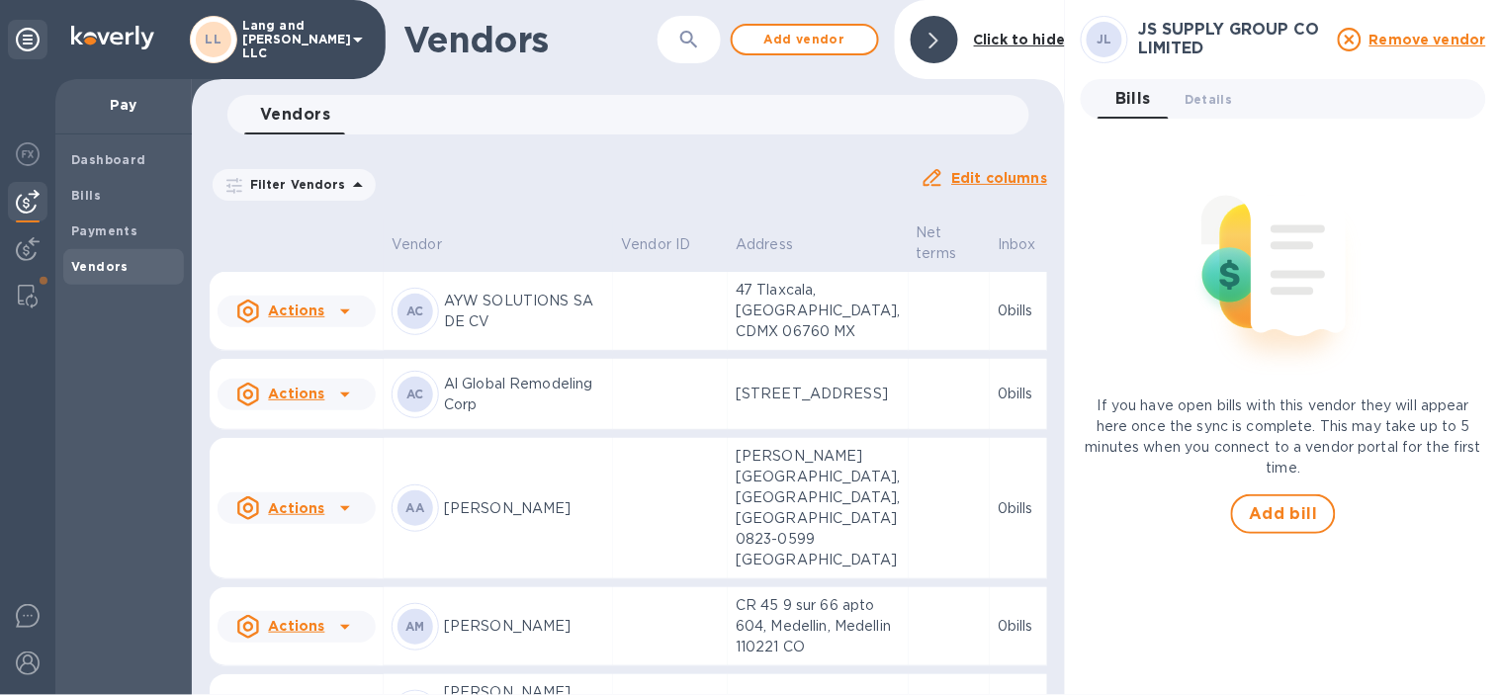
click at [935, 44] on icon at bounding box center [933, 41] width 9 height 16
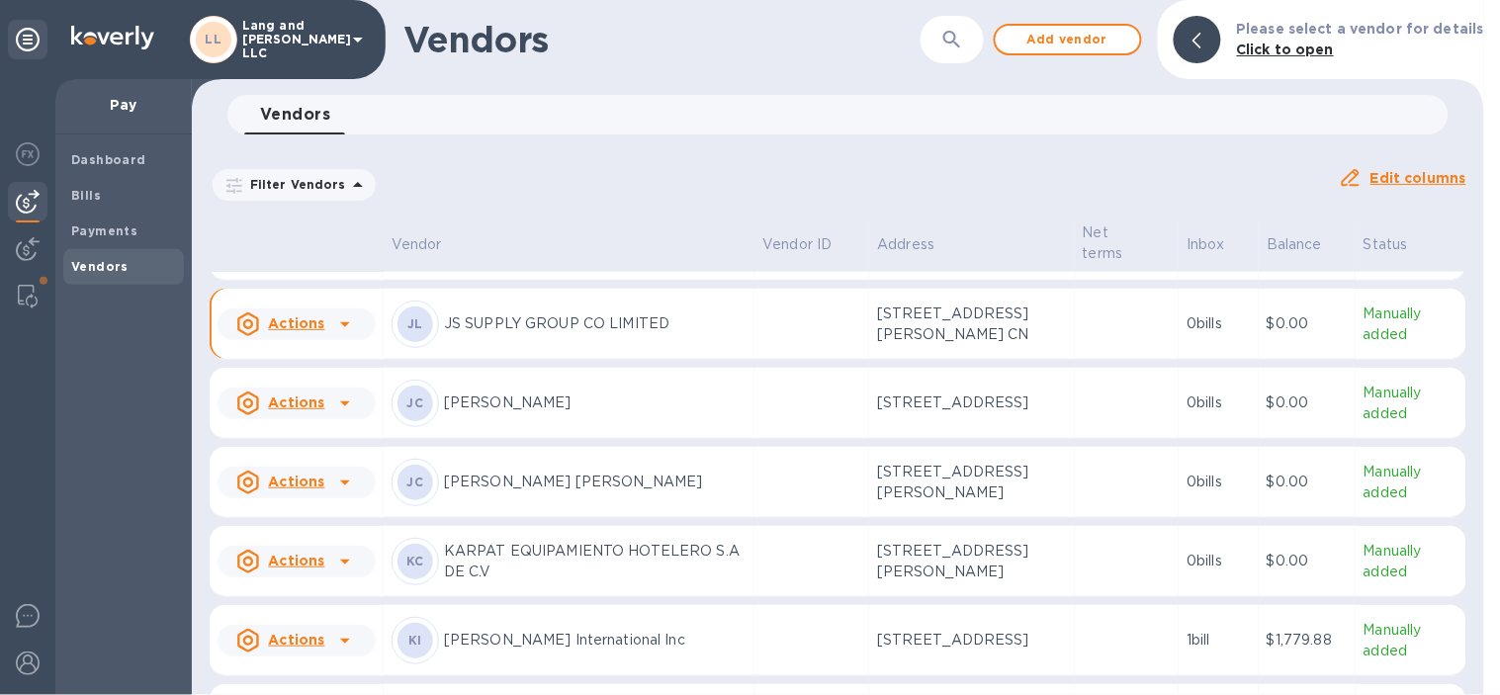
scroll to position [2666, 0]
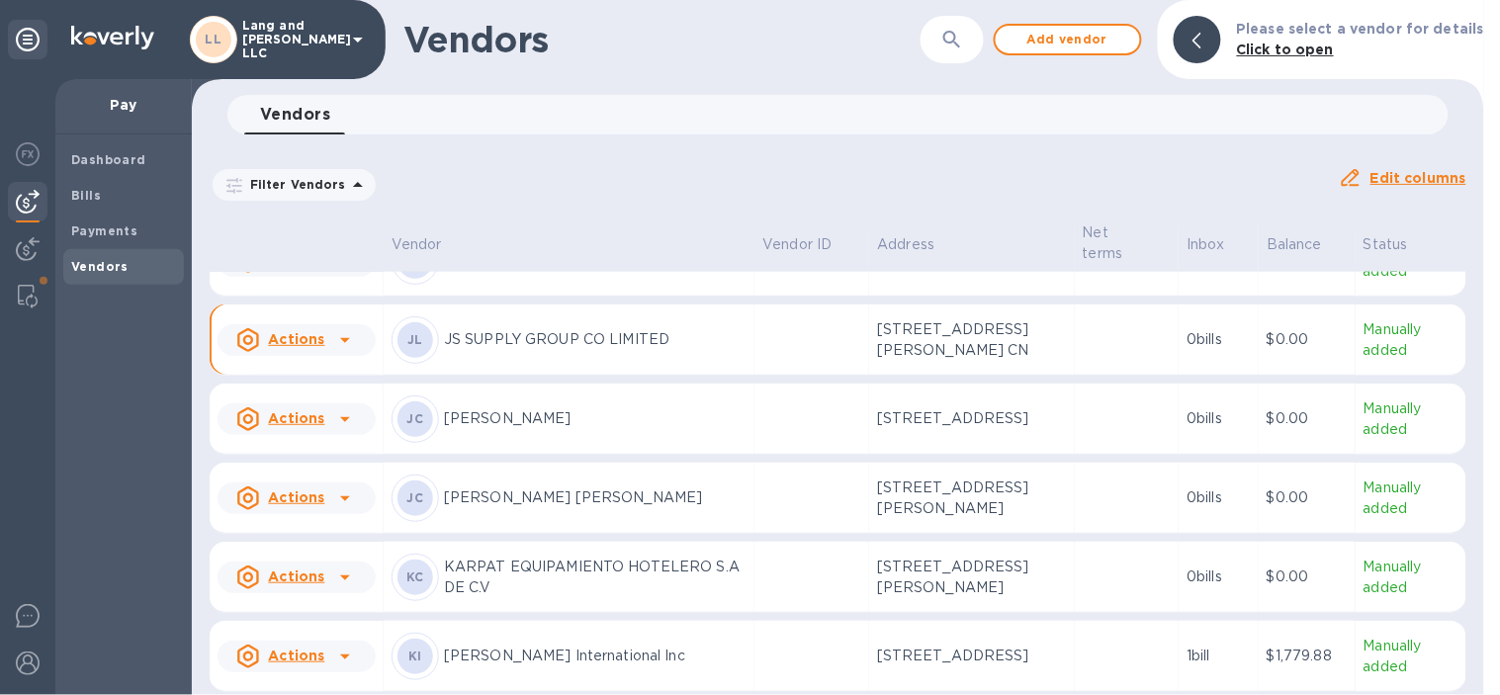
click at [639, 350] on p "JS SUPPLY GROUP CO LIMITED" at bounding box center [595, 339] width 303 height 21
click at [509, 350] on p "JS SUPPLY GROUP CO LIMITED" at bounding box center [595, 339] width 303 height 21
click at [1201, 38] on icon at bounding box center [1196, 41] width 9 height 16
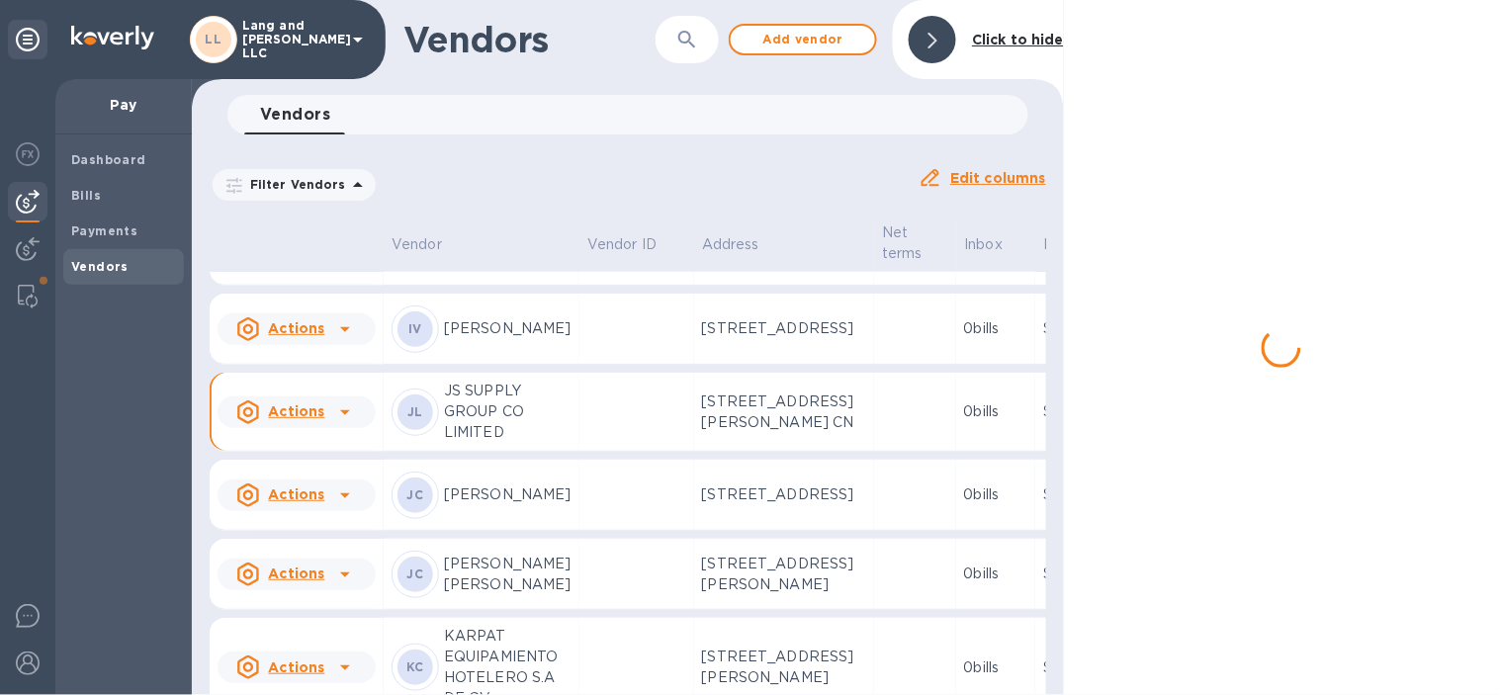
scroll to position [2801, 0]
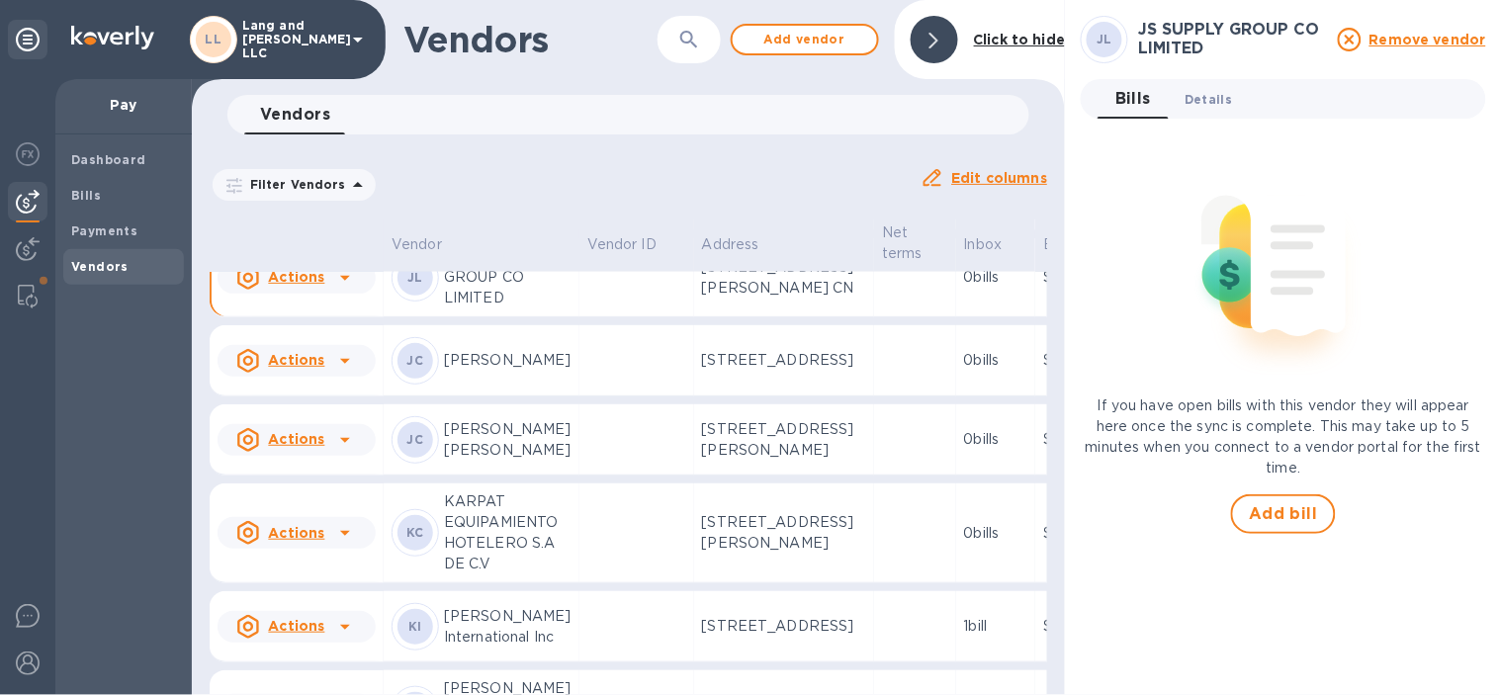
click at [1222, 105] on span "Details 0" at bounding box center [1207, 99] width 47 height 21
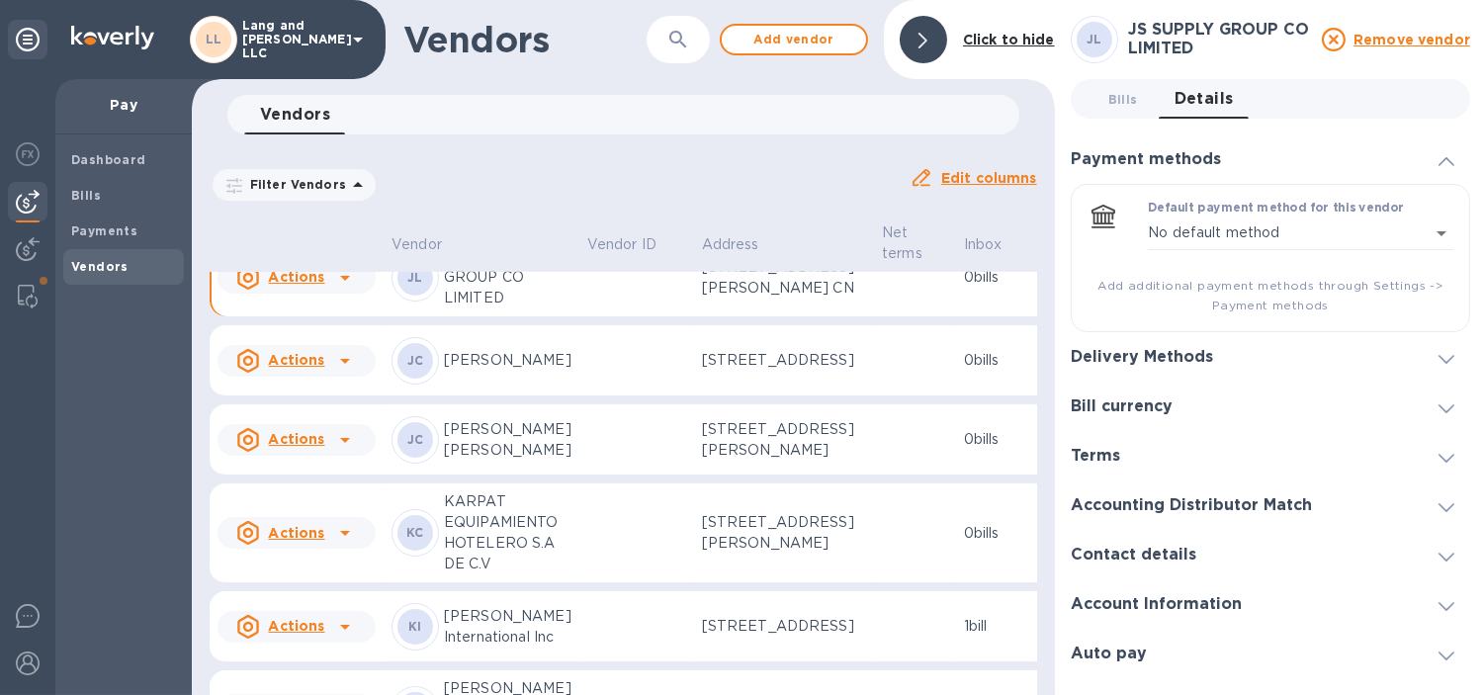
click at [1192, 360] on h3 "Delivery Methods" at bounding box center [1142, 357] width 142 height 19
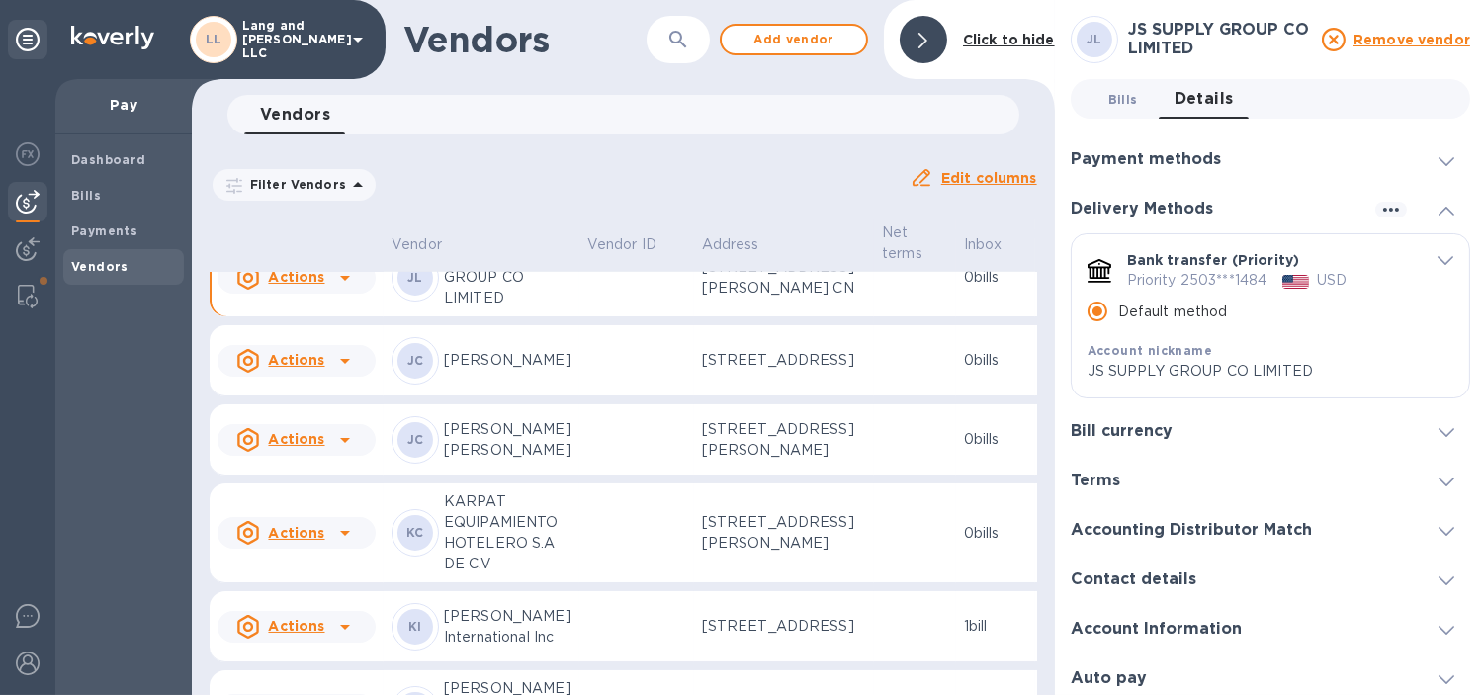
click at [1113, 93] on span "Bills 0" at bounding box center [1123, 99] width 30 height 21
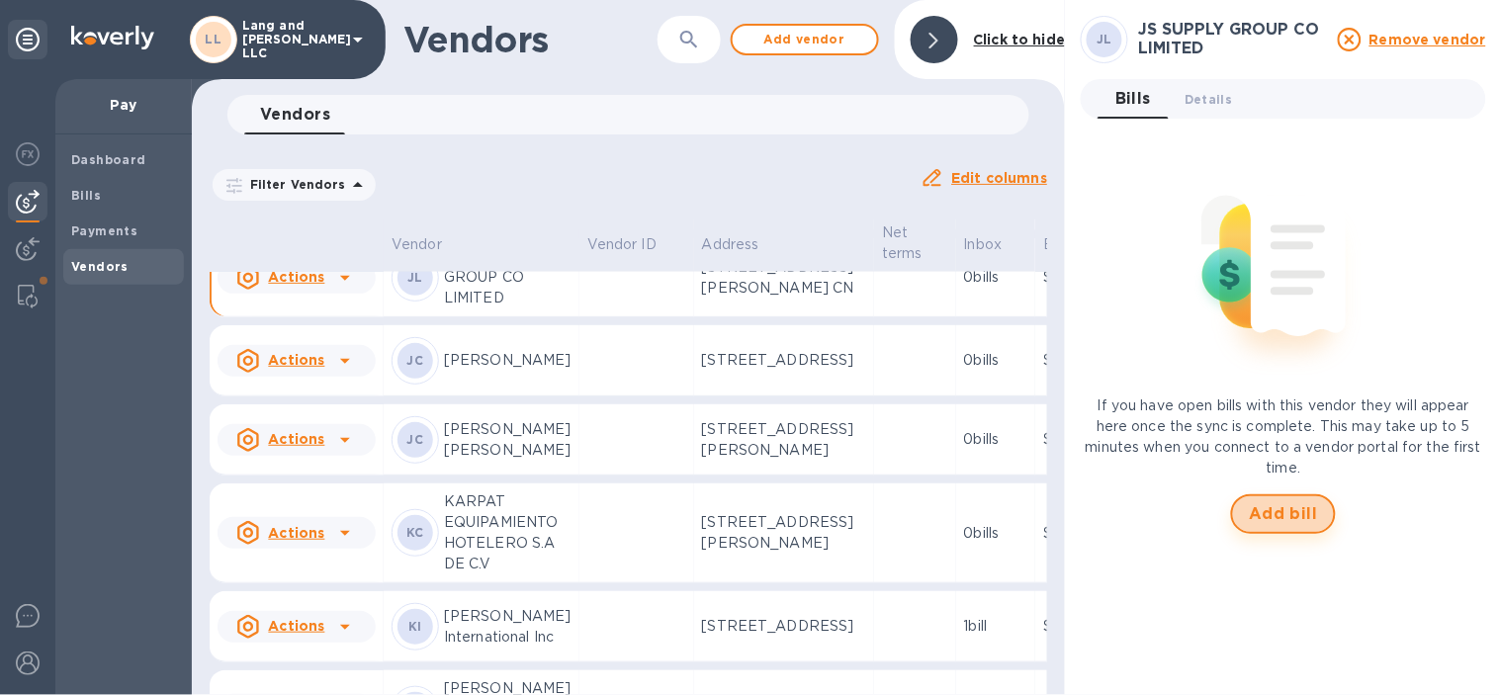
click at [1260, 521] on span "Add bill" at bounding box center [1283, 514] width 69 height 24
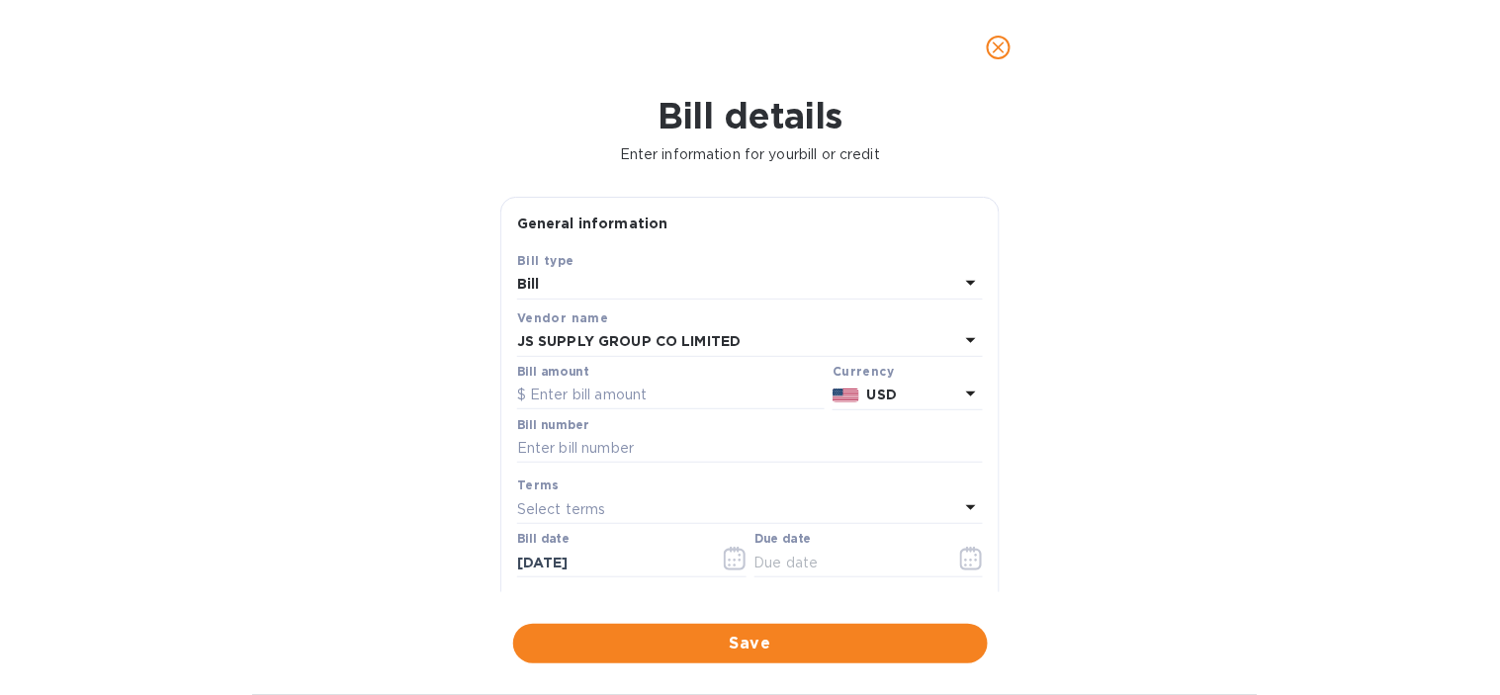
click at [540, 378] on label "Bill amount" at bounding box center [552, 372] width 71 height 12
click at [589, 401] on input "text" at bounding box center [670, 396] width 307 height 30
type input "191.20"
click at [389, 406] on div "Bill details Enter information for your bill or credit General information Save…" at bounding box center [750, 395] width 1500 height 600
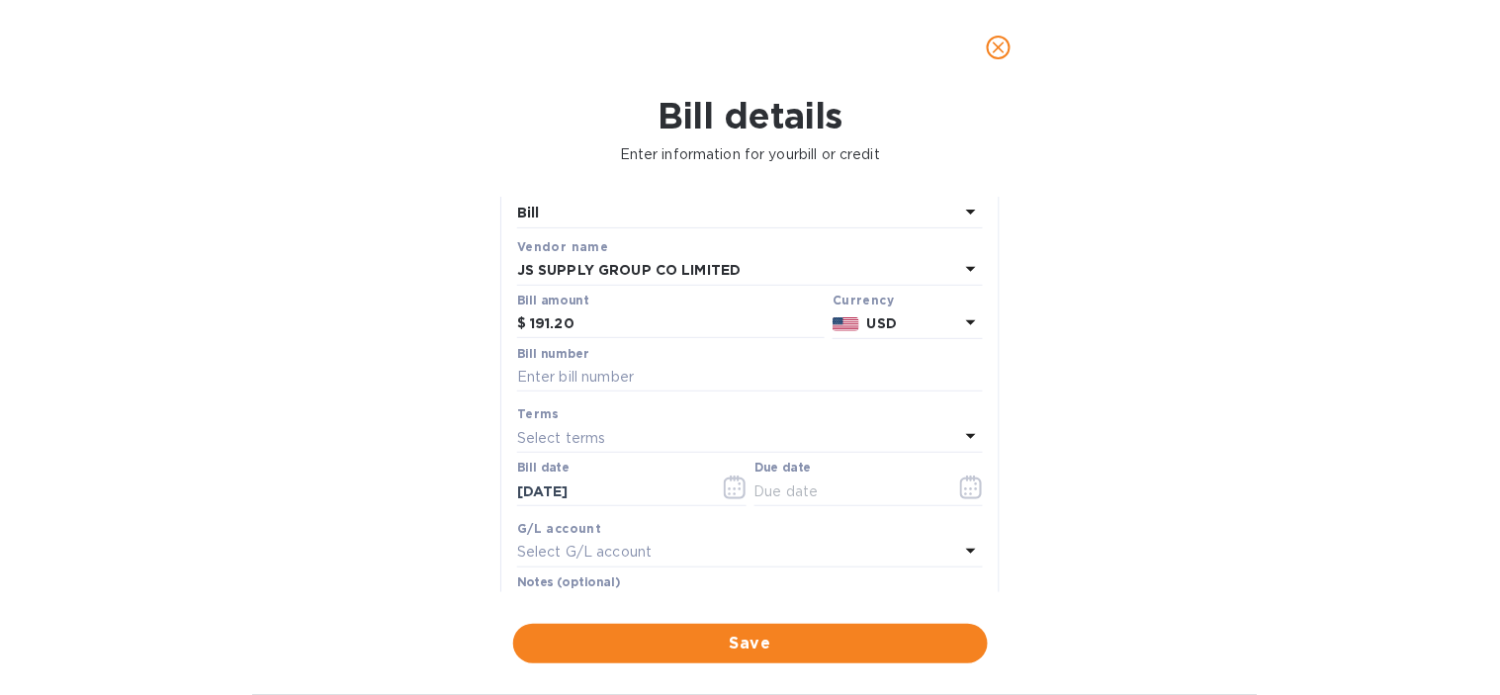
scroll to position [110, 0]
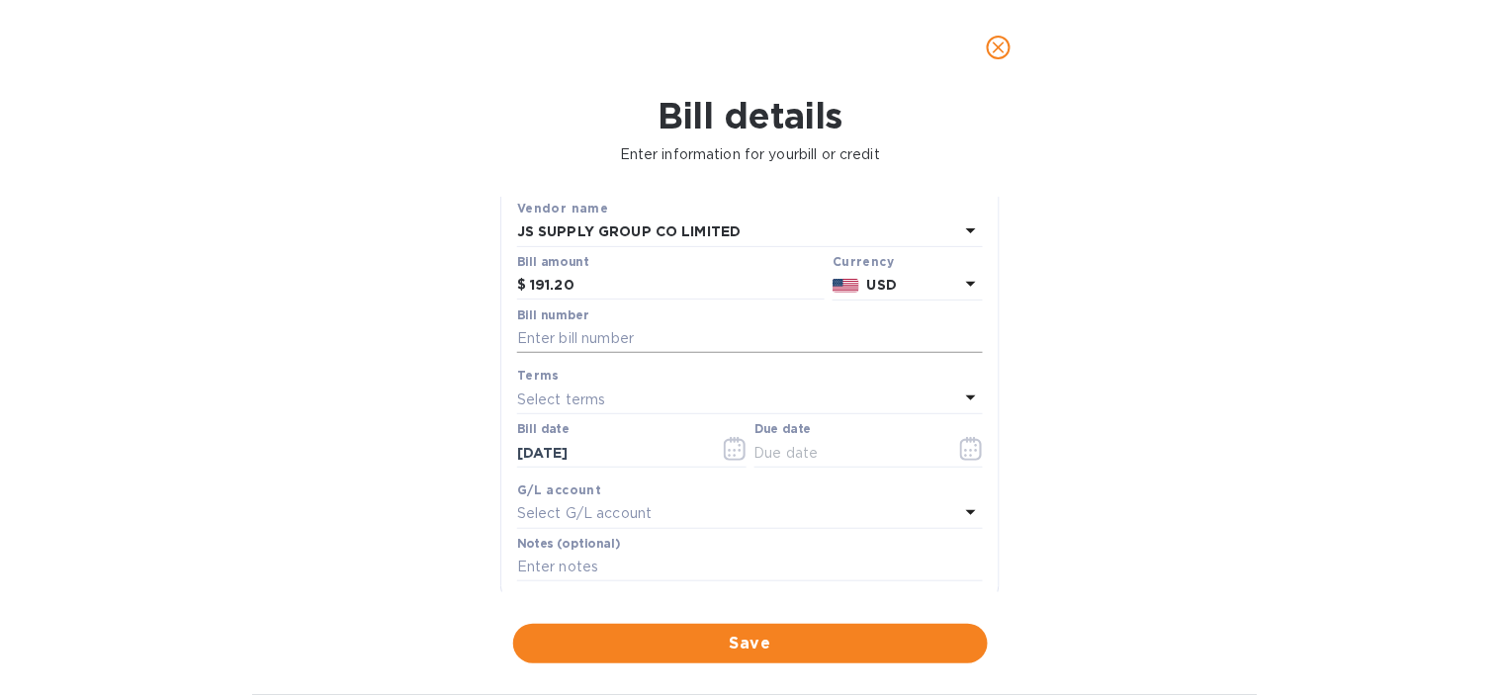
drag, startPoint x: 559, startPoint y: 340, endPoint x: 898, endPoint y: 353, distance: 339.4
click at [559, 340] on input "text" at bounding box center [750, 339] width 466 height 30
type input "4460"
click at [961, 455] on icon "button" at bounding box center [971, 449] width 23 height 24
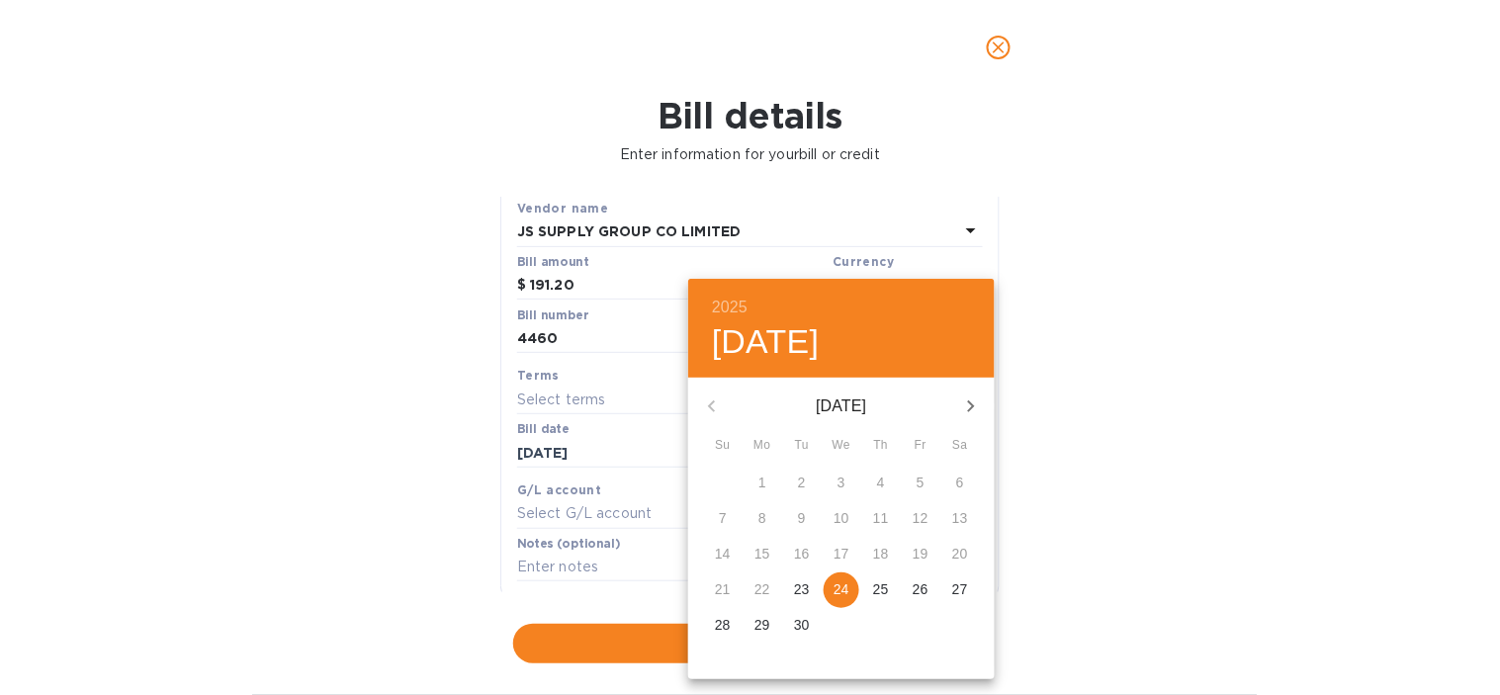
click at [885, 585] on p "25" at bounding box center [881, 589] width 16 height 20
type input "[DATE]"
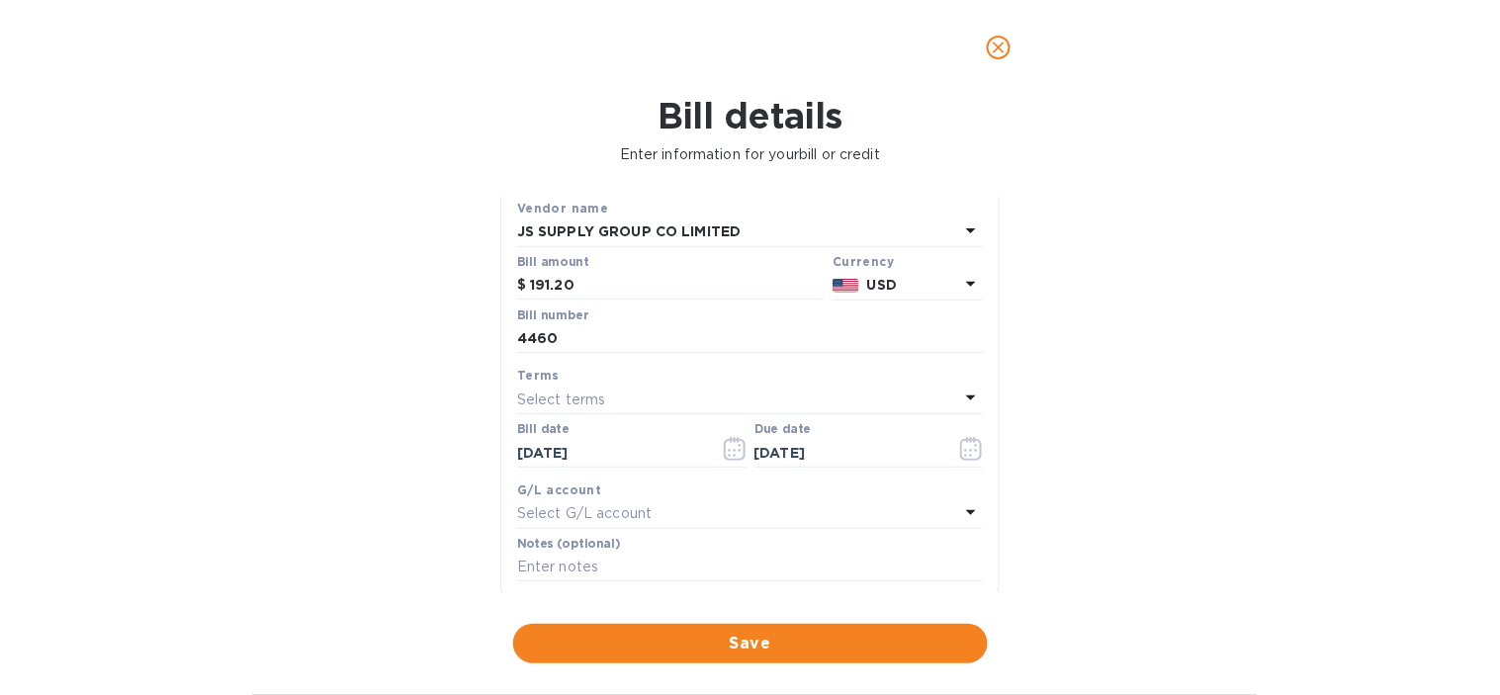
click at [624, 521] on p "Select G/L account" at bounding box center [584, 513] width 134 height 21
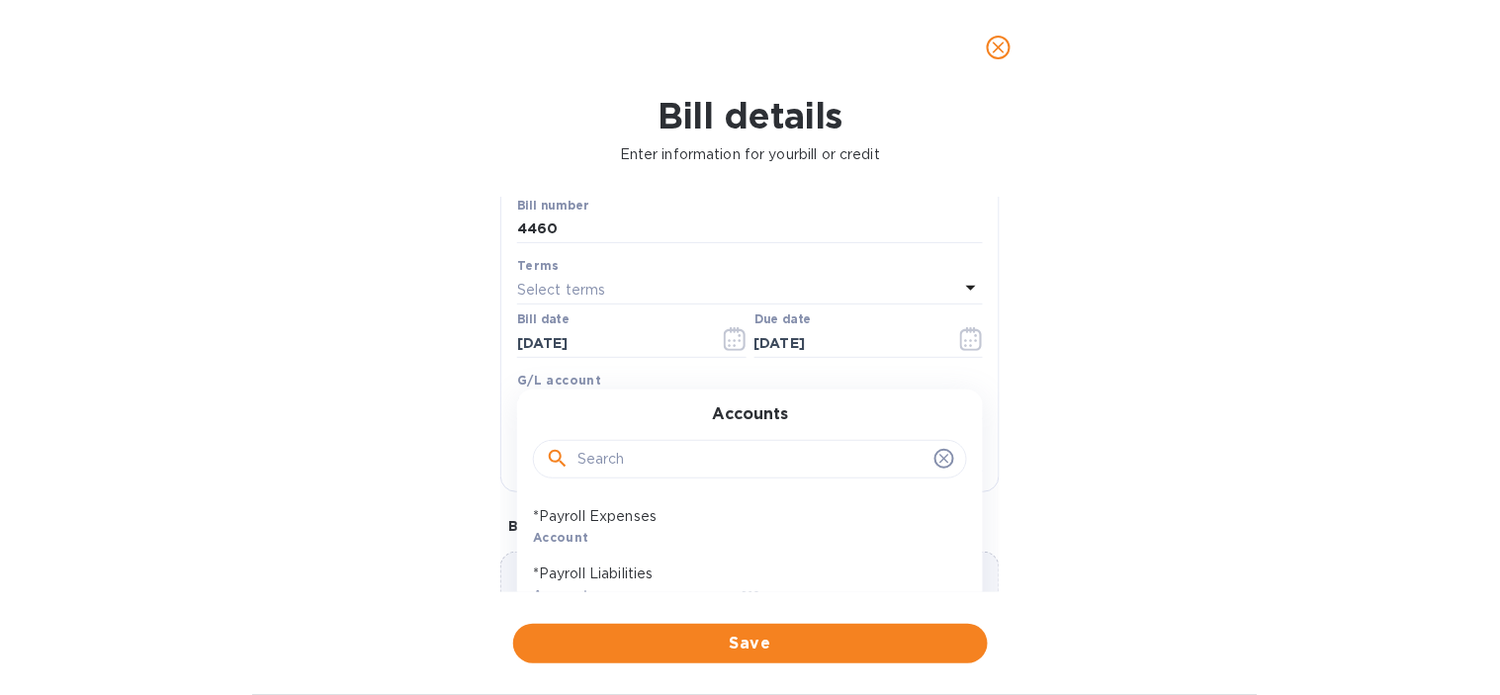
scroll to position [329, 0]
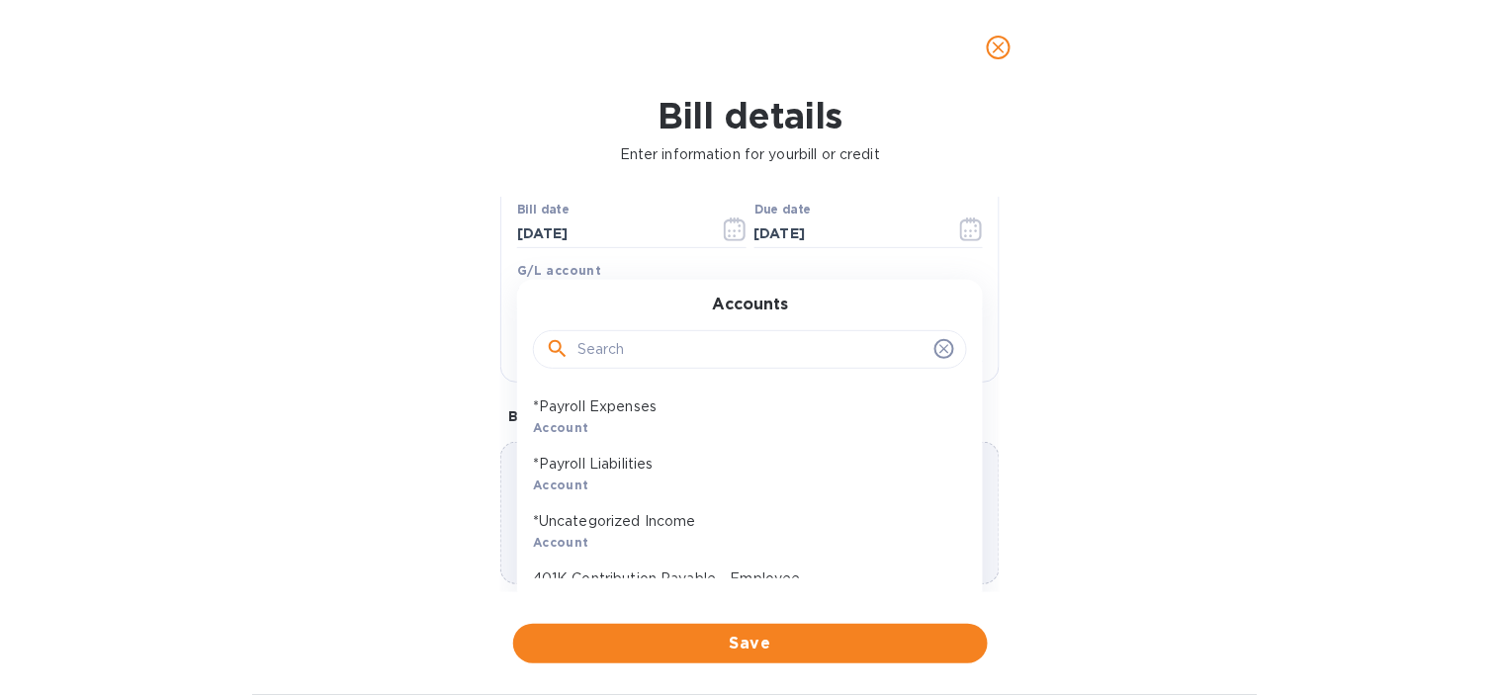
click at [611, 357] on input "text" at bounding box center [751, 350] width 349 height 30
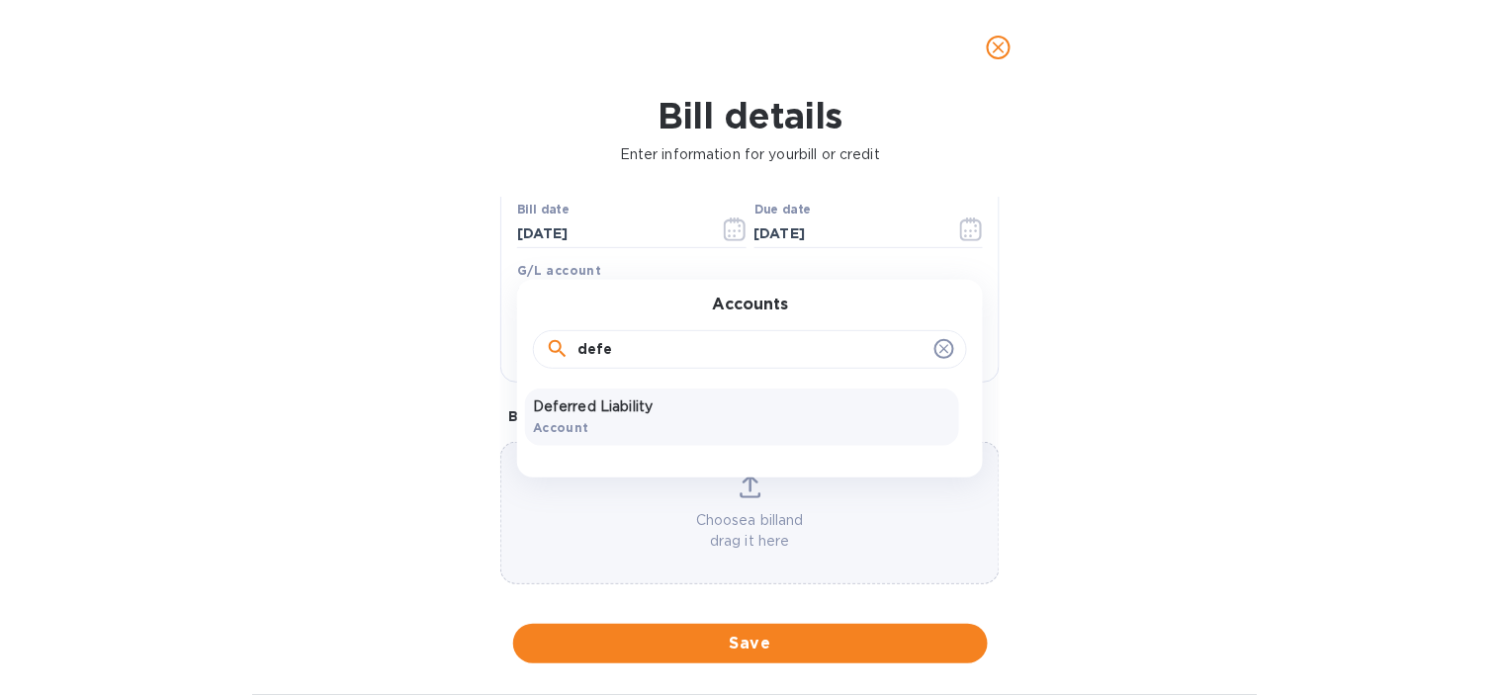
type input "defe"
click at [610, 403] on p "Deferred Liability" at bounding box center [742, 406] width 418 height 21
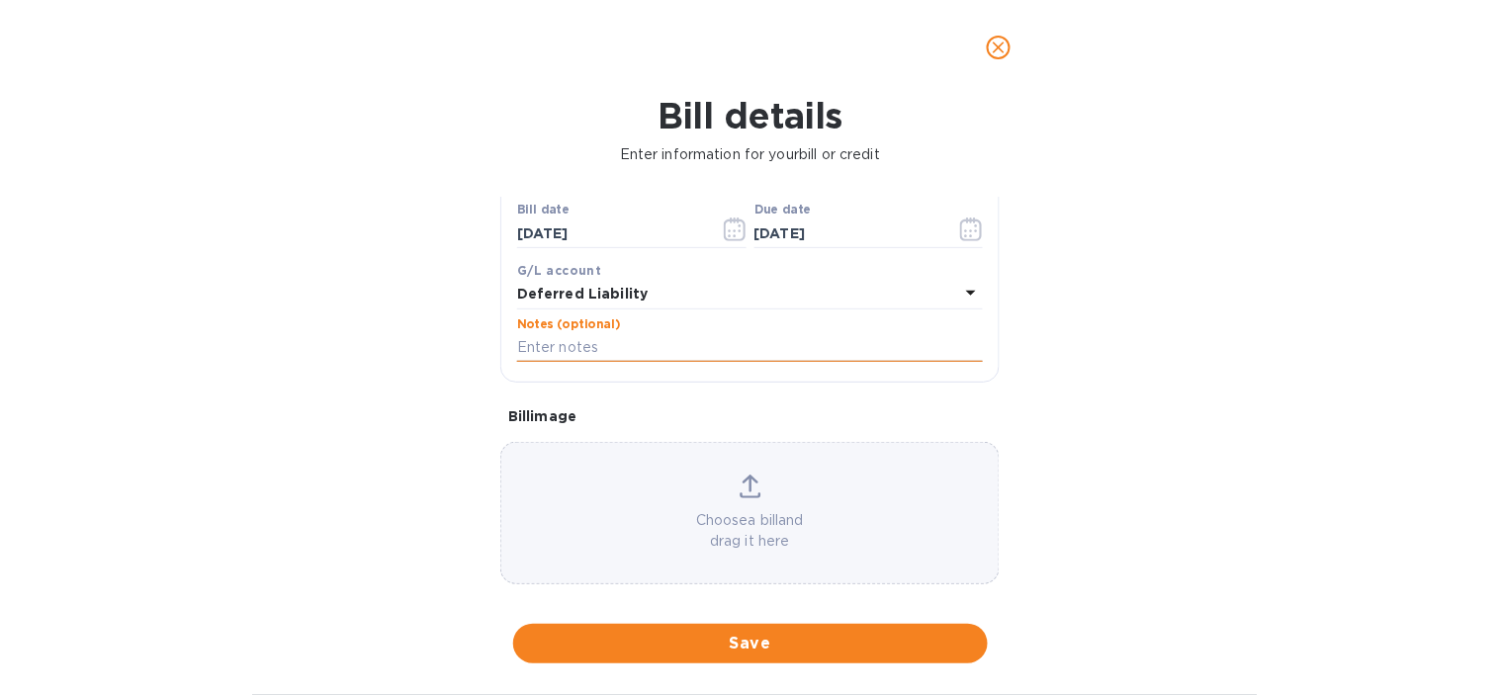
click at [680, 358] on input "text" at bounding box center [750, 348] width 466 height 30
paste input "4460 HPME MP | J SOURCING | LT"
type input "4460 HPME MP | J SOURCING | LT"
click at [408, 400] on div "Bill details Enter information for your bill or credit General information Save…" at bounding box center [750, 395] width 1500 height 600
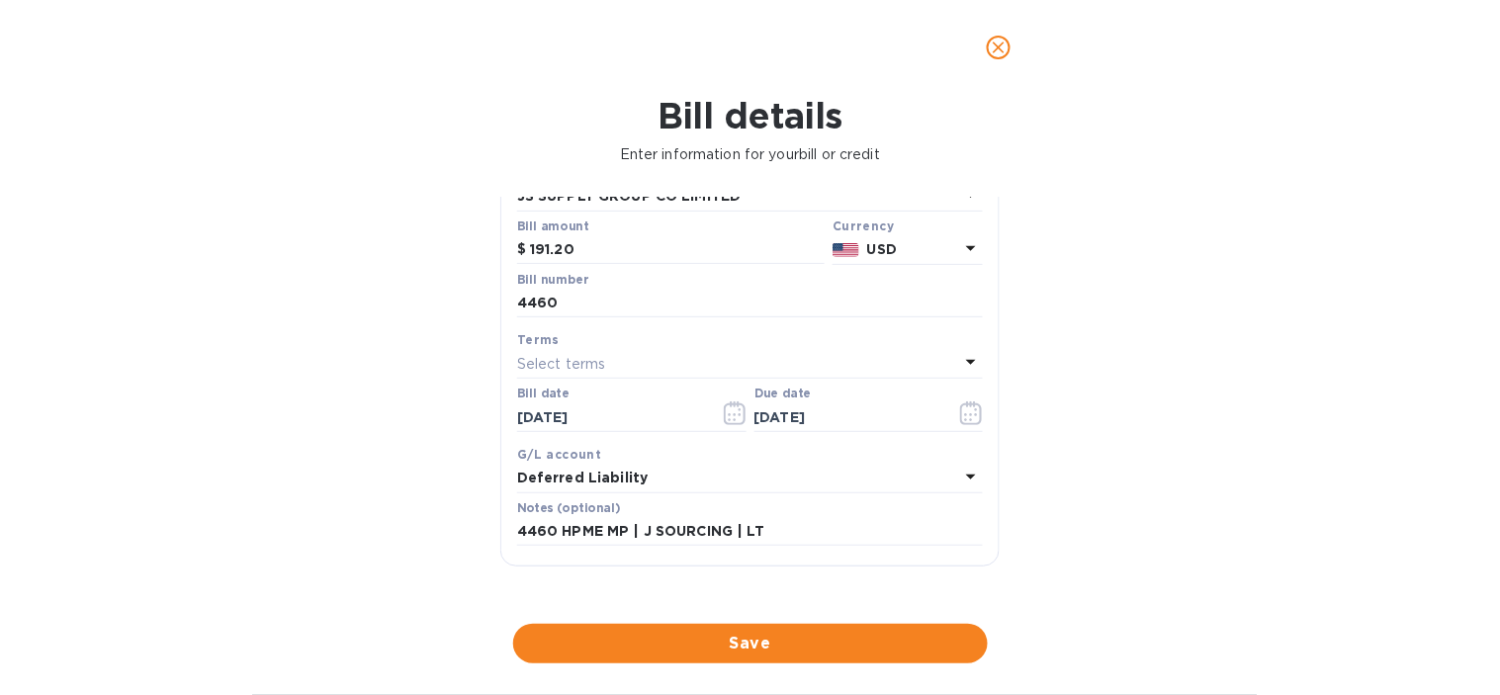
scroll to position [110, 0]
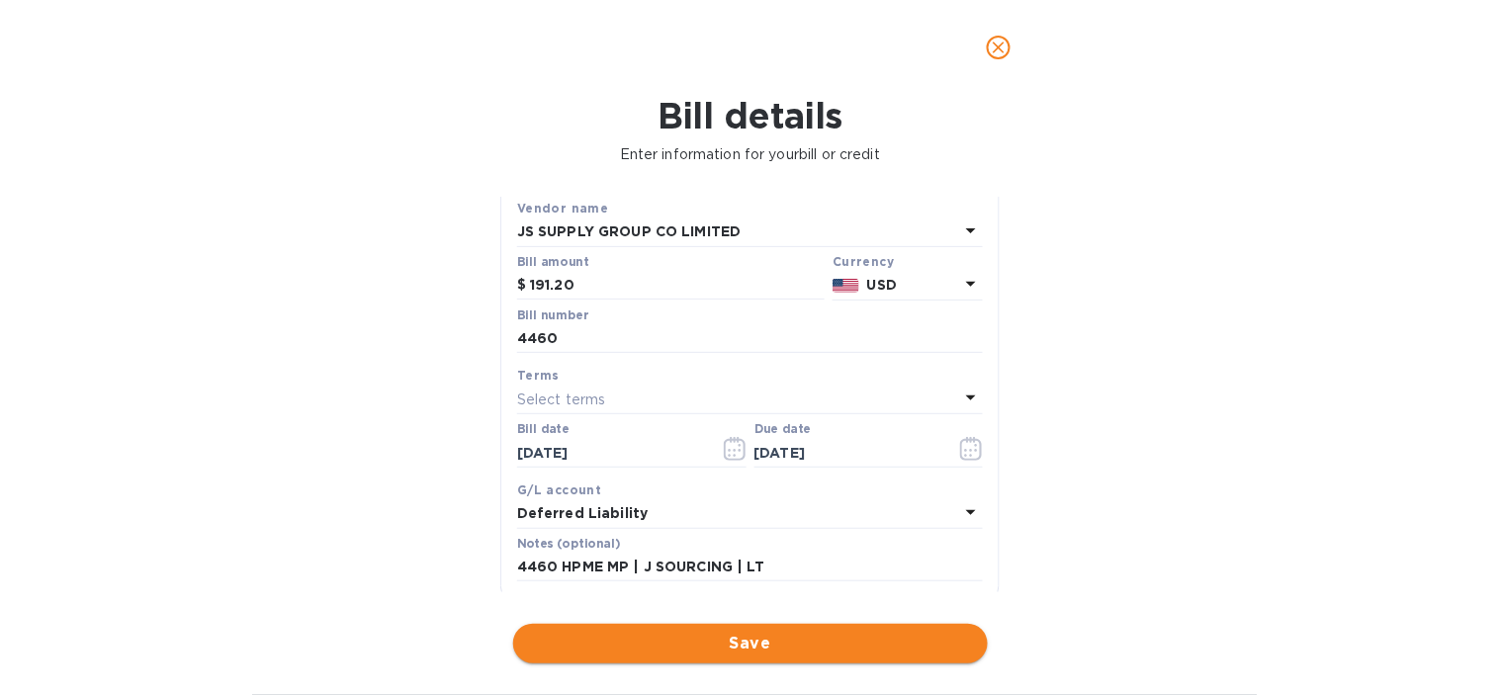
click at [756, 654] on span "Save" at bounding box center [750, 644] width 443 height 24
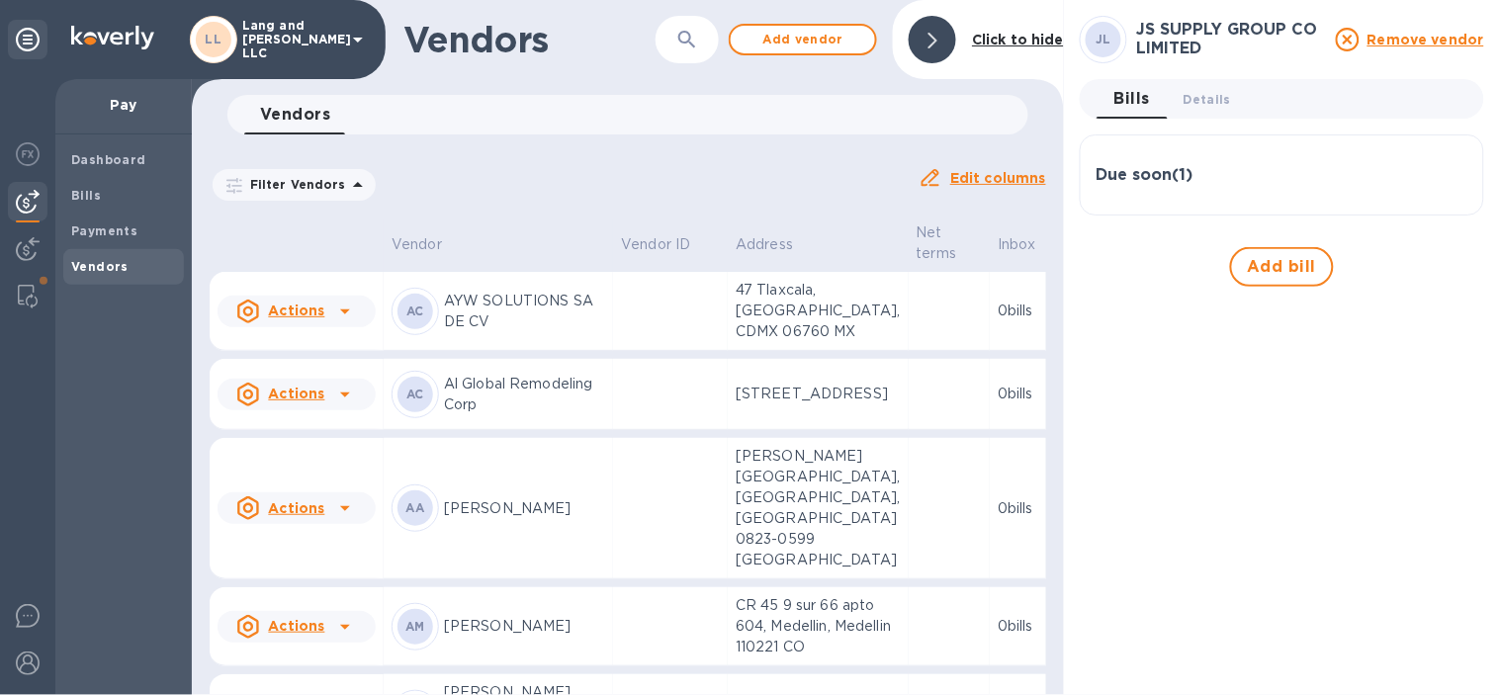
click at [1182, 159] on div "Due soon ( 1 )" at bounding box center [1281, 174] width 371 height 47
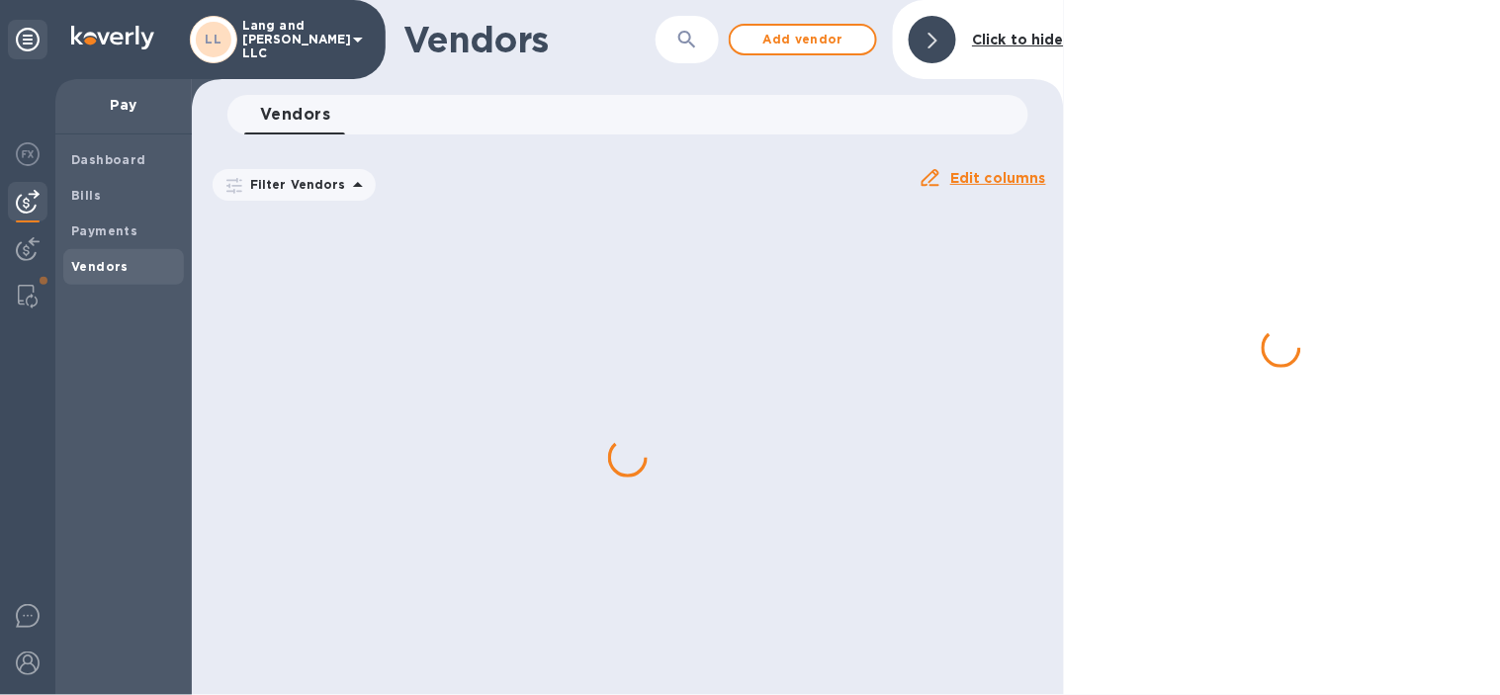
click at [933, 40] on icon at bounding box center [932, 41] width 9 height 16
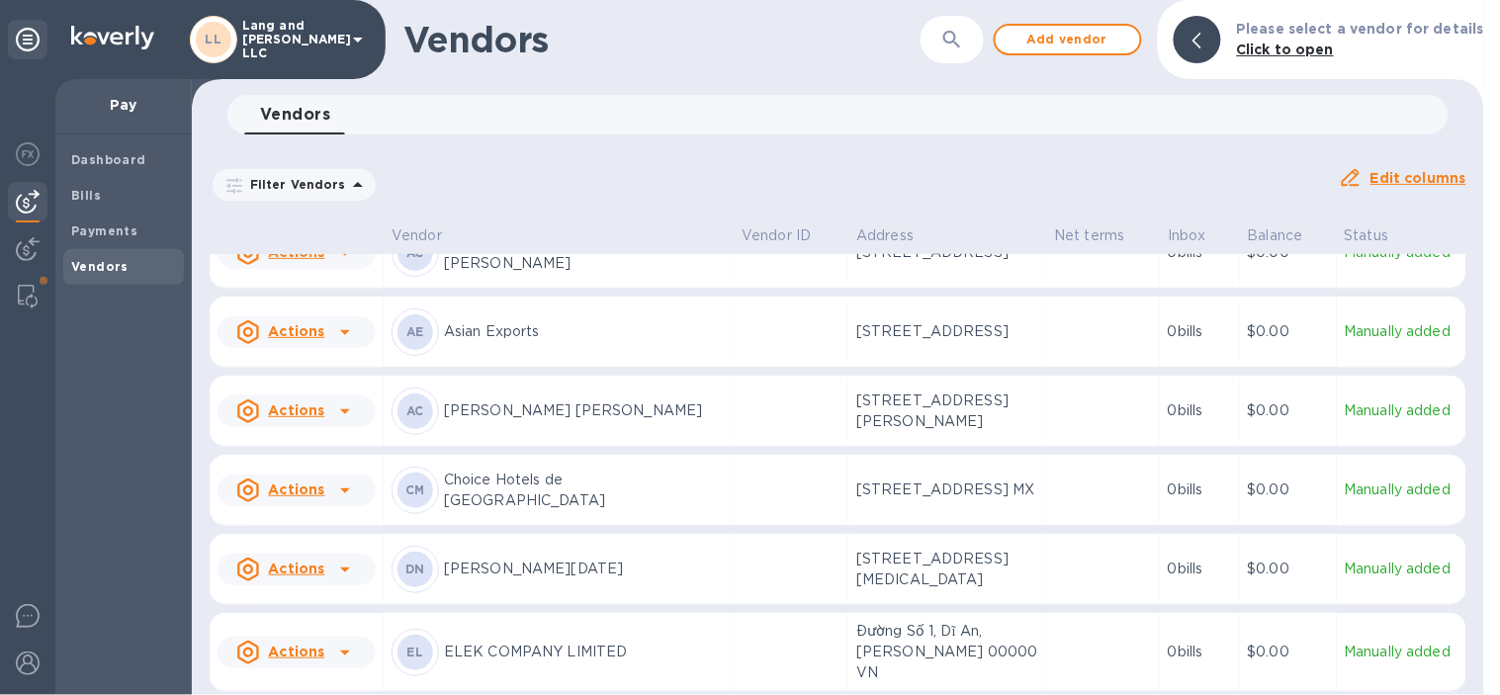
scroll to position [816, 0]
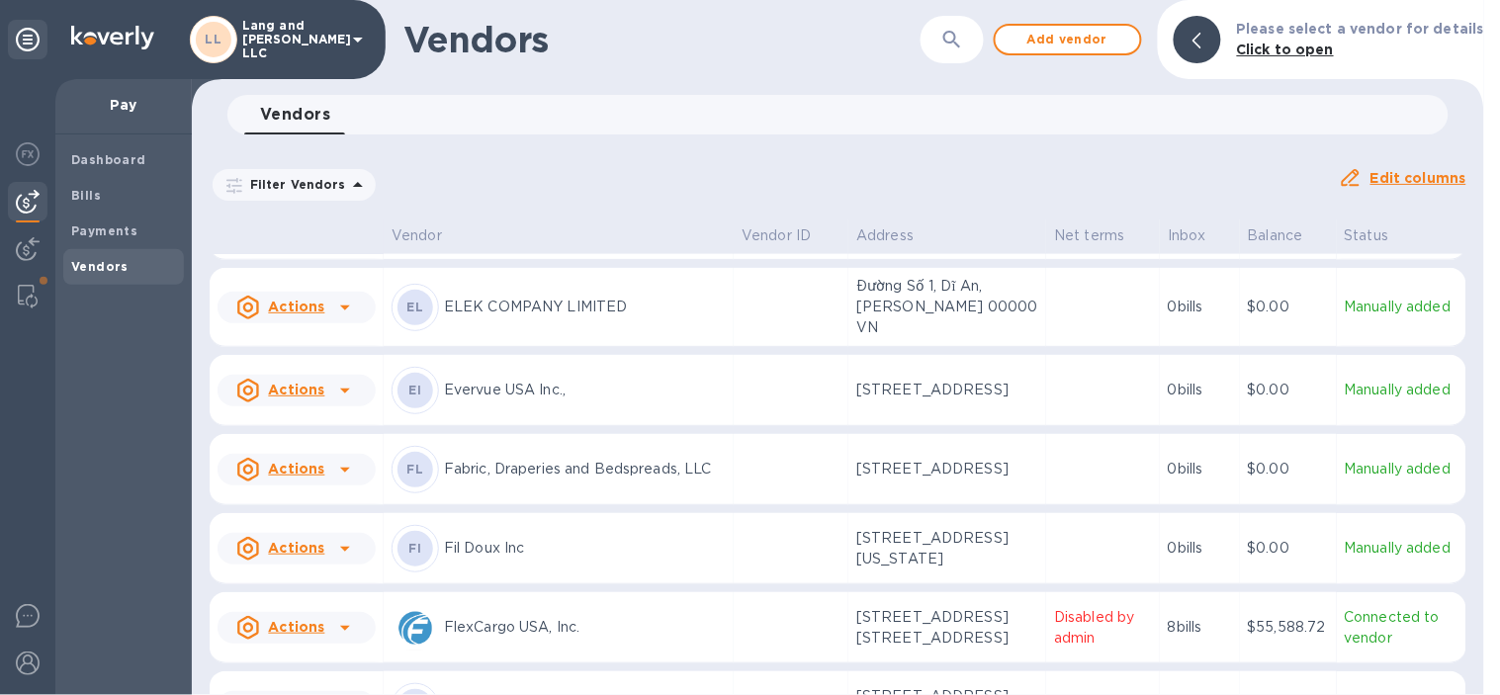
click at [937, 37] on div "​" at bounding box center [951, 40] width 63 height 48
click at [959, 44] on icon "button" at bounding box center [952, 40] width 24 height 24
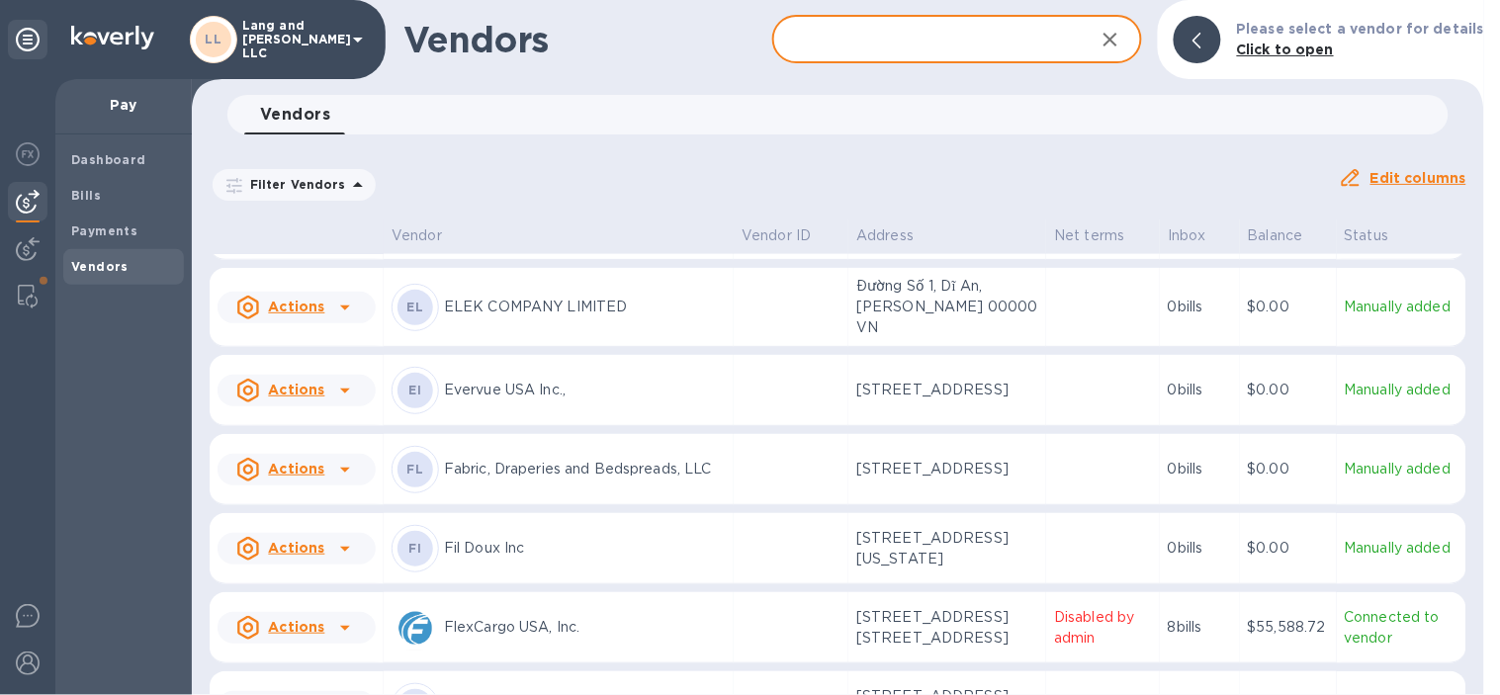
type input "w"
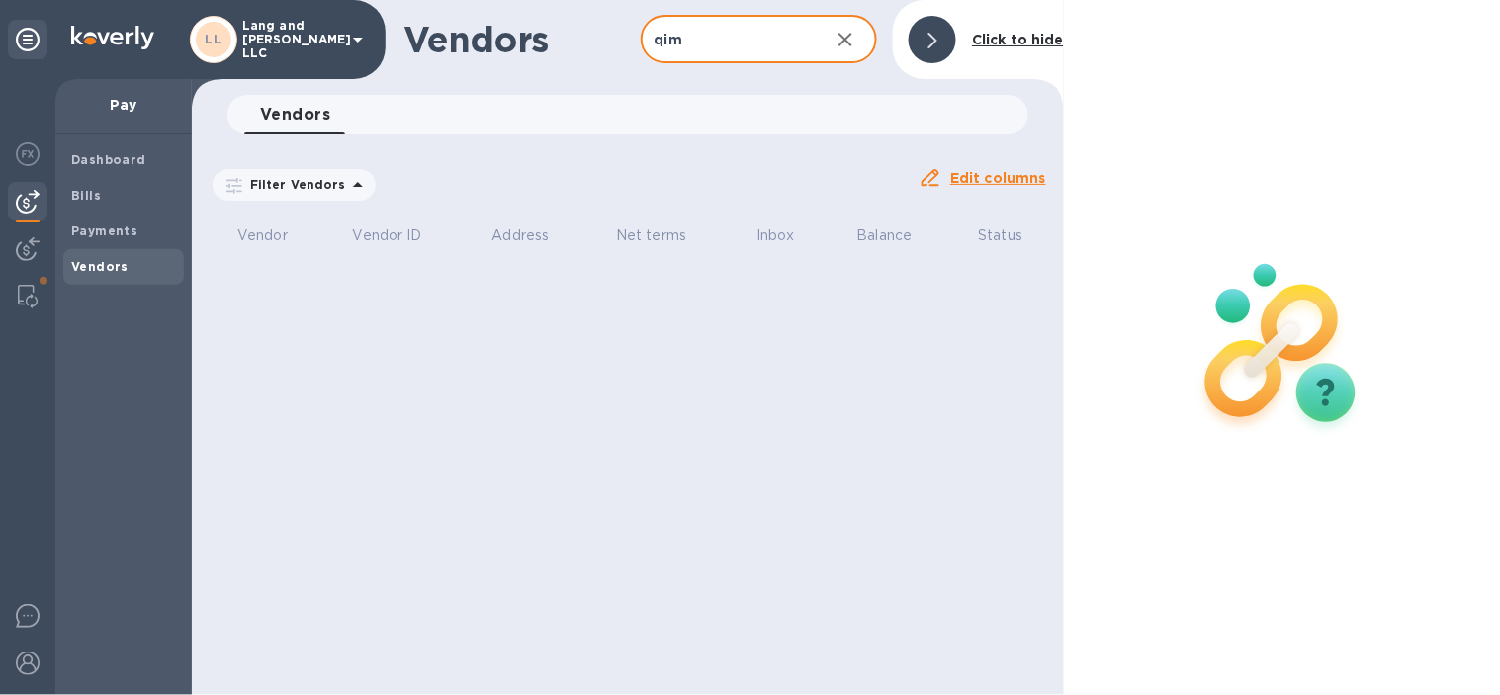
type input "qim"
click at [848, 41] on icon "button" at bounding box center [845, 40] width 14 height 14
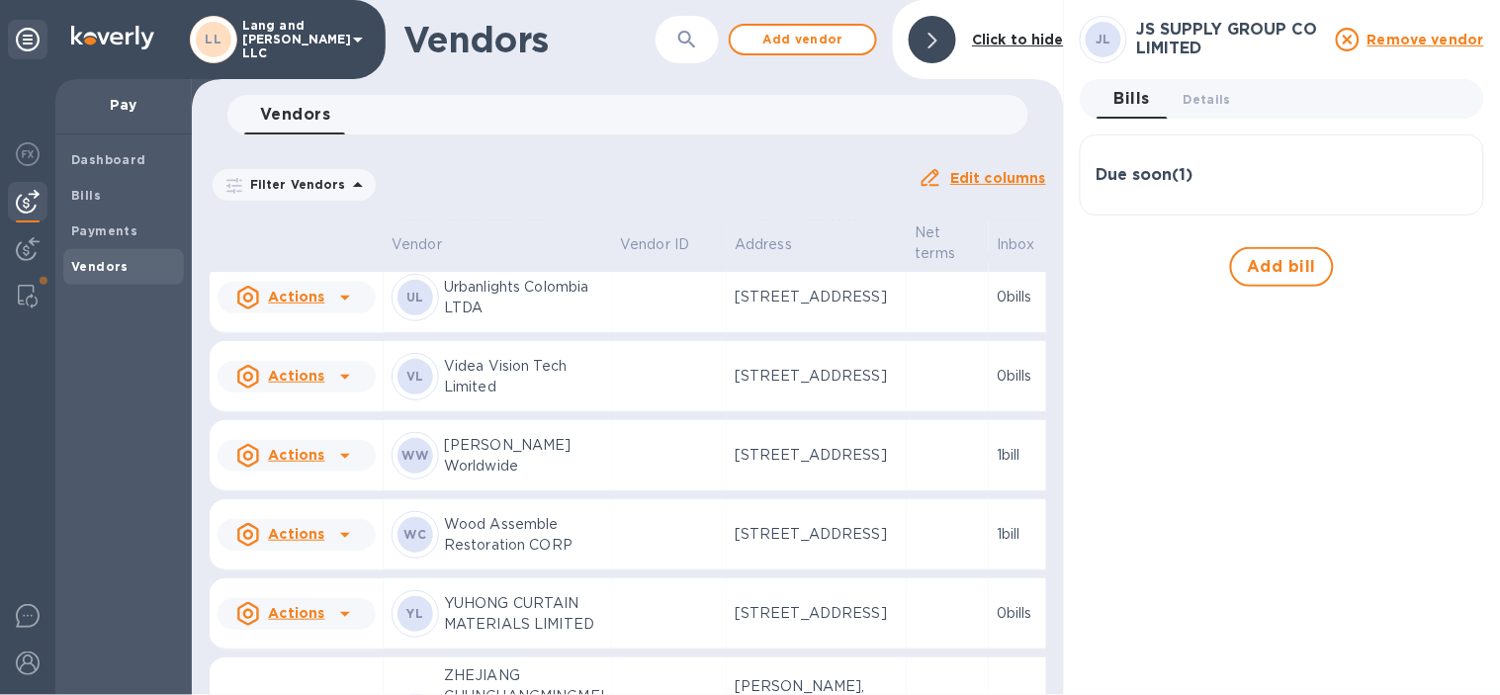
scroll to position [5803, 0]
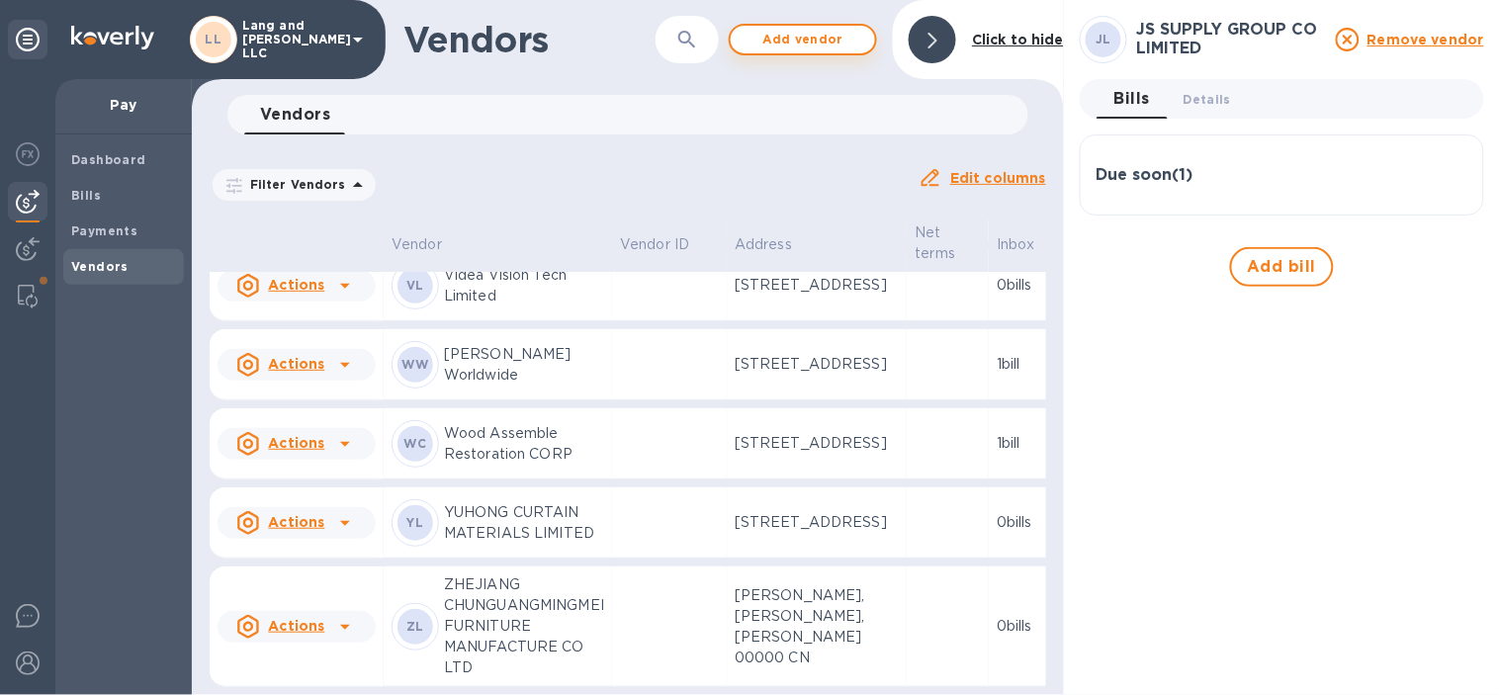
click at [781, 46] on span "Add vendor" at bounding box center [802, 40] width 113 height 24
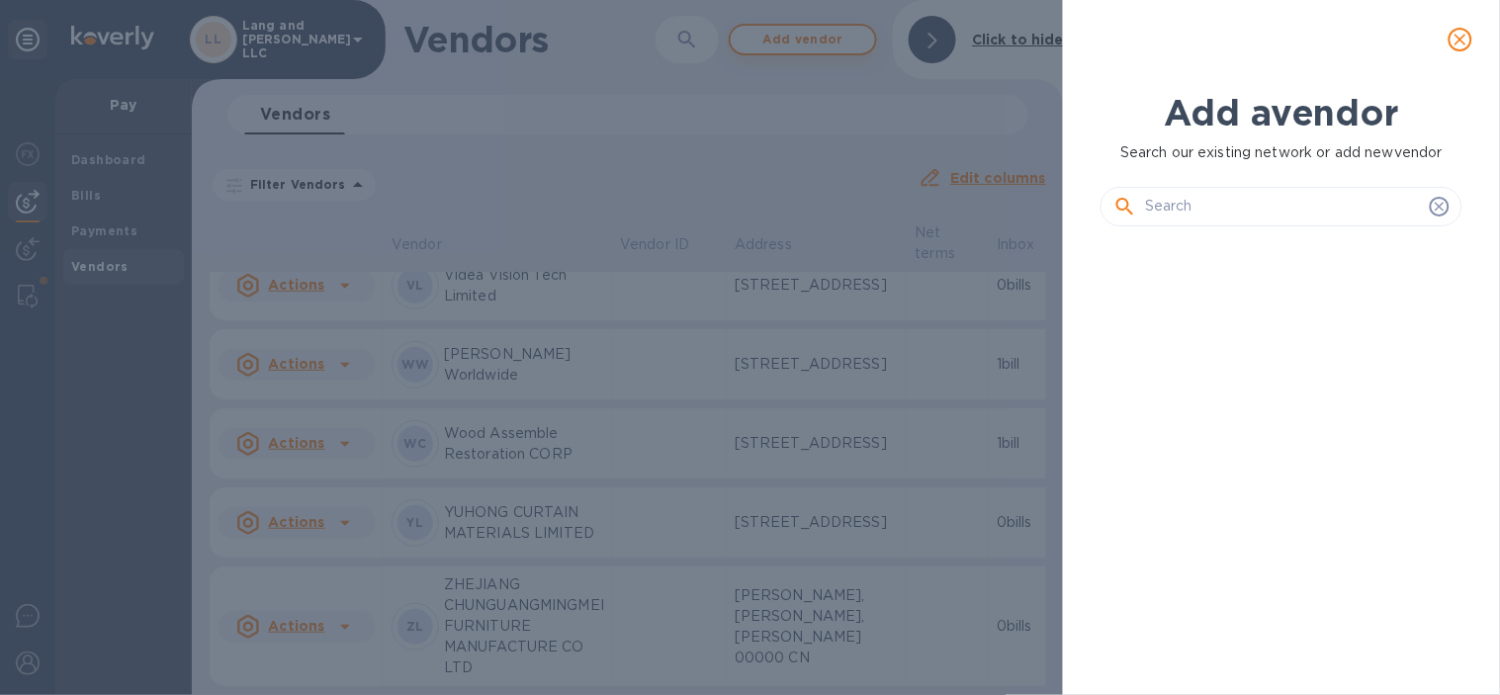
scroll to position [384, 369]
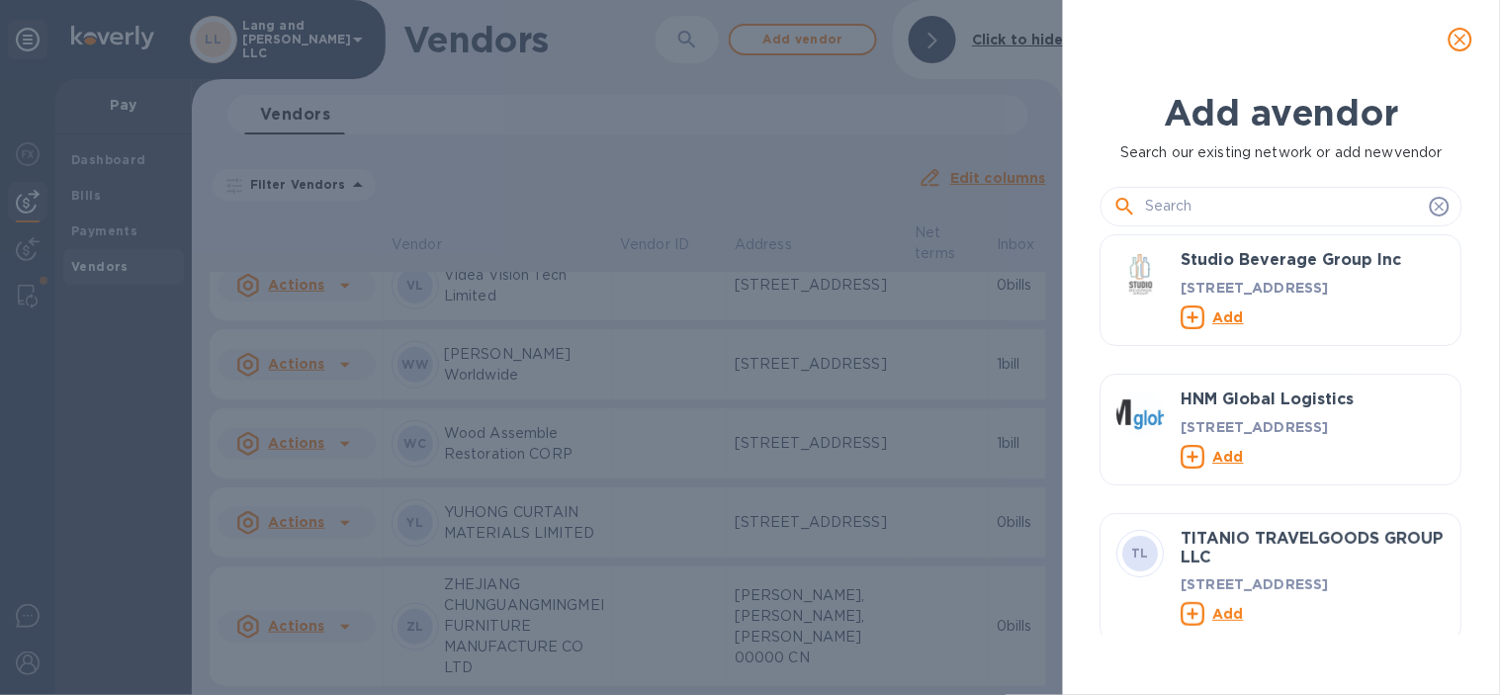
click at [1142, 210] on div at bounding box center [1281, 207] width 336 height 30
drag, startPoint x: 1142, startPoint y: 210, endPoint x: 1228, endPoint y: 199, distance: 86.7
click at [1228, 199] on input "text" at bounding box center [1283, 207] width 277 height 30
paste input "QIMA Limited"
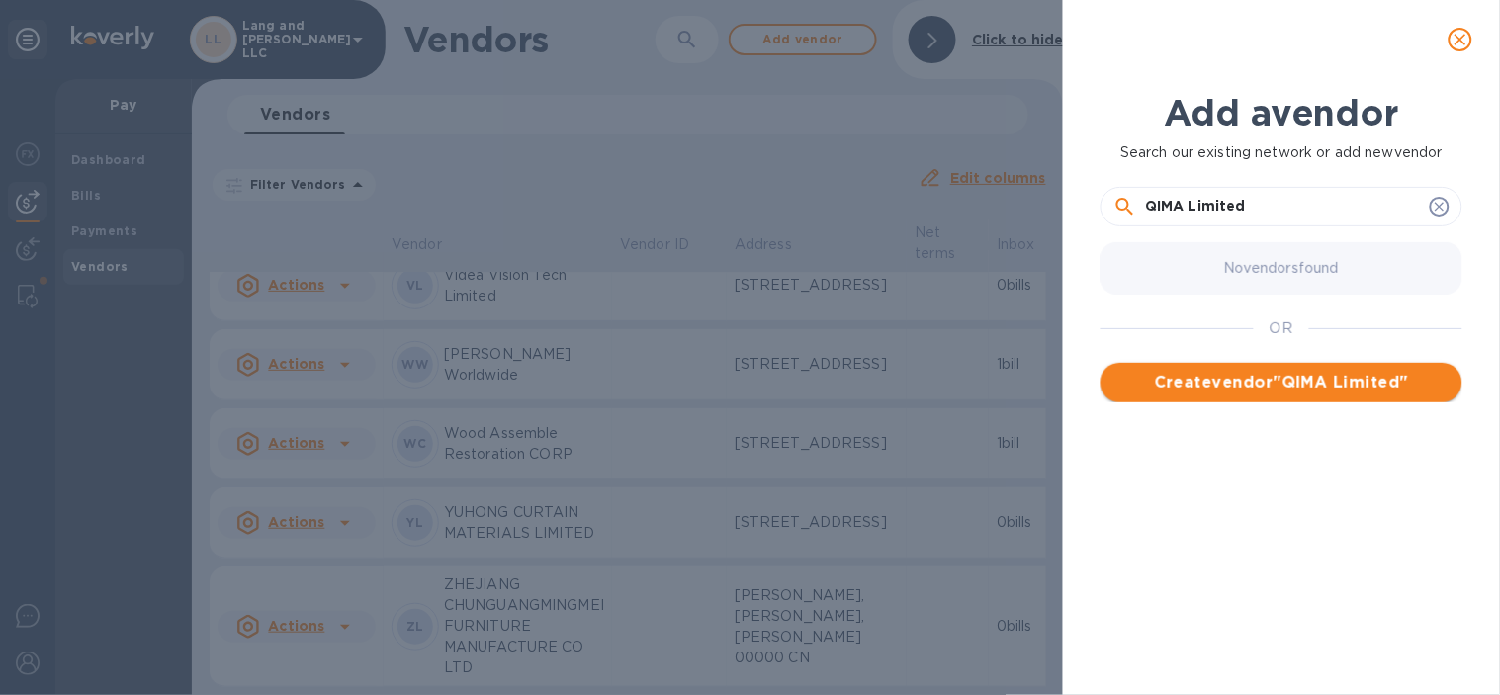
type input "QIMA Limited"
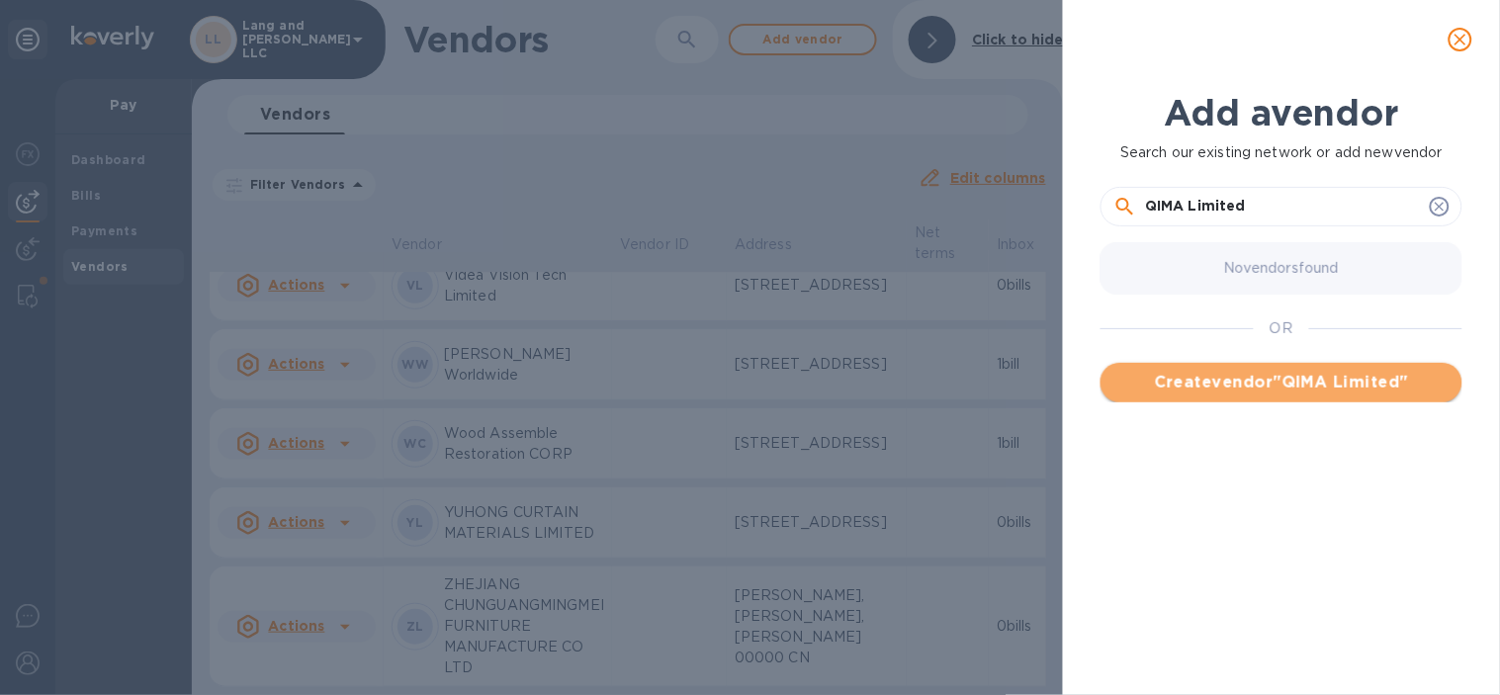
click at [1234, 386] on span "Create vendor " QIMA Limited "" at bounding box center [1281, 383] width 330 height 24
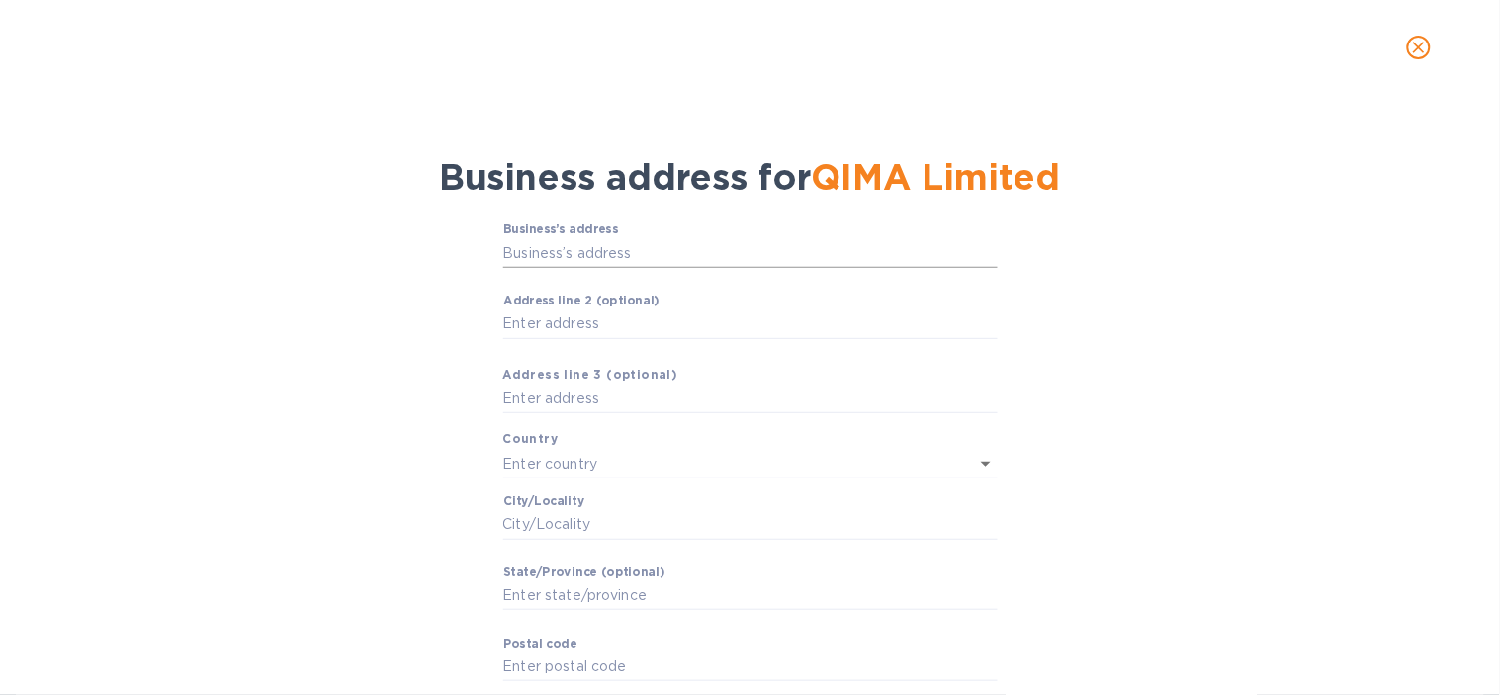
click at [550, 253] on input "Business’s аddress" at bounding box center [750, 253] width 494 height 30
paste input "text"
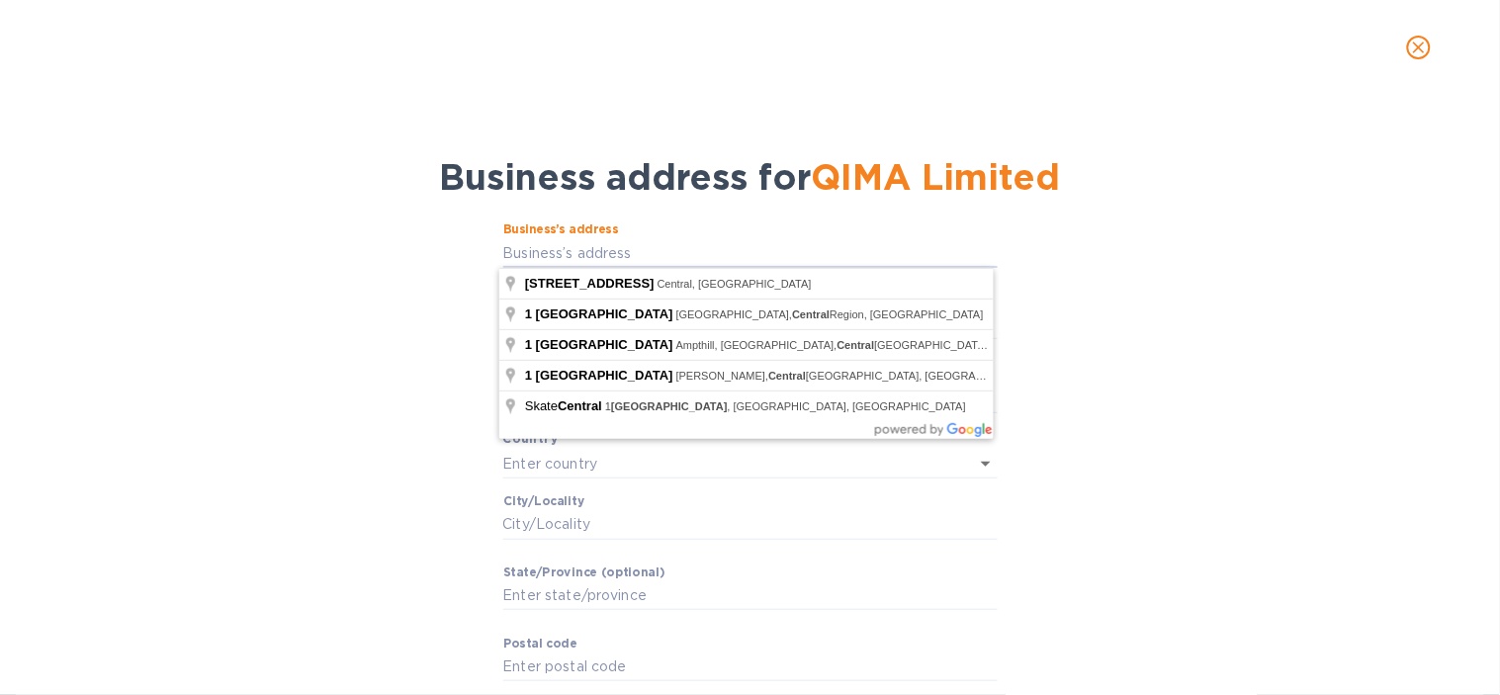
type input "1號 Queen's Road Central"
type input "[GEOGRAPHIC_DATA]"
type input "Hong Kong Island"
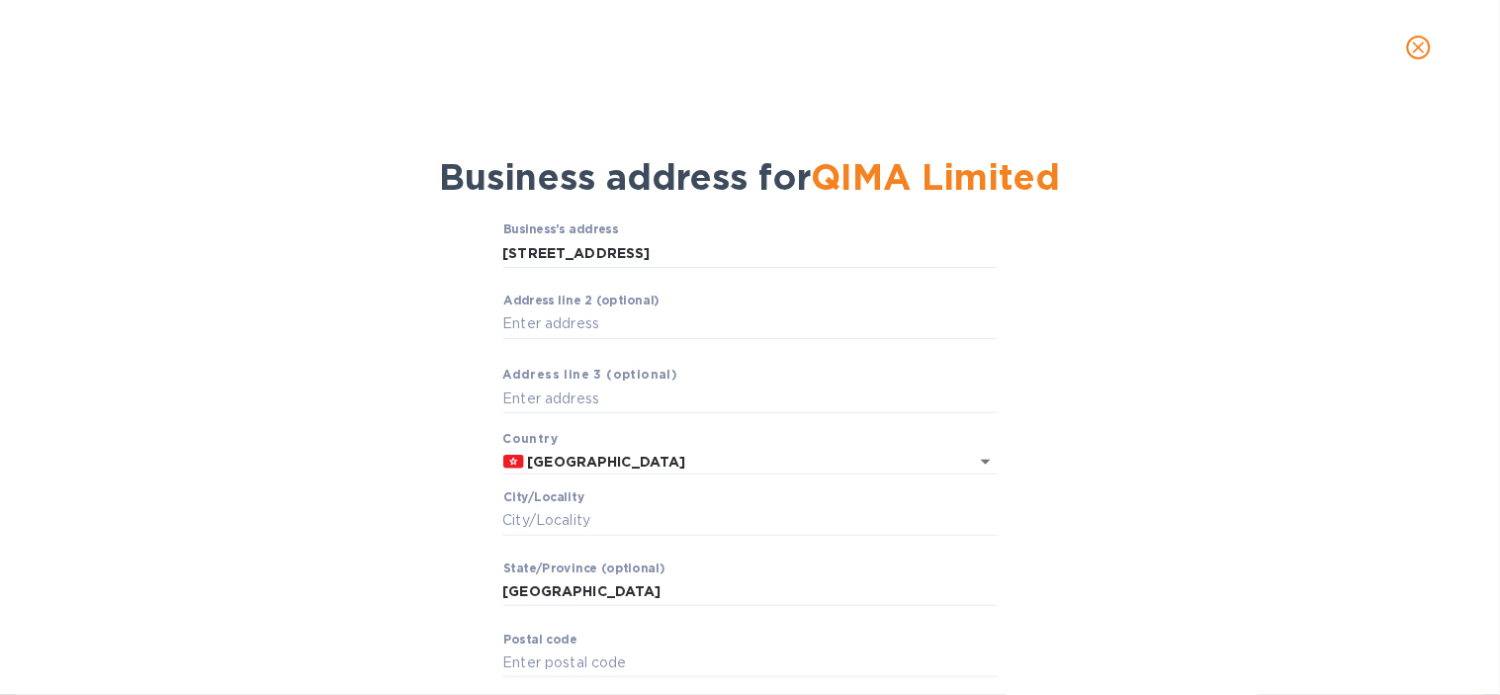
type input "1 Queen's Road Central"
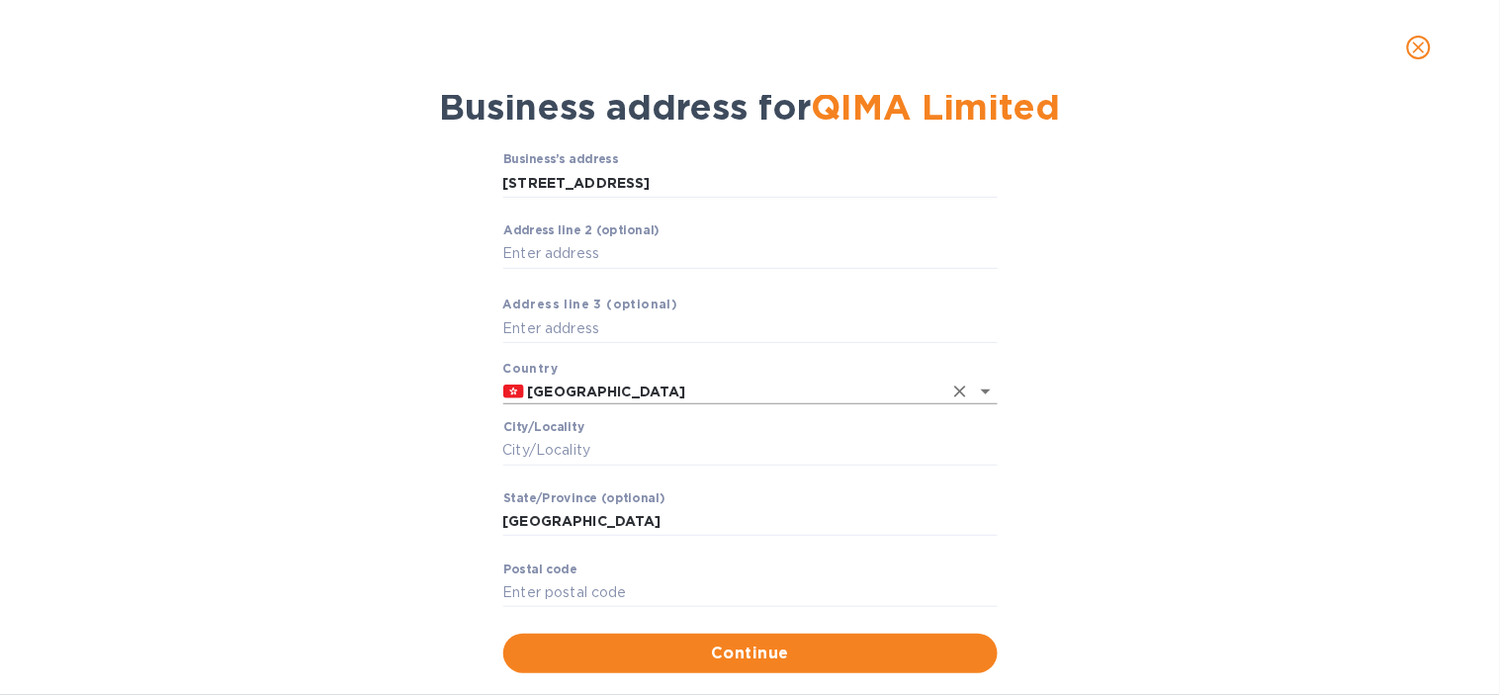
scroll to position [107, 0]
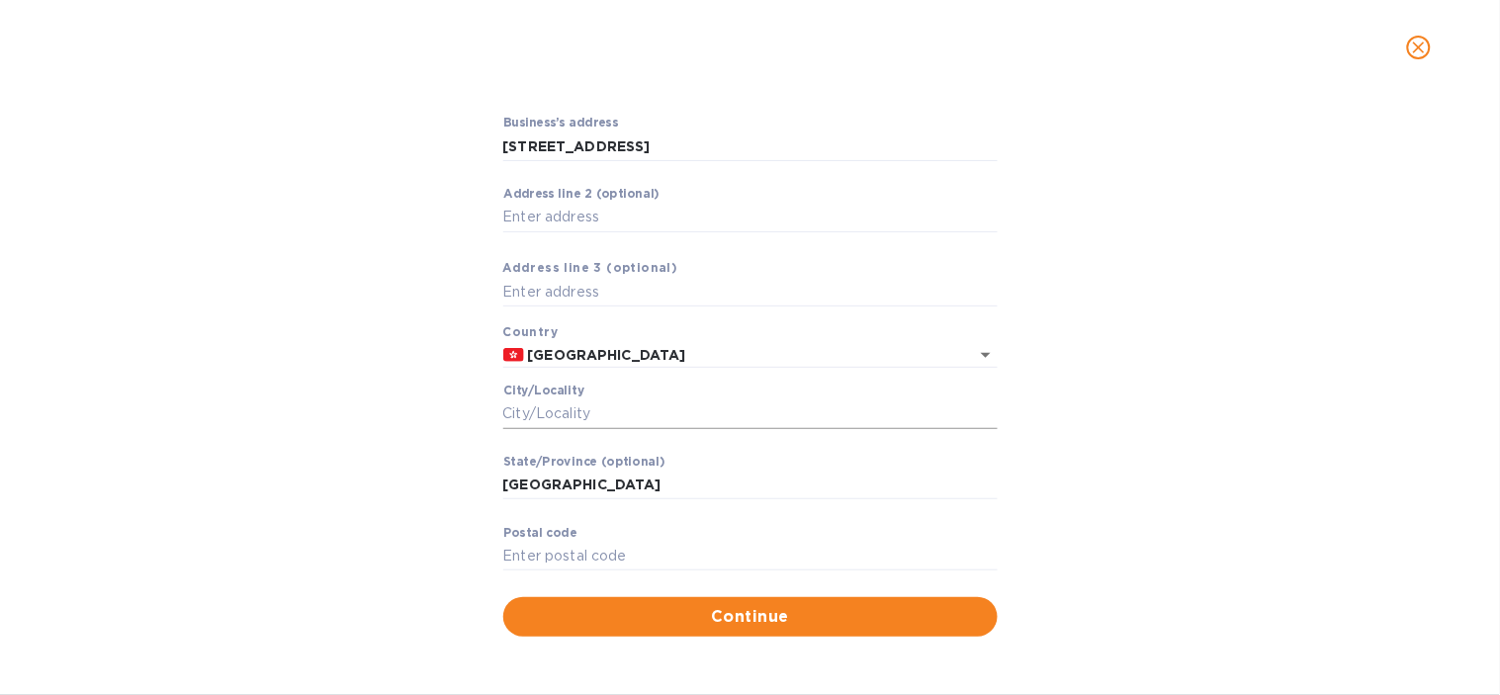
click at [648, 408] on input "Сity/Locаlity" at bounding box center [750, 414] width 494 height 30
click at [565, 408] on input "Сity/Locаlity" at bounding box center [750, 414] width 494 height 30
paste input "[GEOGRAPHIC_DATA]"
type input "[GEOGRAPHIC_DATA]"
click at [556, 557] on input "Pоstal cоde" at bounding box center [750, 557] width 494 height 30
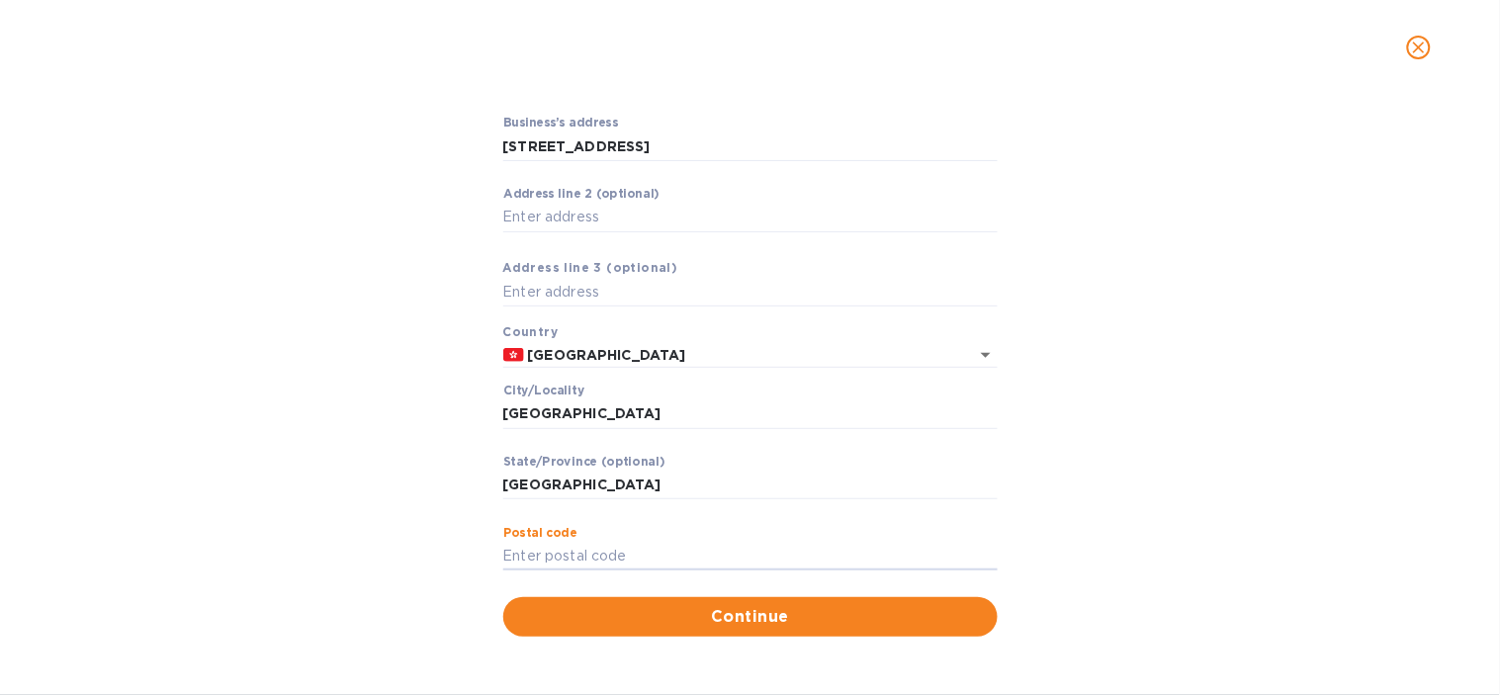
click at [1202, 446] on div "Business’s аddress 1 Queen's Road Central ​ Аddress line 2 (optional) ​ Аddress…" at bounding box center [750, 376] width 1448 height 544
click at [601, 551] on input "Pоstal cоde" at bounding box center [750, 557] width 494 height 30
type input "3"
type input "201613"
click at [654, 619] on span "Continue" at bounding box center [750, 617] width 463 height 24
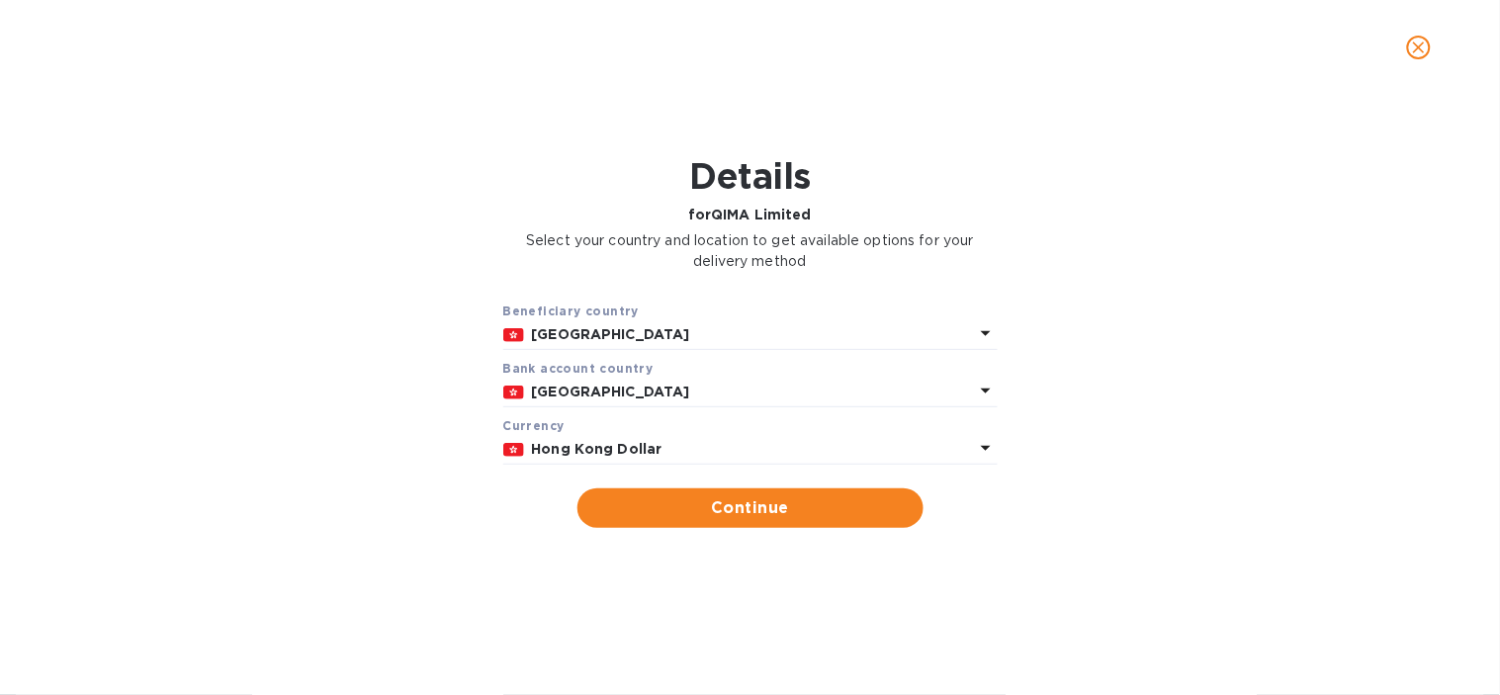
click at [699, 449] on p "Hong Kong Dollar" at bounding box center [753, 449] width 442 height 21
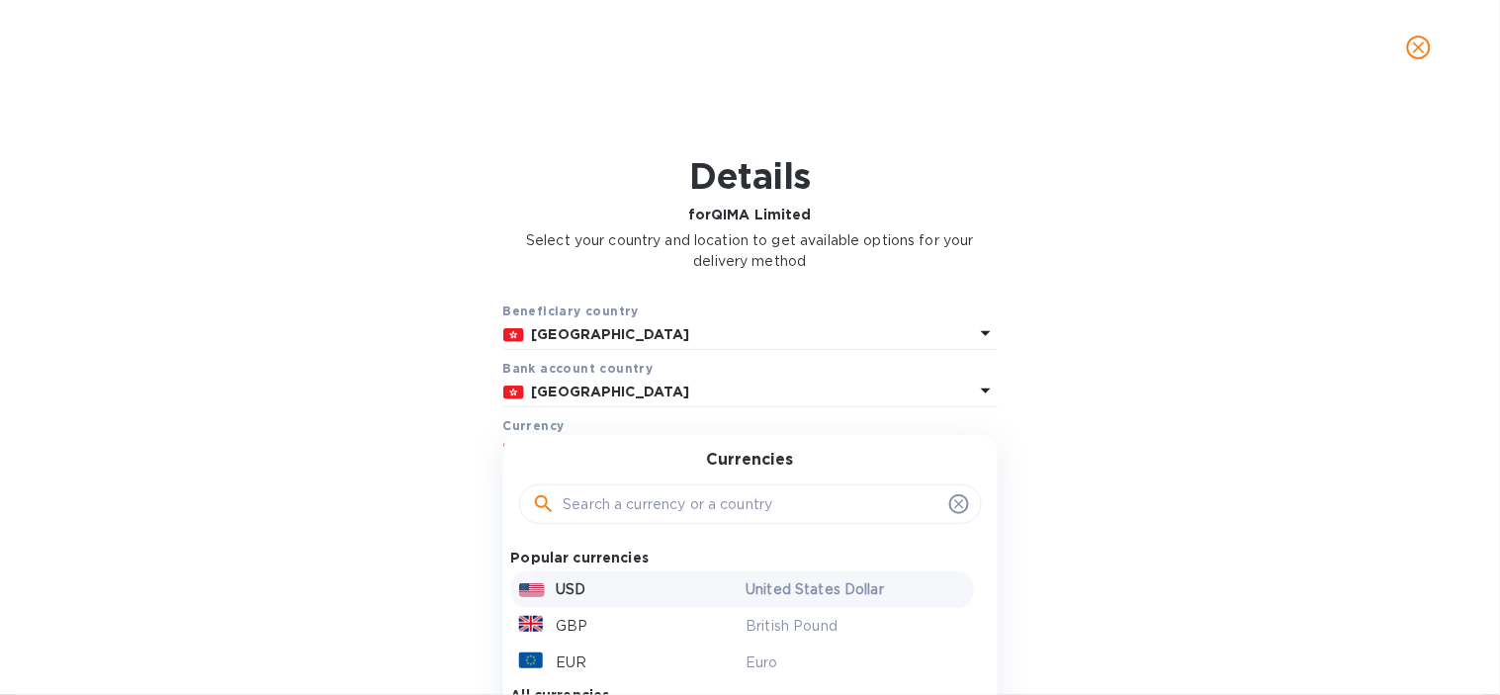
click at [605, 589] on div "USD" at bounding box center [628, 589] width 227 height 29
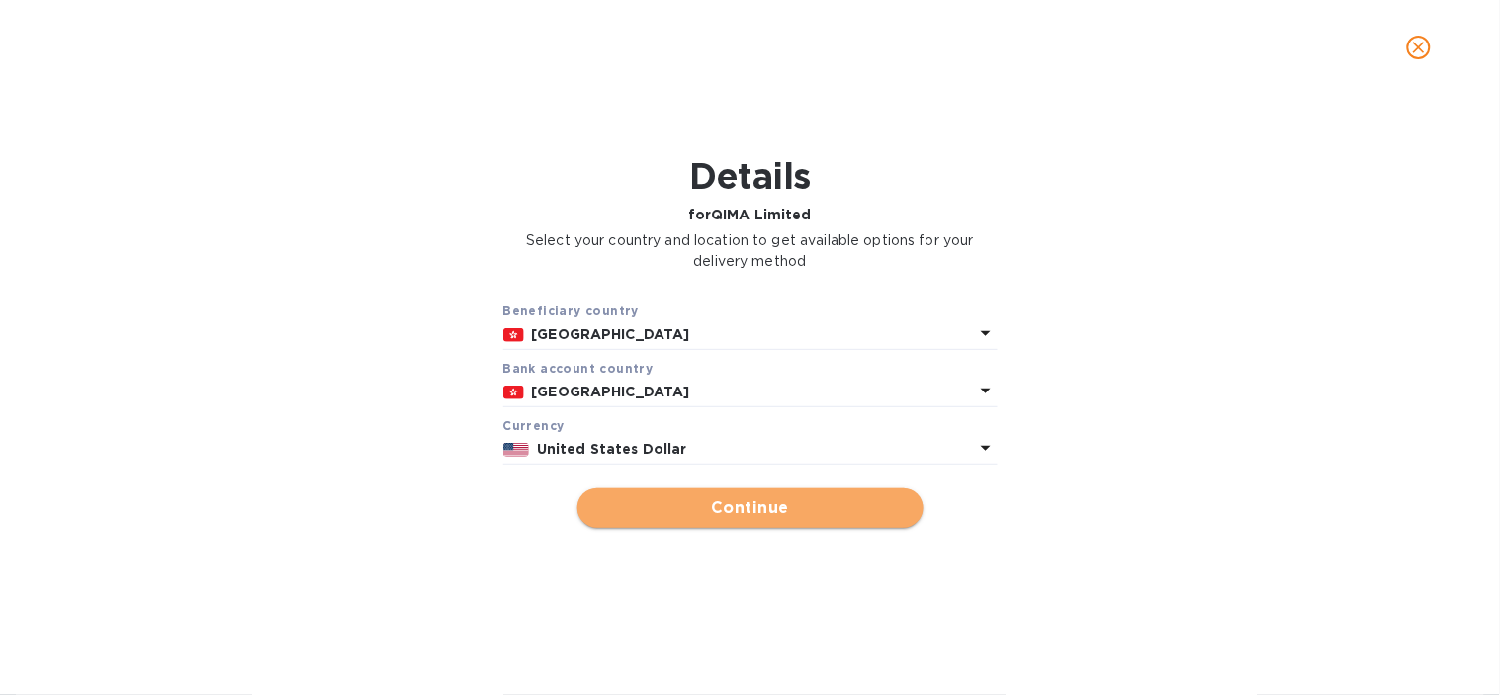
click at [683, 515] on span "Continue" at bounding box center [750, 508] width 314 height 24
type input "QIMA Limited"
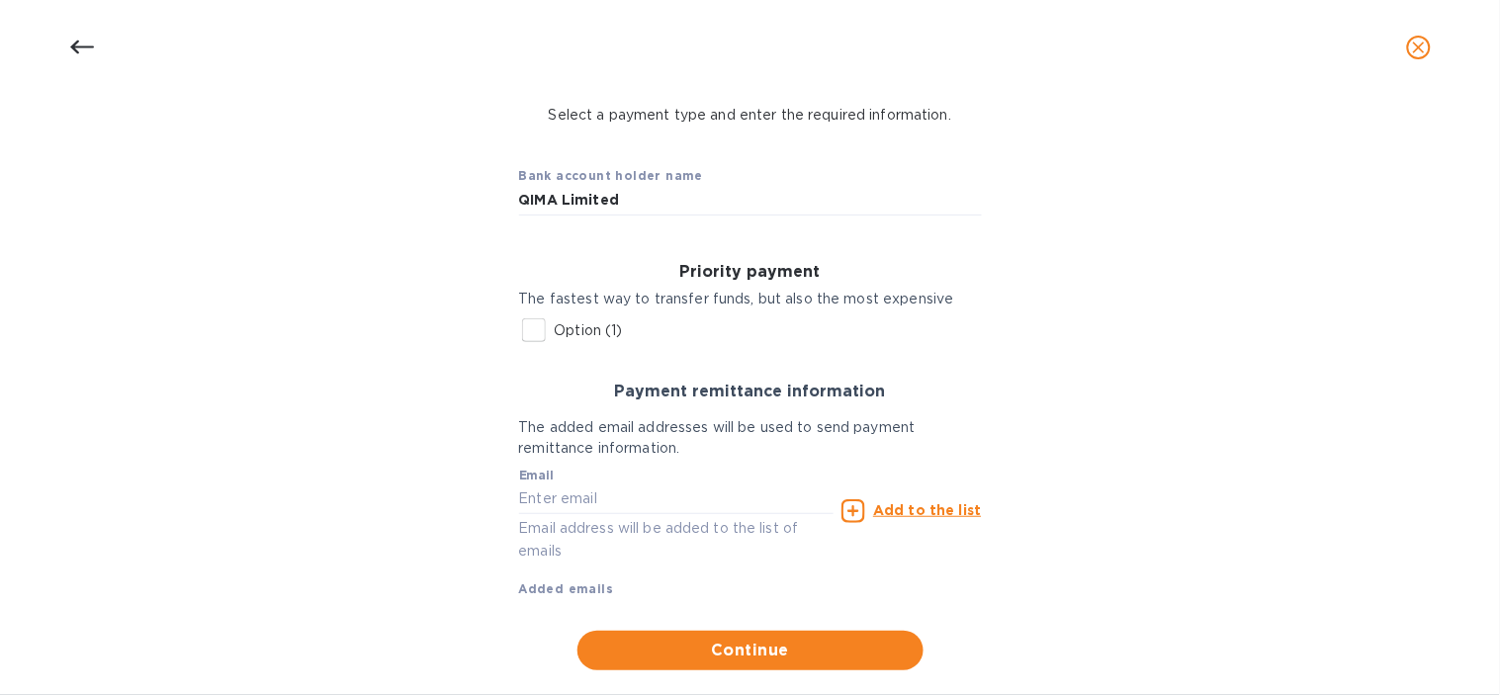
scroll to position [163, 0]
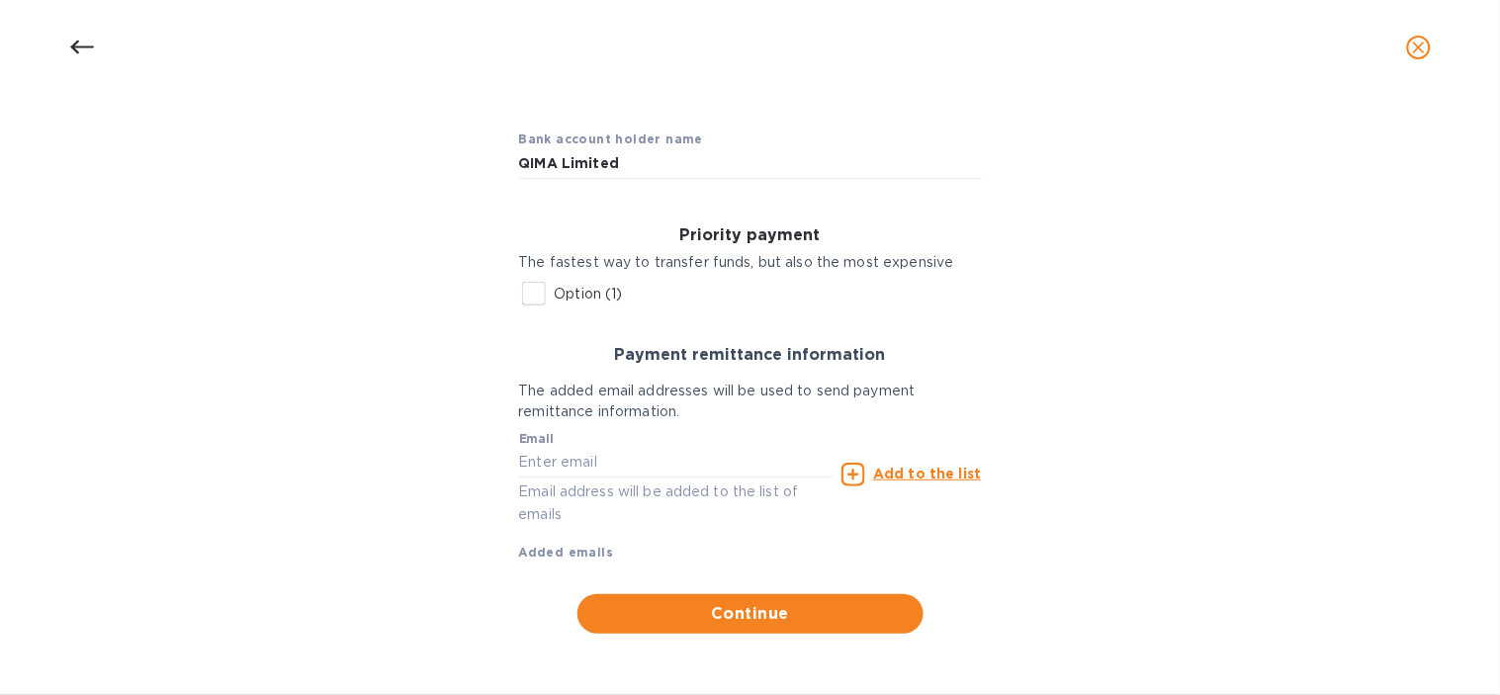
click at [522, 279] on input "Option (1)" at bounding box center [534, 294] width 42 height 42
checkbox input "true"
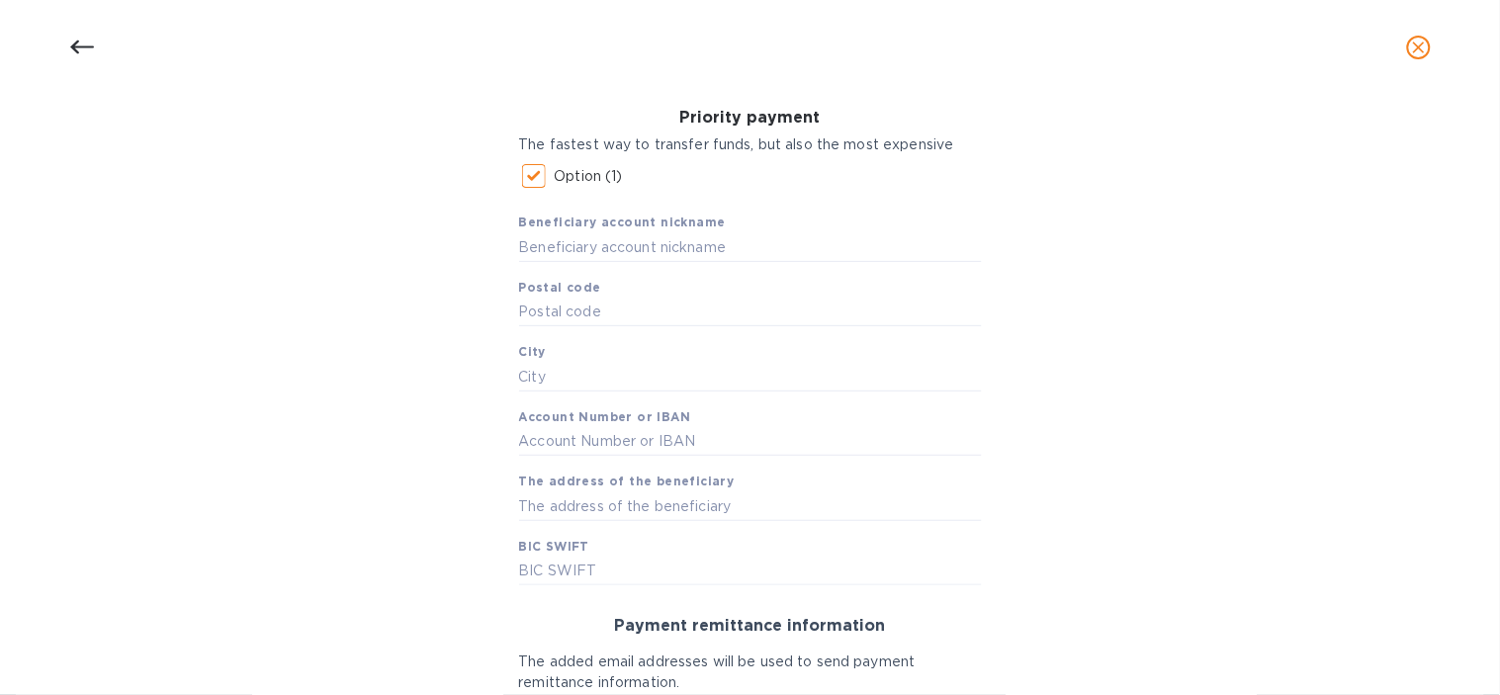
scroll to position [383, 0]
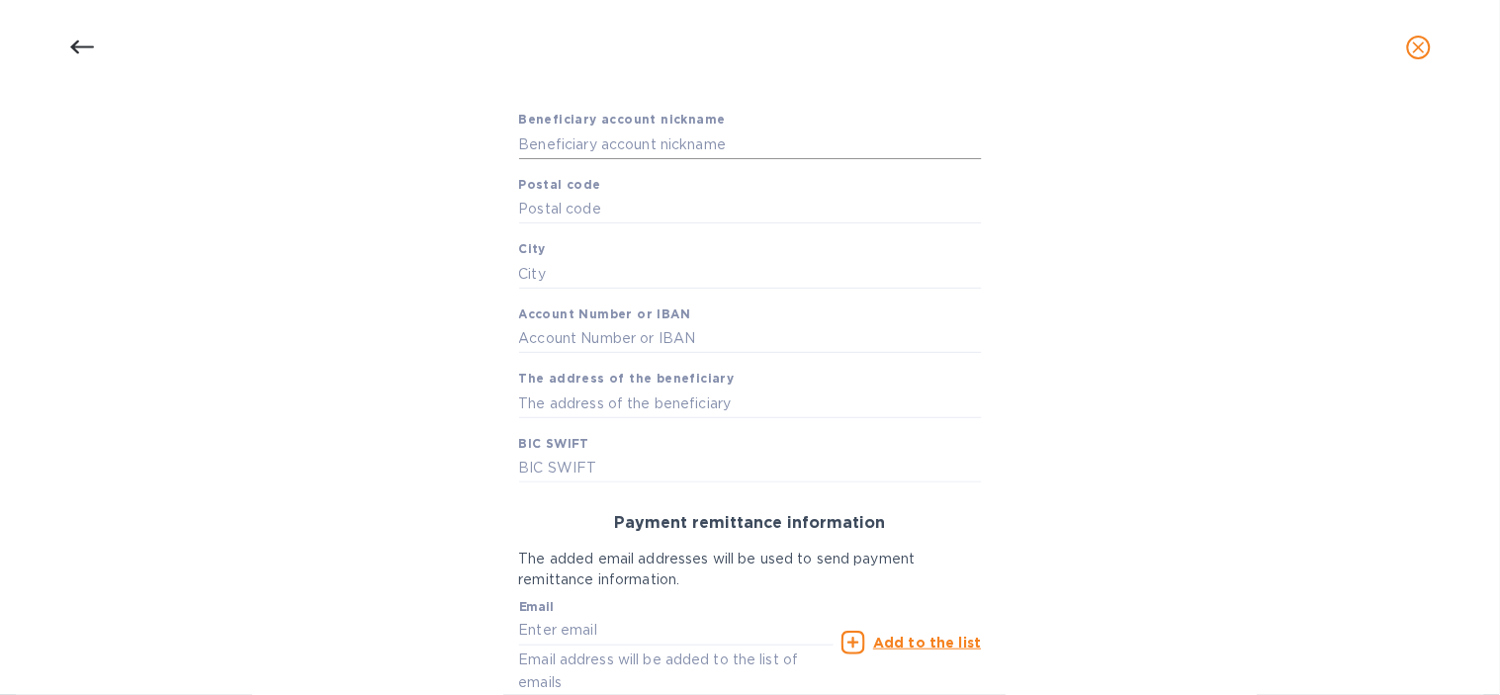
click at [559, 152] on input "text" at bounding box center [750, 145] width 463 height 30
paste input "QIMA Limited"
type input "QIMA Limited"
click at [535, 212] on input "text" at bounding box center [750, 210] width 463 height 30
type input "201613"
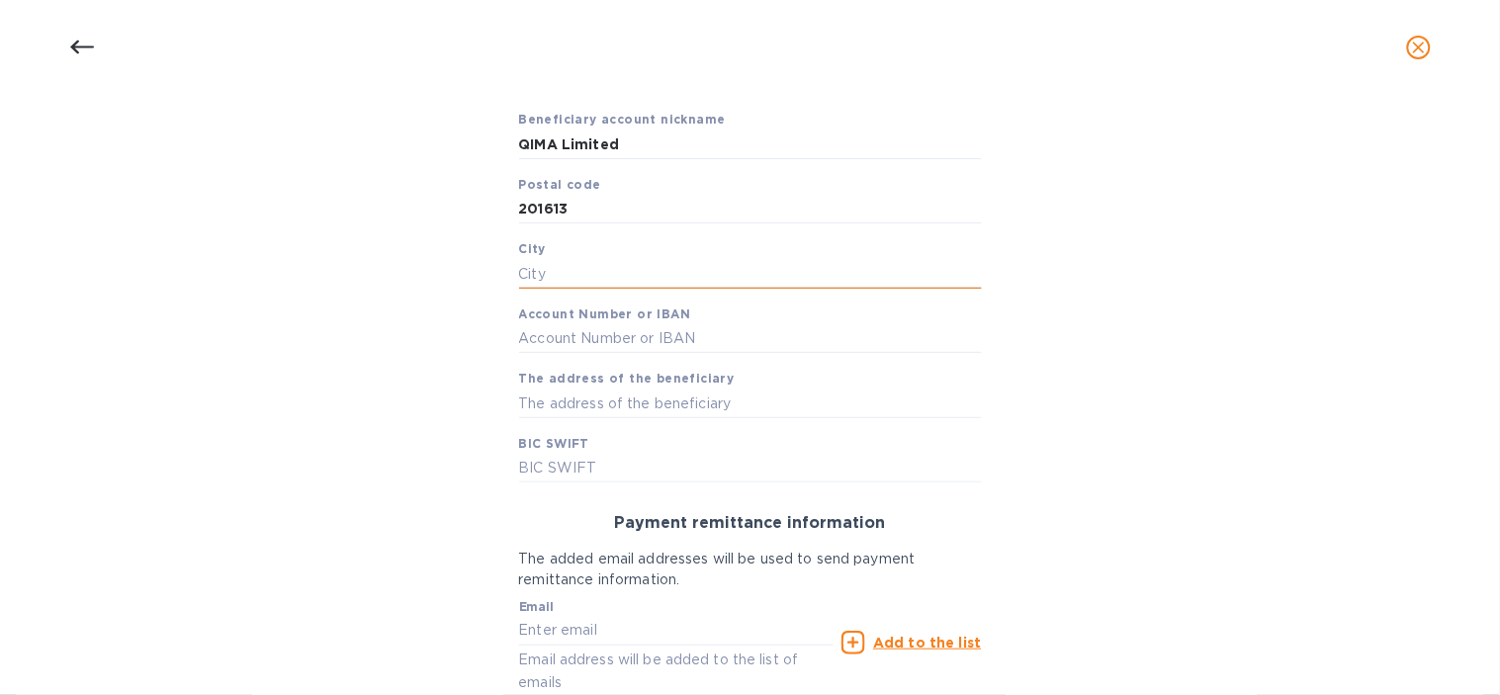
click at [547, 268] on input "text" at bounding box center [750, 274] width 463 height 30
click at [550, 264] on input "text" at bounding box center [750, 274] width 463 height 30
paste input "Hong Kon"
type input "[GEOGRAPHIC_DATA]"
click at [530, 339] on input "text" at bounding box center [750, 339] width 463 height 30
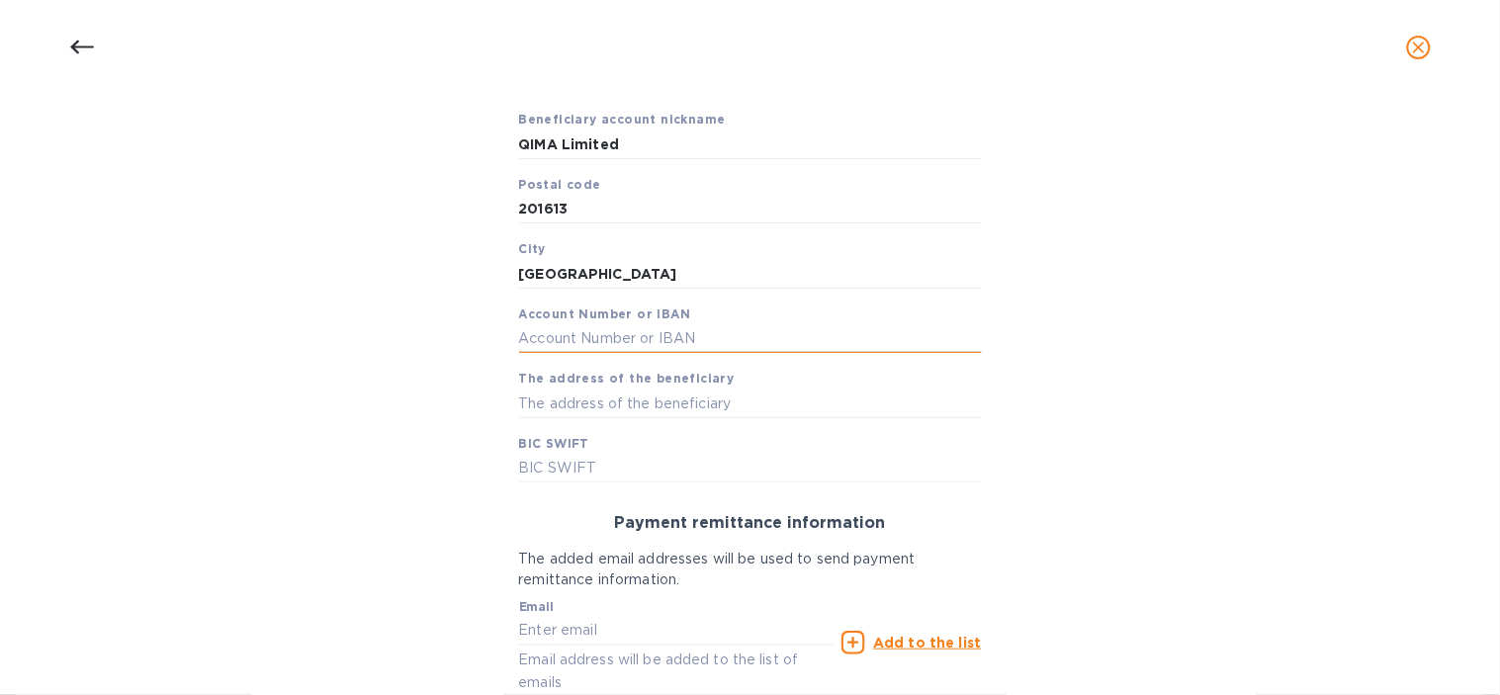
paste input "043-244268-838"
type input "043244268838"
click at [532, 400] on input "text" at bounding box center [750, 404] width 463 height 30
click at [569, 407] on input "text" at bounding box center [750, 404] width 463 height 30
paste input "1 Queen's Road Central Hong Kong"
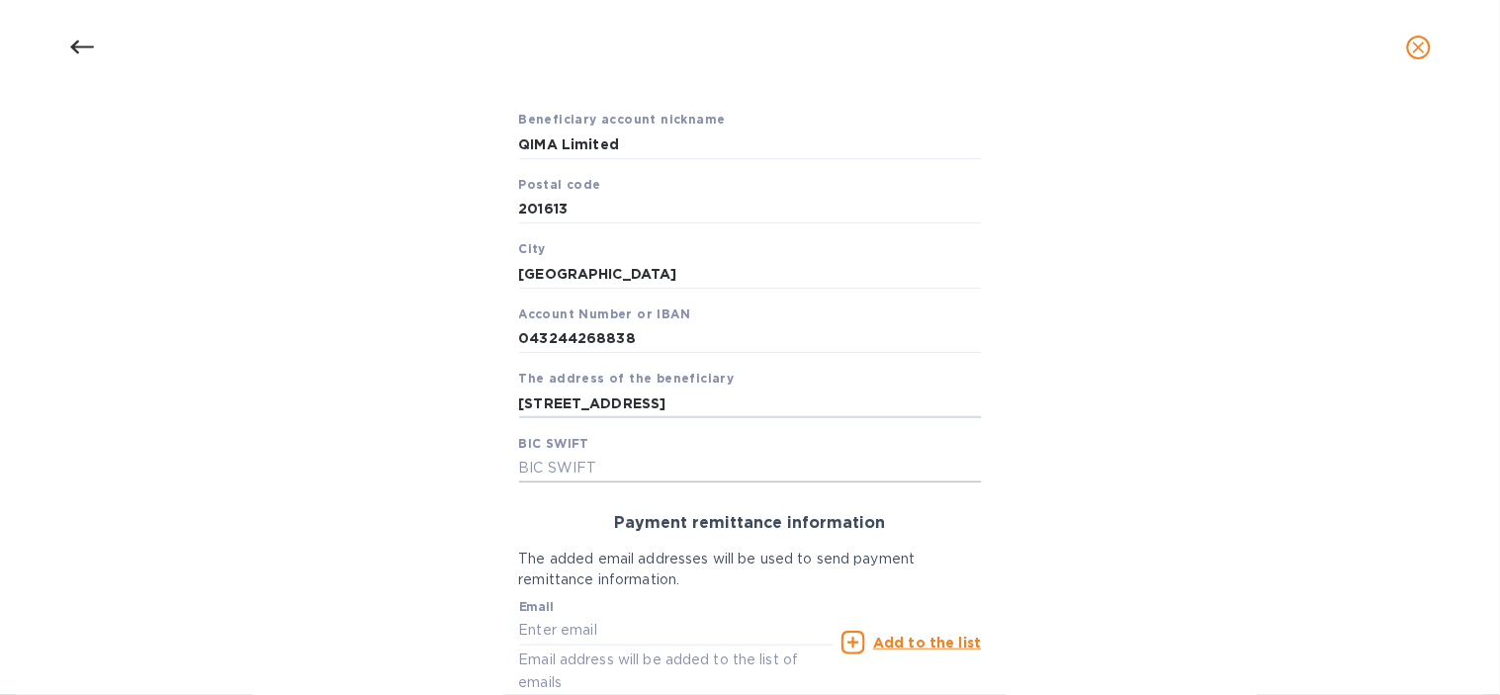
type input "1 Queen's Road Central Hong Kong"
click at [557, 472] on input "text" at bounding box center [750, 469] width 463 height 30
click at [604, 469] on input "text" at bounding box center [750, 469] width 463 height 30
paste input "SBCHKHHHKH"
type input "HSBCHKHHHKH"
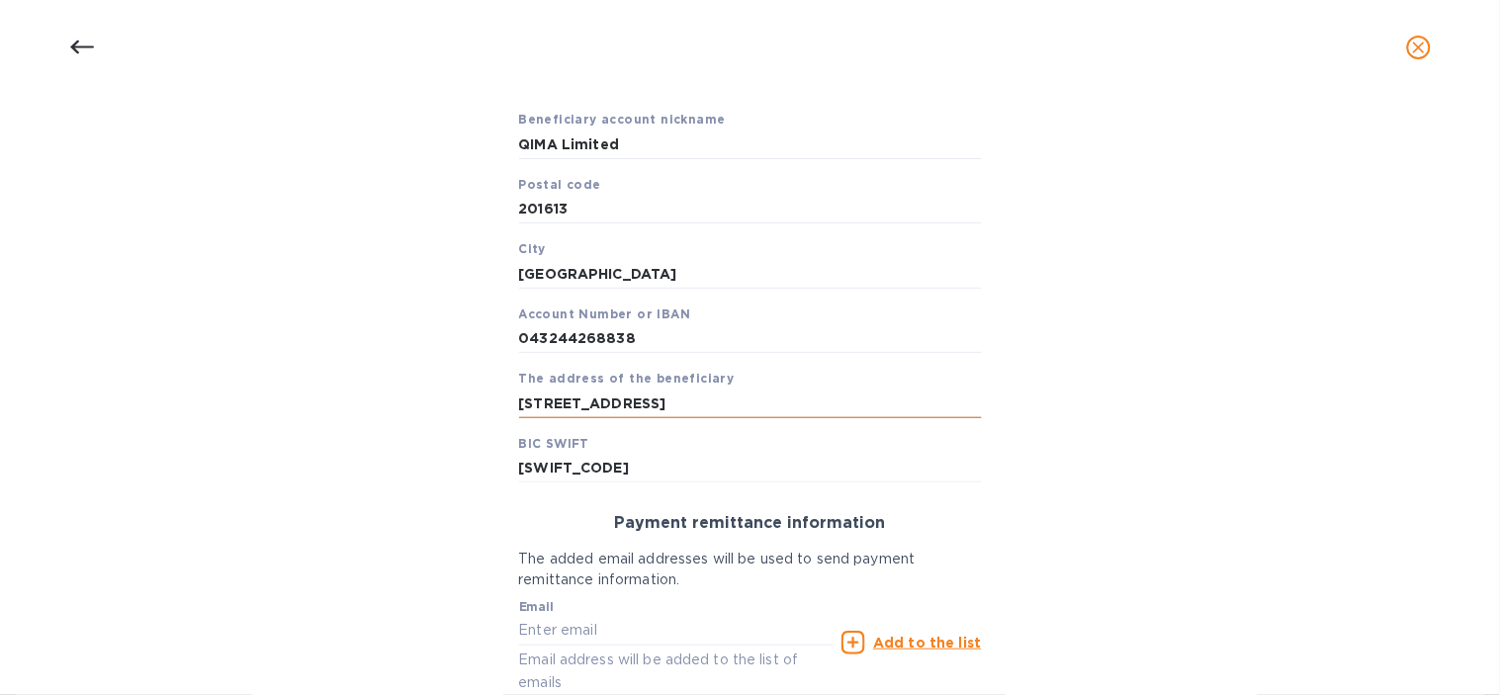
click at [576, 402] on input "1 Queen's Road Central Hong Kong" at bounding box center [750, 404] width 463 height 30
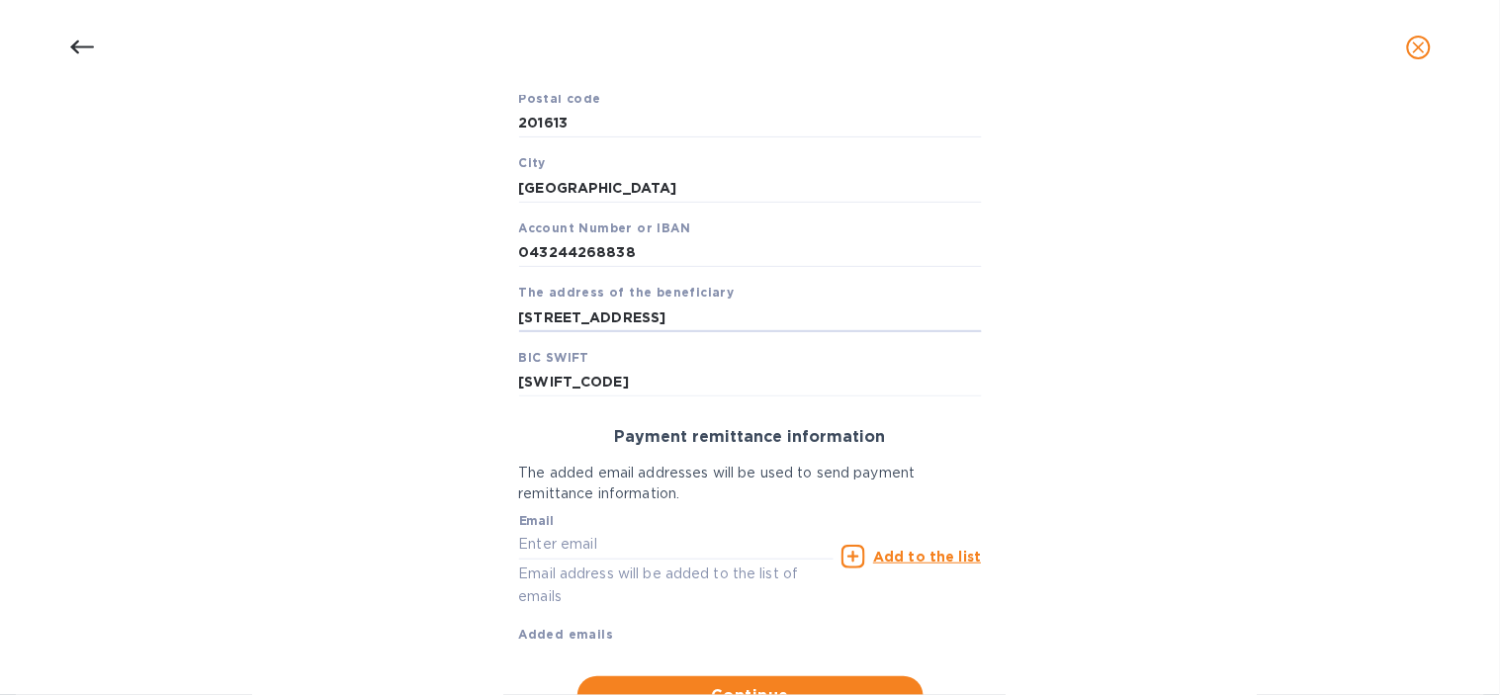
scroll to position [492, 0]
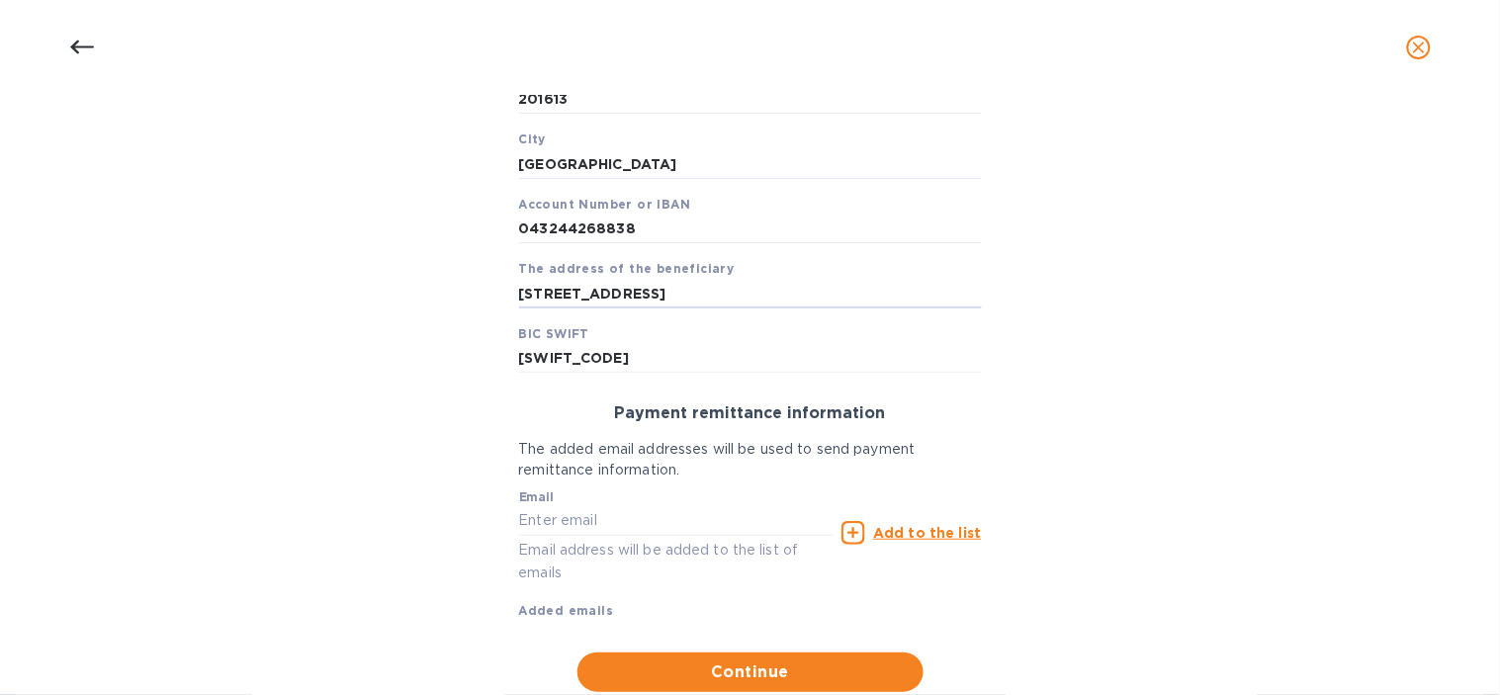
type input "1 Queens Road Central Hong Kong"
click at [654, 516] on input "text" at bounding box center [676, 521] width 315 height 30
paste input "accounting@qima.com"
type input "accounting@qima.com"
click at [877, 529] on u "Add to the list" at bounding box center [927, 533] width 108 height 16
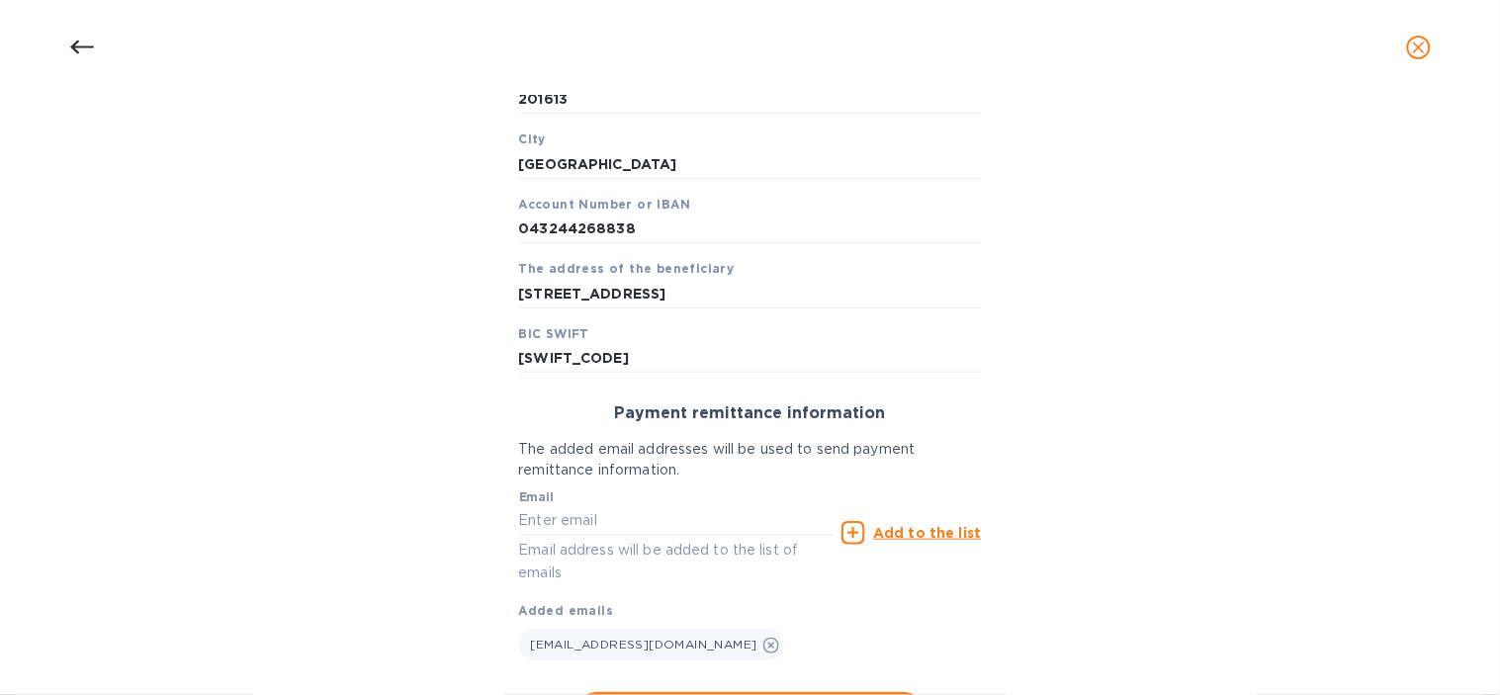
scroll to position [590, 0]
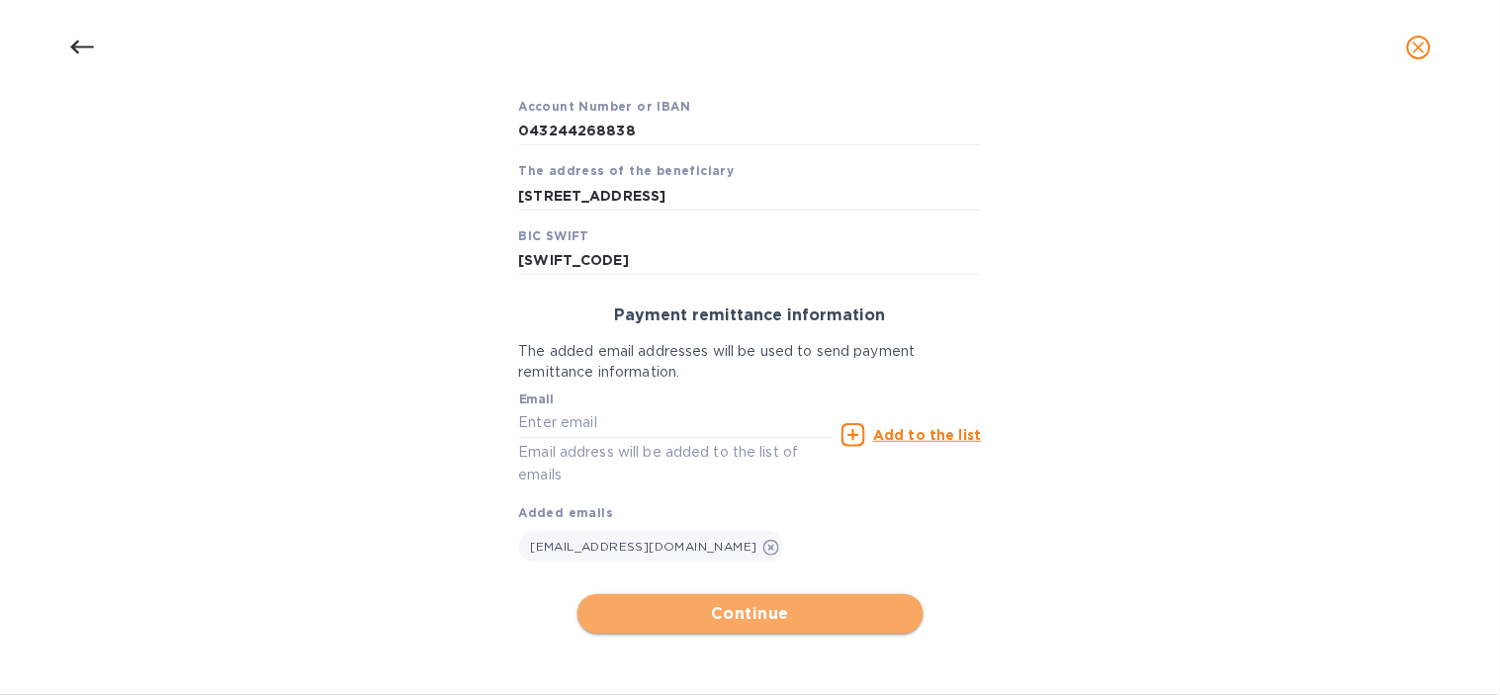
click at [707, 621] on span "Continue" at bounding box center [750, 614] width 314 height 24
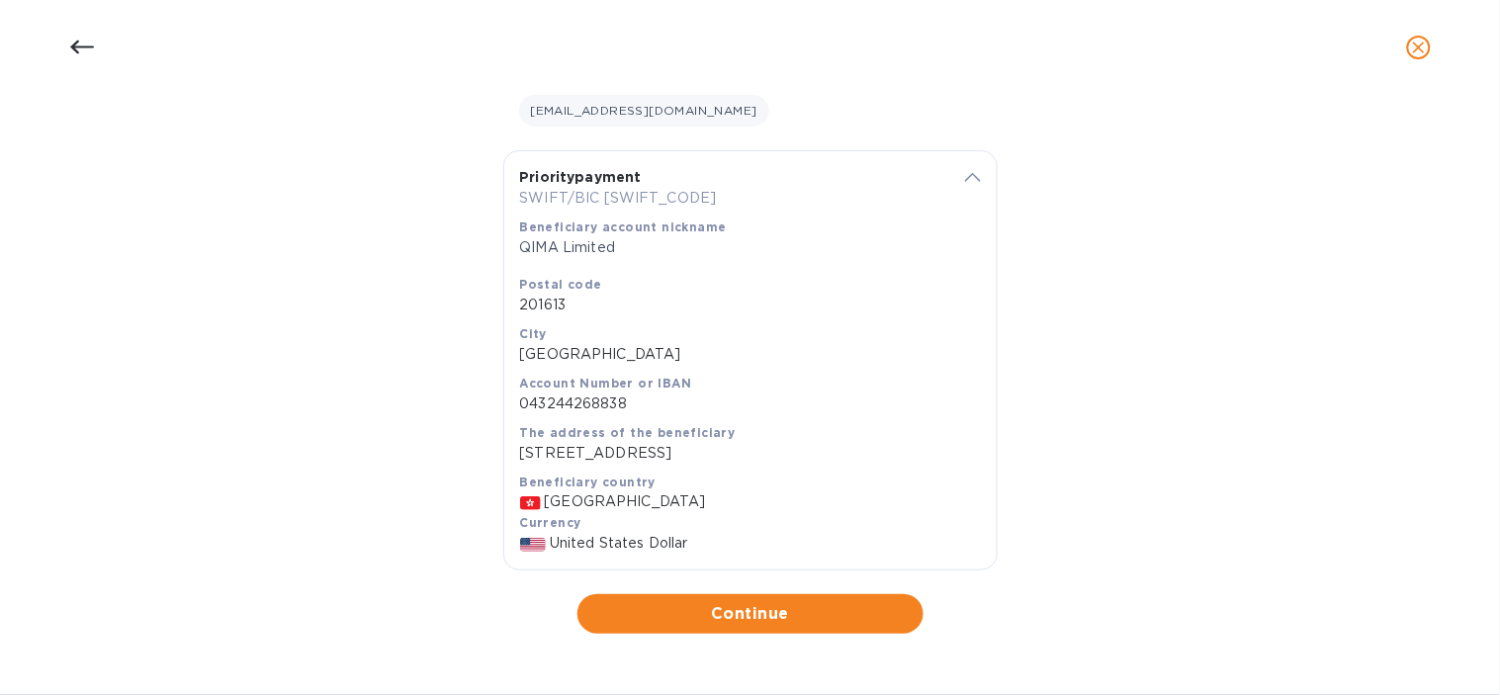
scroll to position [341, 0]
click at [736, 618] on span "Continue" at bounding box center [750, 614] width 314 height 24
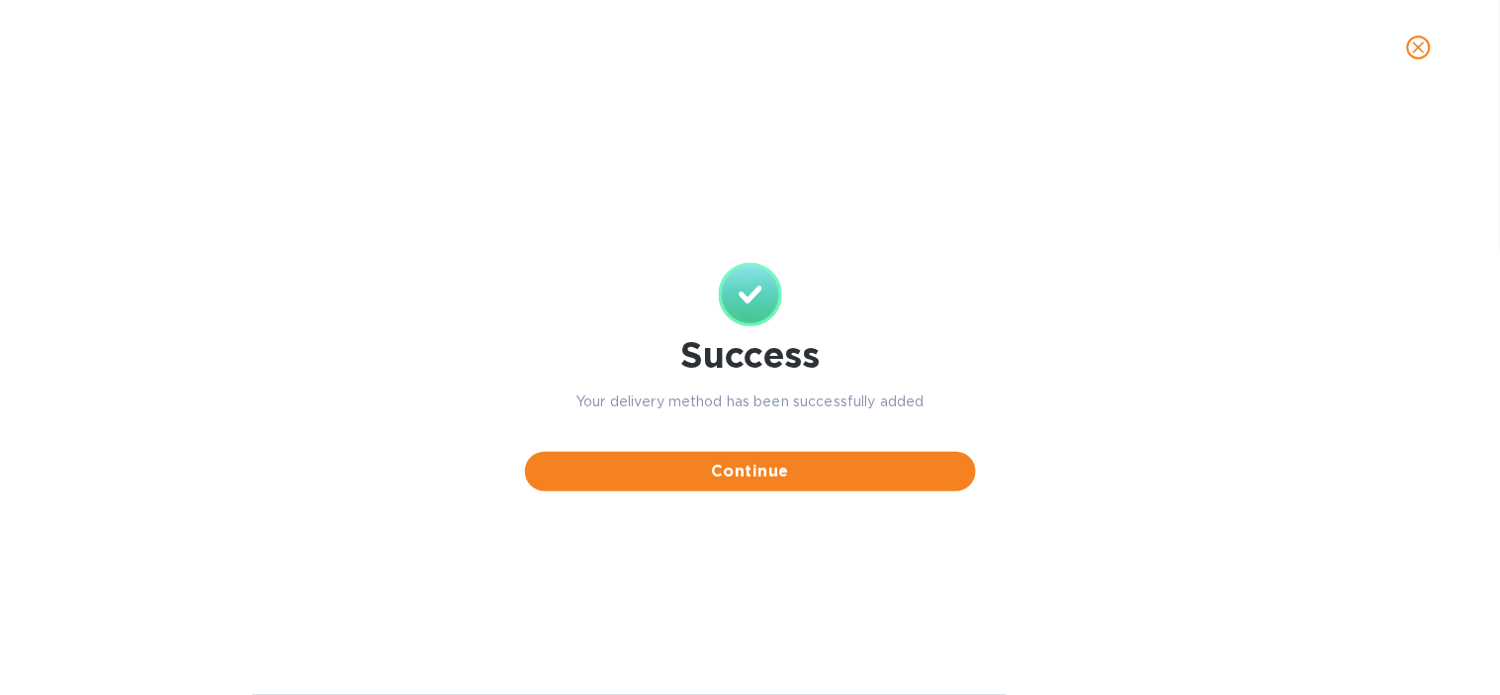
scroll to position [0, 0]
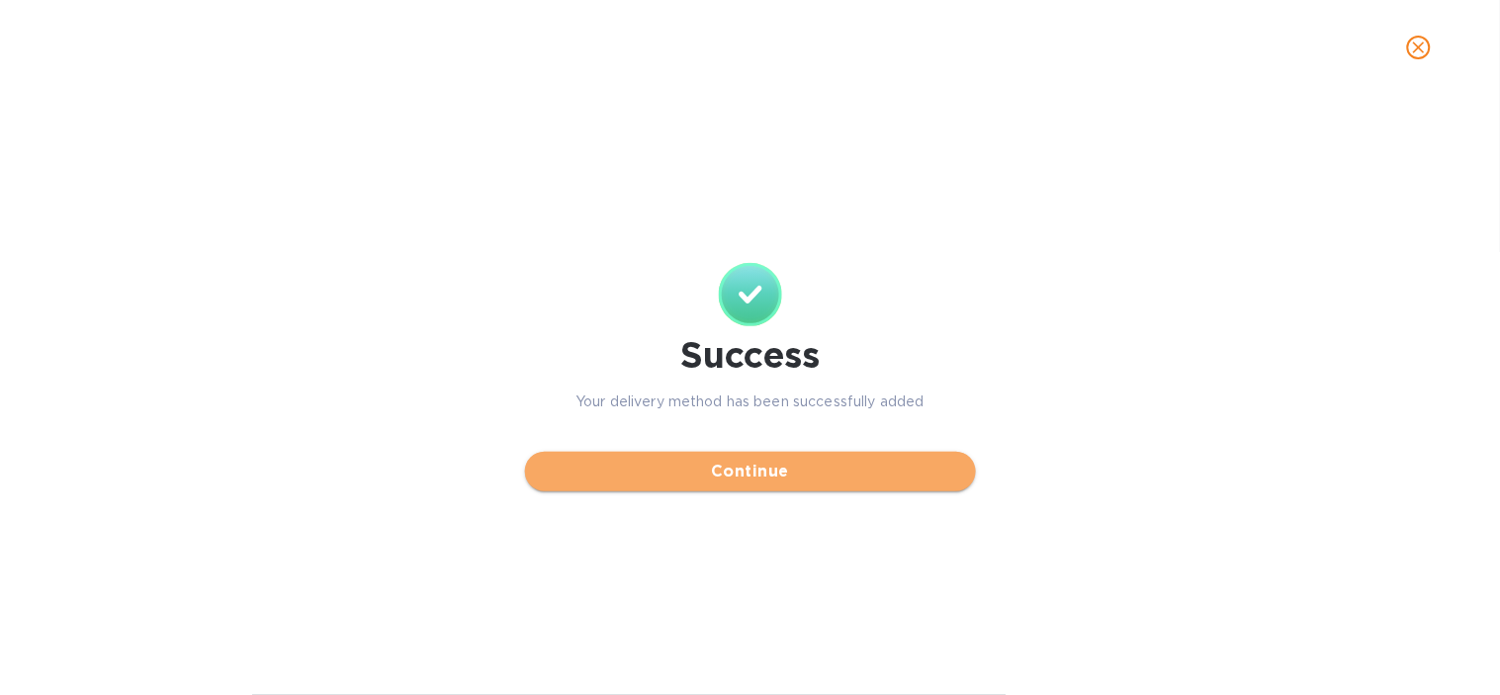
click at [769, 453] on button "Continue" at bounding box center [750, 472] width 451 height 40
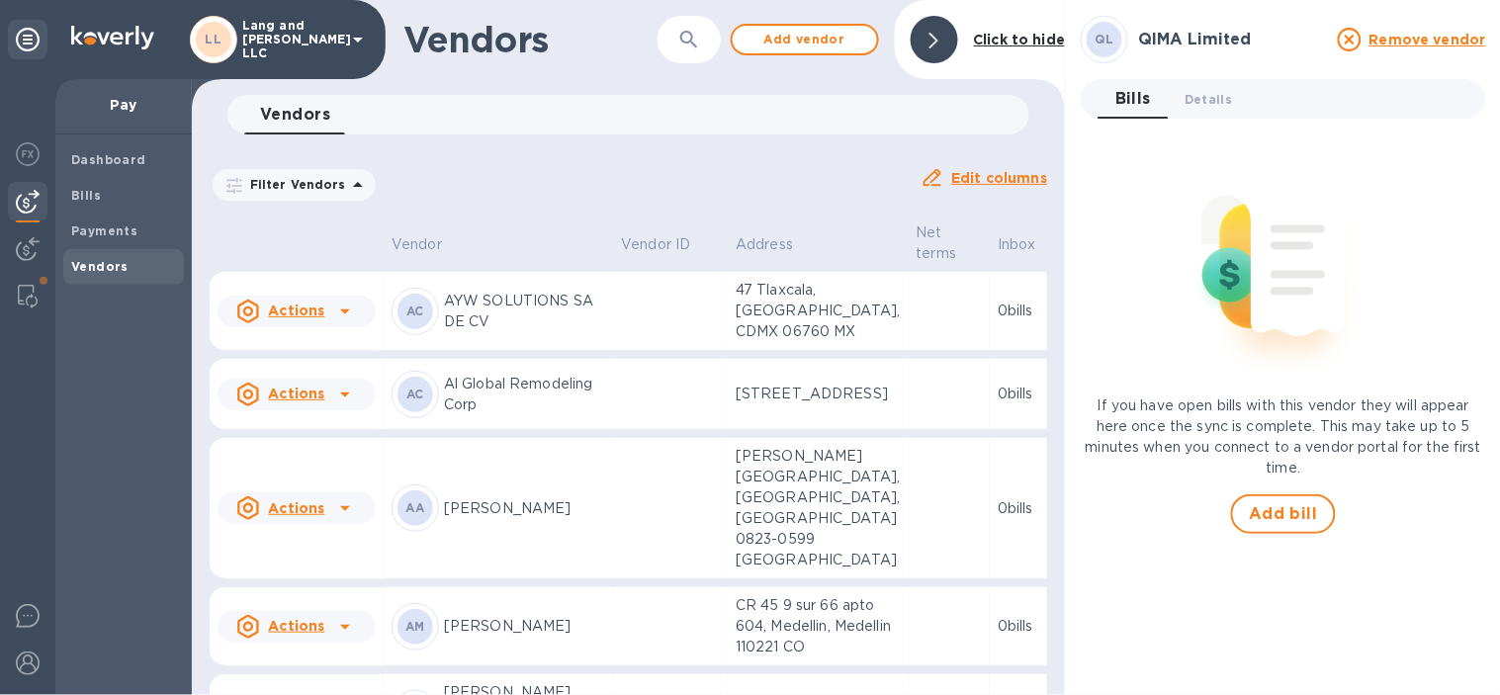
click at [1290, 538] on div "QL QIMA Limited Remove vendor Bills 0 Details 0 If you have open bills with thi…" at bounding box center [1283, 347] width 405 height 663
click at [1268, 507] on span "Add bill" at bounding box center [1283, 514] width 69 height 24
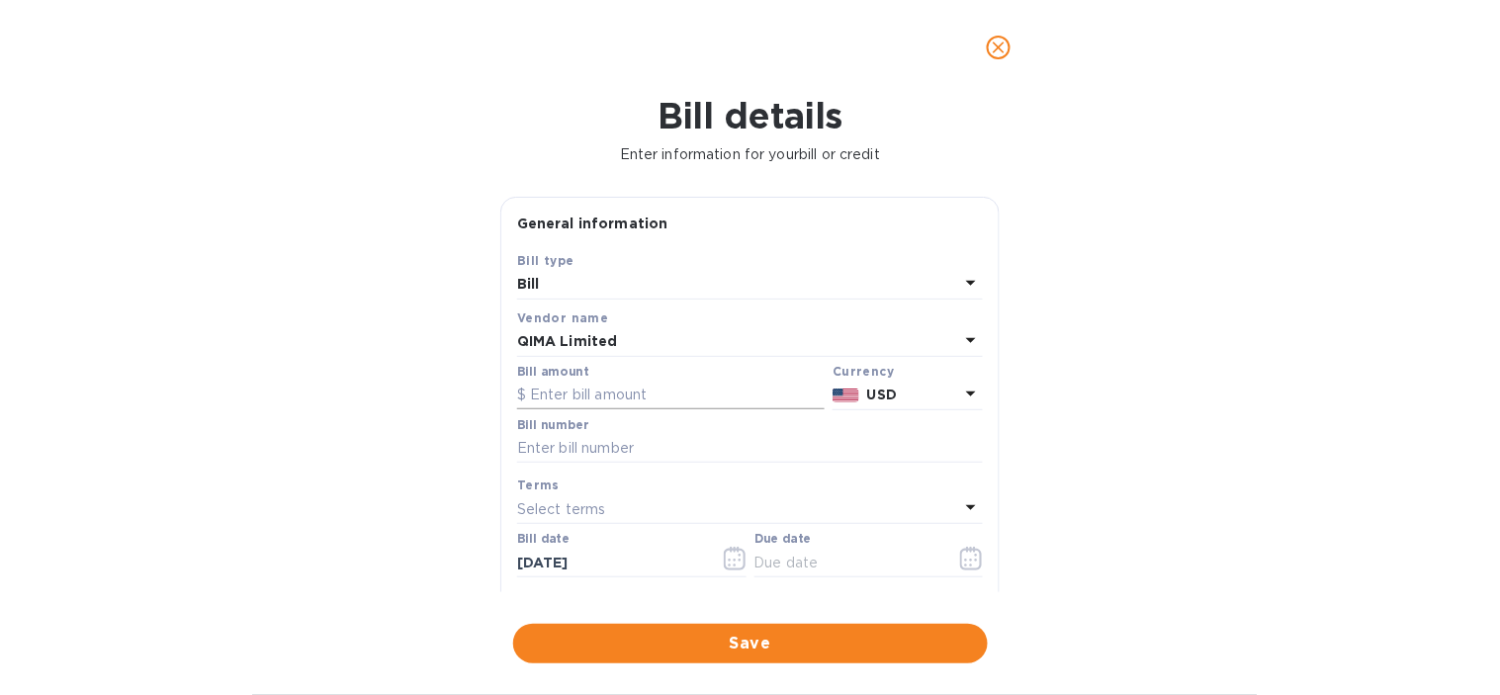
click at [730, 393] on input "text" at bounding box center [670, 396] width 307 height 30
type input "329"
click at [617, 456] on input "text" at bounding box center [750, 449] width 466 height 30
type input "4471"
click at [972, 552] on icon "button" at bounding box center [971, 559] width 22 height 24
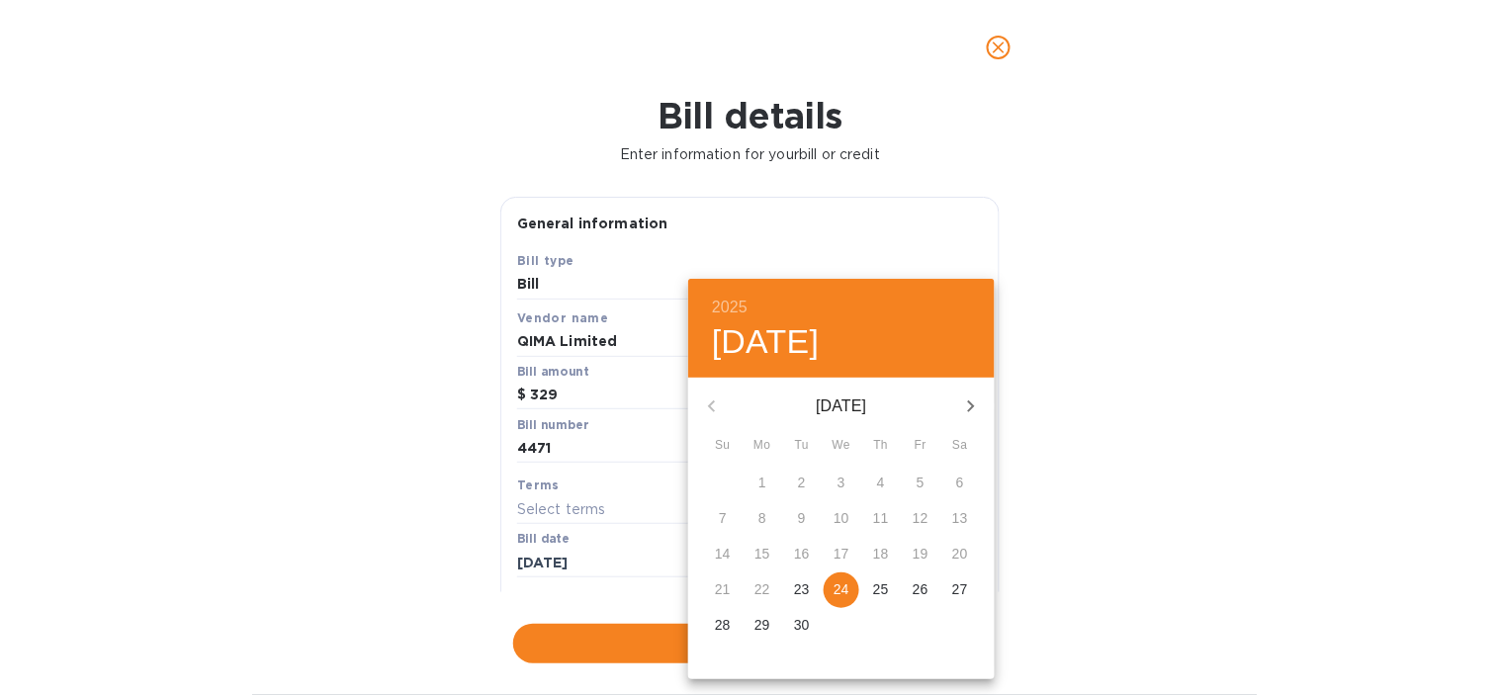
click at [886, 579] on p "25" at bounding box center [881, 589] width 16 height 20
type input "[DATE]"
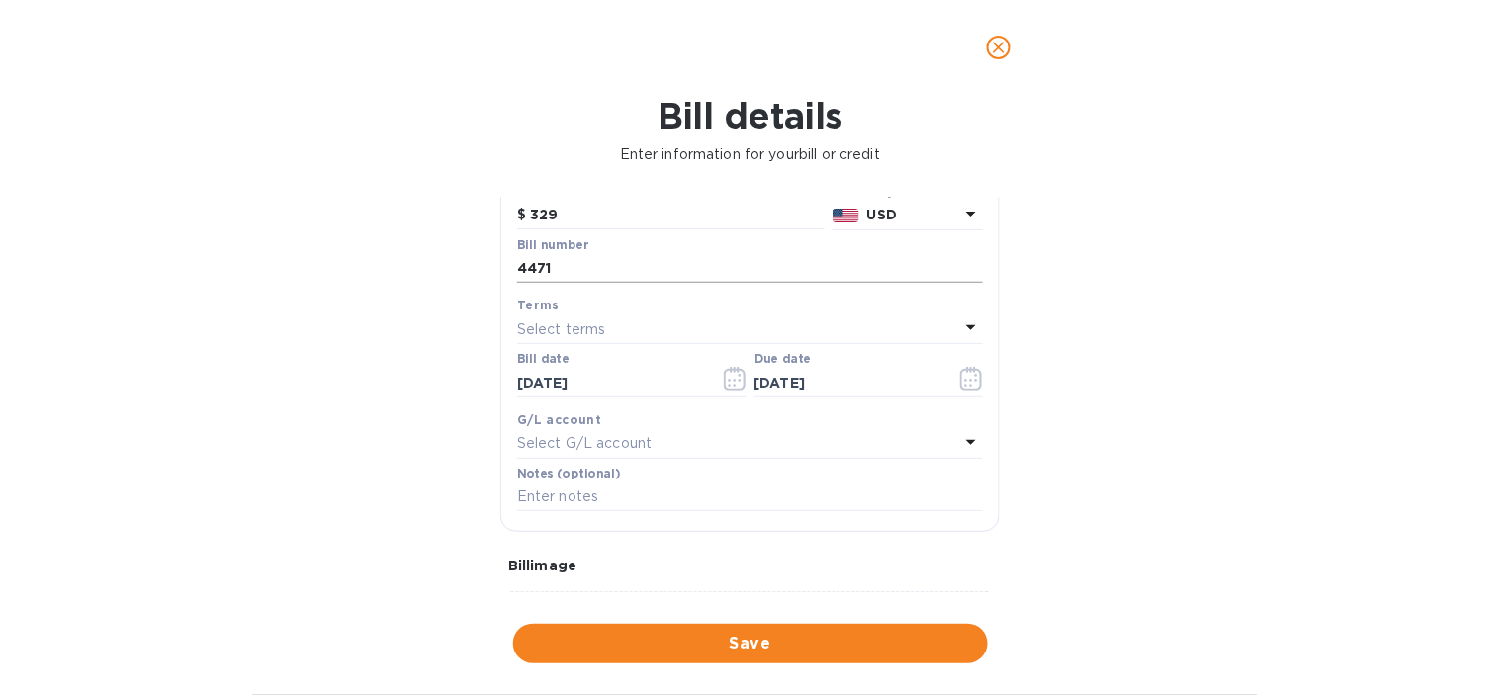
scroll to position [219, 0]
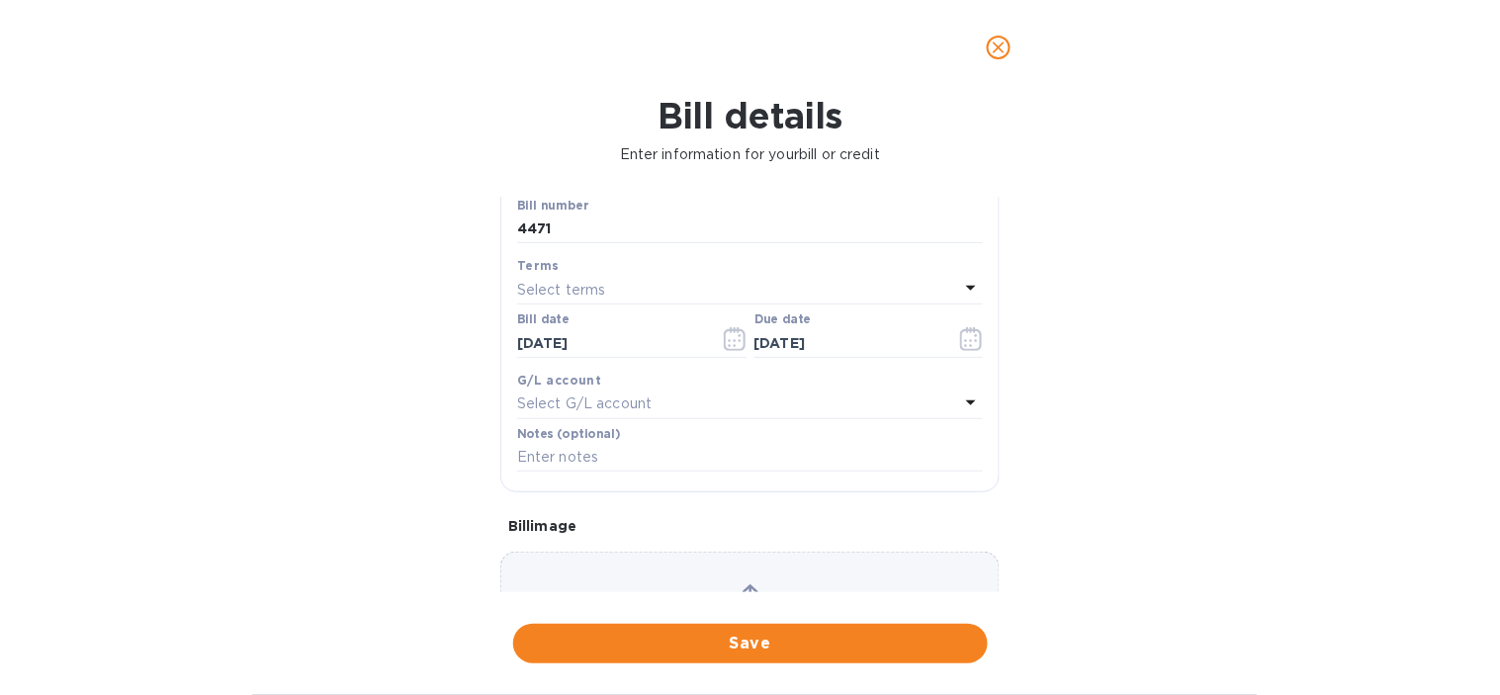
click at [636, 411] on p "Select G/L account" at bounding box center [584, 403] width 134 height 21
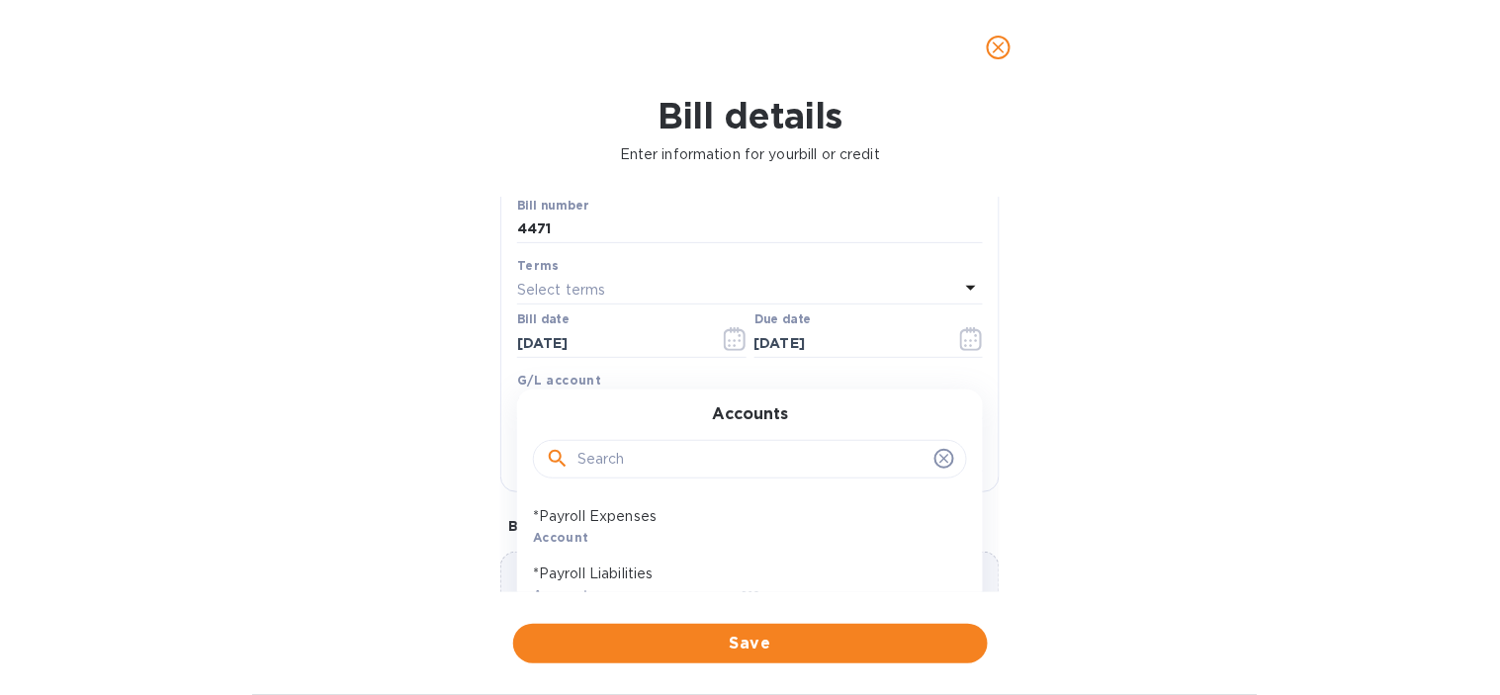
click at [644, 450] on input "text" at bounding box center [751, 460] width 349 height 30
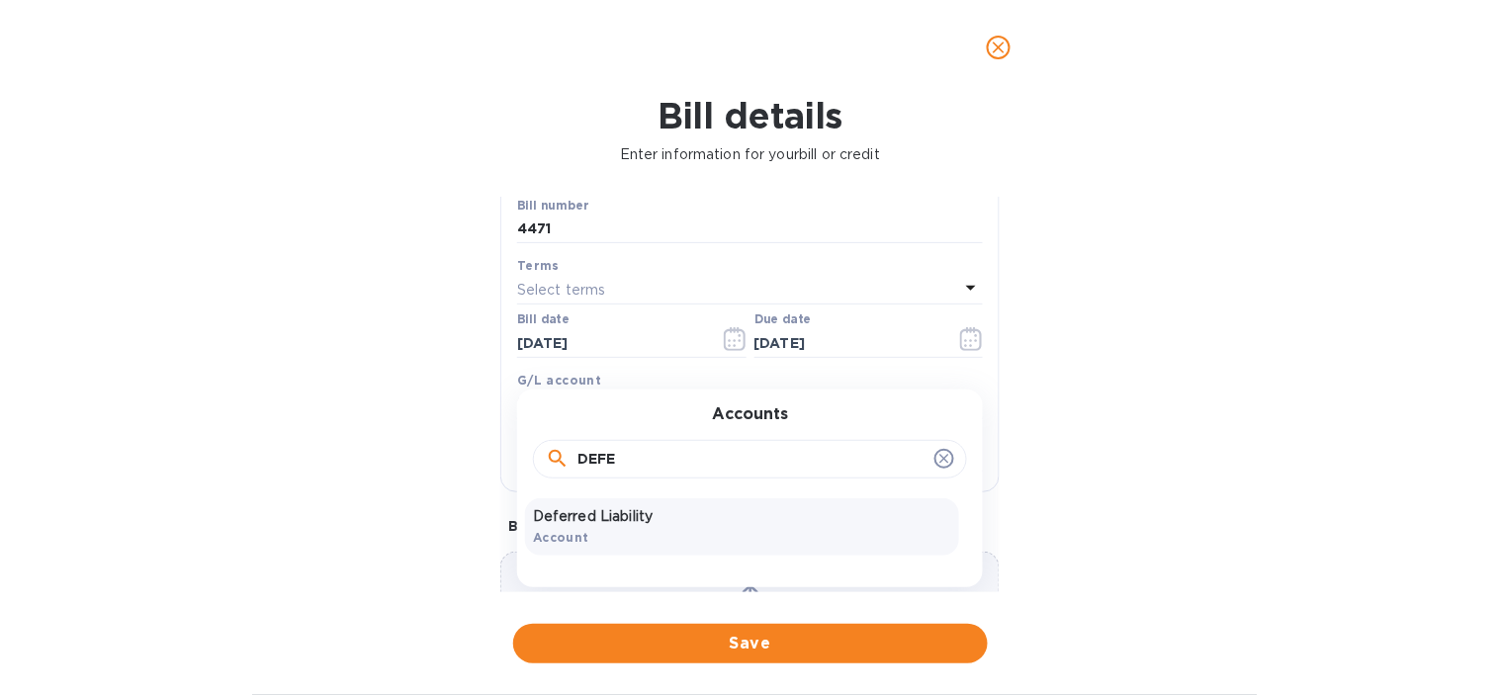
type input "DEFE"
click at [625, 508] on p "Deferred Liability" at bounding box center [742, 516] width 418 height 21
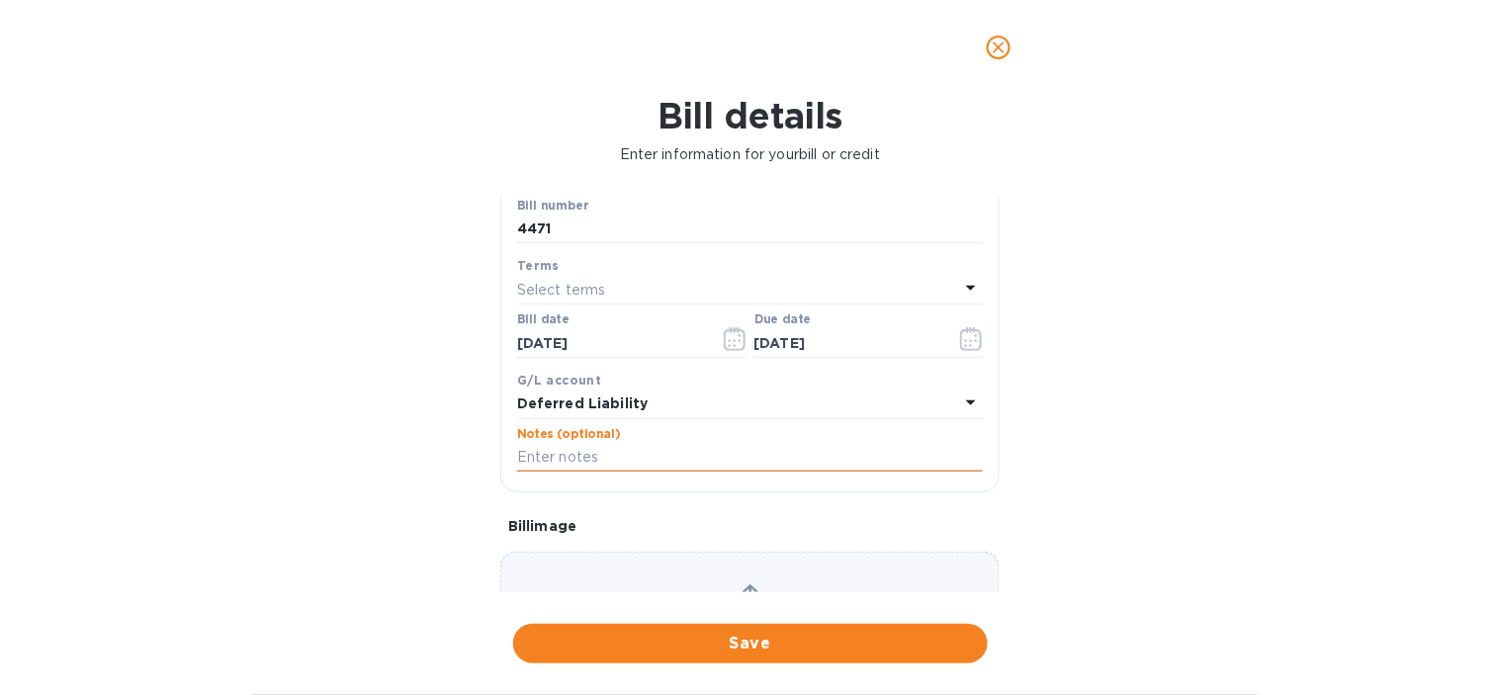
click at [531, 452] on input "text" at bounding box center [750, 458] width 466 height 30
paste input "4471_Qima Pre-Shipment to Raystar"
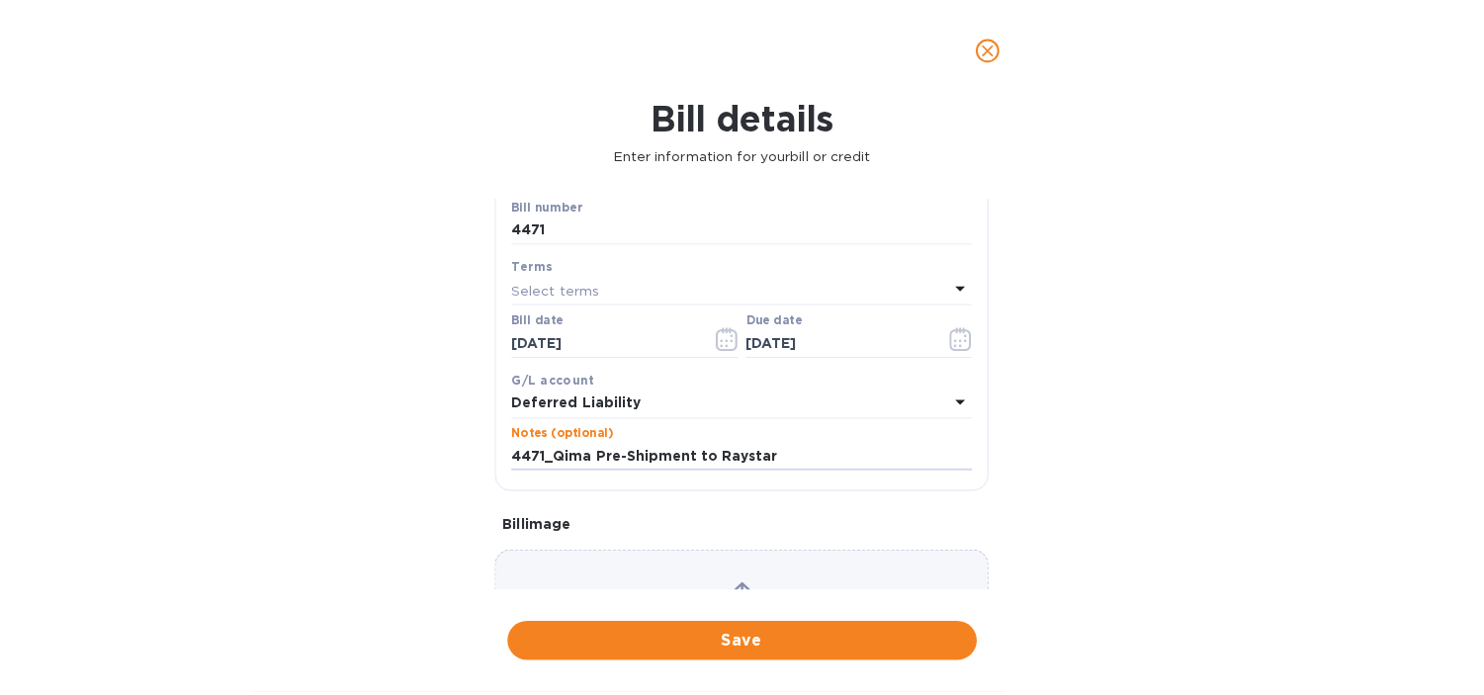
scroll to position [110, 0]
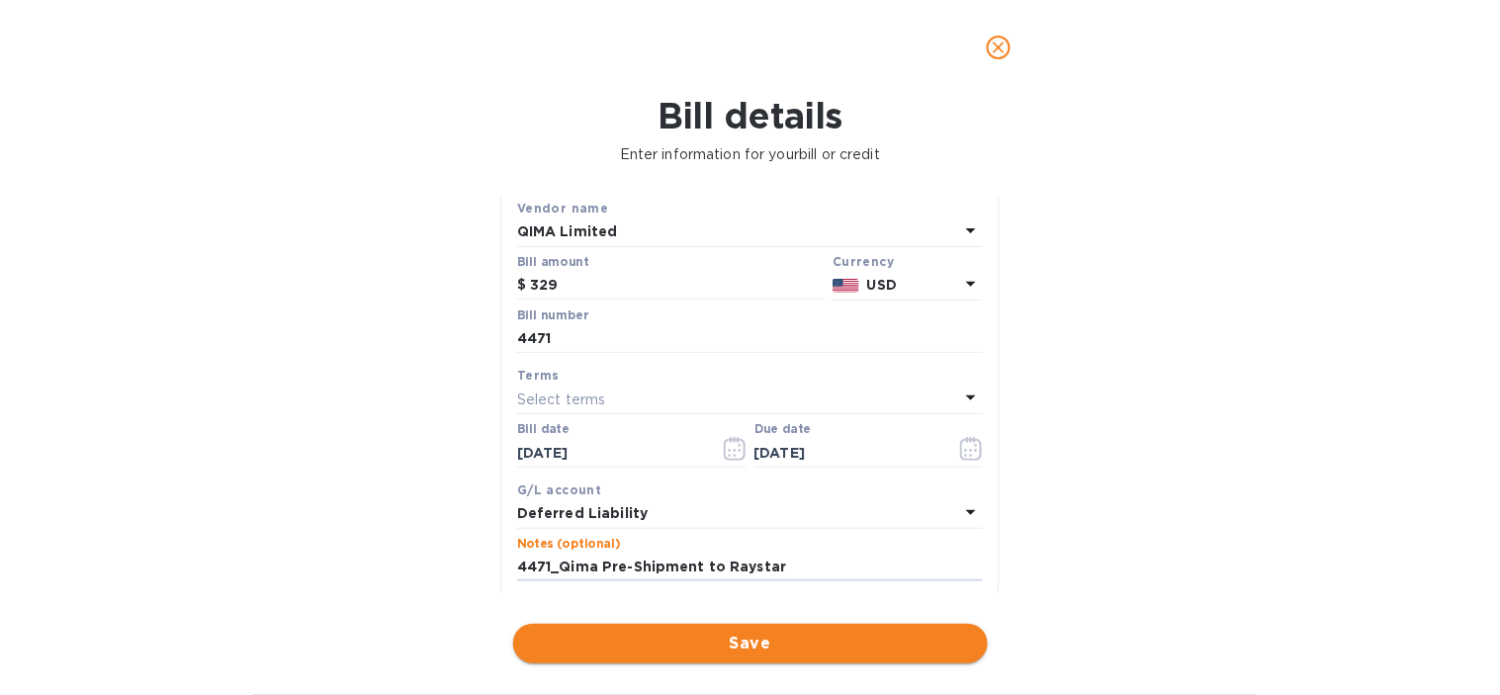
type input "4471_Qima Pre-Shipment to Raystar"
click at [741, 633] on span "Save" at bounding box center [750, 644] width 443 height 24
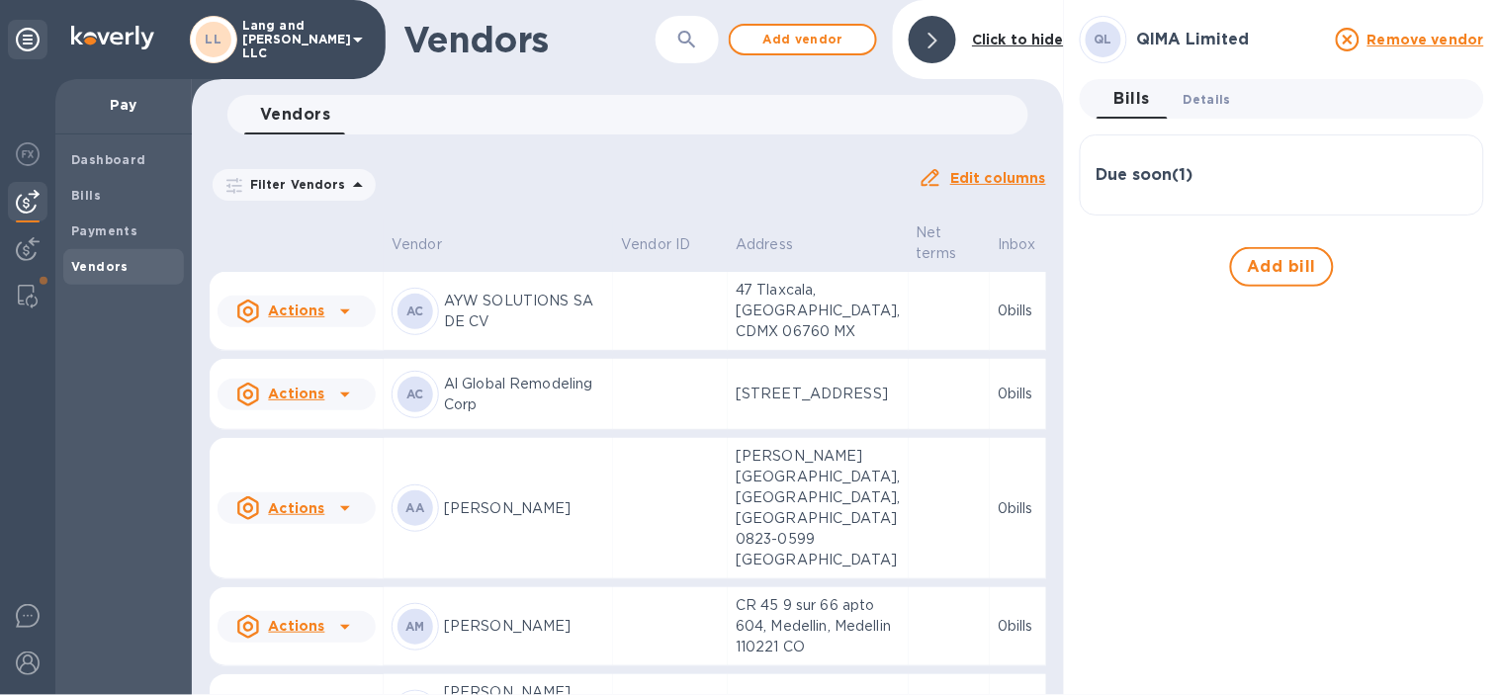
click at [1216, 92] on span "Details 0" at bounding box center [1206, 99] width 47 height 21
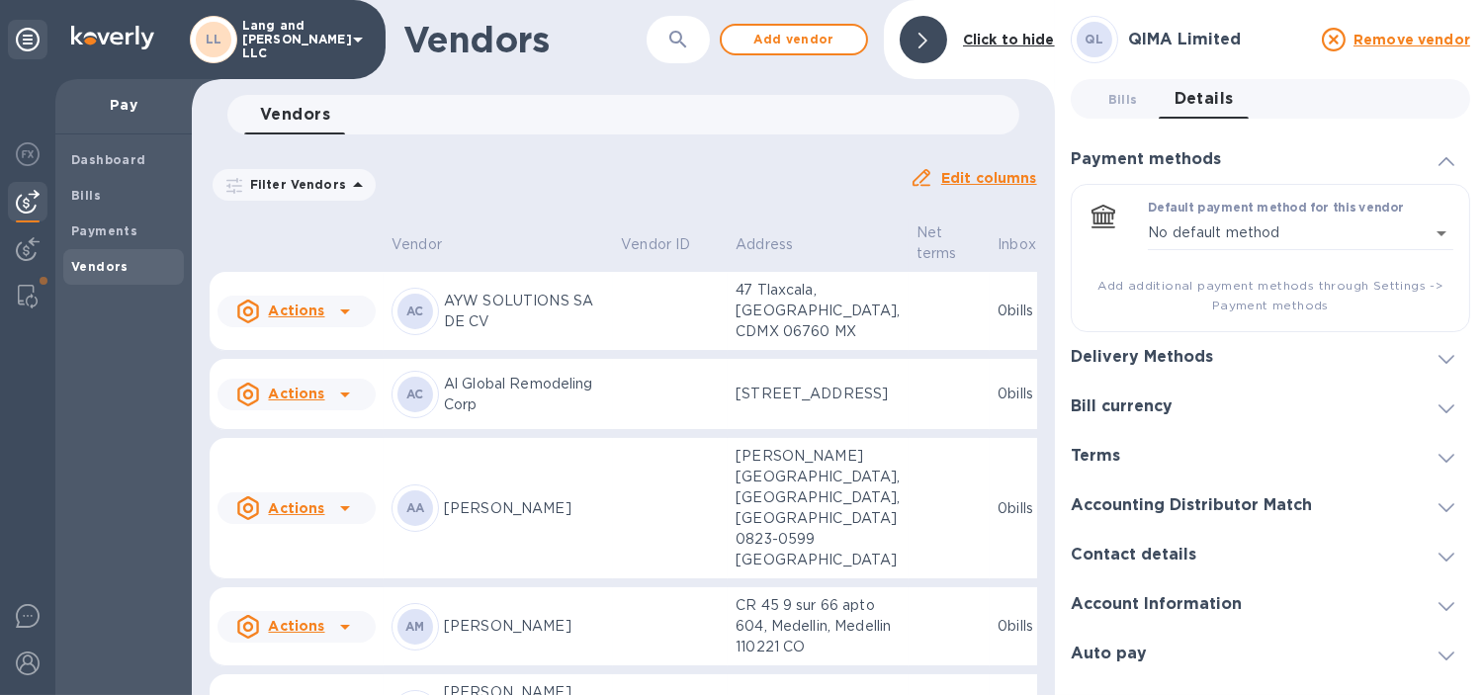
click at [1115, 405] on h3 "Bill currency" at bounding box center [1122, 406] width 102 height 19
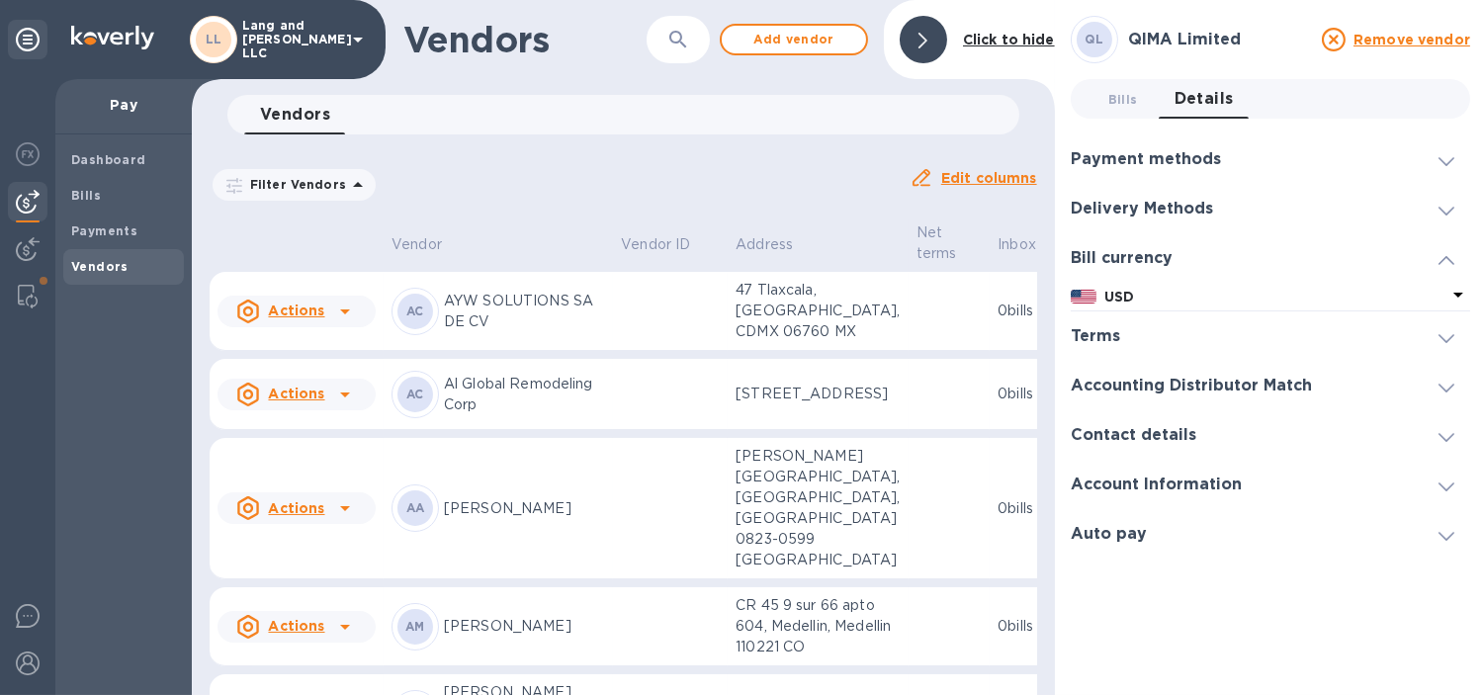
click at [1153, 202] on h3 "Delivery Methods" at bounding box center [1142, 209] width 142 height 19
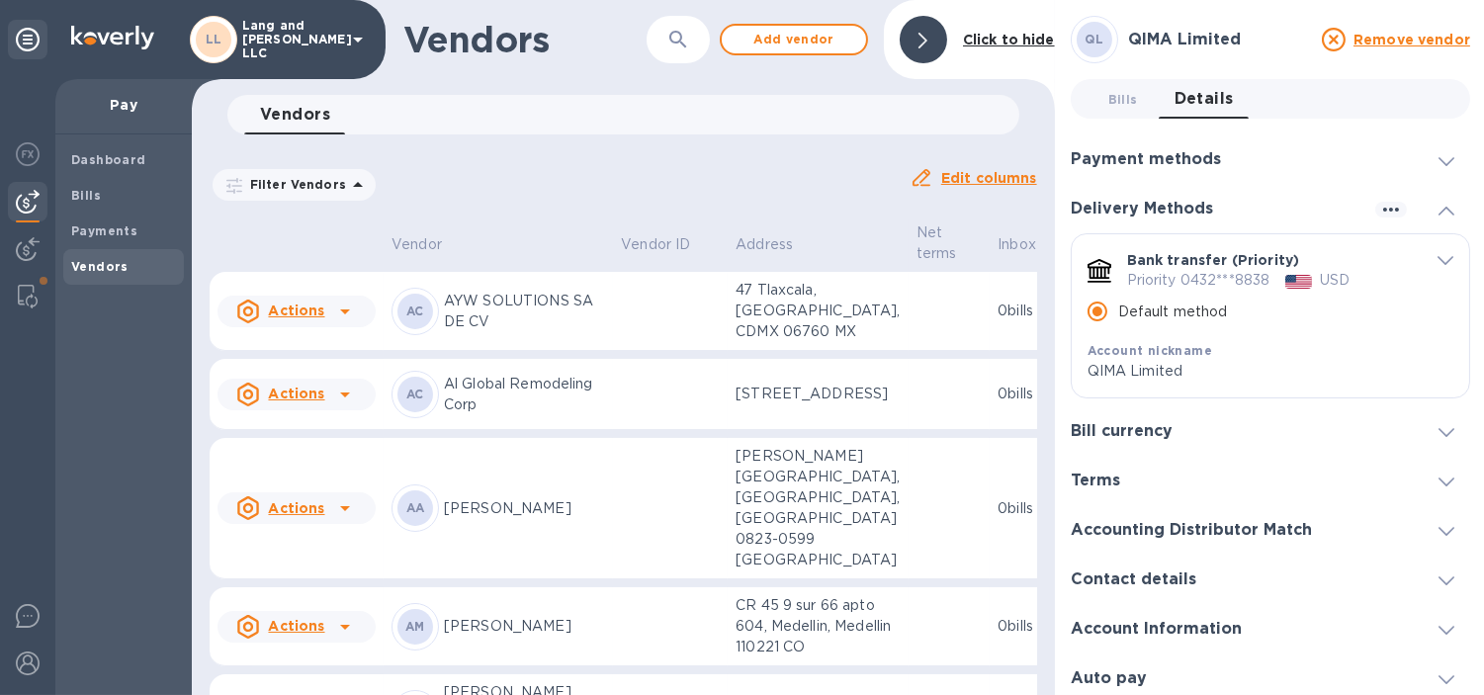
drag, startPoint x: 933, startPoint y: 37, endPoint x: 929, endPoint y: 46, distance: 10.6
click at [933, 37] on div at bounding box center [923, 39] width 47 height 47
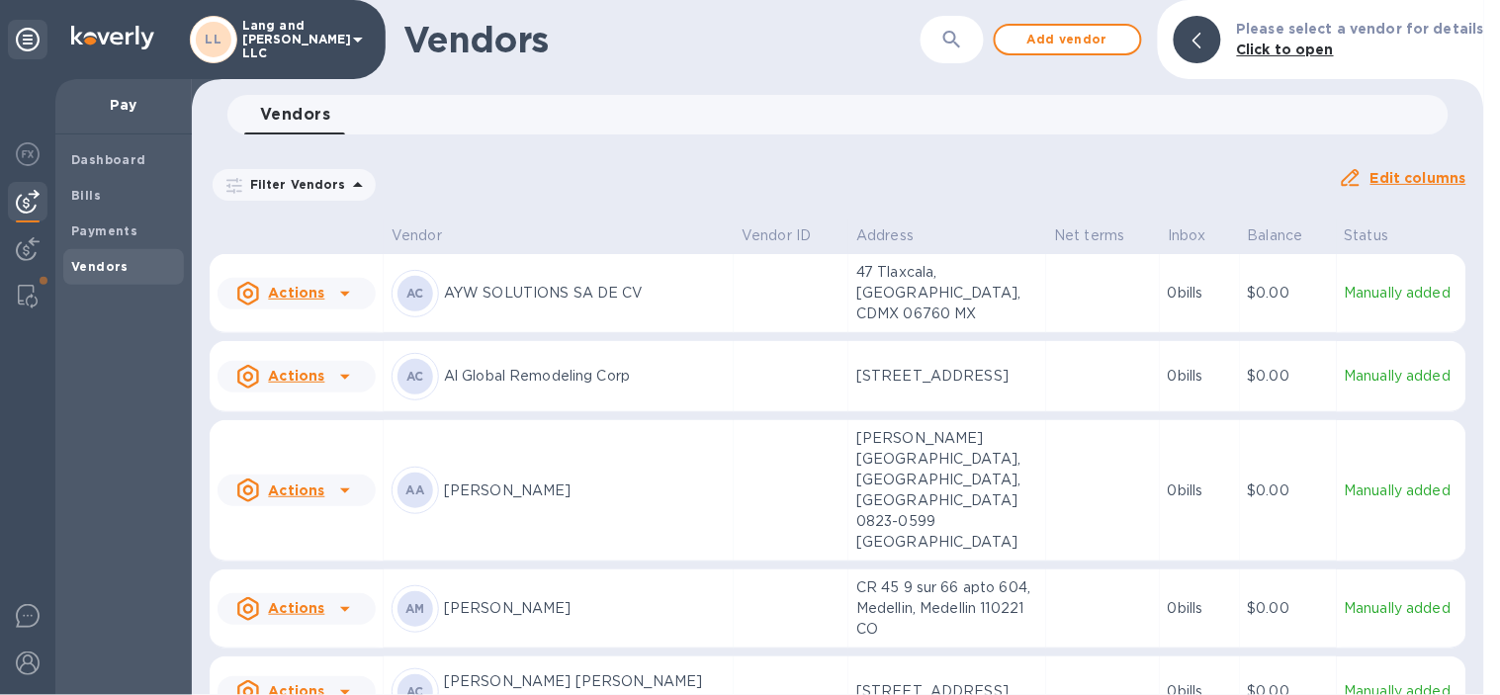
click at [955, 54] on button "button" at bounding box center [951, 39] width 47 height 47
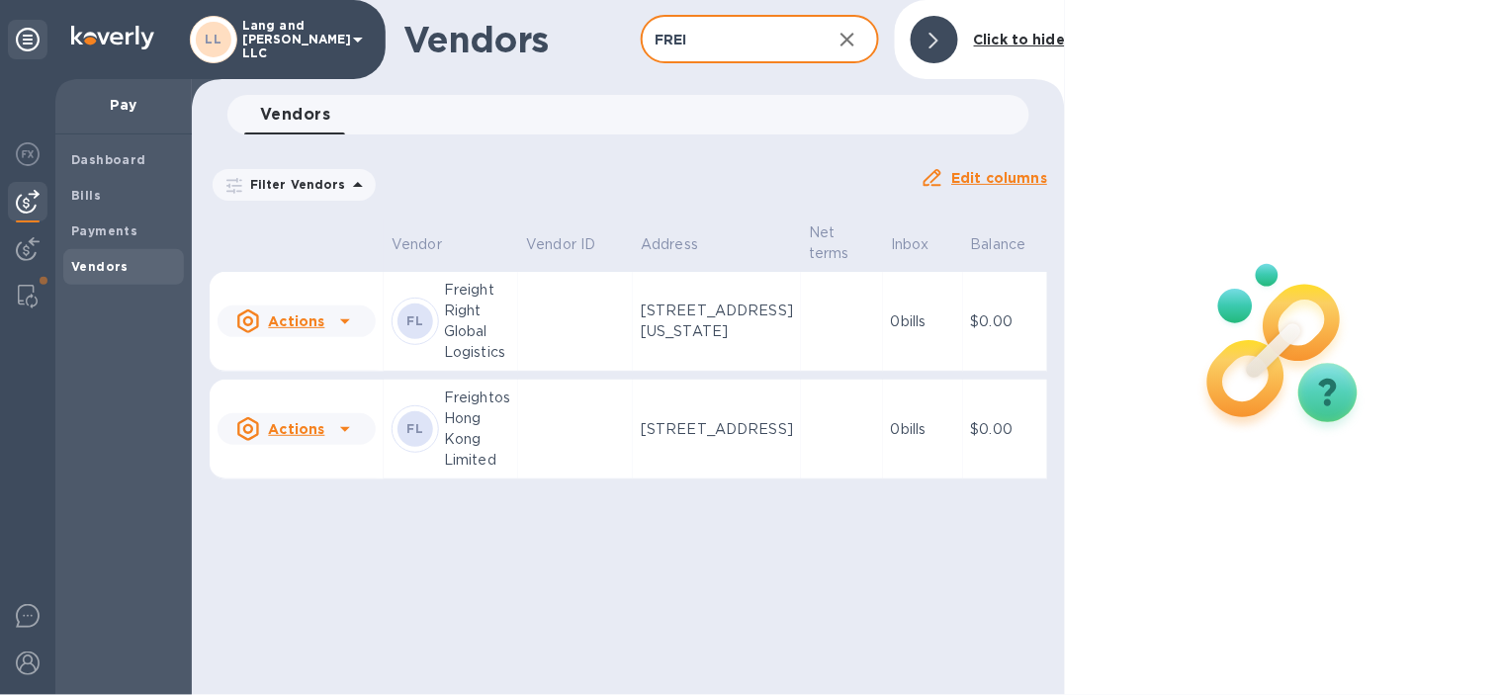
type input "FREI"
click at [717, 342] on p "[STREET_ADDRESS][US_STATE]" at bounding box center [717, 322] width 152 height 42
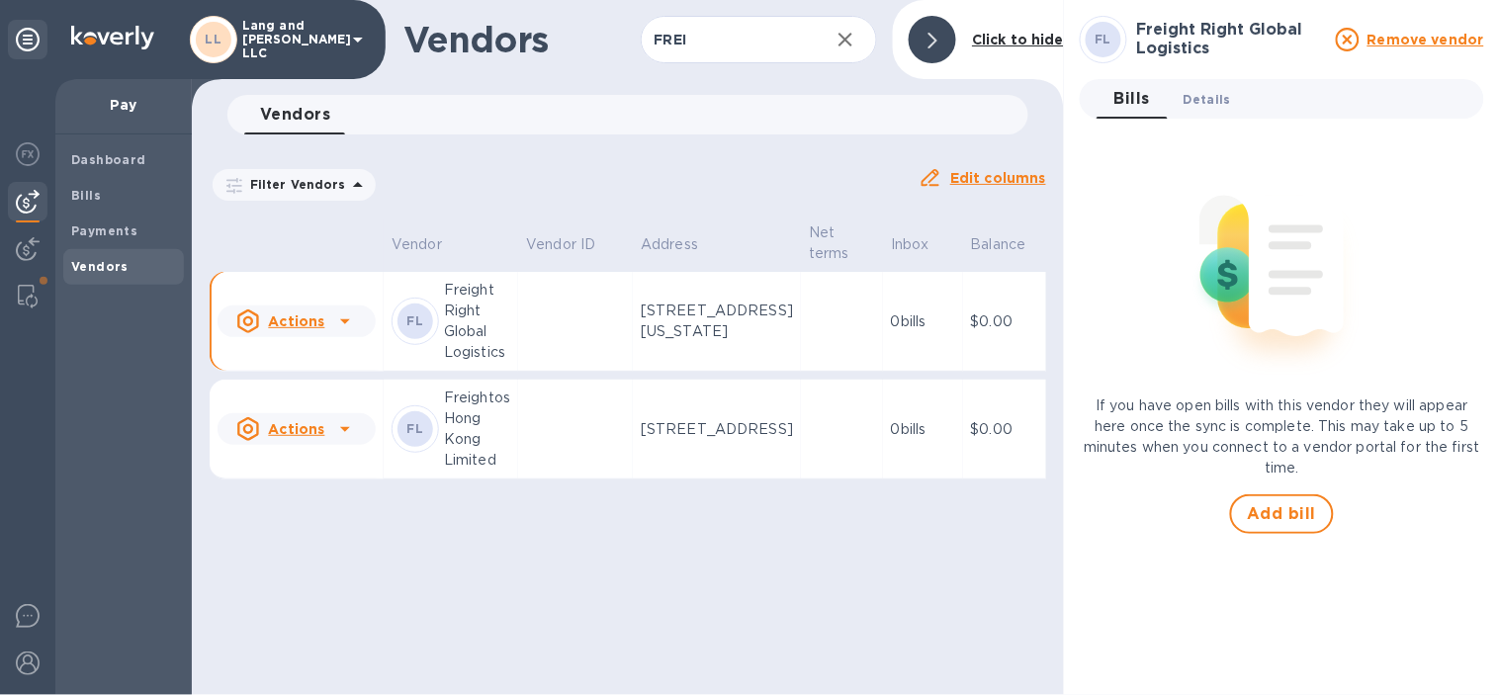
click at [1212, 96] on span "Details 0" at bounding box center [1206, 99] width 47 height 21
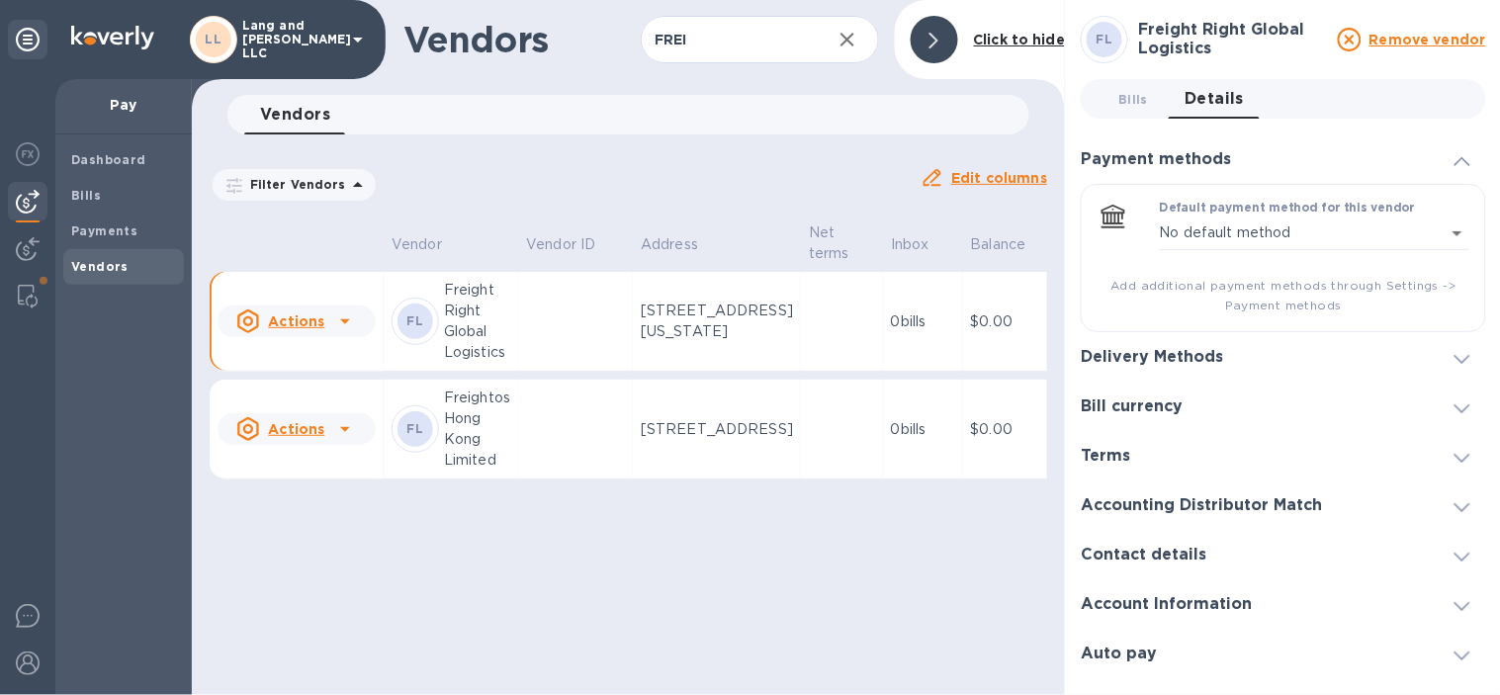
click at [1234, 360] on div "Delivery Methods" at bounding box center [1160, 357] width 158 height 19
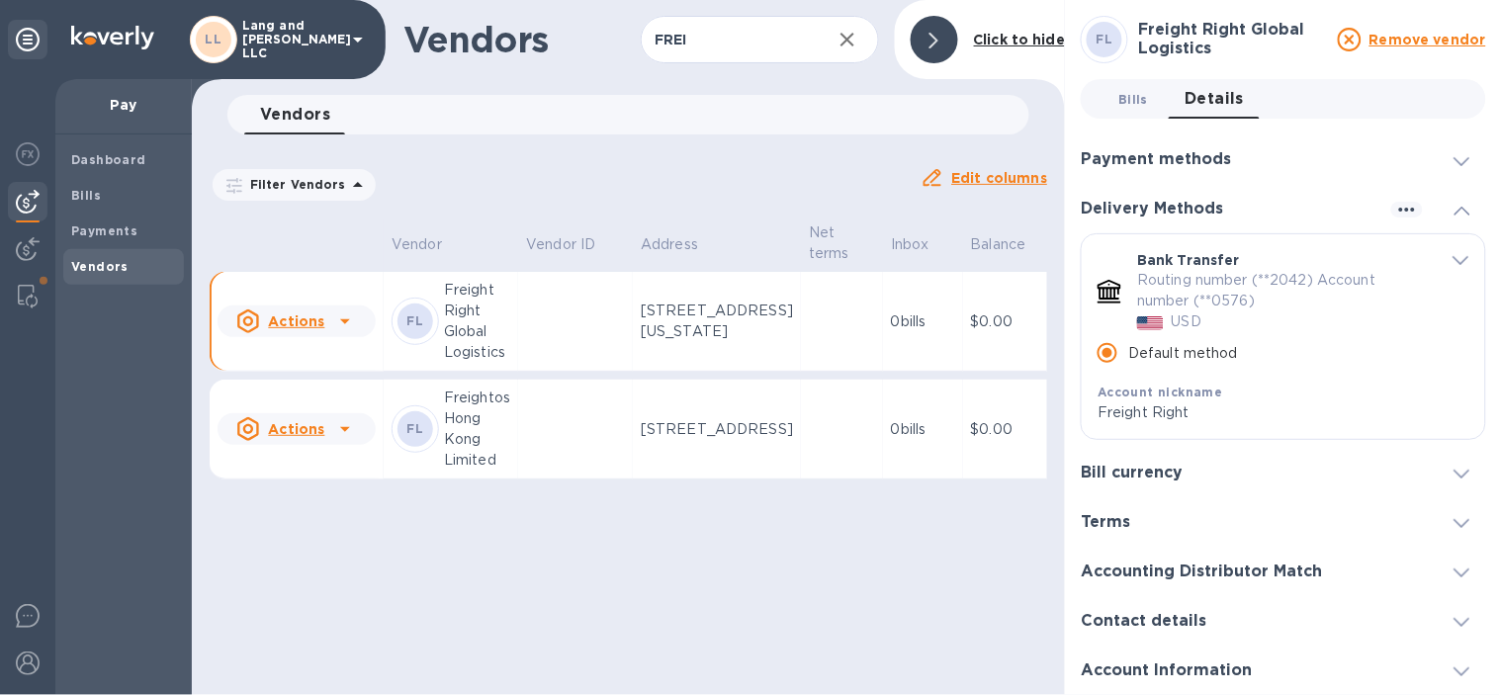
click at [1149, 90] on span "Bills 0" at bounding box center [1133, 99] width 40 height 21
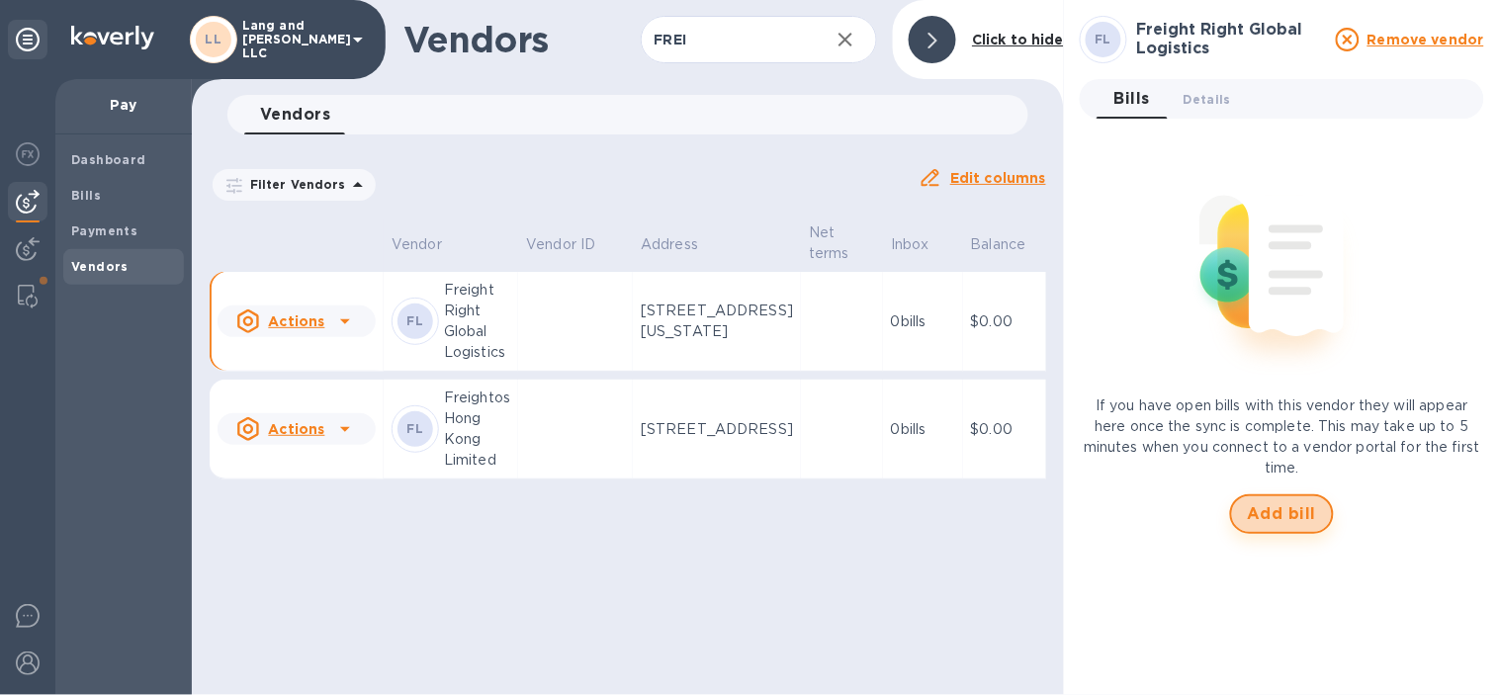
click at [1302, 529] on button "Add bill" at bounding box center [1282, 514] width 105 height 40
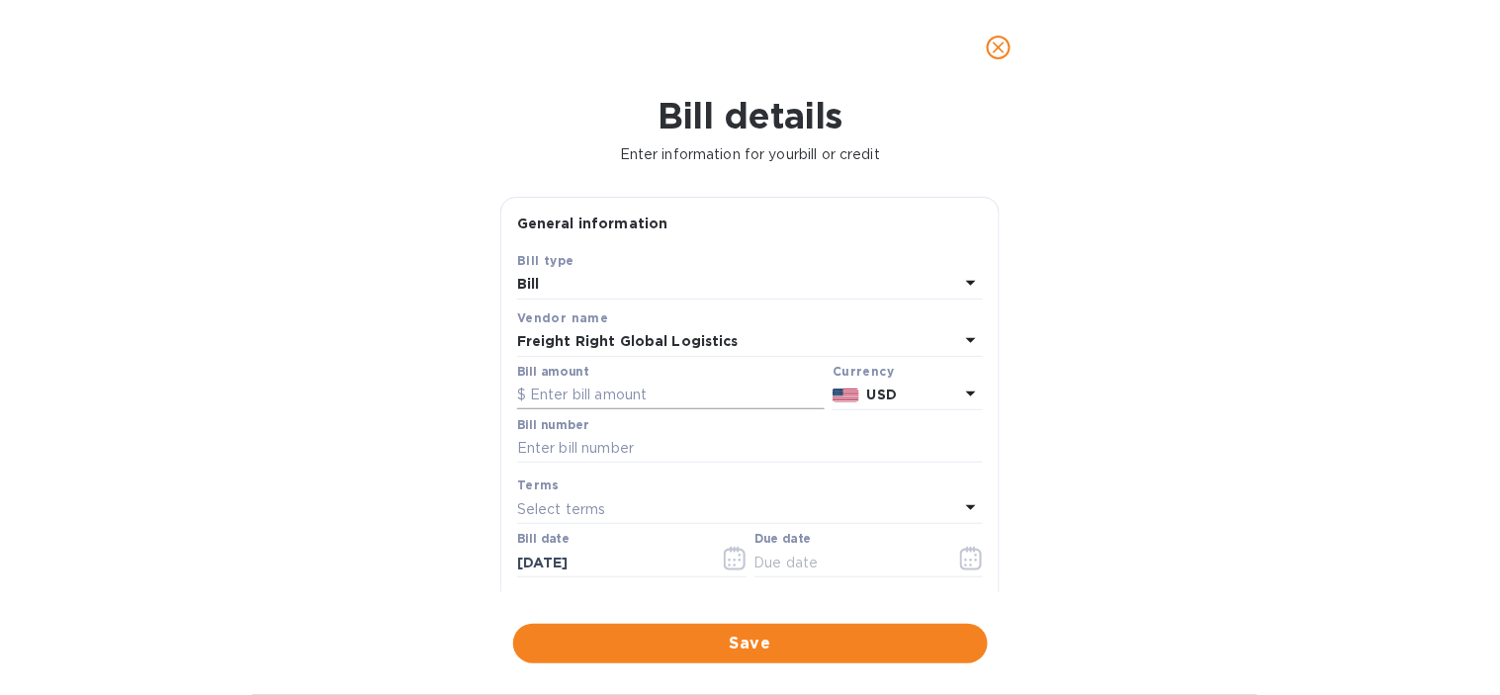
click at [596, 393] on input "text" at bounding box center [670, 396] width 307 height 30
click at [1188, 445] on div "Bill details Enter information for your bill or credit General information Save…" at bounding box center [750, 395] width 1500 height 600
click at [575, 390] on input "225.27" at bounding box center [677, 396] width 295 height 30
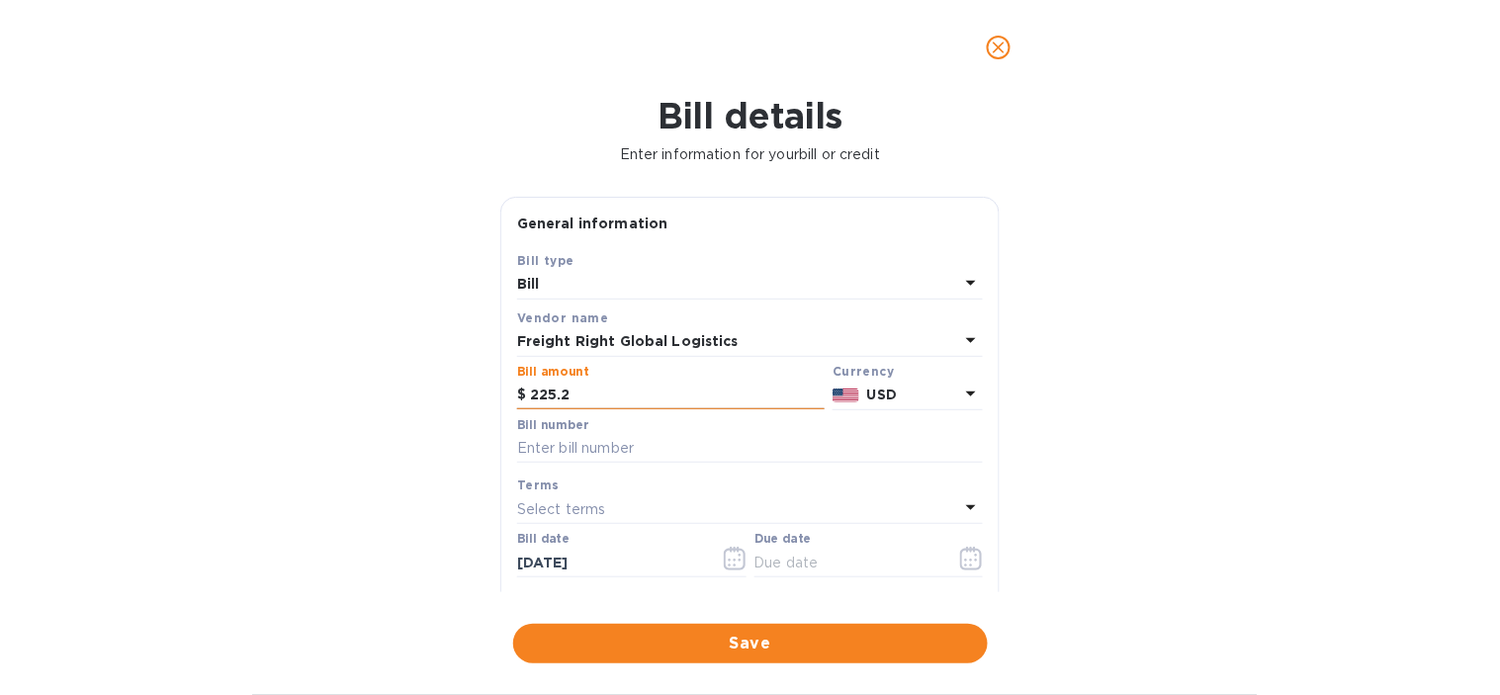
type input "225.27"
click at [573, 446] on input "text" at bounding box center [750, 449] width 466 height 30
type input "4497"
click at [329, 443] on div "Bill details Enter information for your bill or credit General information Save…" at bounding box center [750, 395] width 1500 height 600
click at [950, 560] on button "button" at bounding box center [971, 558] width 46 height 47
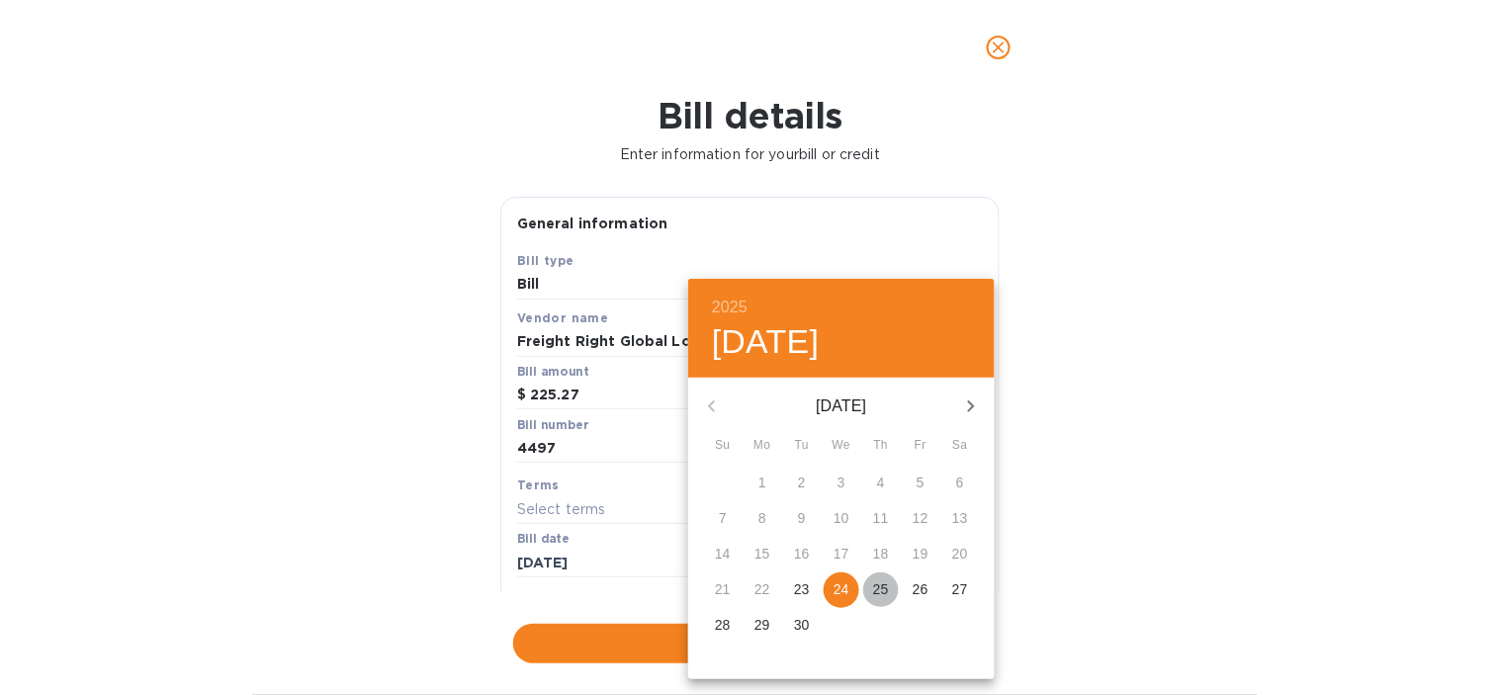
click at [868, 597] on span "25" at bounding box center [881, 589] width 36 height 20
type input "[DATE]"
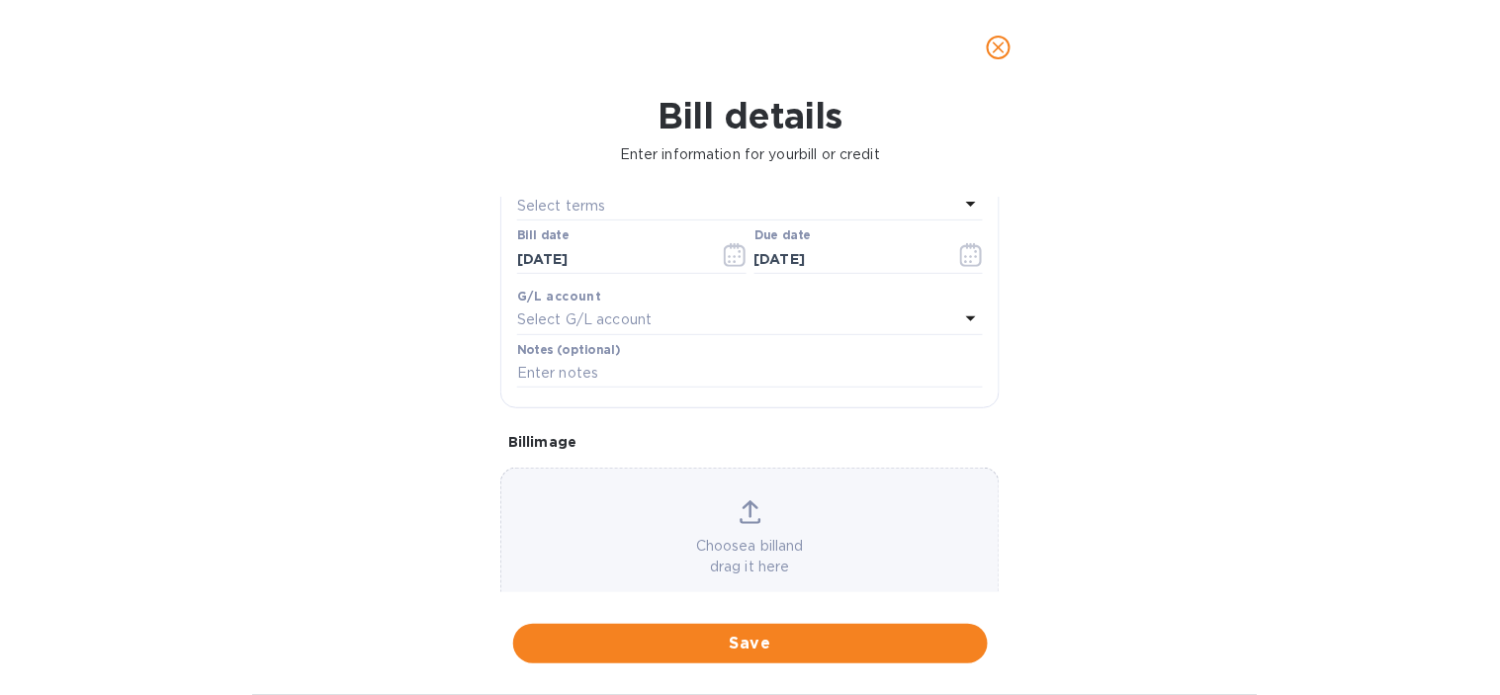
scroll to position [329, 0]
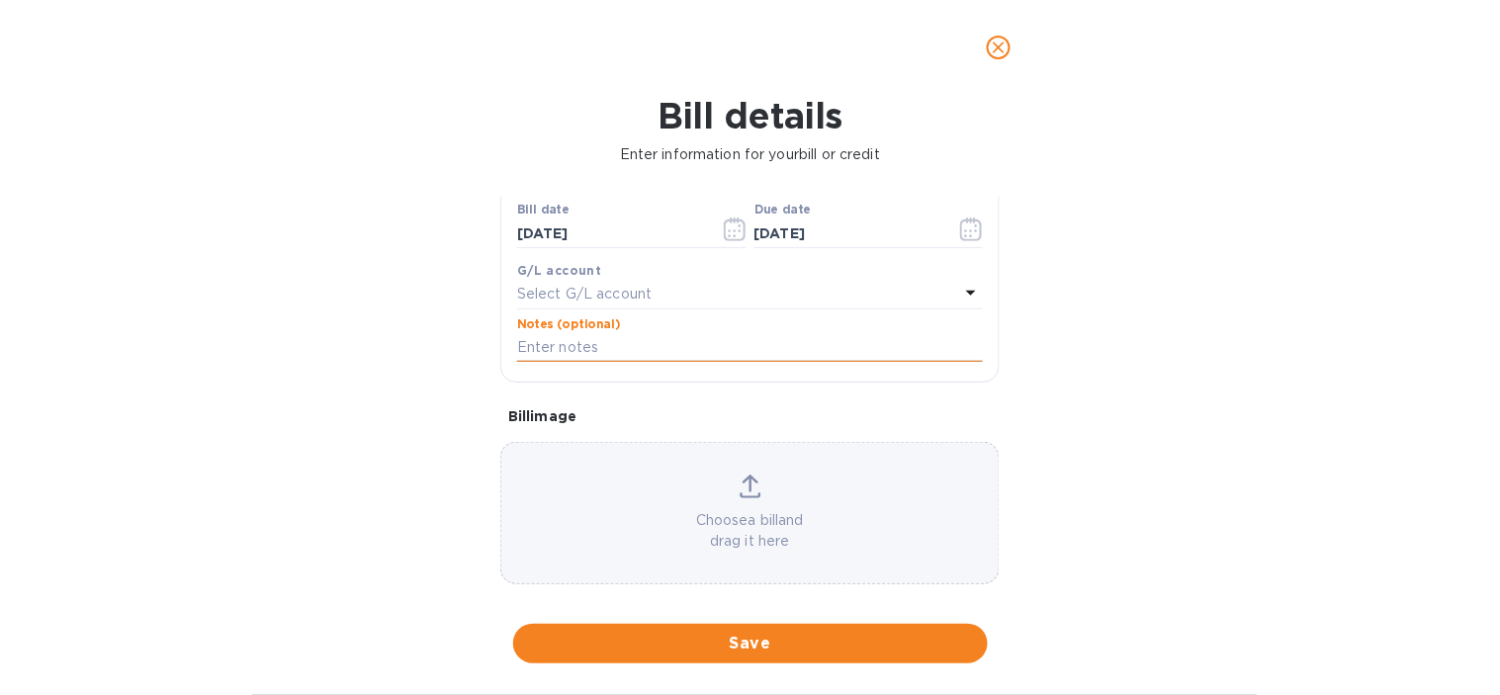
click at [607, 349] on input "text" at bounding box center [750, 348] width 466 height 30
paste input "4497 | Freight Right | Duties for shipment 03"
type input "4497 | Freight Right | Duties for shipment 03"
click at [601, 301] on p "Select G/L account" at bounding box center [584, 294] width 134 height 21
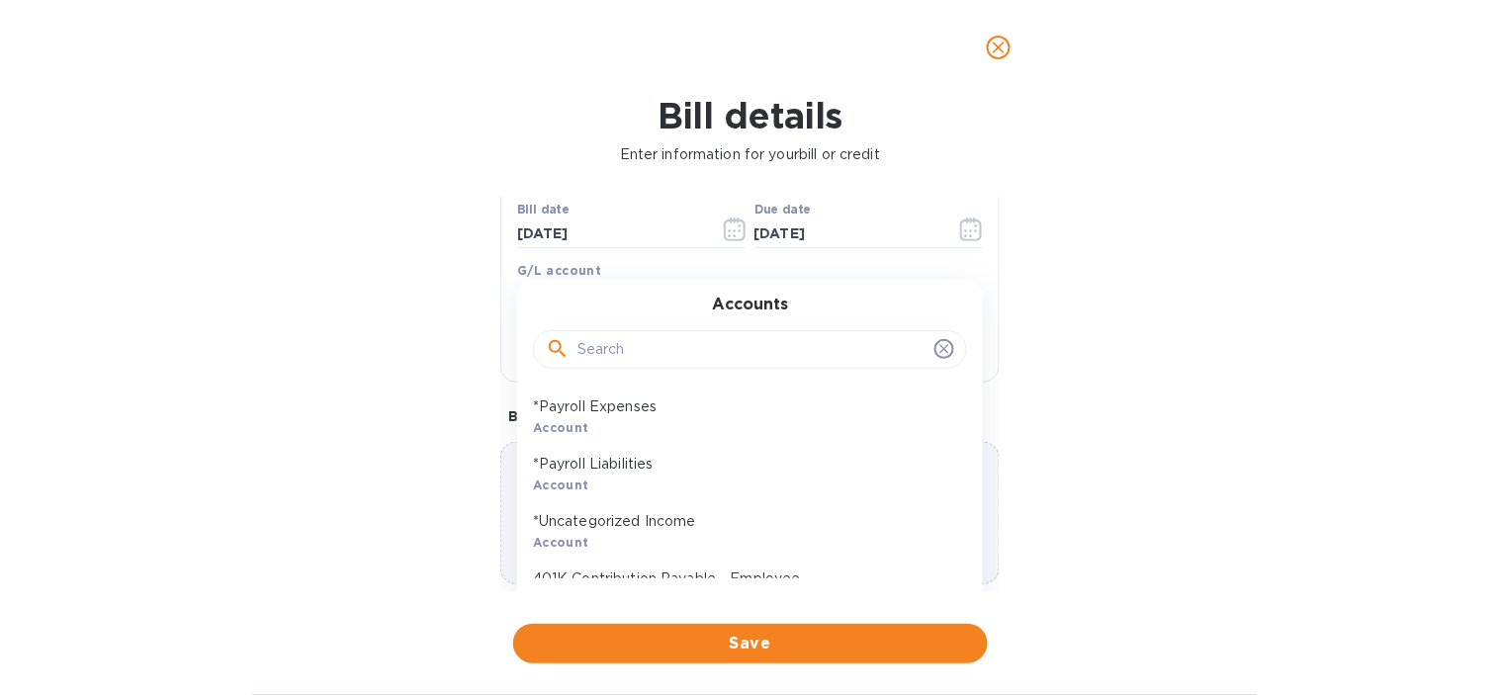
click at [613, 343] on input "text" at bounding box center [751, 350] width 349 height 30
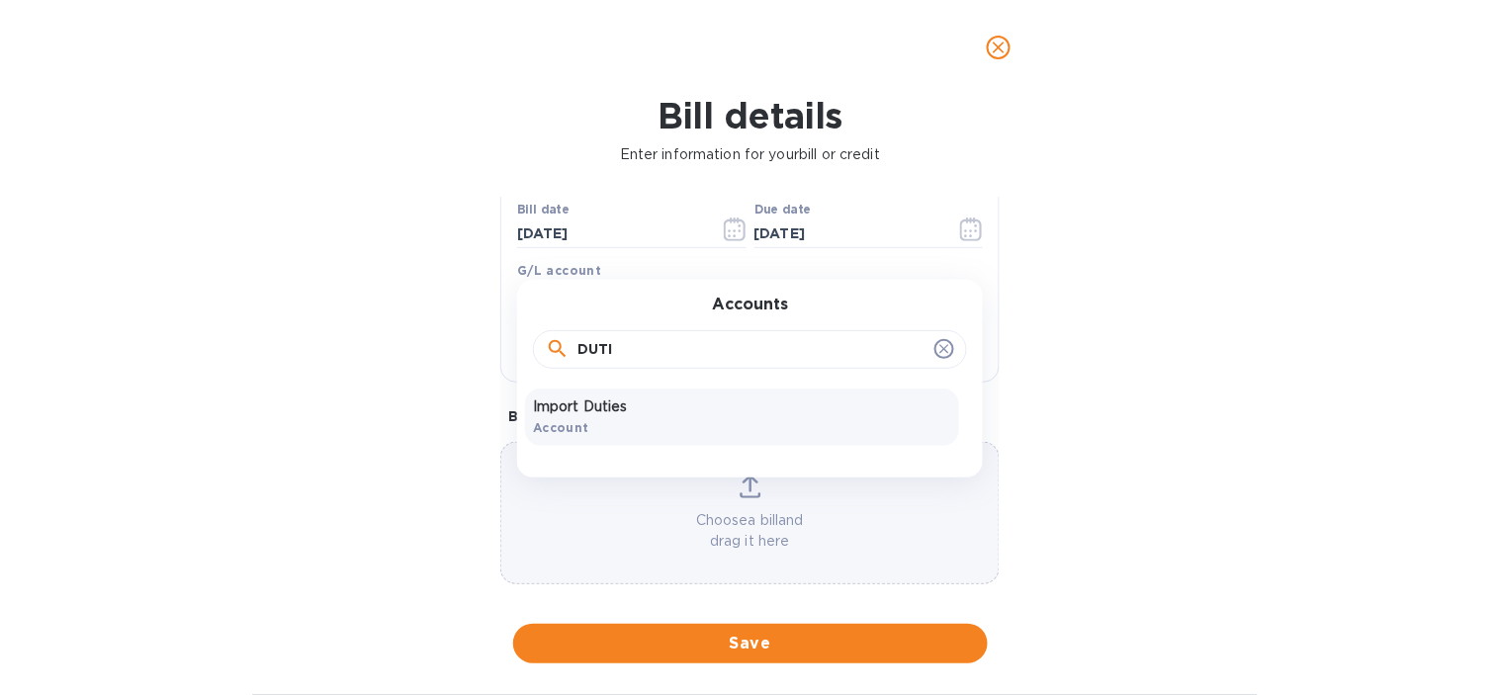
type input "DUTI"
click at [640, 398] on p "Import Duties" at bounding box center [742, 406] width 418 height 21
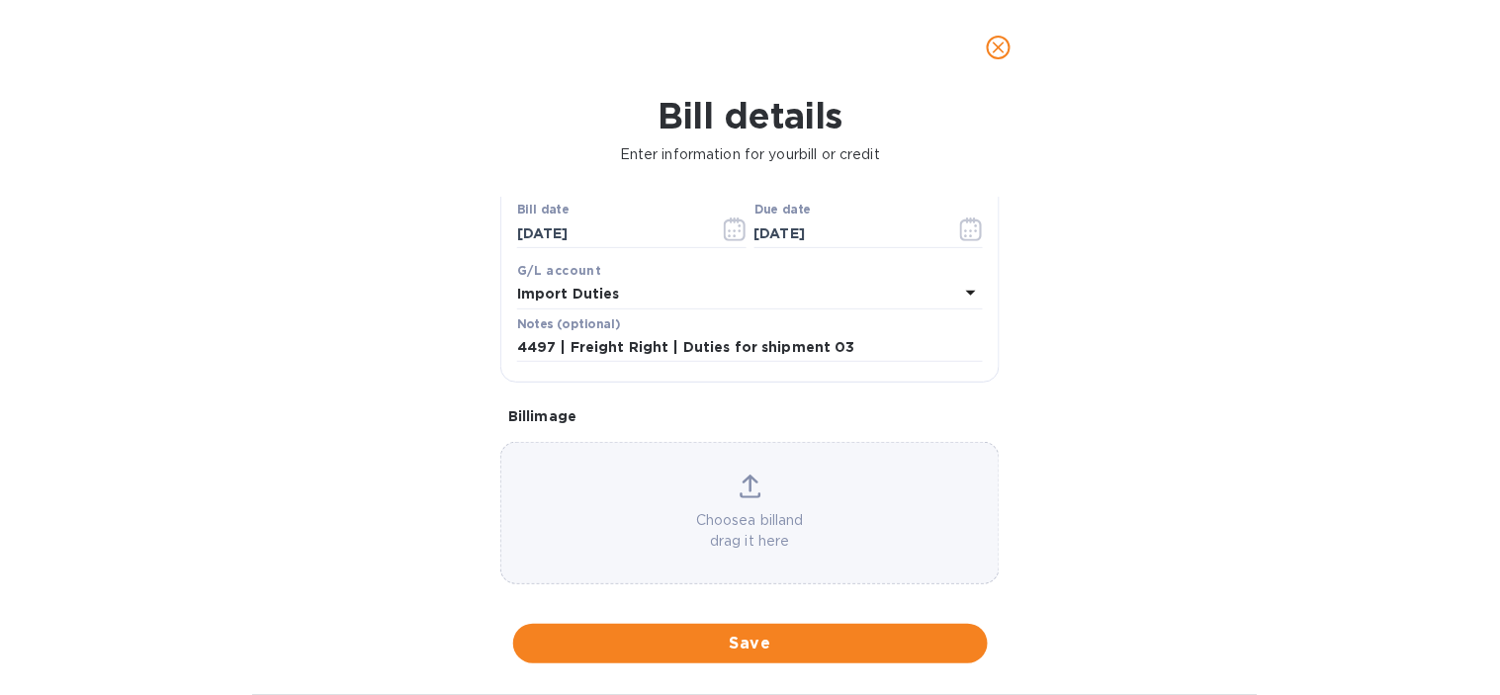
click at [374, 401] on div "Bill details Enter information for your bill or credit General information Save…" at bounding box center [750, 395] width 1500 height 600
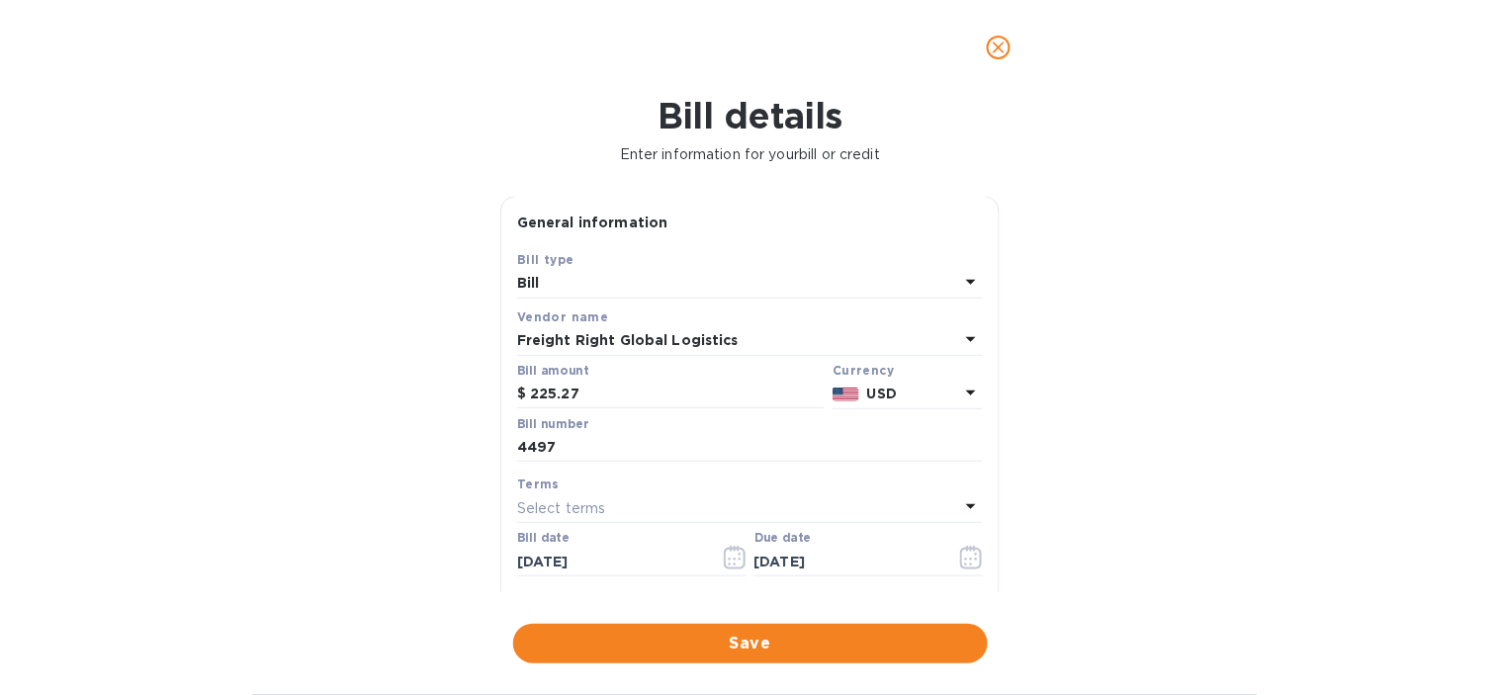
scroll to position [0, 0]
click at [626, 643] on span "Save" at bounding box center [750, 644] width 443 height 24
